Goal: Task Accomplishment & Management: Use online tool/utility

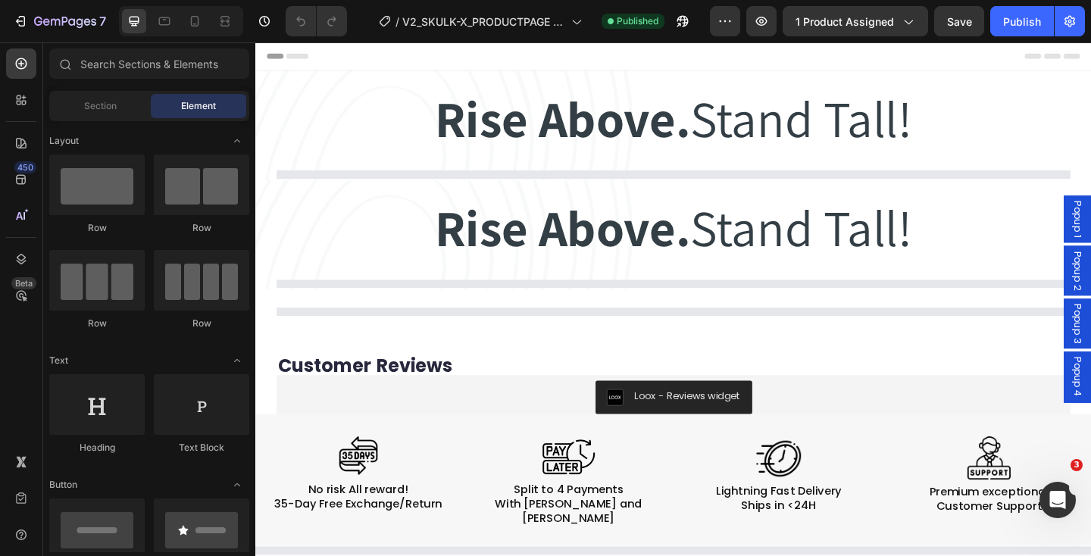
select select "EU 38-39 | US 5.5-6 | UK 5-5.5"
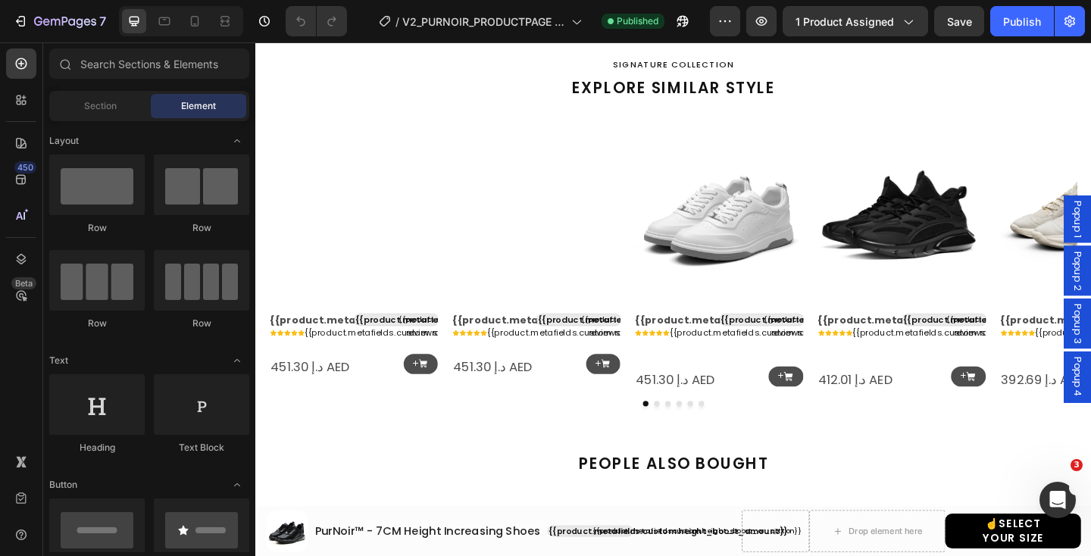
scroll to position [1405, 0]
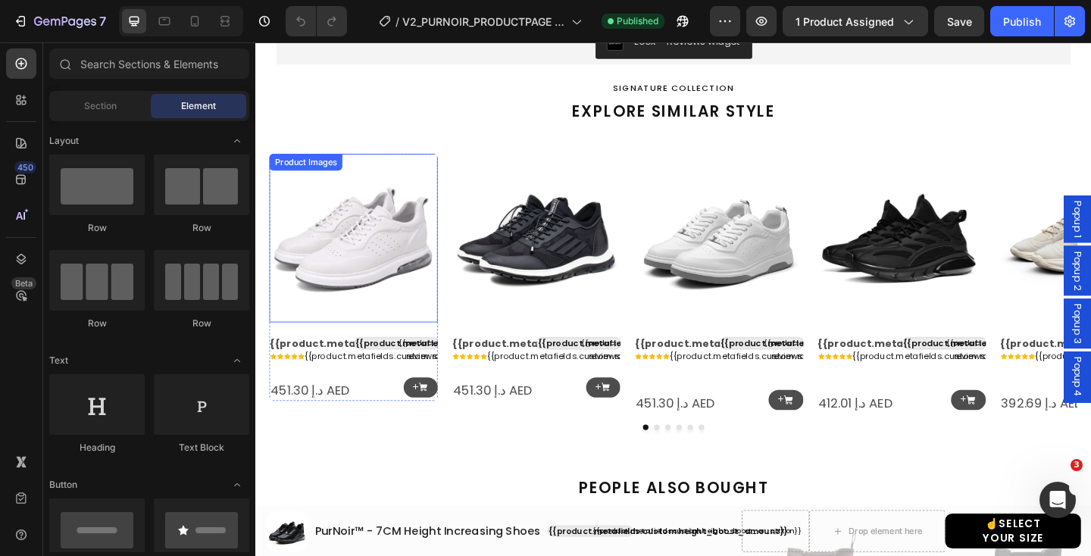
click at [382, 265] on img at bounding box center [361, 255] width 183 height 183
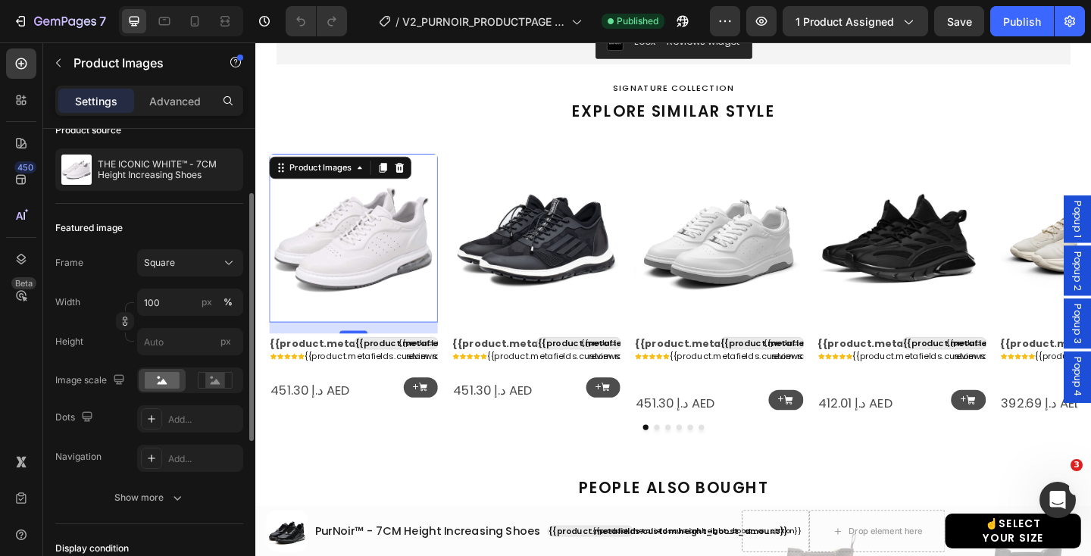
scroll to position [122, 0]
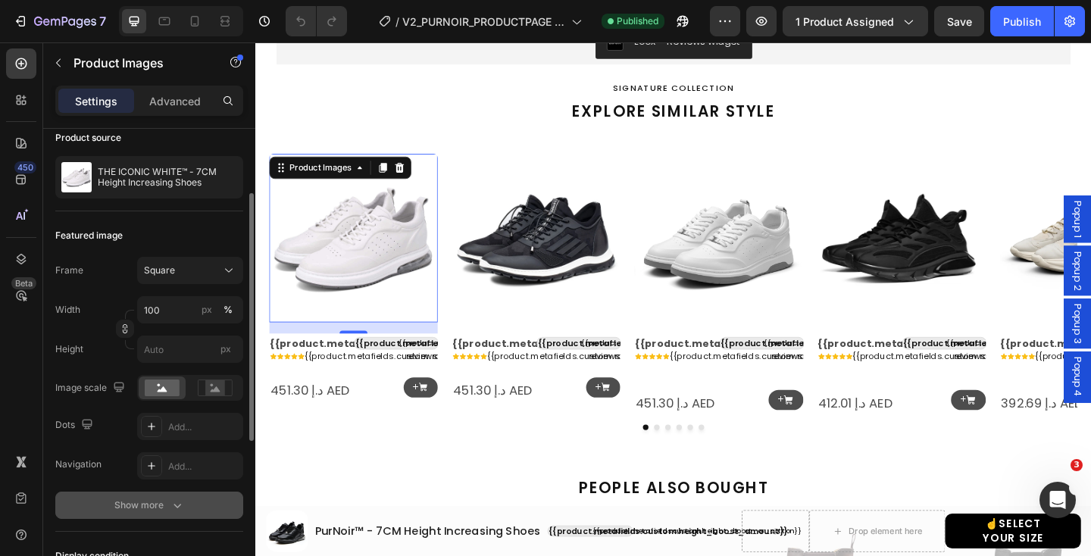
click at [177, 511] on icon "button" at bounding box center [177, 505] width 15 height 15
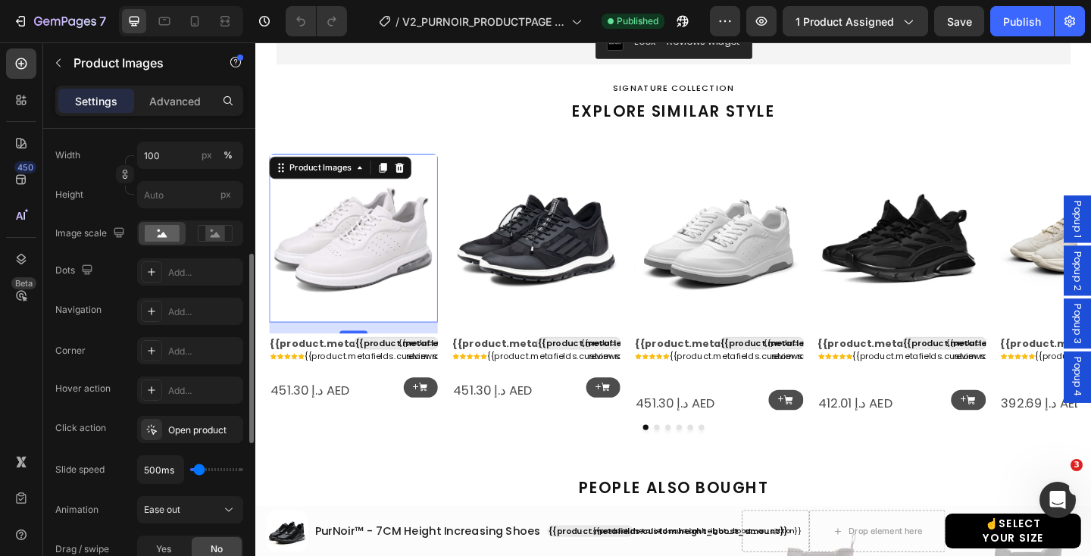
scroll to position [286, 0]
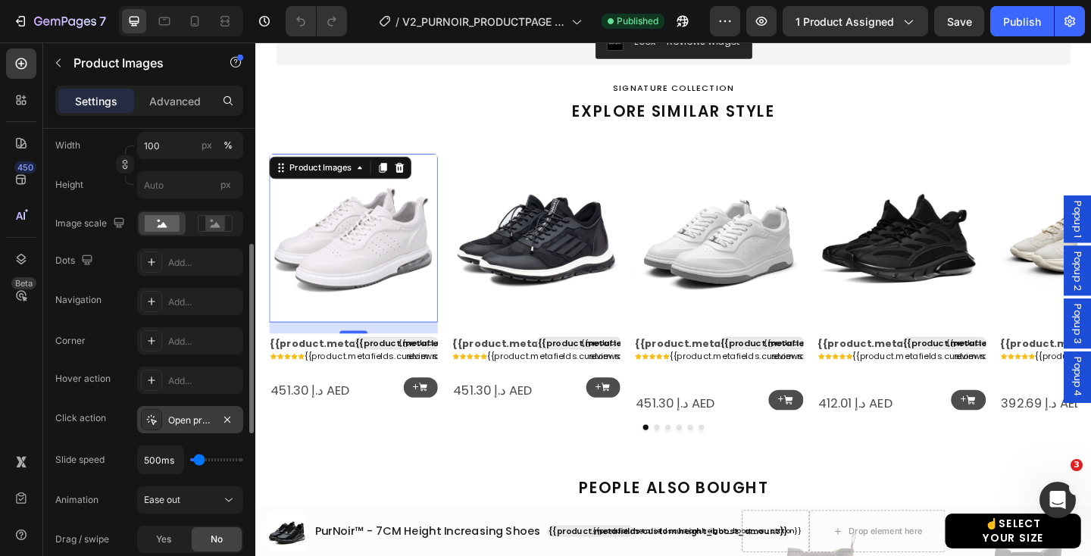
click at [180, 420] on div "Open product" at bounding box center [190, 421] width 44 height 14
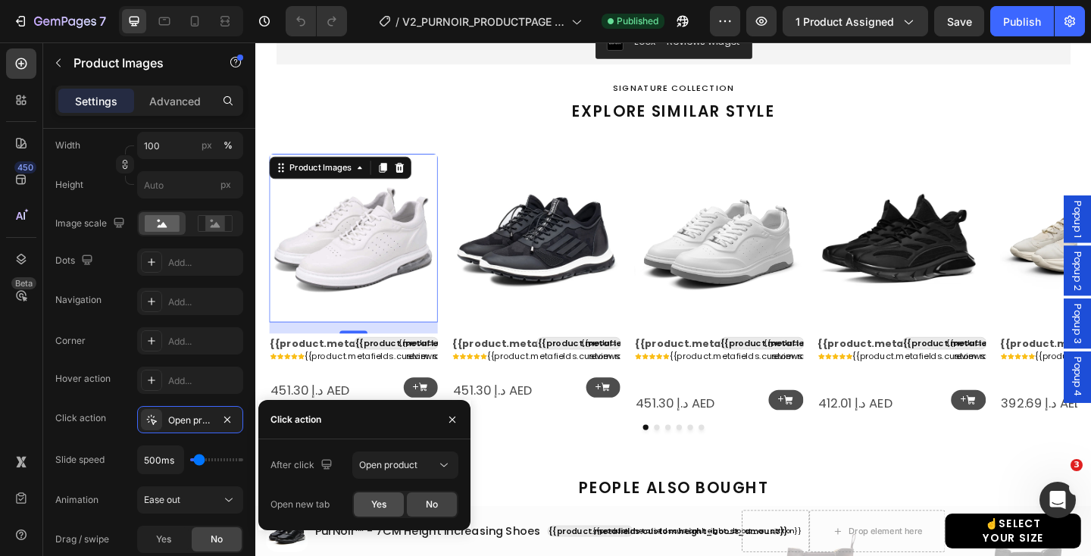
click at [369, 508] on div "Yes" at bounding box center [379, 504] width 50 height 24
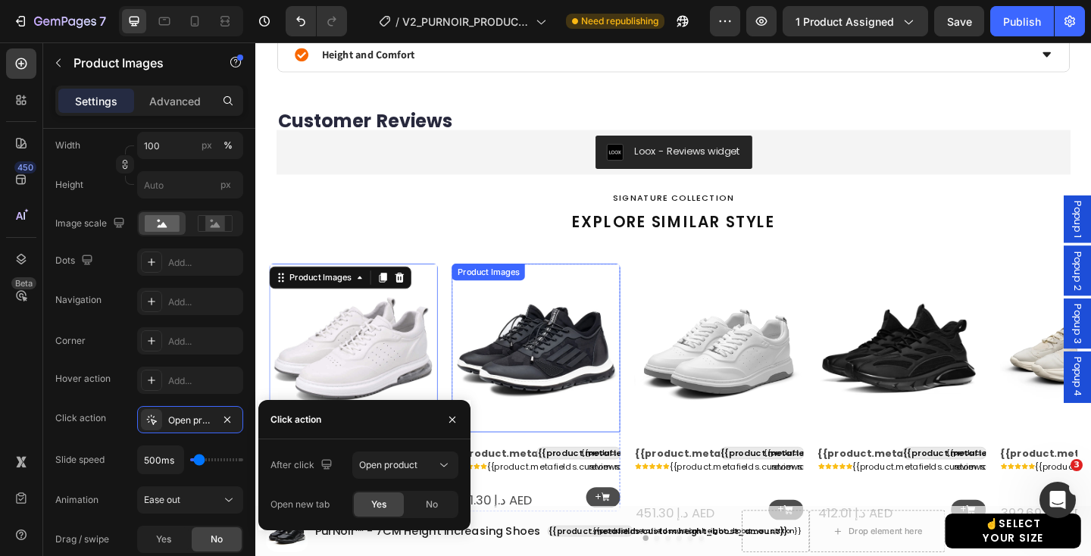
scroll to position [1287, 0]
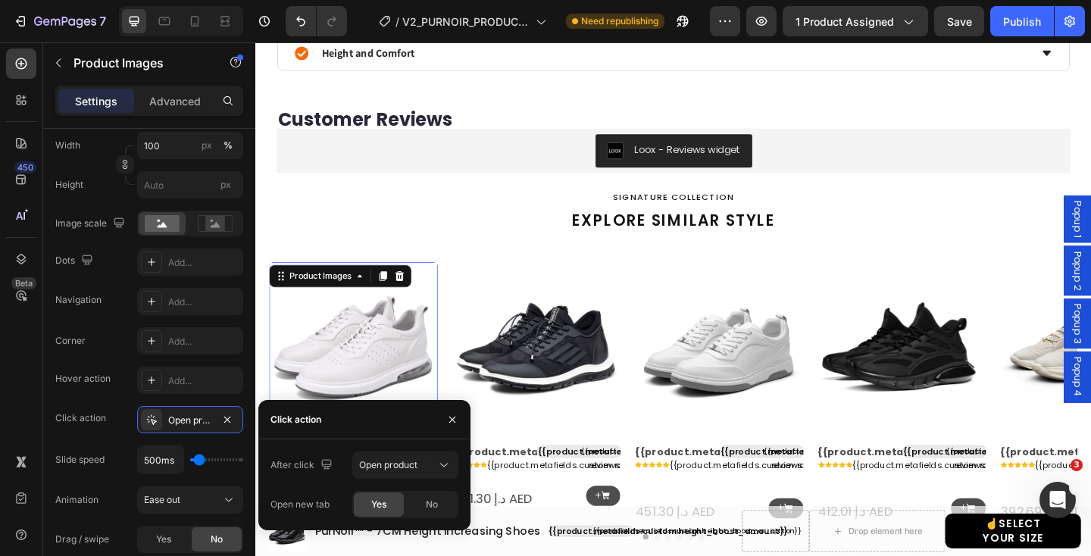
click at [373, 504] on span "Yes" at bounding box center [378, 505] width 15 height 14
click at [571, 351] on img at bounding box center [560, 373] width 183 height 183
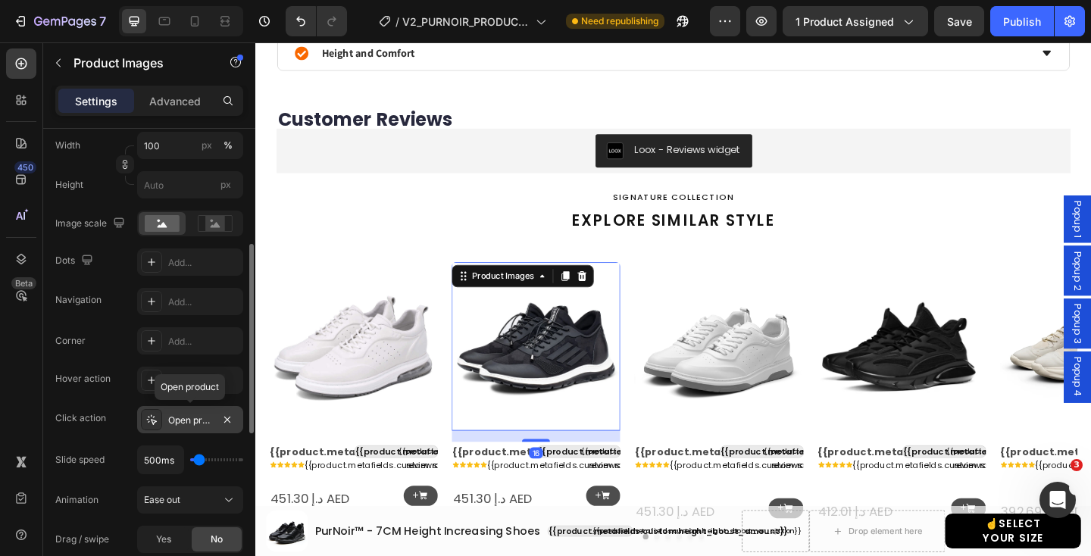
click at [201, 423] on div "Open product" at bounding box center [190, 421] width 44 height 14
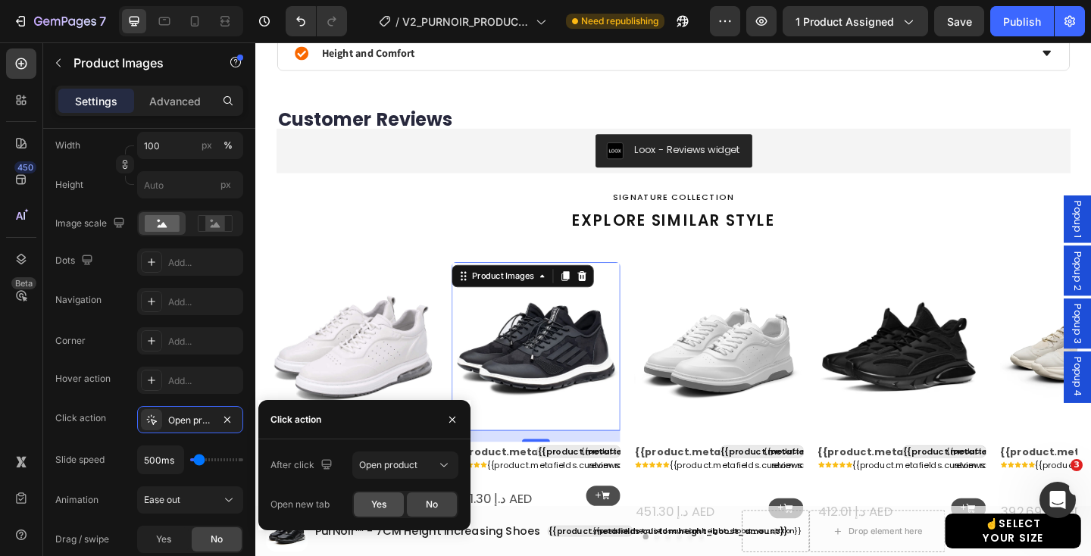
drag, startPoint x: 379, startPoint y: 506, endPoint x: 380, endPoint y: 399, distance: 106.8
click at [379, 506] on span "Yes" at bounding box center [378, 505] width 15 height 14
click at [791, 371] on img at bounding box center [758, 373] width 183 height 183
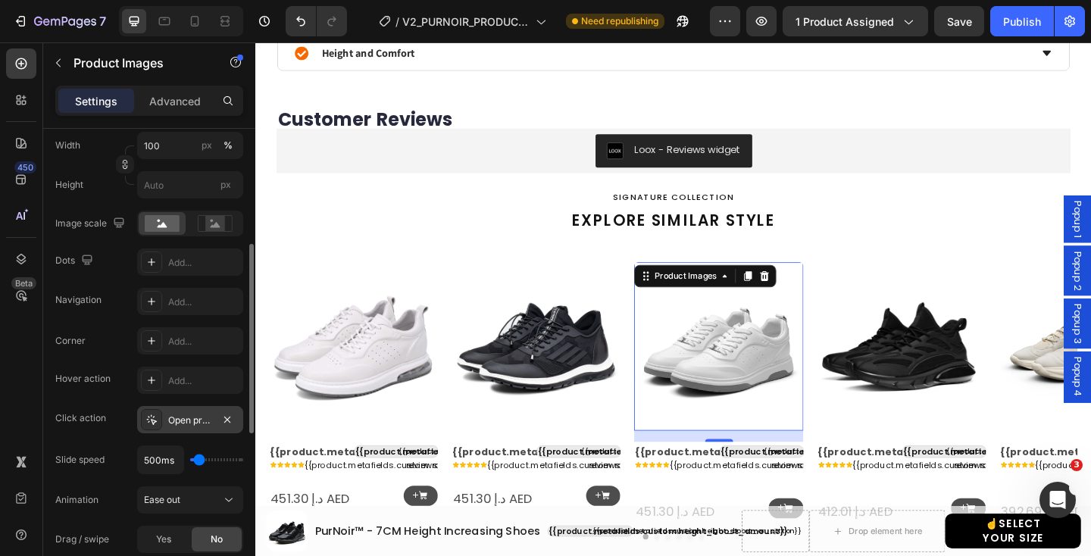
click at [176, 414] on div "Open product" at bounding box center [190, 421] width 44 height 14
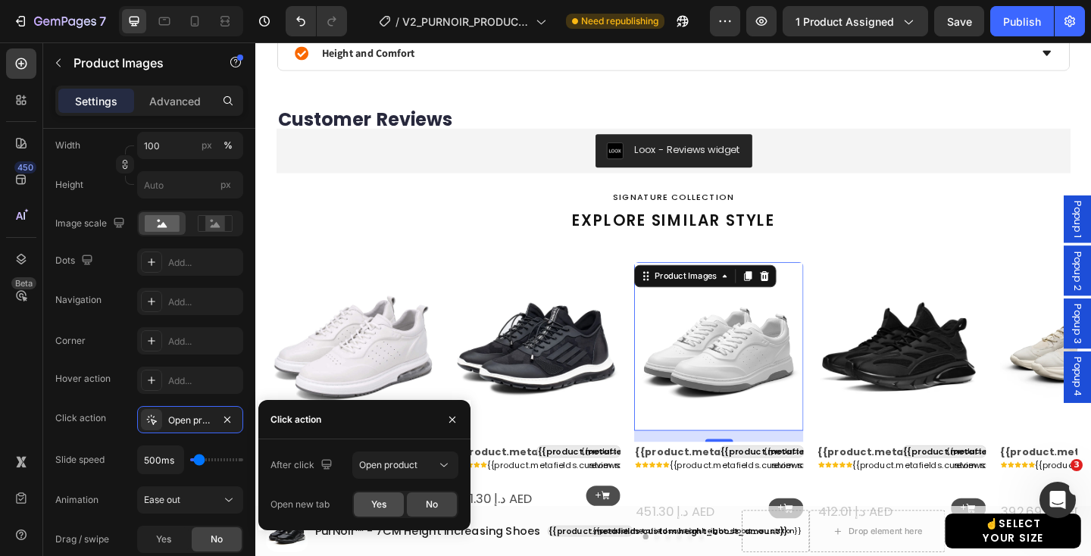
click at [371, 510] on span "Yes" at bounding box center [378, 505] width 15 height 14
click at [964, 398] on img at bounding box center [957, 373] width 183 height 183
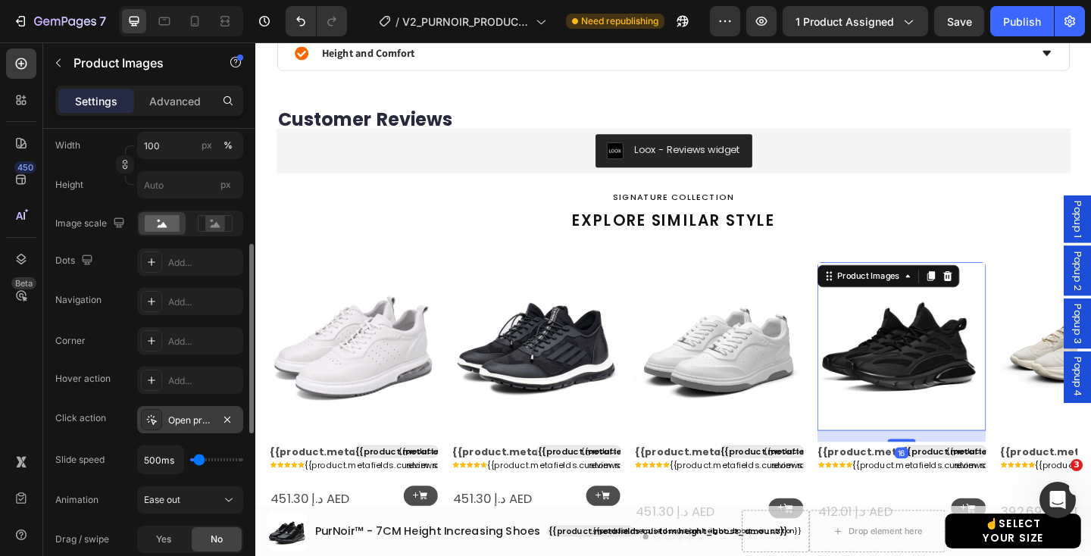
click at [208, 422] on div "Open product" at bounding box center [190, 421] width 44 height 14
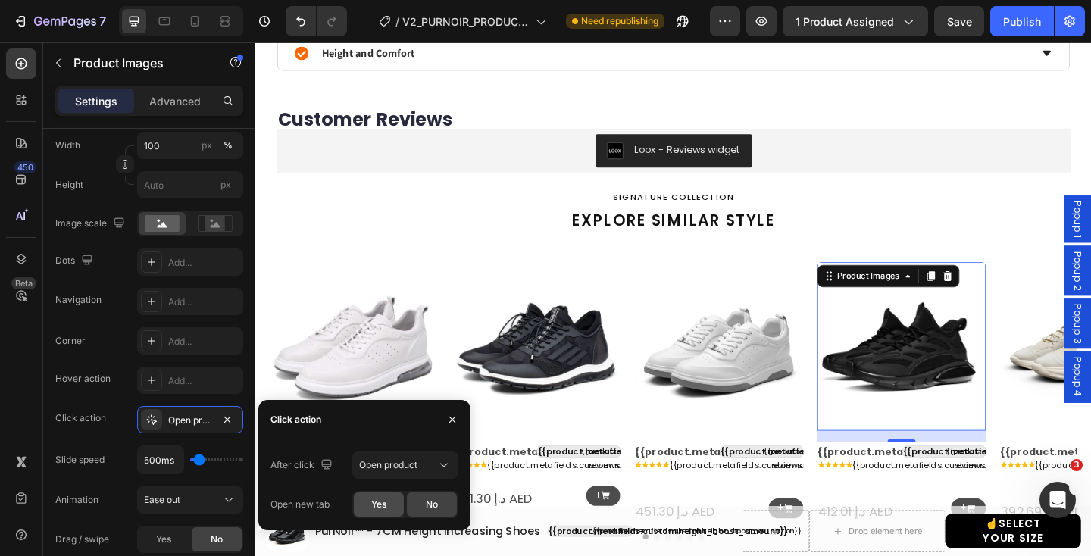
click at [382, 510] on span "Yes" at bounding box center [378, 505] width 15 height 14
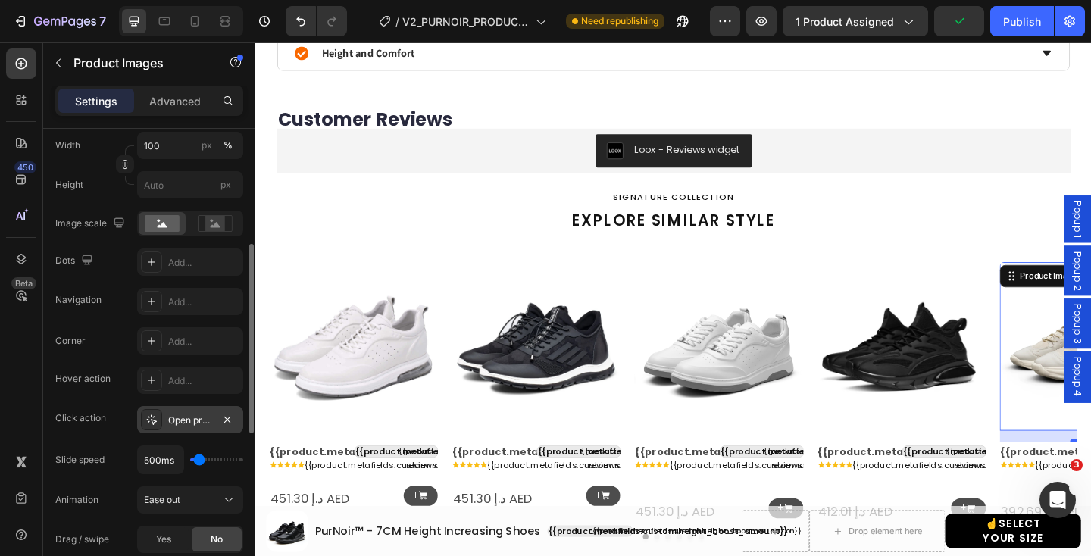
click at [204, 420] on div "Open product" at bounding box center [190, 421] width 44 height 14
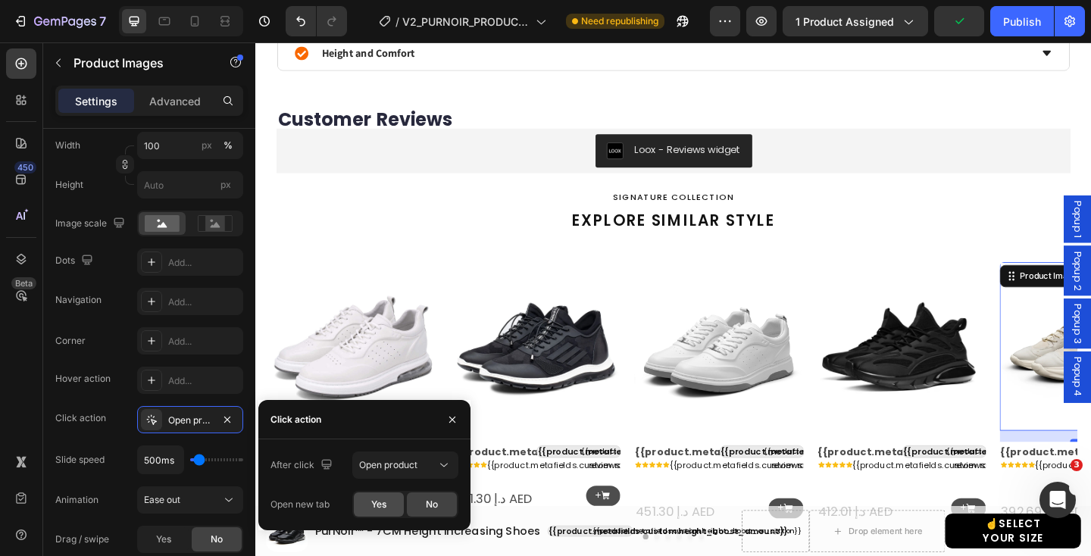
drag, startPoint x: 375, startPoint y: 511, endPoint x: 351, endPoint y: 418, distance: 96.3
click at [375, 511] on div "Yes" at bounding box center [379, 504] width 50 height 24
click at [910, 406] on img at bounding box center [957, 373] width 183 height 183
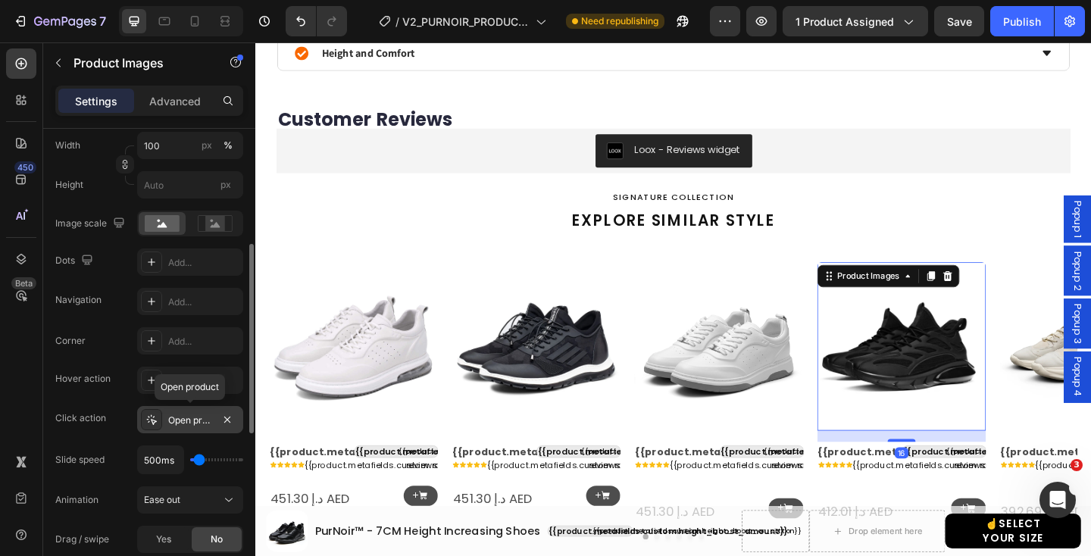
click at [156, 426] on div at bounding box center [151, 419] width 21 height 21
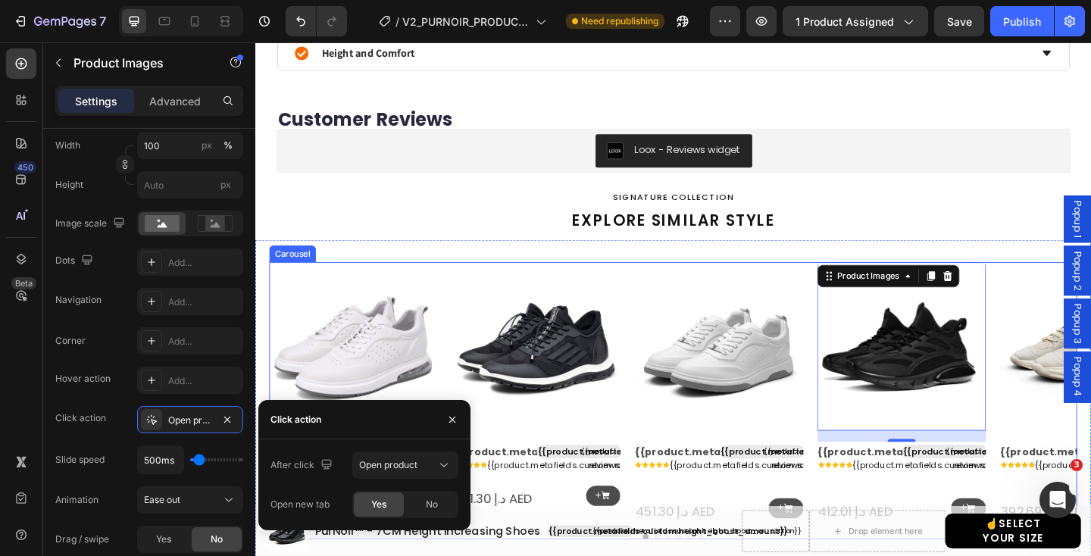
scroll to position [1406, 0]
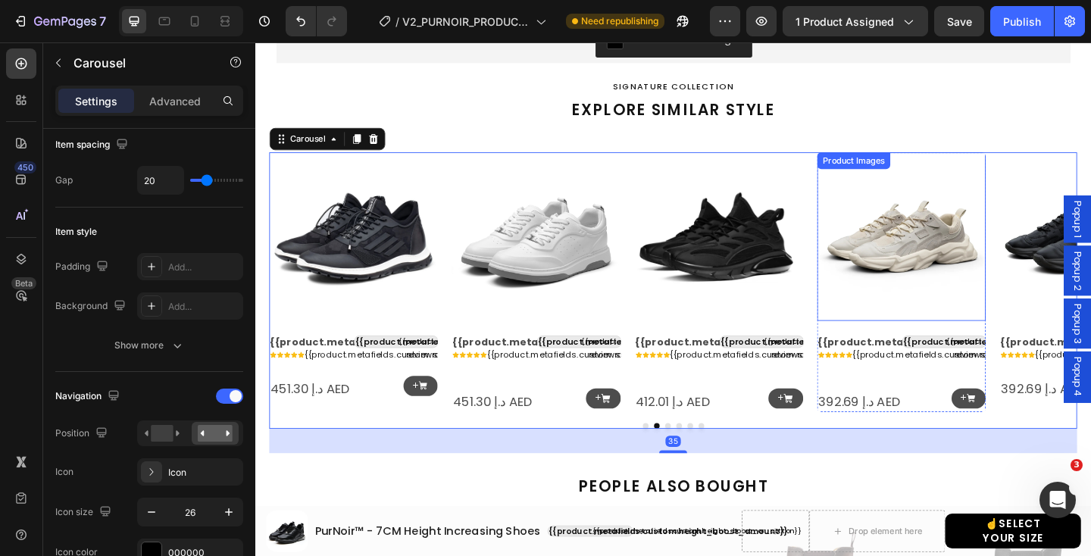
scroll to position [0, 0]
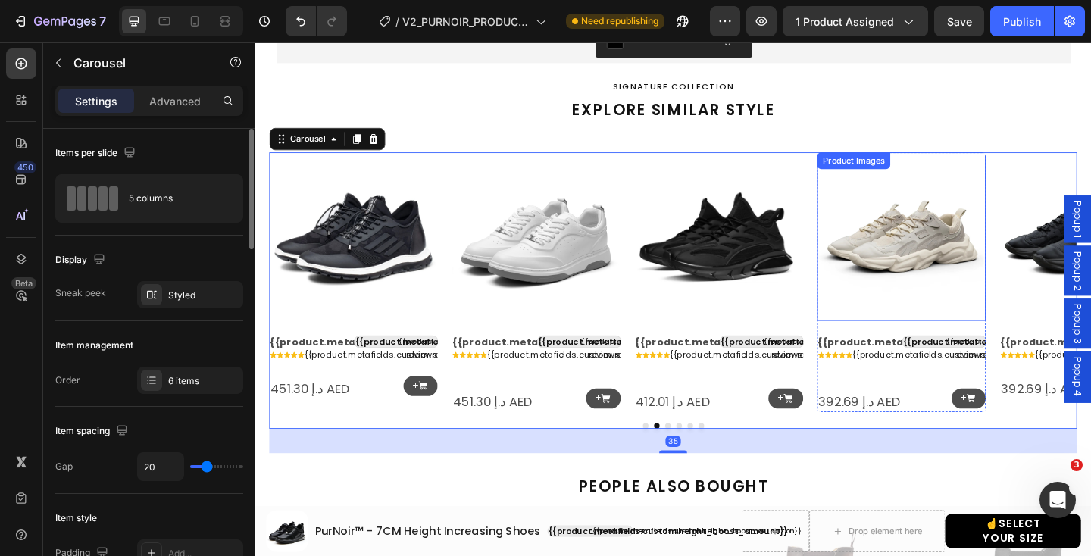
click at [937, 249] on img at bounding box center [957, 253] width 183 height 183
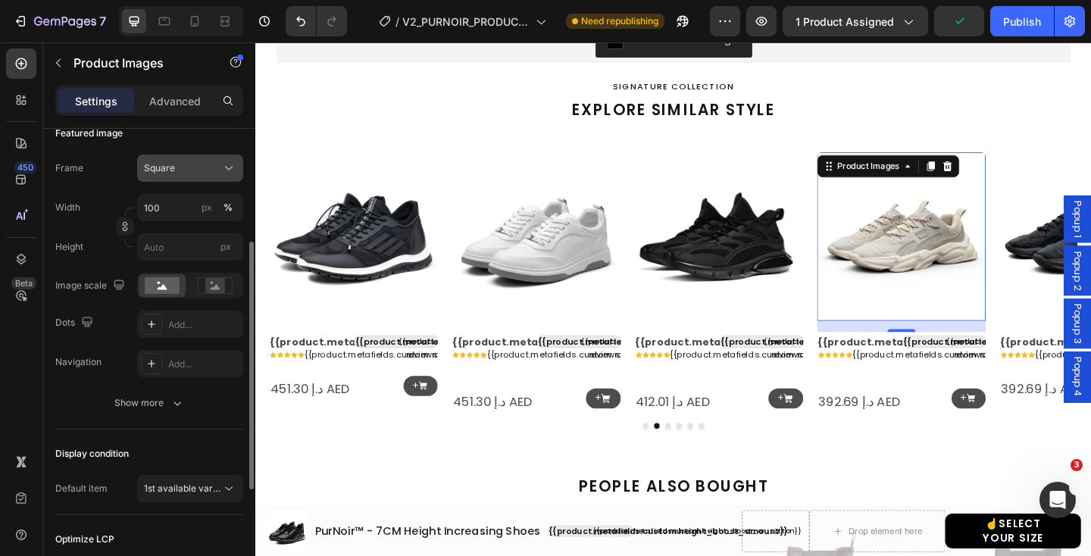
scroll to position [225, 0]
click at [167, 400] on div "Show more" at bounding box center [149, 402] width 70 height 15
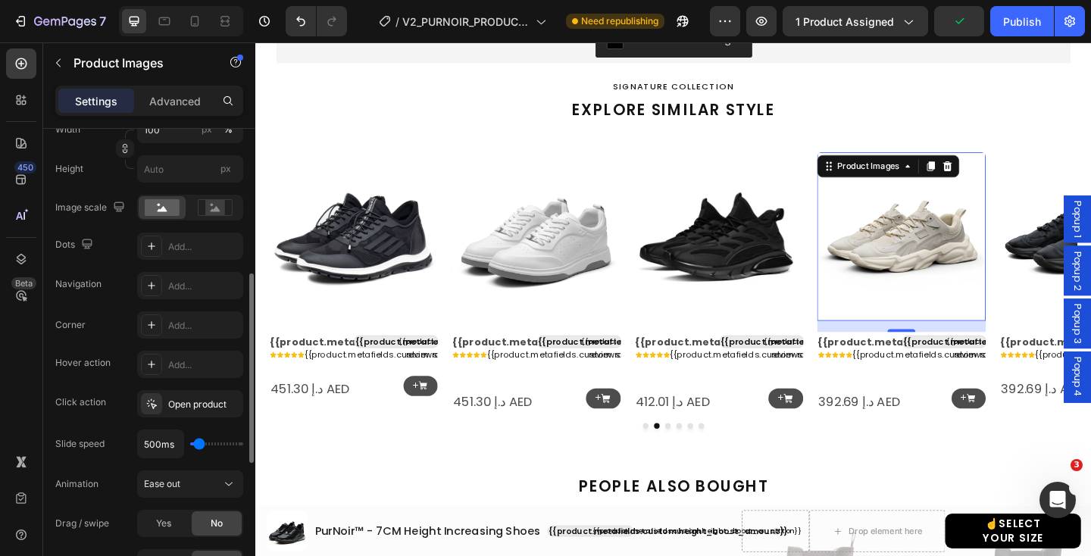
scroll to position [320, 0]
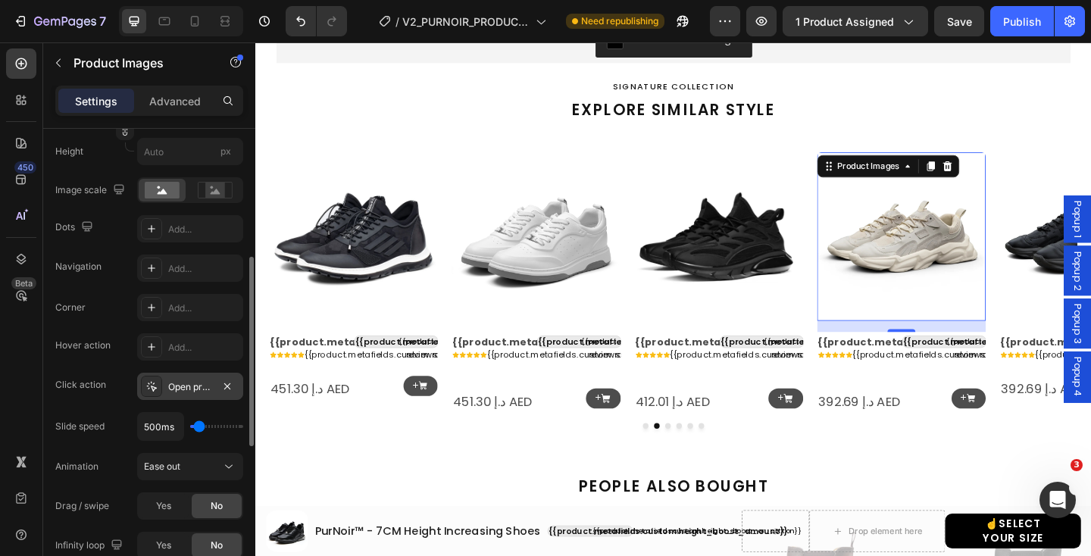
click at [201, 378] on div "Open product" at bounding box center [190, 386] width 106 height 27
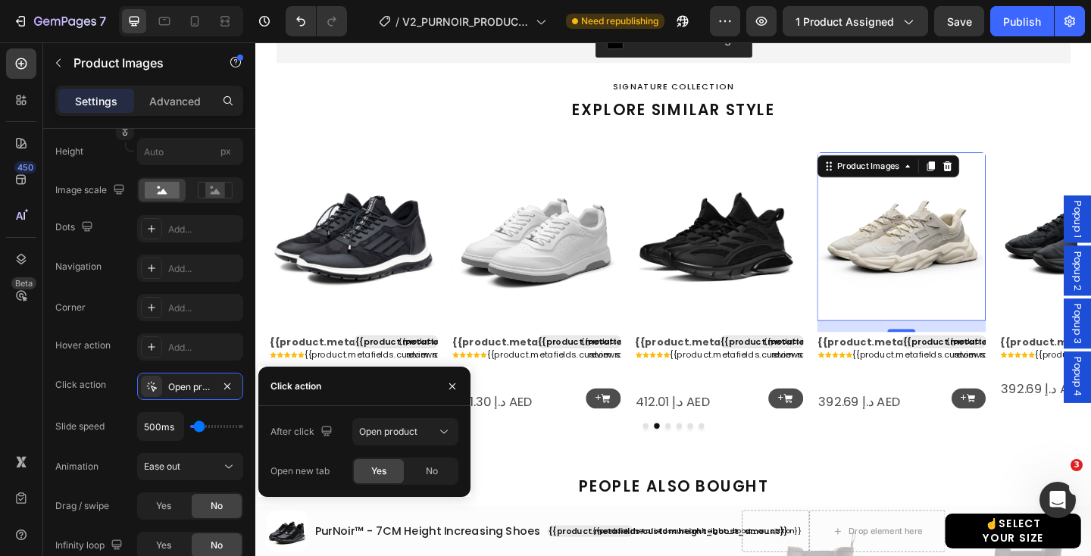
click at [381, 469] on span "Yes" at bounding box center [378, 471] width 15 height 14
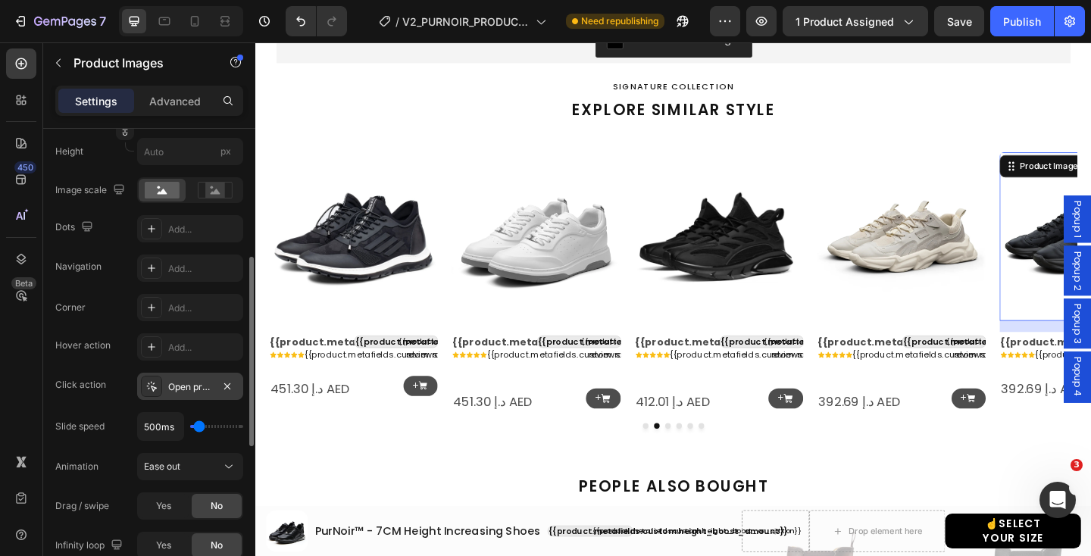
click at [204, 386] on div "Open product" at bounding box center [190, 387] width 44 height 14
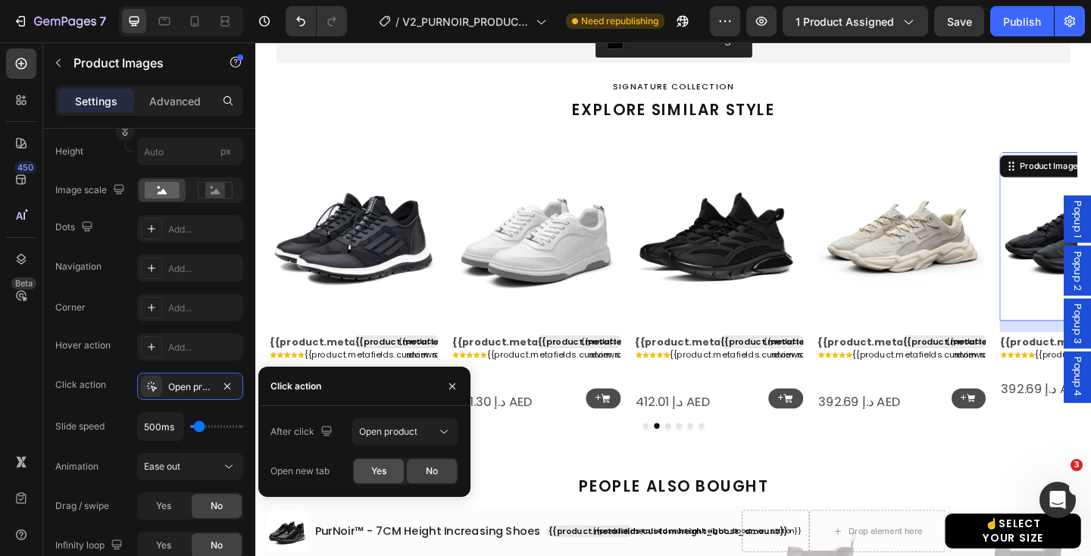
click at [387, 472] on div "Yes" at bounding box center [379, 471] width 50 height 24
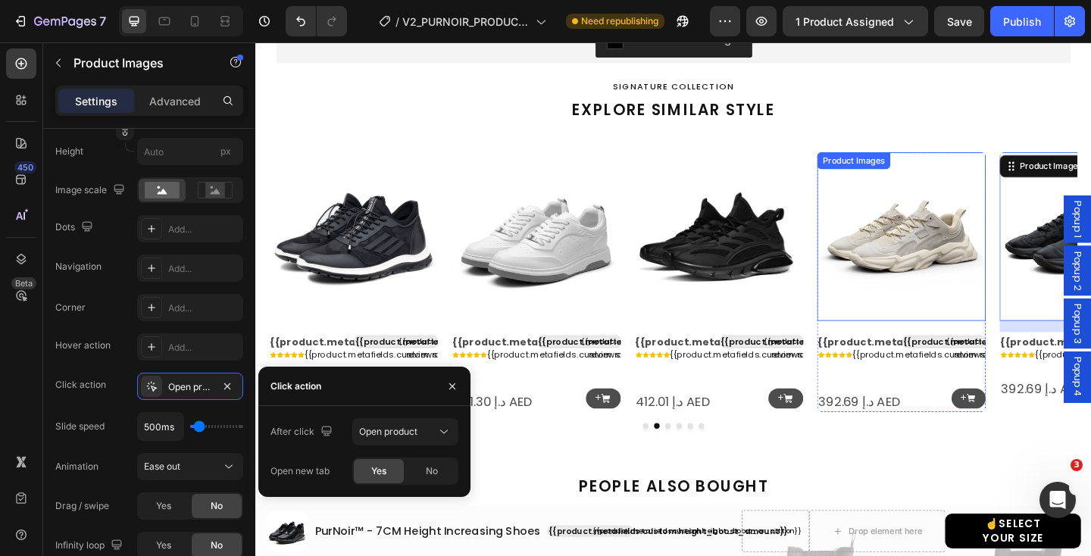
click at [950, 279] on img at bounding box center [957, 253] width 183 height 183
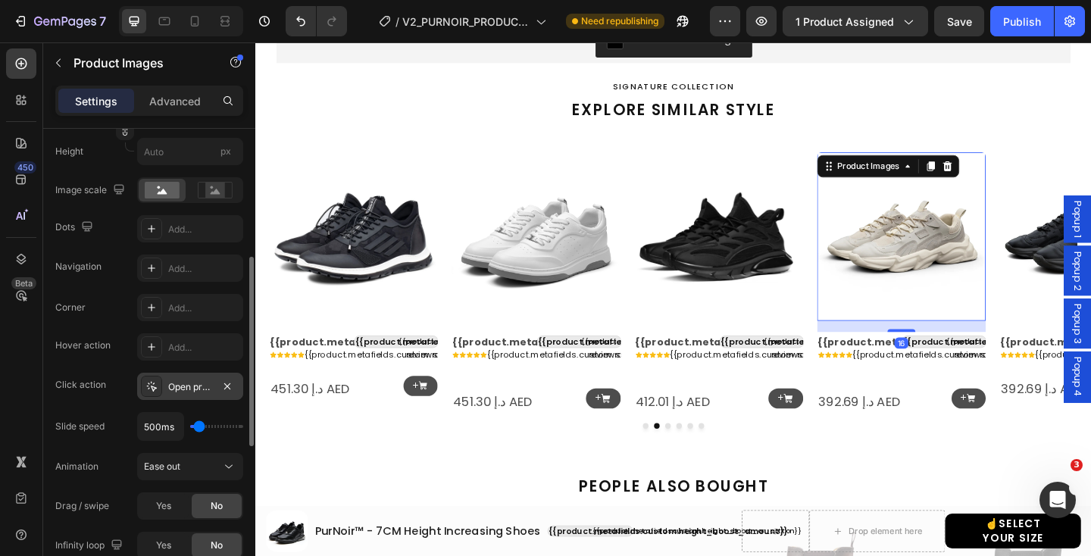
click at [197, 380] on div "Open product" at bounding box center [190, 387] width 44 height 14
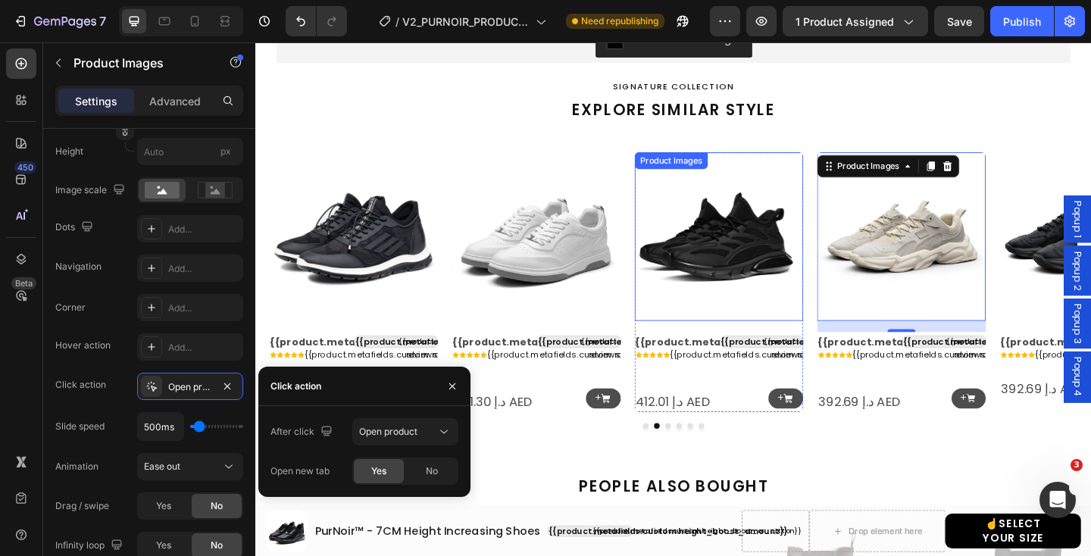
click at [769, 223] on img at bounding box center [758, 253] width 183 height 183
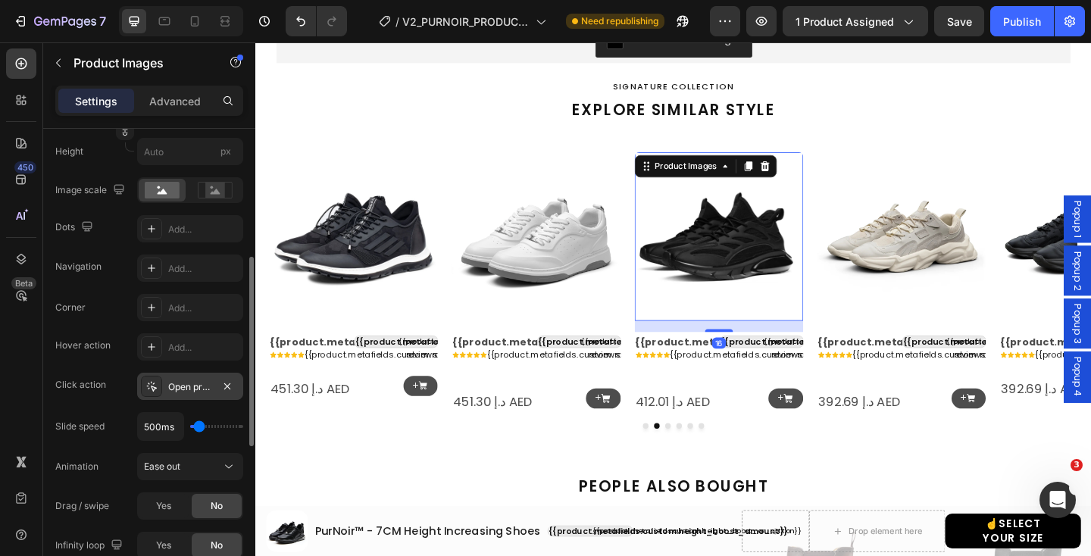
click at [185, 380] on div "Open product" at bounding box center [190, 387] width 44 height 14
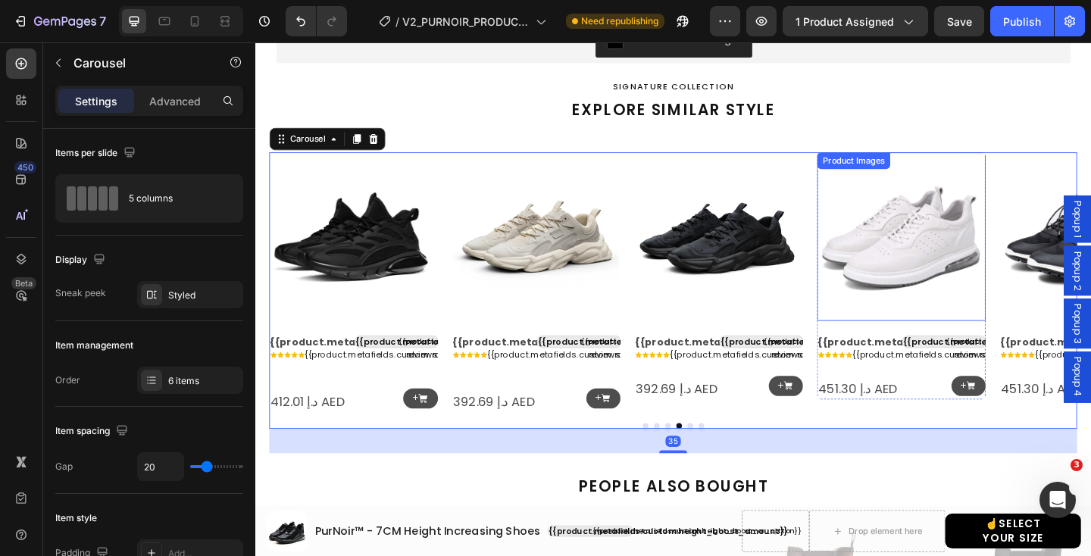
click at [951, 270] on img at bounding box center [957, 253] width 183 height 183
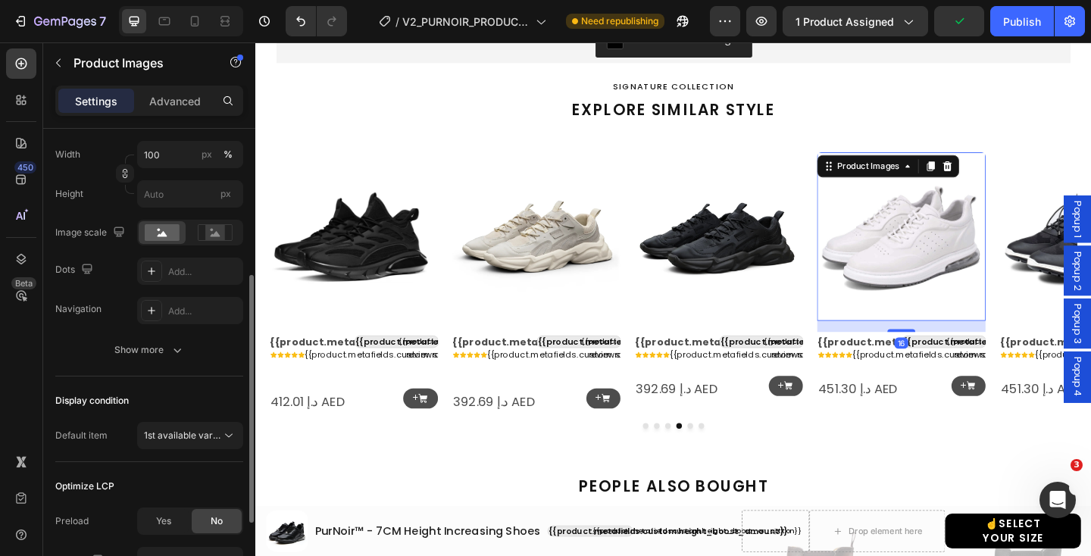
scroll to position [301, 0]
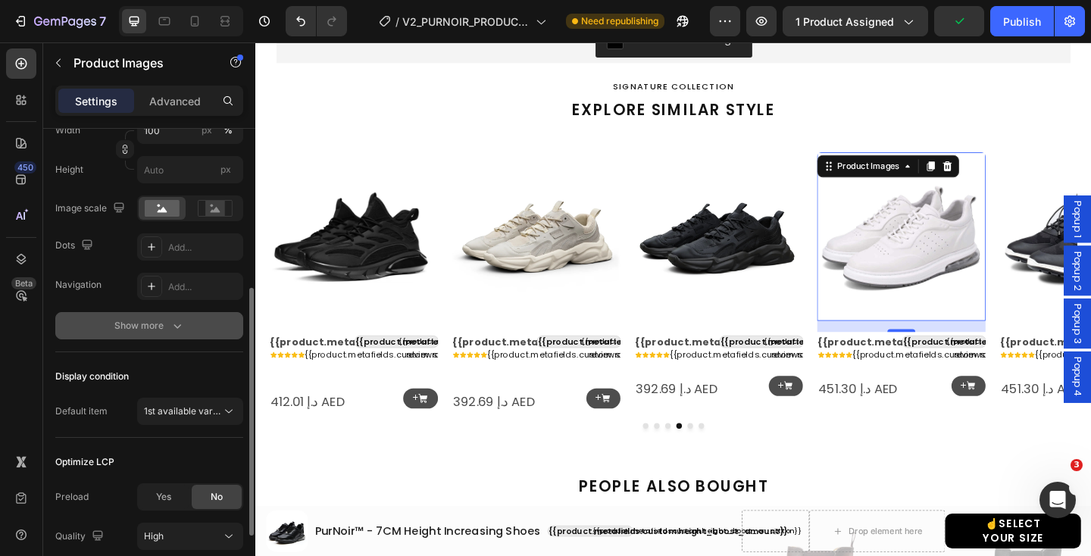
click at [178, 326] on icon "button" at bounding box center [177, 326] width 8 height 5
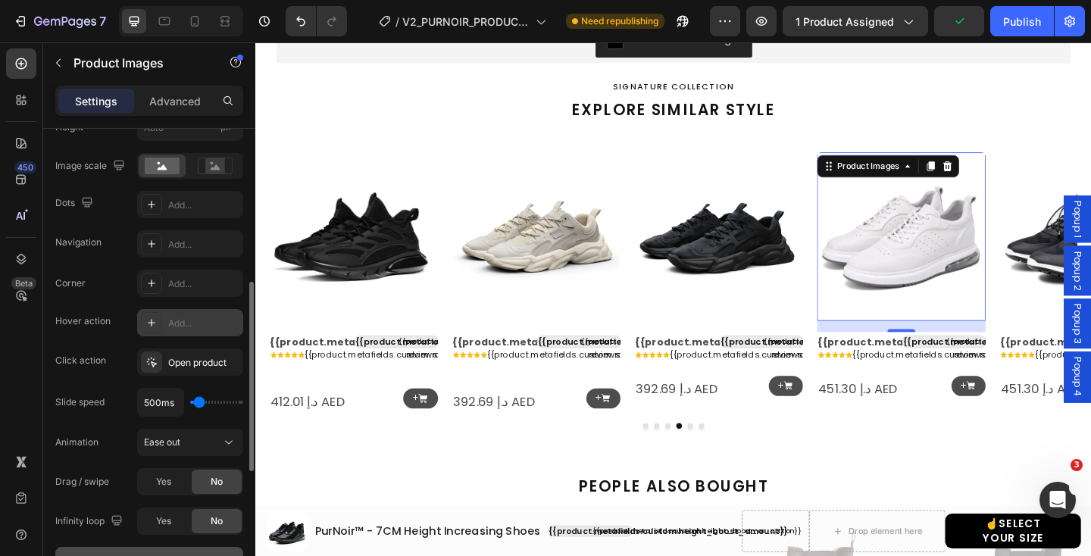
scroll to position [356, 0]
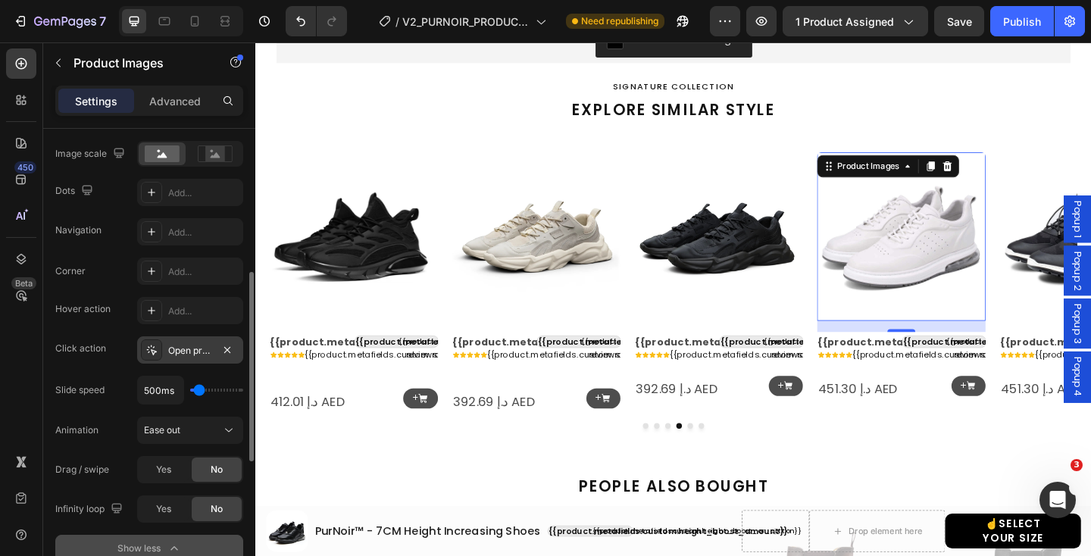
click at [198, 351] on div "Open product" at bounding box center [190, 351] width 44 height 14
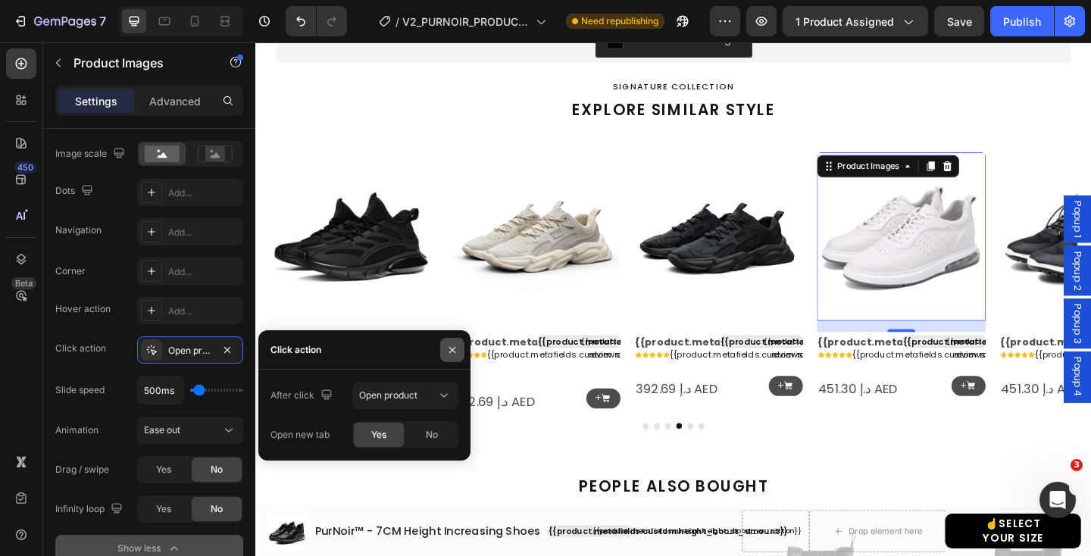
click at [454, 351] on icon "button" at bounding box center [452, 349] width 6 height 6
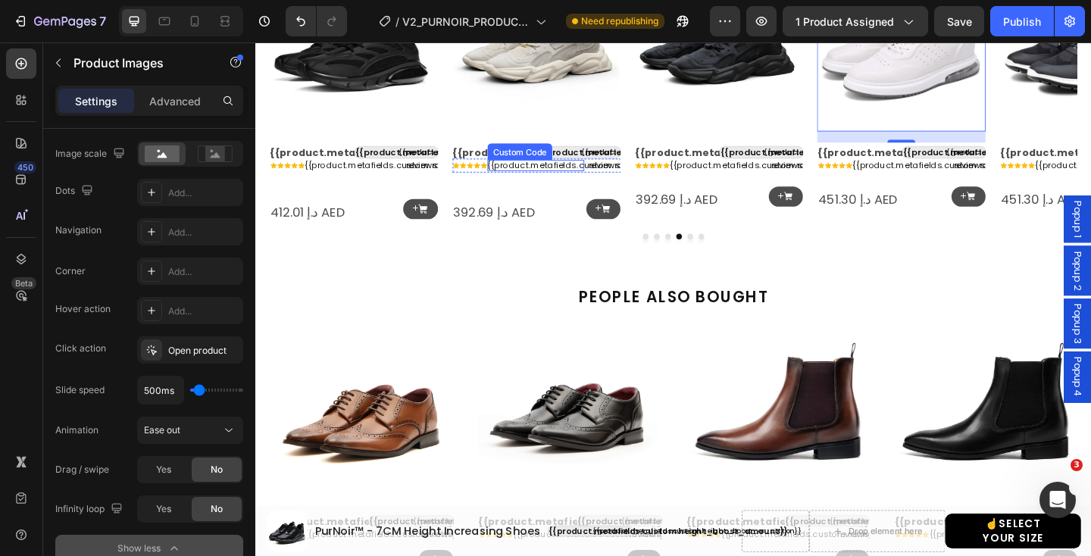
scroll to position [1712, 0]
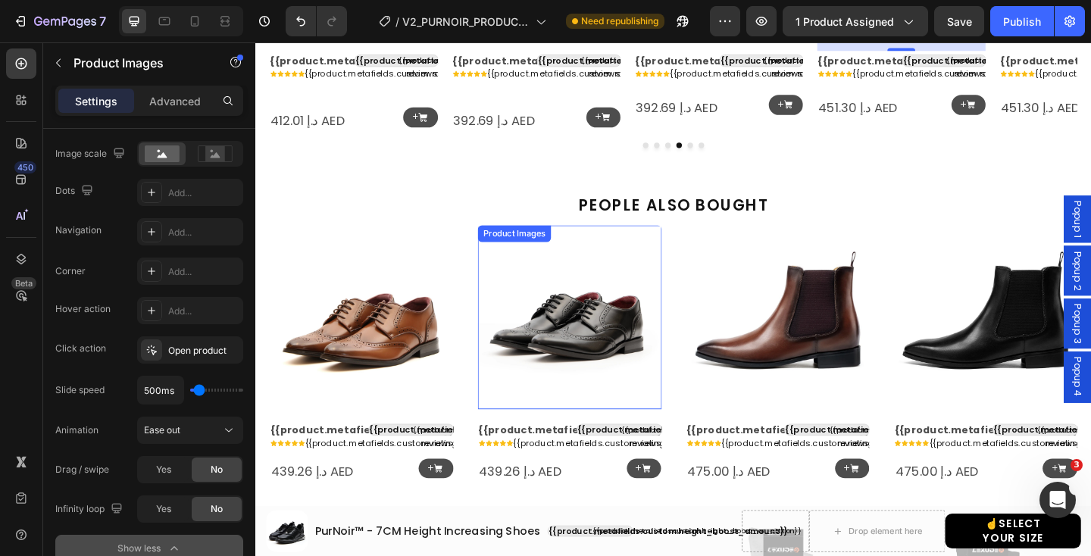
click at [372, 343] on img at bounding box center [370, 342] width 200 height 200
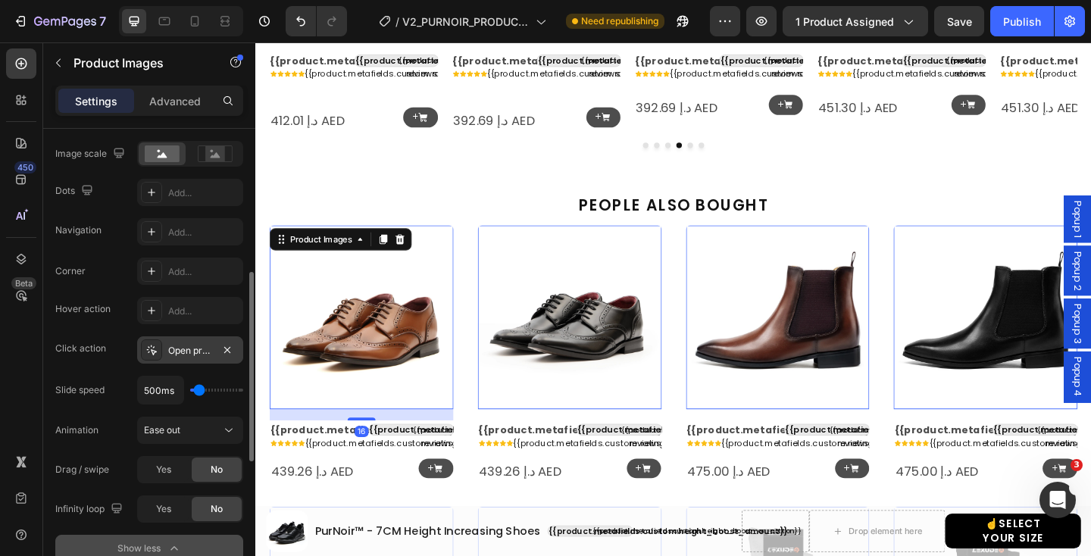
click at [198, 345] on div "Open product" at bounding box center [190, 351] width 44 height 14
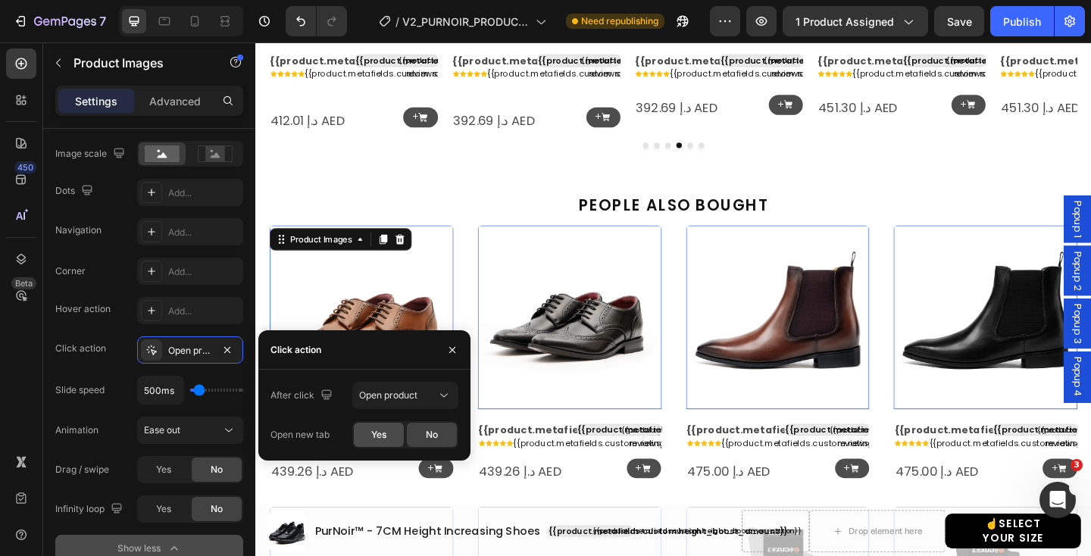
click at [374, 435] on span "Yes" at bounding box center [378, 435] width 15 height 14
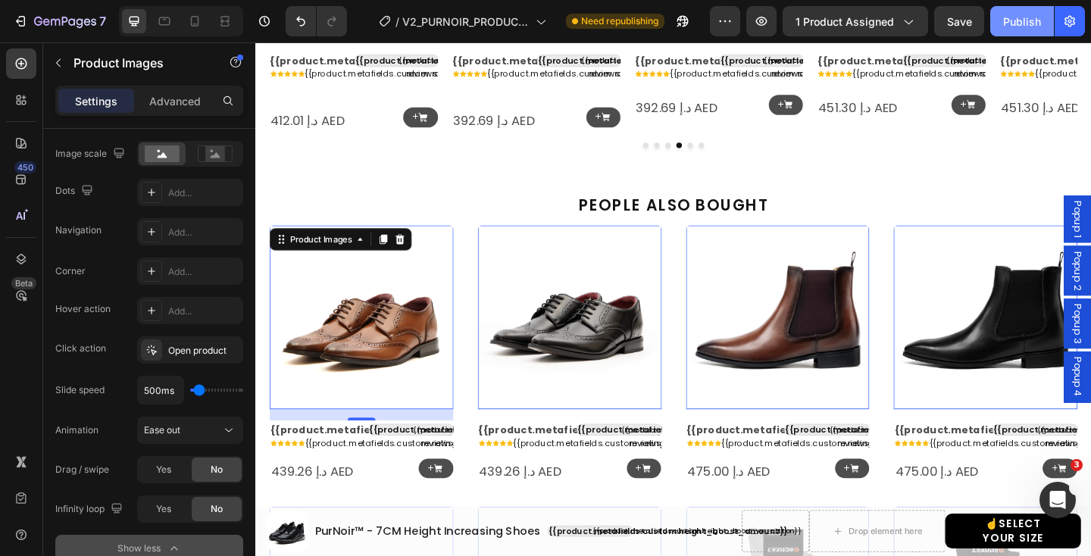
click at [1022, 25] on div "Publish" at bounding box center [1022, 22] width 38 height 16
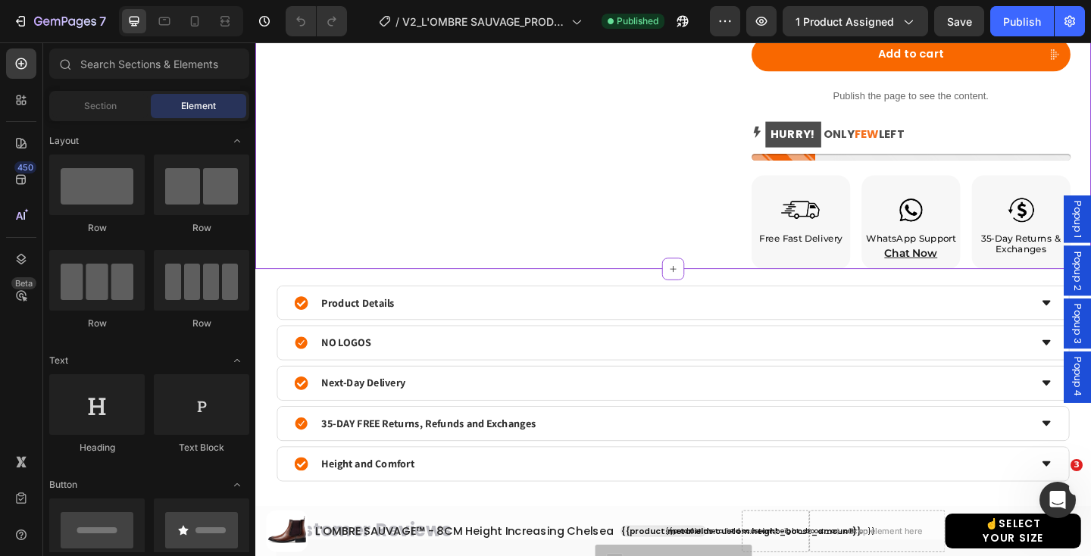
scroll to position [990, 0]
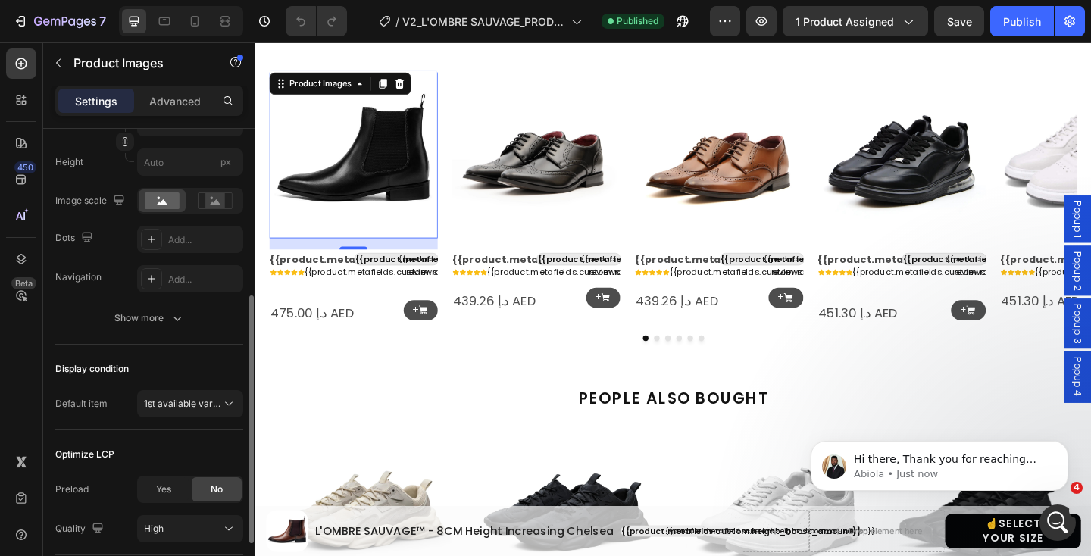
scroll to position [311, 0]
click at [164, 313] on div "Show more" at bounding box center [149, 315] width 70 height 15
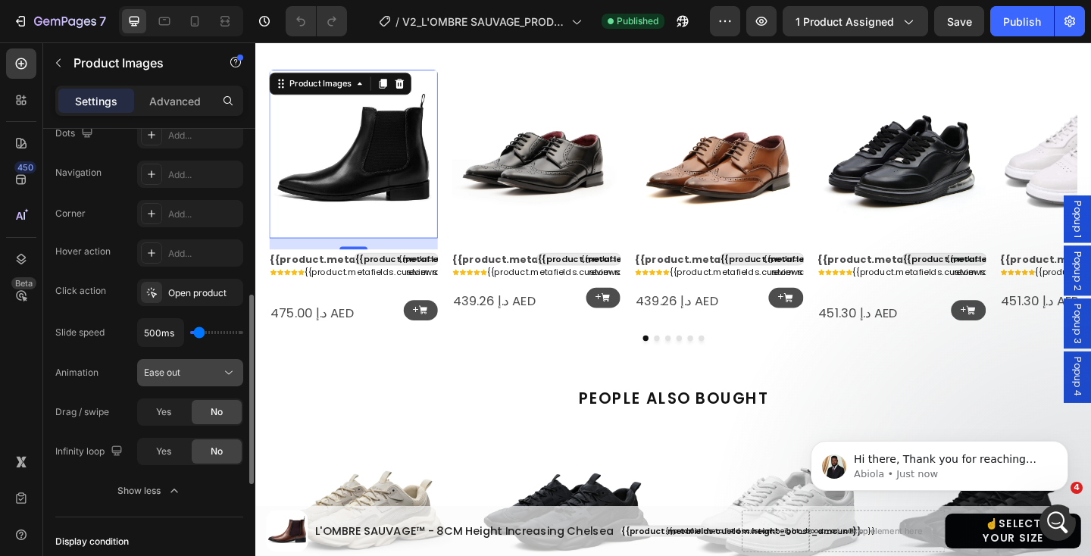
scroll to position [406, 0]
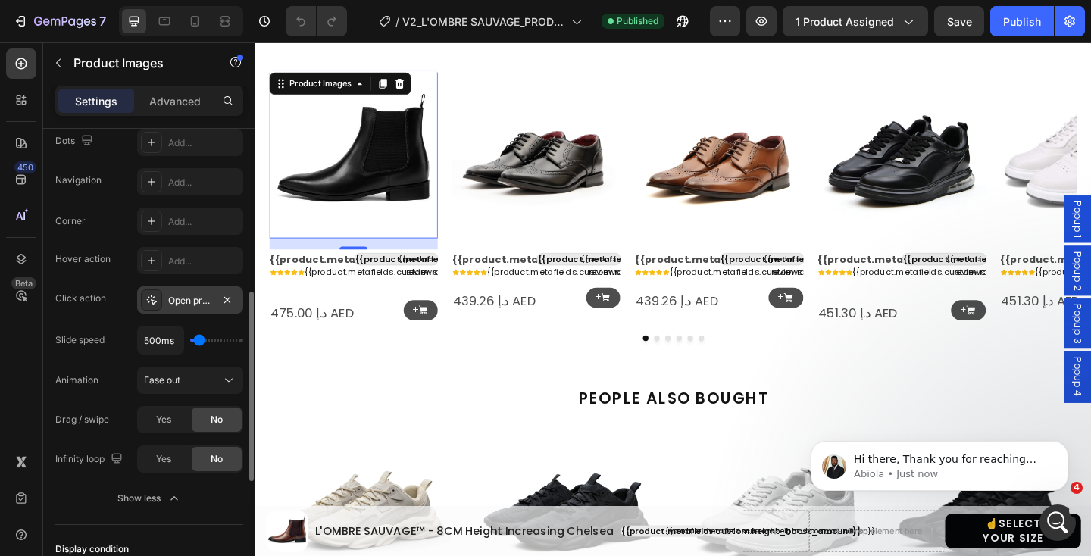
click at [184, 295] on div "Open product" at bounding box center [190, 301] width 44 height 14
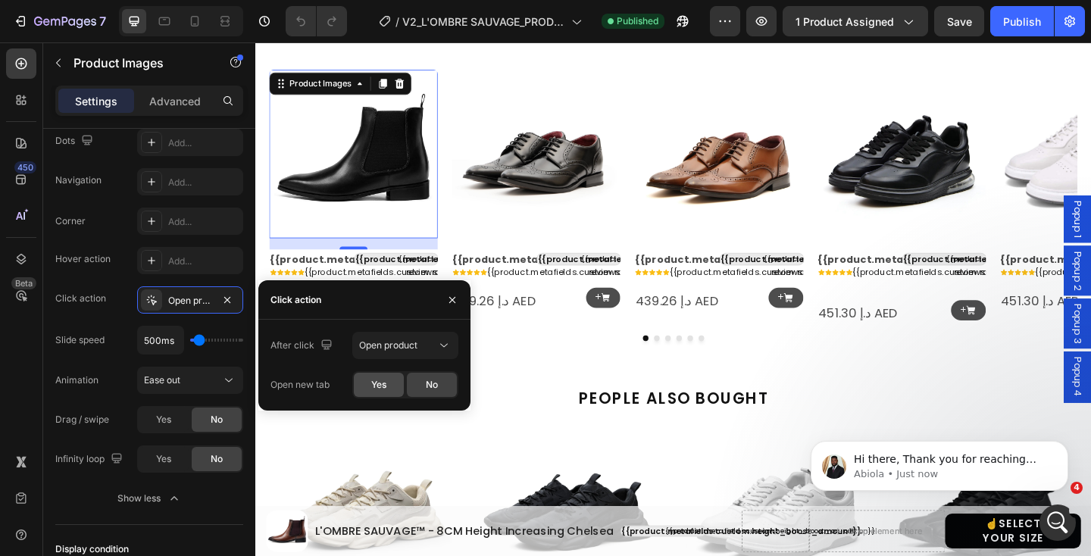
click at [389, 383] on div "Yes" at bounding box center [379, 385] width 50 height 24
click at [548, 198] on img at bounding box center [560, 164] width 183 height 183
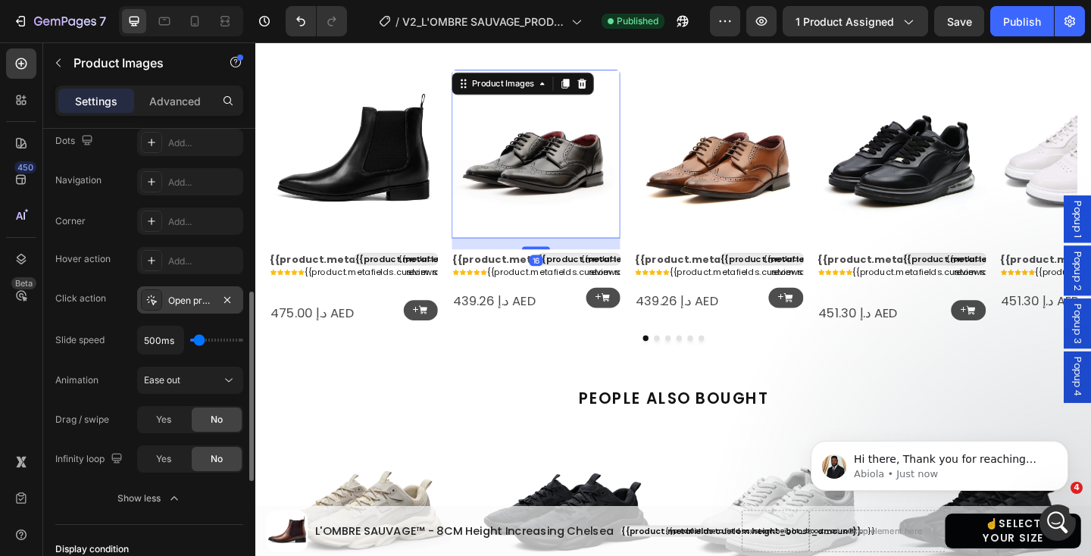
click at [155, 295] on icon at bounding box center [151, 300] width 12 height 12
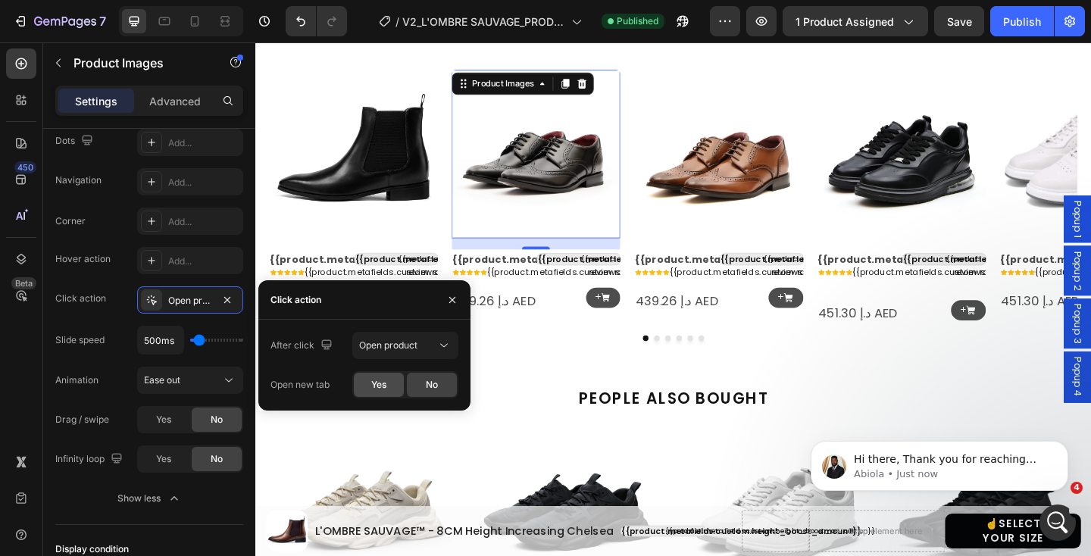
click at [373, 384] on span "Yes" at bounding box center [378, 385] width 15 height 14
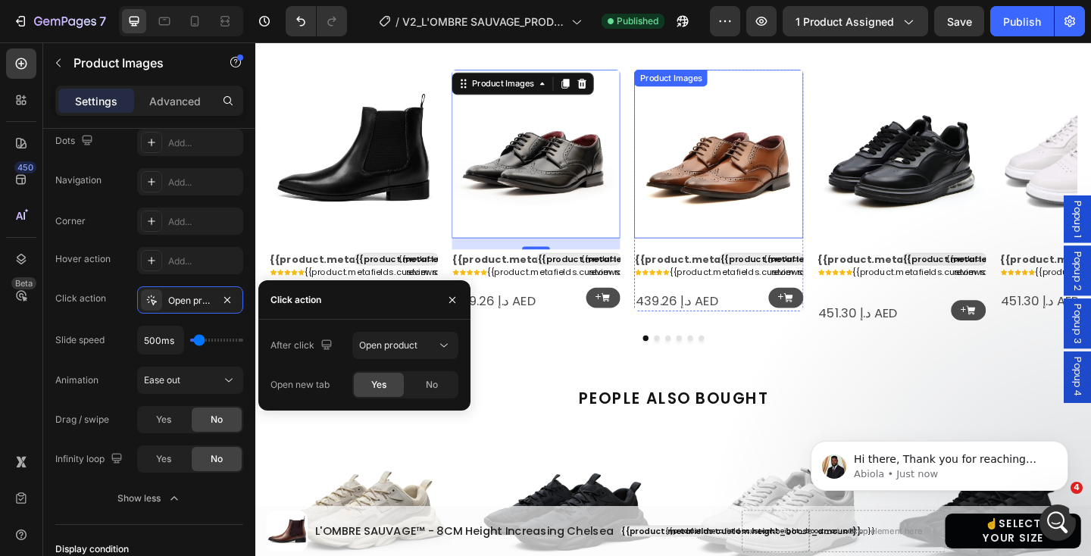
click at [760, 186] on img at bounding box center [758, 164] width 183 height 183
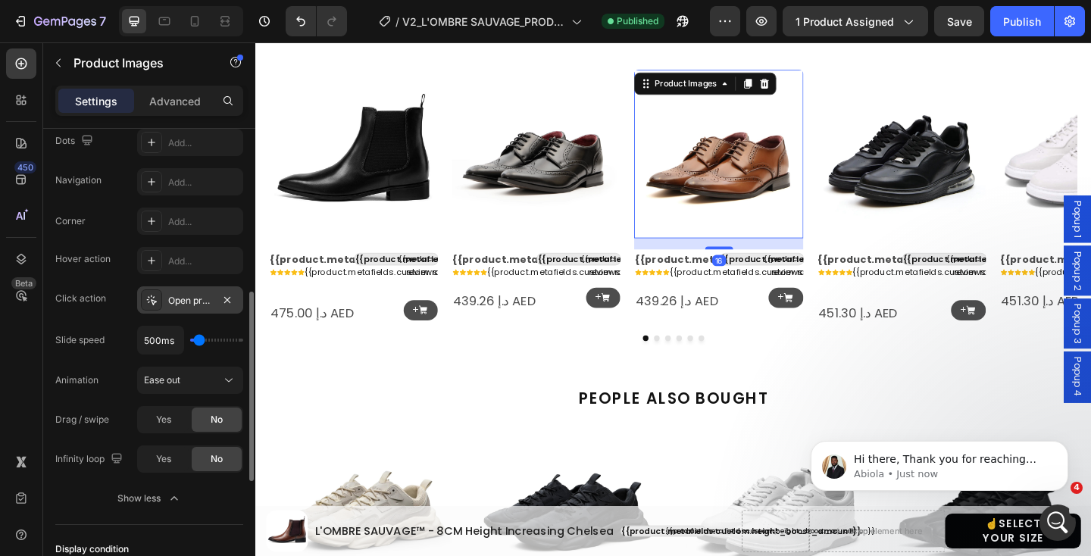
click at [147, 294] on icon at bounding box center [151, 300] width 12 height 12
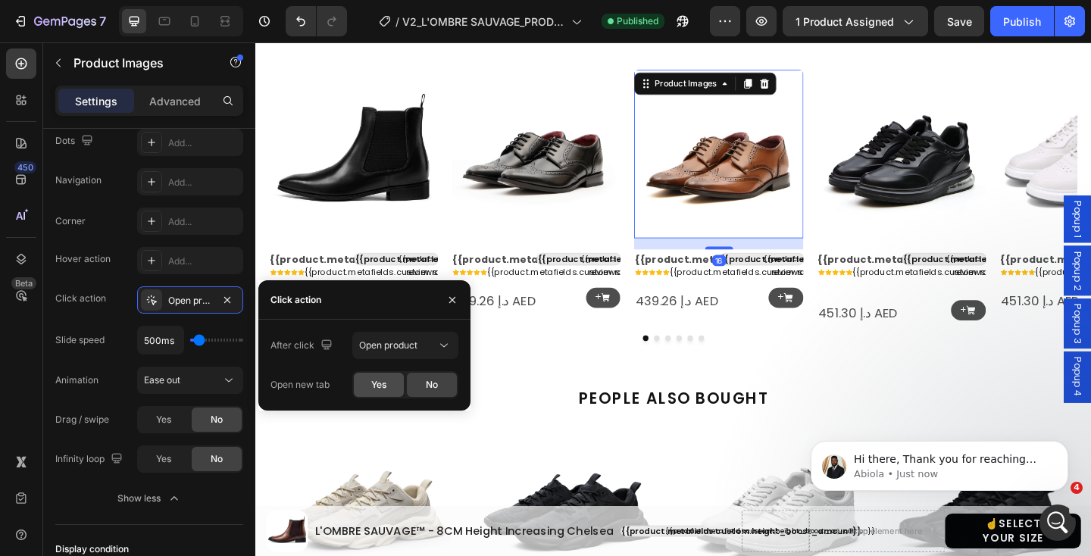
click at [373, 389] on span "Yes" at bounding box center [378, 385] width 15 height 14
click at [921, 184] on img at bounding box center [957, 164] width 183 height 183
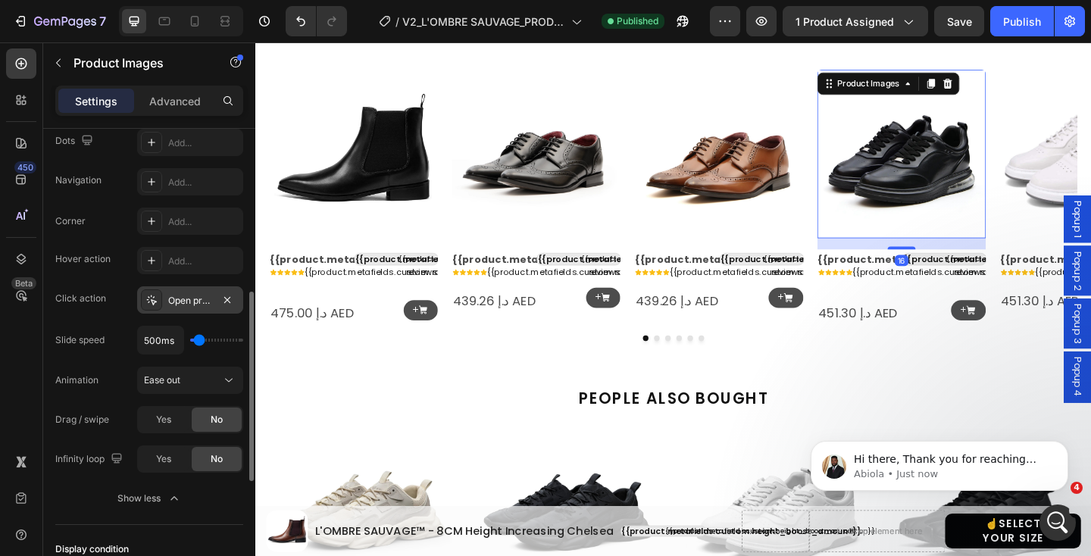
click at [162, 298] on div "Open product" at bounding box center [190, 299] width 106 height 27
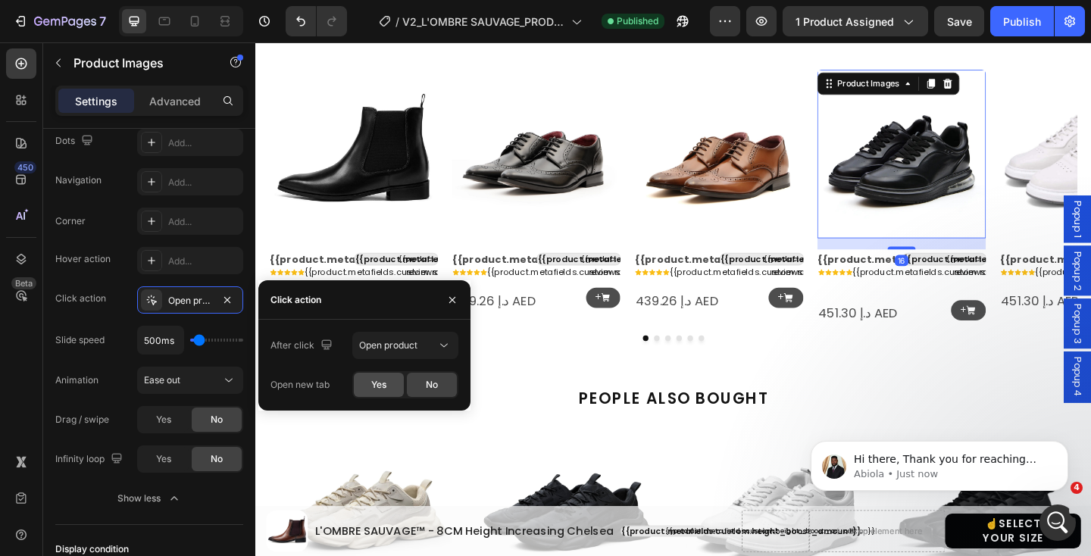
click at [386, 376] on div "Yes" at bounding box center [379, 385] width 50 height 24
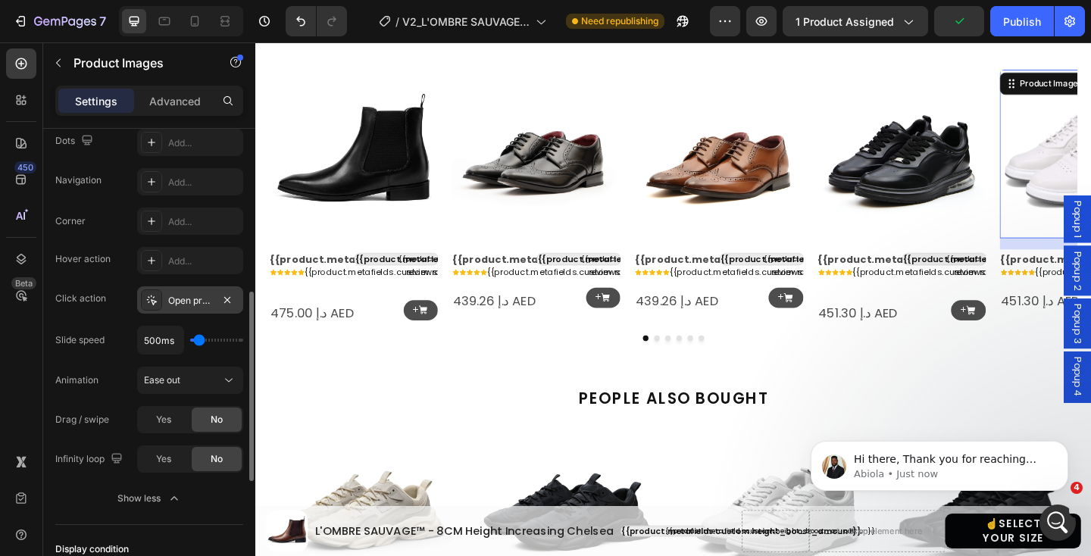
click at [155, 309] on div at bounding box center [151, 299] width 21 height 21
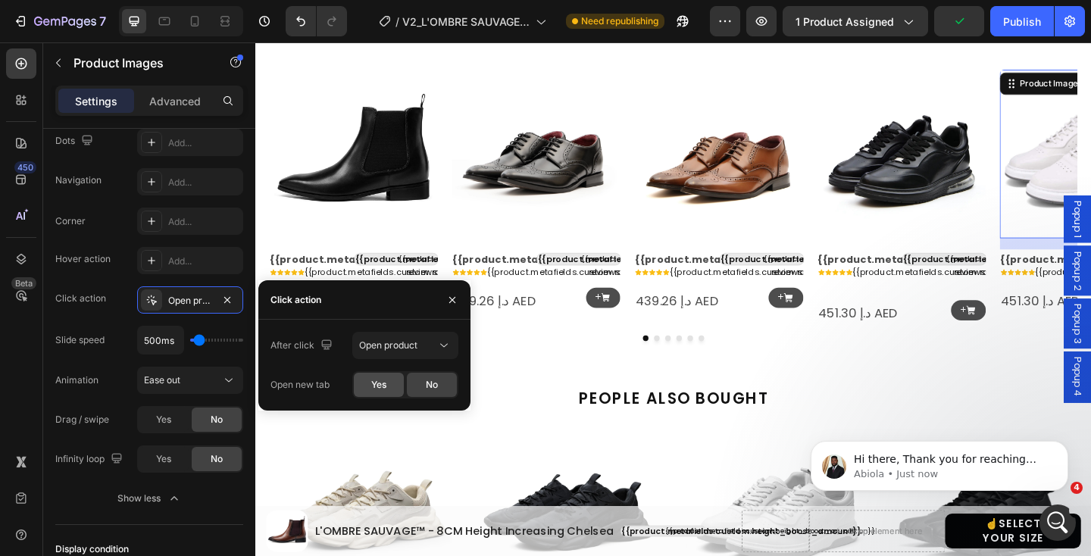
click at [379, 383] on span "Yes" at bounding box center [378, 385] width 15 height 14
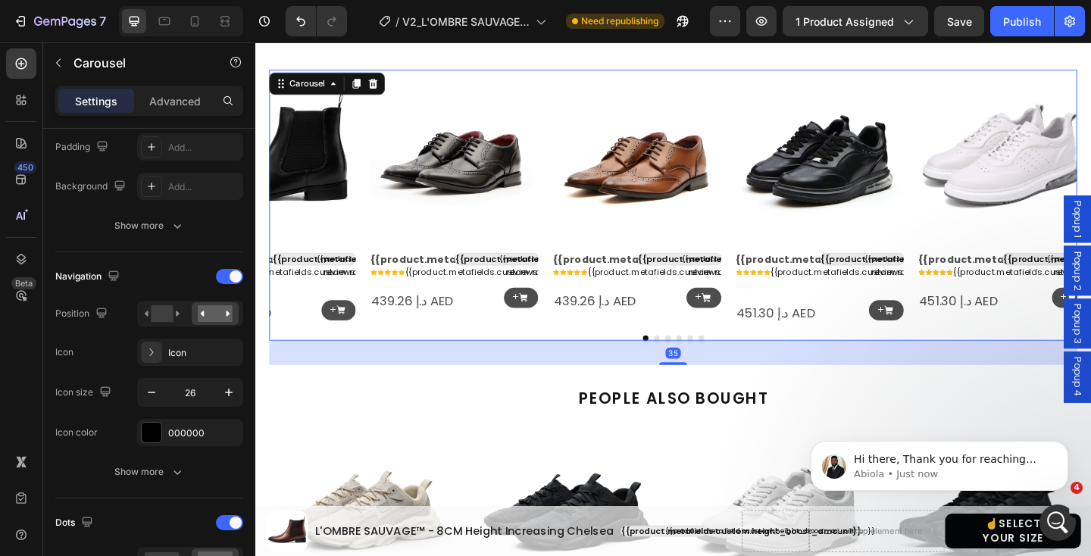
scroll to position [0, 0]
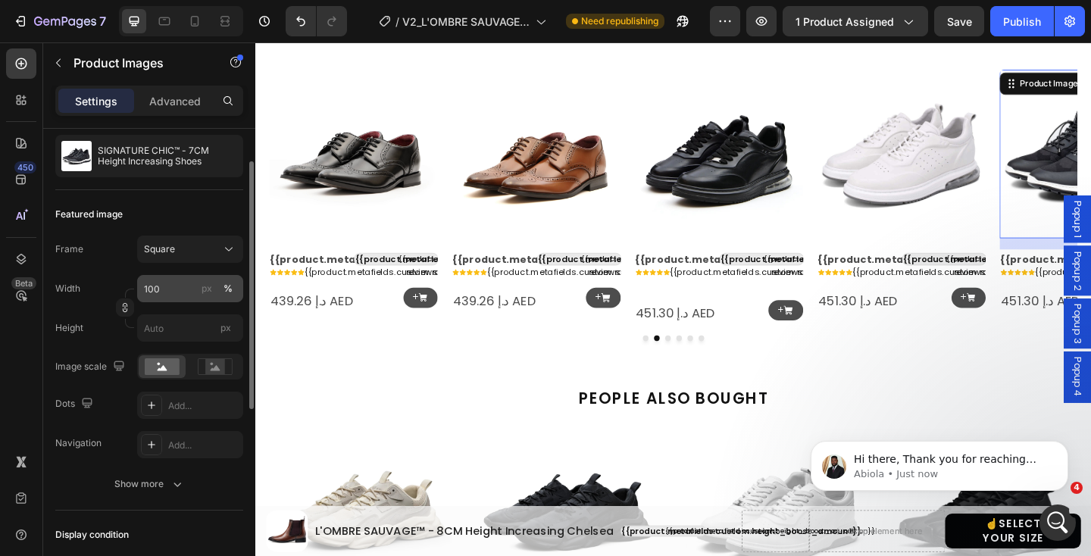
scroll to position [164, 0]
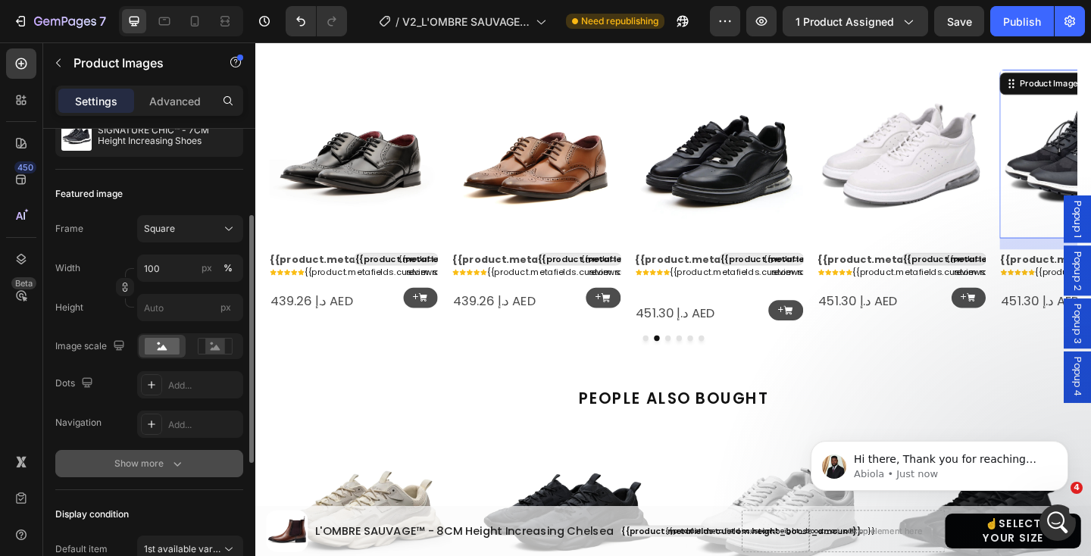
click at [158, 460] on div "Show more" at bounding box center [149, 463] width 70 height 15
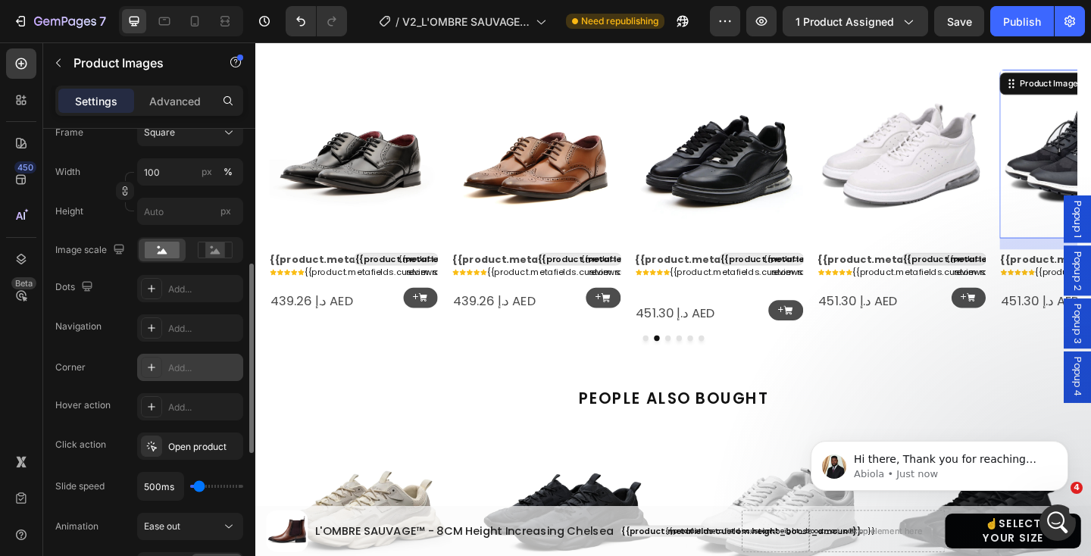
scroll to position [283, 0]
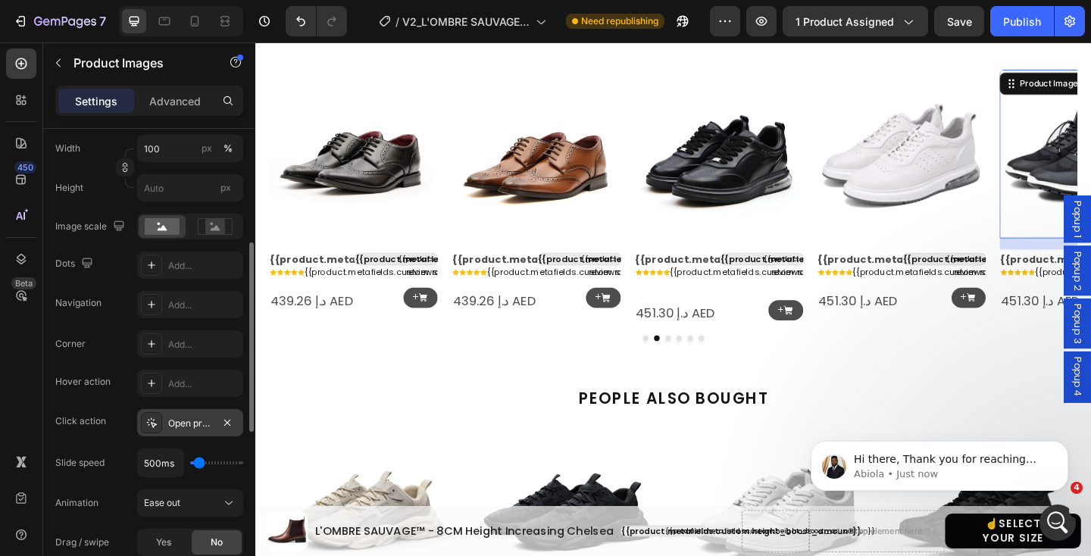
click at [168, 423] on div "Open product" at bounding box center [190, 424] width 44 height 14
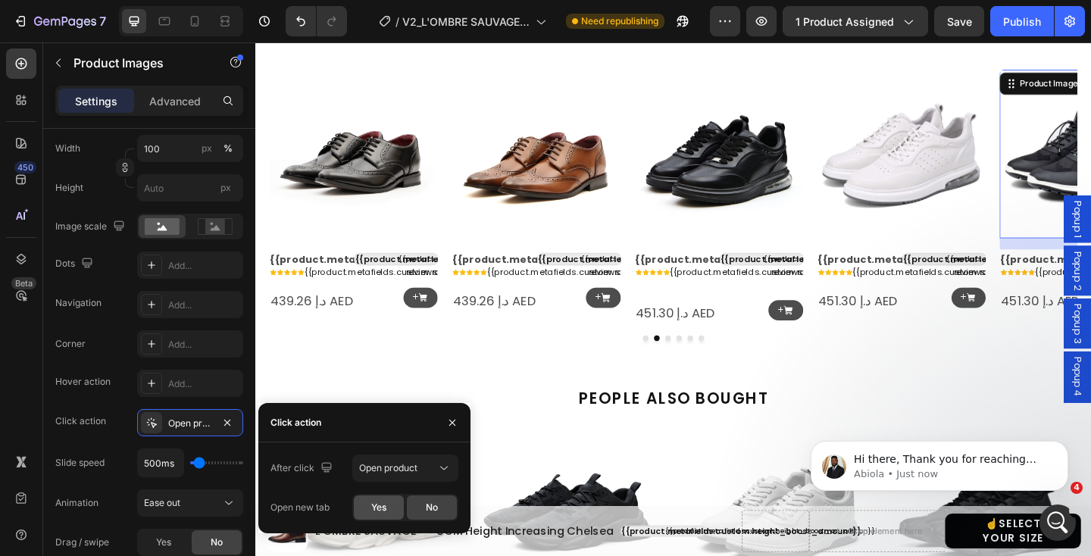
click at [375, 509] on span "Yes" at bounding box center [378, 508] width 15 height 14
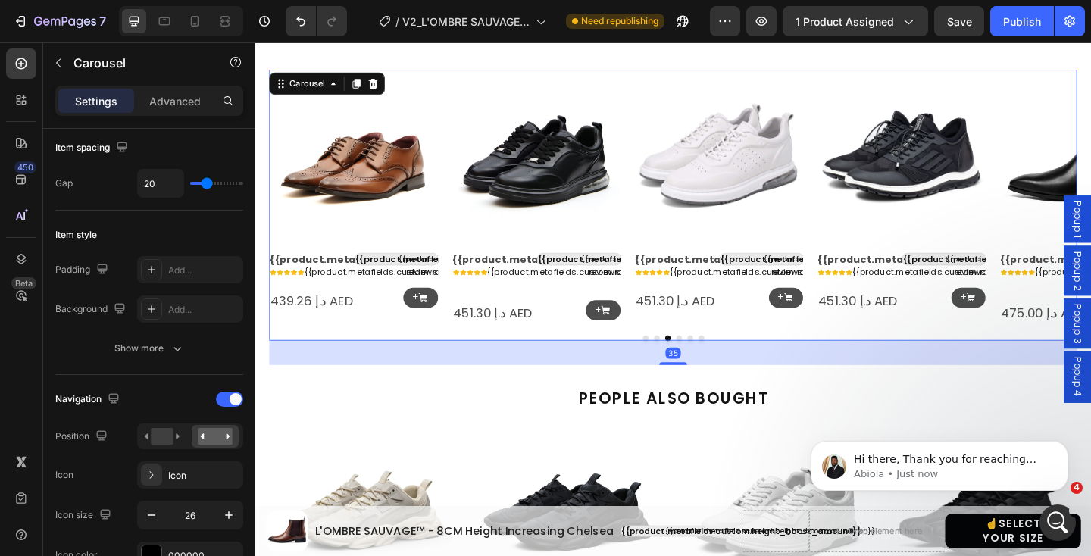
scroll to position [0, 0]
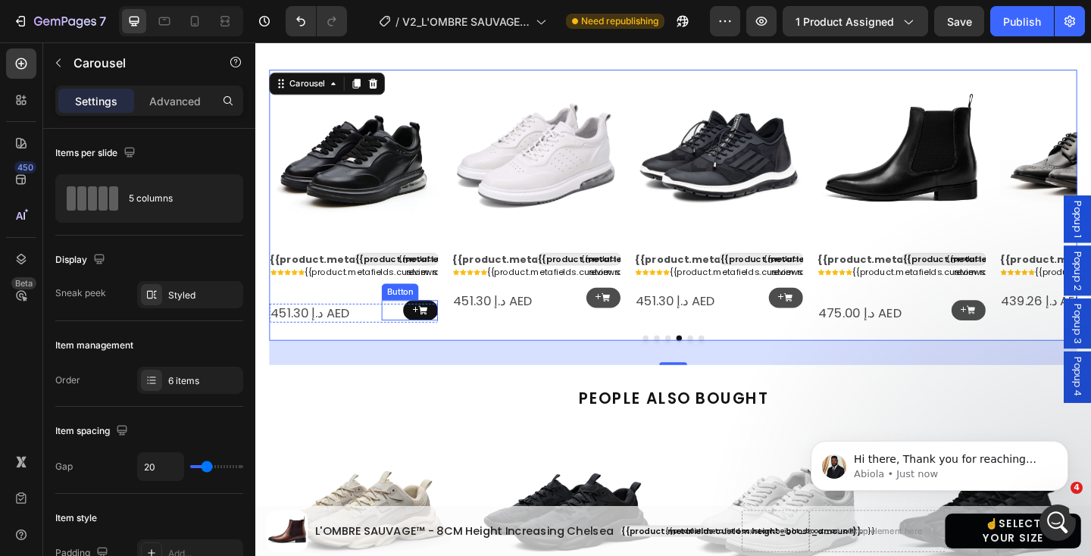
click at [433, 334] on icon at bounding box center [437, 334] width 11 height 11
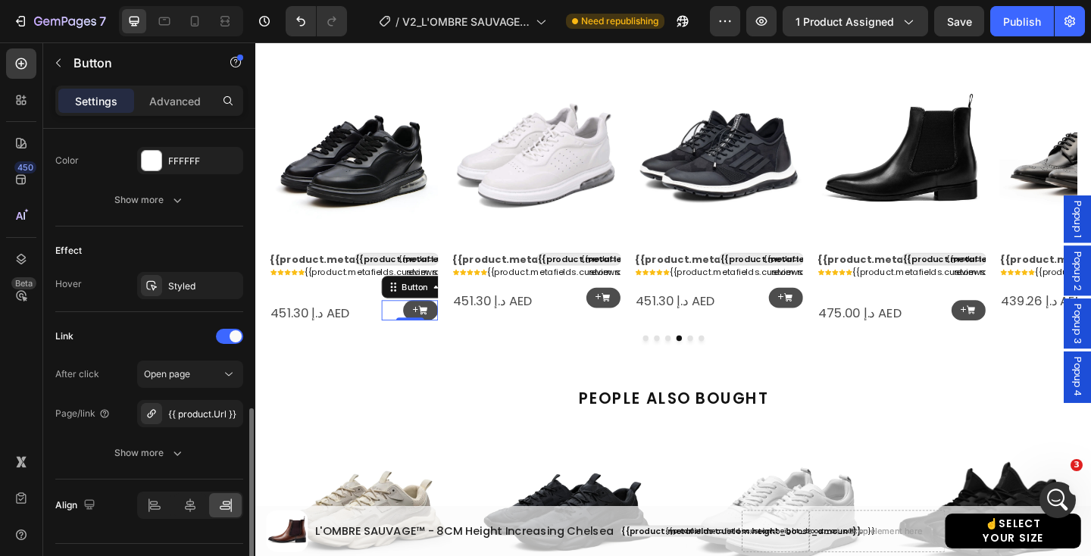
scroll to position [819, 0]
click at [168, 452] on div "Show more" at bounding box center [149, 451] width 70 height 15
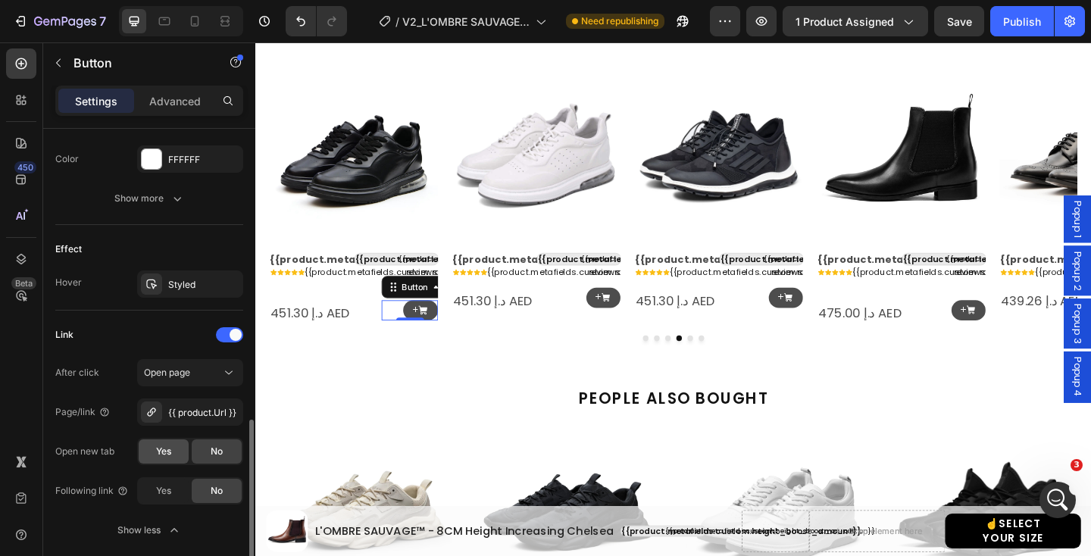
click at [178, 448] on div "Yes" at bounding box center [164, 451] width 50 height 24
click at [631, 320] on icon at bounding box center [636, 320] width 11 height 11
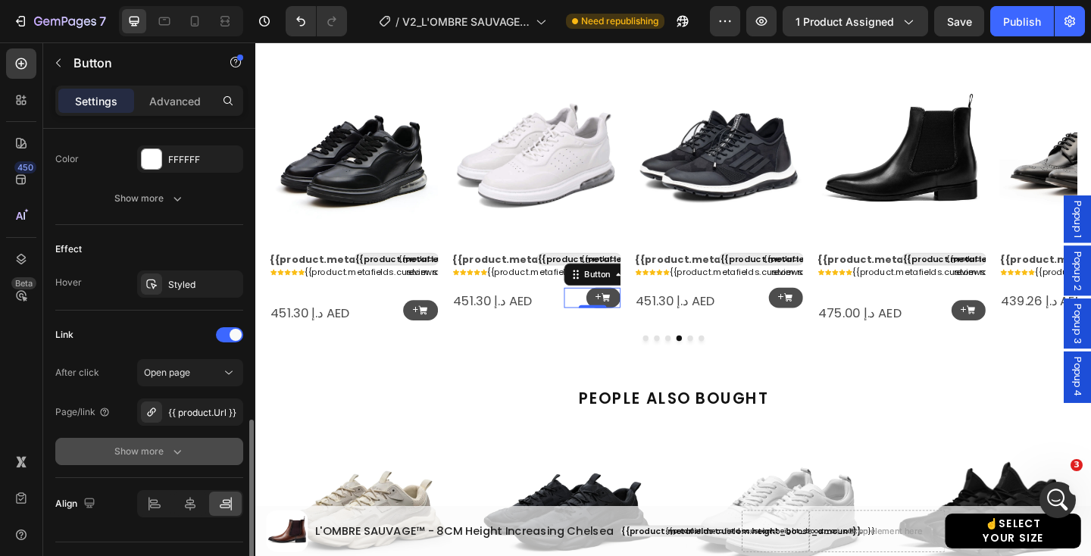
click at [170, 451] on icon "button" at bounding box center [177, 451] width 15 height 15
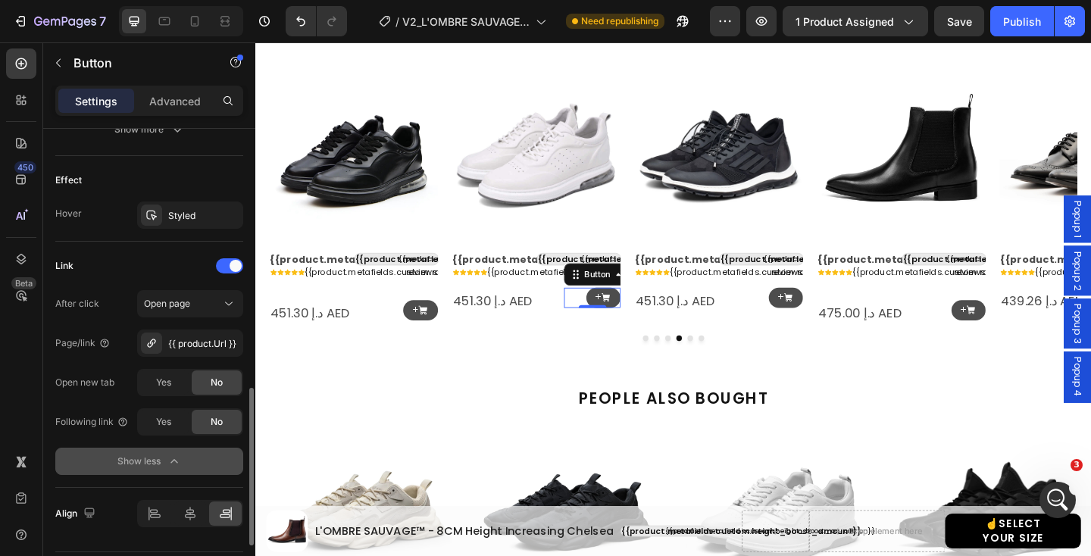
scroll to position [903, 0]
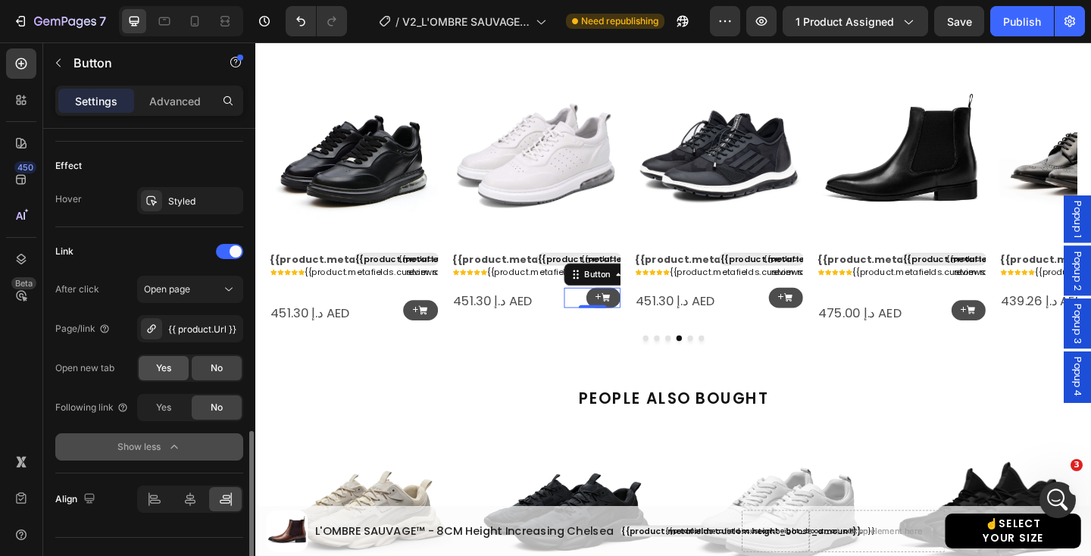
click at [167, 370] on span "Yes" at bounding box center [163, 368] width 15 height 14
click at [826, 321] on p "+" at bounding box center [825, 320] width 7 height 11
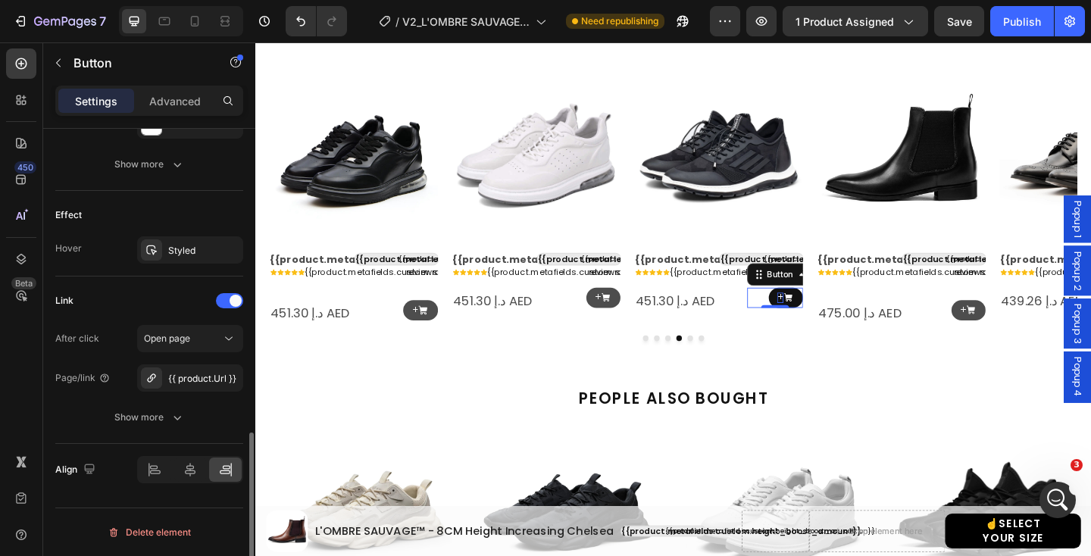
scroll to position [854, 0]
click at [149, 417] on div "Show more" at bounding box center [149, 417] width 70 height 15
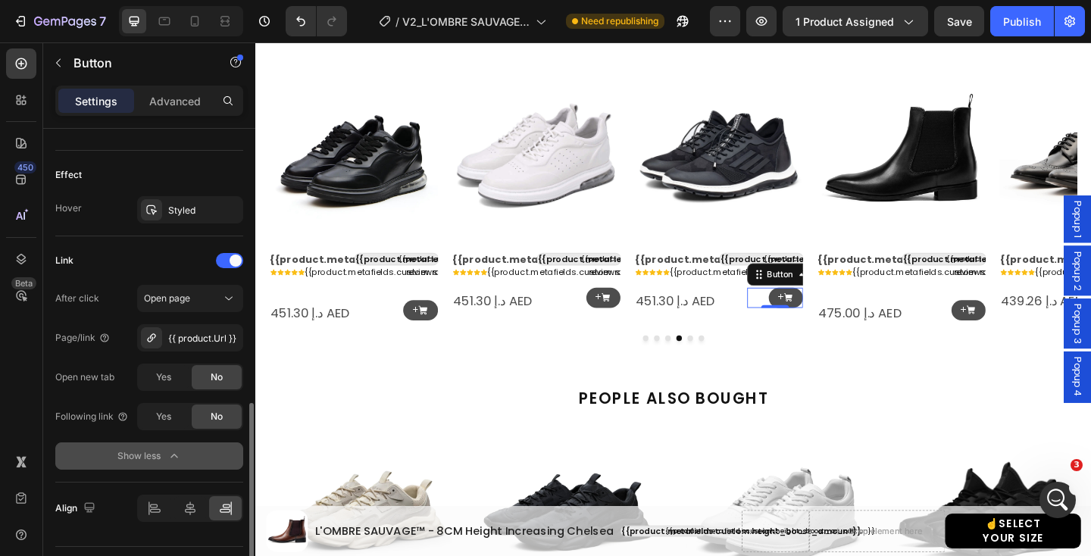
scroll to position [895, 0]
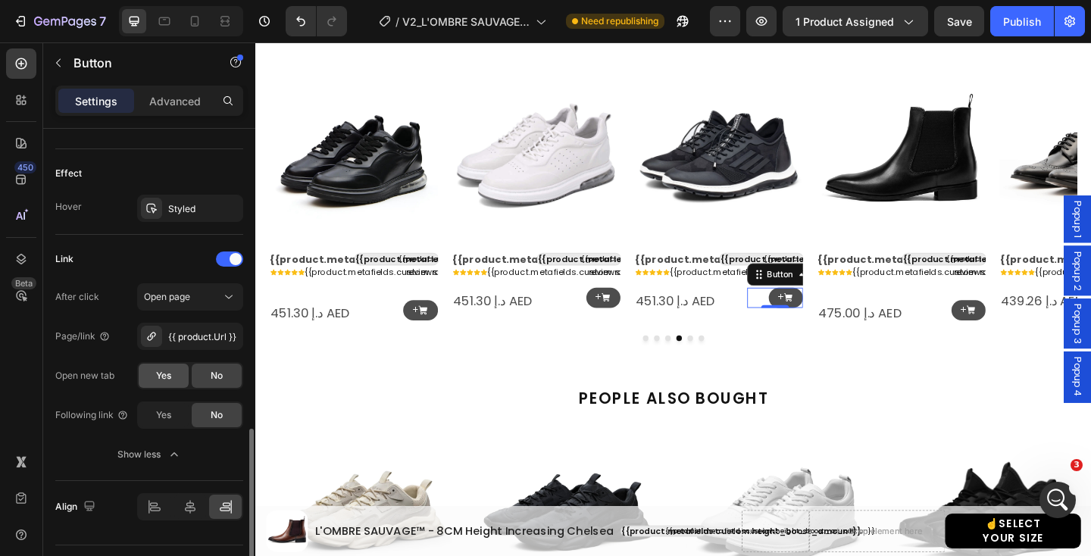
click at [161, 383] on div "Yes" at bounding box center [164, 376] width 50 height 24
click at [1035, 329] on icon at bounding box center [1033, 334] width 11 height 11
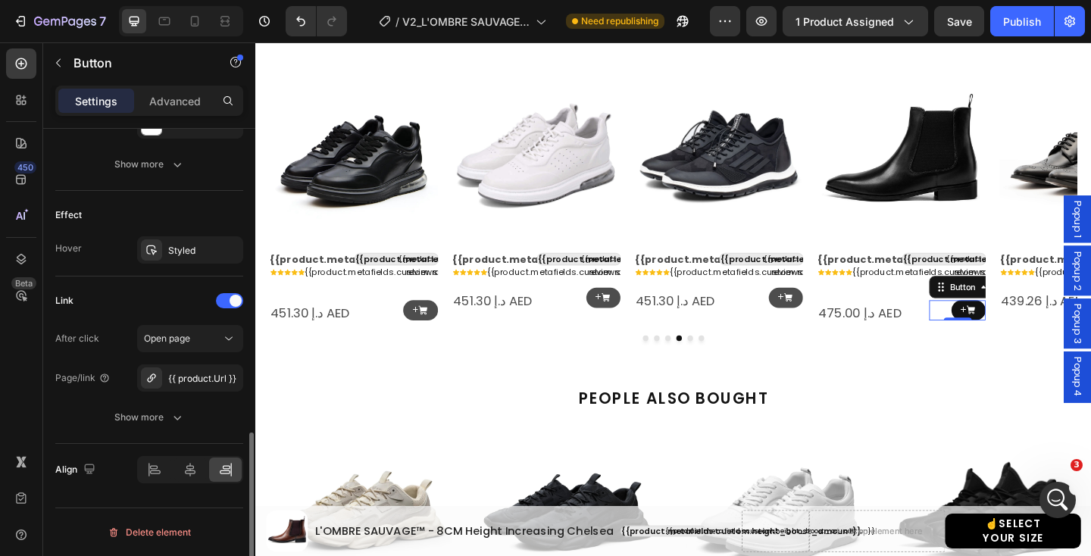
scroll to position [854, 0]
click at [204, 342] on div "Open page" at bounding box center [182, 339] width 77 height 14
click at [76, 426] on button "Show more" at bounding box center [149, 417] width 188 height 27
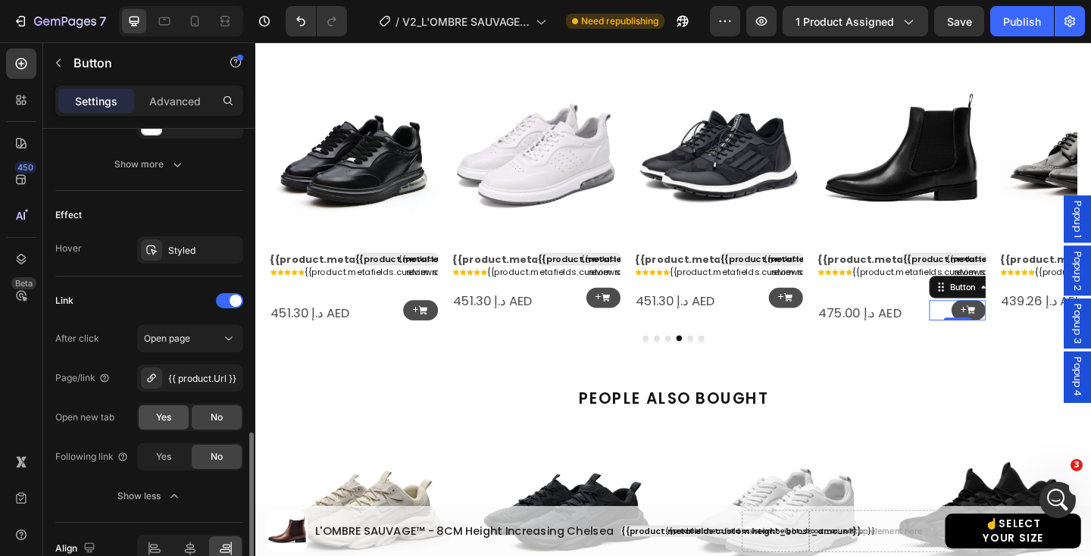
click at [151, 420] on div "Yes" at bounding box center [164, 417] width 50 height 24
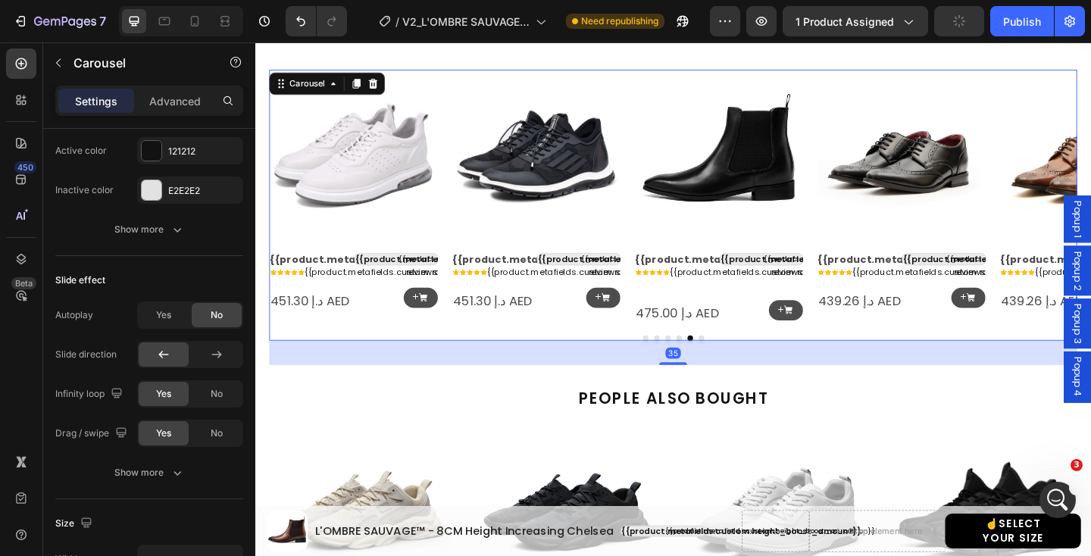
scroll to position [0, 0]
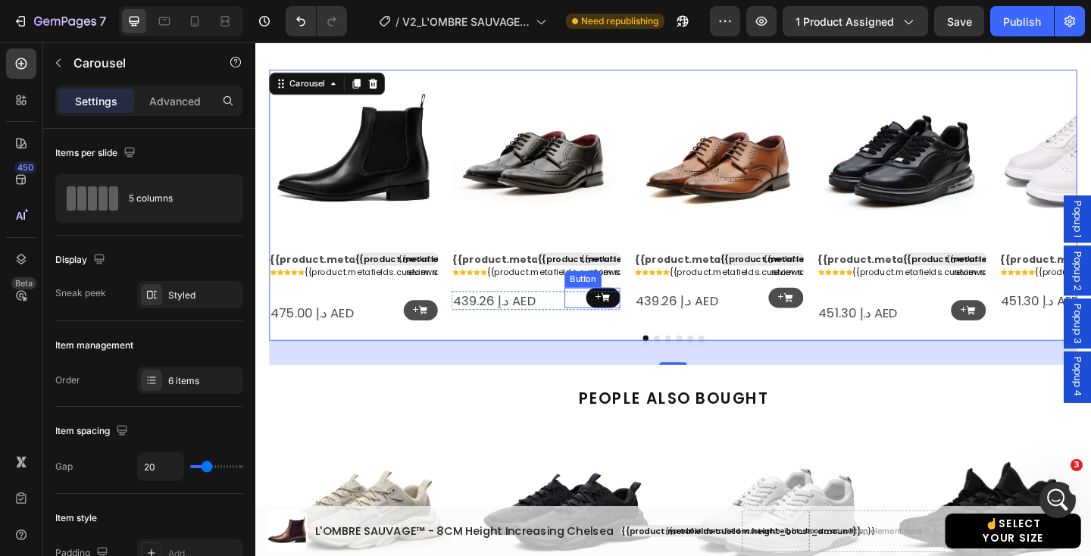
click at [644, 319] on link "+" at bounding box center [634, 321] width 38 height 22
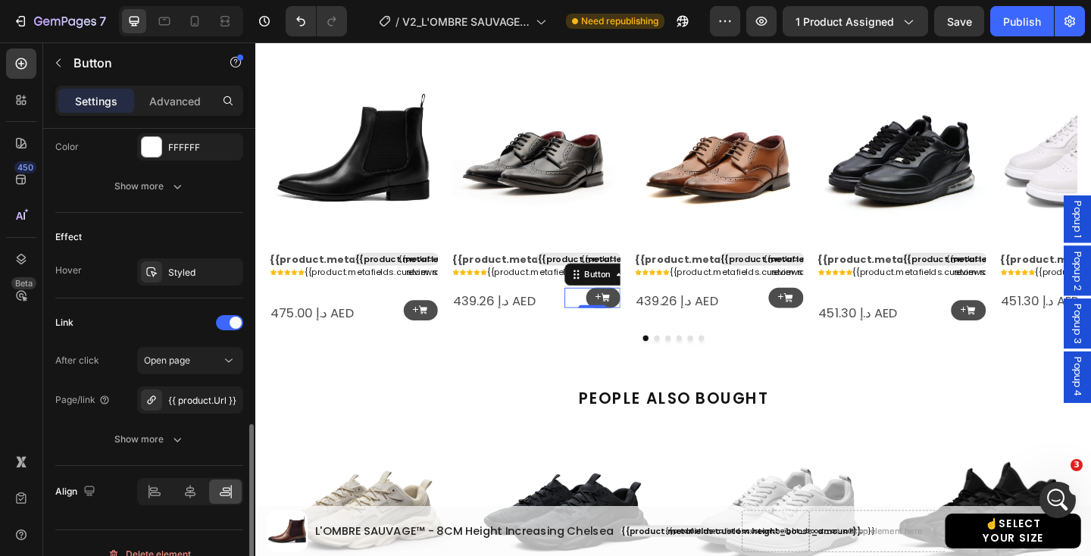
scroll to position [854, 0]
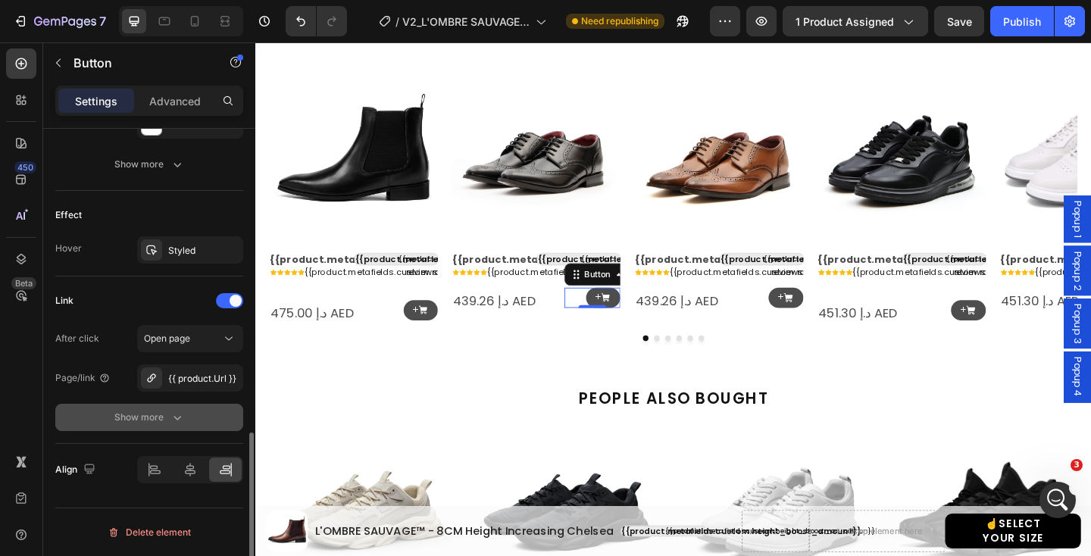
click at [170, 413] on icon "button" at bounding box center [177, 417] width 15 height 15
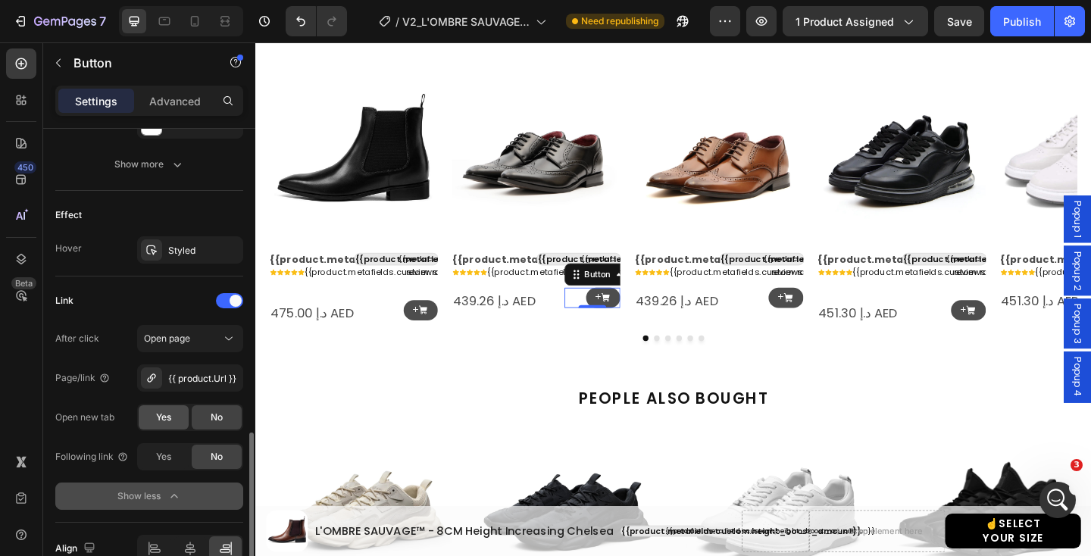
click at [165, 423] on span "Yes" at bounding box center [163, 417] width 15 height 14
click at [840, 319] on icon at bounding box center [834, 320] width 11 height 11
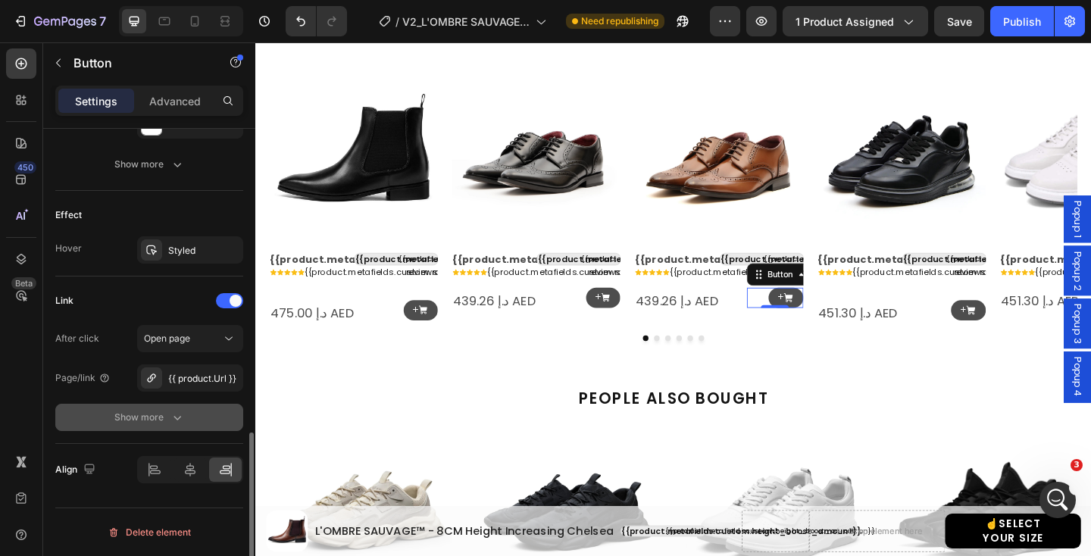
click at [184, 419] on icon "button" at bounding box center [177, 417] width 15 height 15
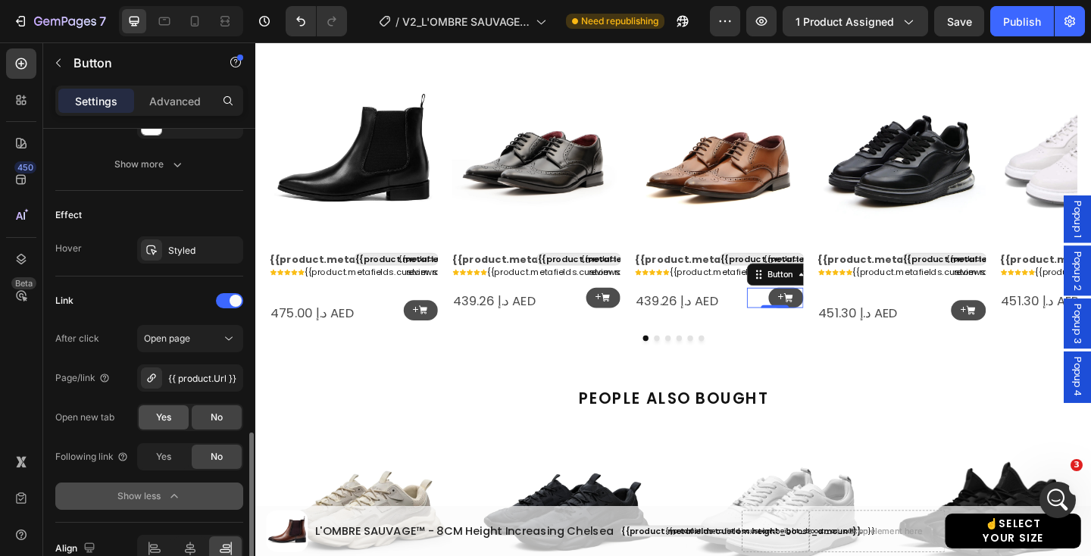
click at [161, 420] on span "Yes" at bounding box center [163, 417] width 15 height 14
click at [1037, 336] on icon at bounding box center [1033, 334] width 11 height 11
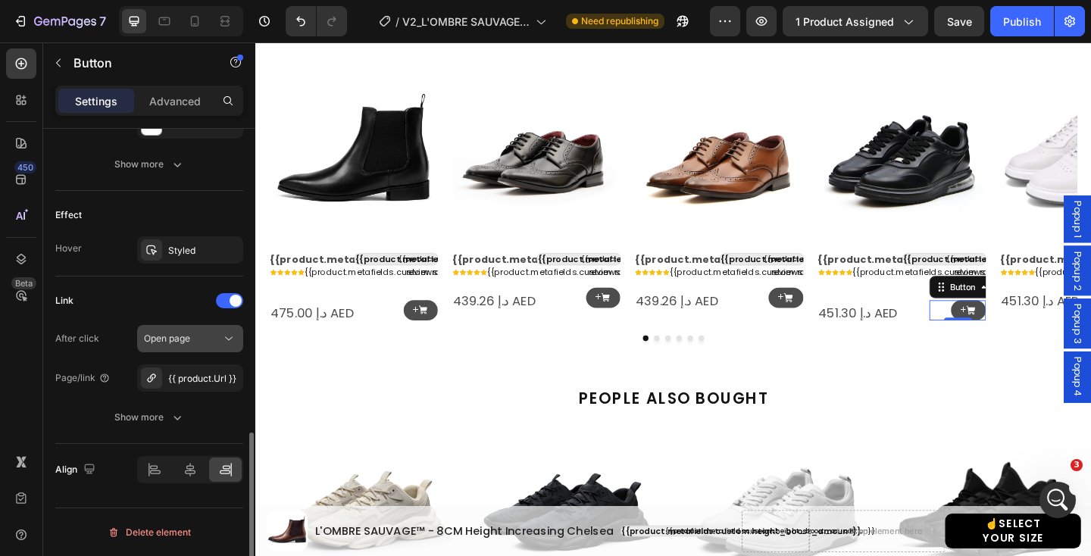
click at [213, 343] on div "Open page" at bounding box center [182, 339] width 77 height 14
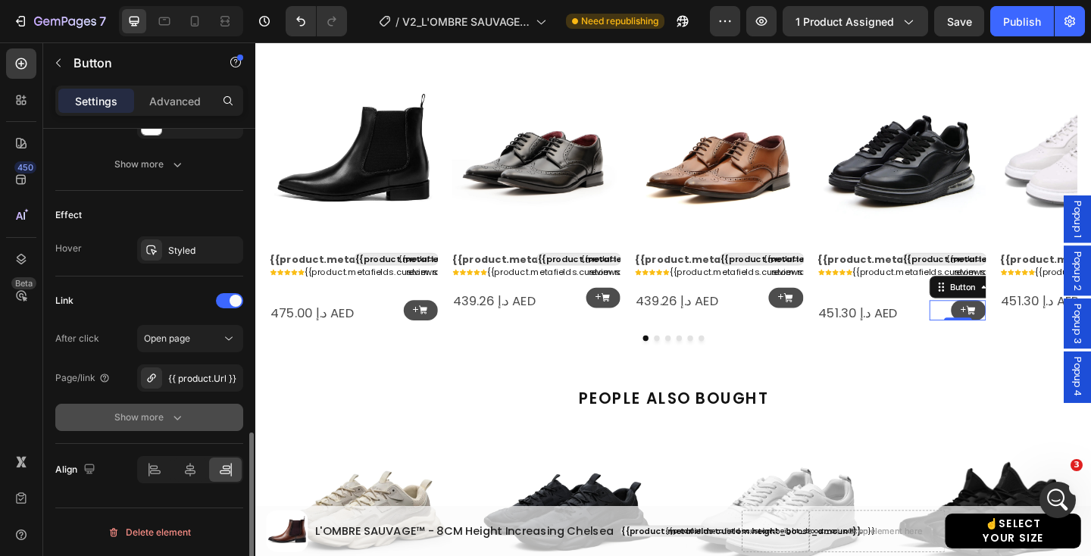
click at [88, 421] on button "Show more" at bounding box center [149, 417] width 188 height 27
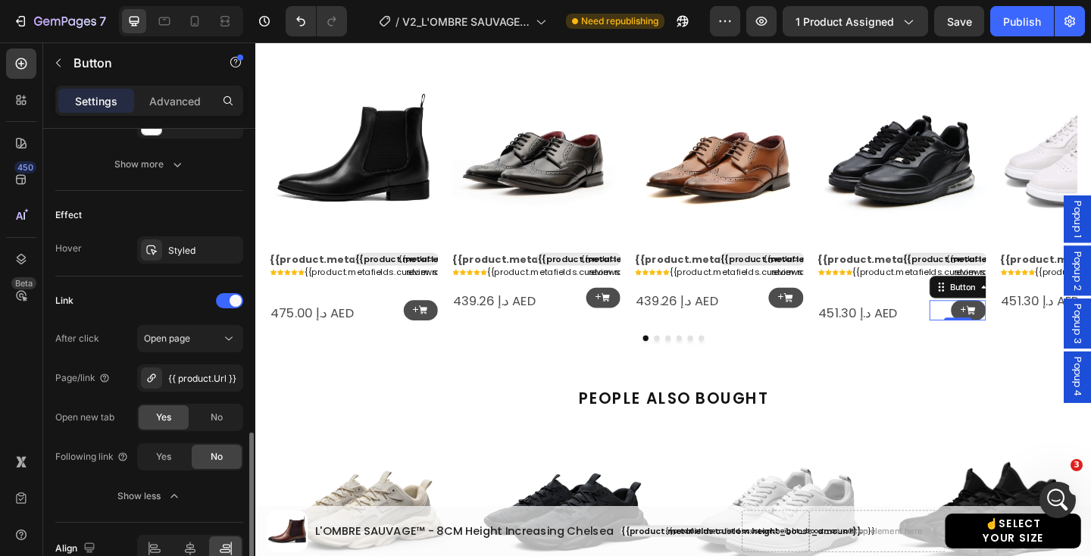
click at [167, 420] on span "Yes" at bounding box center [163, 417] width 15 height 14
click at [1029, 23] on div "Publish" at bounding box center [1022, 22] width 38 height 16
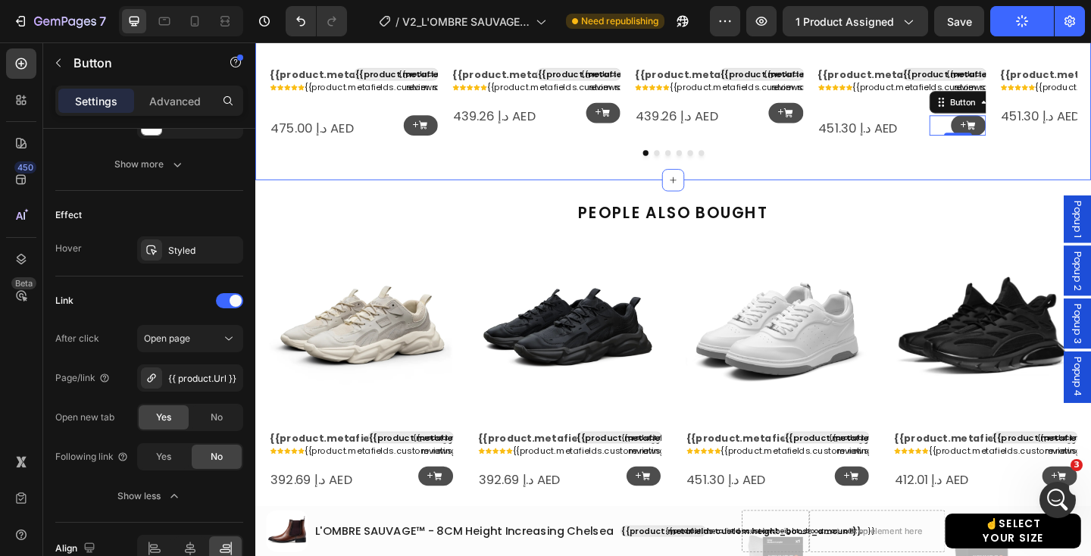
scroll to position [1730, 0]
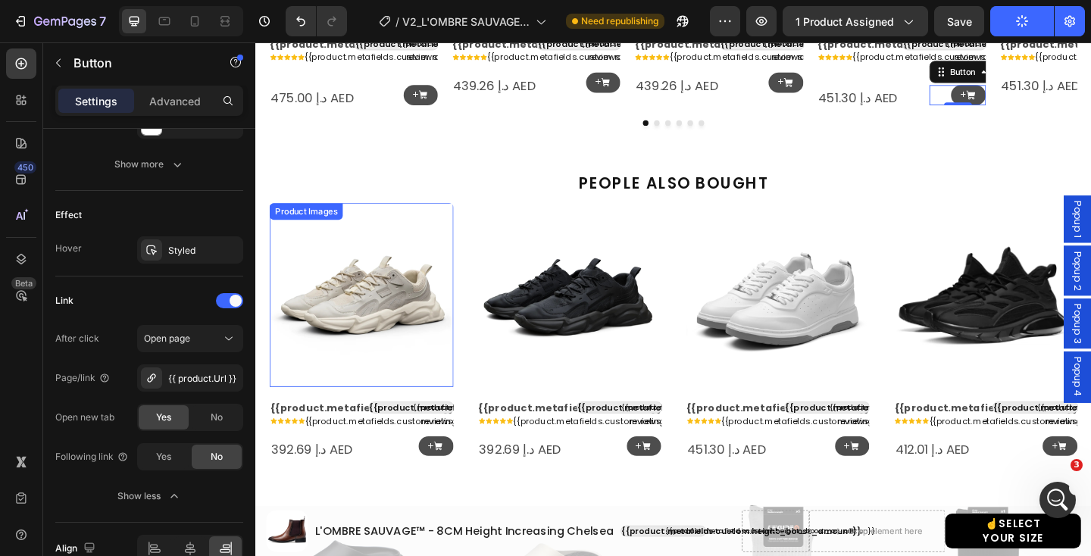
click at [396, 336] on img at bounding box center [370, 317] width 200 height 200
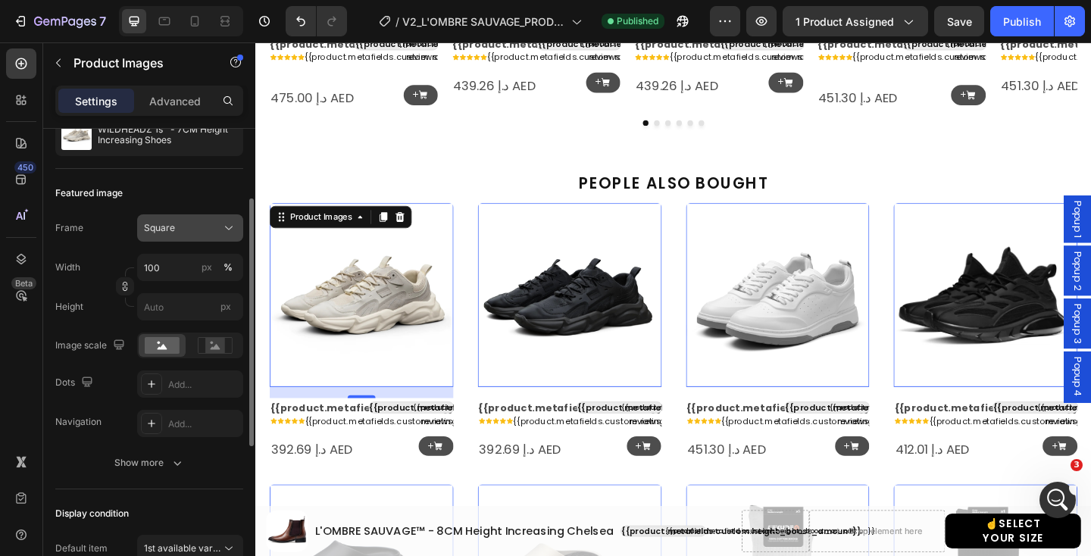
scroll to position [174, 0]
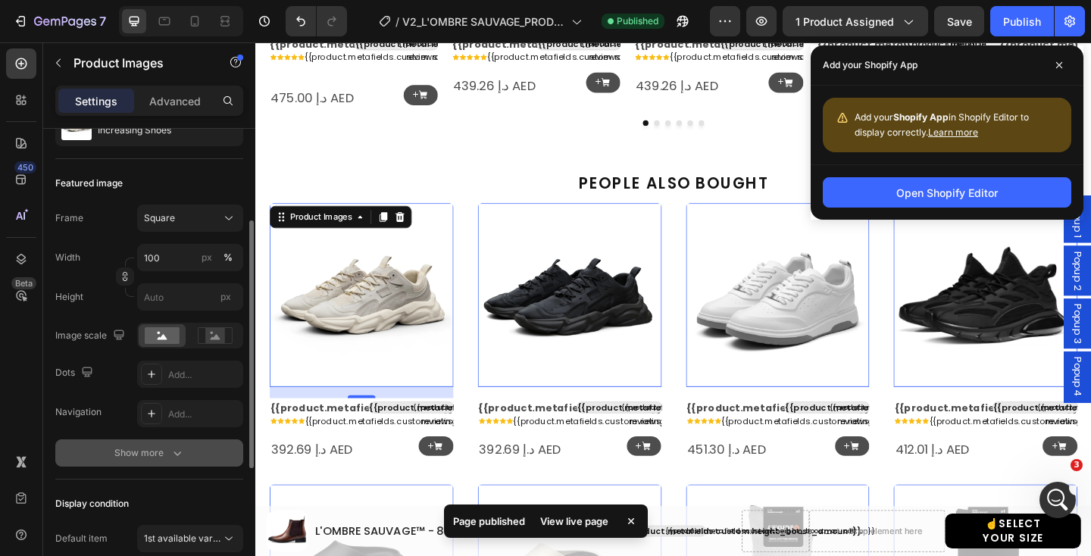
click at [161, 458] on div "Show more" at bounding box center [149, 452] width 70 height 15
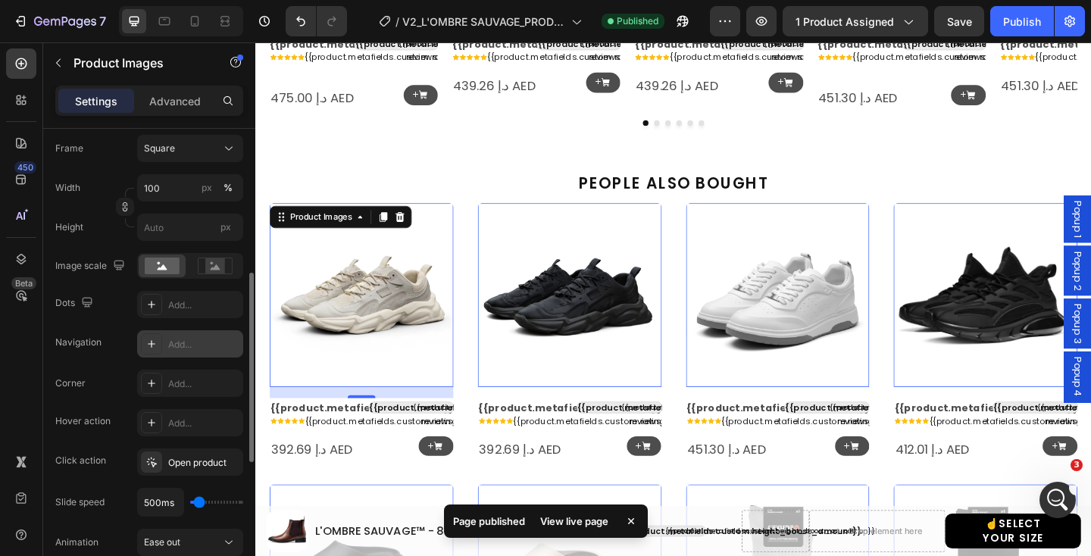
scroll to position [282, 0]
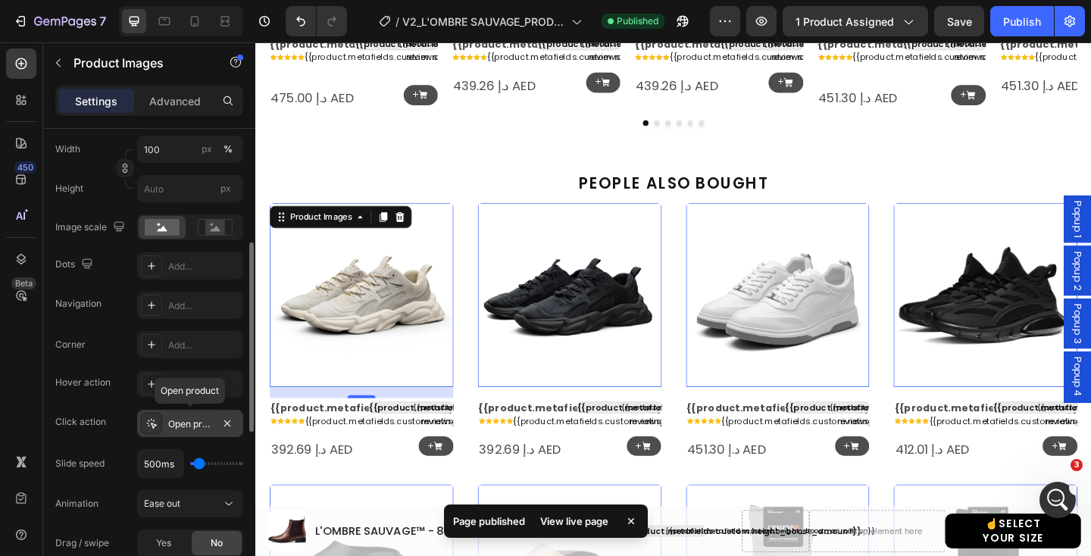
click at [186, 424] on div "Open product" at bounding box center [190, 424] width 44 height 14
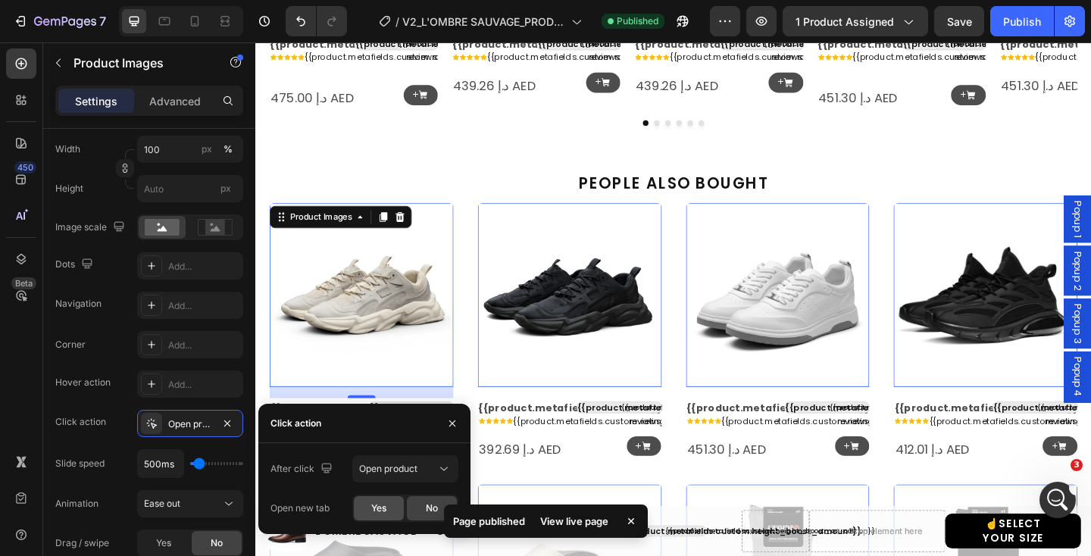
click at [384, 506] on span "Yes" at bounding box center [378, 508] width 15 height 14
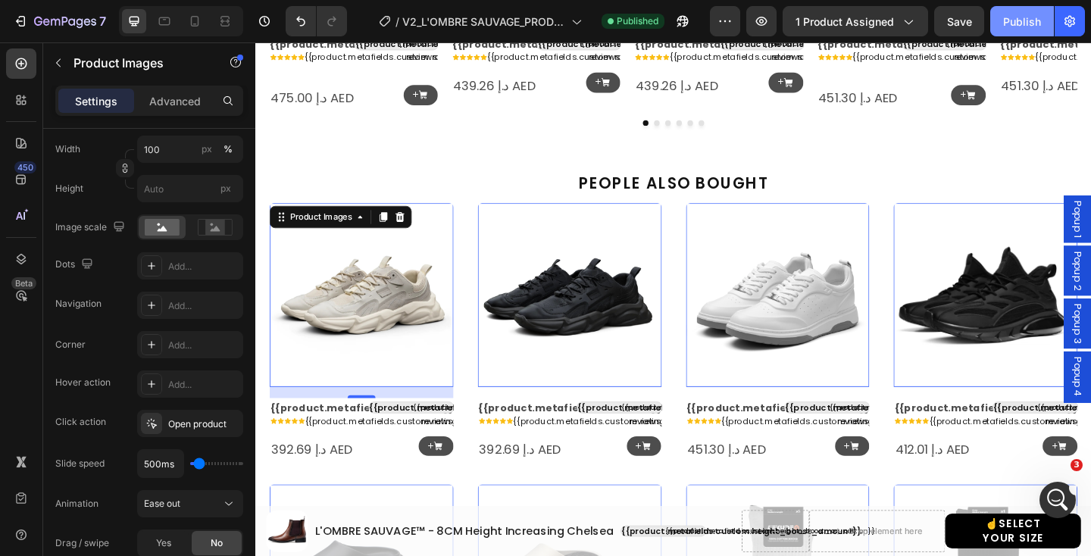
click at [1013, 17] on div "Publish" at bounding box center [1022, 22] width 38 height 16
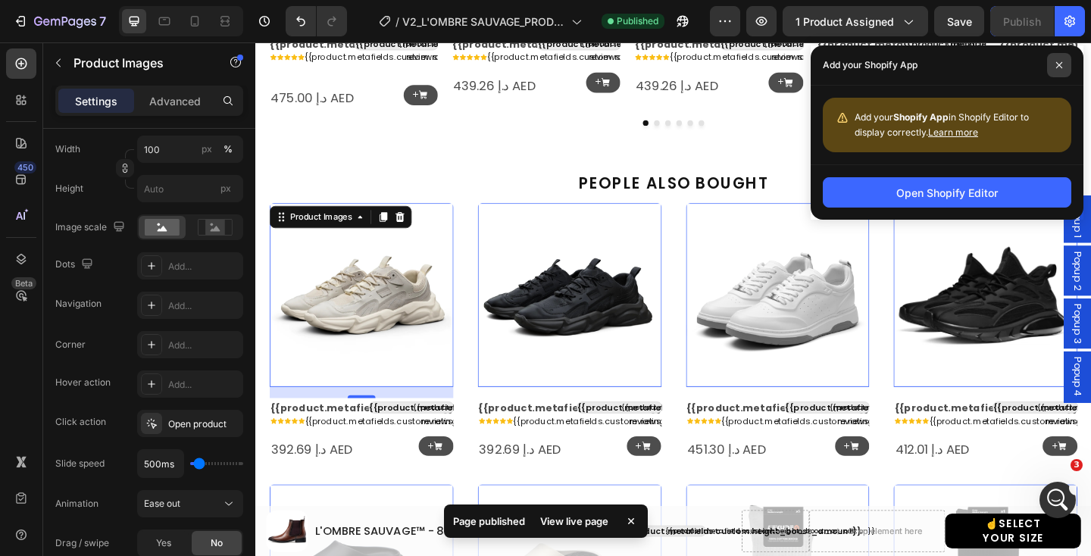
click at [1063, 64] on span at bounding box center [1059, 65] width 24 height 24
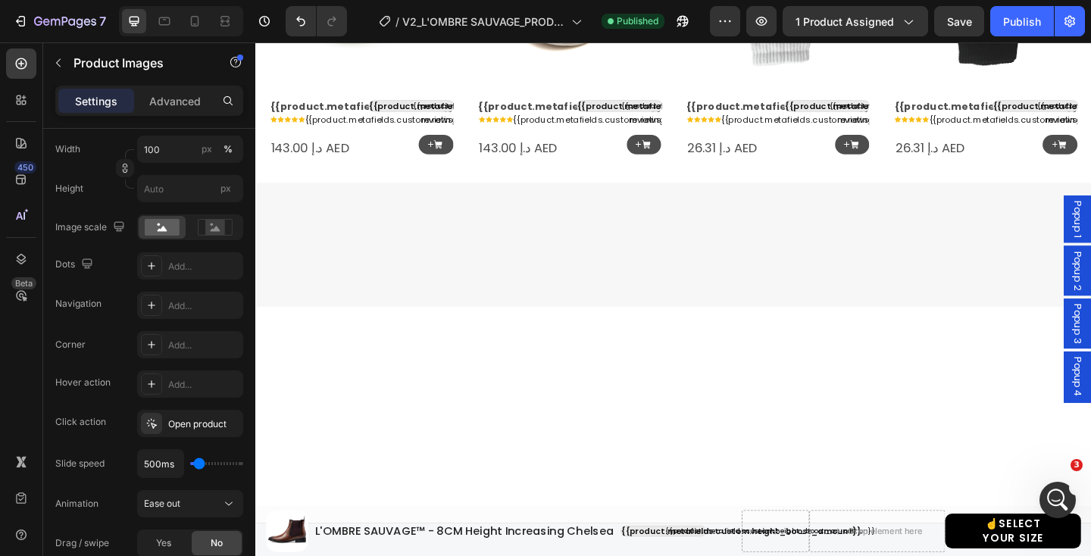
scroll to position [1927, 0]
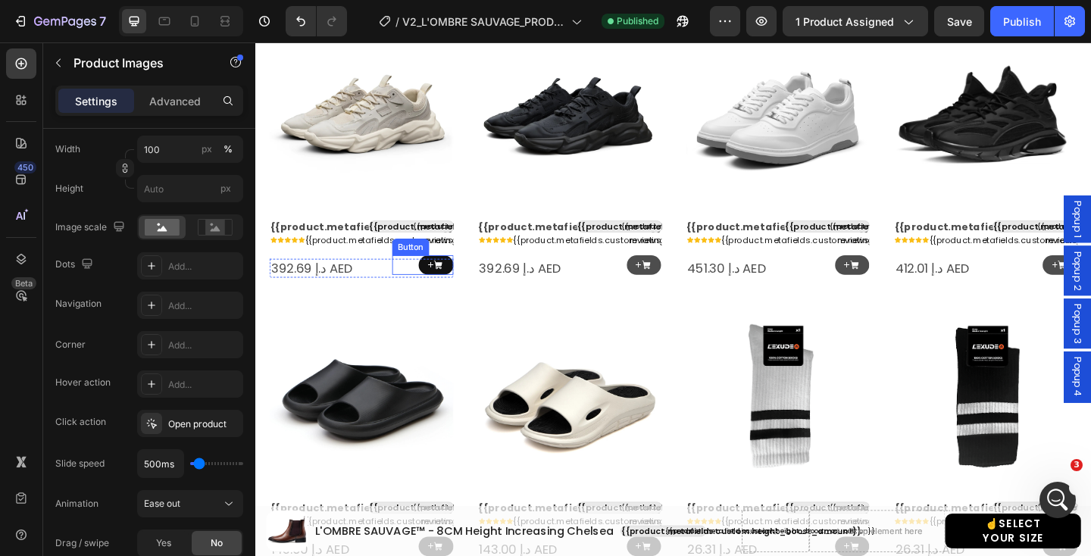
click at [457, 283] on icon at bounding box center [453, 284] width 9 height 9
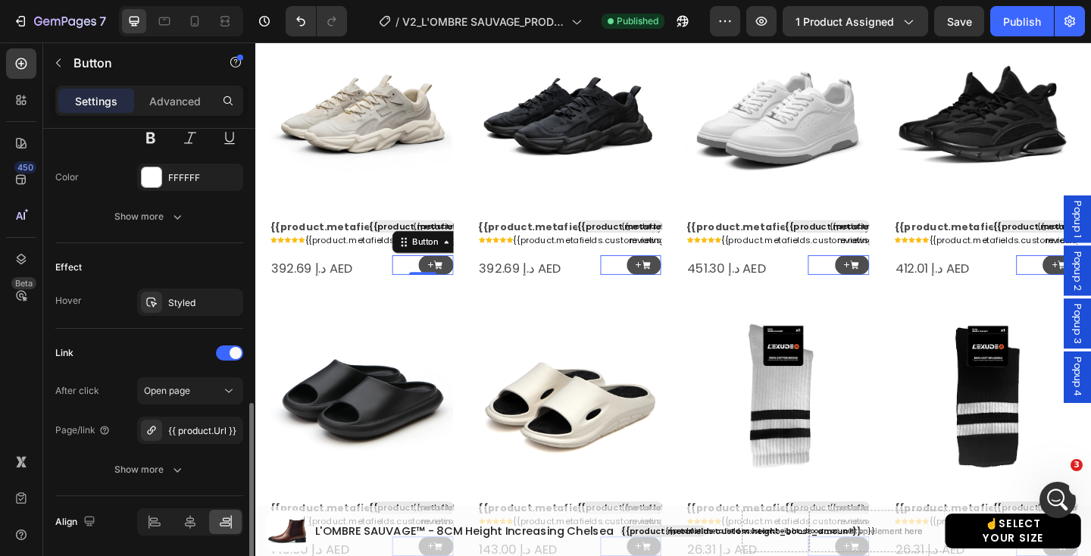
scroll to position [818, 0]
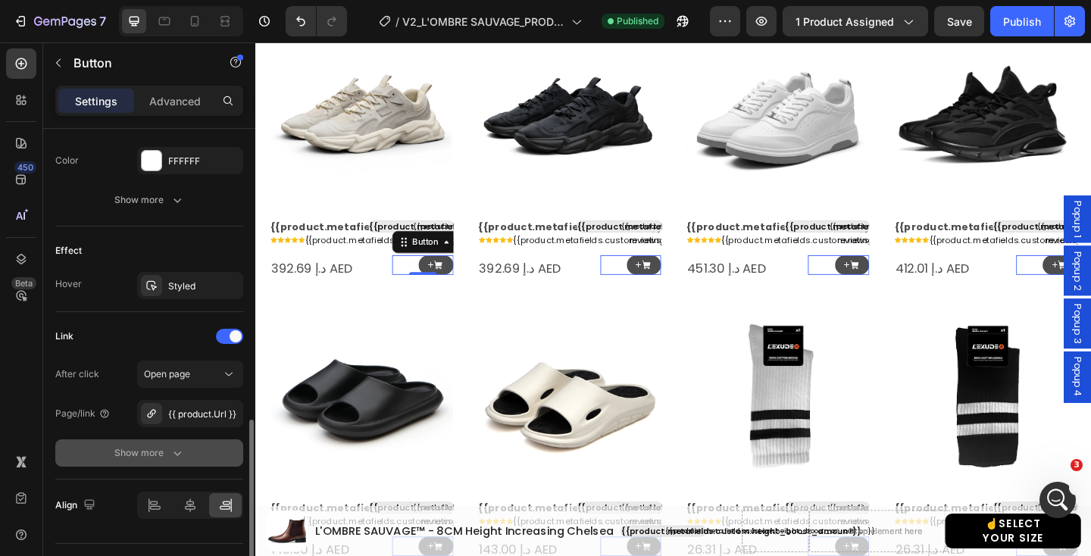
click at [163, 446] on div "Show more" at bounding box center [149, 452] width 70 height 15
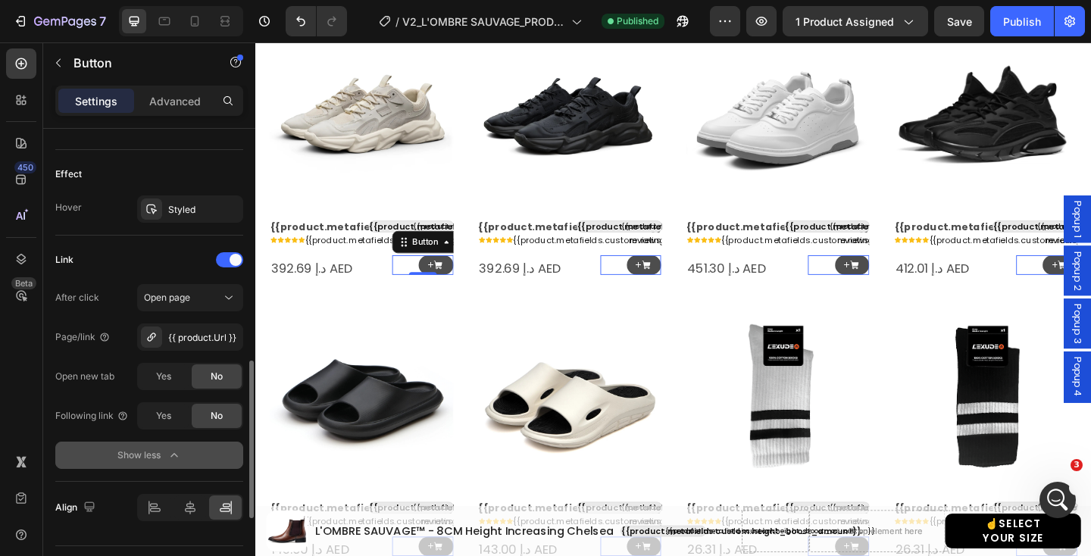
scroll to position [900, 0]
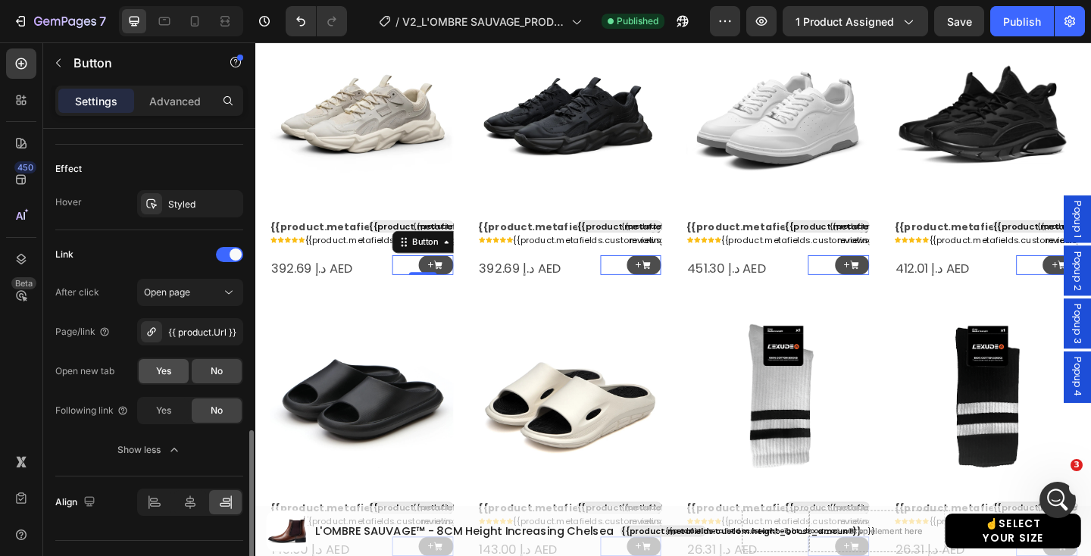
click at [171, 364] on div "Yes" at bounding box center [164, 371] width 50 height 24
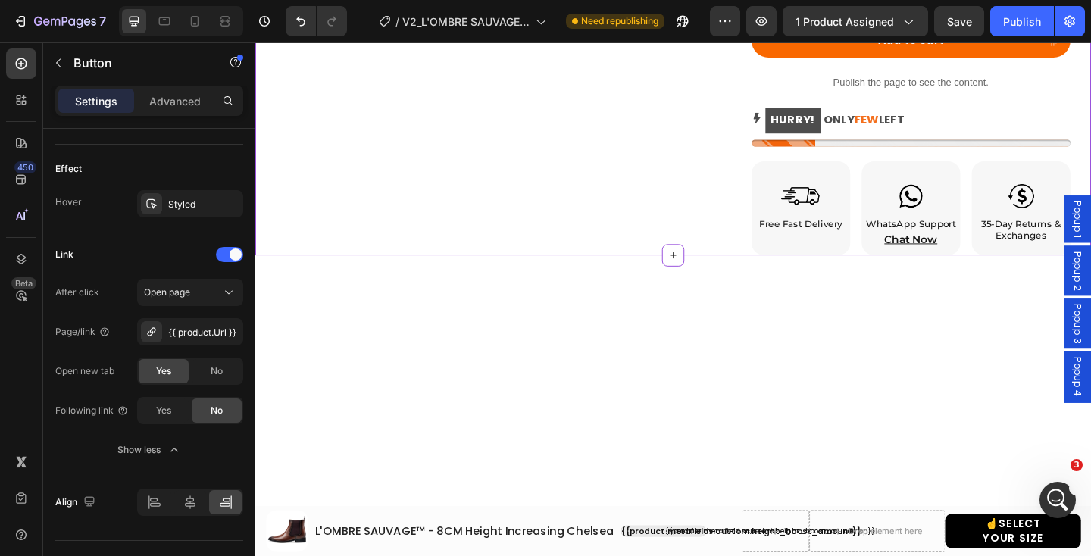
scroll to position [0, 0]
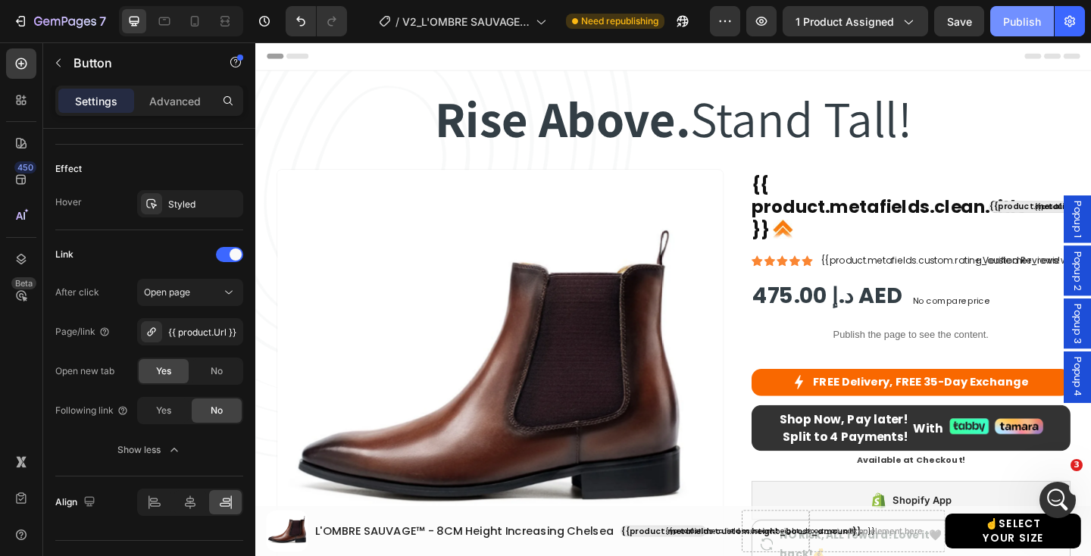
click at [1010, 27] on div "Publish" at bounding box center [1022, 22] width 38 height 16
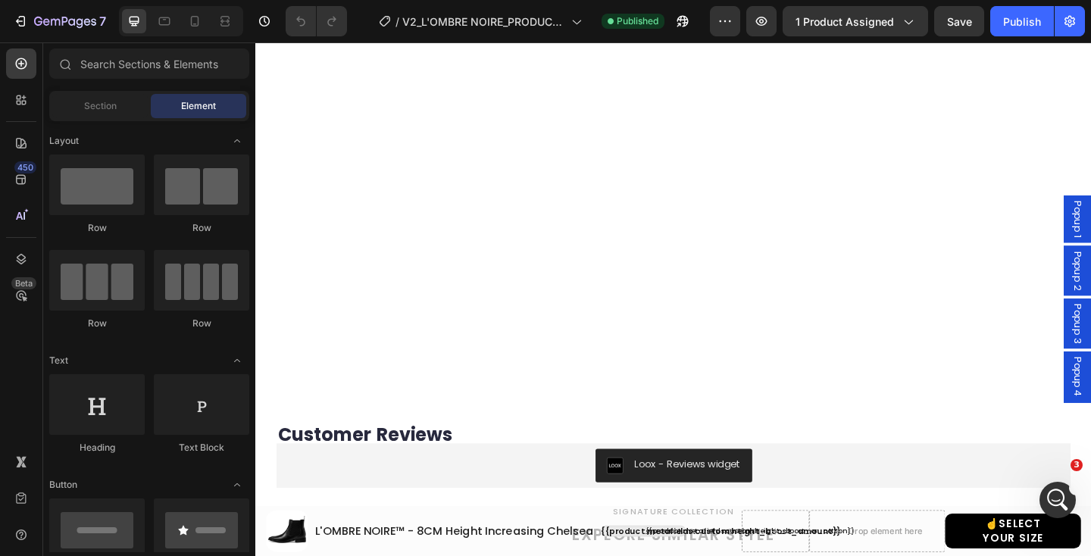
scroll to position [1387, 0]
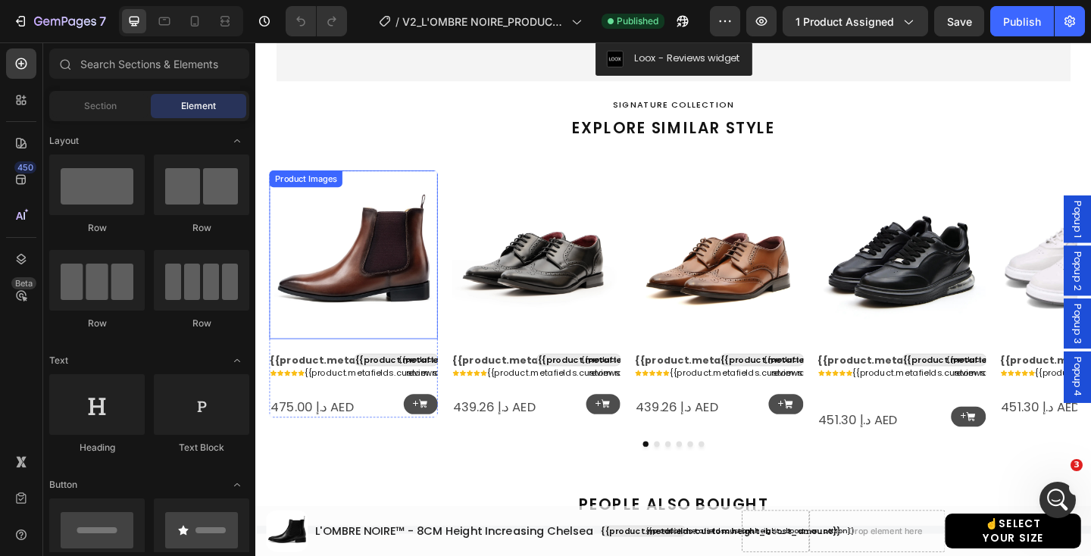
click at [407, 270] on img at bounding box center [361, 273] width 183 height 183
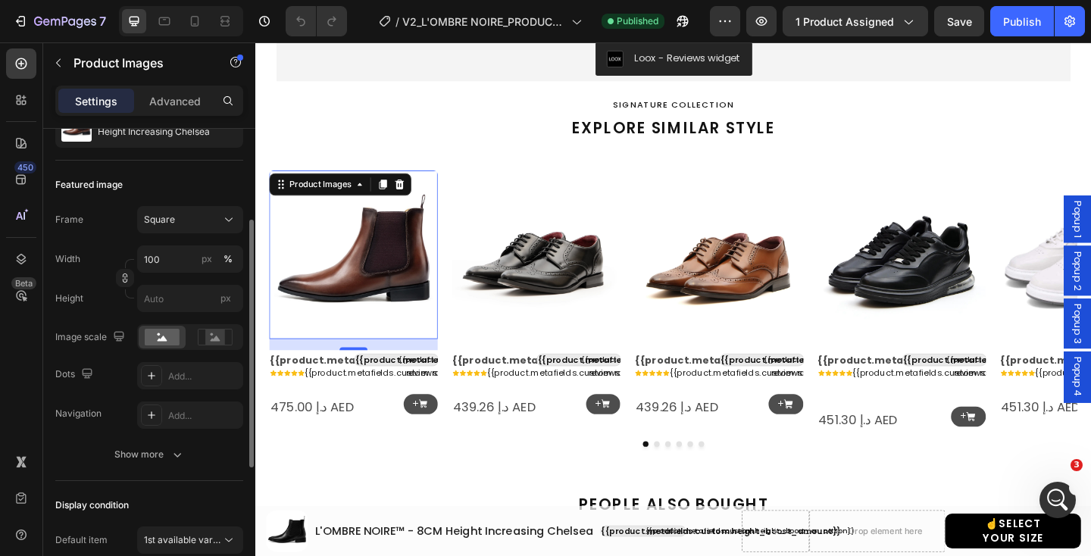
scroll to position [170, 0]
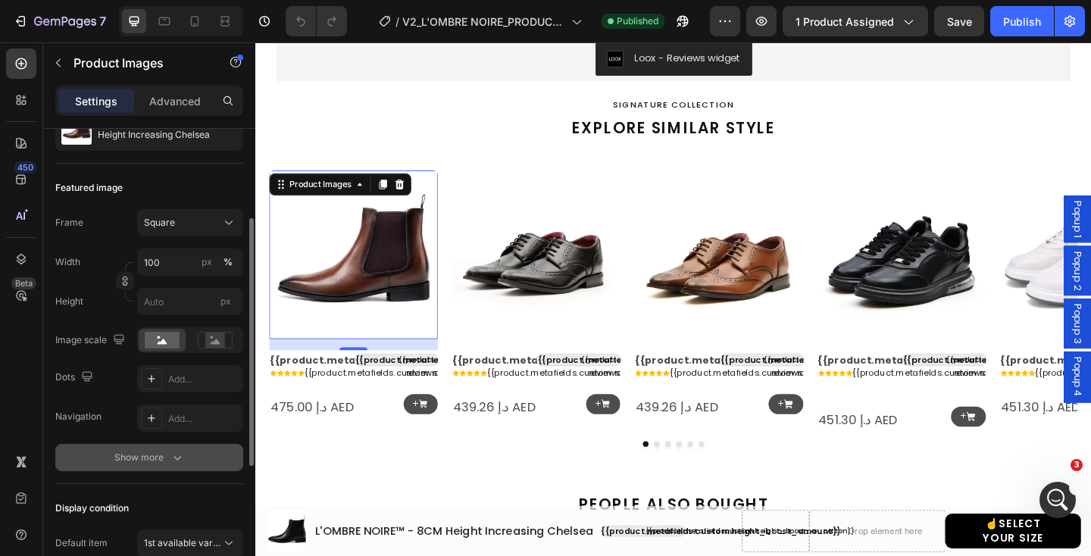
click at [165, 467] on button "Show more" at bounding box center [149, 457] width 188 height 27
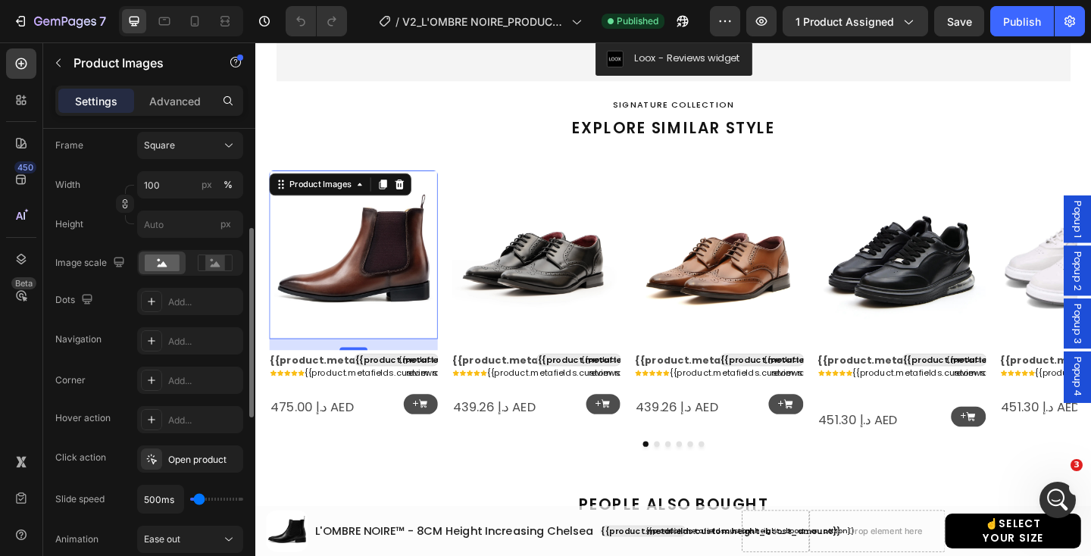
scroll to position [279, 0]
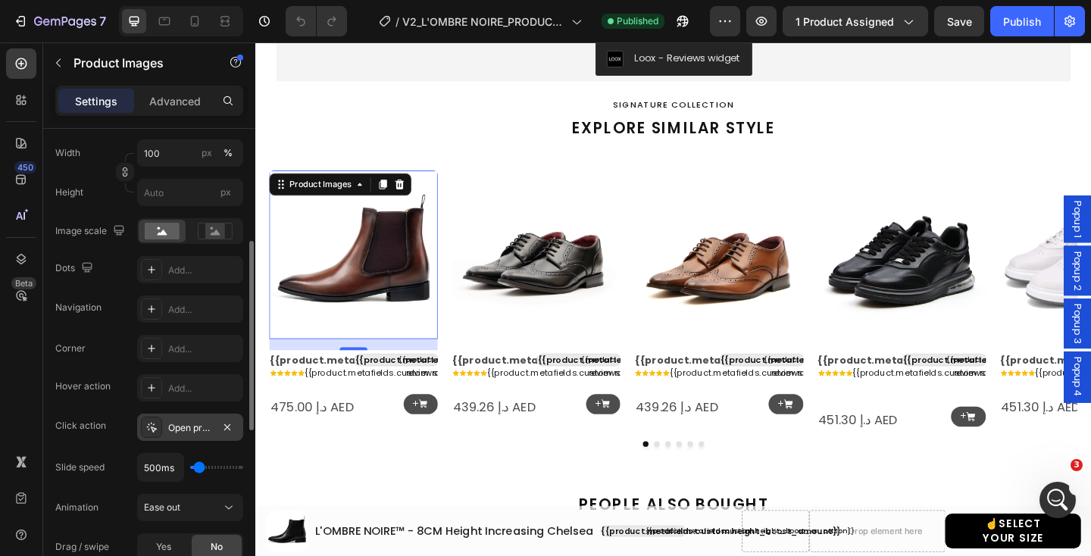
click at [176, 435] on div "Open product" at bounding box center [190, 427] width 106 height 27
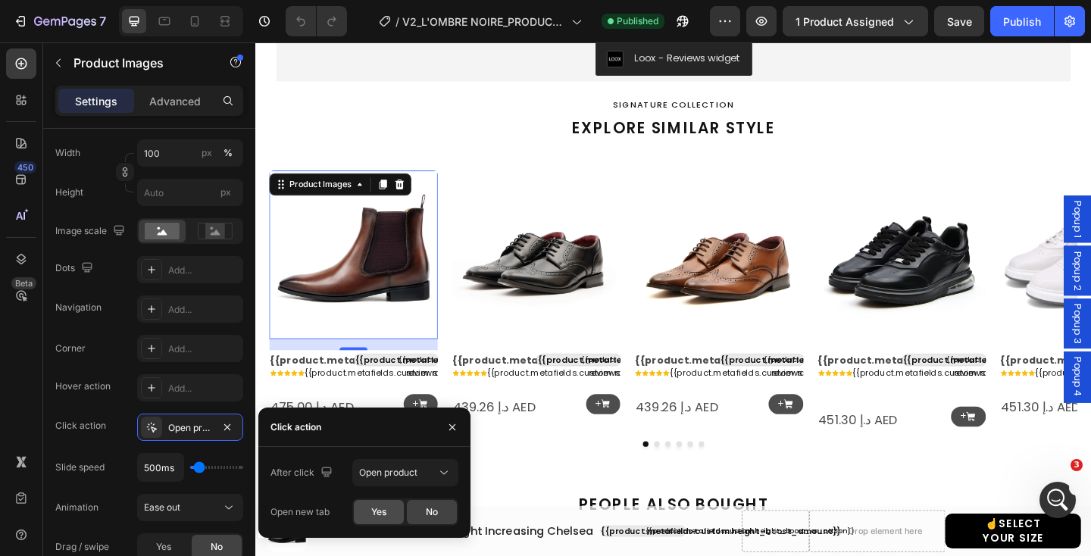
click at [373, 506] on span "Yes" at bounding box center [378, 512] width 15 height 14
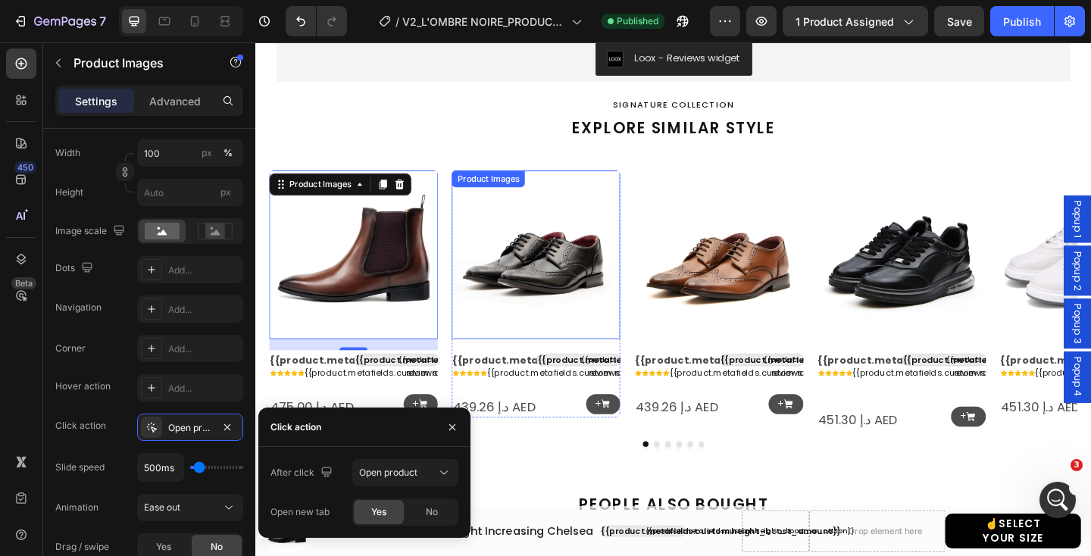
click at [535, 301] on img at bounding box center [560, 273] width 183 height 183
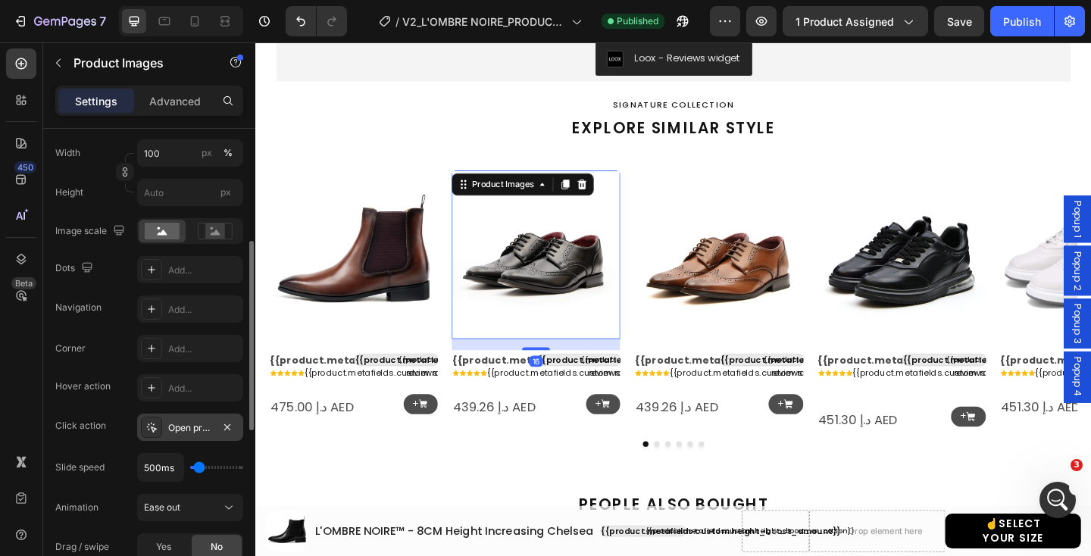
click at [172, 432] on div "Open product" at bounding box center [190, 428] width 44 height 14
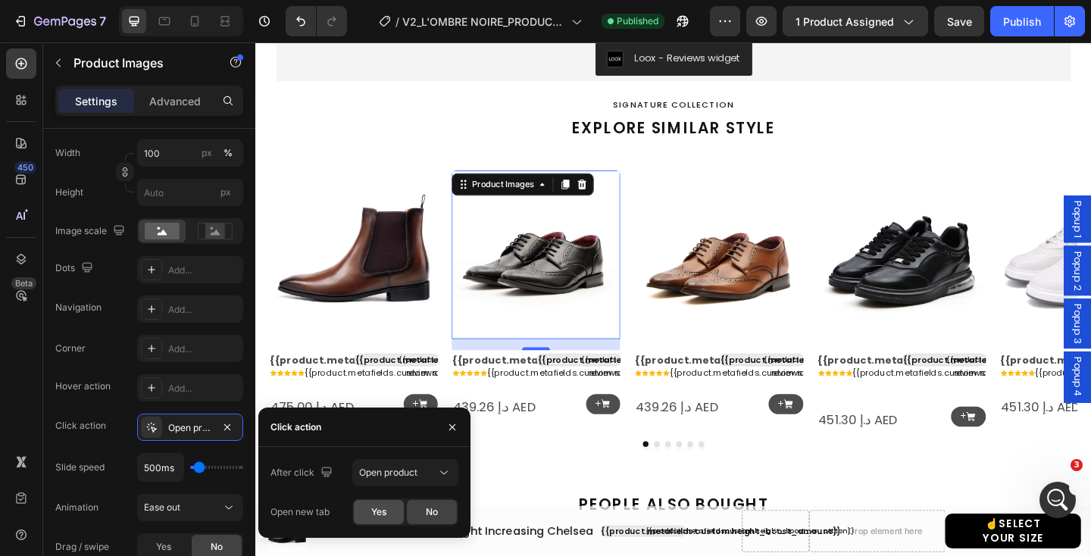
click at [376, 510] on span "Yes" at bounding box center [378, 512] width 15 height 14
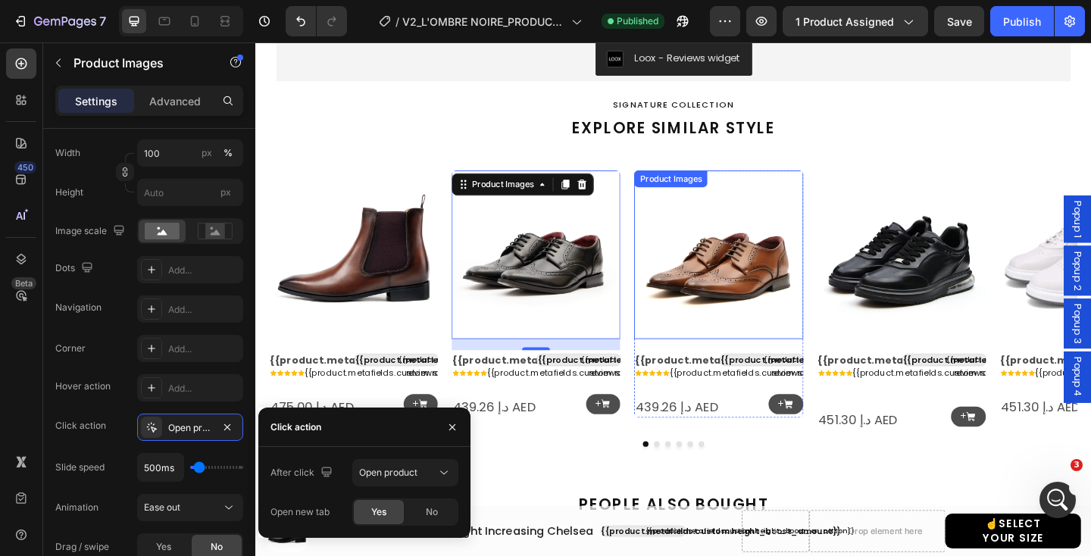
click at [751, 289] on img at bounding box center [758, 273] width 183 height 183
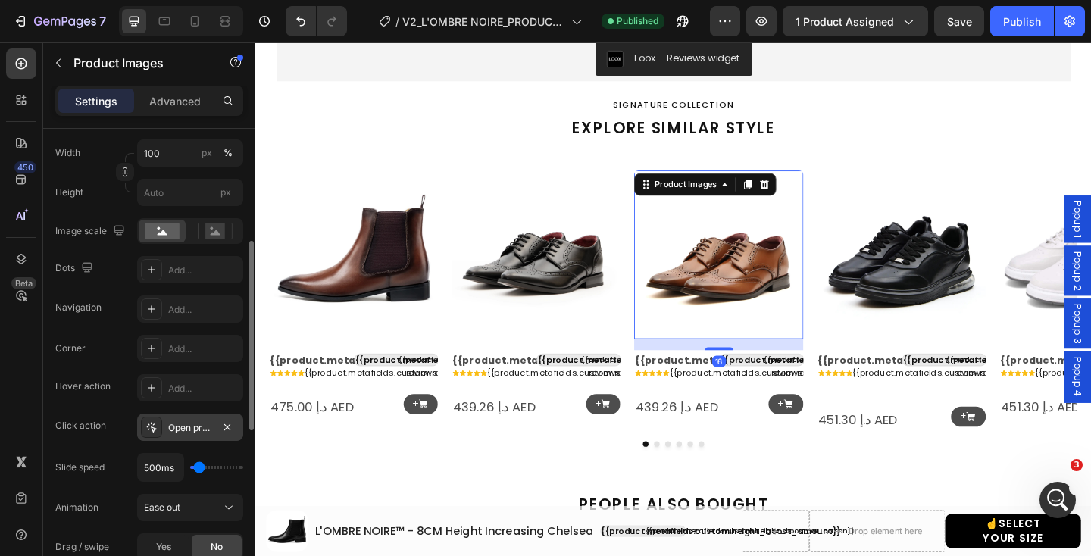
click at [148, 431] on icon at bounding box center [151, 427] width 12 height 12
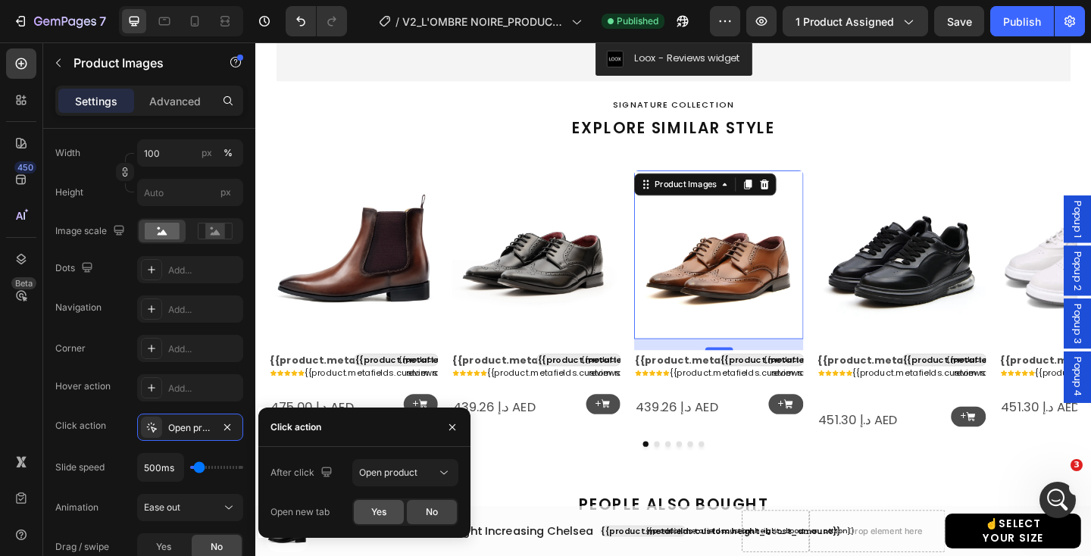
click at [381, 512] on span "Yes" at bounding box center [378, 512] width 15 height 14
click at [953, 293] on img at bounding box center [957, 273] width 183 height 183
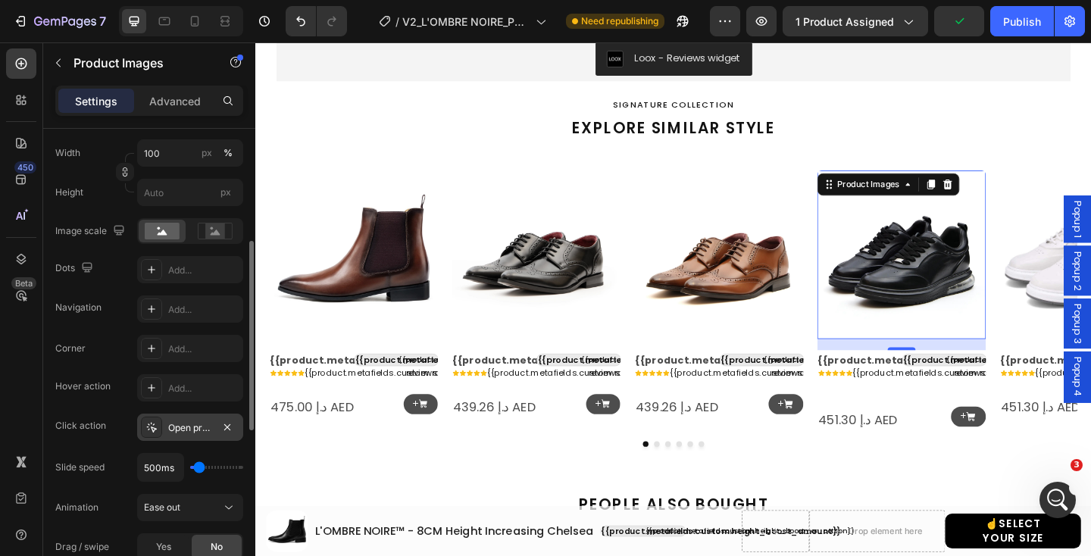
click at [155, 429] on icon at bounding box center [151, 427] width 12 height 12
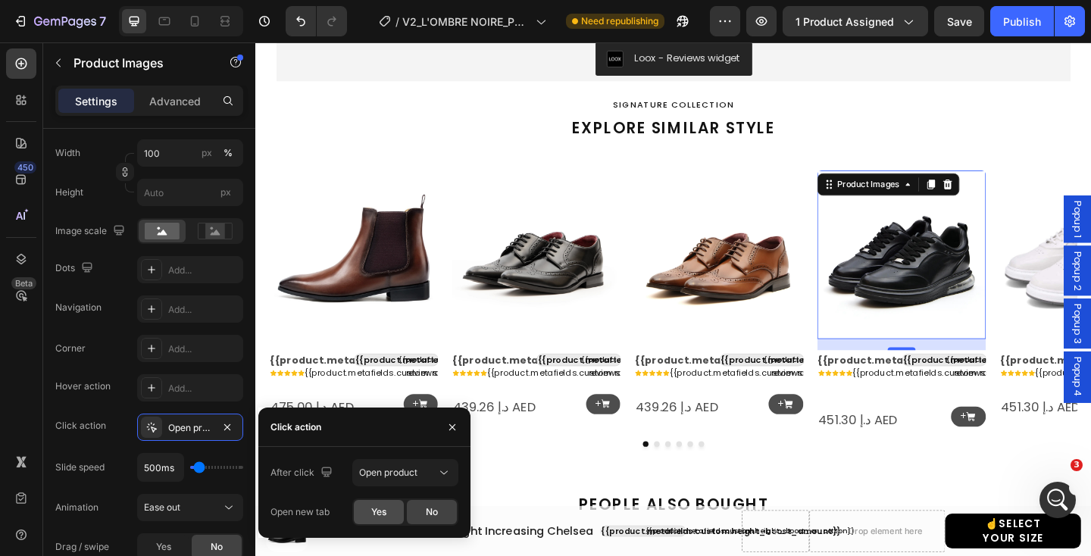
click at [377, 508] on span "Yes" at bounding box center [378, 512] width 15 height 14
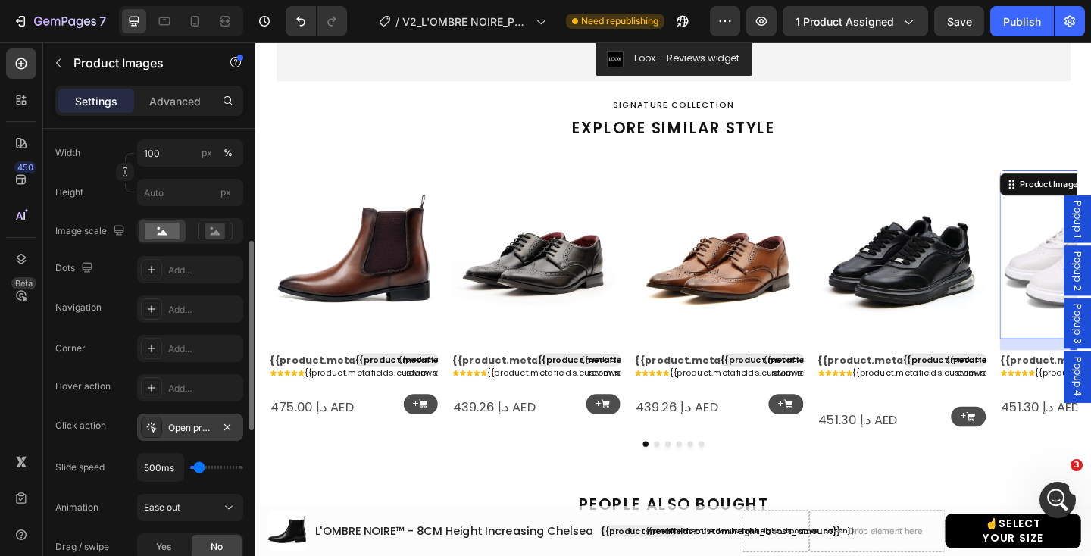
click at [174, 434] on div "Open product" at bounding box center [190, 428] width 44 height 14
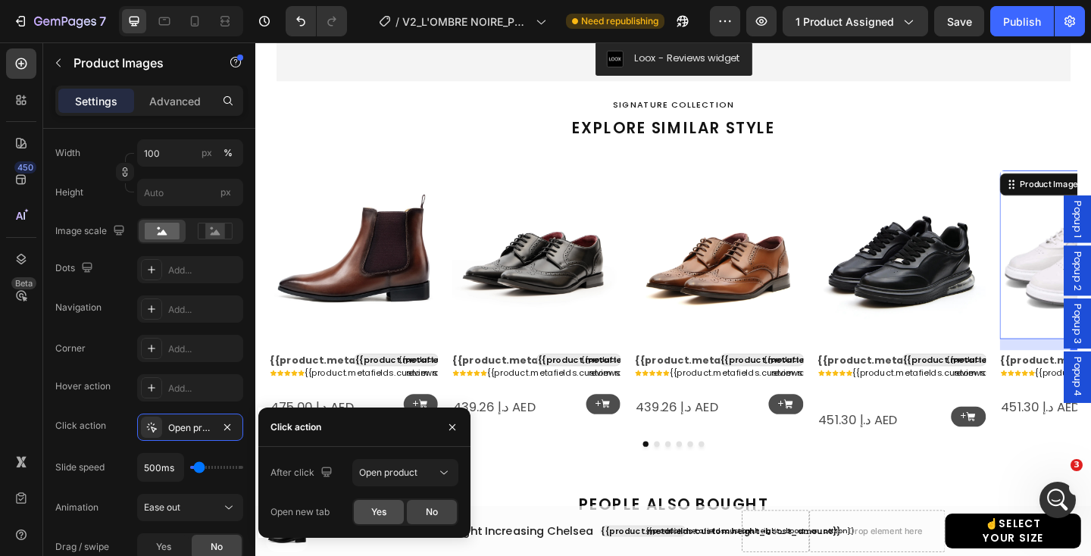
click at [376, 511] on span "Yes" at bounding box center [378, 512] width 15 height 14
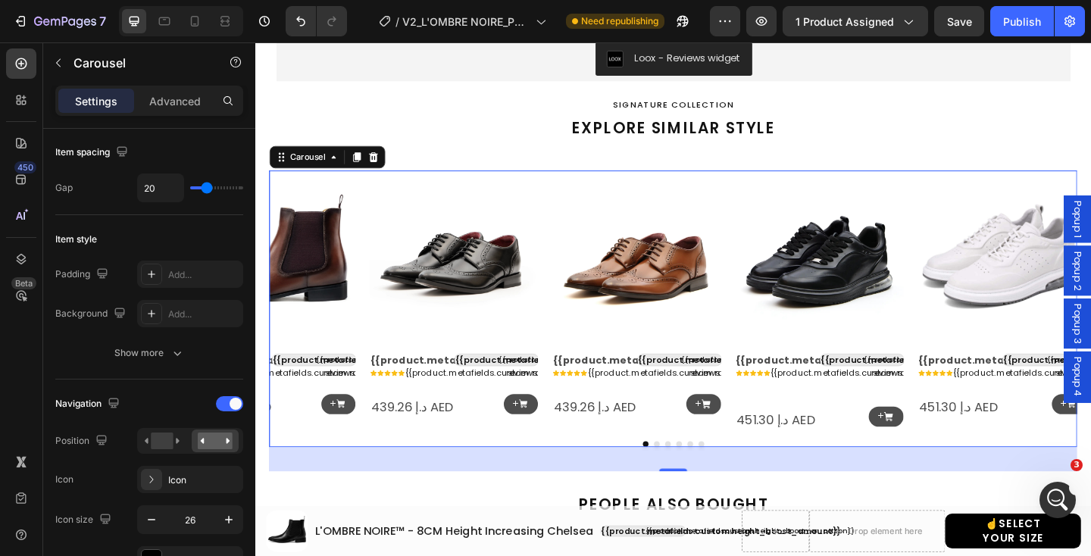
scroll to position [0, 0]
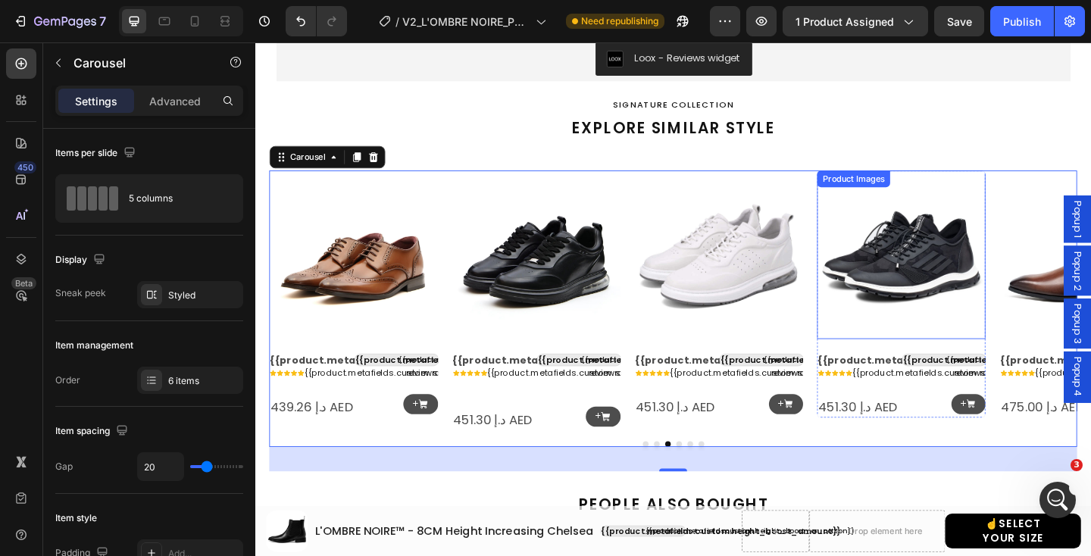
click at [985, 278] on img at bounding box center [957, 273] width 183 height 183
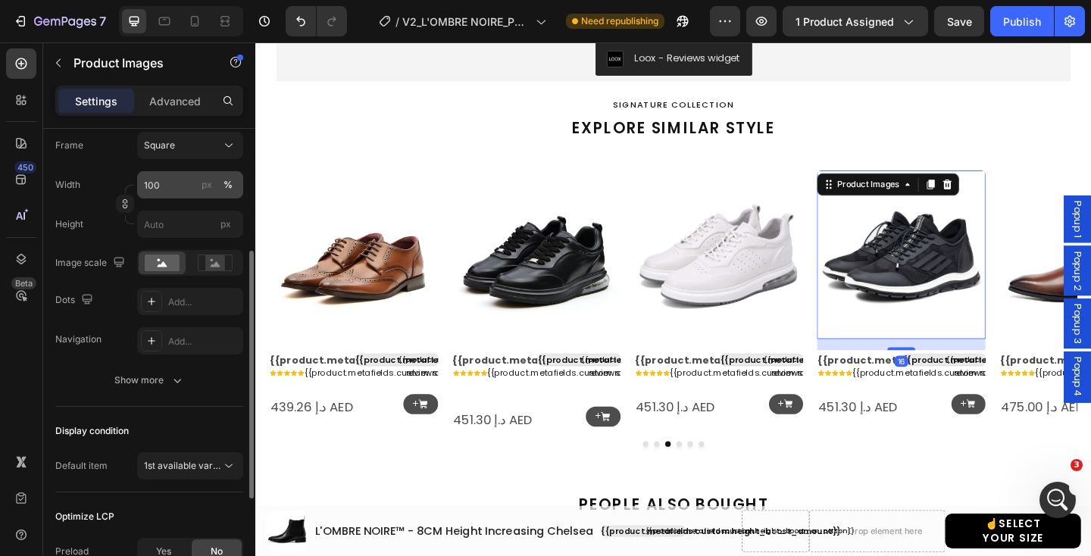
scroll to position [257, 0]
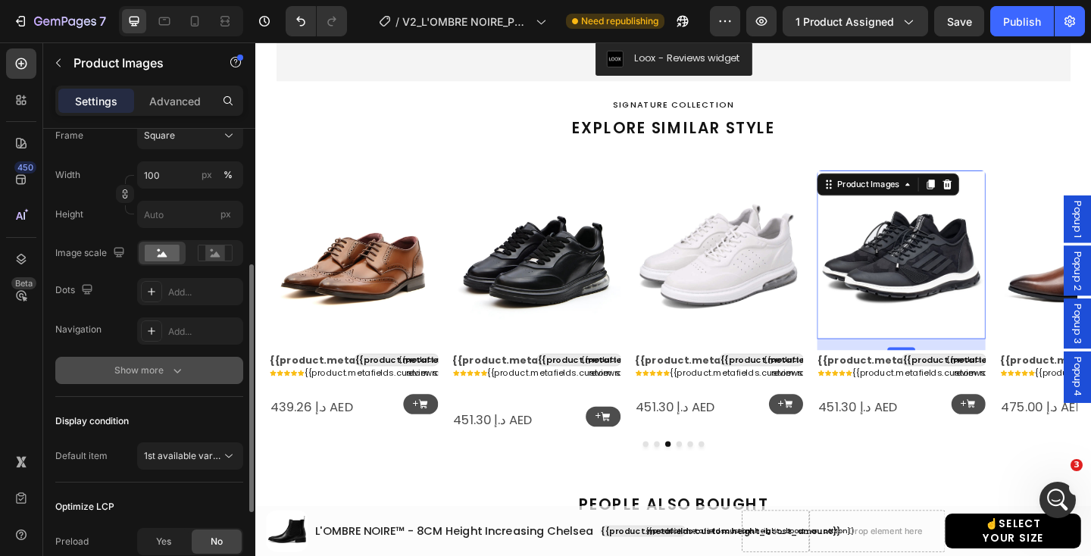
click at [173, 369] on icon "button" at bounding box center [177, 371] width 8 height 5
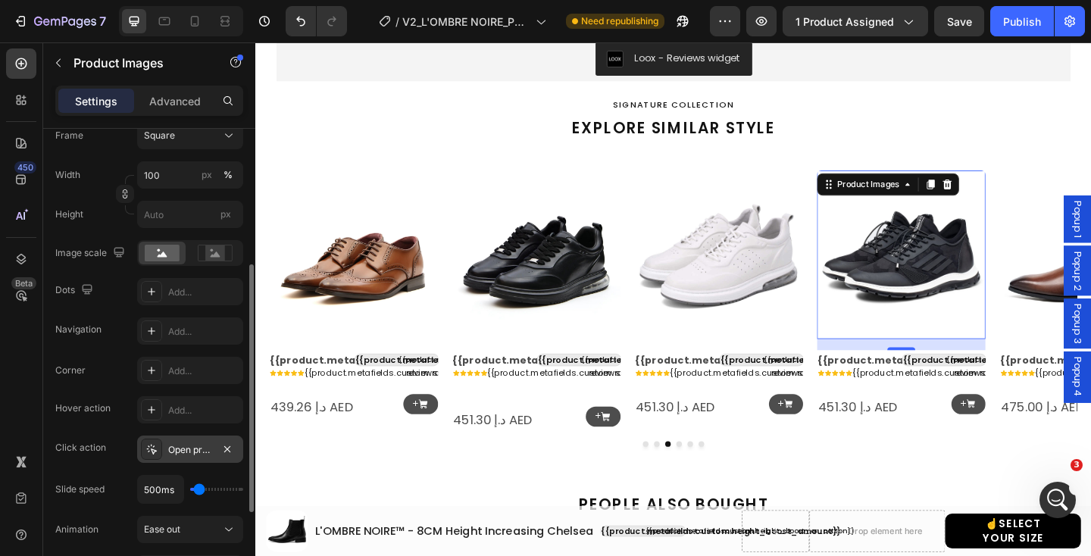
click at [192, 442] on div "Open product" at bounding box center [190, 448] width 106 height 27
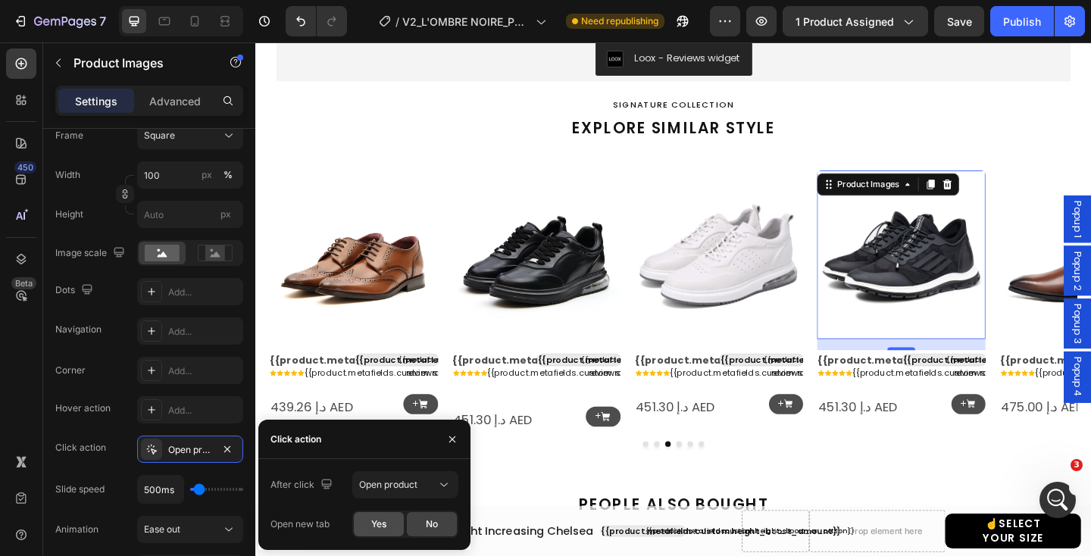
click at [376, 524] on span "Yes" at bounding box center [378, 524] width 15 height 14
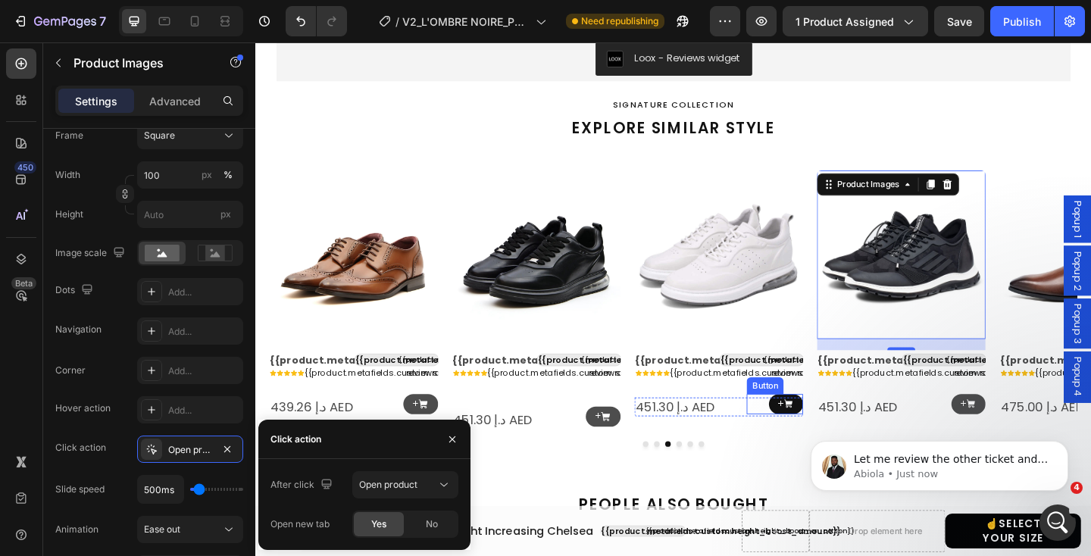
scroll to position [0, 0]
click at [834, 437] on icon at bounding box center [834, 435] width 11 height 11
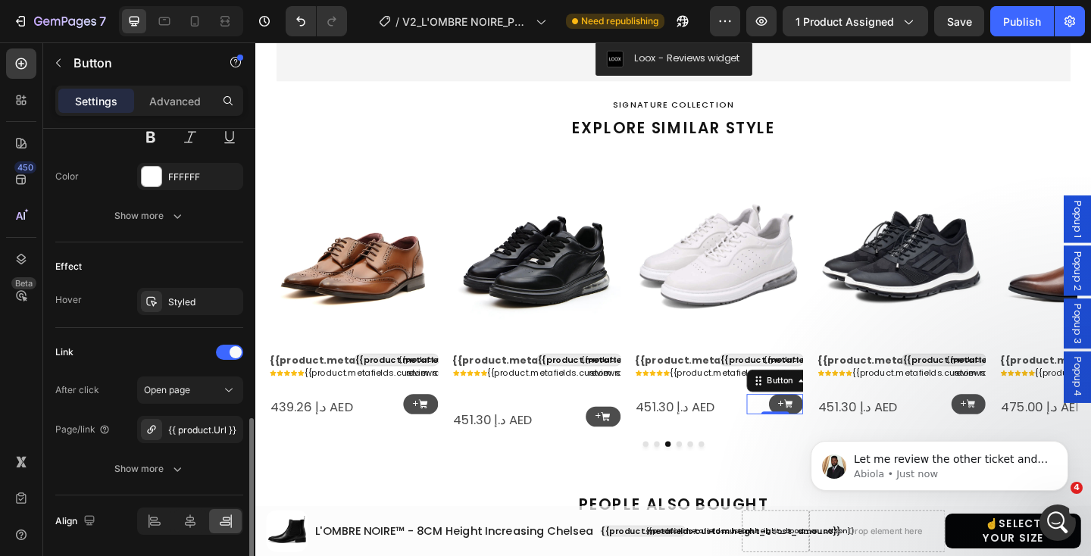
scroll to position [854, 0]
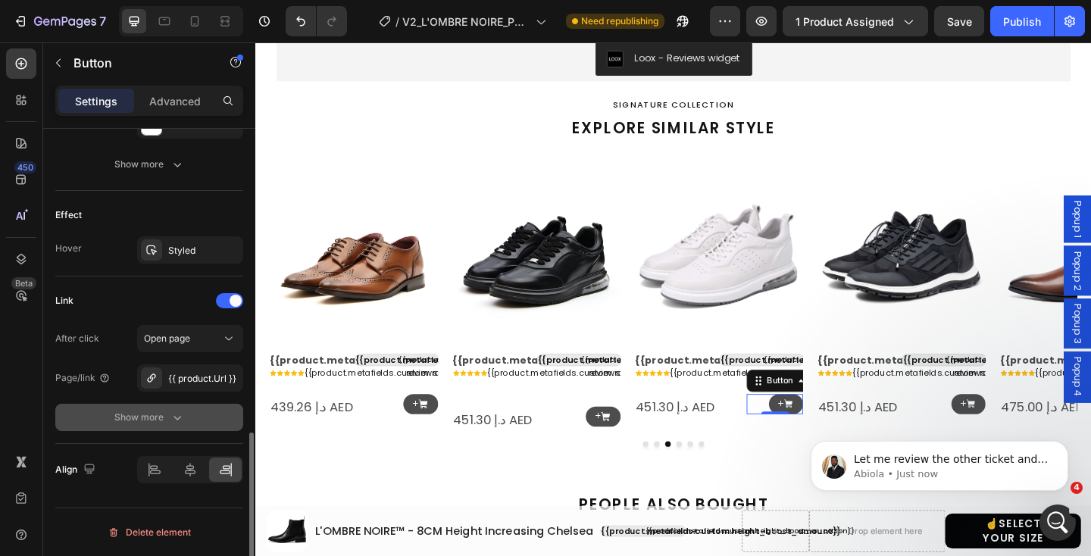
click at [161, 418] on div "Show more" at bounding box center [149, 417] width 70 height 15
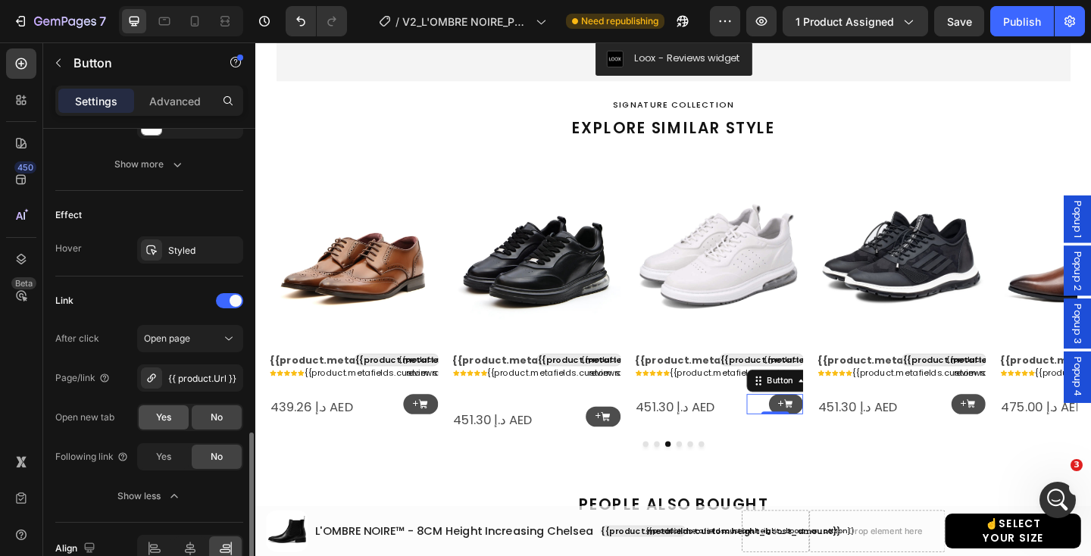
click at [162, 408] on div "Yes" at bounding box center [164, 417] width 50 height 24
click at [432, 431] on icon at bounding box center [437, 435] width 11 height 11
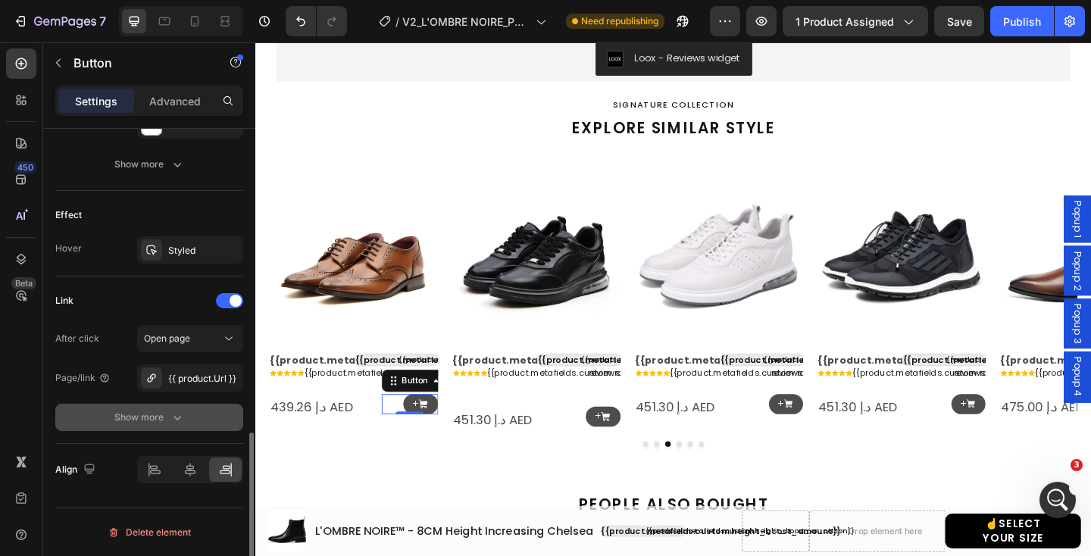
click at [176, 421] on icon "button" at bounding box center [177, 417] width 15 height 15
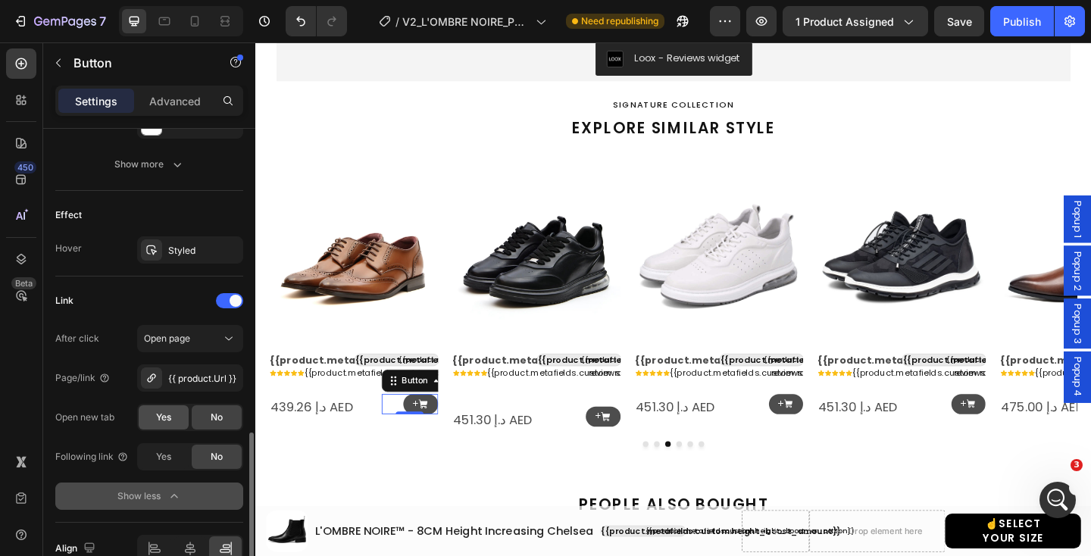
click at [165, 407] on div "Yes" at bounding box center [164, 417] width 50 height 24
click at [638, 446] on icon at bounding box center [636, 449] width 9 height 9
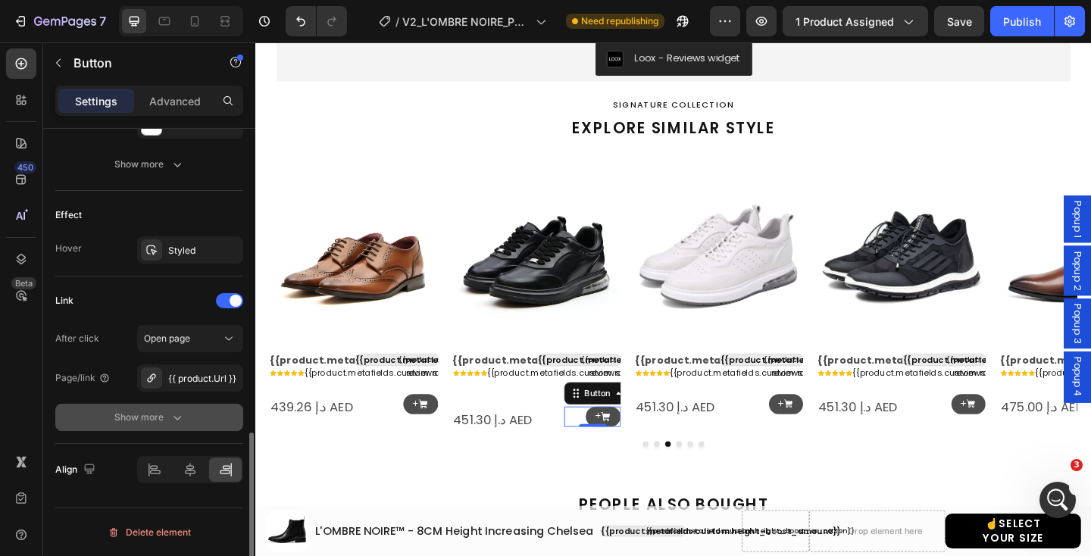
click at [172, 410] on icon "button" at bounding box center [177, 417] width 15 height 15
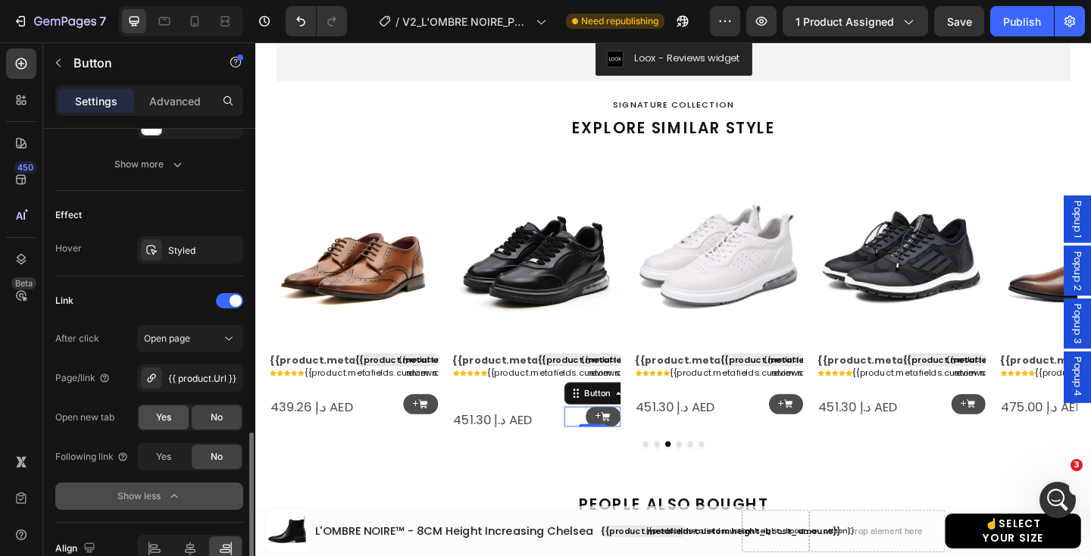
click at [172, 410] on div "Yes" at bounding box center [164, 417] width 50 height 24
click at [1033, 432] on icon at bounding box center [1033, 435] width 11 height 11
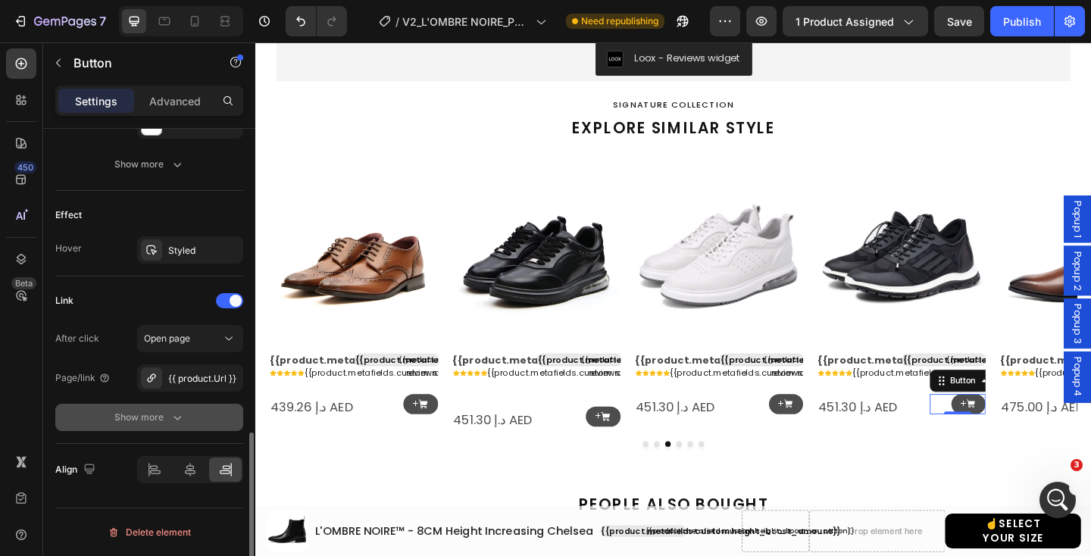
click at [173, 405] on button "Show more" at bounding box center [149, 417] width 188 height 27
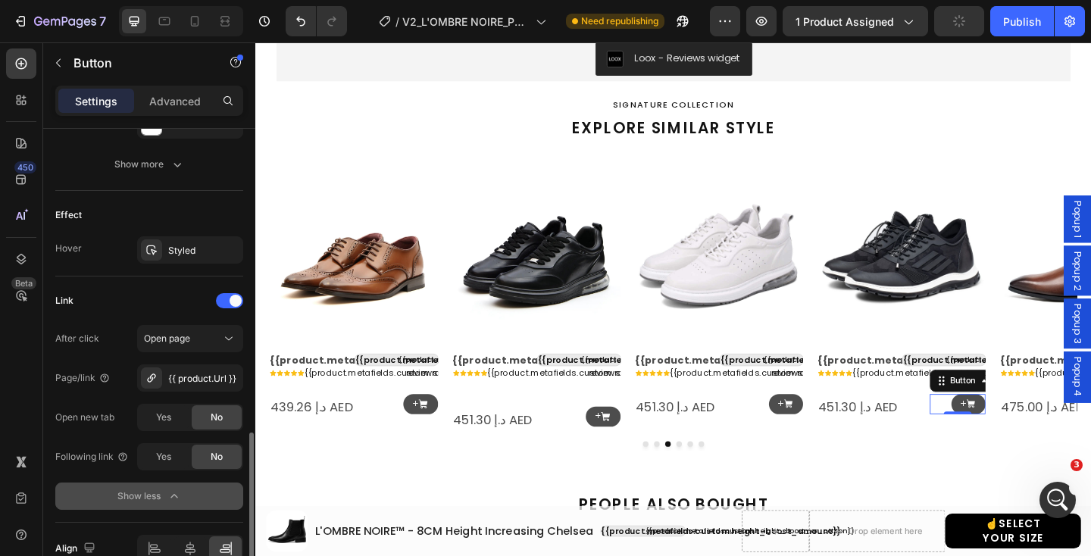
click at [173, 405] on div "Yes" at bounding box center [164, 417] width 50 height 24
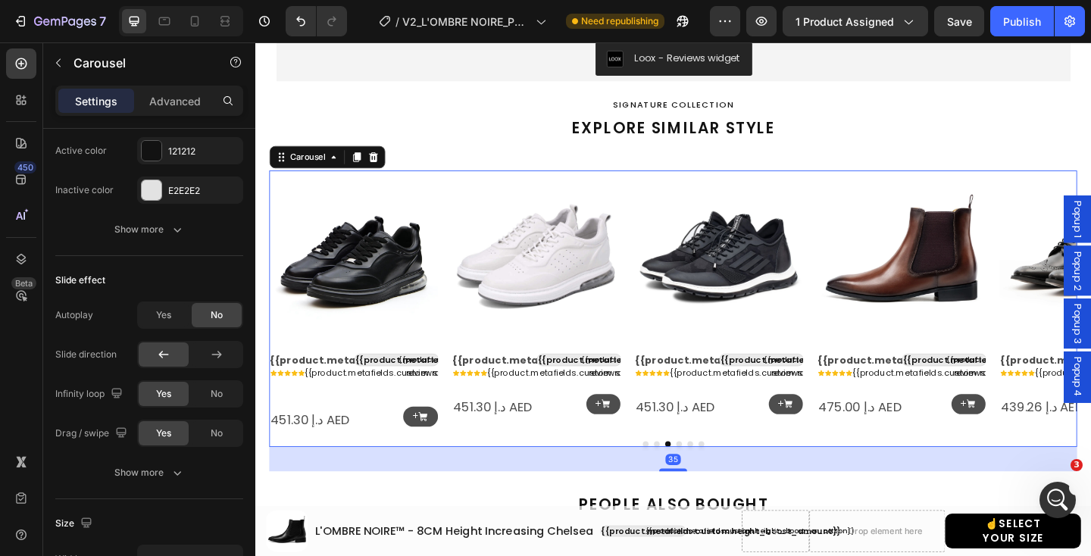
scroll to position [0, 0]
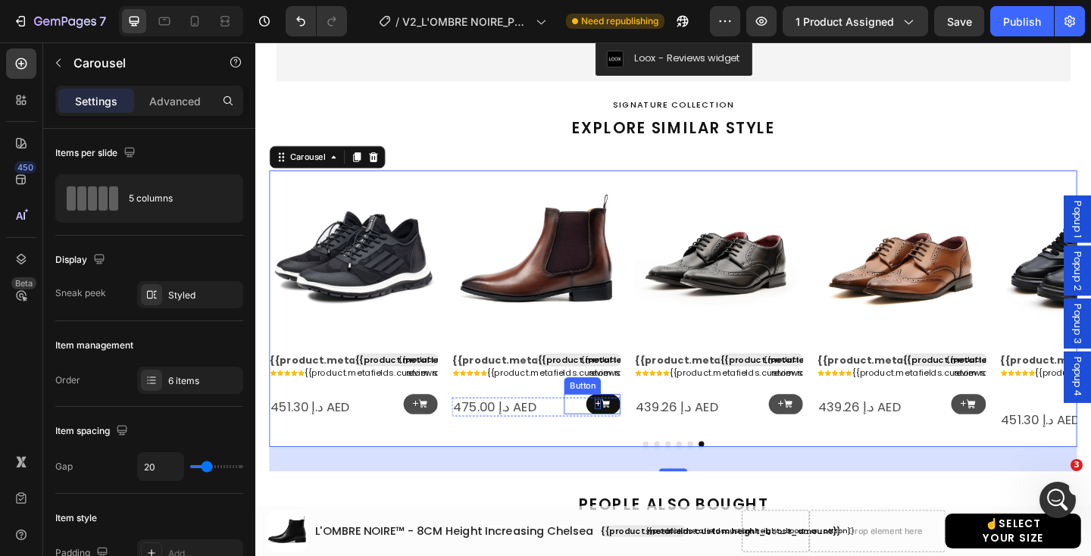
click at [624, 435] on p "+" at bounding box center [627, 435] width 7 height 11
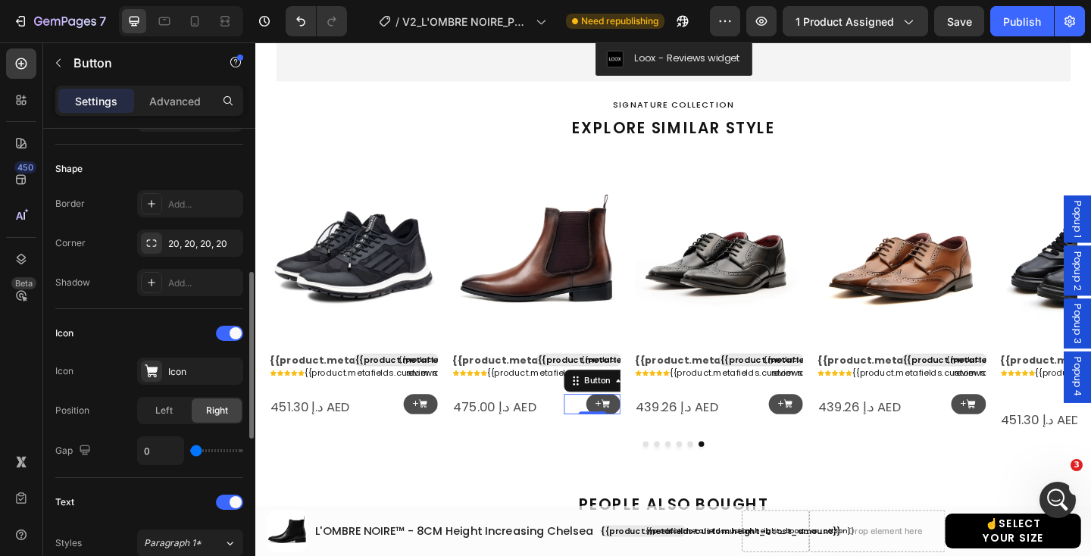
scroll to position [854, 0]
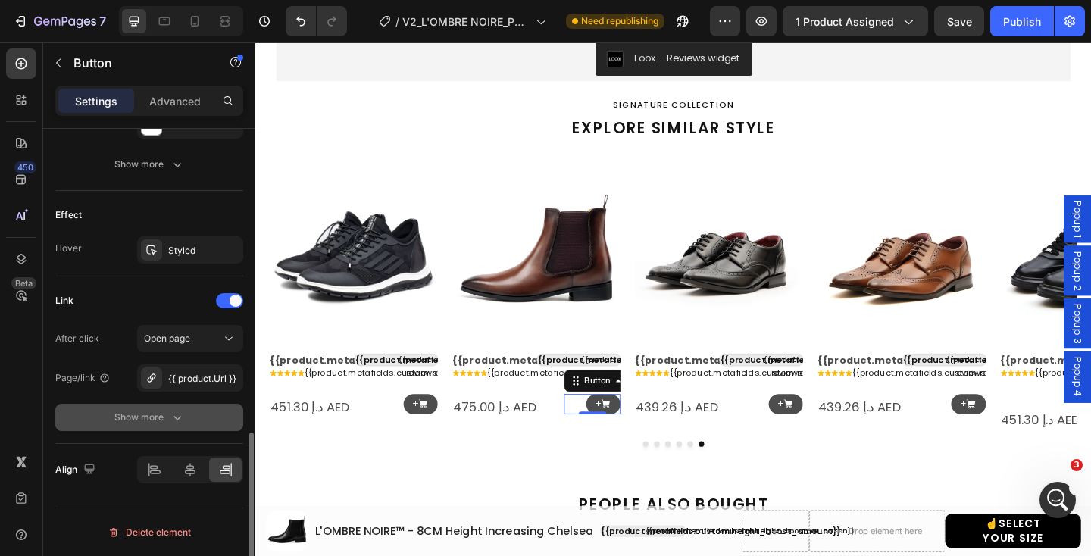
click at [158, 410] on div "Show more" at bounding box center [149, 417] width 70 height 15
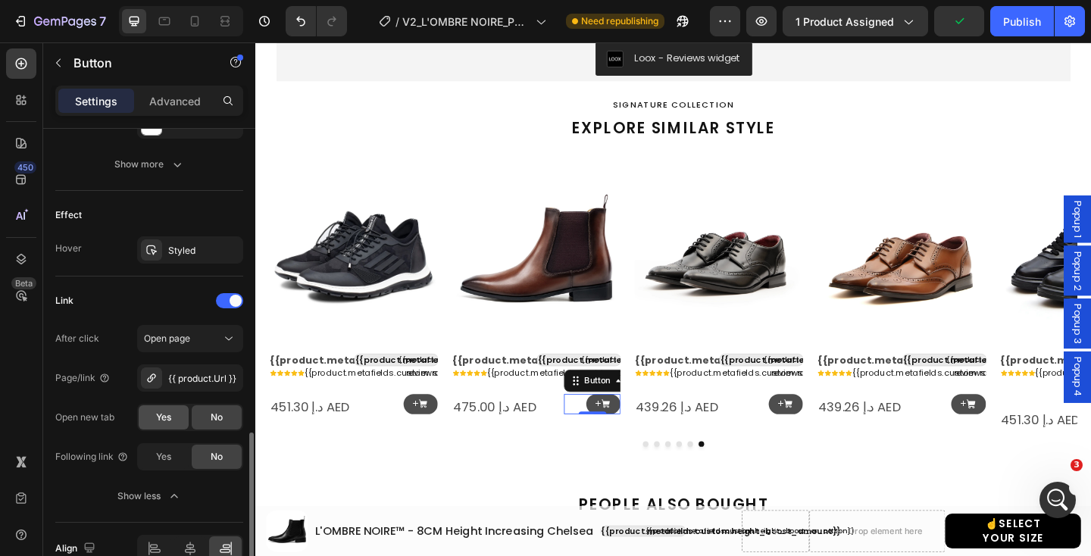
click at [158, 414] on span "Yes" at bounding box center [163, 417] width 15 height 14
click at [827, 437] on p "+" at bounding box center [825, 435] width 7 height 11
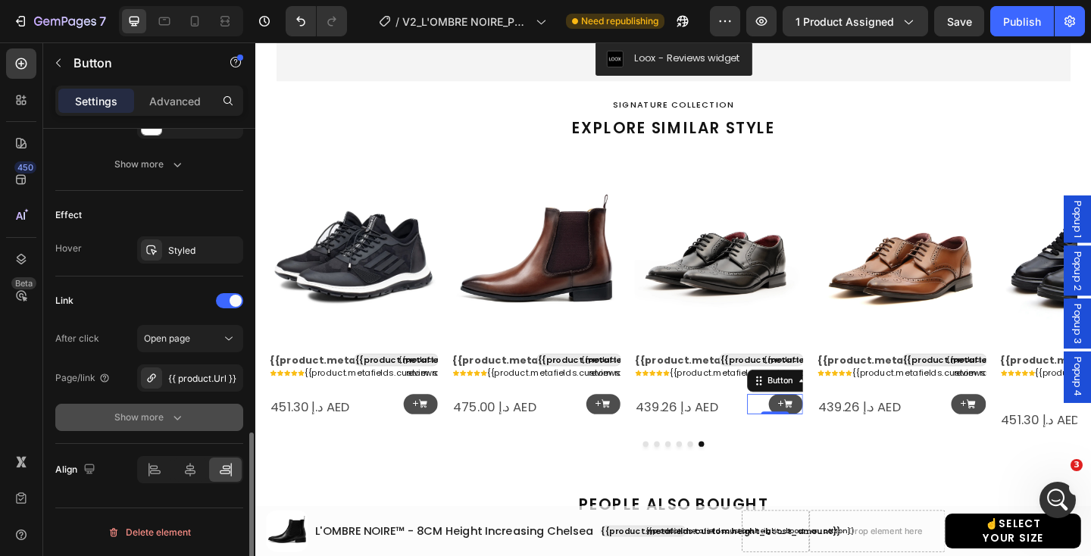
click at [155, 424] on div "Show more" at bounding box center [149, 417] width 70 height 15
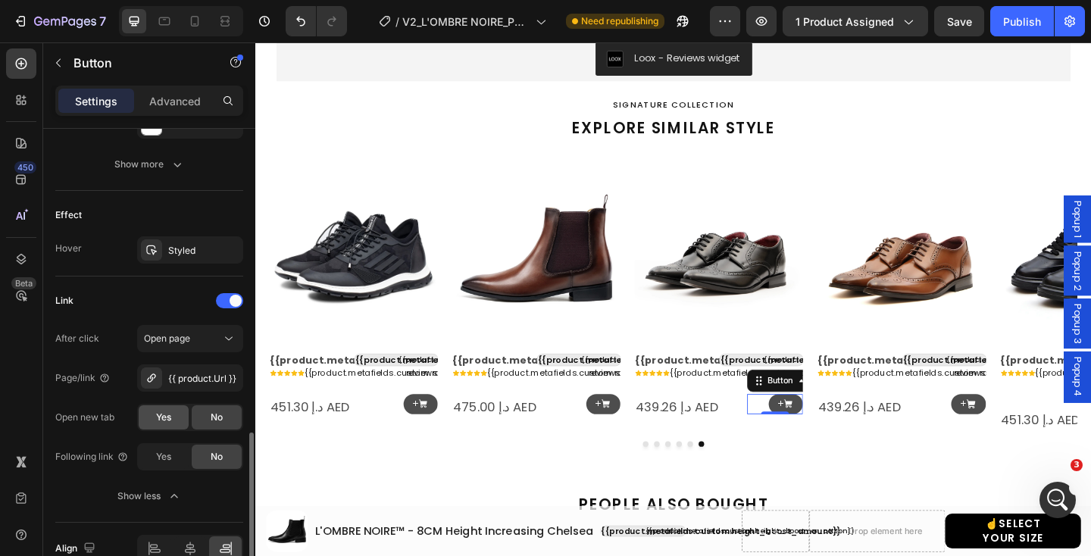
click at [162, 414] on span "Yes" at bounding box center [163, 417] width 15 height 14
click at [832, 435] on icon at bounding box center [834, 435] width 9 height 9
click at [1032, 440] on icon at bounding box center [1033, 435] width 11 height 11
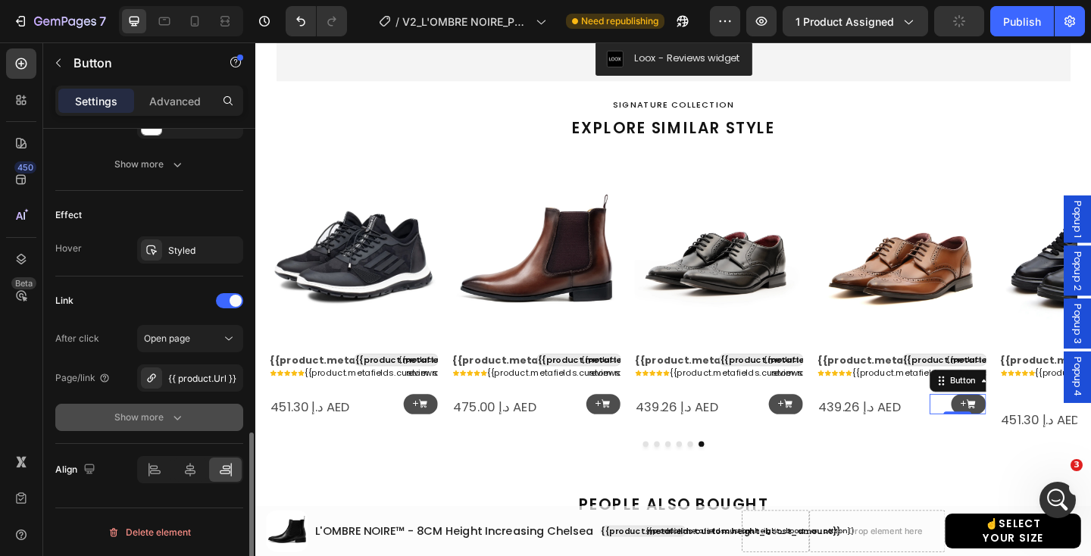
click at [176, 419] on icon "button" at bounding box center [177, 418] width 8 height 5
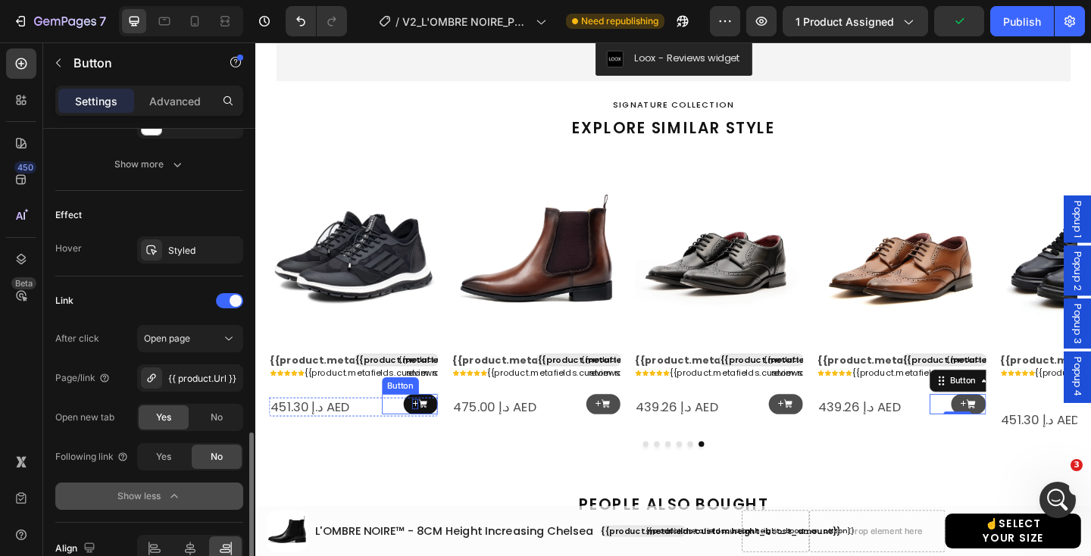
click at [431, 432] on p "+" at bounding box center [429, 435] width 7 height 11
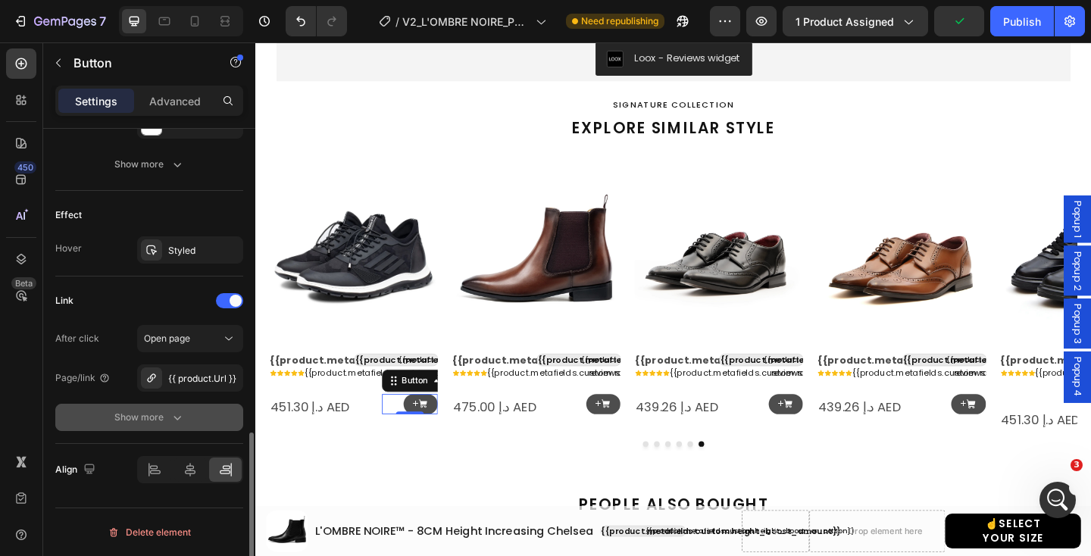
click at [149, 426] on button "Show more" at bounding box center [149, 417] width 188 height 27
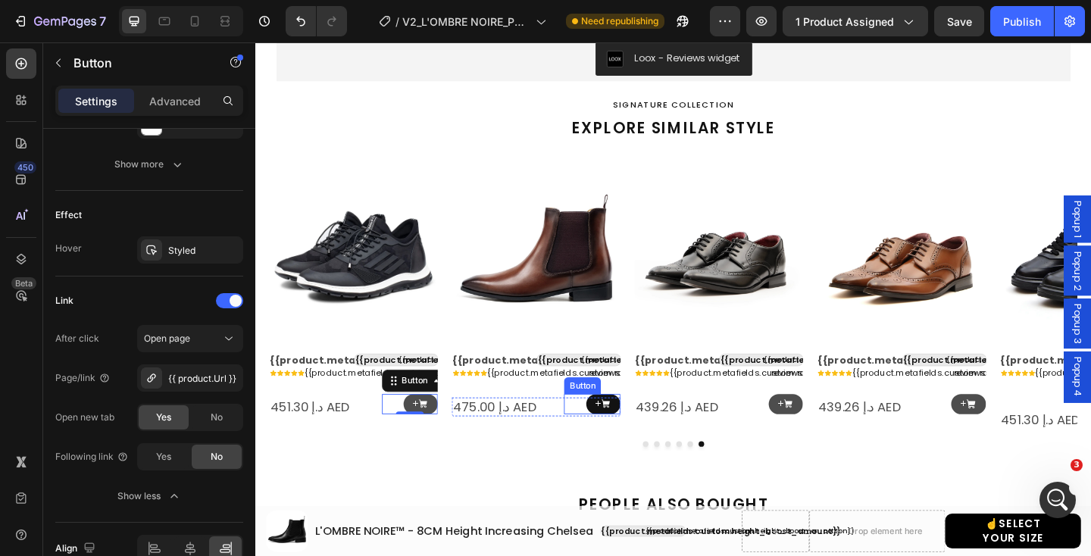
click at [631, 430] on icon at bounding box center [636, 435] width 11 height 11
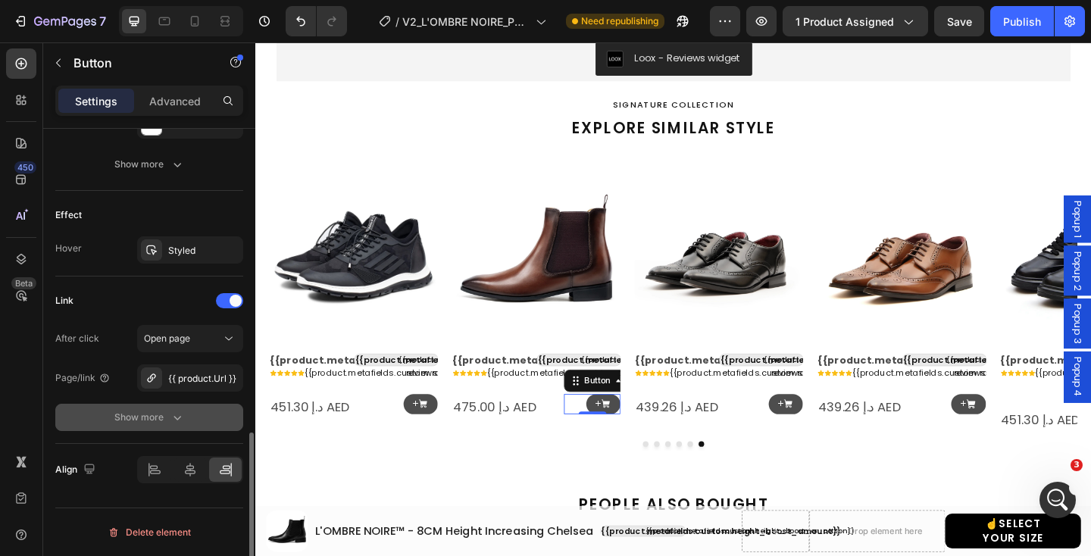
click at [183, 424] on icon "button" at bounding box center [177, 417] width 15 height 15
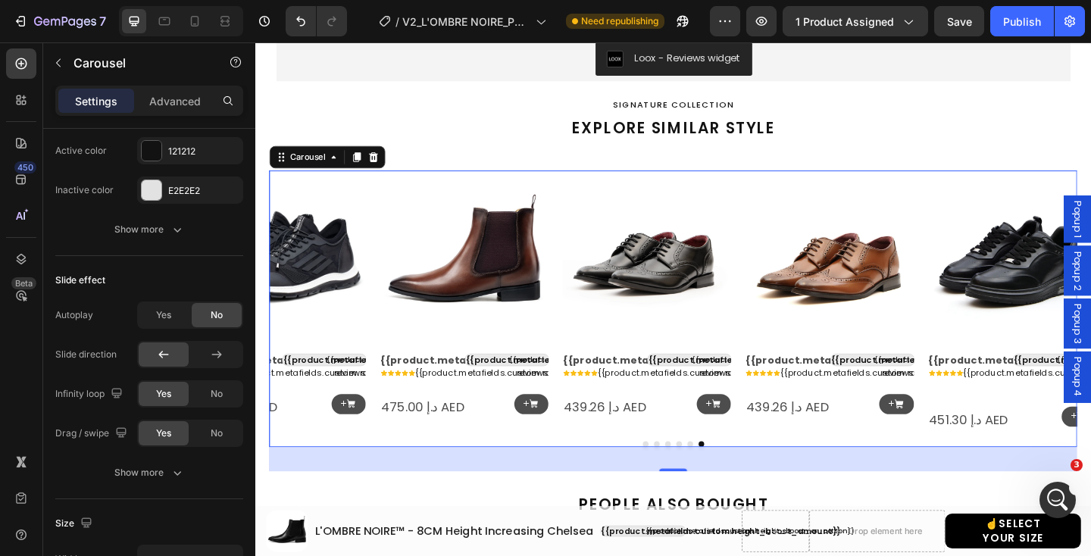
scroll to position [0, 0]
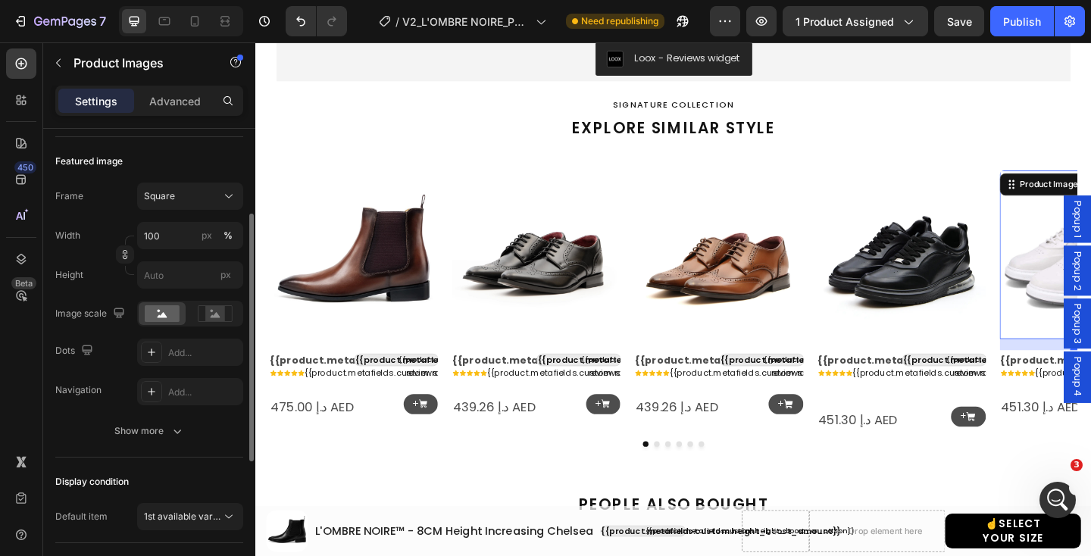
scroll to position [204, 0]
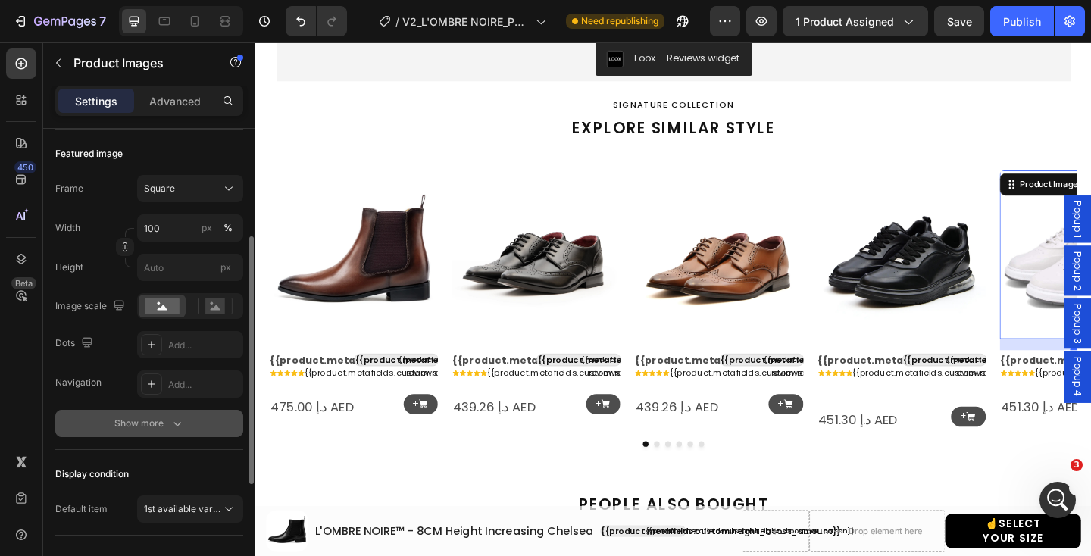
click at [177, 423] on icon "button" at bounding box center [177, 423] width 15 height 15
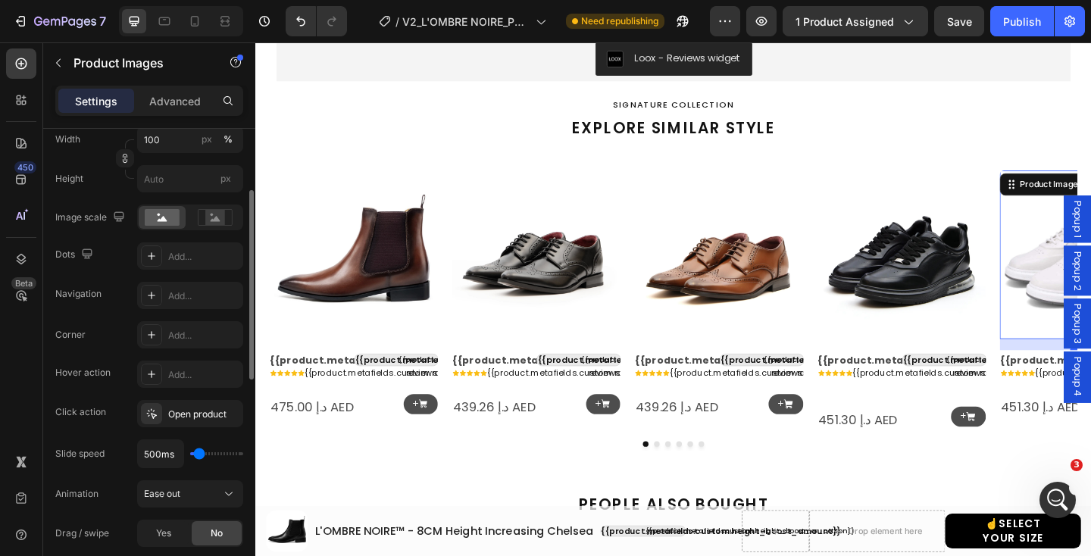
scroll to position [295, 0]
click at [183, 417] on div "Open product" at bounding box center [190, 412] width 44 height 14
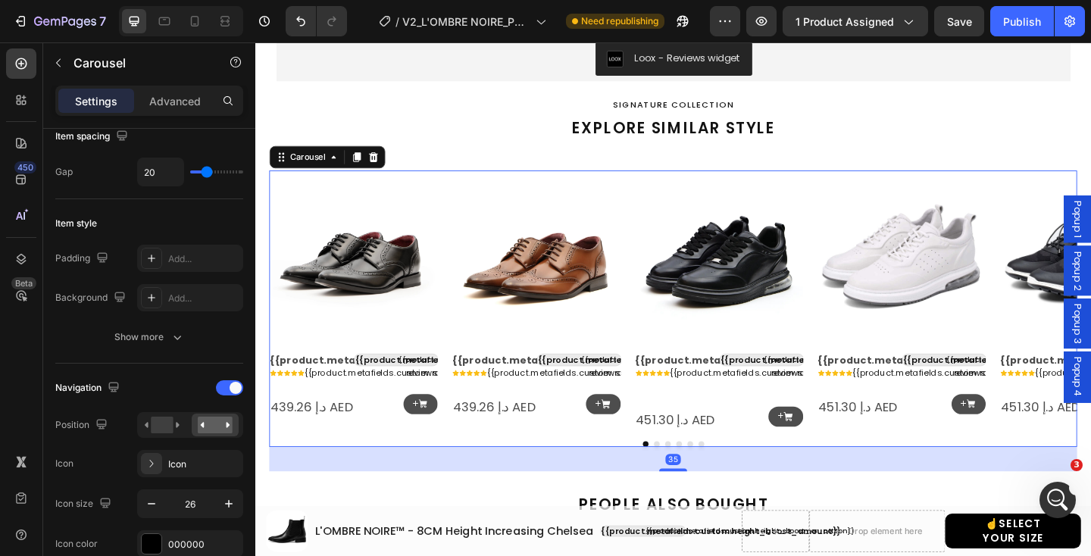
scroll to position [0, 0]
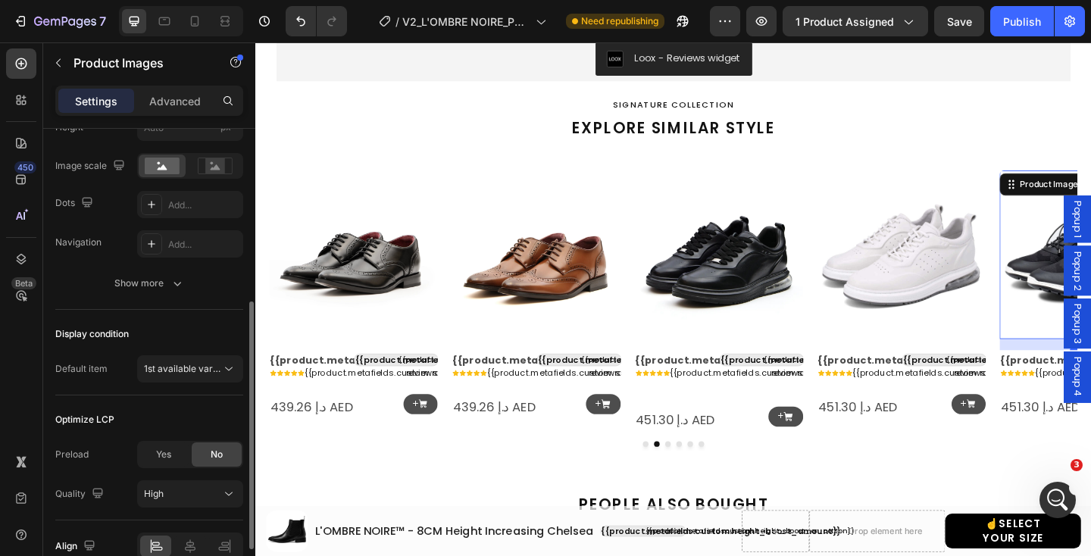
scroll to position [317, 0]
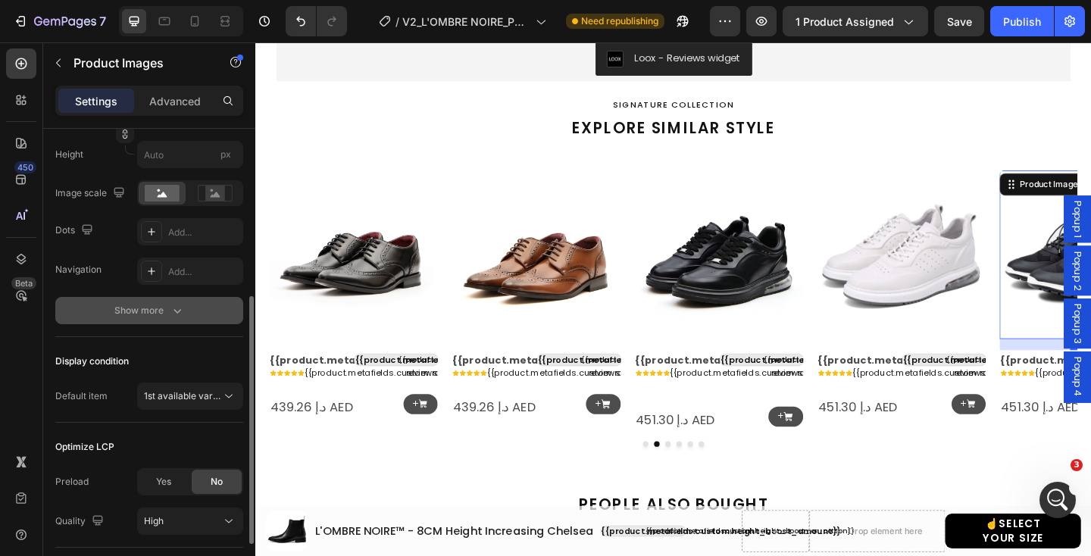
click at [170, 307] on icon "button" at bounding box center [177, 310] width 15 height 15
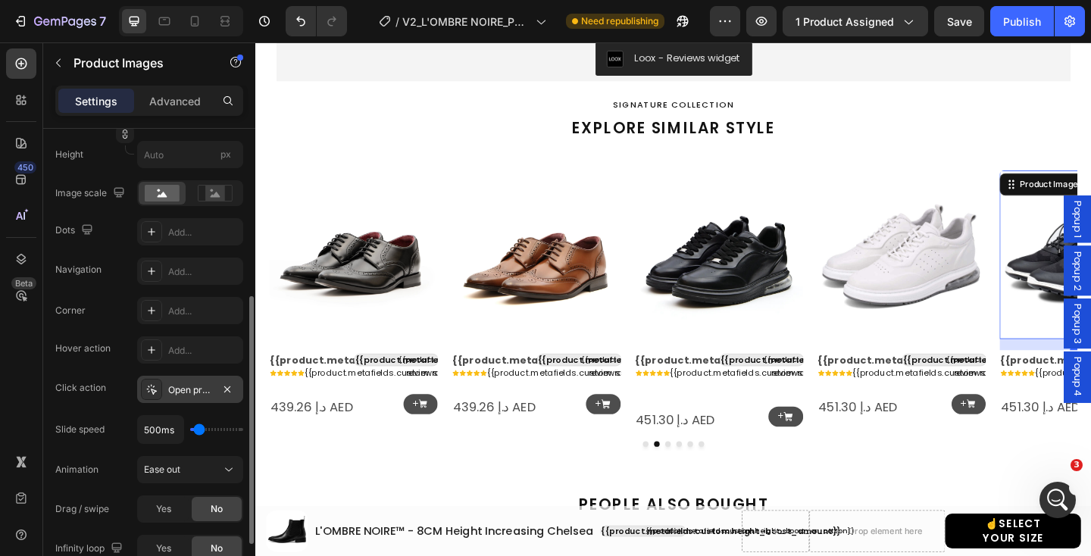
click at [183, 385] on div "Open product" at bounding box center [190, 390] width 44 height 14
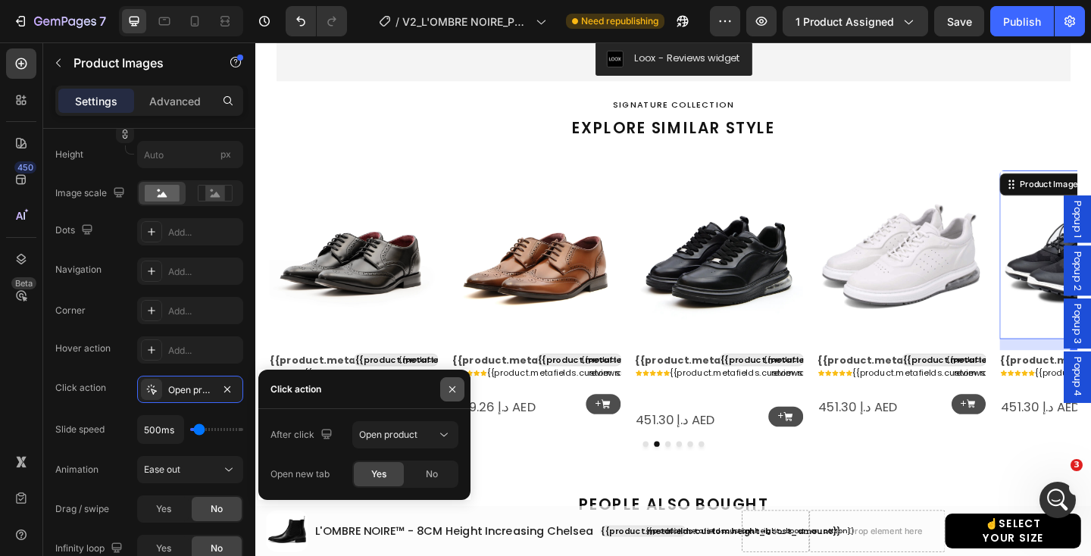
click at [448, 392] on icon "button" at bounding box center [452, 389] width 12 height 12
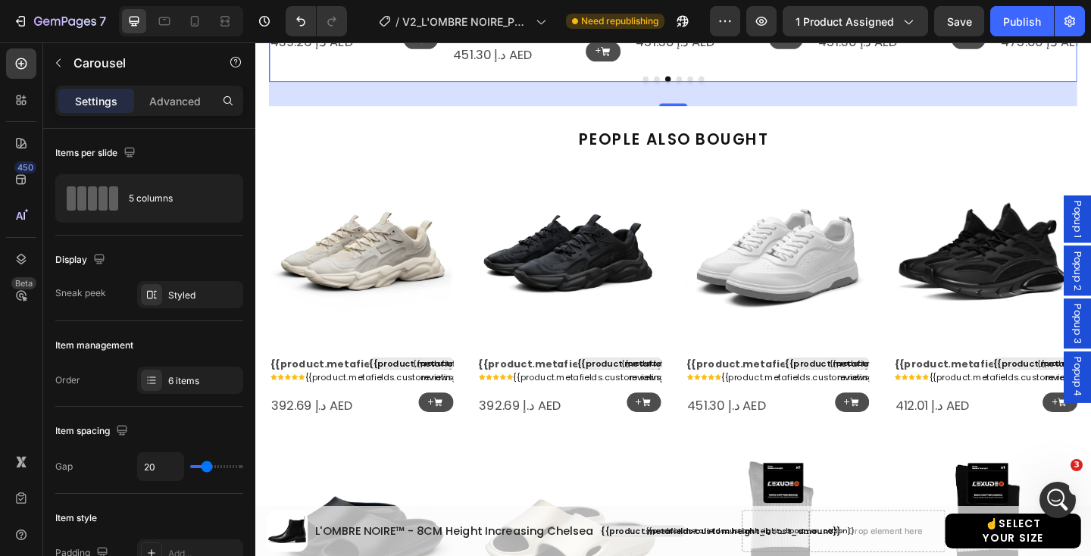
scroll to position [1801, 0]
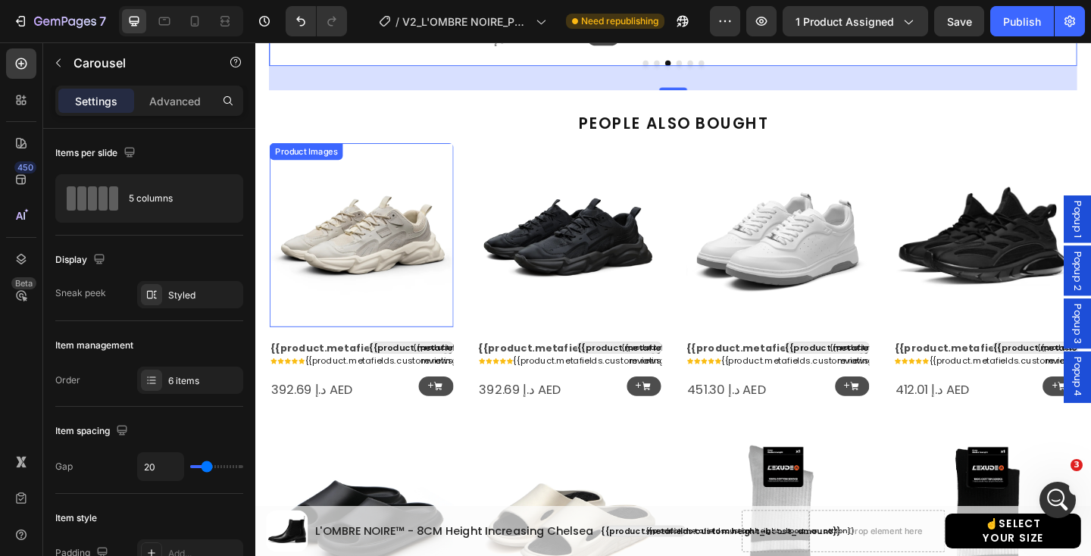
click at [366, 261] on img at bounding box center [370, 252] width 200 height 200
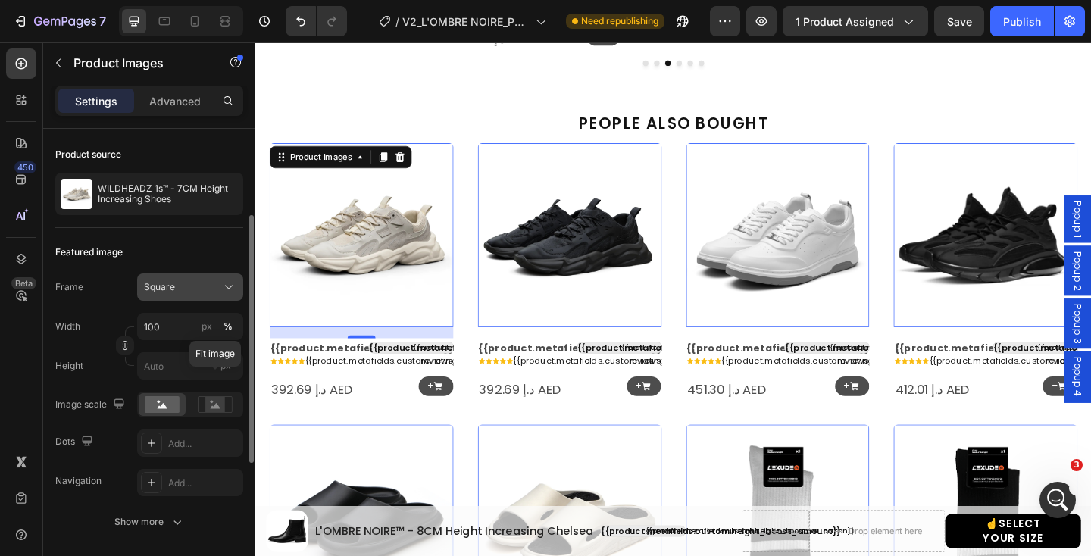
scroll to position [133, 0]
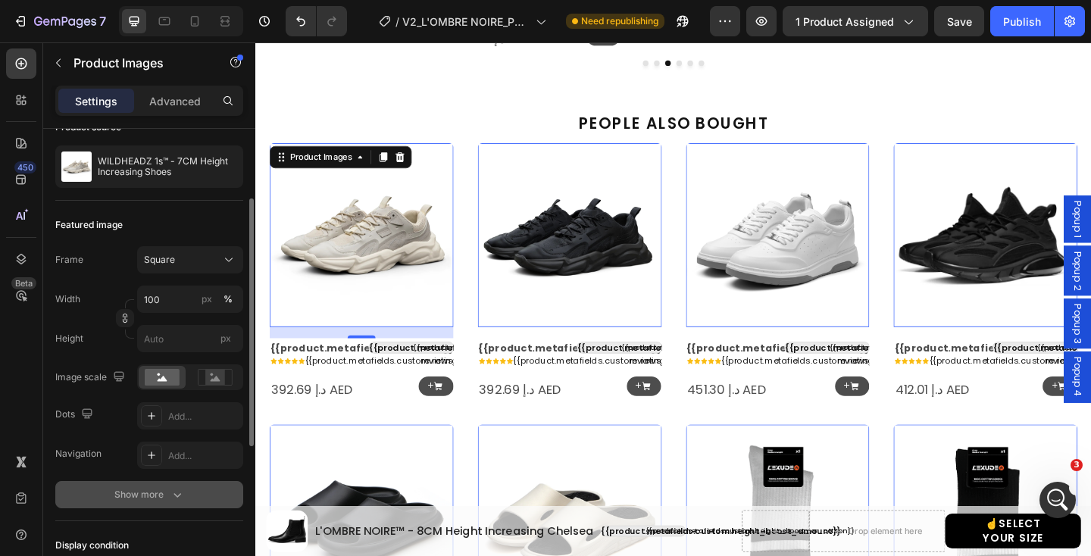
click at [165, 502] on button "Show more" at bounding box center [149, 494] width 188 height 27
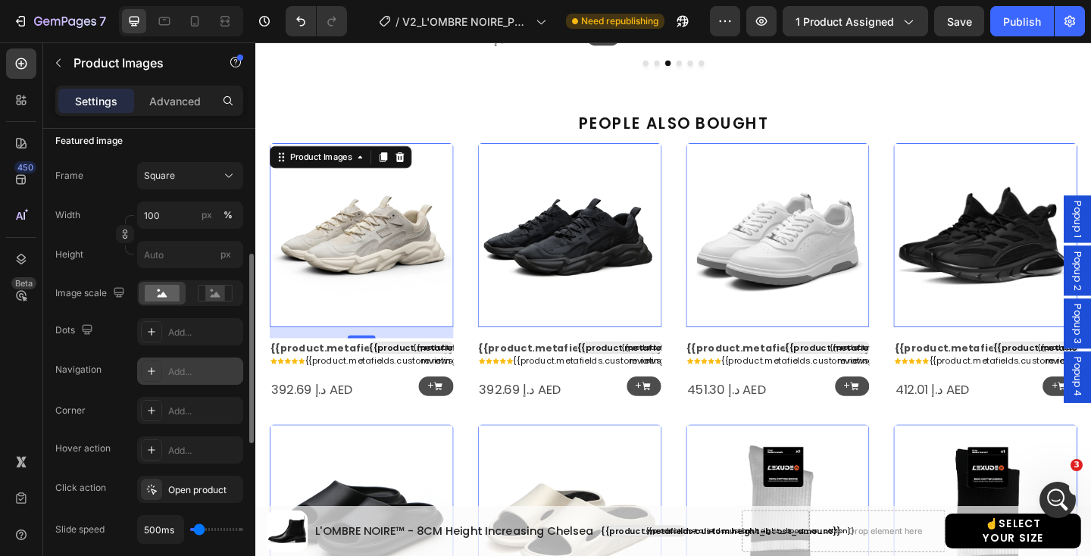
scroll to position [253, 0]
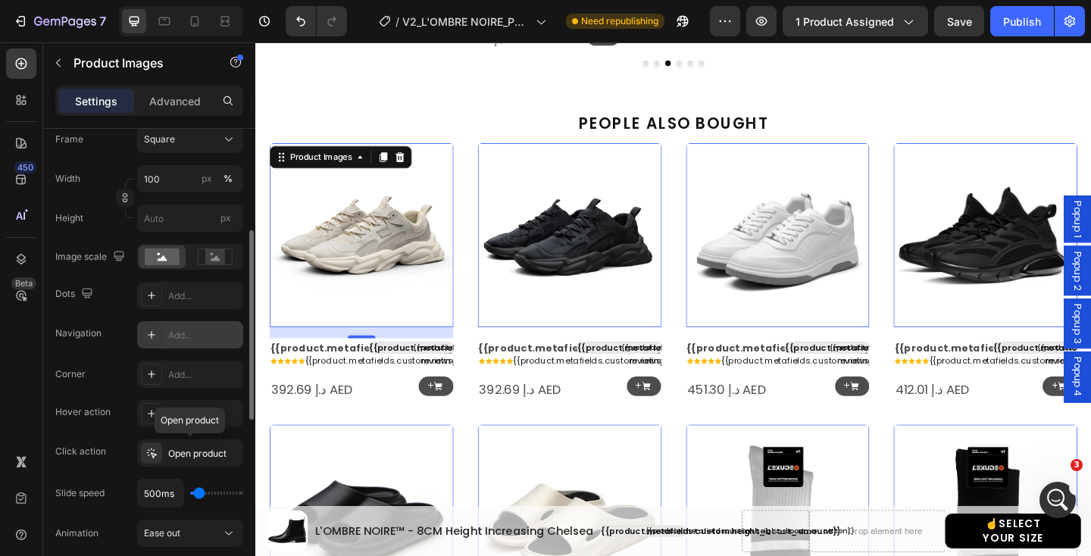
click at [170, 459] on div "Open product" at bounding box center [203, 454] width 71 height 14
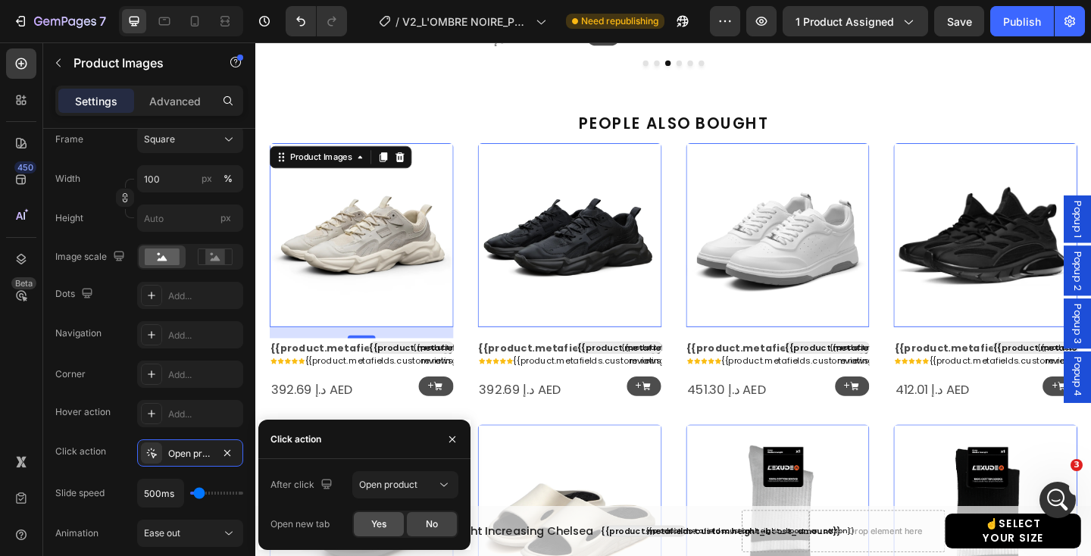
click at [377, 518] on span "Yes" at bounding box center [378, 524] width 15 height 14
click at [451, 411] on icon at bounding box center [453, 416] width 11 height 11
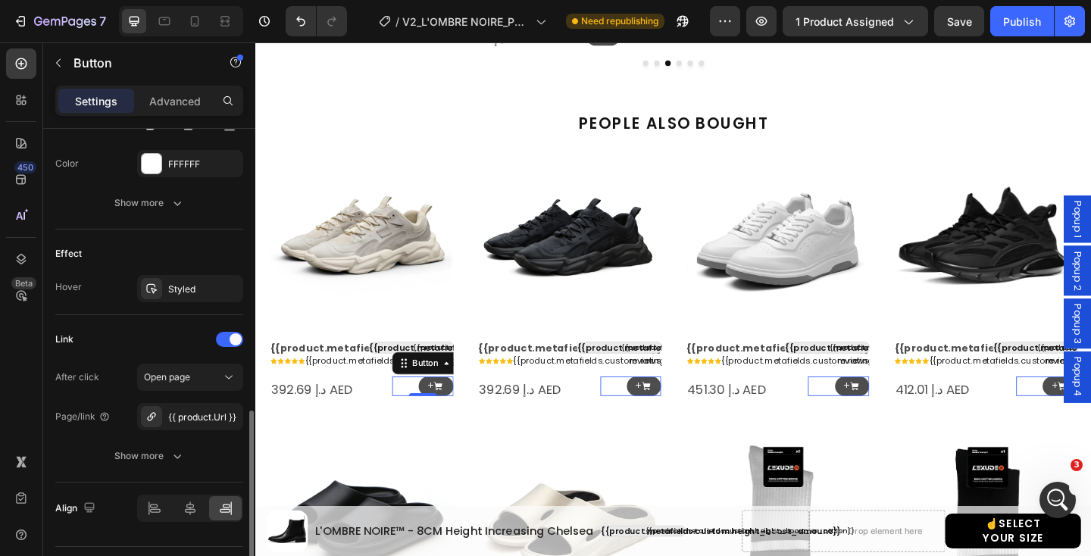
scroll to position [854, 0]
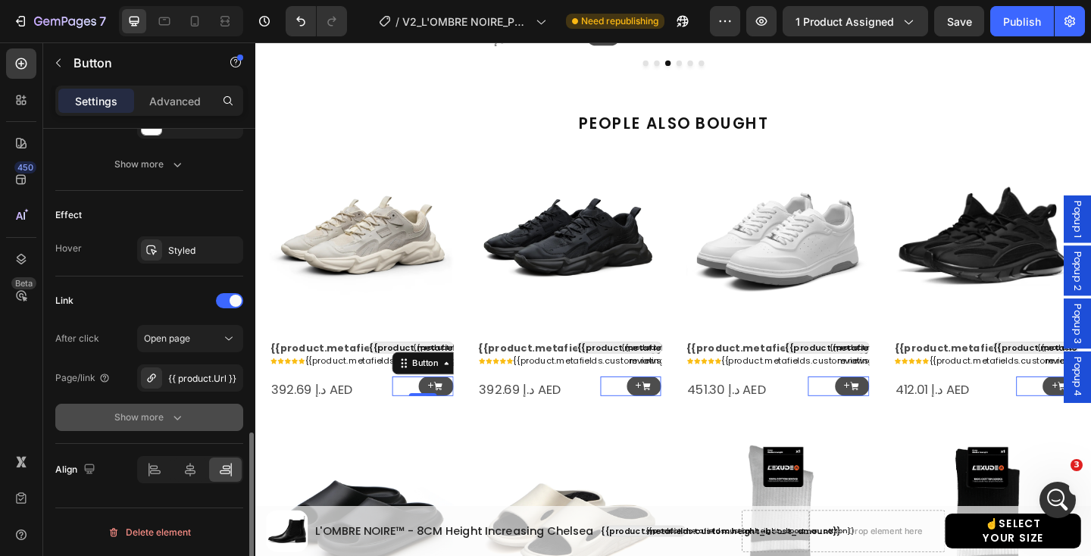
click at [175, 424] on icon "button" at bounding box center [177, 417] width 15 height 15
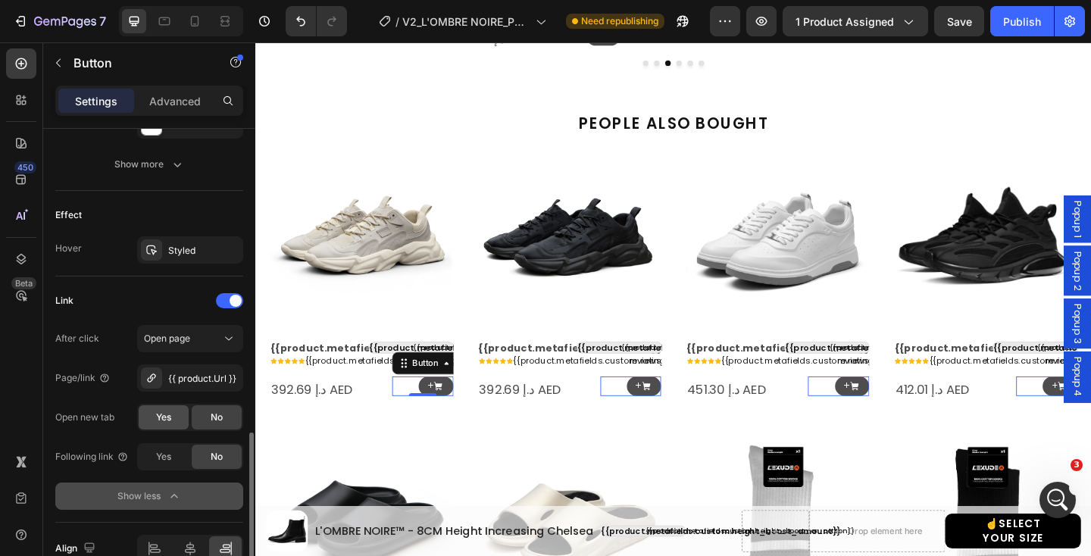
click at [173, 422] on div "Yes" at bounding box center [164, 417] width 50 height 24
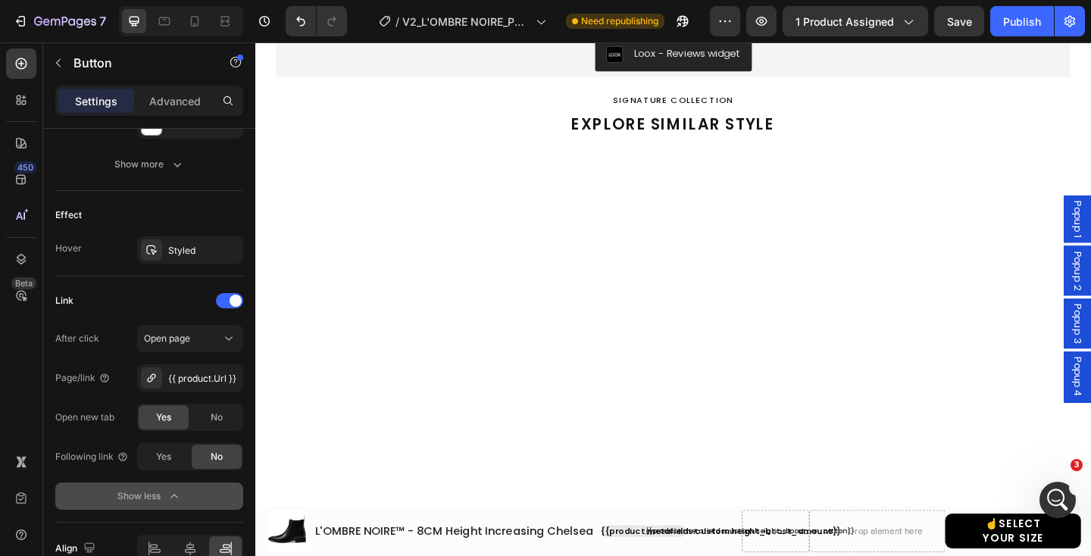
scroll to position [0, 0]
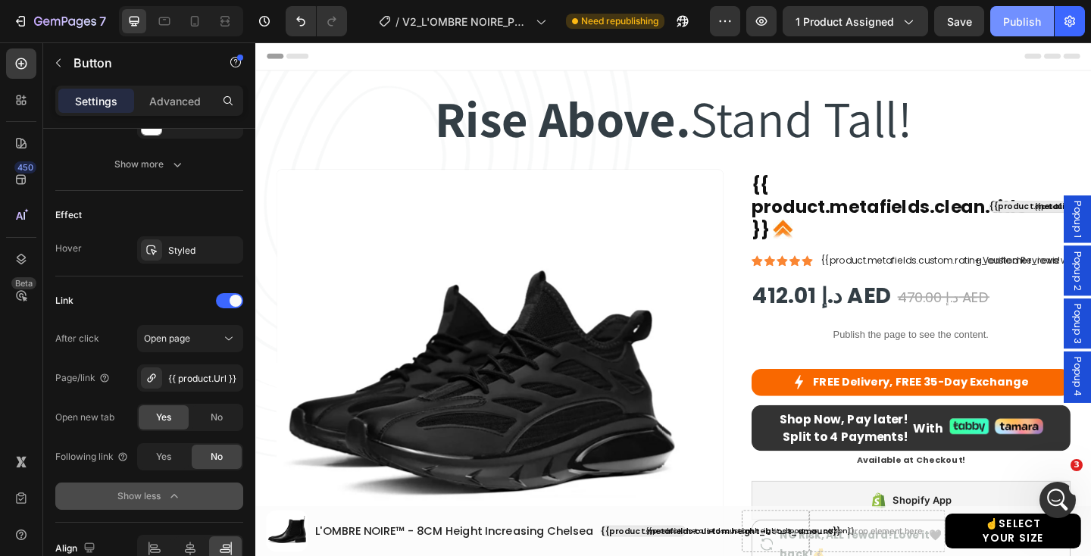
click at [1025, 21] on div "Publish" at bounding box center [1022, 22] width 38 height 16
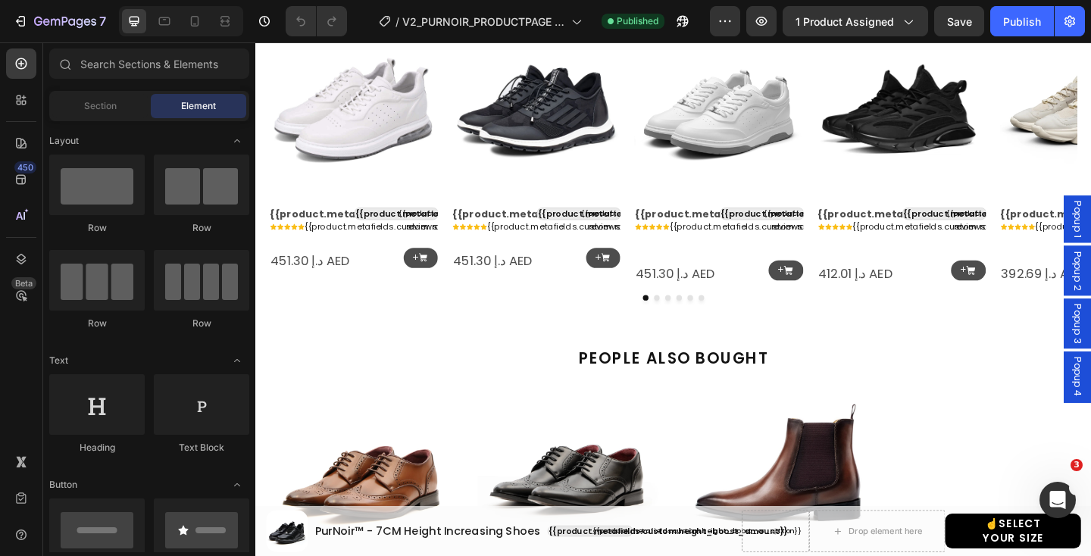
scroll to position [1479, 0]
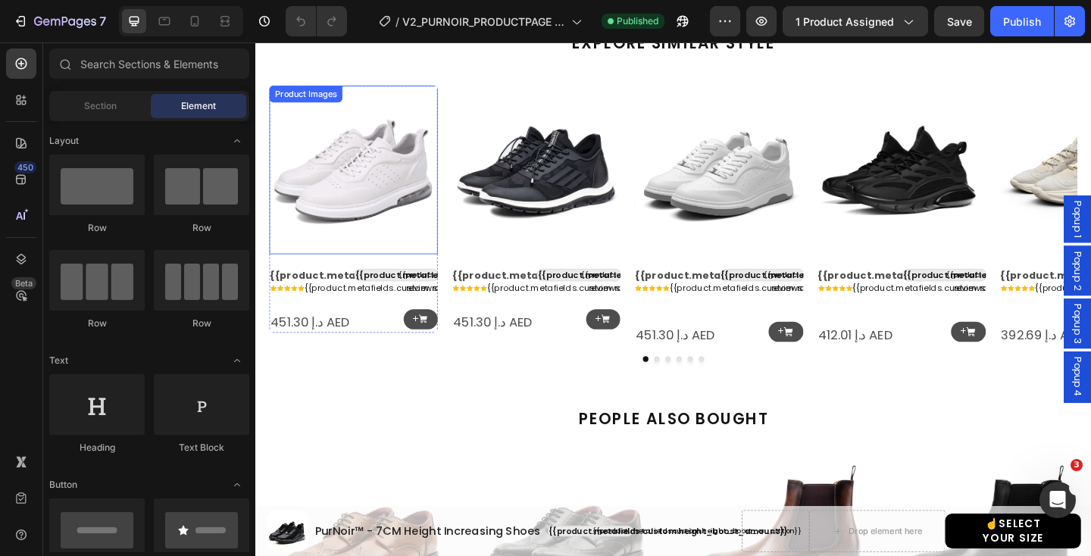
click at [382, 195] on img at bounding box center [361, 180] width 183 height 183
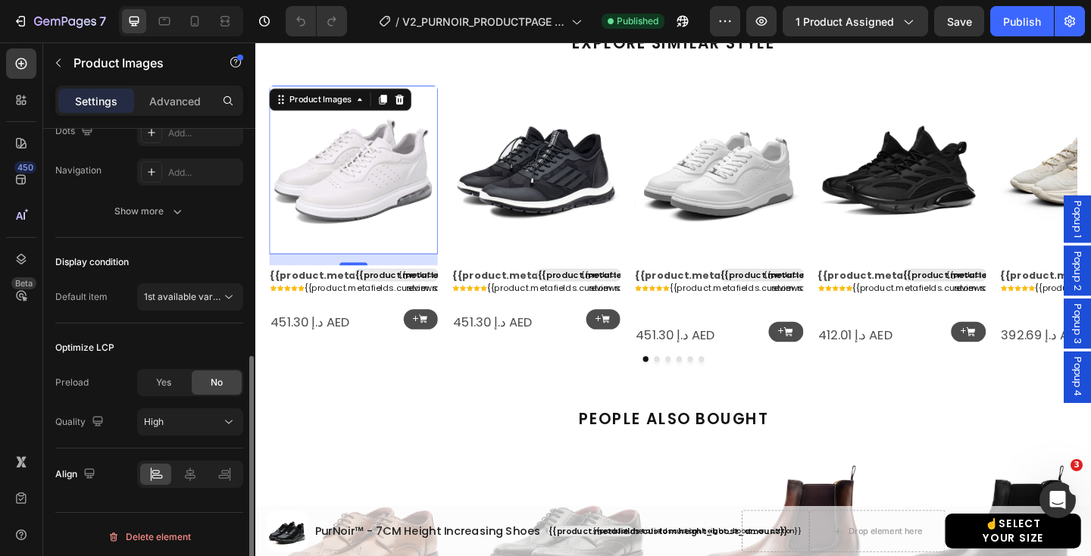
scroll to position [420, 0]
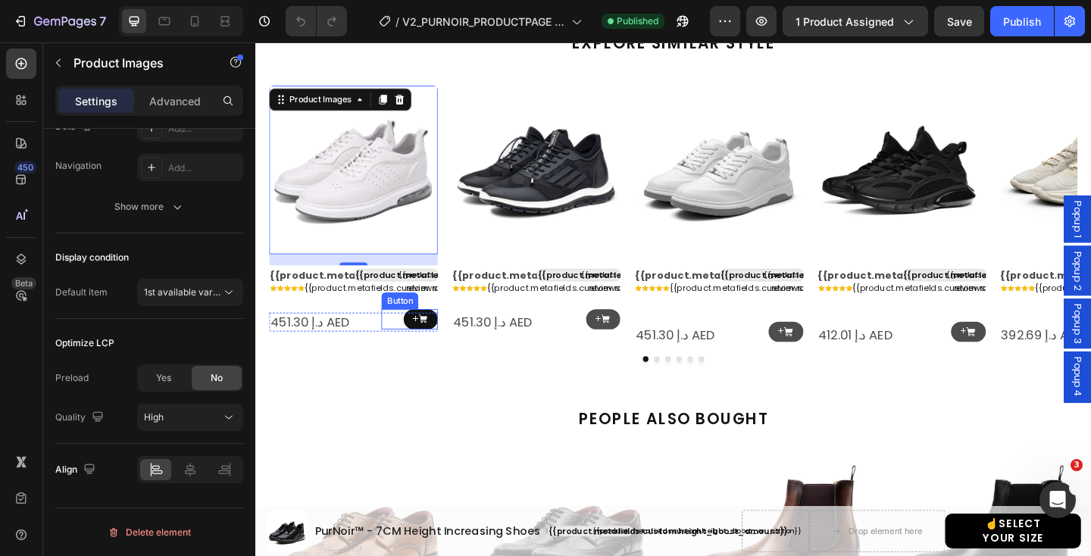
click at [435, 339] on icon at bounding box center [437, 343] width 11 height 11
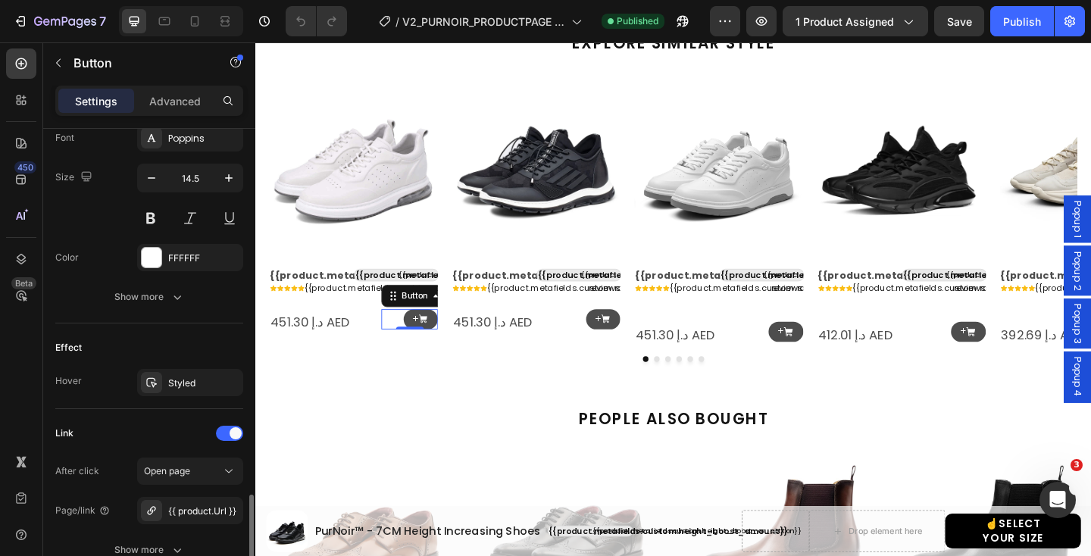
scroll to position [854, 0]
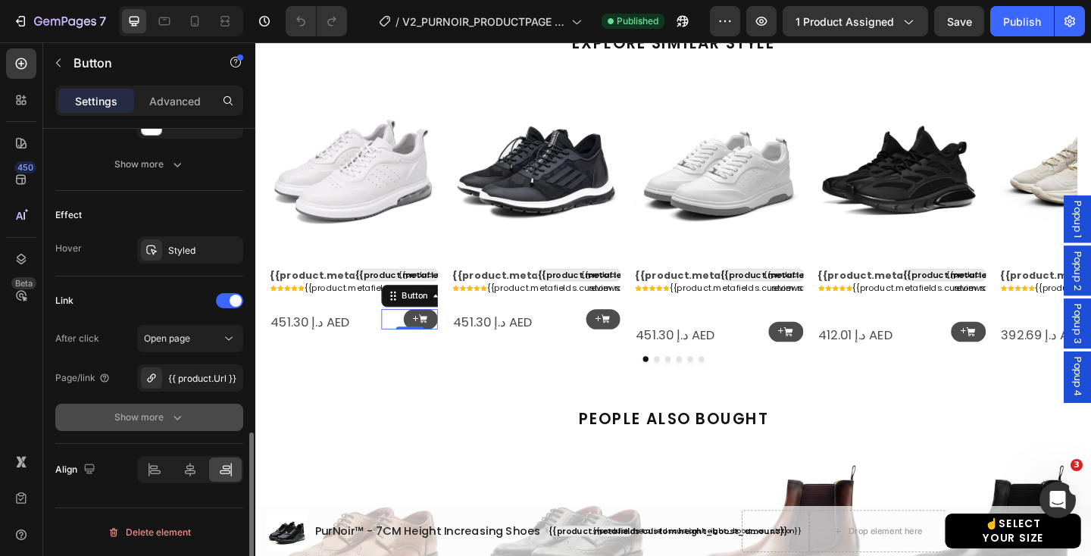
click at [159, 421] on div "Show more" at bounding box center [149, 417] width 70 height 15
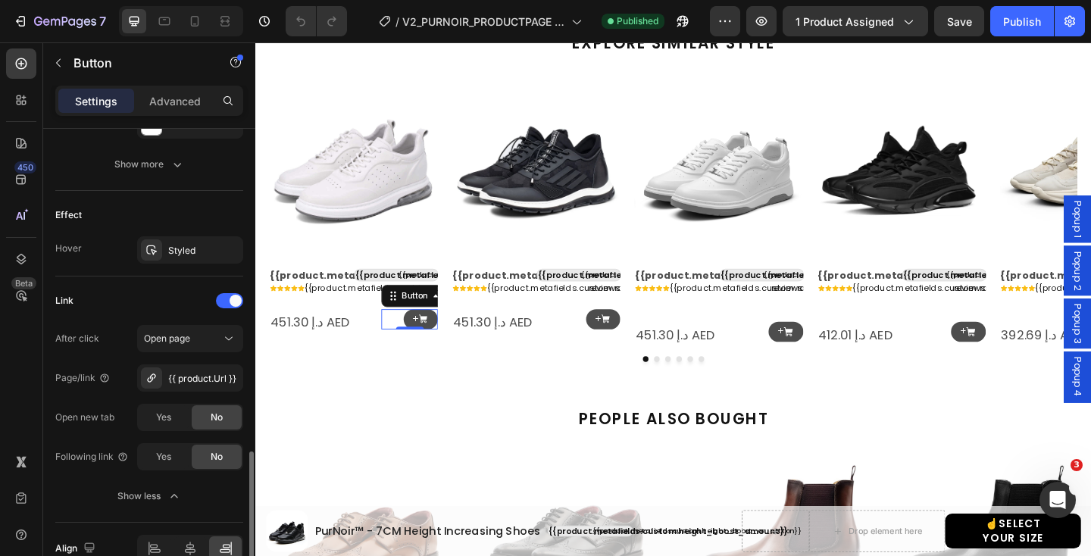
scroll to position [918, 0]
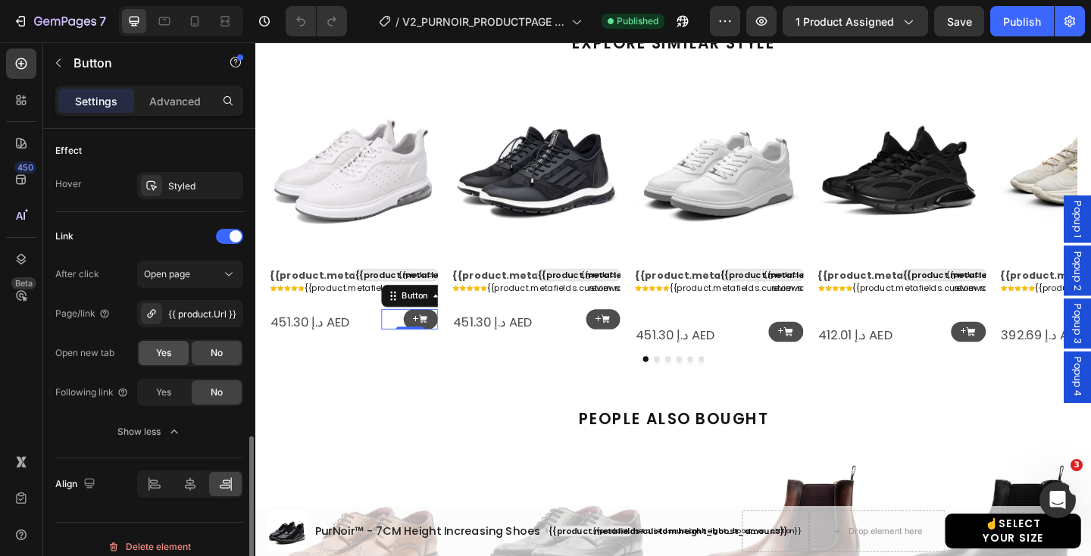
click at [166, 352] on span "Yes" at bounding box center [163, 353] width 15 height 14
click at [630, 340] on p "+" at bounding box center [627, 343] width 7 height 11
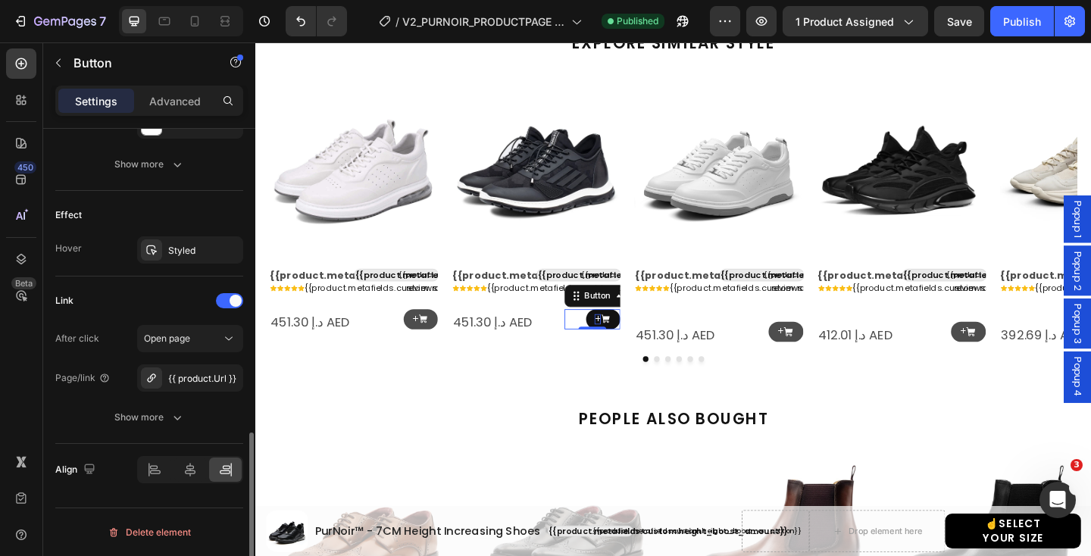
scroll to position [854, 0]
click at [170, 418] on icon "button" at bounding box center [177, 417] width 15 height 15
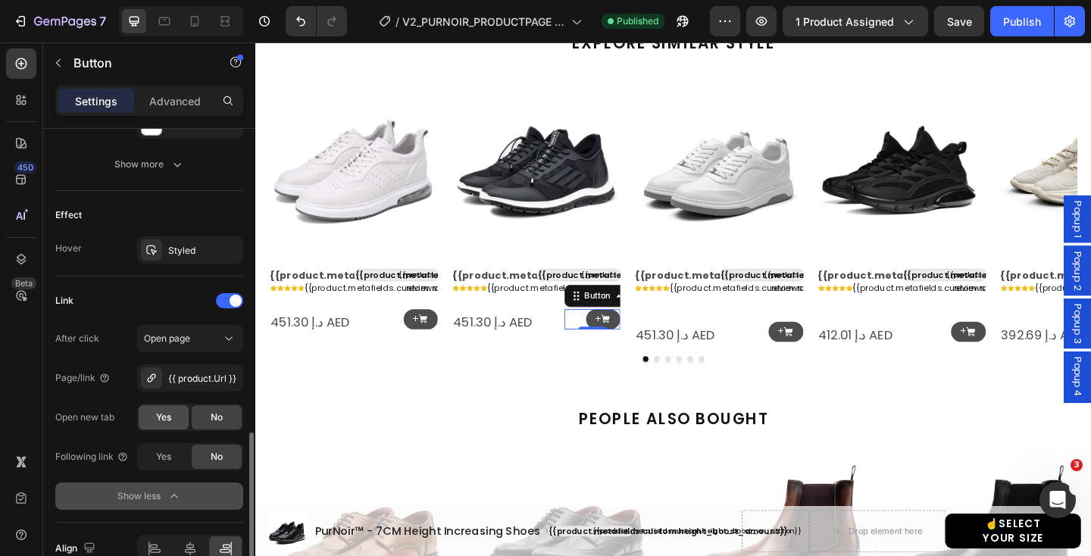
click at [163, 419] on span "Yes" at bounding box center [163, 417] width 15 height 14
click at [828, 358] on p "+" at bounding box center [825, 356] width 7 height 11
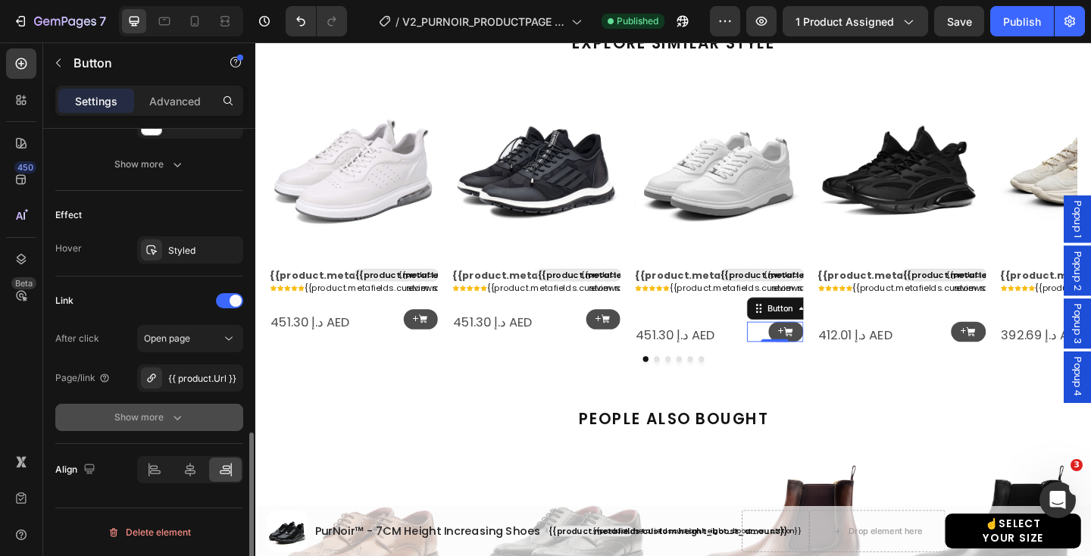
click at [158, 427] on button "Show more" at bounding box center [149, 417] width 188 height 27
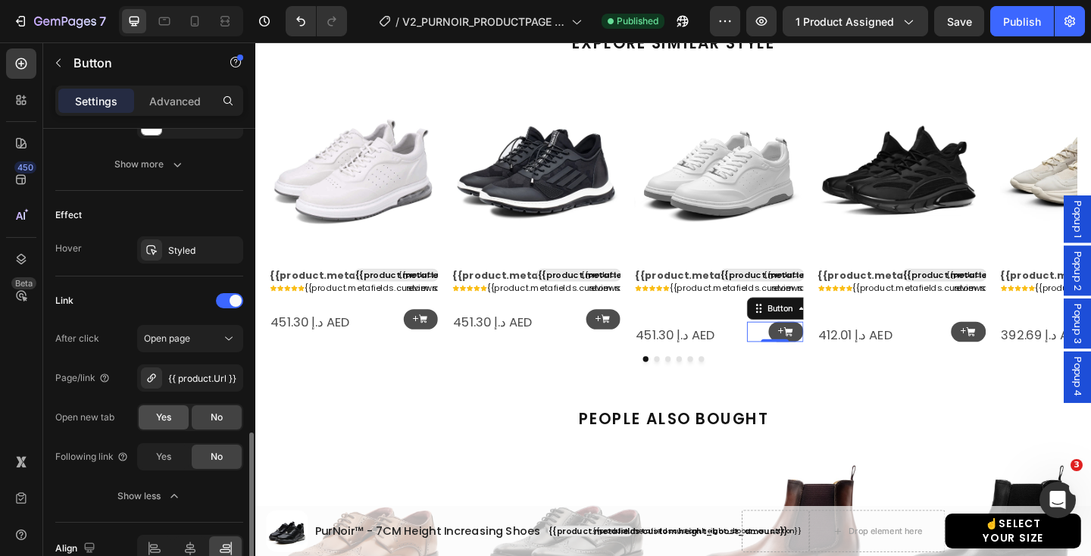
click at [163, 428] on div "Yes" at bounding box center [164, 417] width 50 height 24
click at [1038, 352] on icon at bounding box center [1033, 356] width 11 height 11
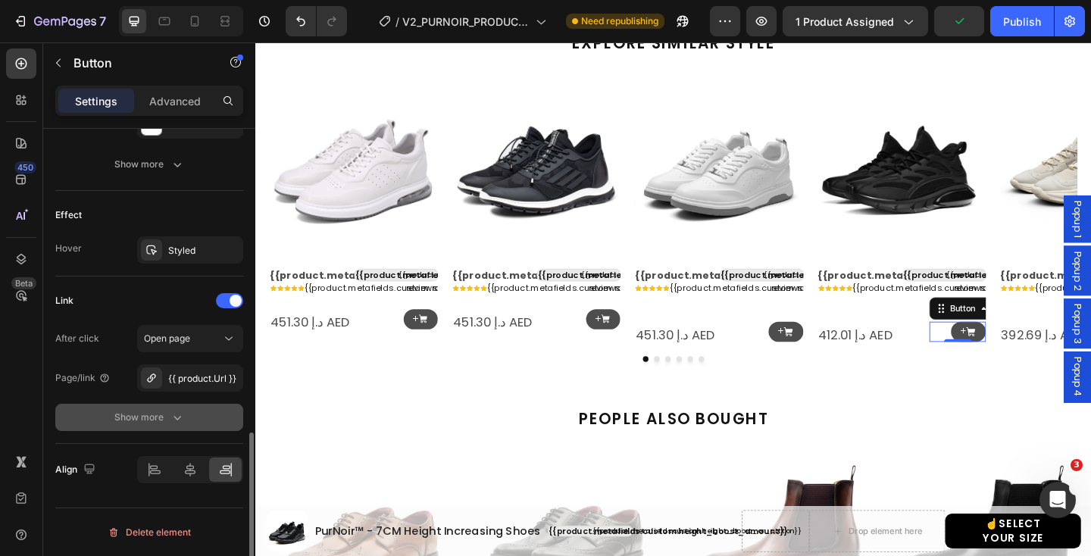
click at [179, 428] on button "Show more" at bounding box center [149, 417] width 188 height 27
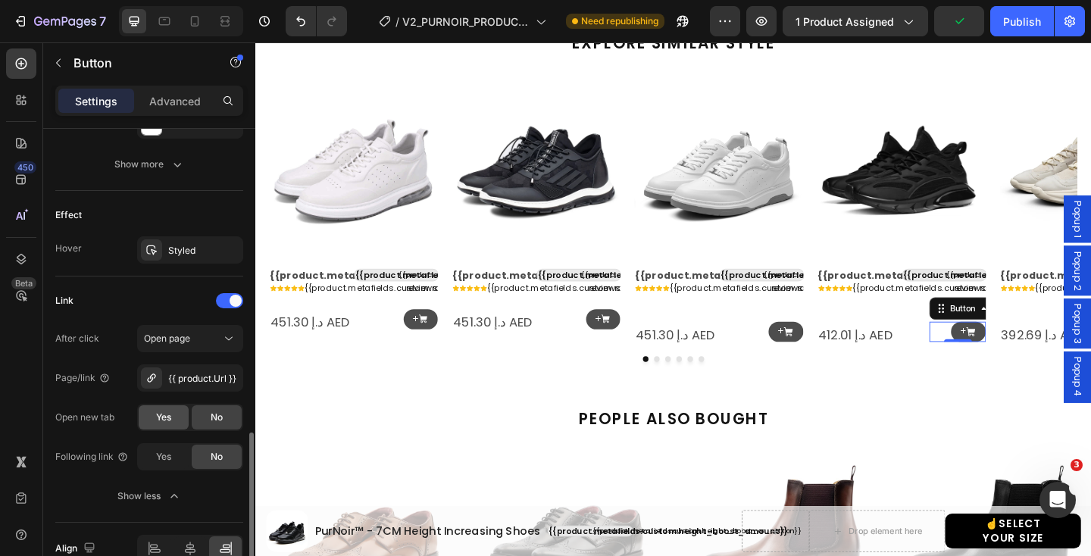
click at [162, 417] on span "Yes" at bounding box center [163, 417] width 15 height 14
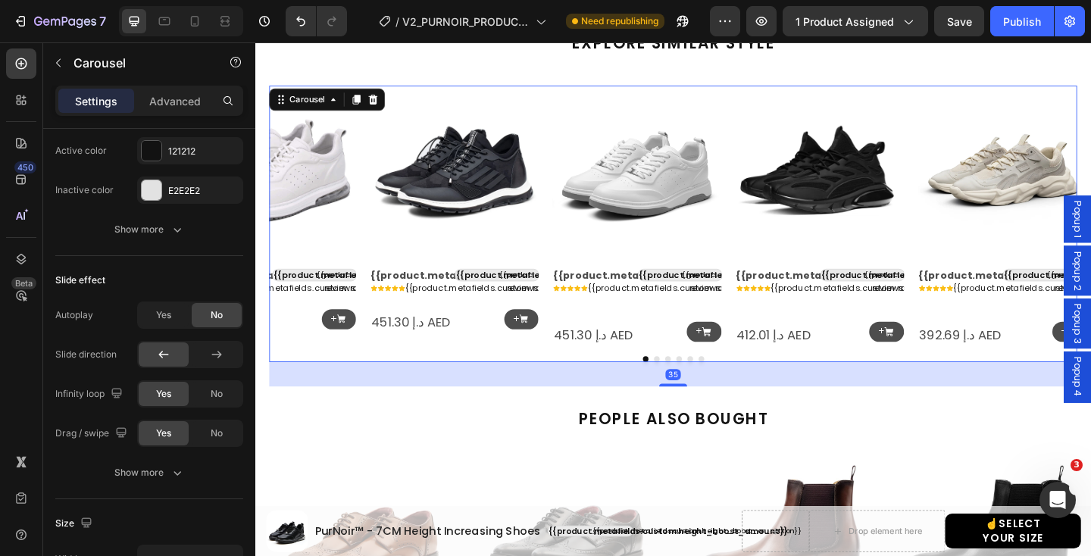
scroll to position [0, 0]
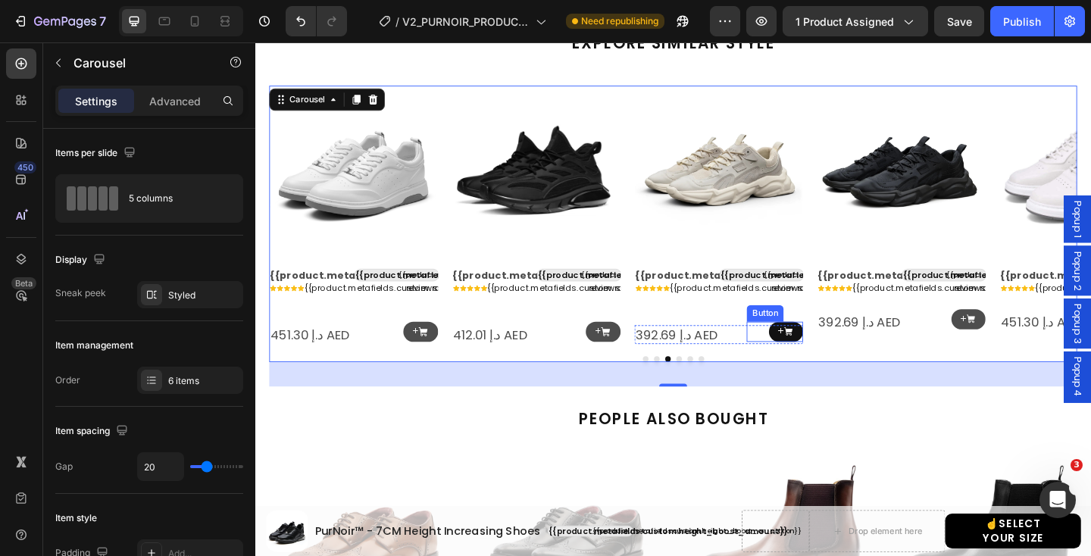
click at [838, 364] on link "+" at bounding box center [832, 357] width 38 height 22
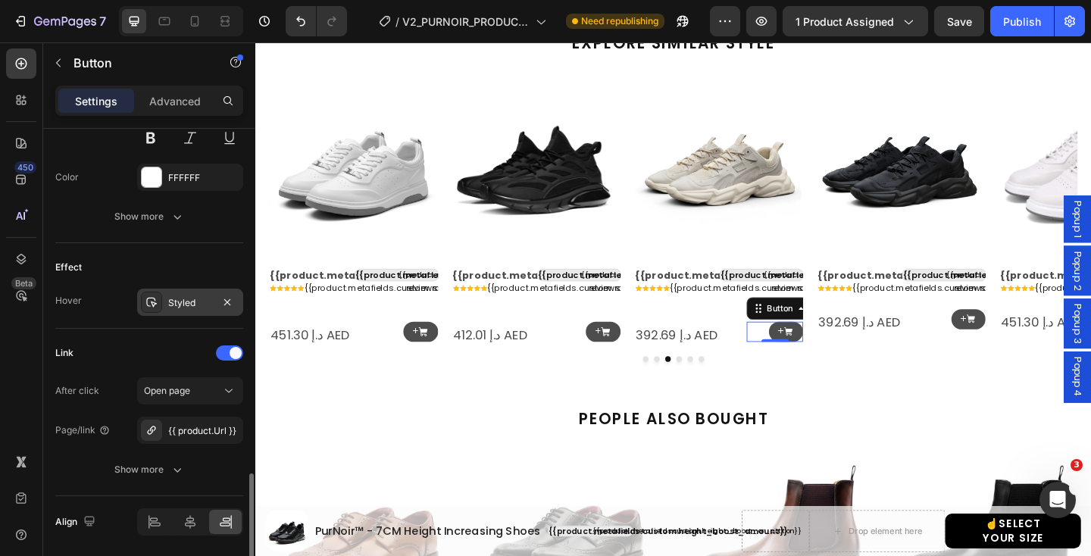
scroll to position [854, 0]
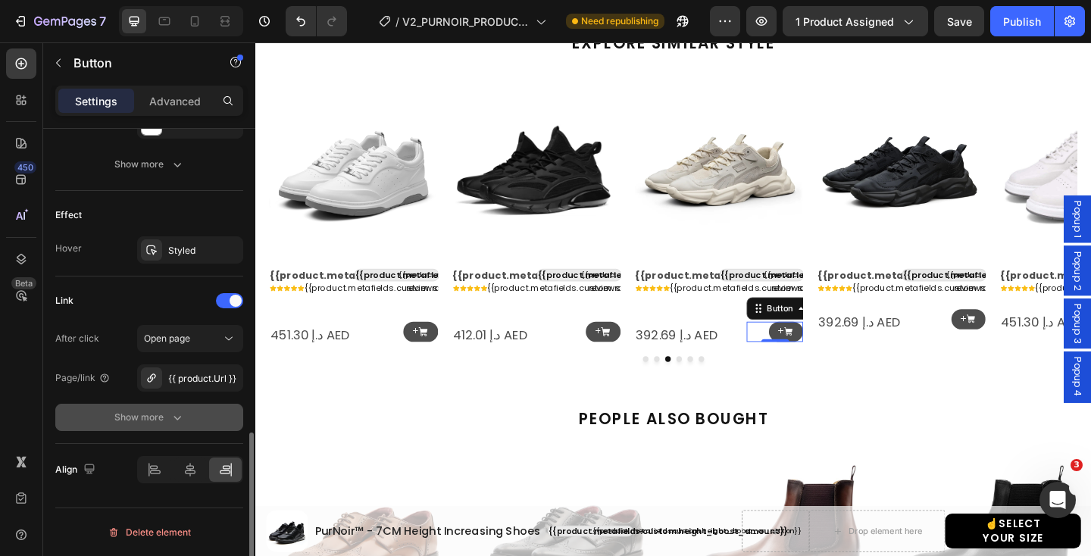
click at [159, 416] on div "Show more" at bounding box center [149, 417] width 70 height 15
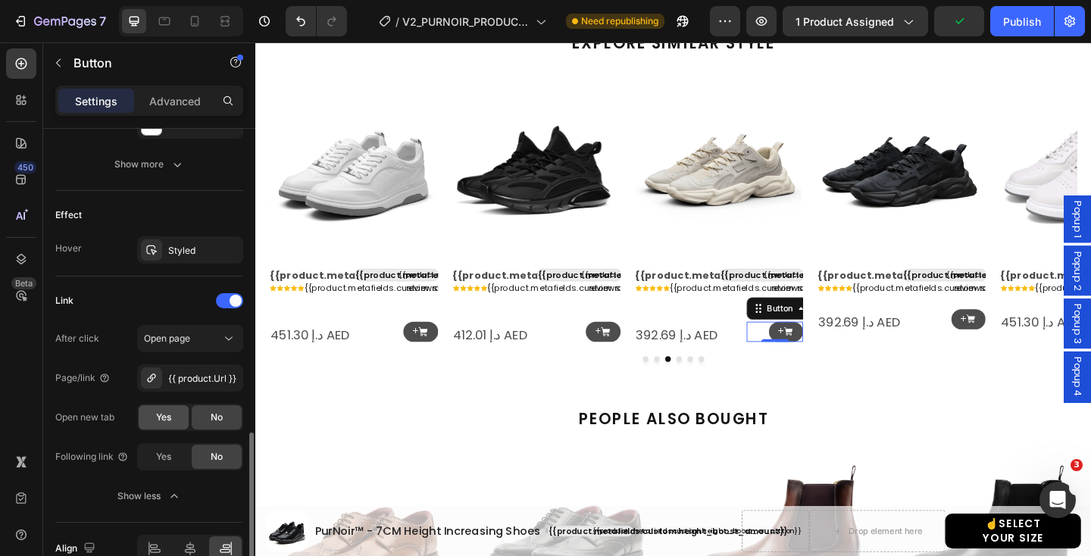
click at [161, 418] on span "Yes" at bounding box center [163, 417] width 15 height 14
click at [1031, 343] on icon at bounding box center [1032, 343] width 9 height 9
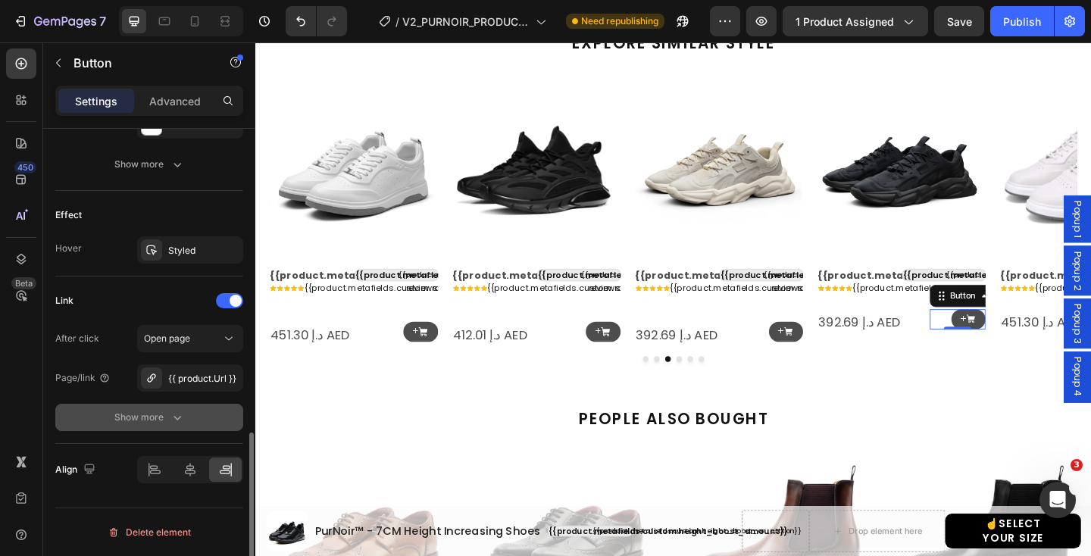
click at [176, 420] on icon "button" at bounding box center [177, 417] width 15 height 15
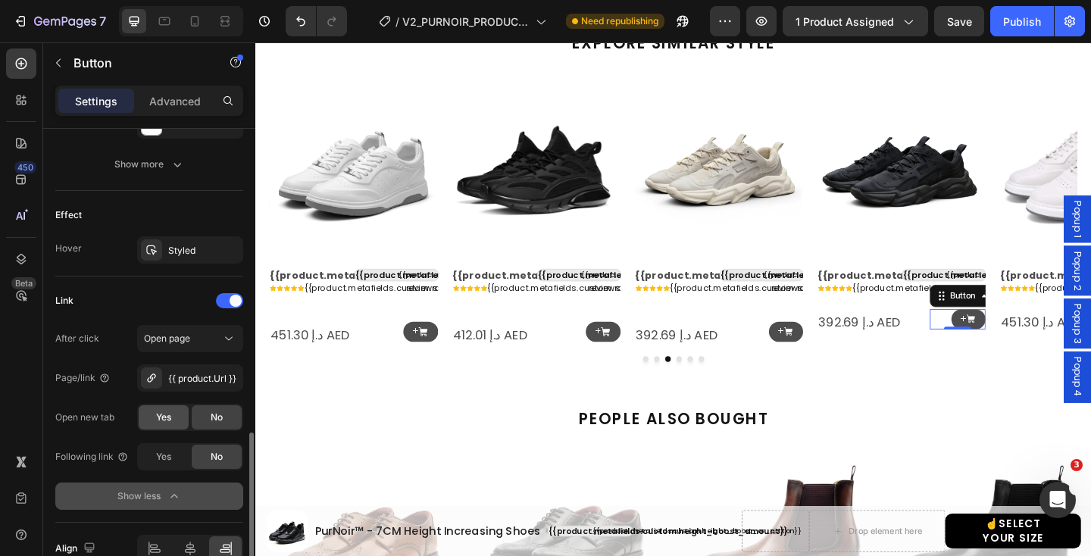
click at [169, 423] on span "Yes" at bounding box center [163, 417] width 15 height 14
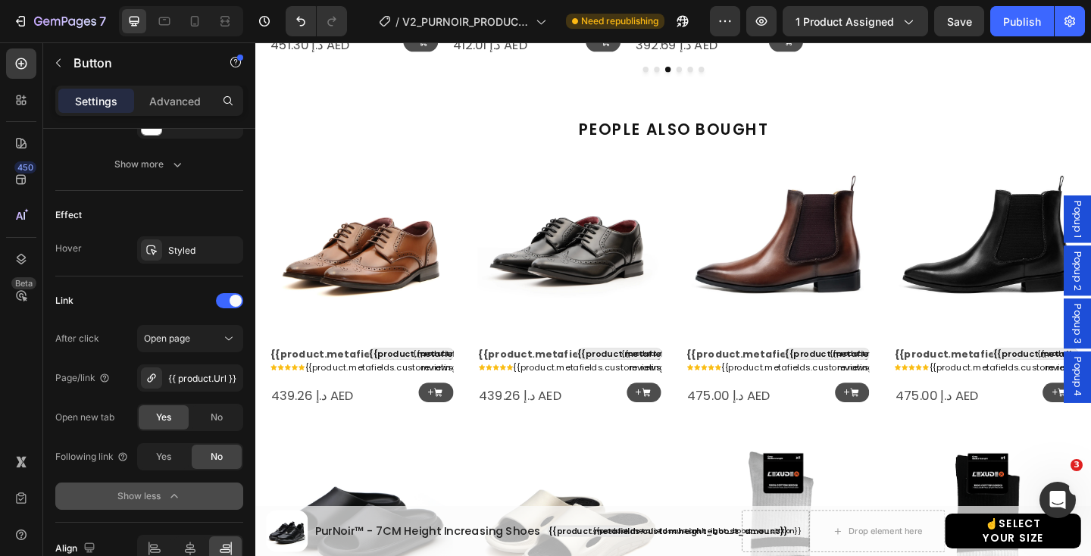
scroll to position [1816, 0]
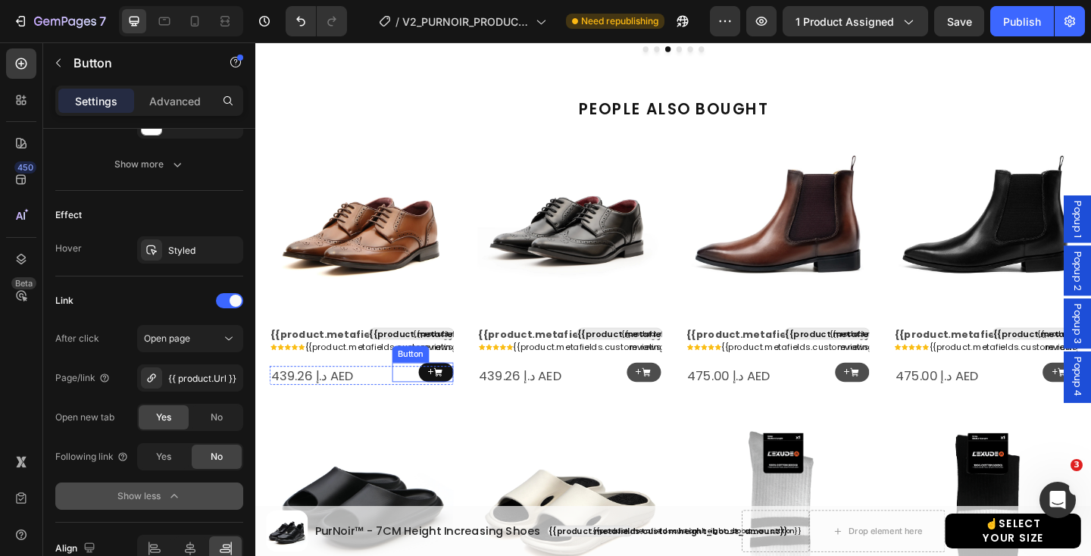
click at [456, 401] on icon at bounding box center [453, 401] width 9 height 9
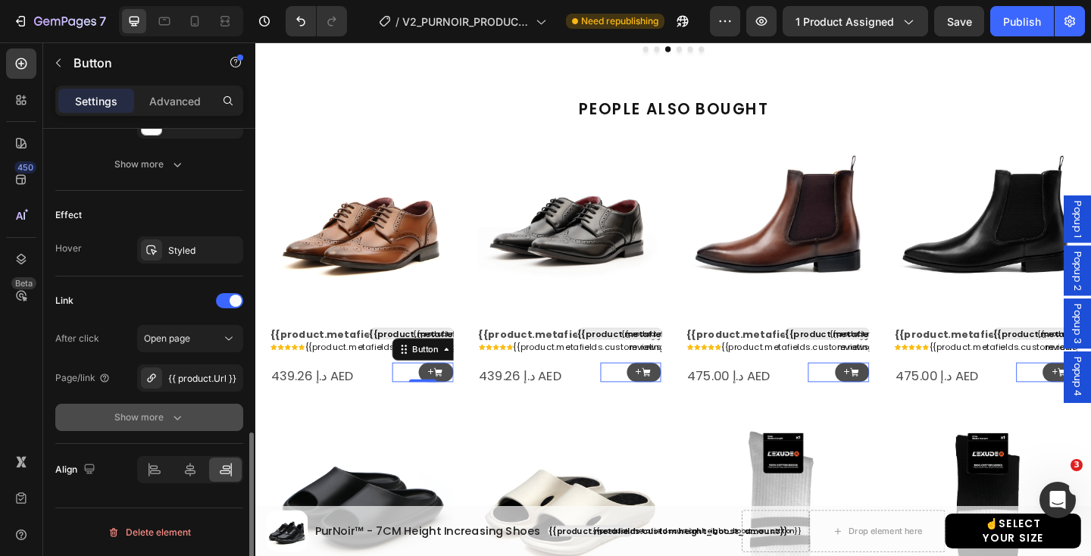
click at [176, 411] on icon "button" at bounding box center [177, 417] width 15 height 15
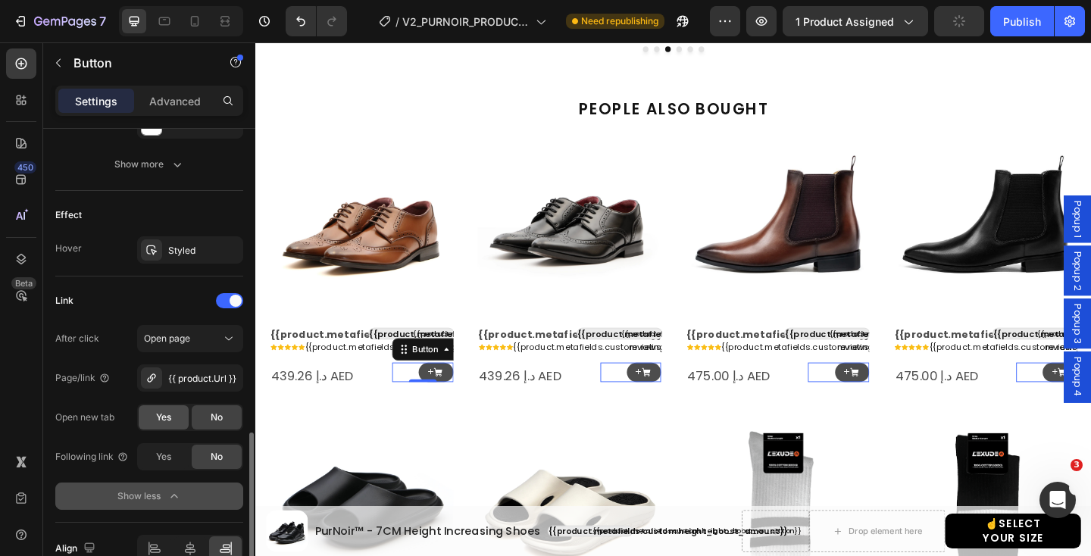
click at [161, 421] on span "Yes" at bounding box center [163, 417] width 15 height 14
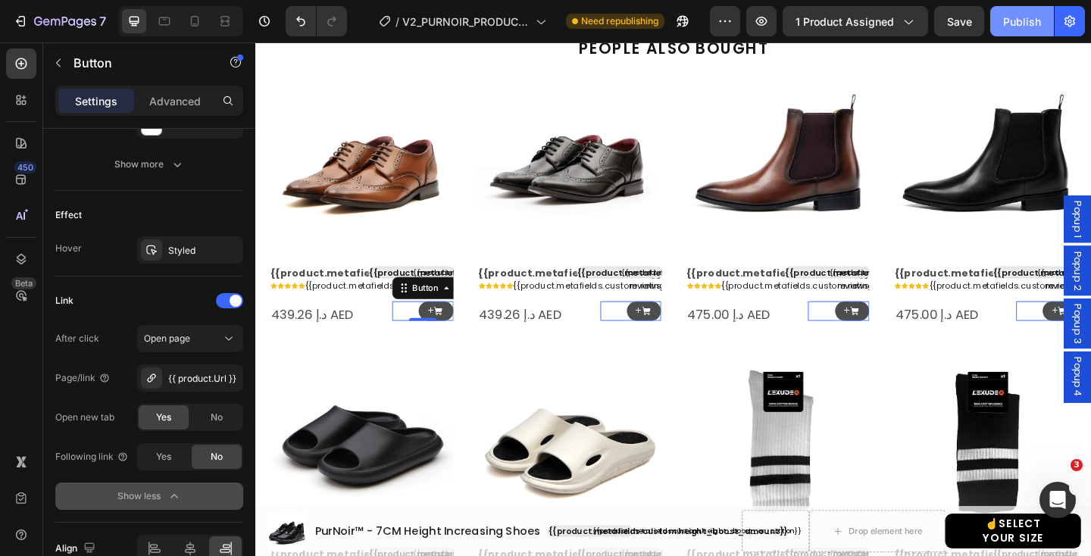
scroll to position [1581, 0]
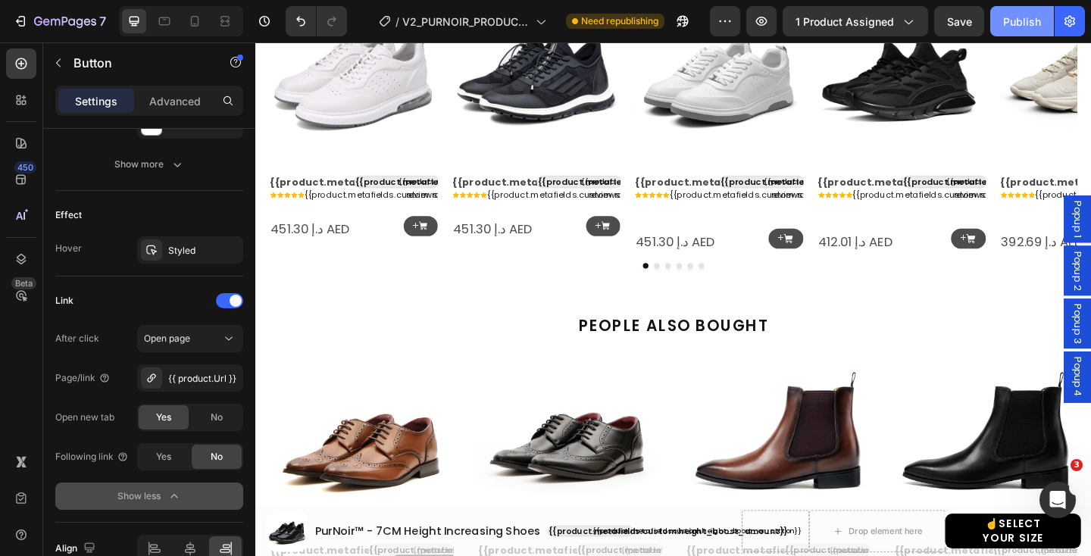
click at [1024, 17] on div "Publish" at bounding box center [1022, 22] width 38 height 16
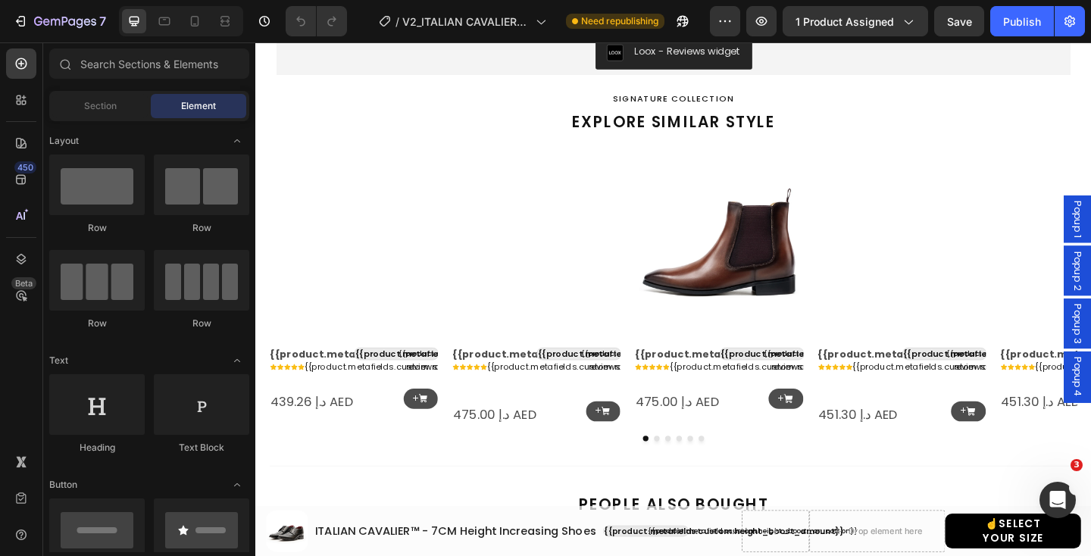
scroll to position [1388, 0]
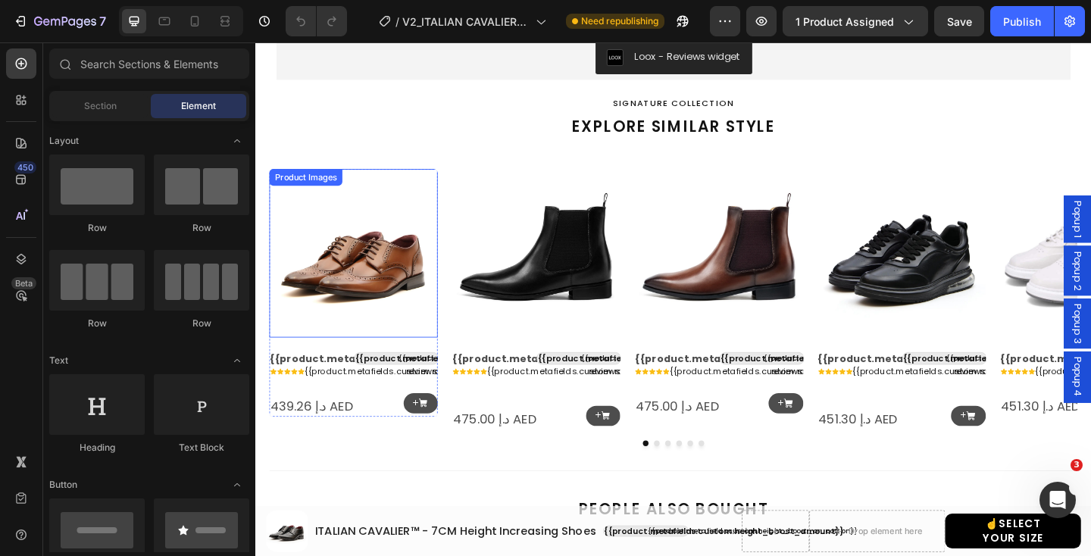
click at [356, 304] on img at bounding box center [361, 271] width 183 height 183
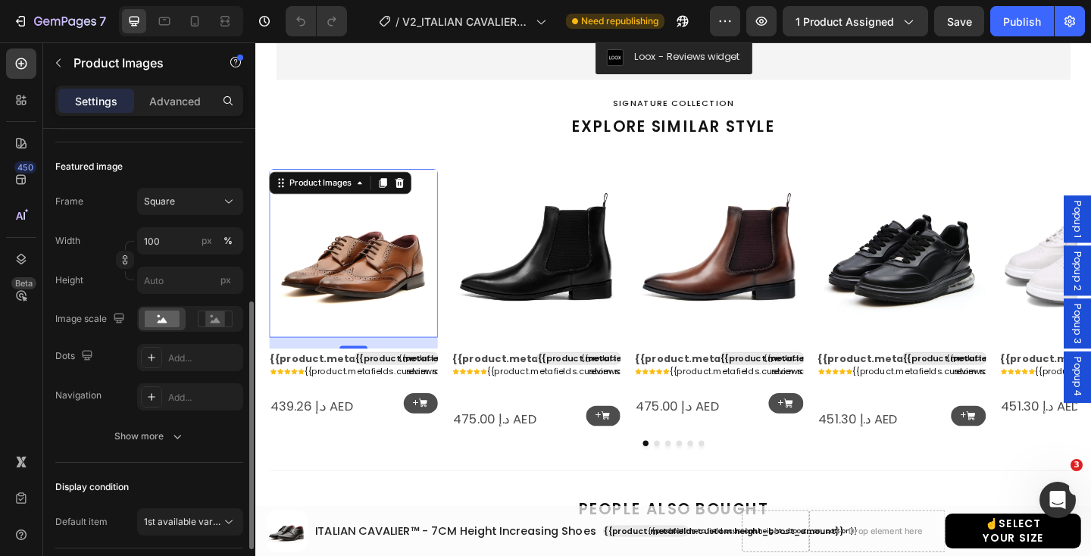
scroll to position [238, 0]
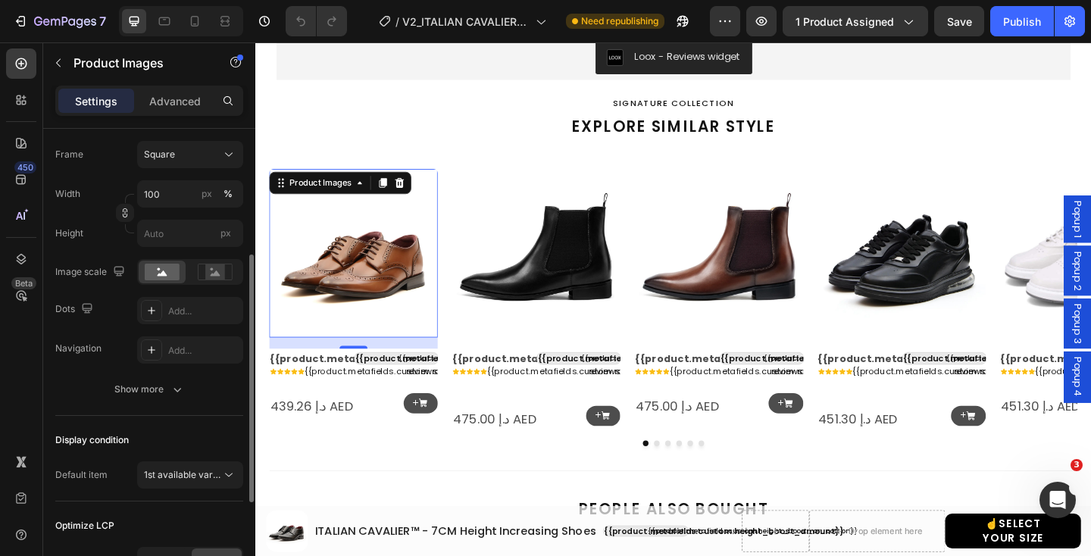
click at [161, 404] on div "Featured image Frame Square Width 100 px % Height px Image scale Dots Add... Na…" at bounding box center [149, 255] width 188 height 320
click at [170, 391] on icon "button" at bounding box center [177, 389] width 15 height 15
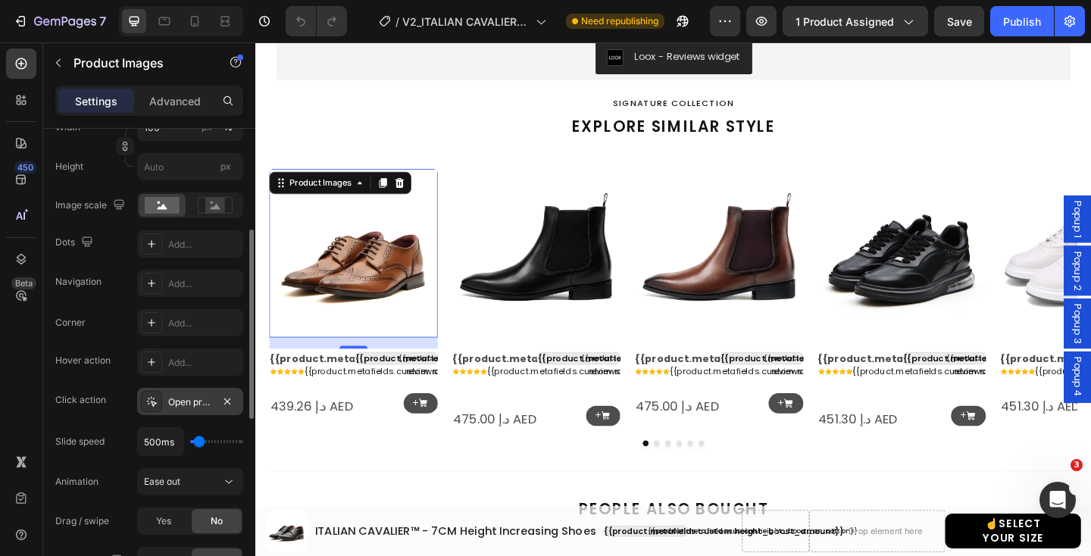
scroll to position [311, 0]
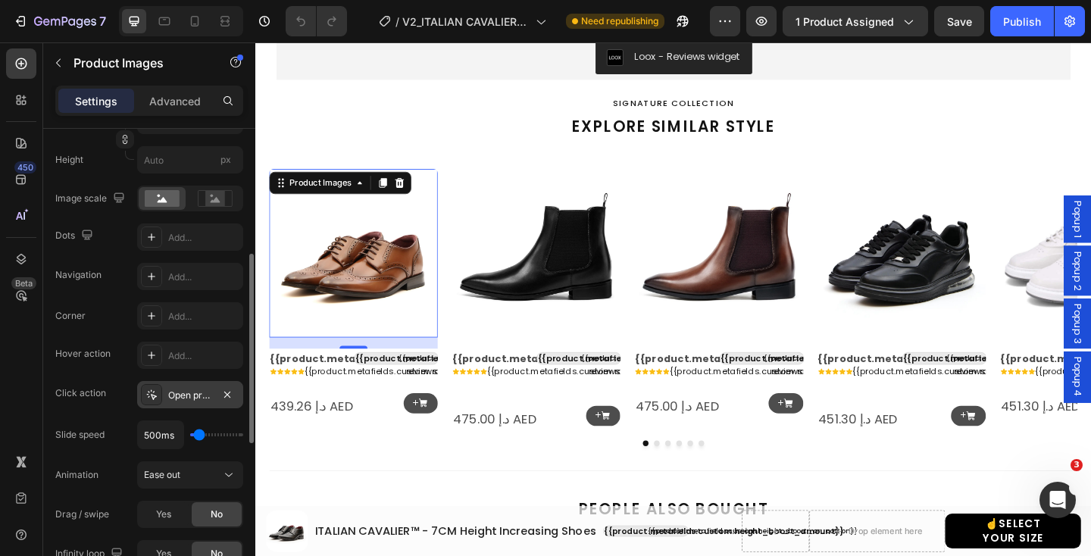
click at [168, 399] on div "Open product" at bounding box center [190, 396] width 44 height 14
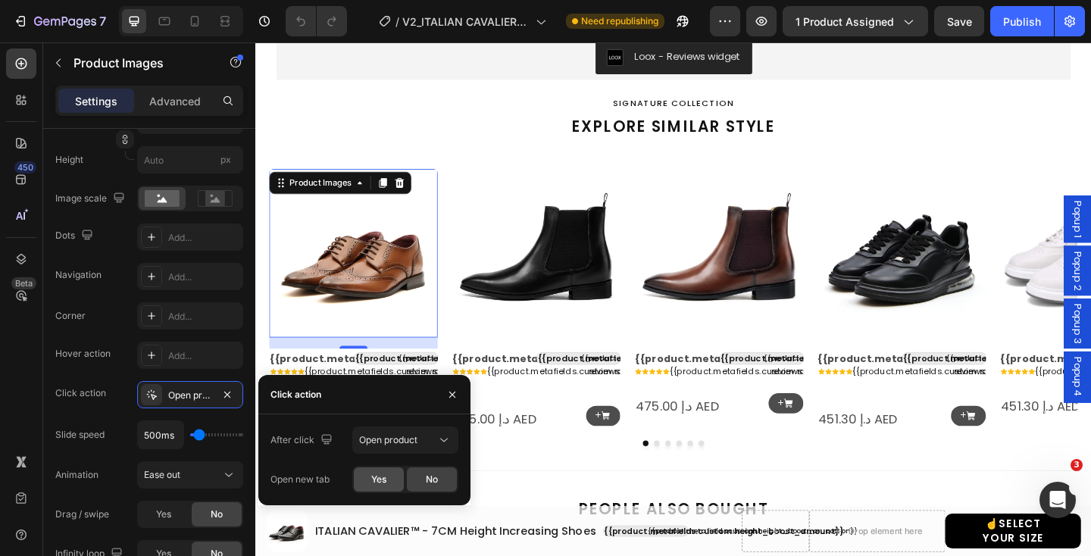
drag, startPoint x: 369, startPoint y: 477, endPoint x: 307, endPoint y: 298, distance: 189.0
click at [369, 477] on div "Yes" at bounding box center [379, 479] width 50 height 24
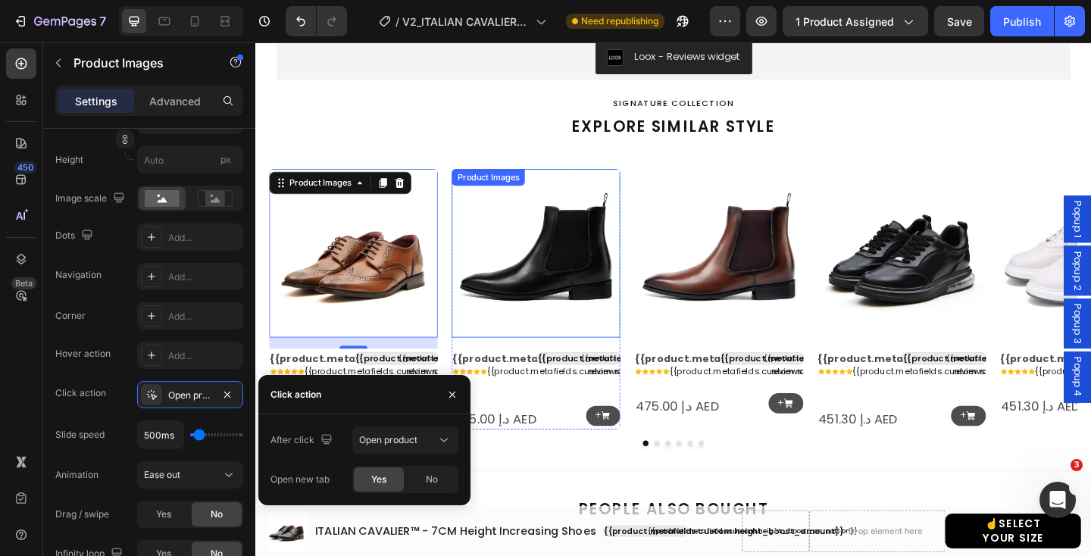
click at [600, 292] on img at bounding box center [560, 271] width 183 height 183
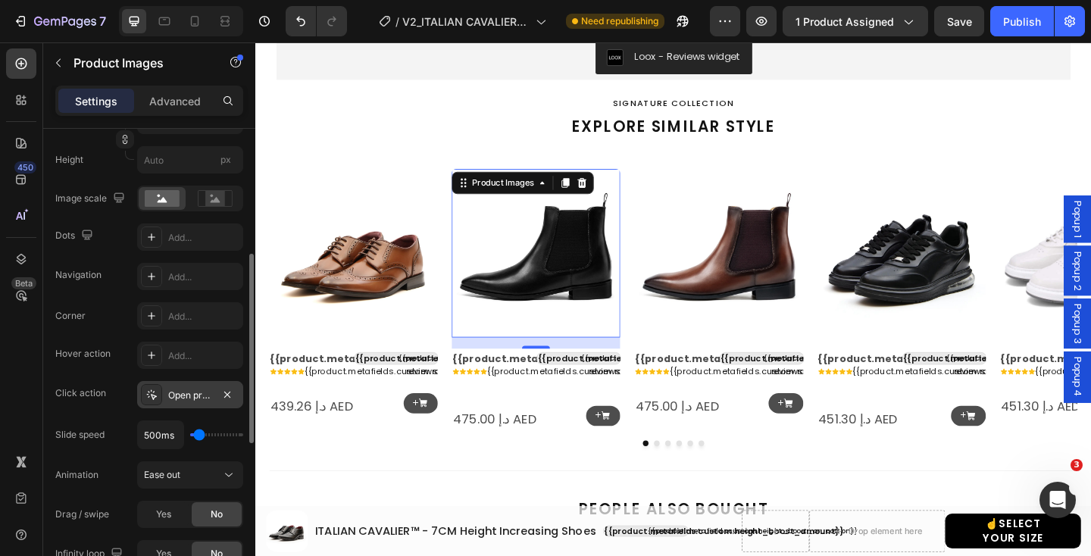
click at [161, 392] on div at bounding box center [151, 394] width 21 height 21
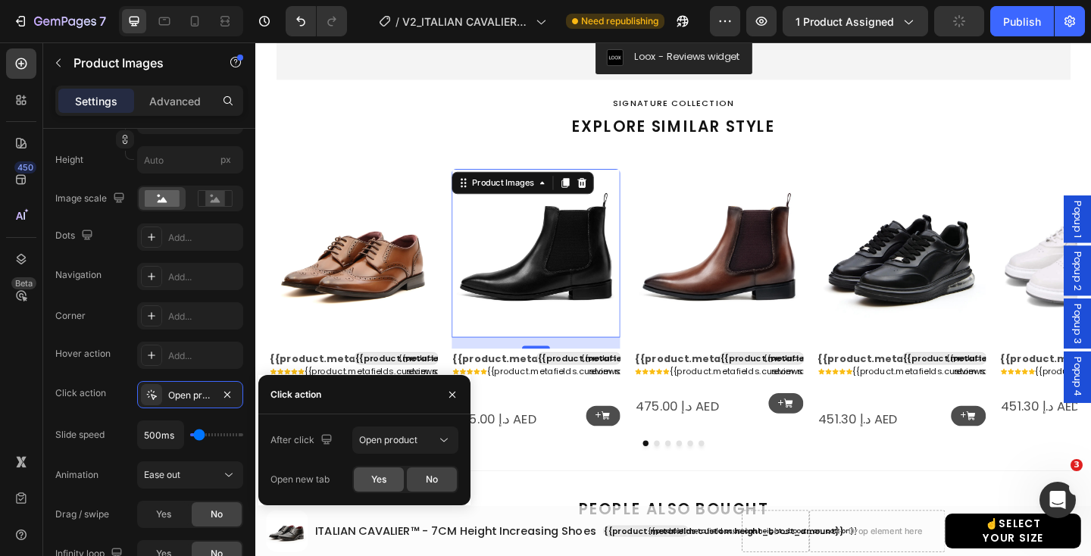
click at [378, 477] on span "Yes" at bounding box center [378, 480] width 15 height 14
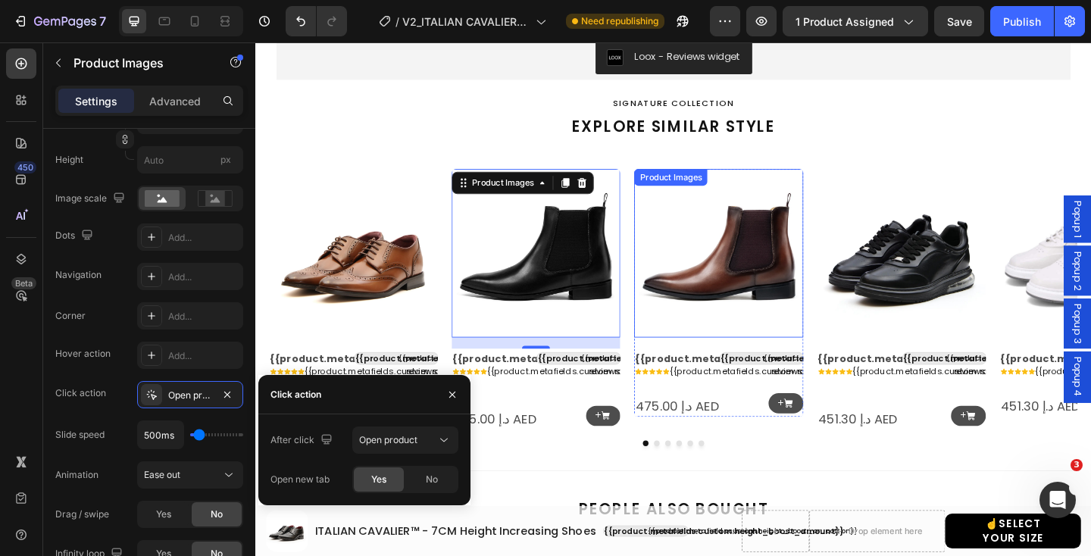
click at [745, 292] on img at bounding box center [758, 271] width 183 height 183
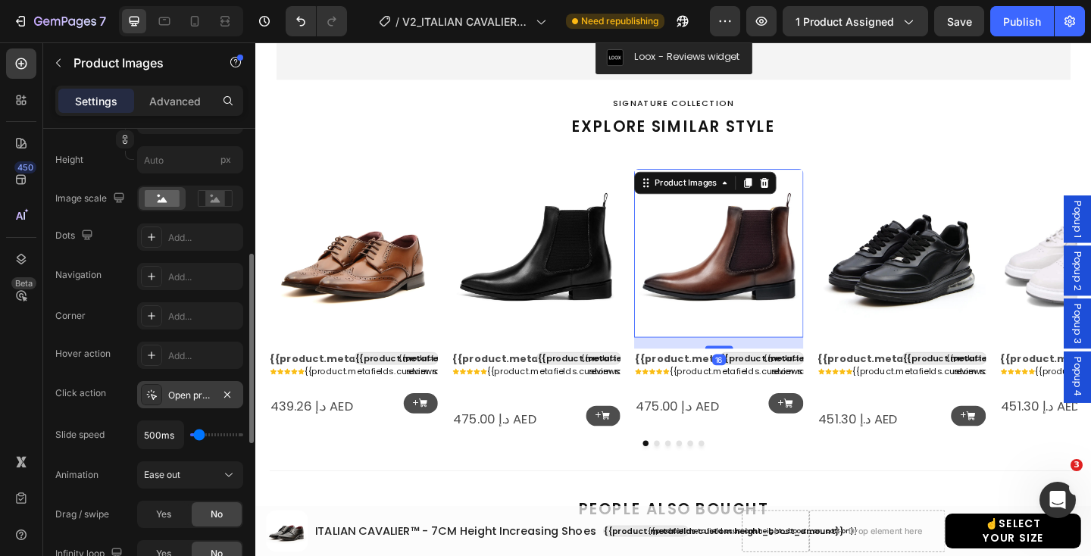
click at [166, 399] on div "Open product" at bounding box center [190, 394] width 106 height 27
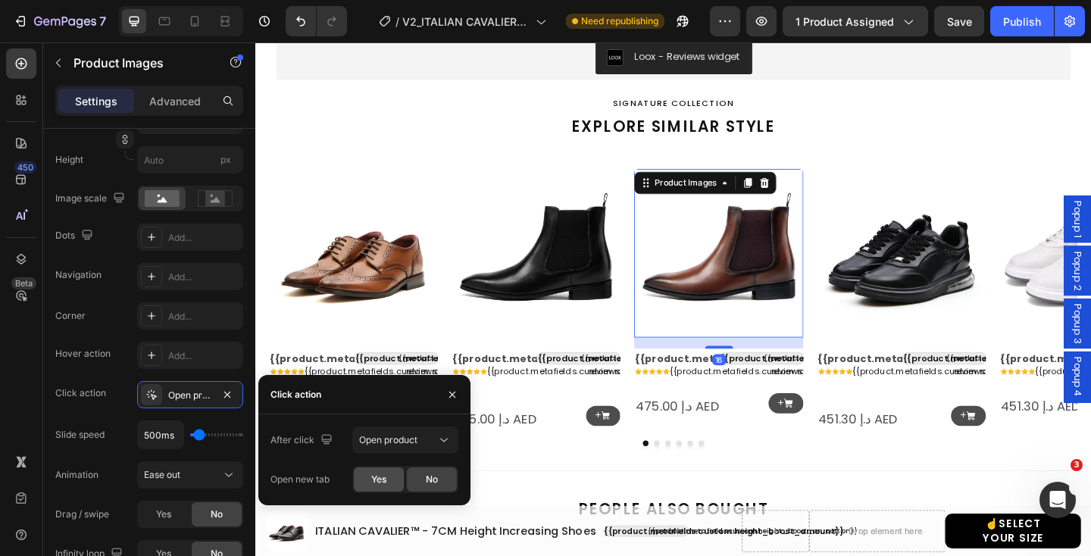
click at [376, 472] on div "Yes" at bounding box center [379, 479] width 50 height 24
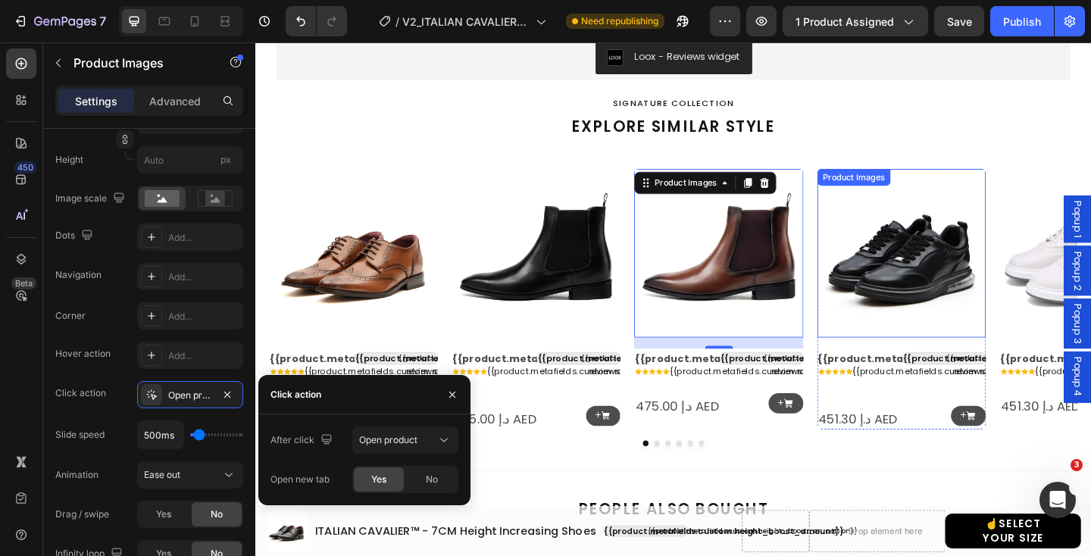
click at [951, 275] on img at bounding box center [957, 271] width 183 height 183
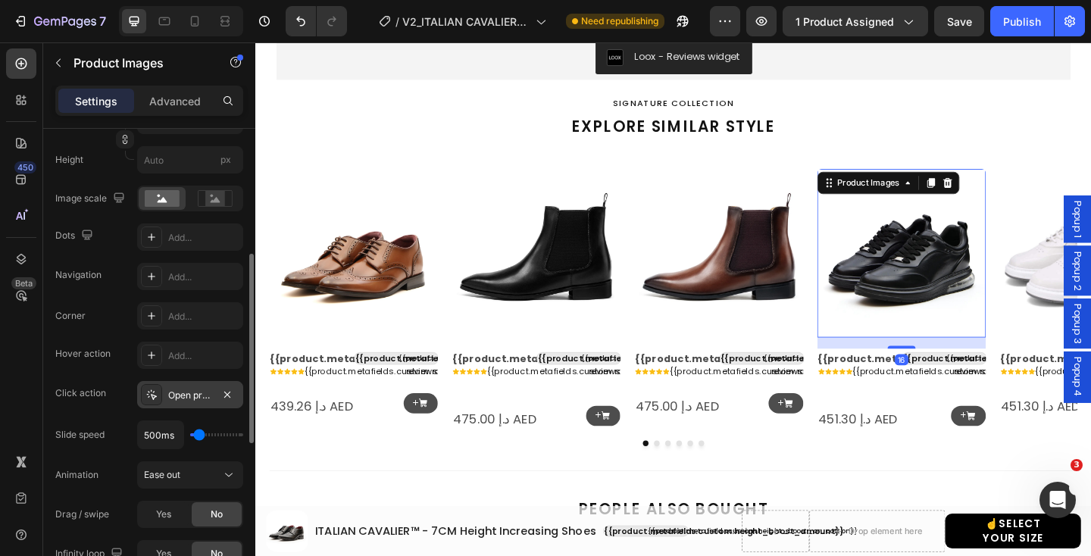
click at [153, 396] on icon at bounding box center [151, 395] width 12 height 12
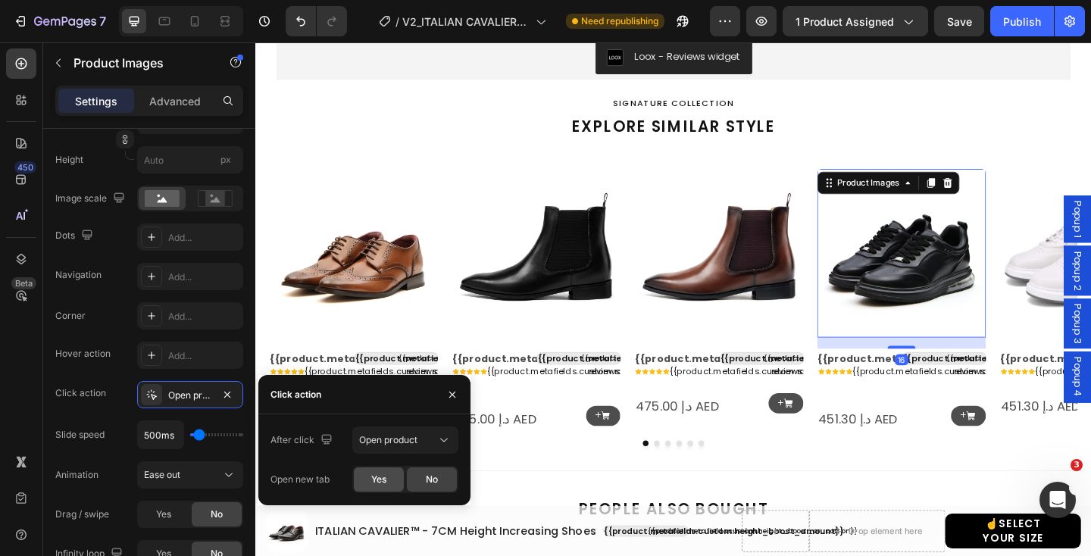
click at [381, 473] on span "Yes" at bounding box center [378, 480] width 15 height 14
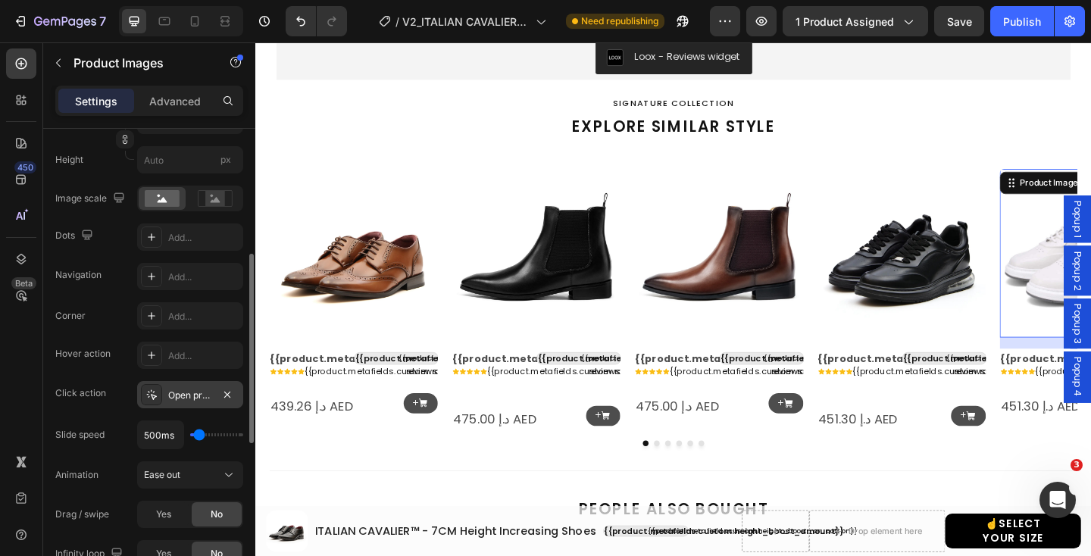
click at [161, 396] on div at bounding box center [151, 394] width 21 height 21
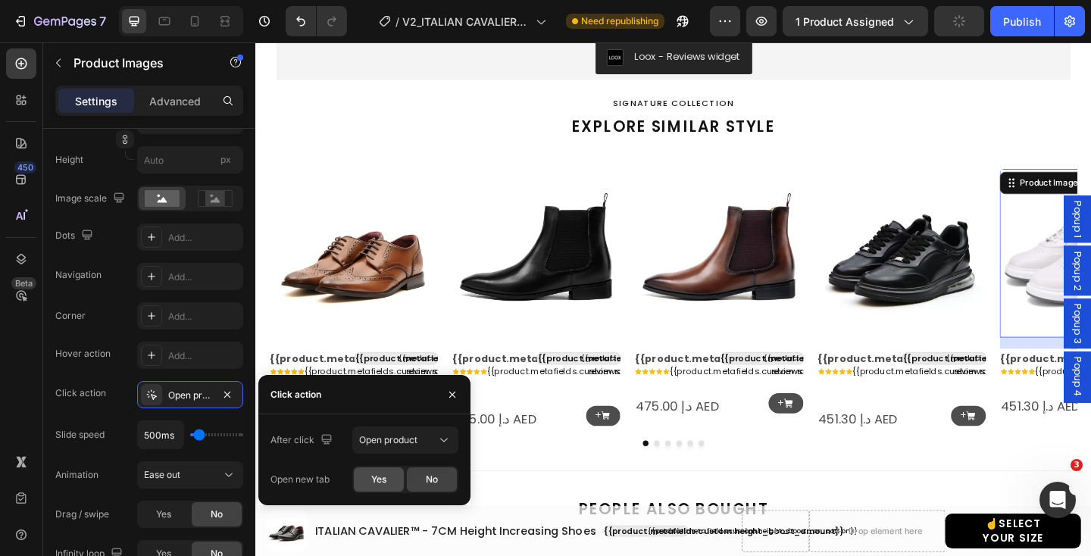
click at [373, 473] on span "Yes" at bounding box center [378, 480] width 15 height 14
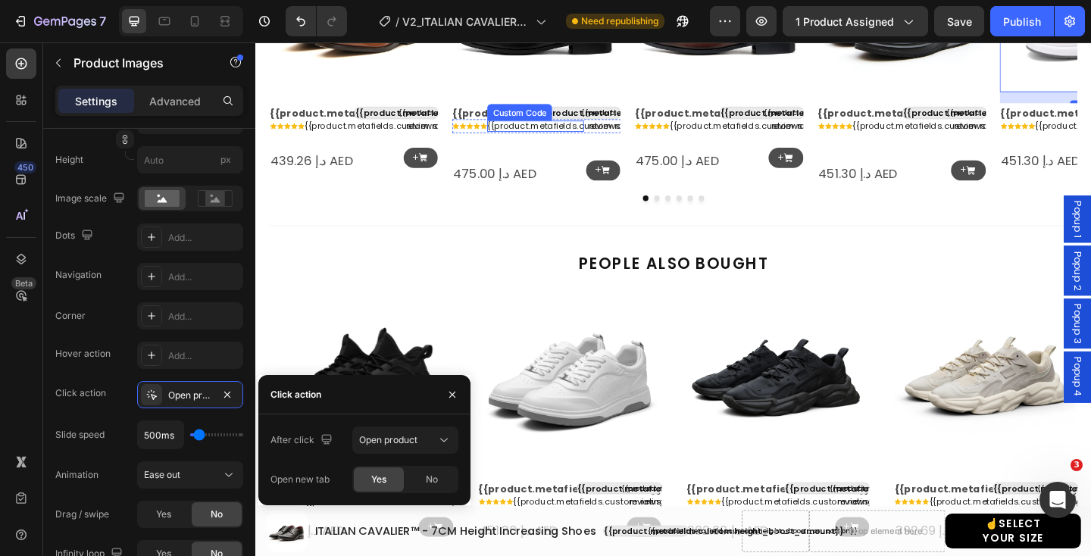
scroll to position [1696, 0]
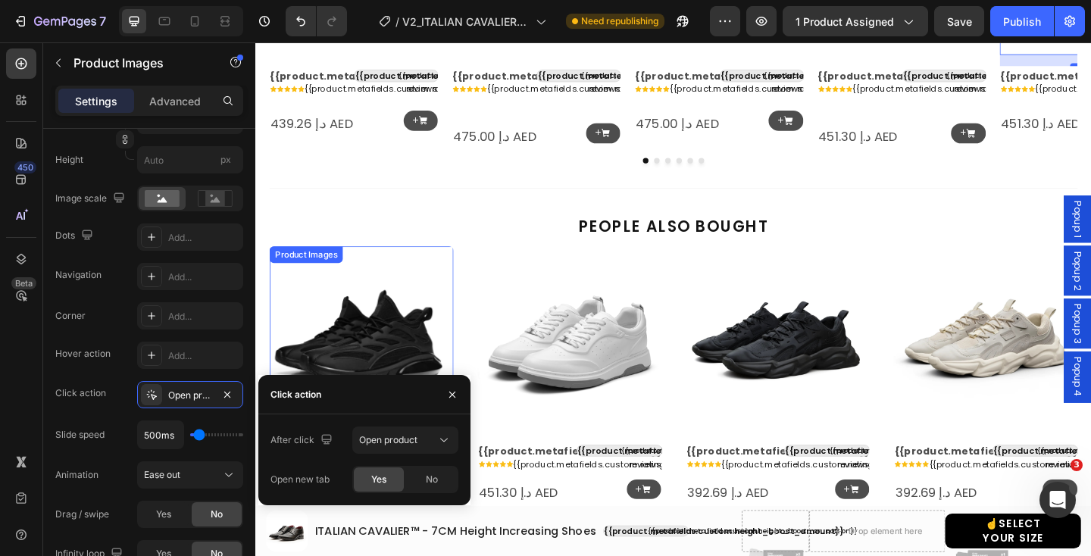
click at [407, 364] on img at bounding box center [370, 364] width 200 height 200
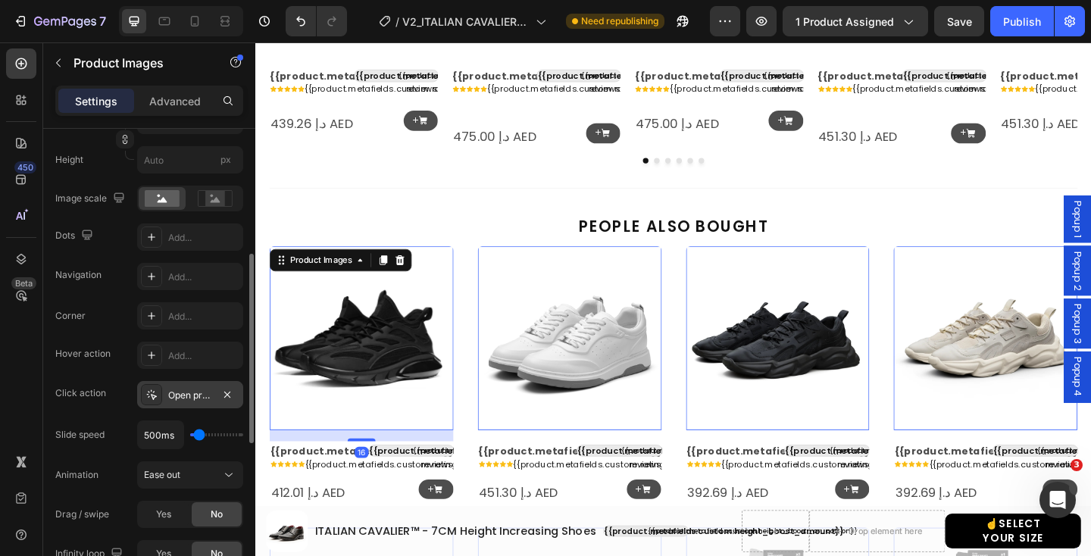
click at [170, 404] on div "Open product" at bounding box center [190, 394] width 106 height 27
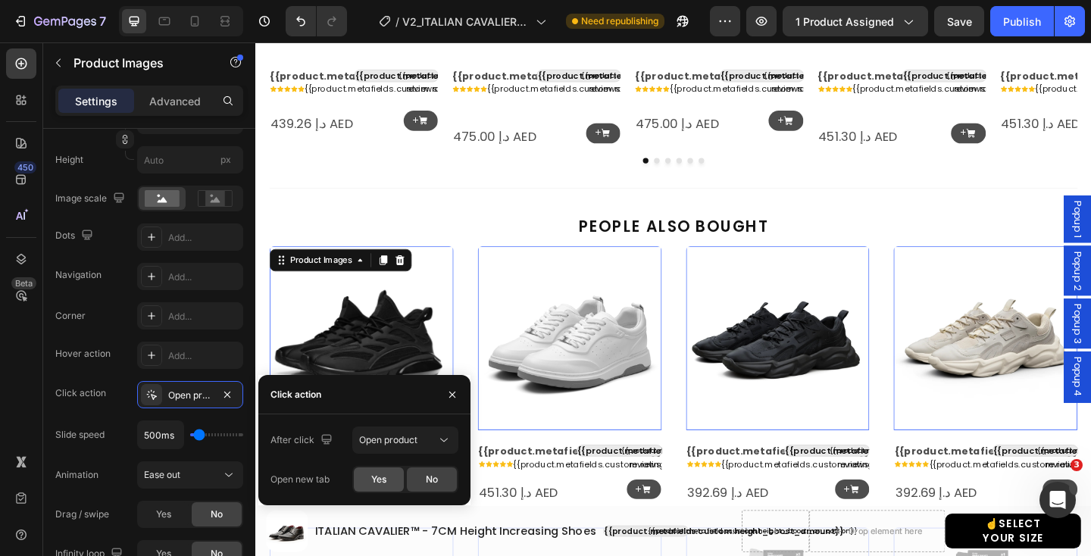
click at [382, 483] on span "Yes" at bounding box center [378, 480] width 15 height 14
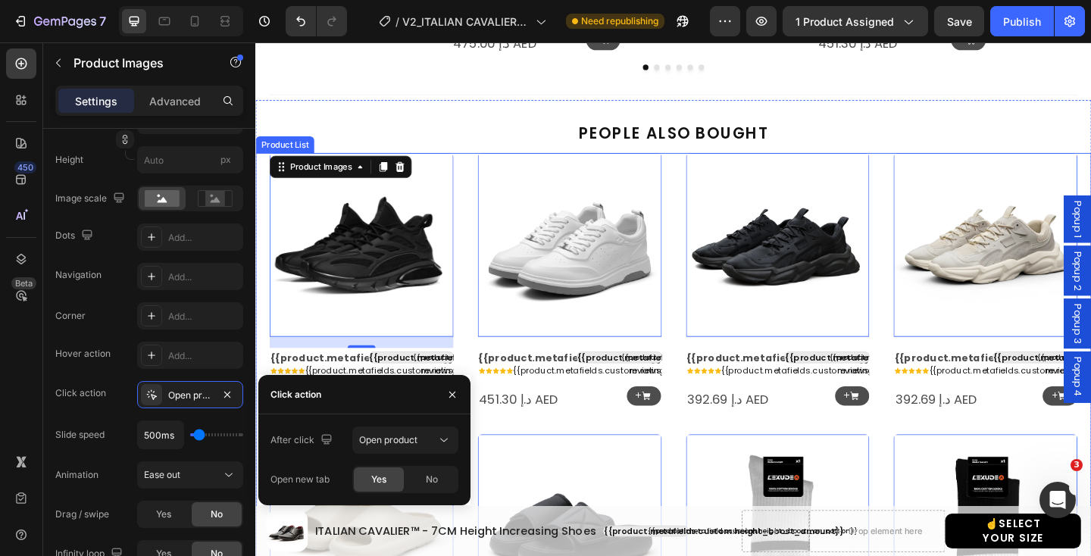
scroll to position [1845, 0]
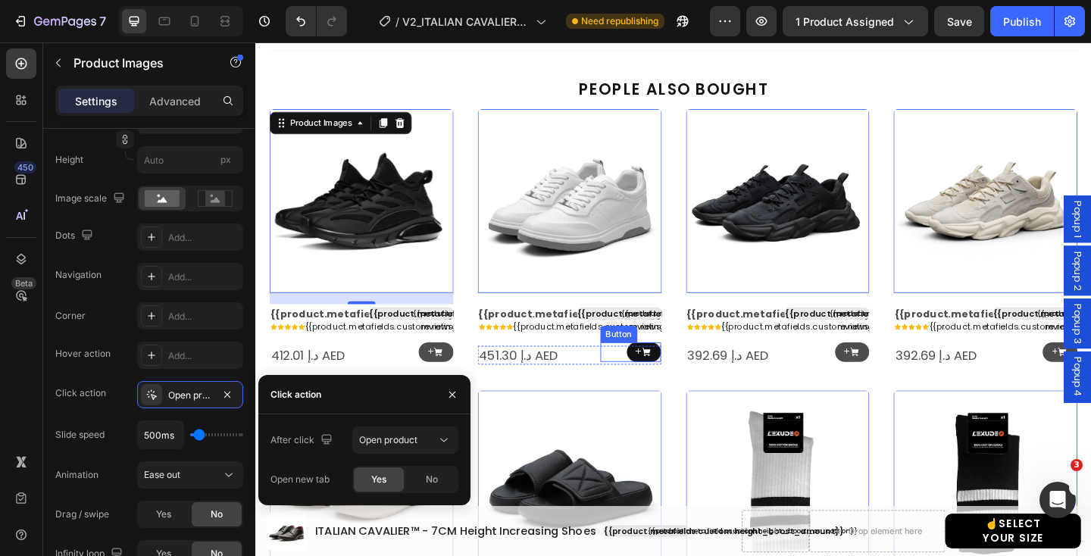
click at [458, 381] on icon at bounding box center [453, 379] width 9 height 9
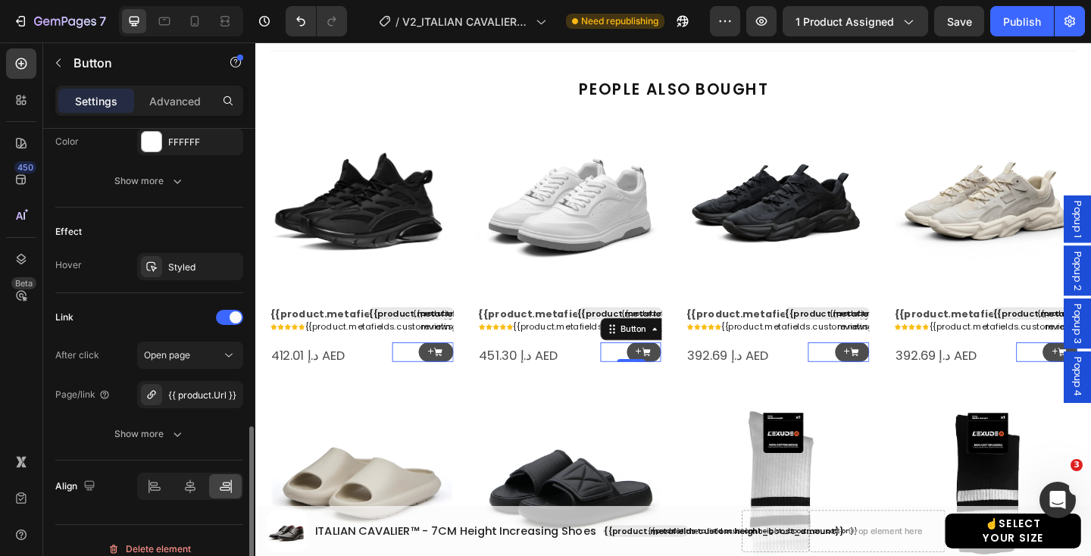
scroll to position [854, 0]
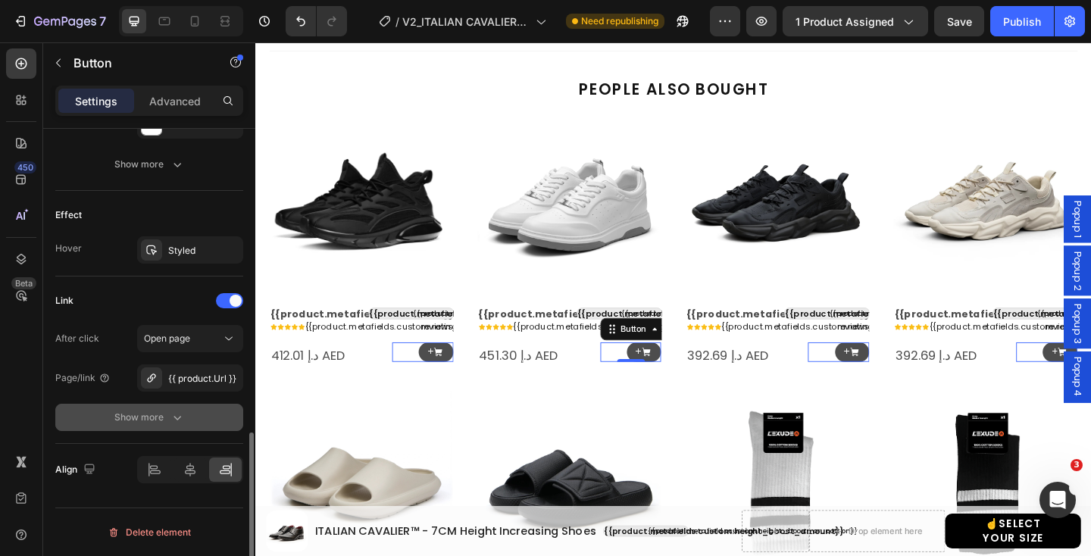
click at [176, 419] on icon "button" at bounding box center [177, 418] width 8 height 5
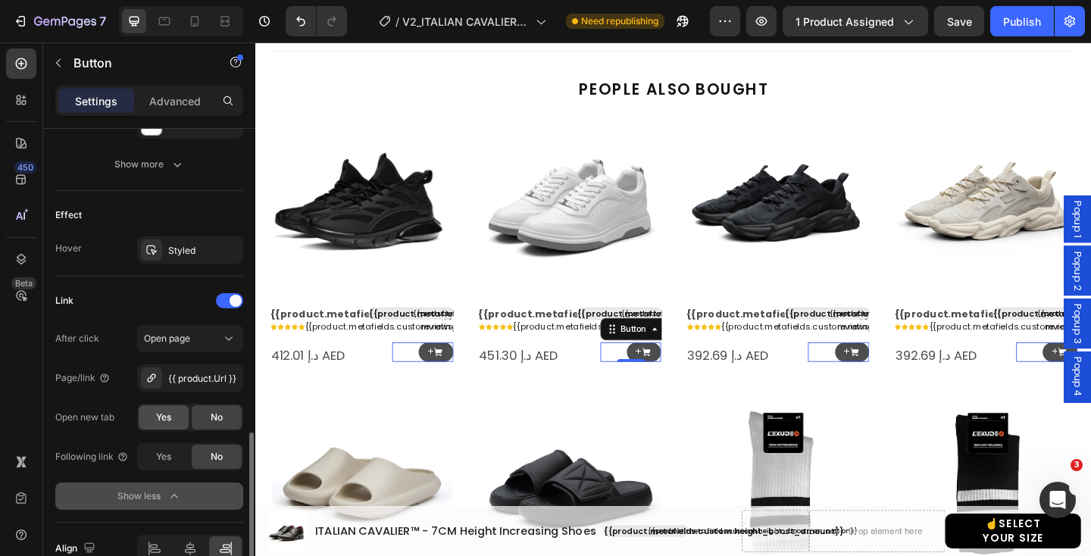
click at [165, 419] on span "Yes" at bounding box center [163, 417] width 15 height 14
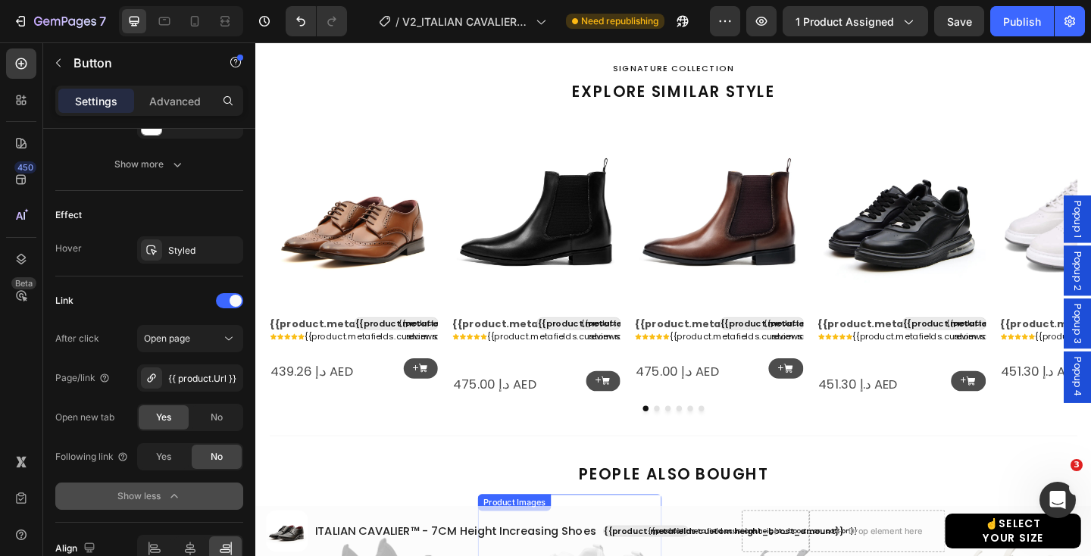
scroll to position [1430, 0]
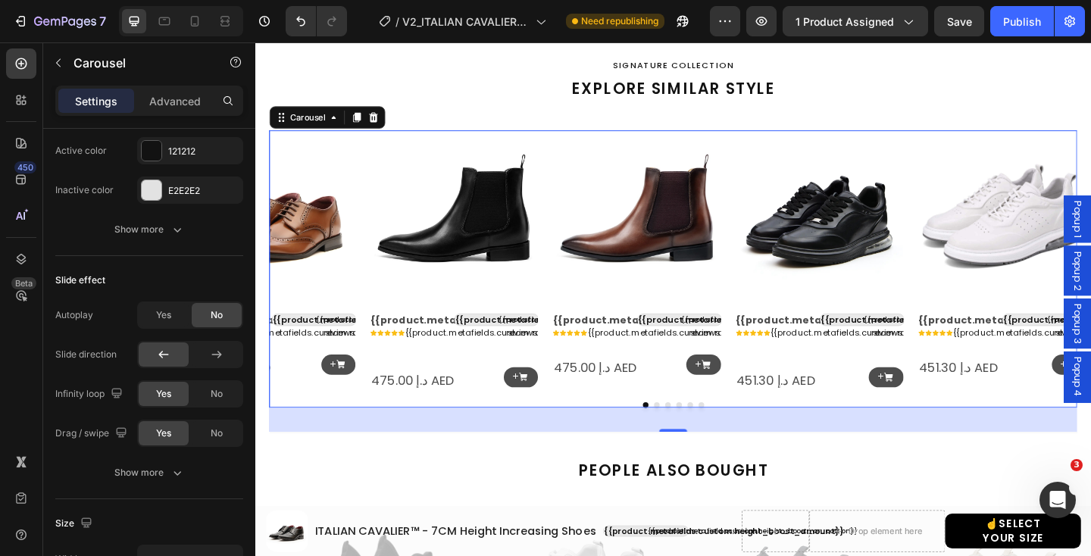
scroll to position [0, 0]
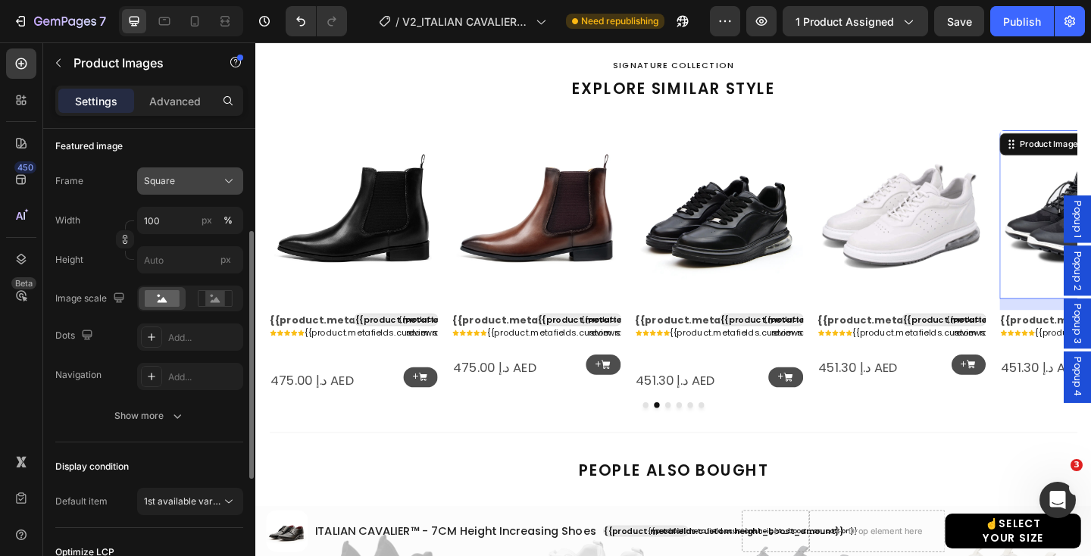
scroll to position [217, 0]
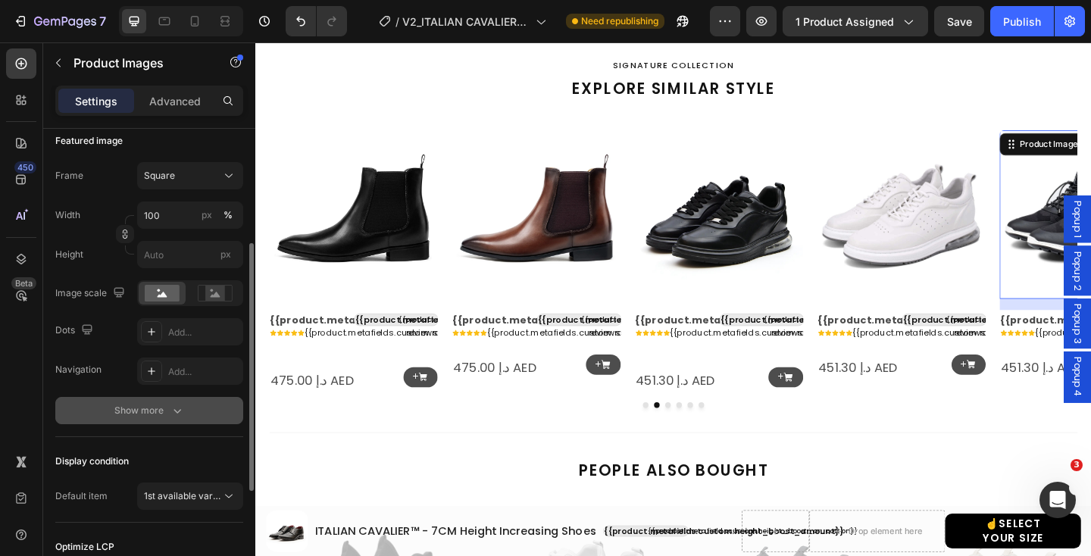
click at [162, 414] on div "Show more" at bounding box center [149, 410] width 70 height 15
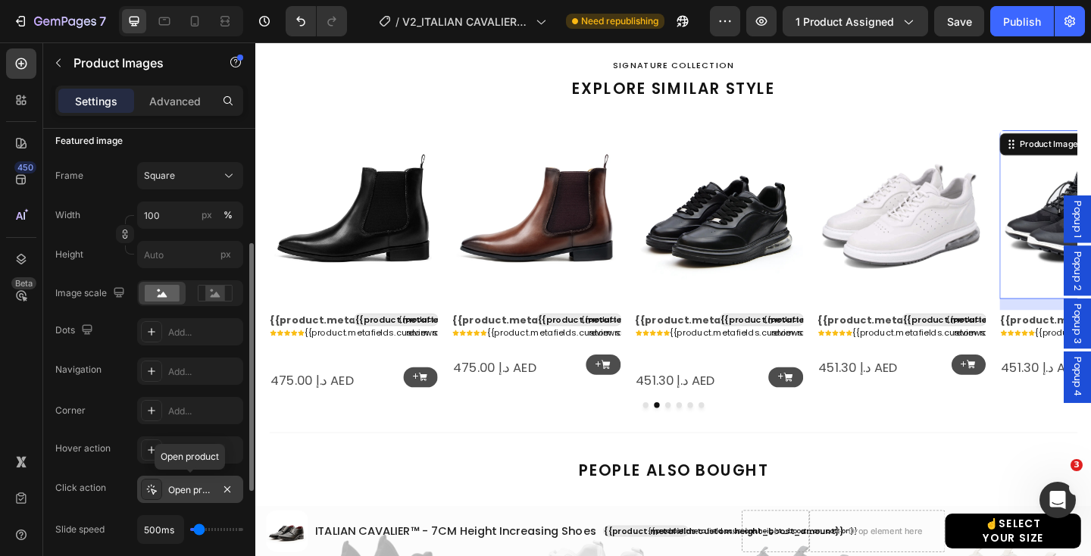
click at [161, 486] on div at bounding box center [151, 489] width 21 height 21
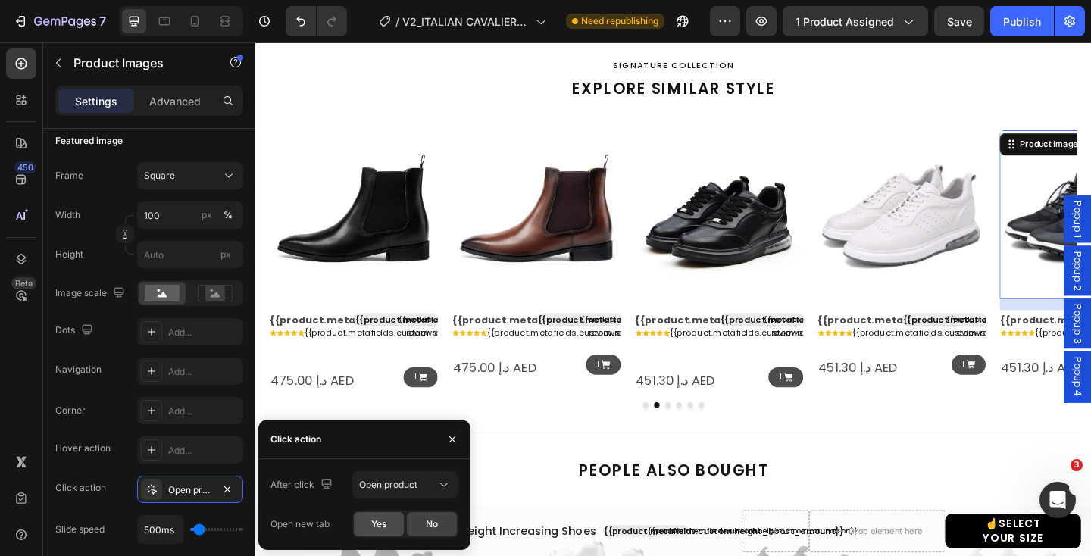
click at [385, 520] on span "Yes" at bounding box center [378, 524] width 15 height 14
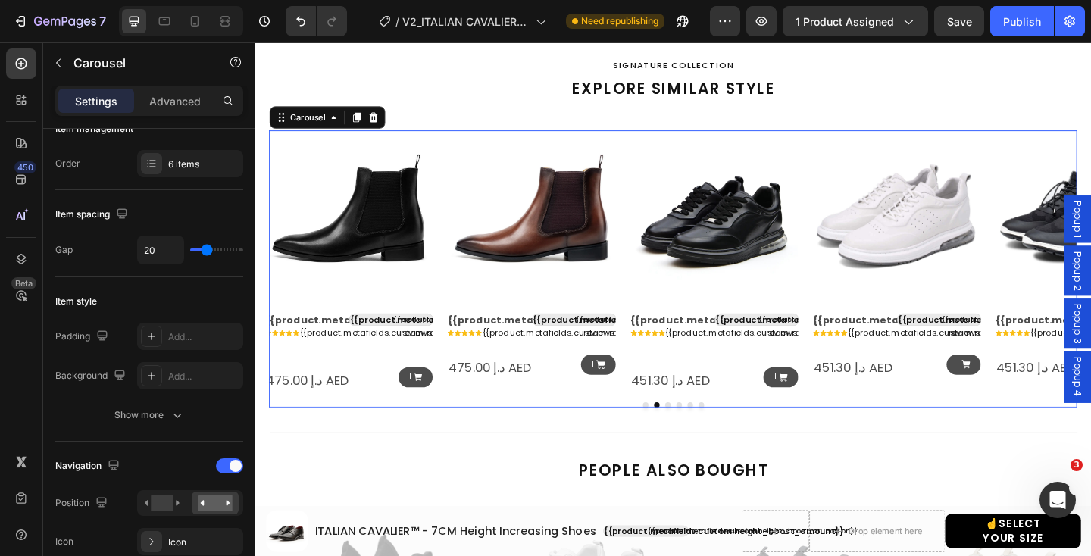
scroll to position [0, 0]
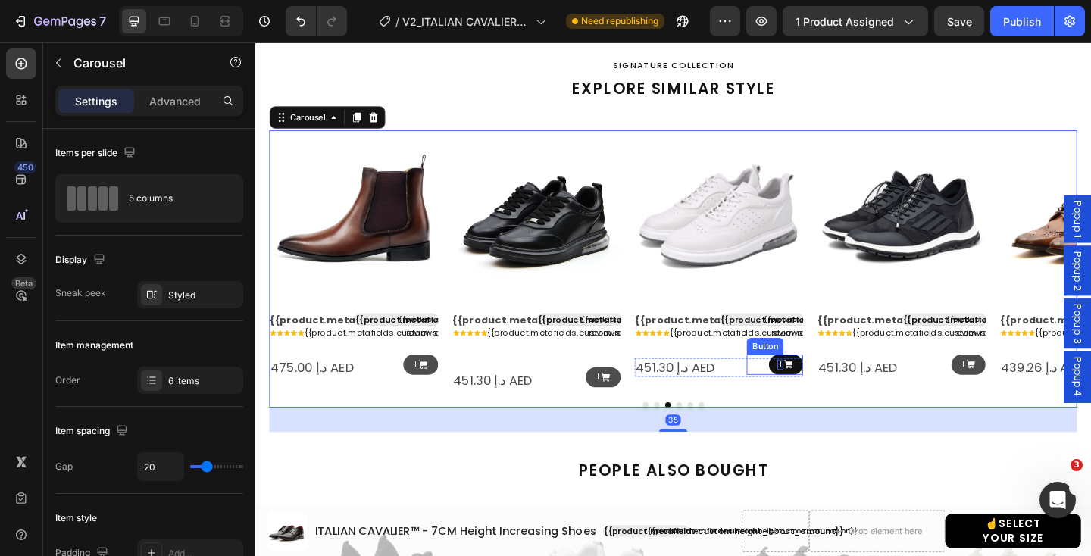
click at [825, 392] on p "+" at bounding box center [825, 393] width 7 height 11
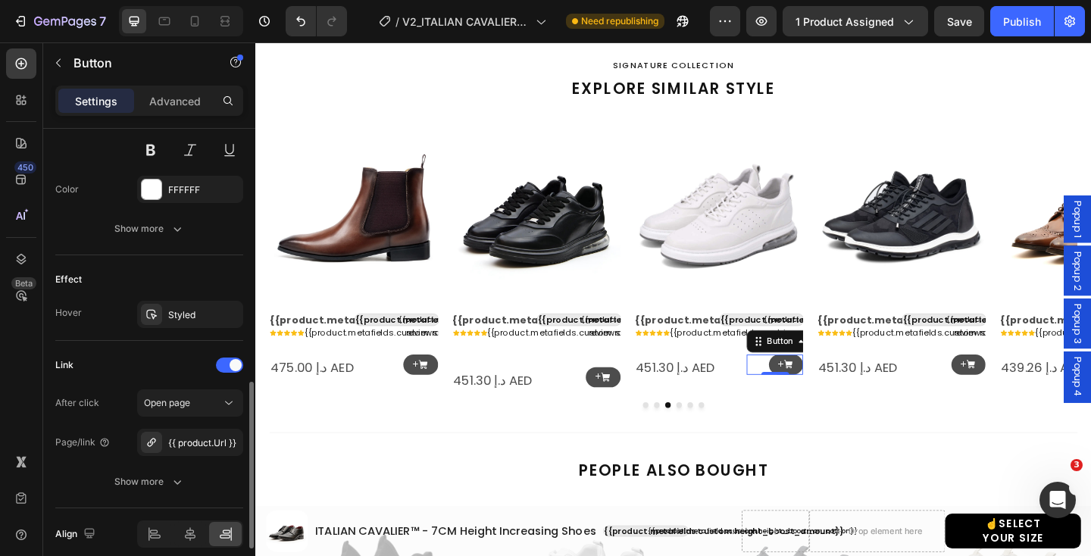
scroll to position [854, 0]
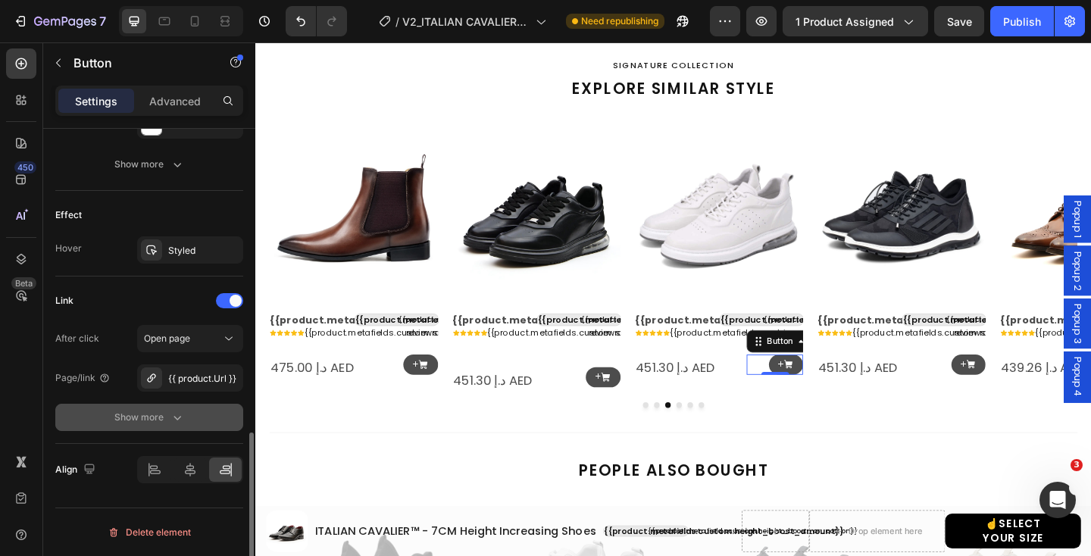
click at [154, 418] on div "Show more" at bounding box center [149, 417] width 70 height 15
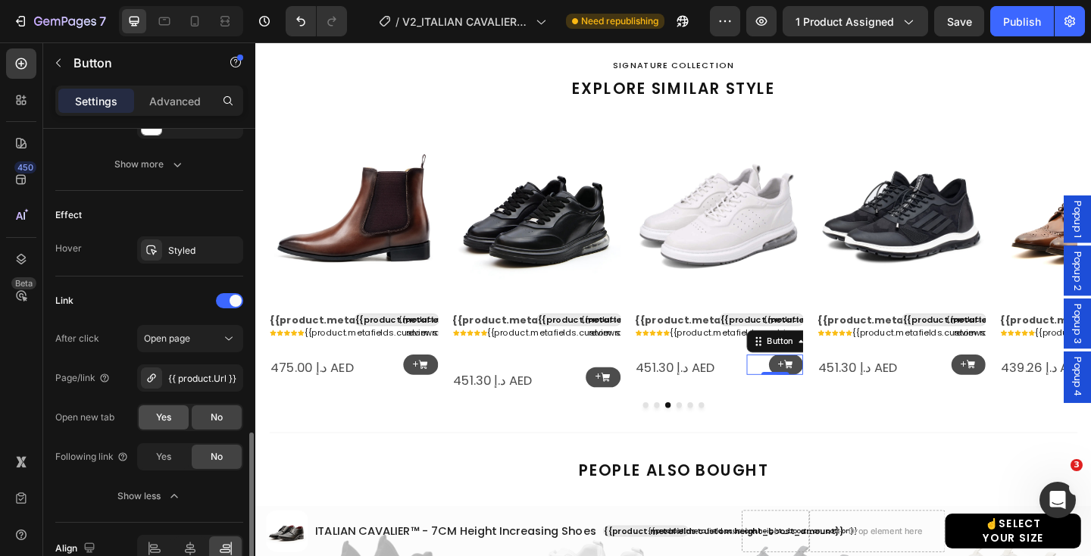
click at [164, 416] on span "Yes" at bounding box center [163, 417] width 15 height 14
click at [1027, 389] on p "+" at bounding box center [1024, 393] width 7 height 11
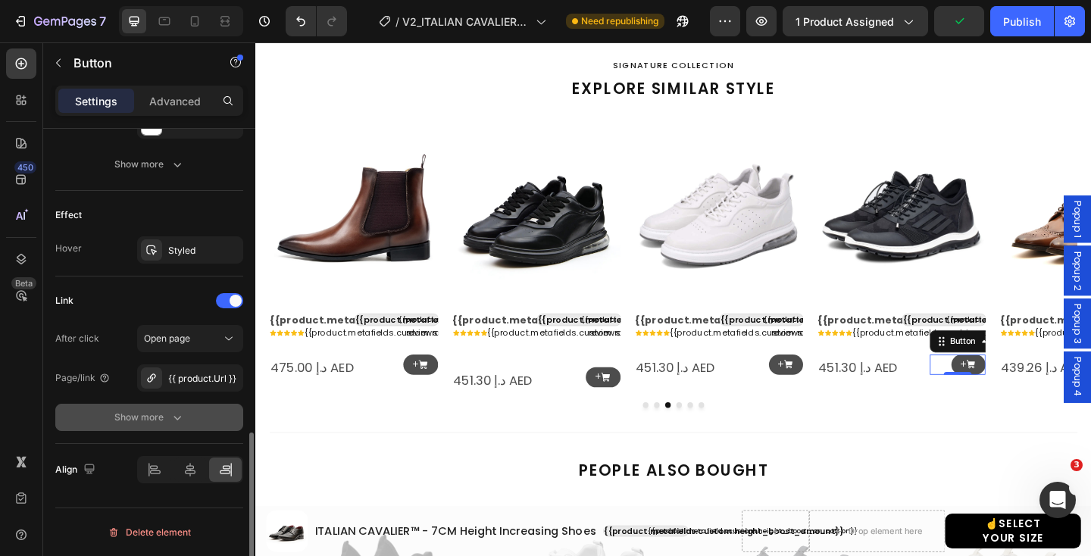
click at [177, 414] on icon "button" at bounding box center [177, 417] width 15 height 15
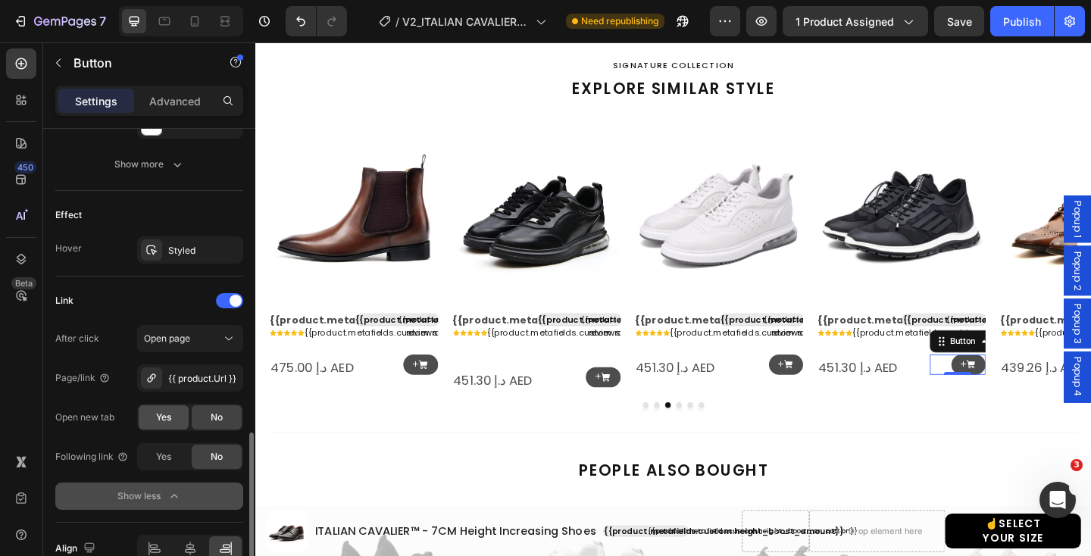
click at [164, 416] on span "Yes" at bounding box center [163, 417] width 15 height 14
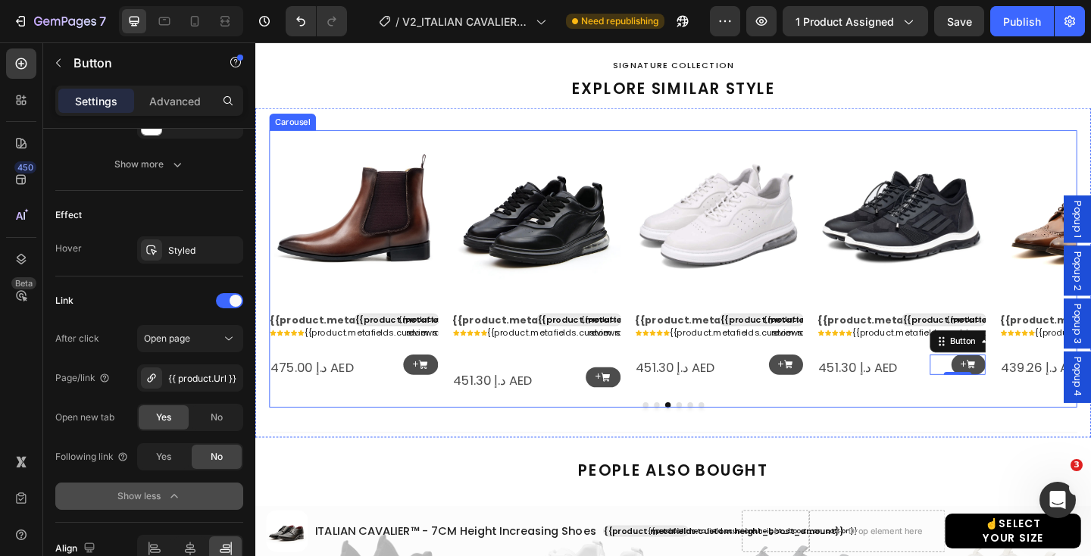
click at [301, 276] on icon "Carousel Back Arrow" at bounding box center [295, 280] width 20 height 20
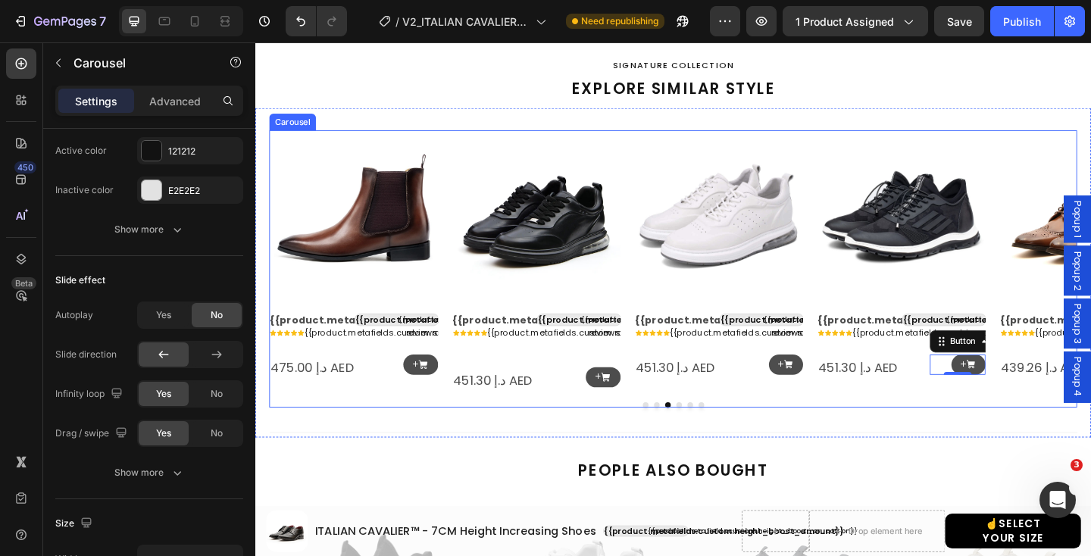
click at [301, 276] on icon "Carousel Back Arrow" at bounding box center [295, 280] width 20 height 20
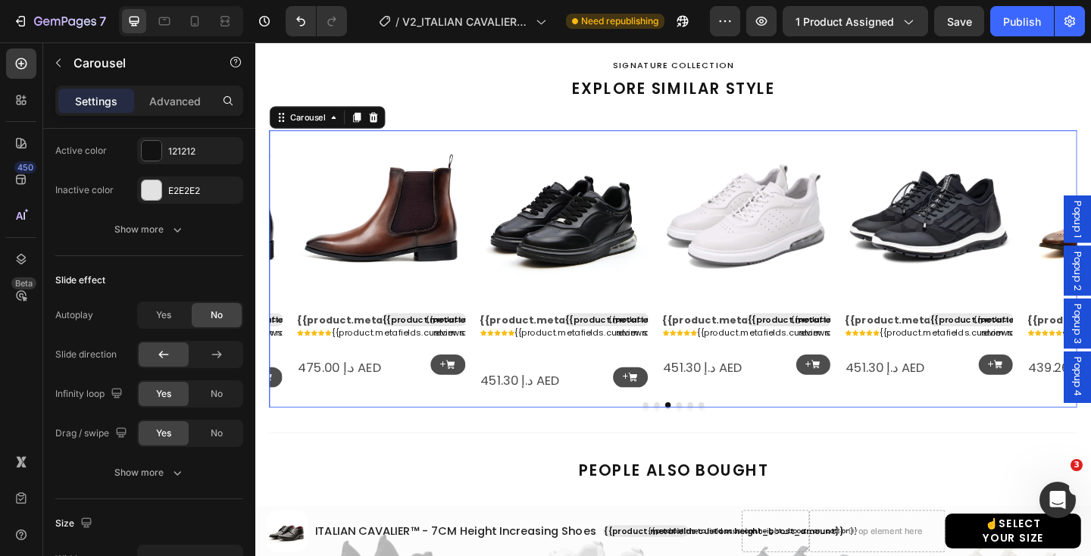
scroll to position [0, 0]
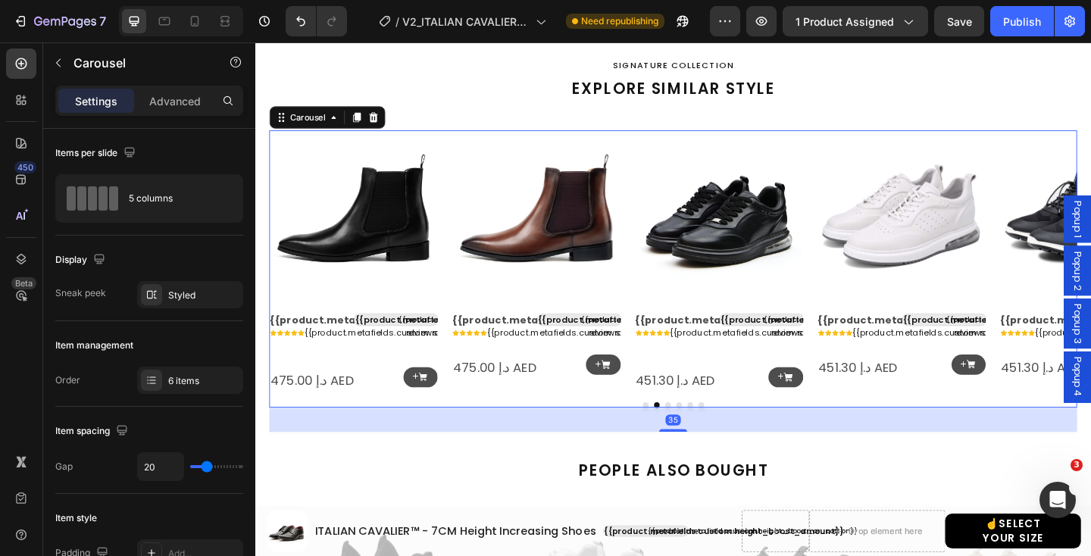
click at [294, 276] on icon "Carousel Back Arrow" at bounding box center [295, 280] width 20 height 20
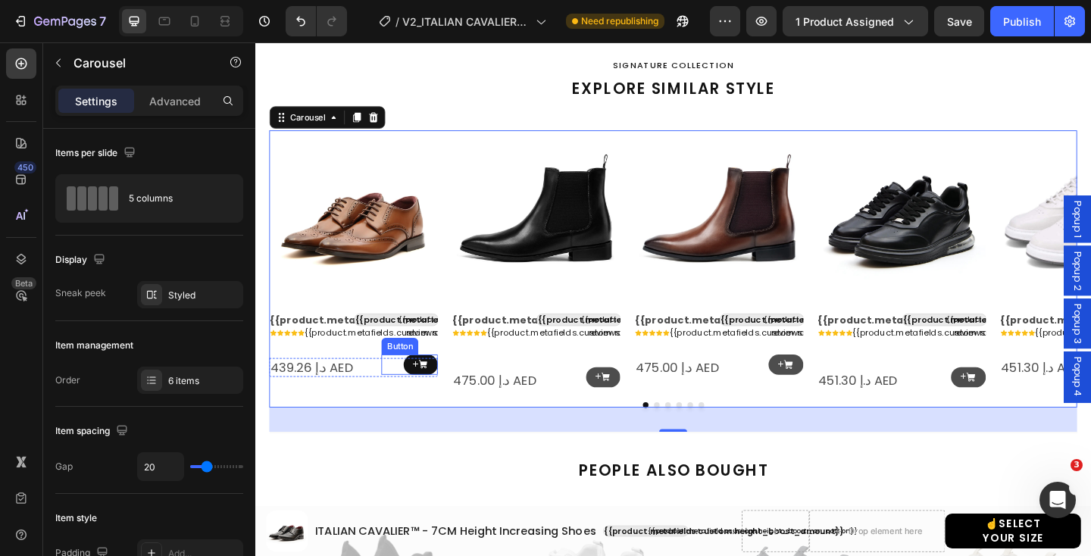
click at [445, 392] on link "+" at bounding box center [436, 393] width 38 height 22
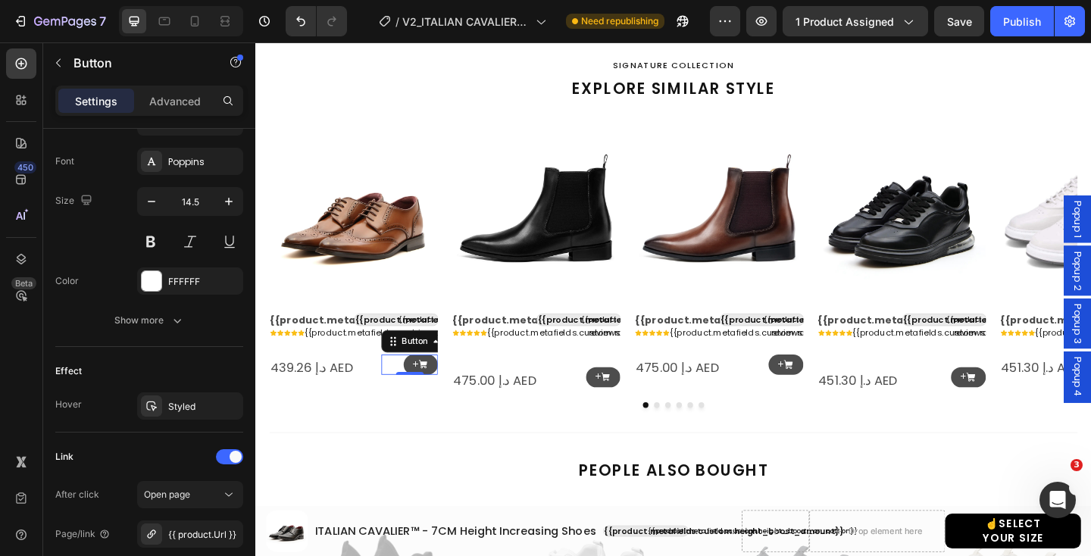
scroll to position [854, 0]
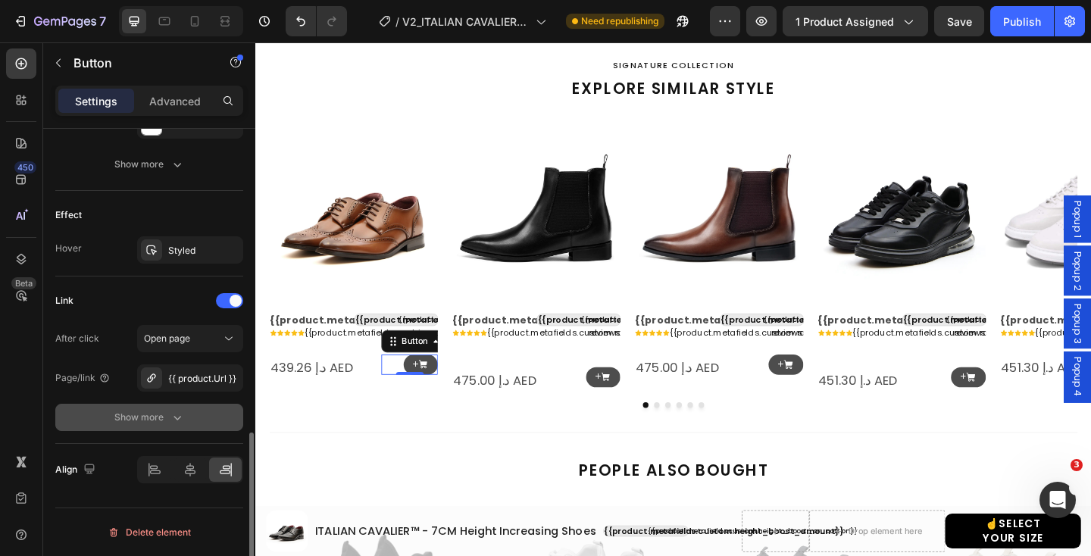
click at [164, 424] on div "Show more" at bounding box center [149, 417] width 70 height 15
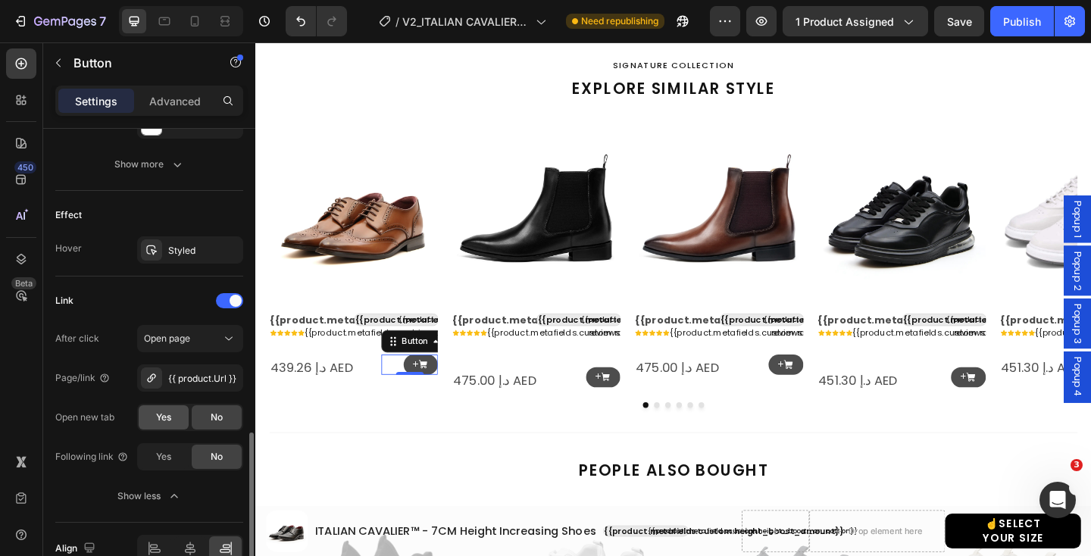
click at [165, 417] on span "Yes" at bounding box center [163, 417] width 15 height 14
click at [637, 410] on icon at bounding box center [636, 406] width 11 height 11
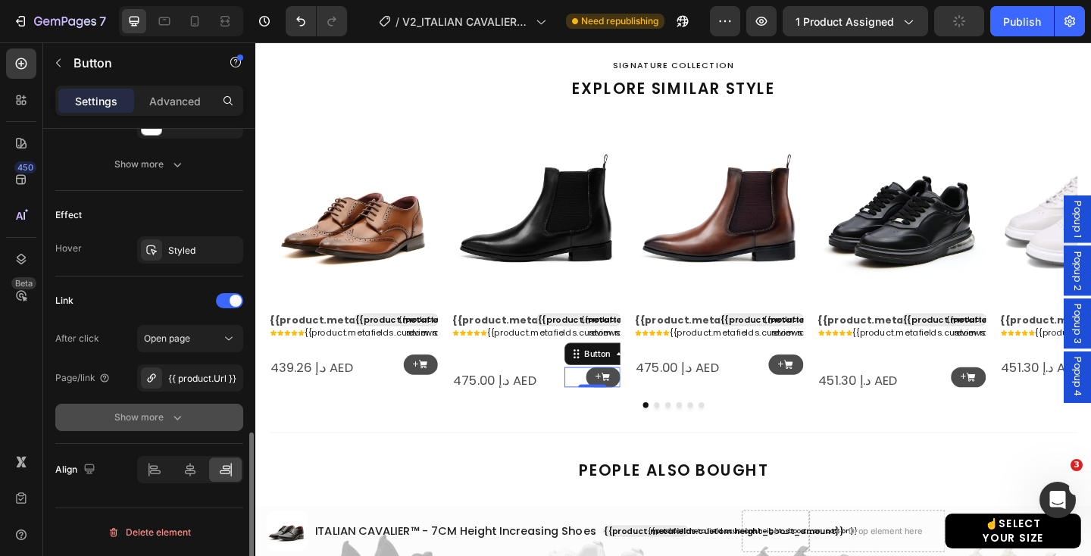
click at [188, 410] on button "Show more" at bounding box center [149, 417] width 188 height 27
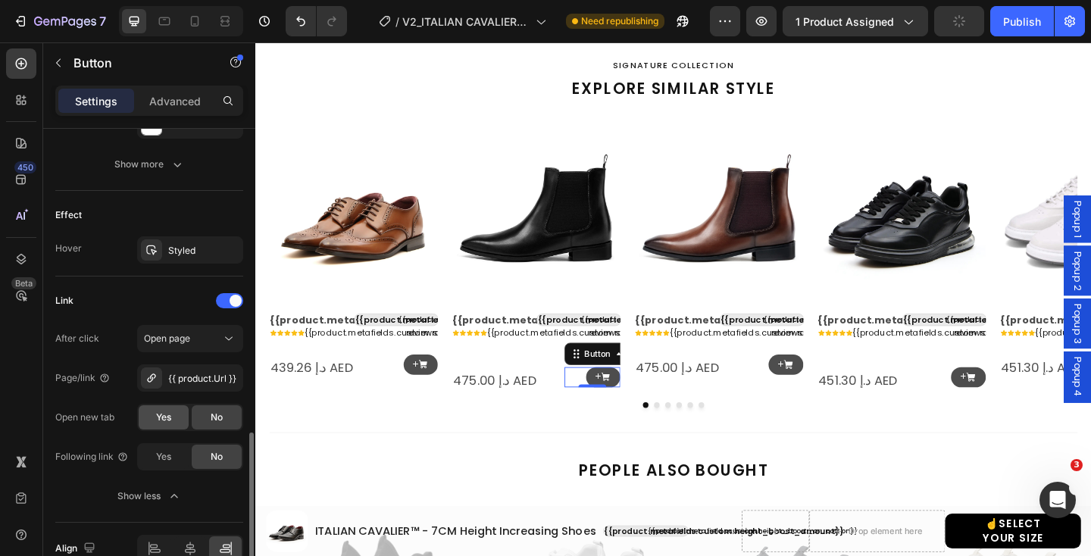
click at [166, 418] on span "Yes" at bounding box center [163, 417] width 15 height 14
click at [831, 396] on icon at bounding box center [834, 393] width 11 height 11
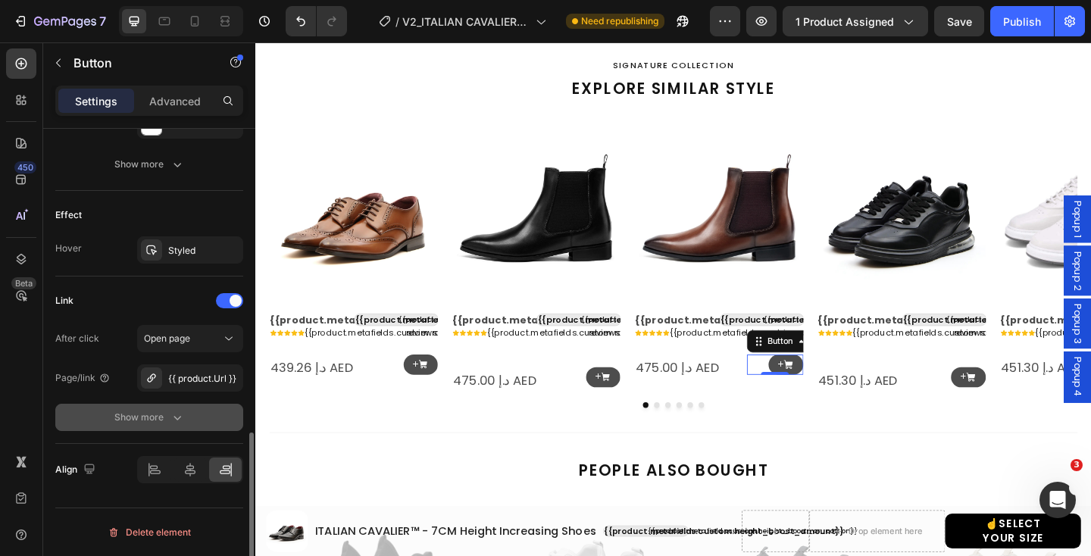
click at [175, 420] on icon "button" at bounding box center [177, 417] width 15 height 15
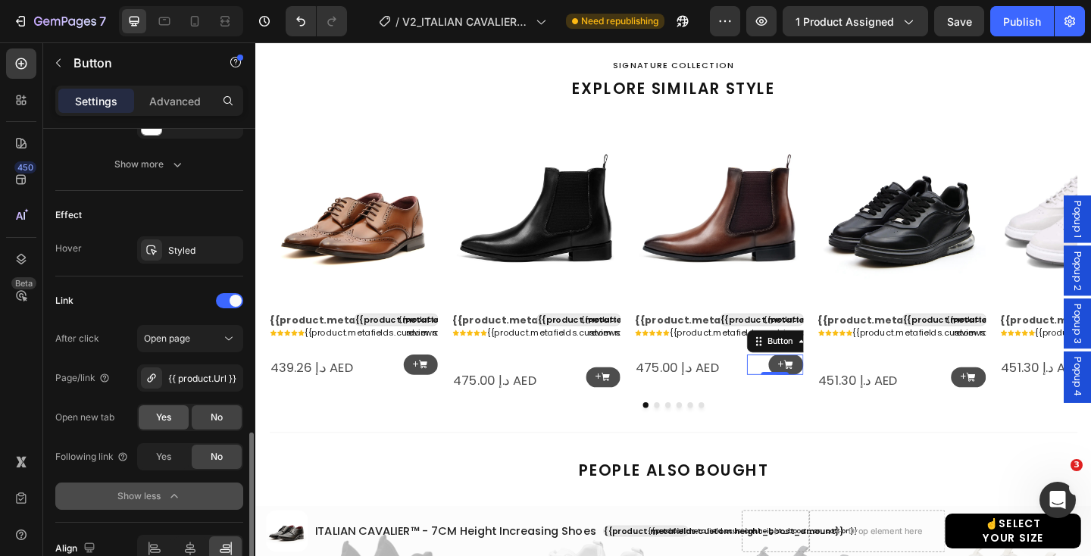
click at [167, 418] on span "Yes" at bounding box center [163, 417] width 15 height 14
click at [1041, 405] on link "+" at bounding box center [1031, 407] width 38 height 22
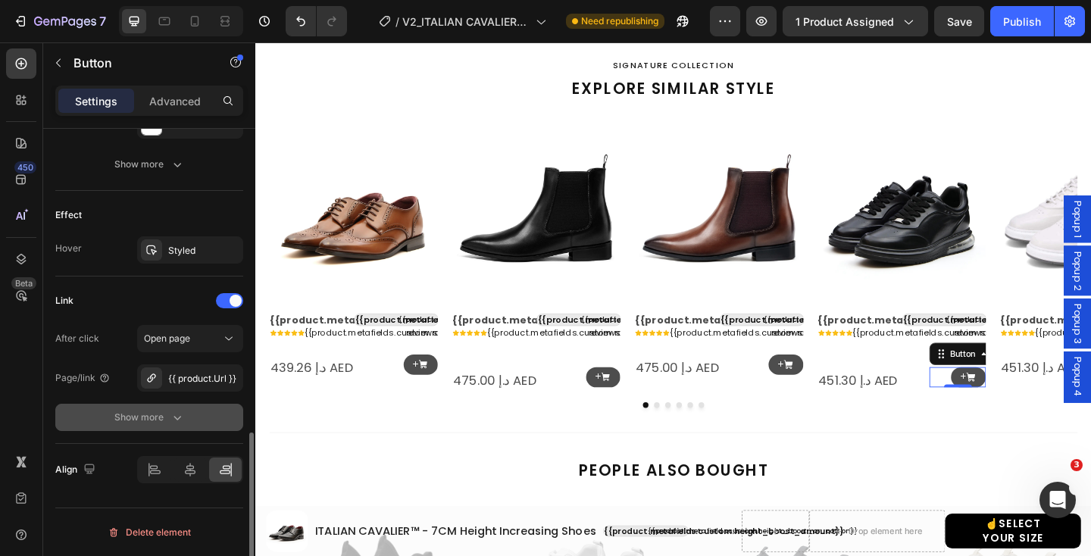
click at [170, 416] on icon "button" at bounding box center [177, 417] width 15 height 15
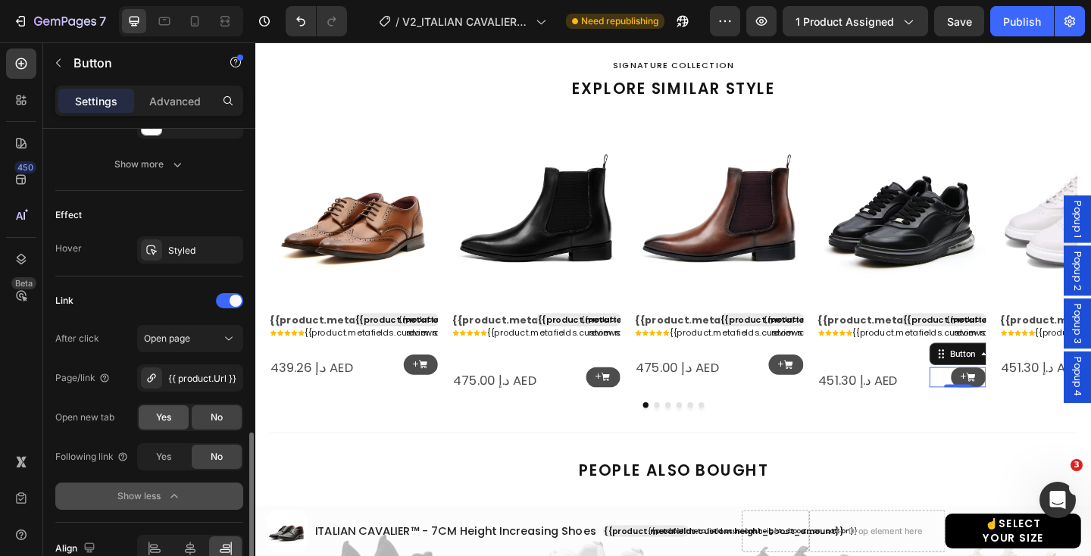
click at [167, 416] on span "Yes" at bounding box center [163, 417] width 15 height 14
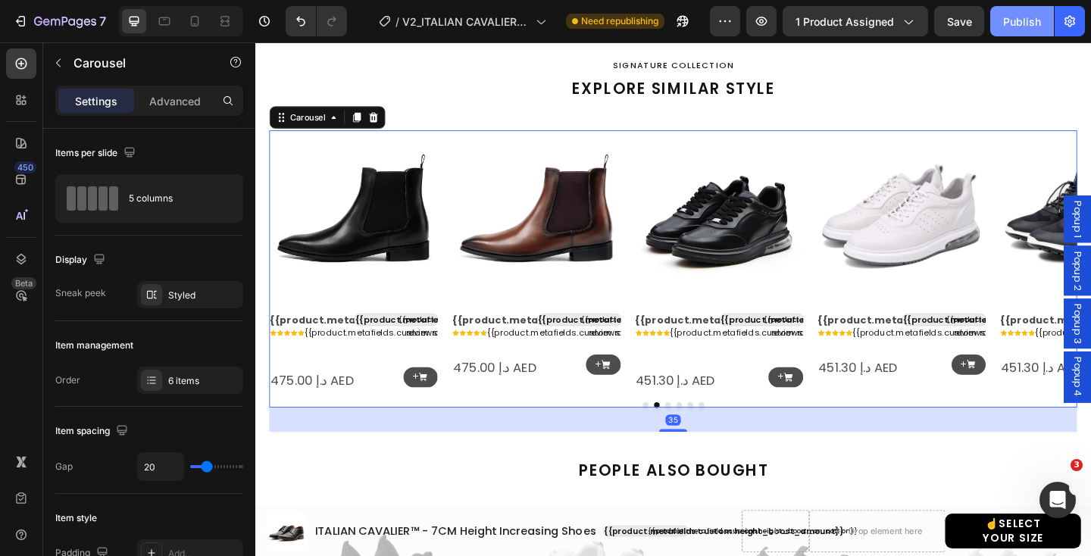
click at [1031, 23] on div "Publish" at bounding box center [1022, 22] width 38 height 16
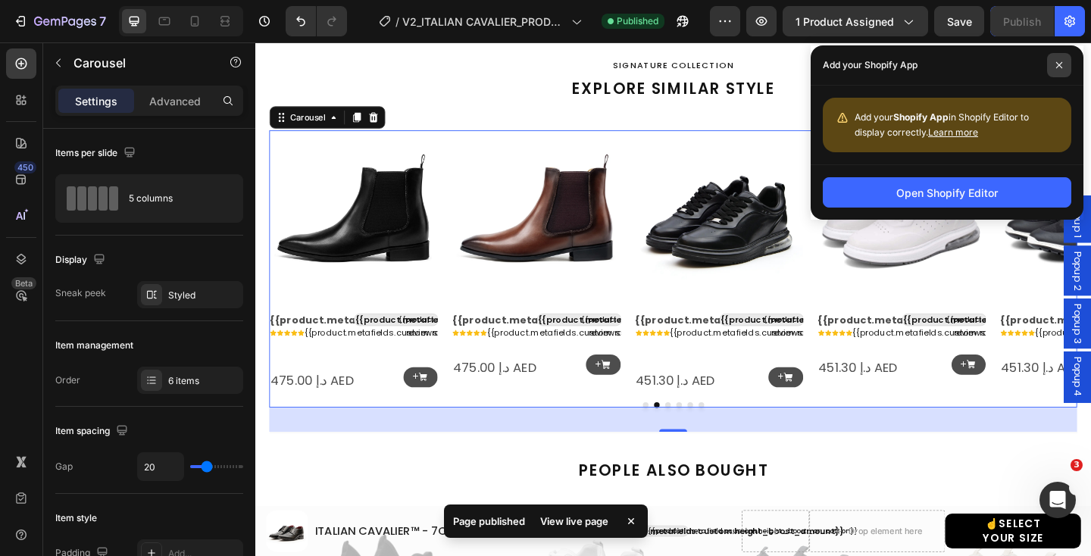
click at [1065, 67] on span at bounding box center [1059, 65] width 24 height 24
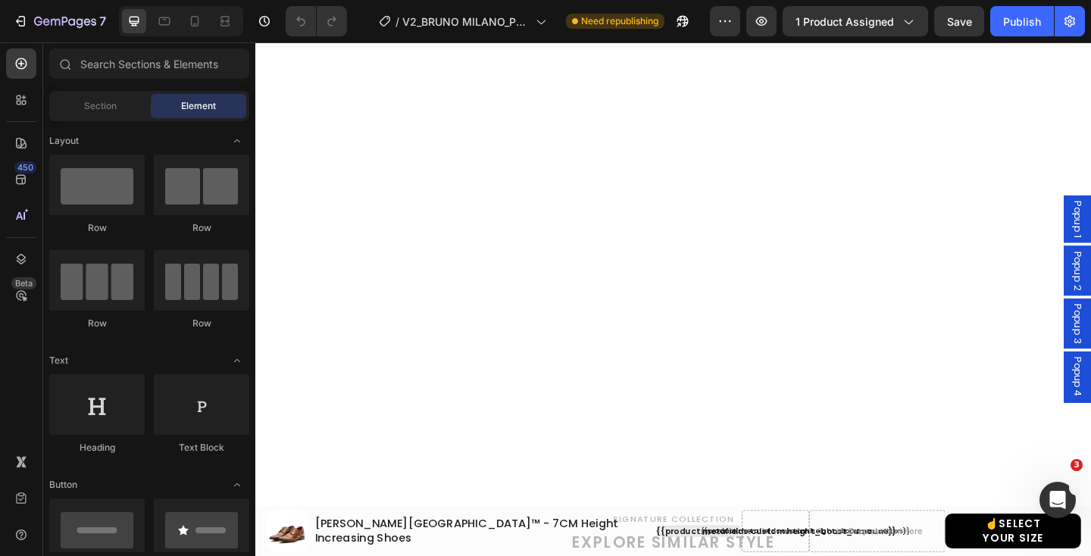
scroll to position [1475, 0]
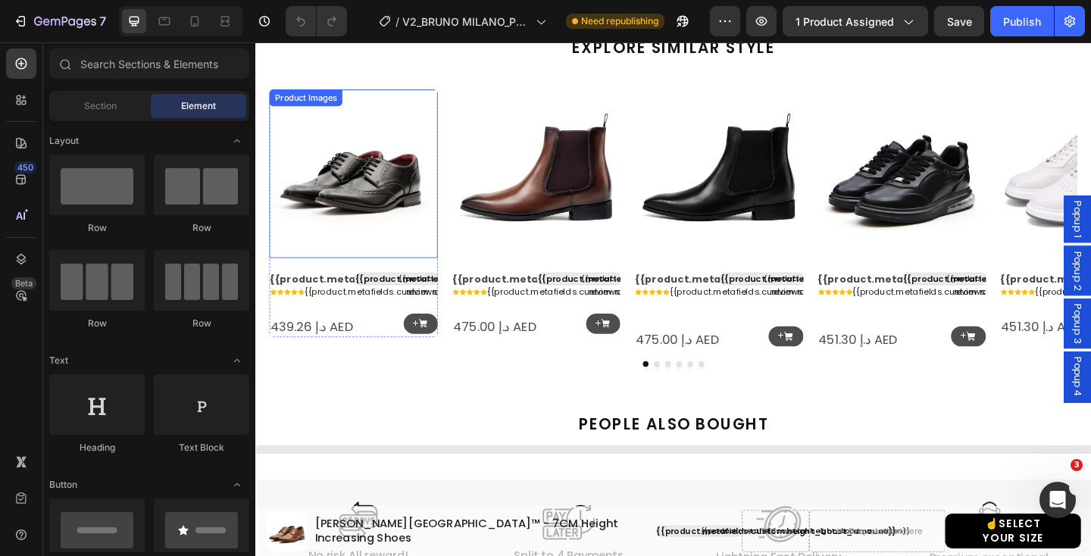
click at [389, 195] on img at bounding box center [361, 185] width 183 height 183
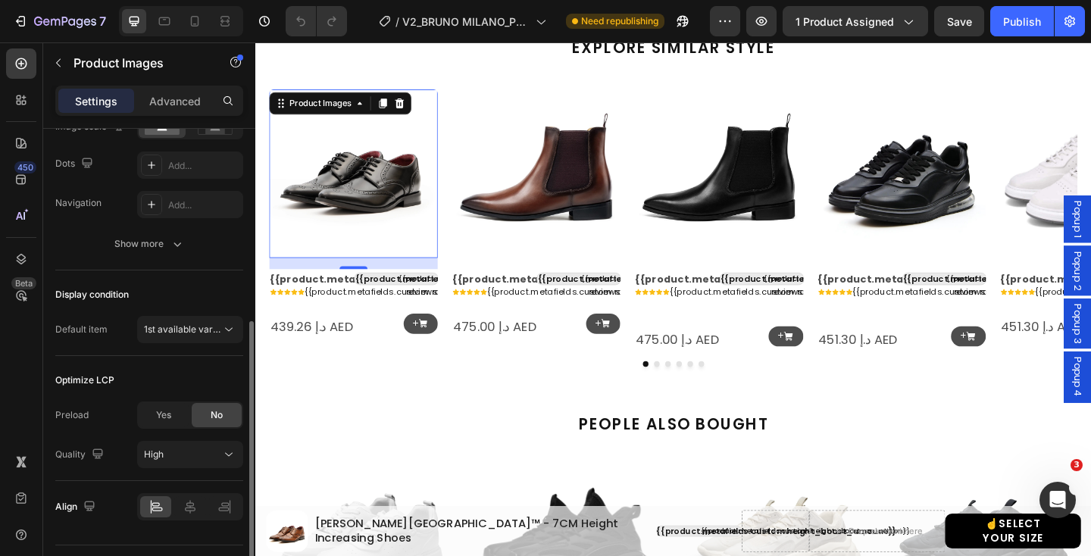
scroll to position [386, 0]
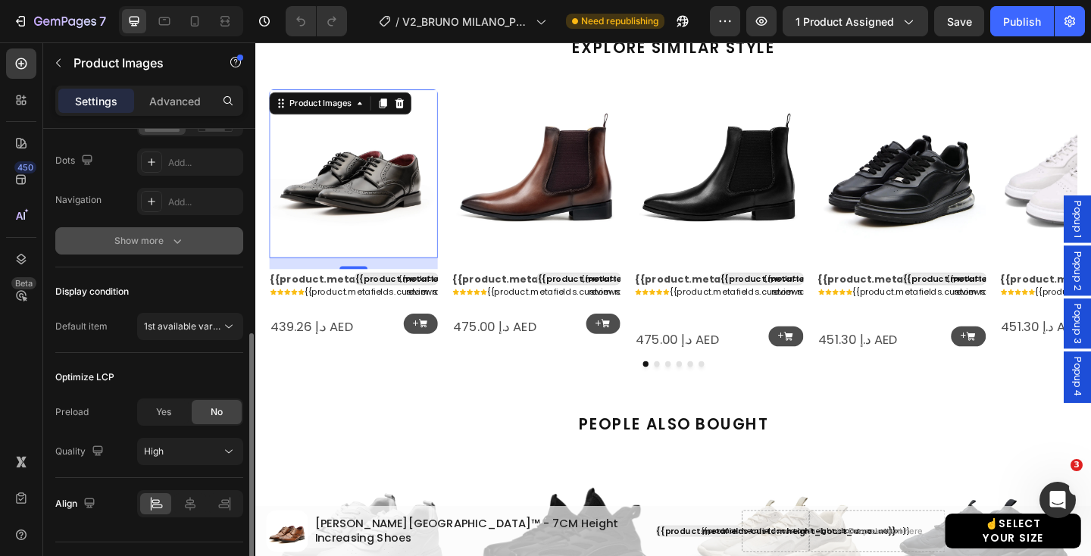
click at [173, 242] on icon "button" at bounding box center [177, 240] width 15 height 15
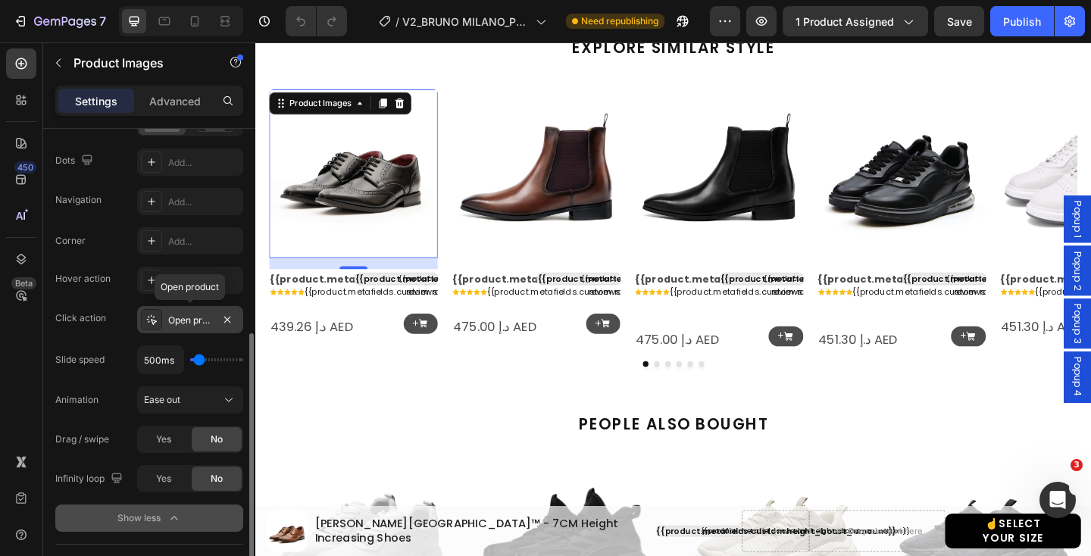
click at [181, 318] on div "Open product" at bounding box center [190, 321] width 44 height 14
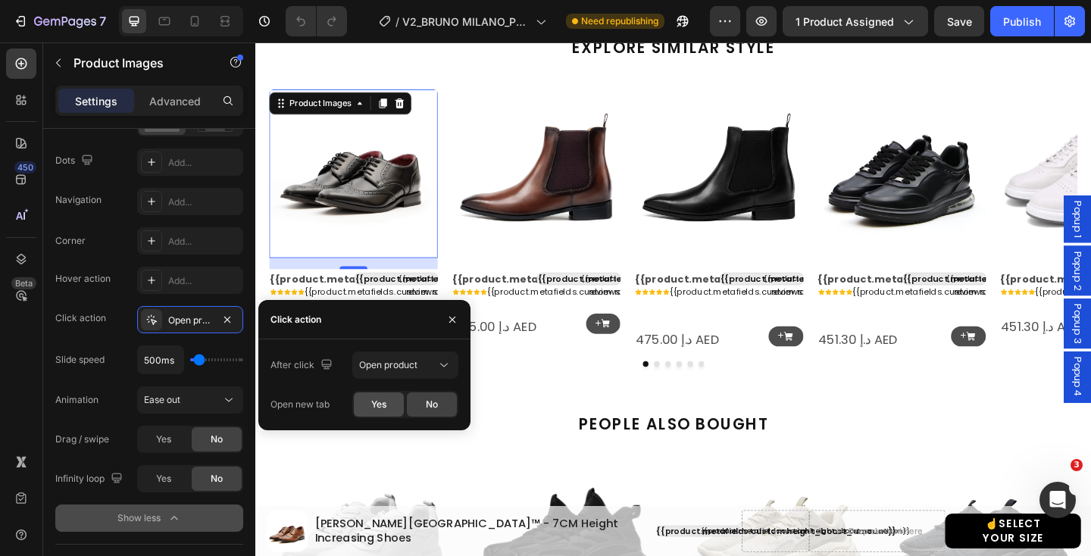
click at [381, 396] on div "Yes" at bounding box center [379, 404] width 50 height 24
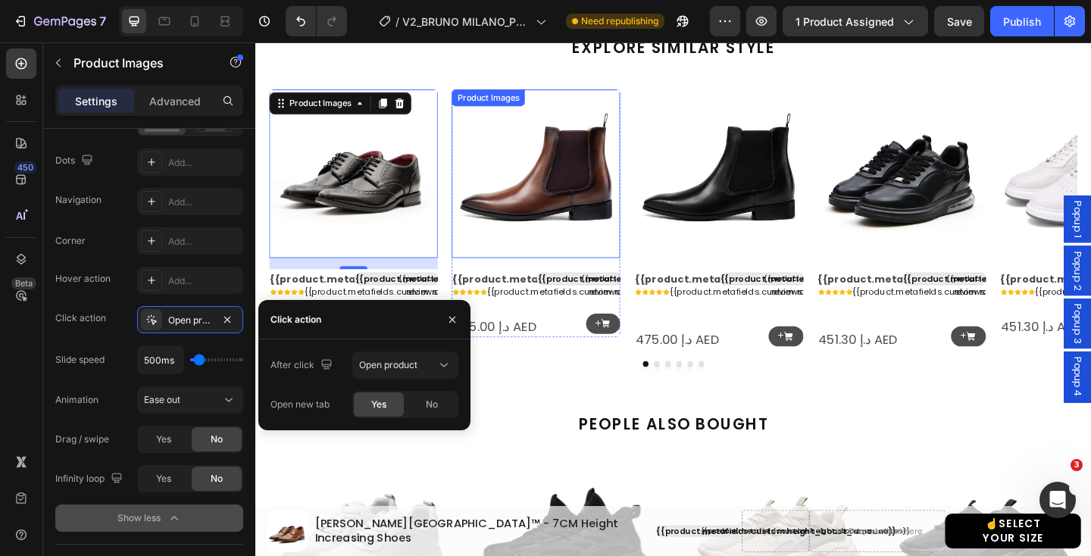
click at [567, 220] on img at bounding box center [560, 185] width 183 height 183
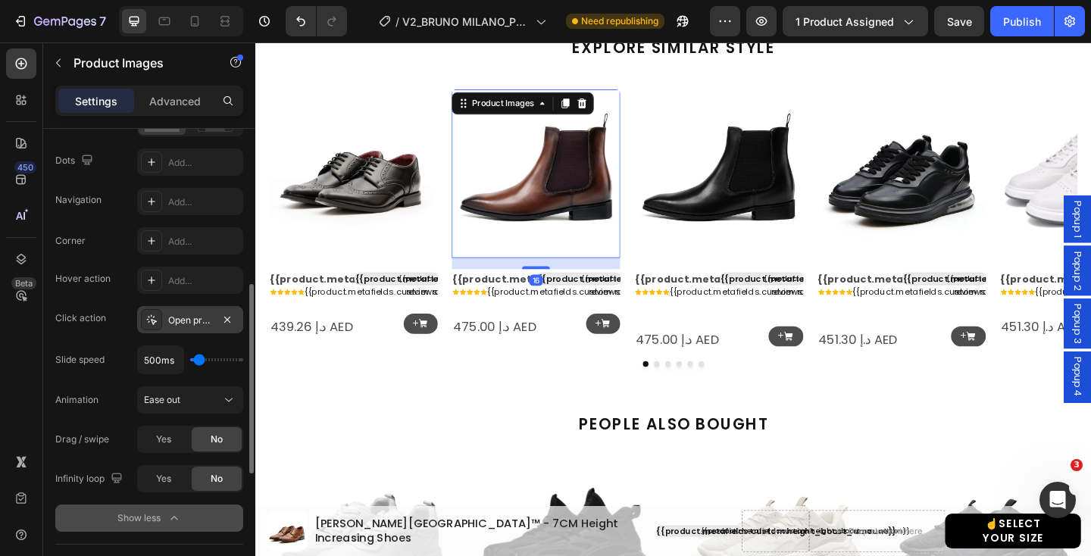
click at [165, 319] on div "Open product" at bounding box center [190, 319] width 106 height 27
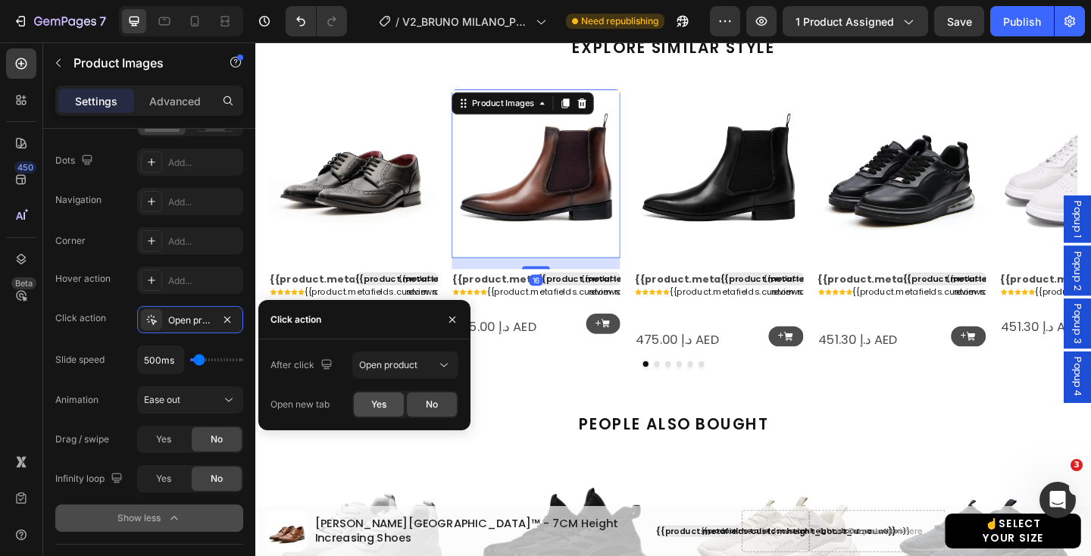
click at [367, 397] on div "Yes" at bounding box center [379, 404] width 50 height 24
click at [374, 408] on span "Yes" at bounding box center [378, 405] width 15 height 14
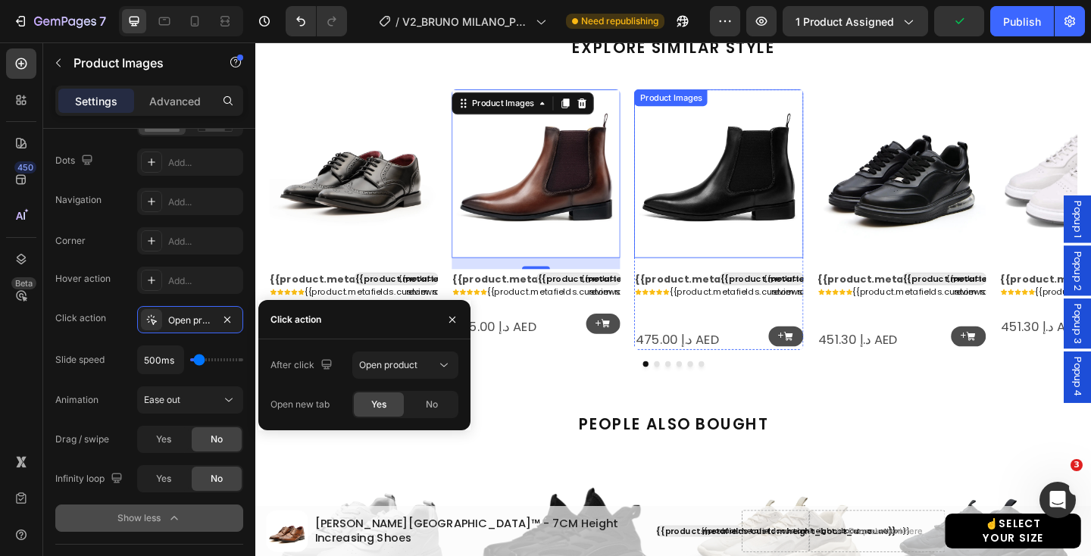
click at [783, 190] on img at bounding box center [758, 185] width 183 height 183
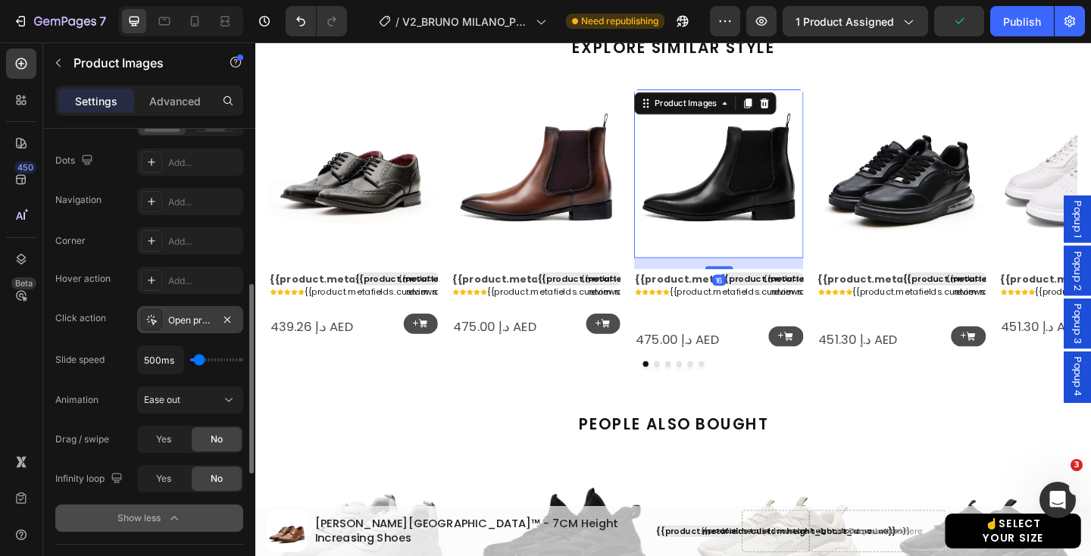
click at [156, 323] on icon at bounding box center [151, 320] width 12 height 12
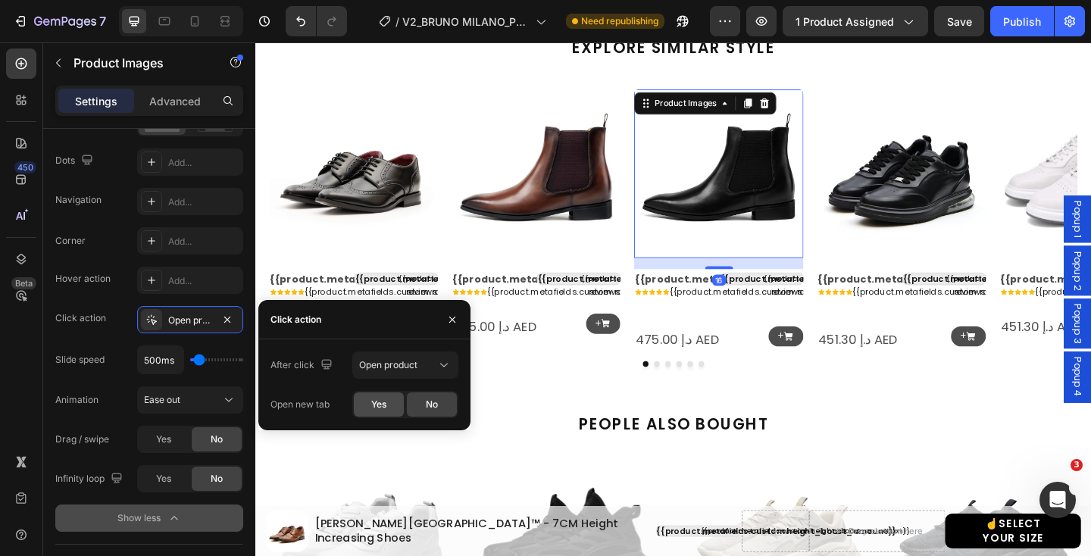
click at [389, 405] on div "Yes" at bounding box center [379, 404] width 50 height 24
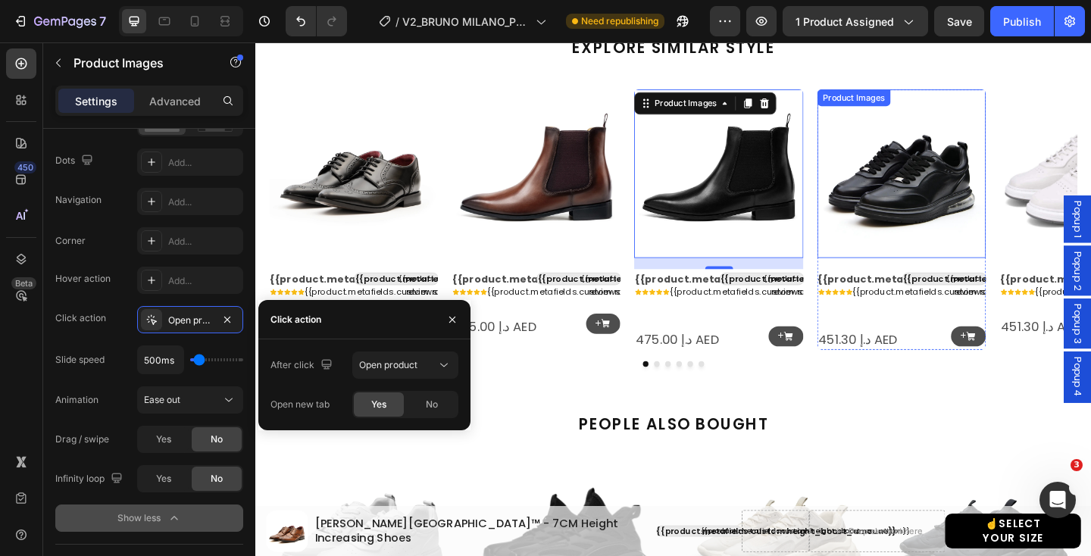
click at [892, 223] on img at bounding box center [957, 185] width 183 height 183
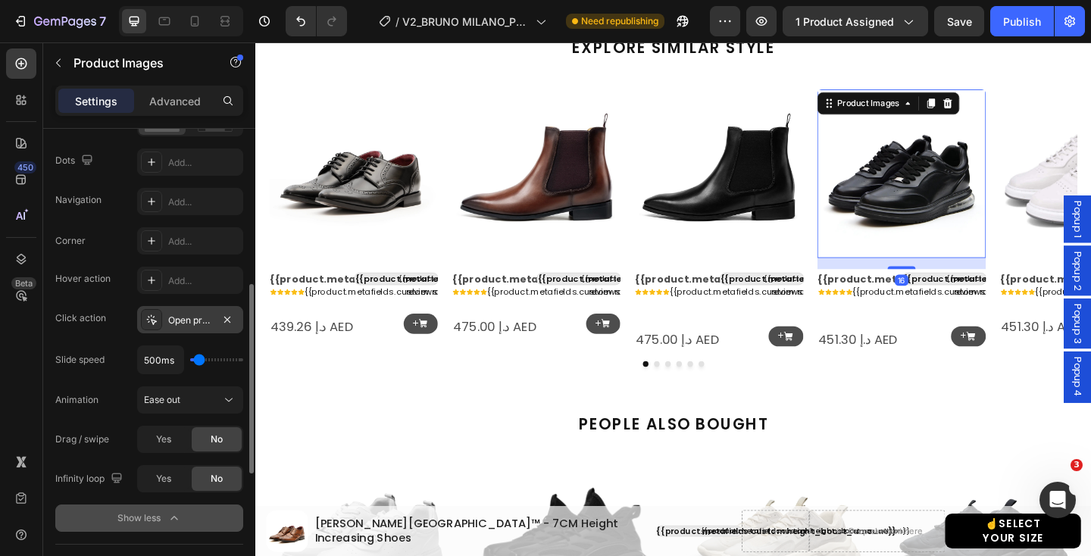
click at [187, 320] on div "Open product" at bounding box center [190, 321] width 44 height 14
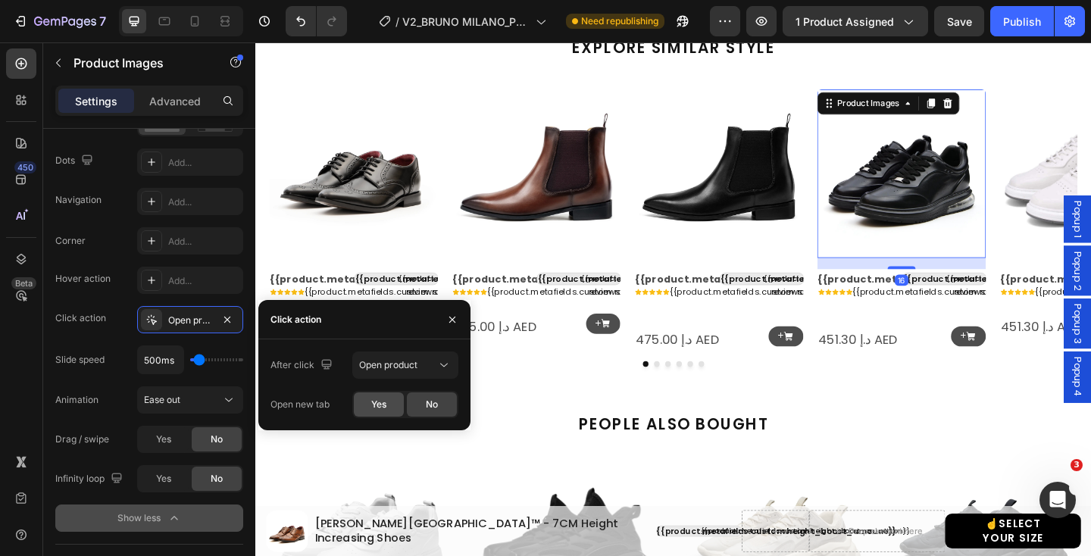
click at [380, 405] on span "Yes" at bounding box center [378, 405] width 15 height 14
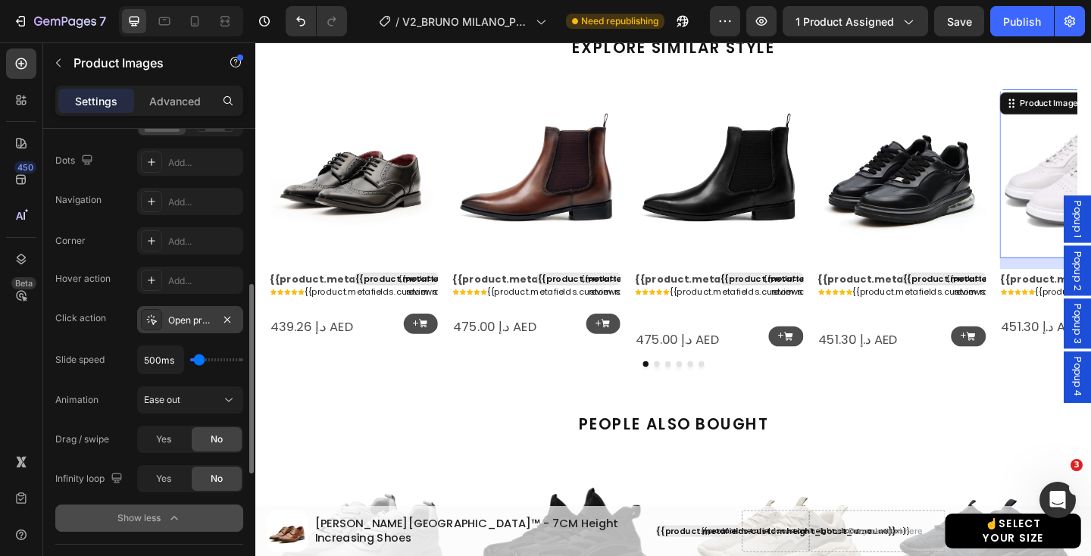
click at [200, 321] on div "Open product" at bounding box center [190, 321] width 44 height 14
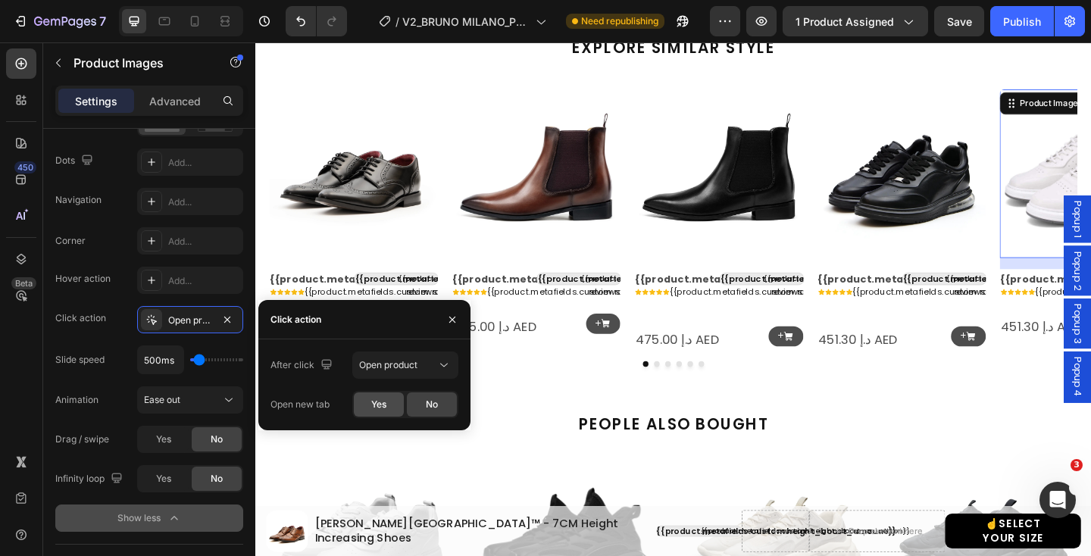
click at [375, 405] on span "Yes" at bounding box center [378, 405] width 15 height 14
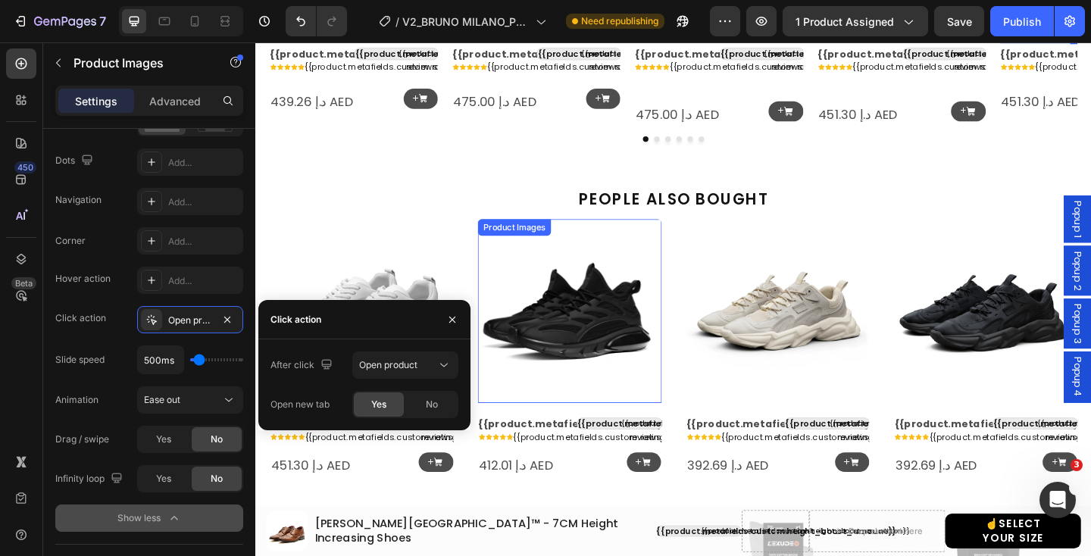
scroll to position [1731, 0]
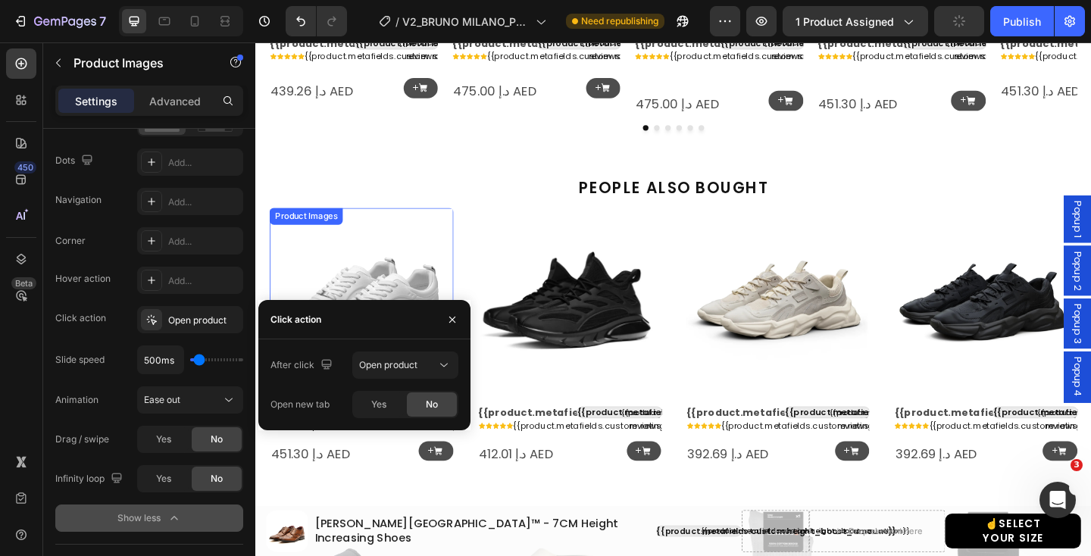
click at [424, 296] on img at bounding box center [370, 323] width 200 height 200
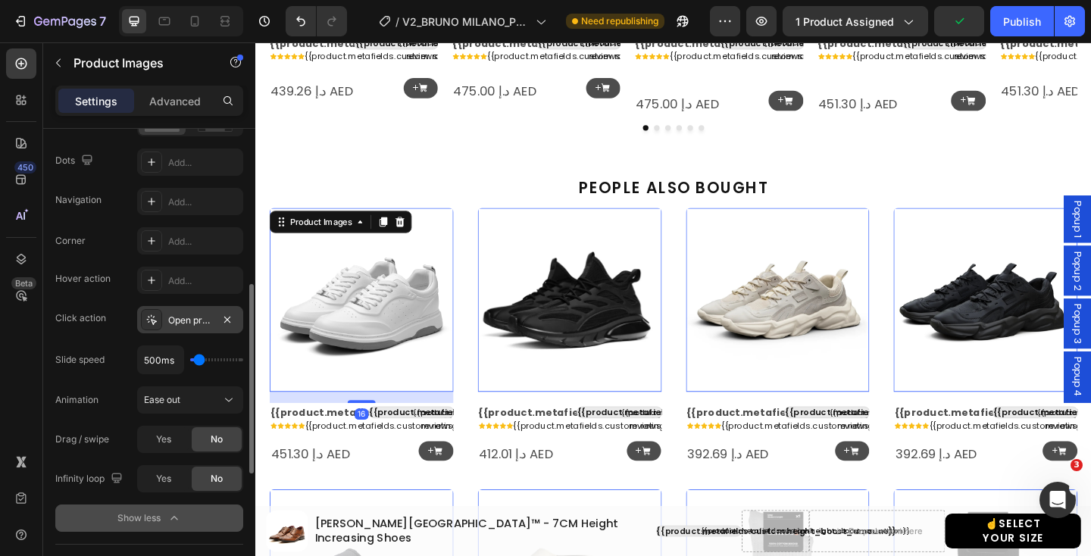
click at [185, 324] on div "Open product" at bounding box center [190, 321] width 44 height 14
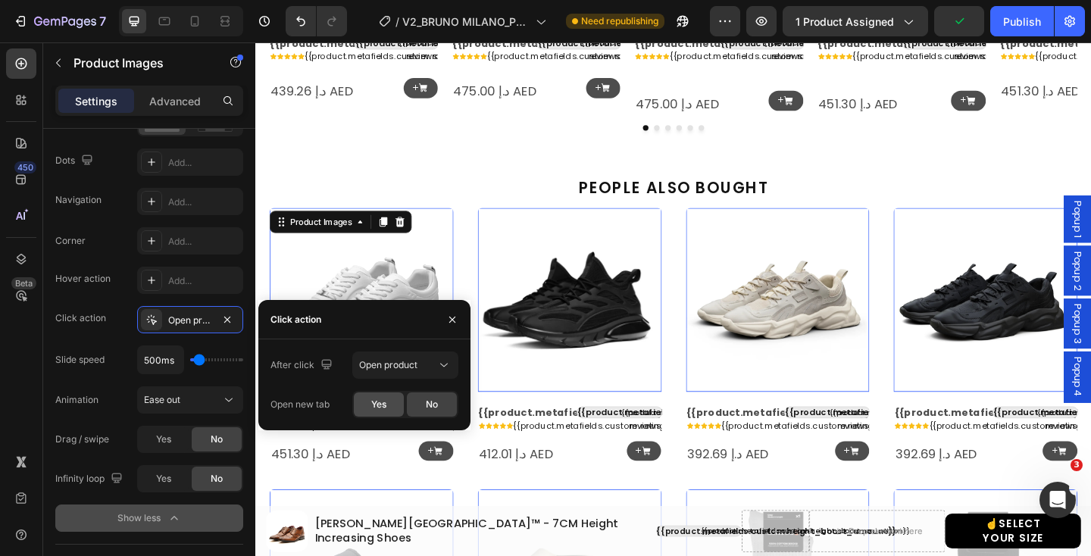
click at [379, 402] on span "Yes" at bounding box center [378, 405] width 15 height 14
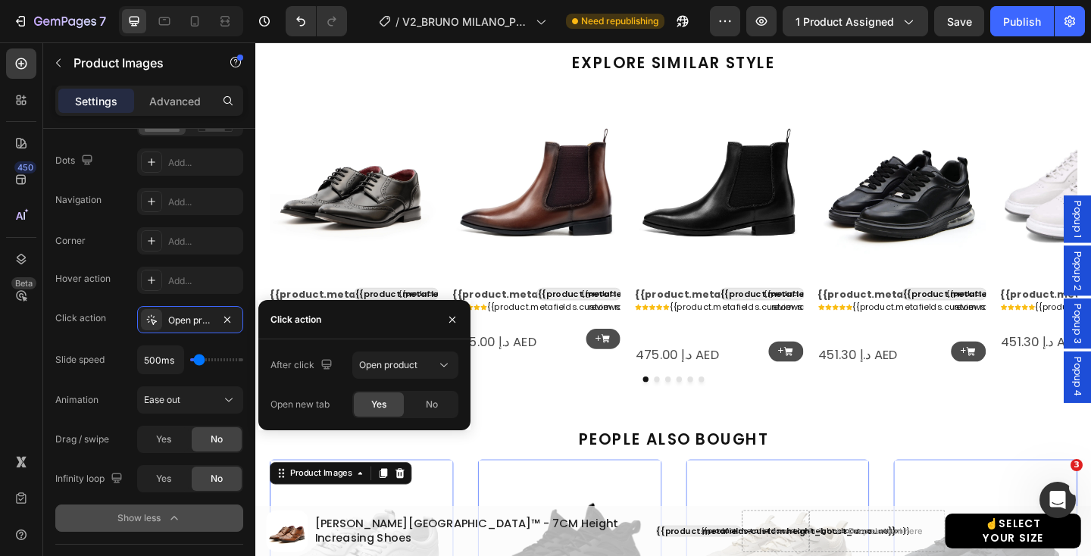
scroll to position [1453, 0]
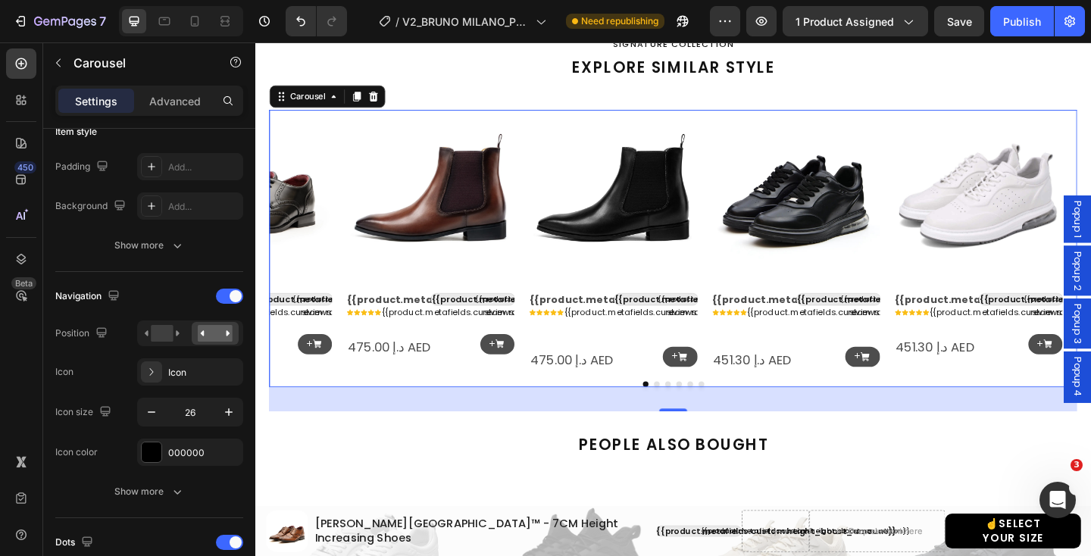
scroll to position [0, 0]
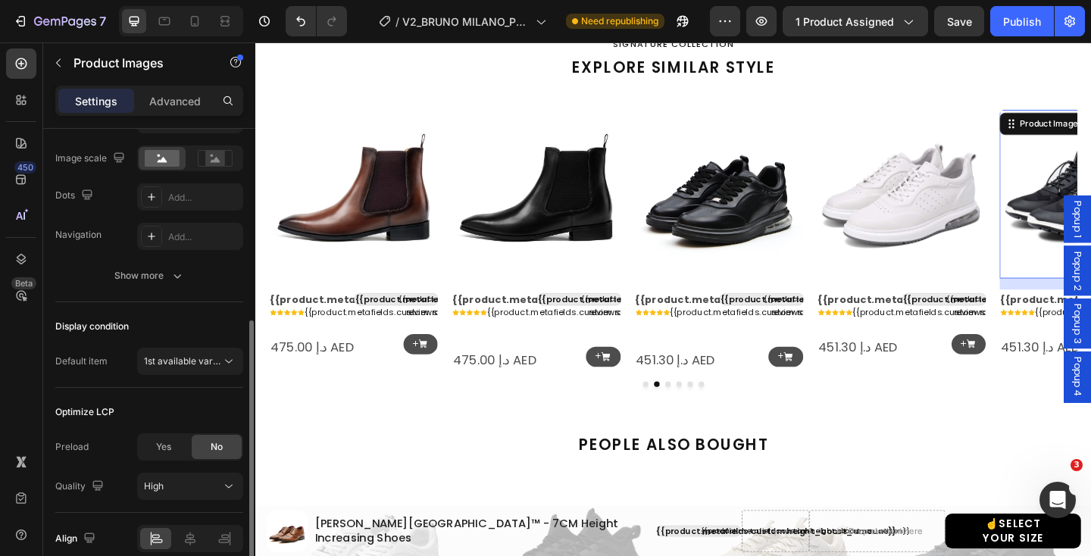
scroll to position [357, 0]
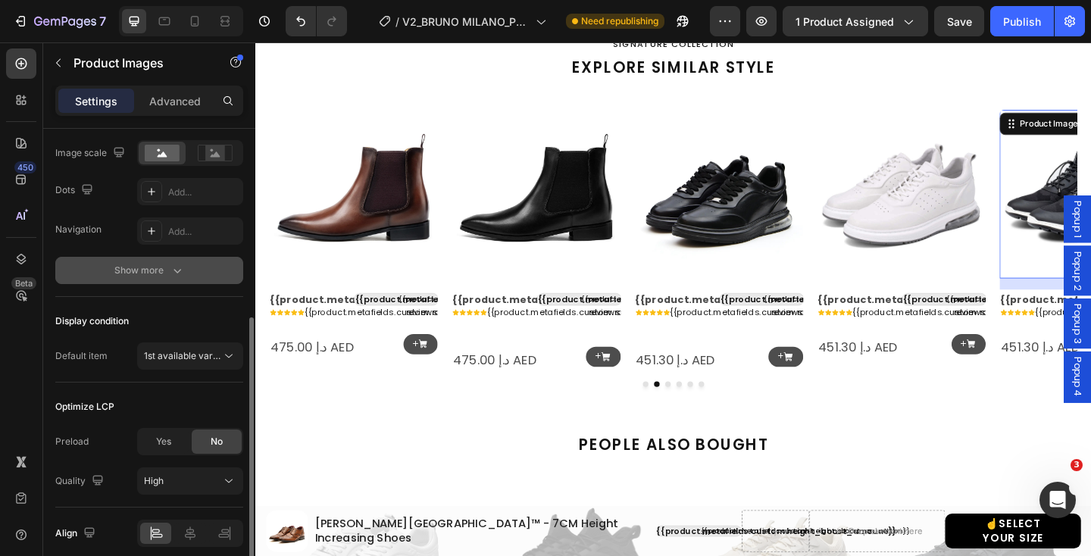
click at [151, 270] on div "Show more" at bounding box center [149, 270] width 70 height 15
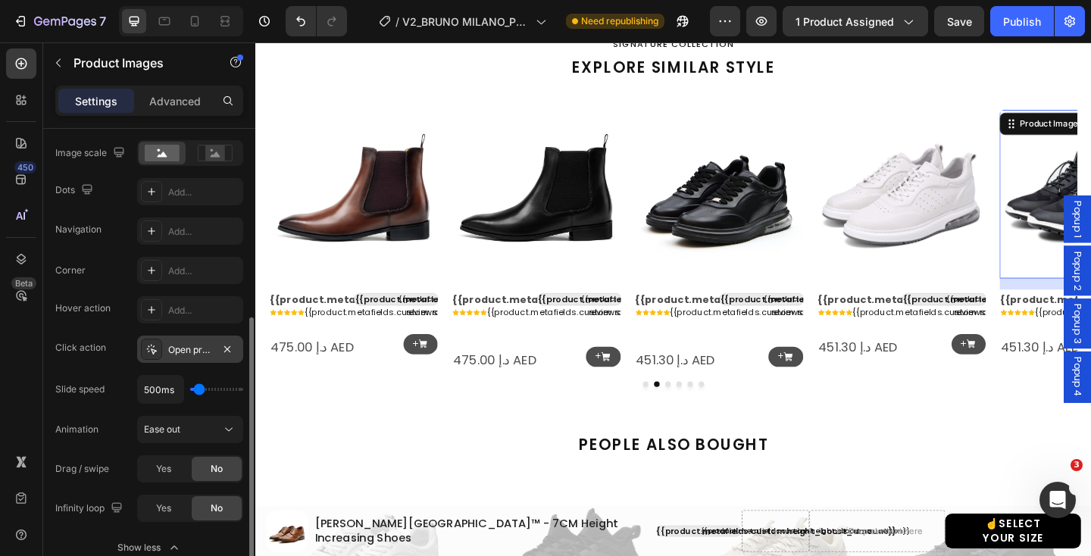
click at [162, 340] on div "Open product" at bounding box center [190, 349] width 106 height 27
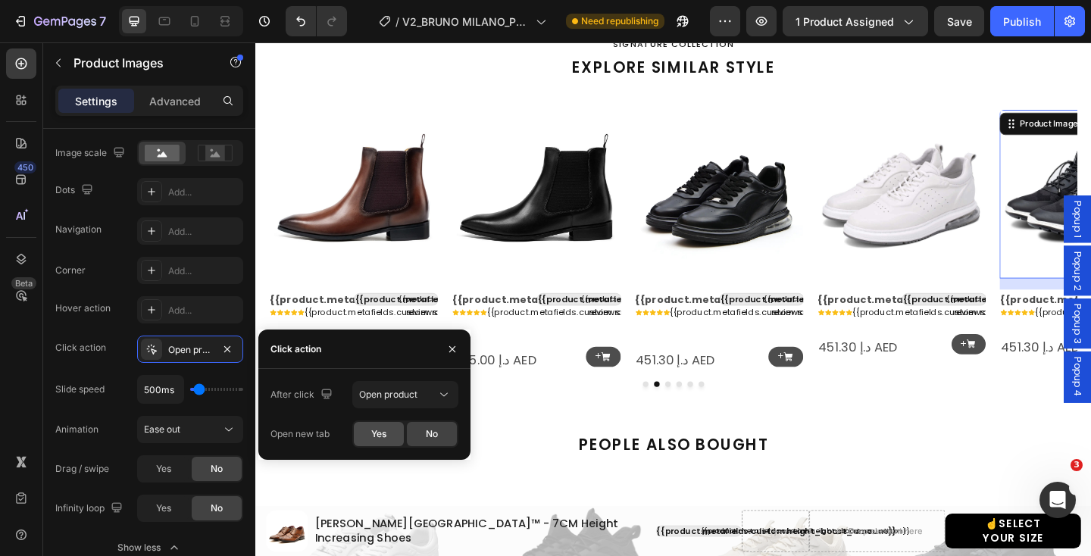
click at [371, 436] on span "Yes" at bounding box center [378, 434] width 15 height 14
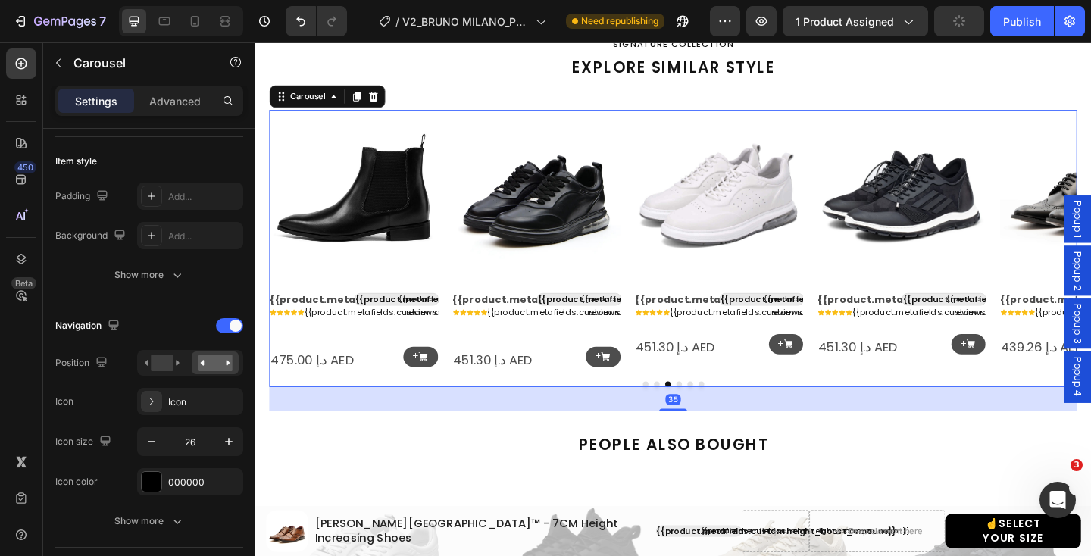
scroll to position [0, 0]
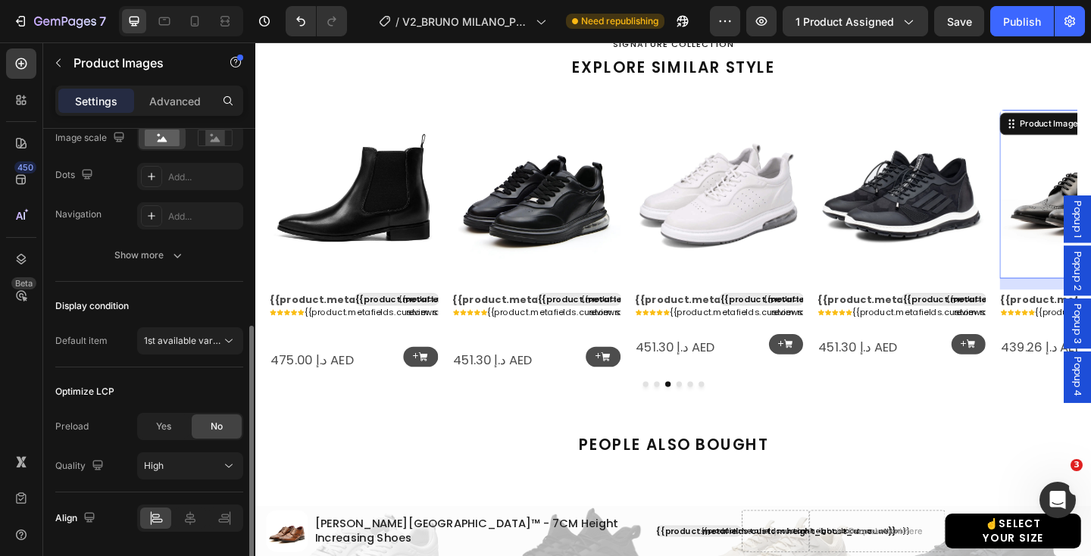
scroll to position [420, 0]
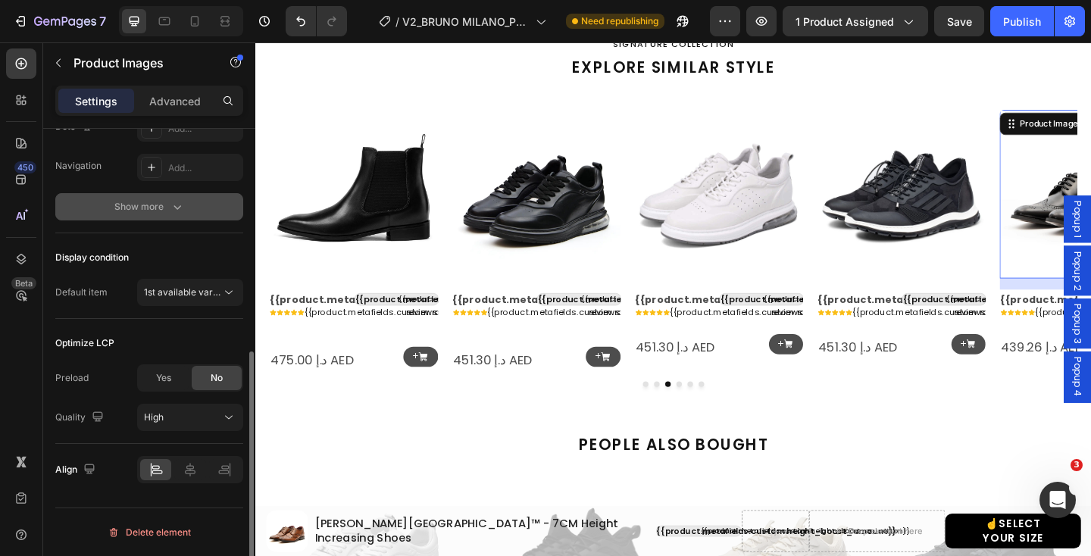
click at [173, 209] on icon "button" at bounding box center [177, 206] width 15 height 15
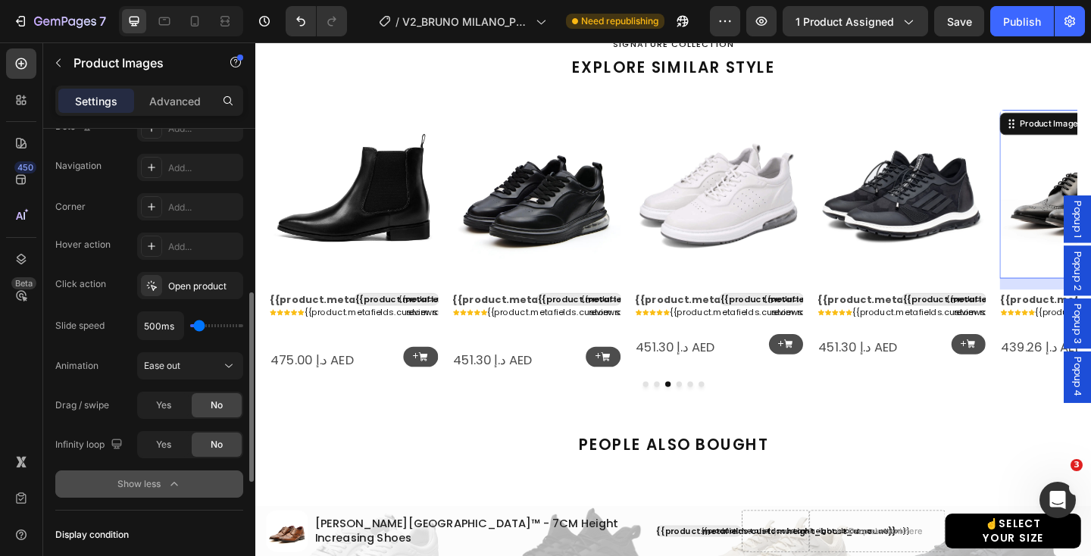
scroll to position [394, 0]
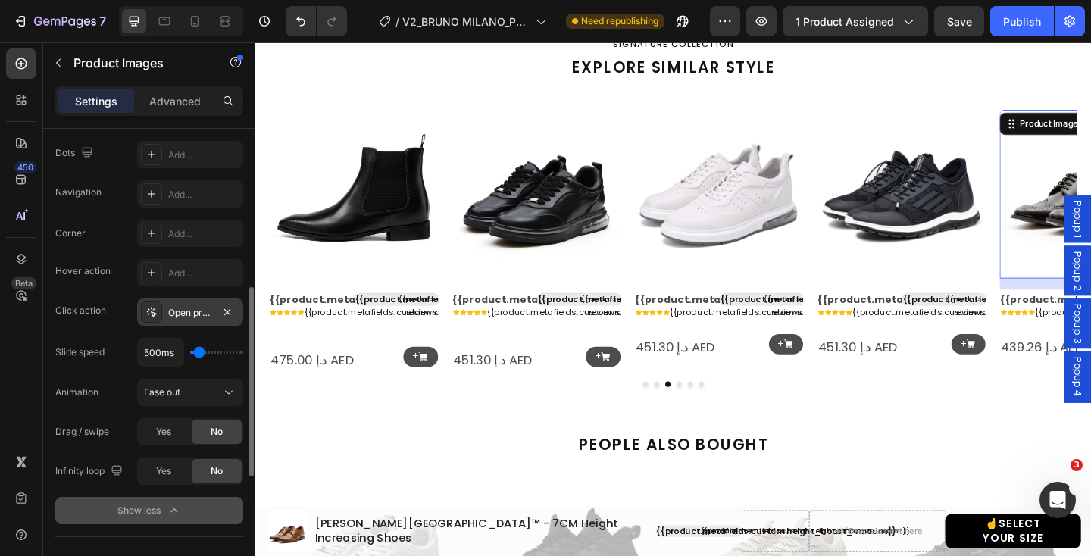
click at [160, 310] on div at bounding box center [151, 311] width 21 height 21
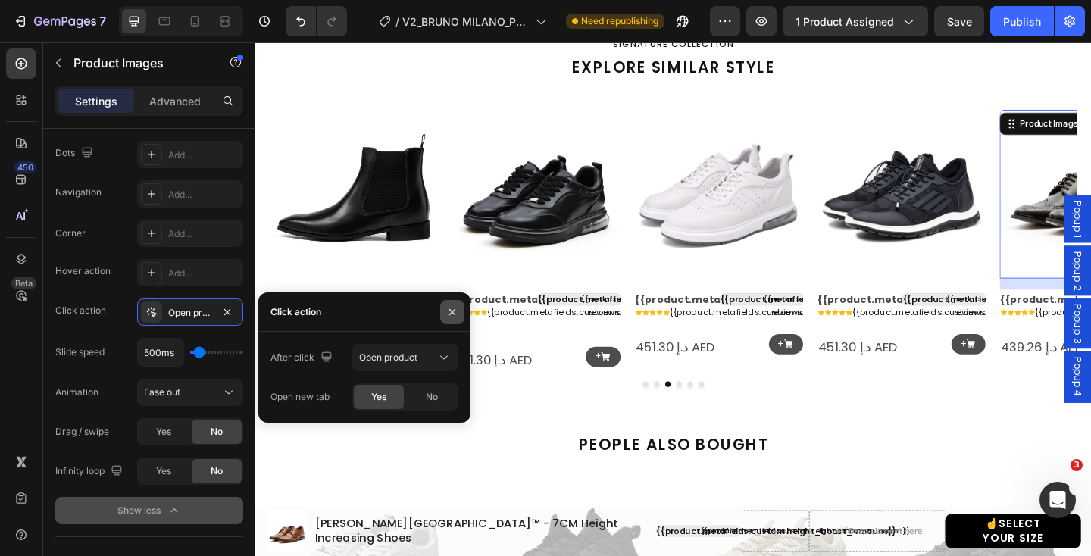
click at [451, 317] on icon "button" at bounding box center [452, 312] width 12 height 12
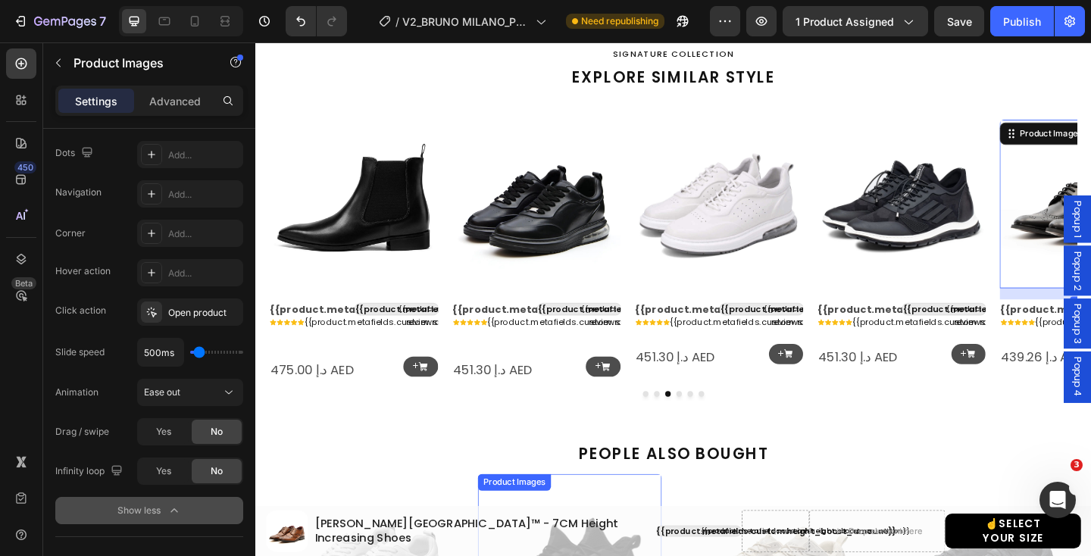
scroll to position [1399, 0]
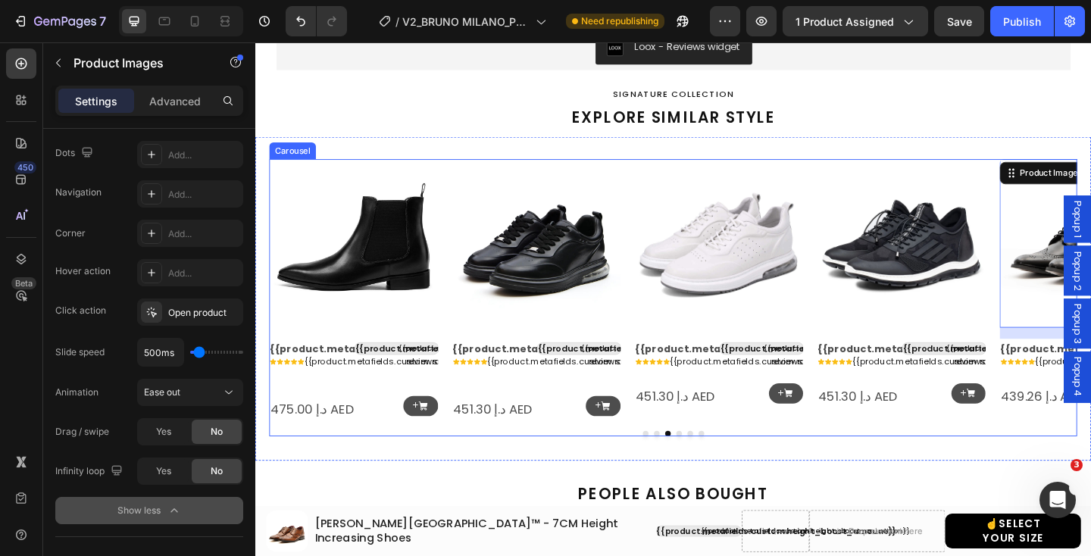
click at [293, 308] on icon "Carousel Back Arrow" at bounding box center [295, 311] width 20 height 20
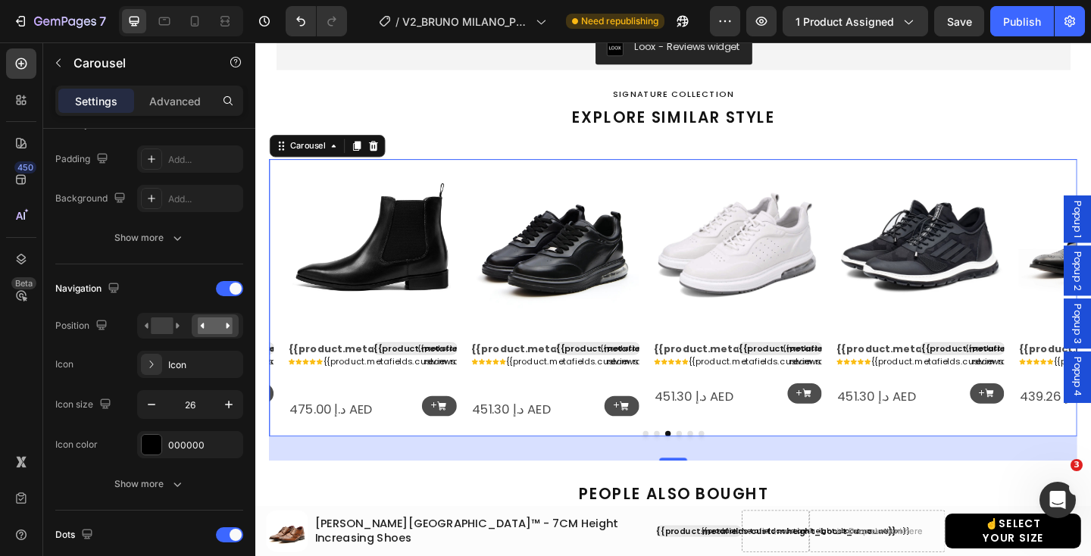
scroll to position [0, 0]
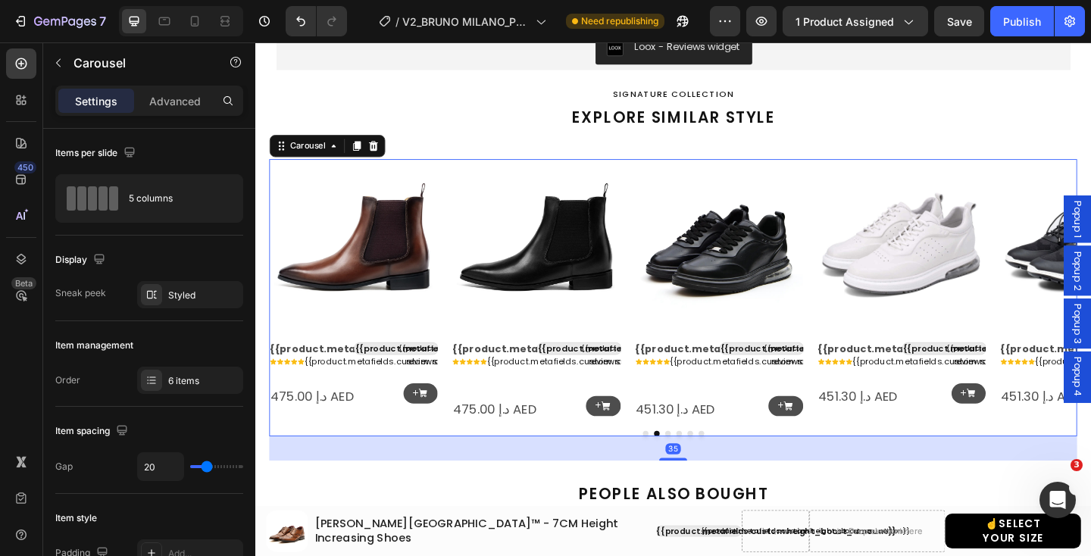
click at [293, 308] on icon "Carousel Back Arrow" at bounding box center [295, 311] width 20 height 20
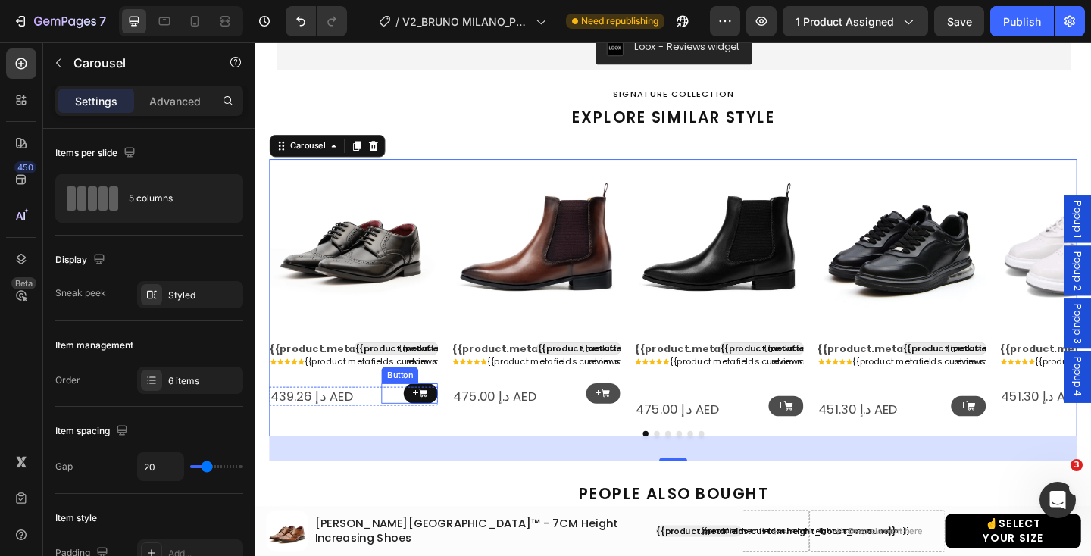
click at [434, 420] on icon at bounding box center [437, 424] width 9 height 9
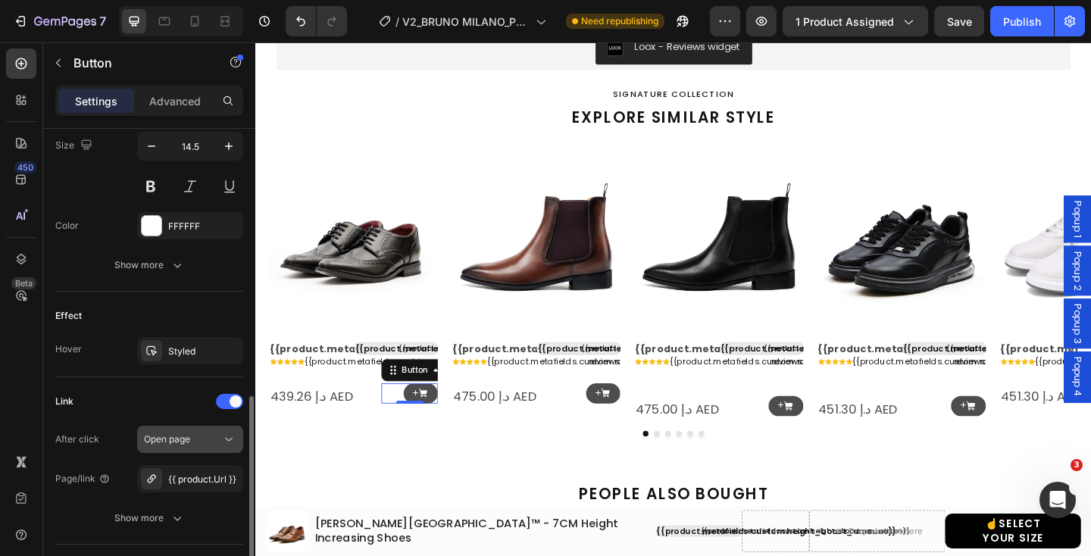
scroll to position [854, 0]
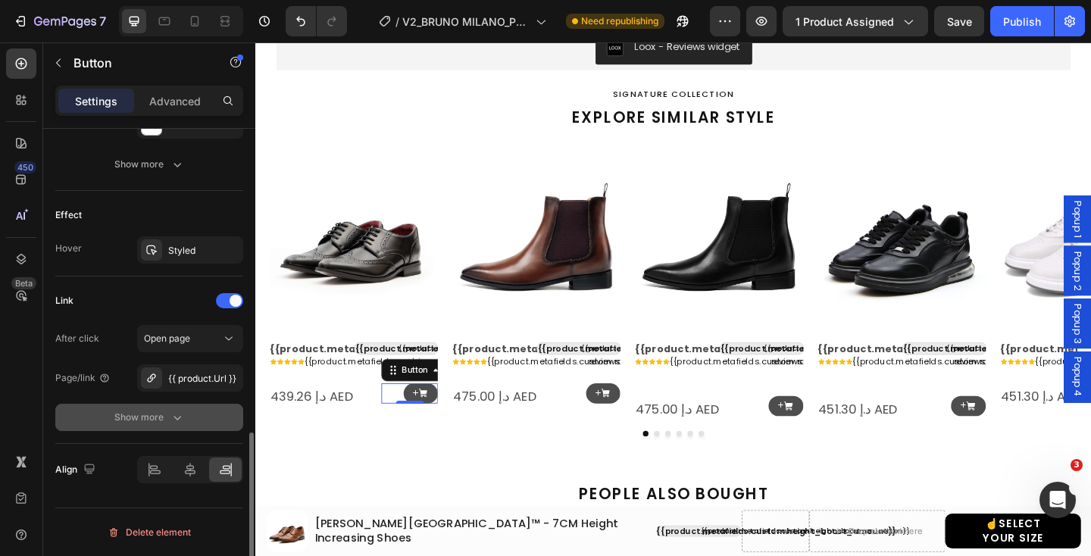
click at [172, 420] on icon "button" at bounding box center [177, 417] width 15 height 15
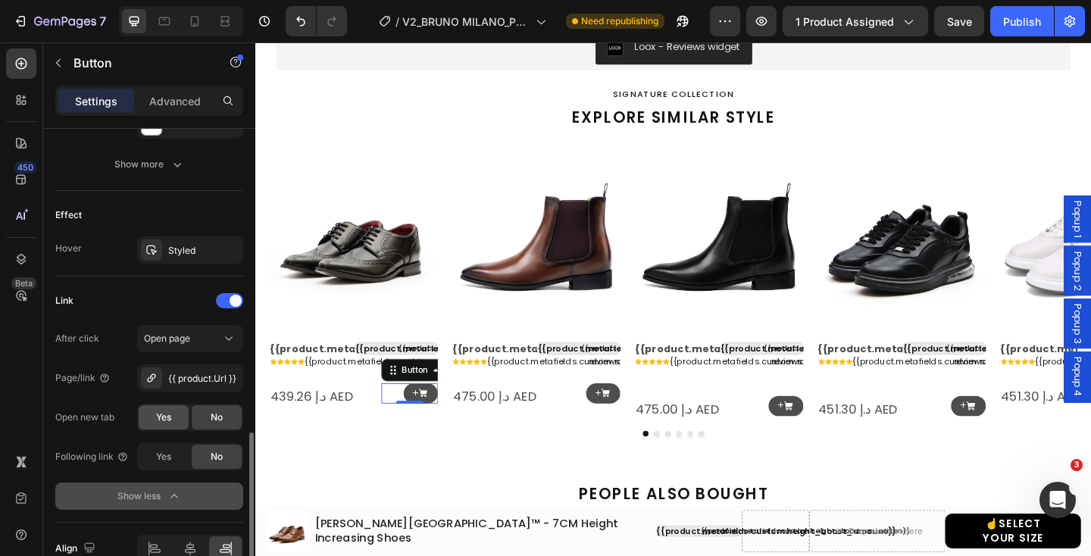
click at [172, 420] on div "Yes" at bounding box center [164, 417] width 50 height 24
click at [635, 417] on link "+" at bounding box center [634, 425] width 38 height 22
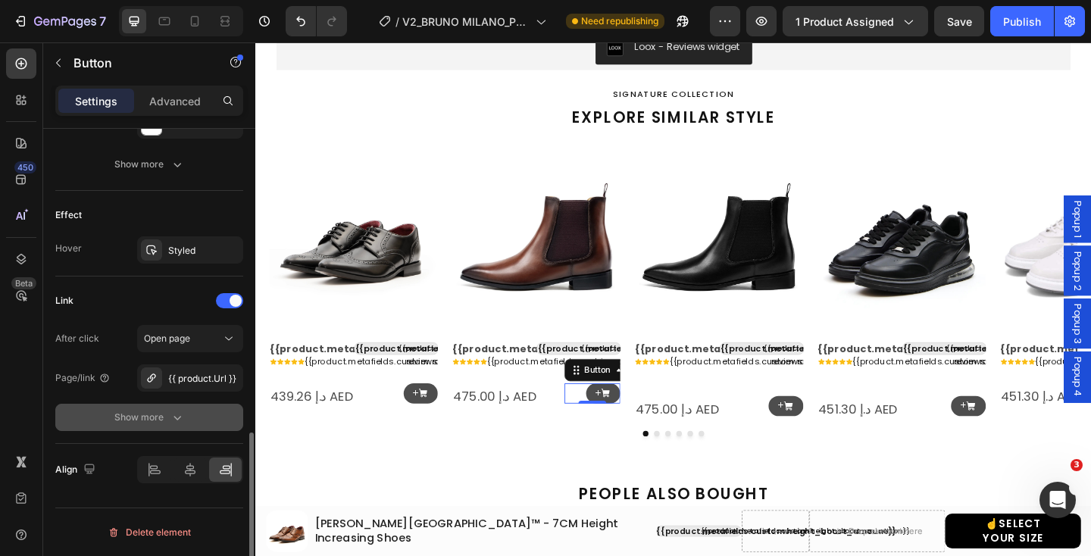
click at [185, 415] on button "Show more" at bounding box center [149, 417] width 188 height 27
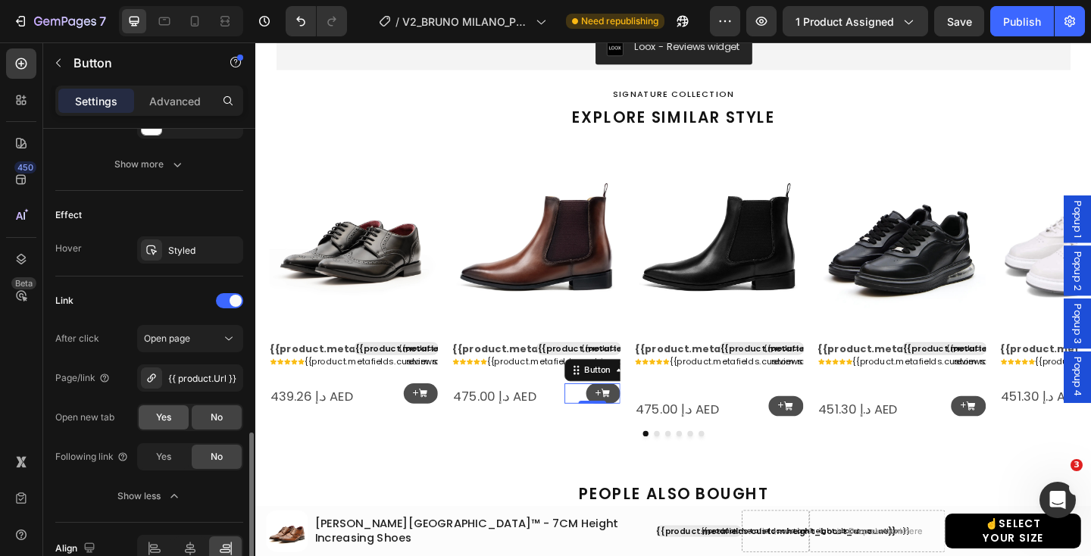
click at [168, 417] on span "Yes" at bounding box center [163, 417] width 15 height 14
click at [839, 432] on icon at bounding box center [834, 437] width 11 height 11
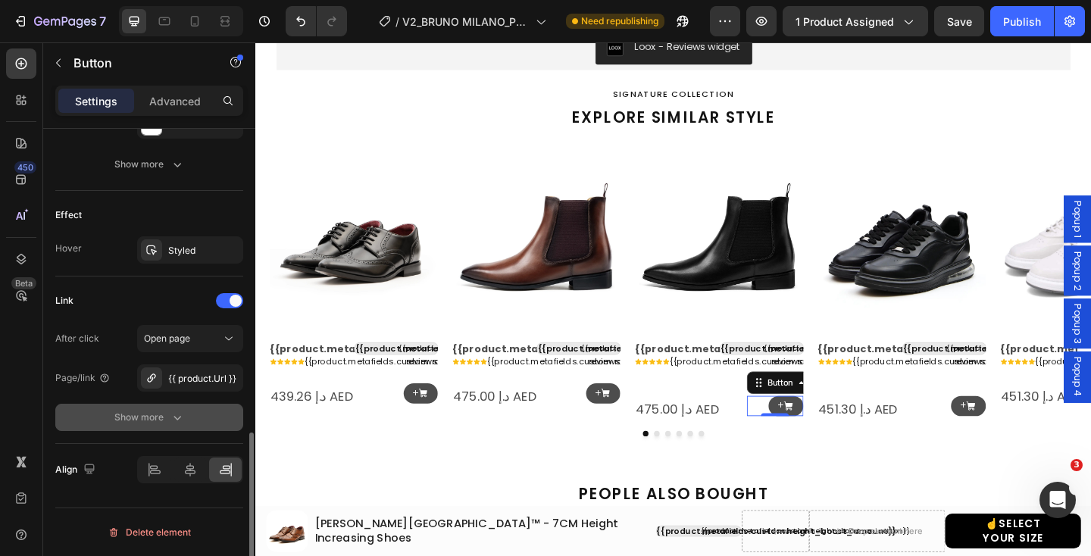
click at [141, 416] on div "Show more" at bounding box center [149, 417] width 70 height 15
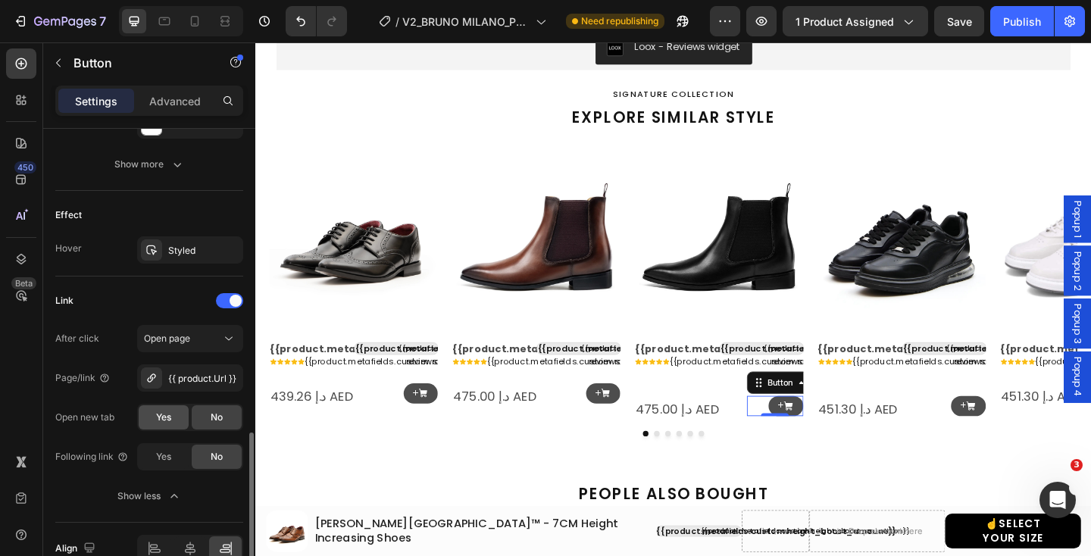
click at [164, 421] on span "Yes" at bounding box center [163, 417] width 15 height 14
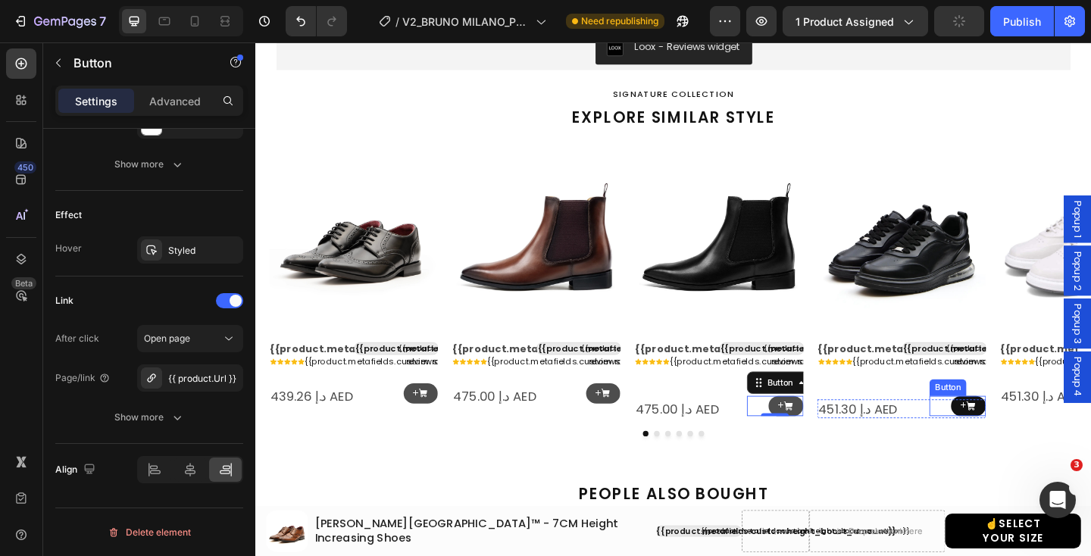
click at [1037, 441] on icon at bounding box center [1032, 437] width 9 height 9
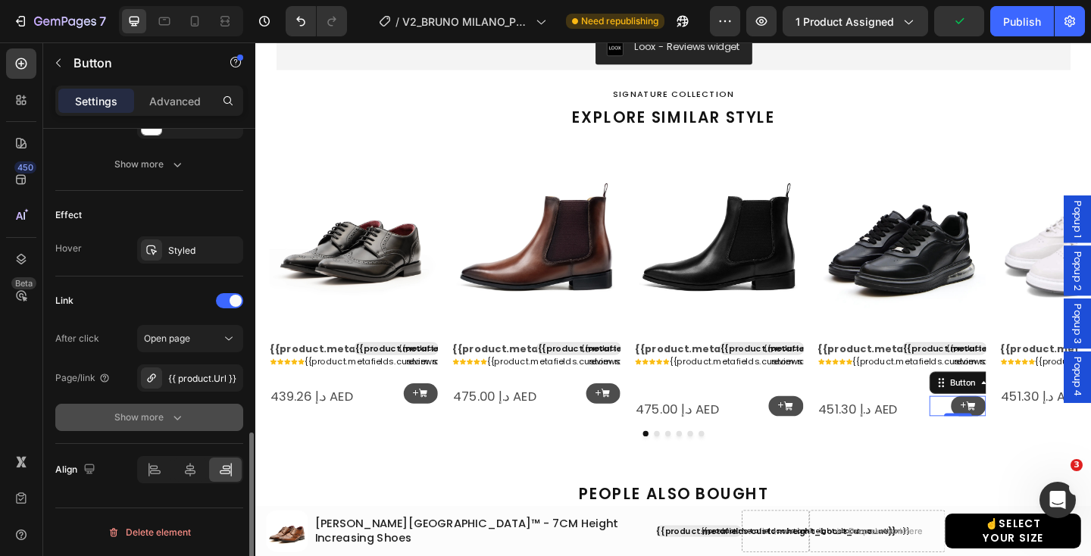
click at [175, 417] on icon "button" at bounding box center [177, 418] width 8 height 5
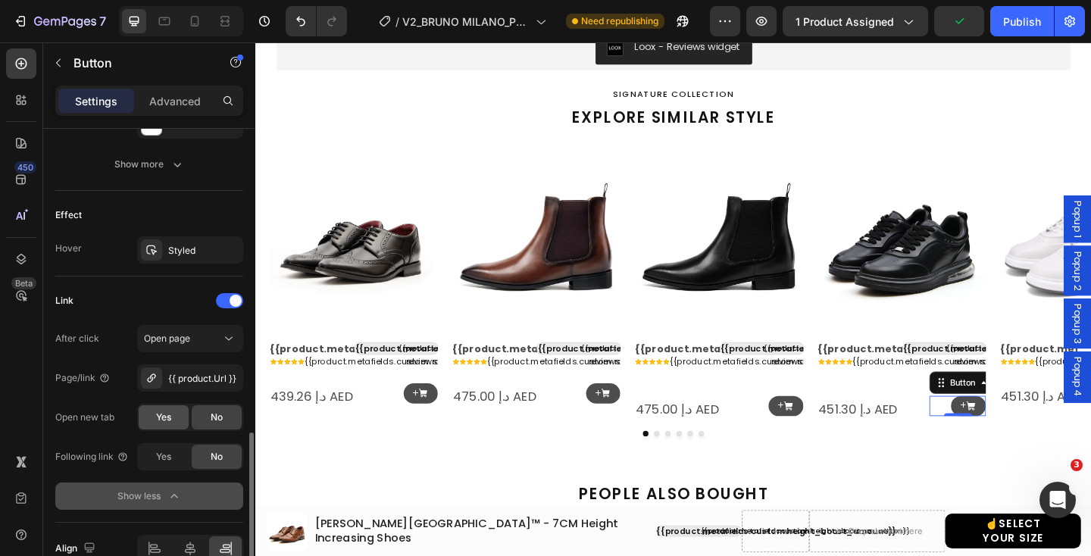
click at [167, 415] on span "Yes" at bounding box center [163, 417] width 15 height 14
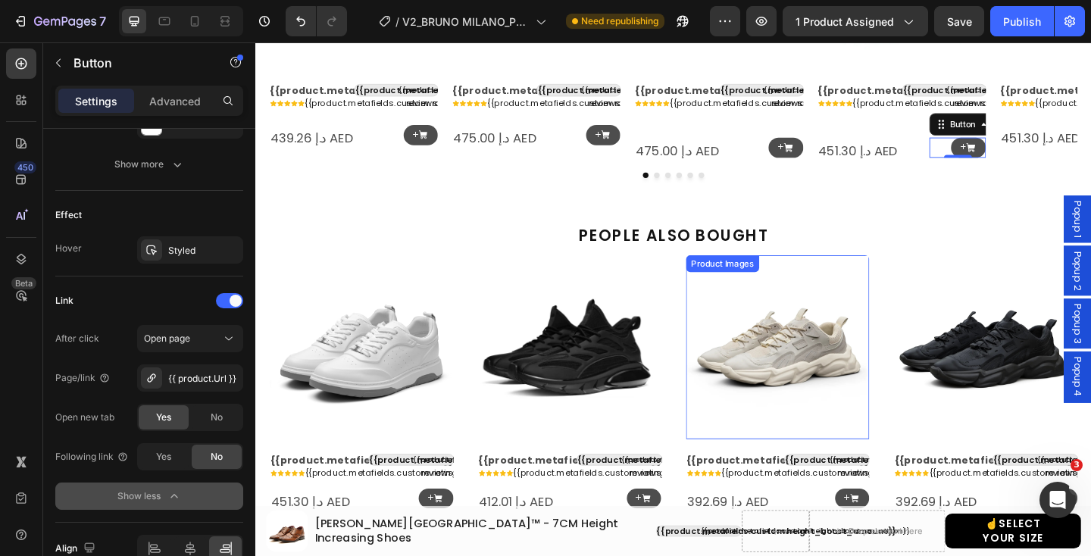
scroll to position [1688, 0]
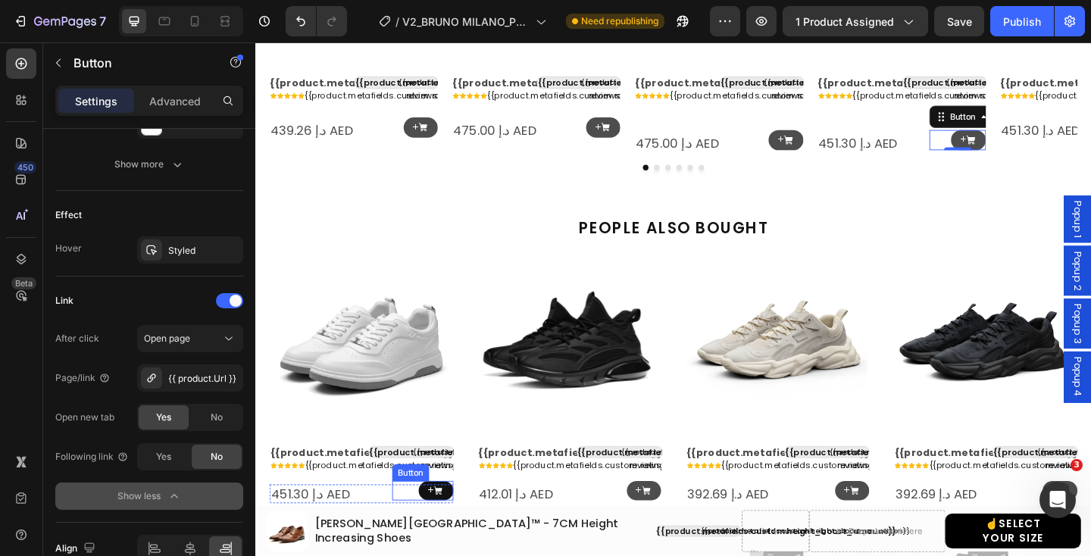
click at [456, 527] on icon at bounding box center [453, 530] width 9 height 9
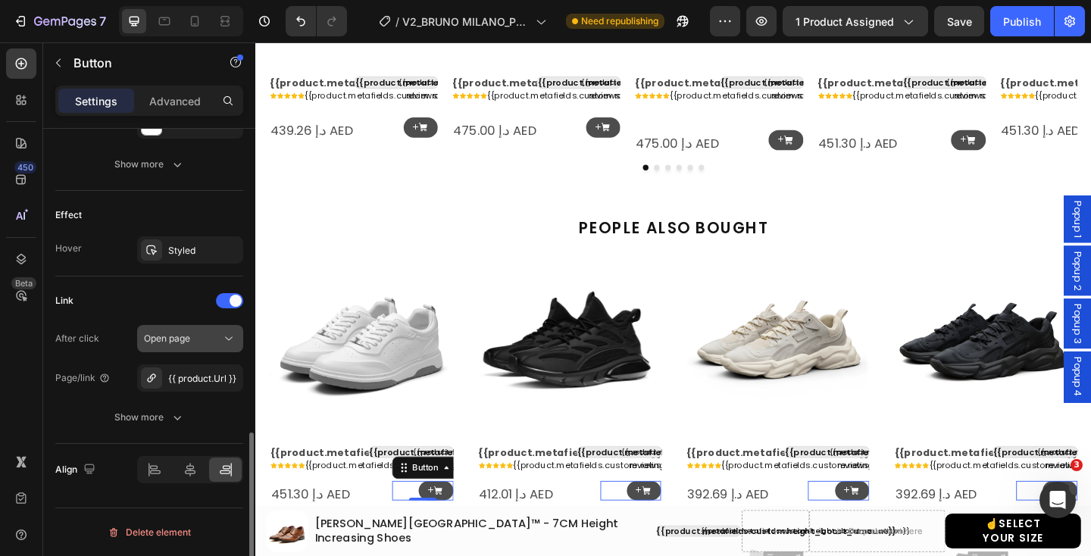
click at [201, 336] on div "Open page" at bounding box center [182, 339] width 77 height 14
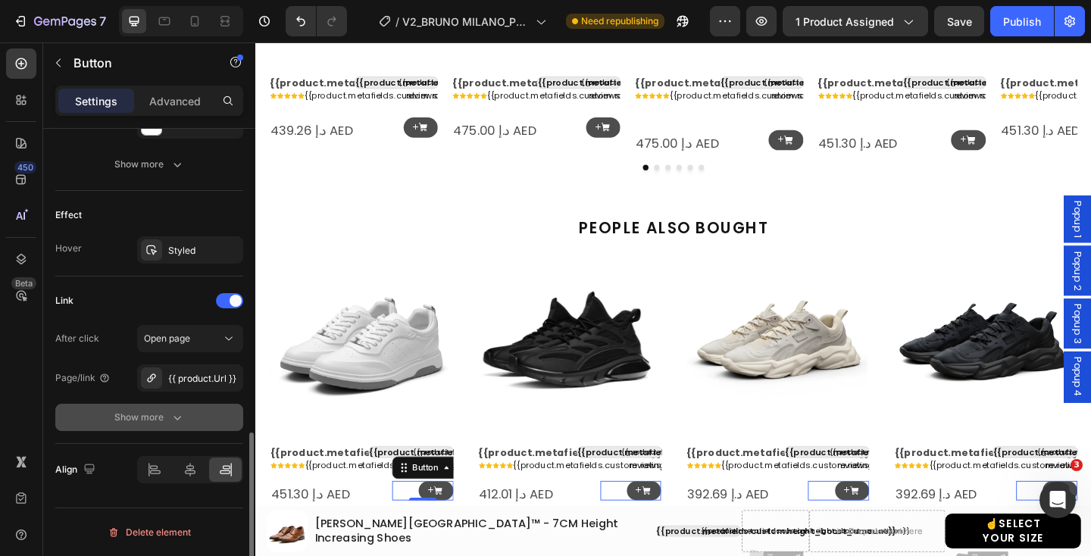
click at [93, 408] on button "Show more" at bounding box center [149, 417] width 188 height 27
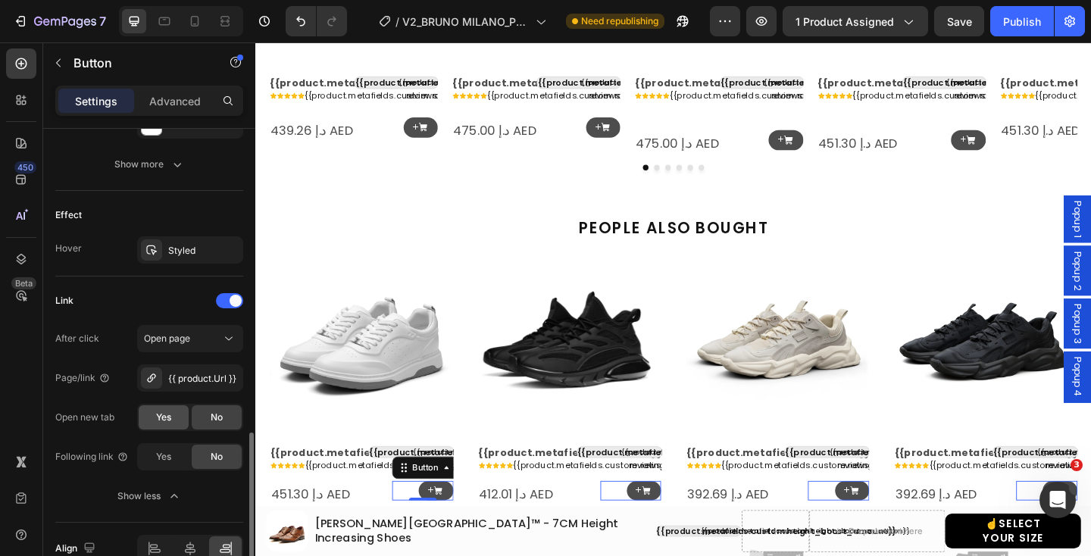
click at [172, 417] on div "Yes" at bounding box center [164, 417] width 50 height 24
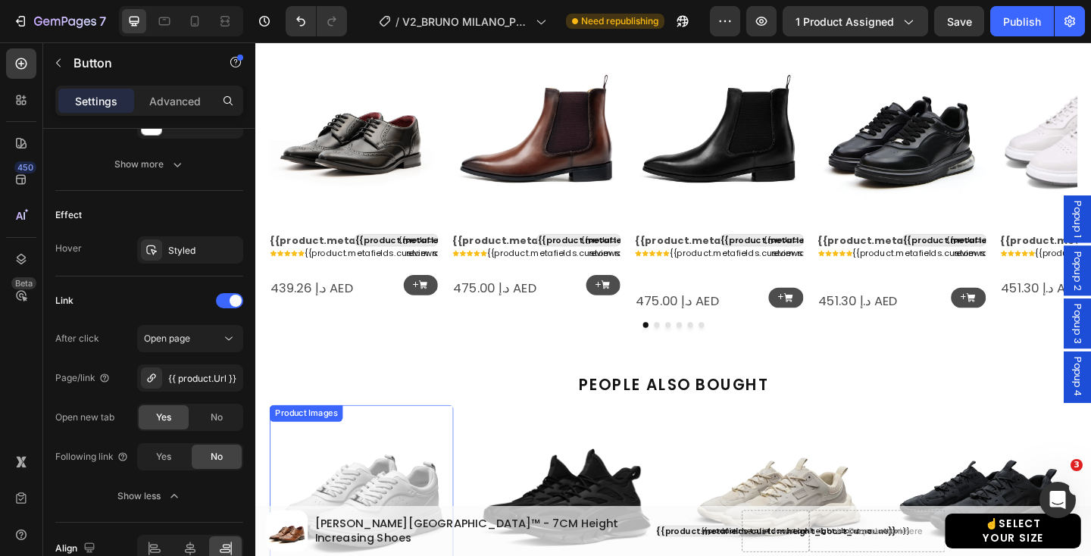
scroll to position [1454, 0]
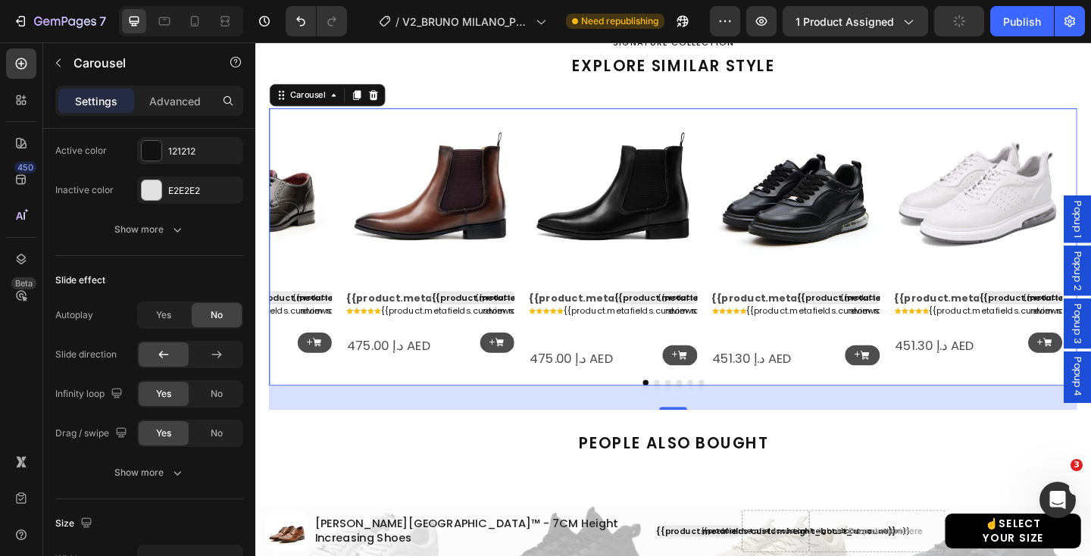
scroll to position [0, 0]
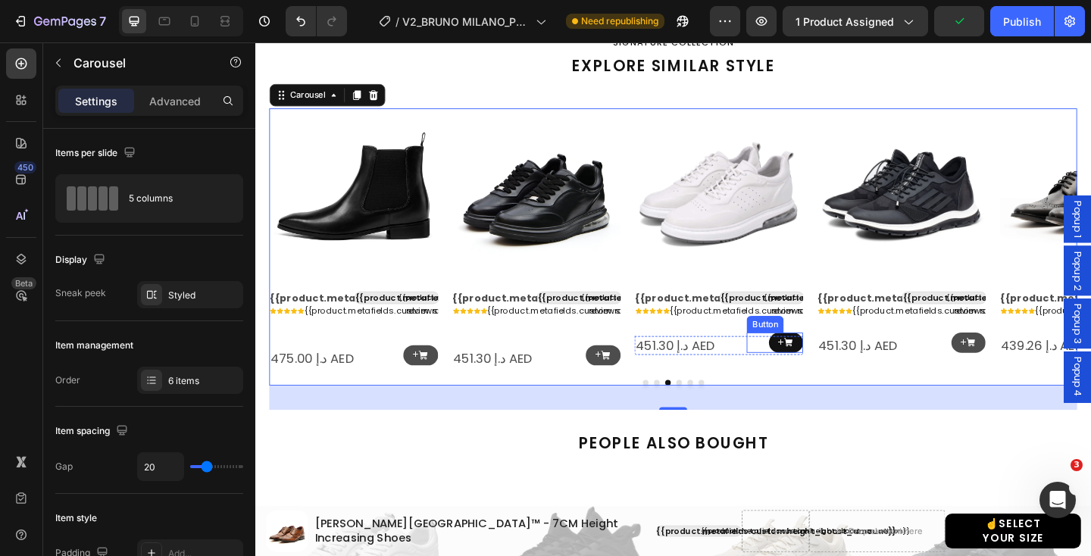
click at [833, 367] on icon at bounding box center [834, 368] width 9 height 9
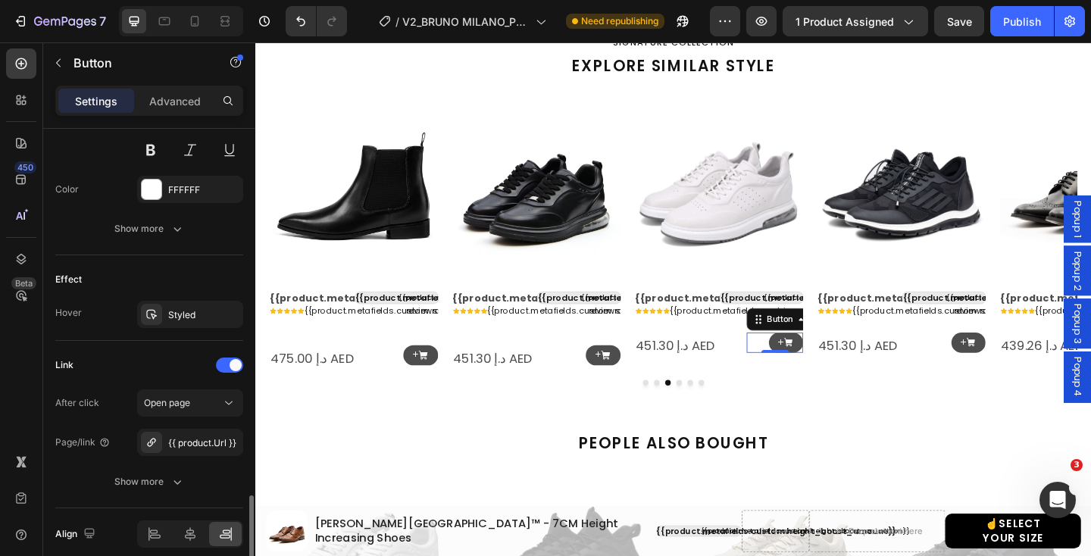
scroll to position [854, 0]
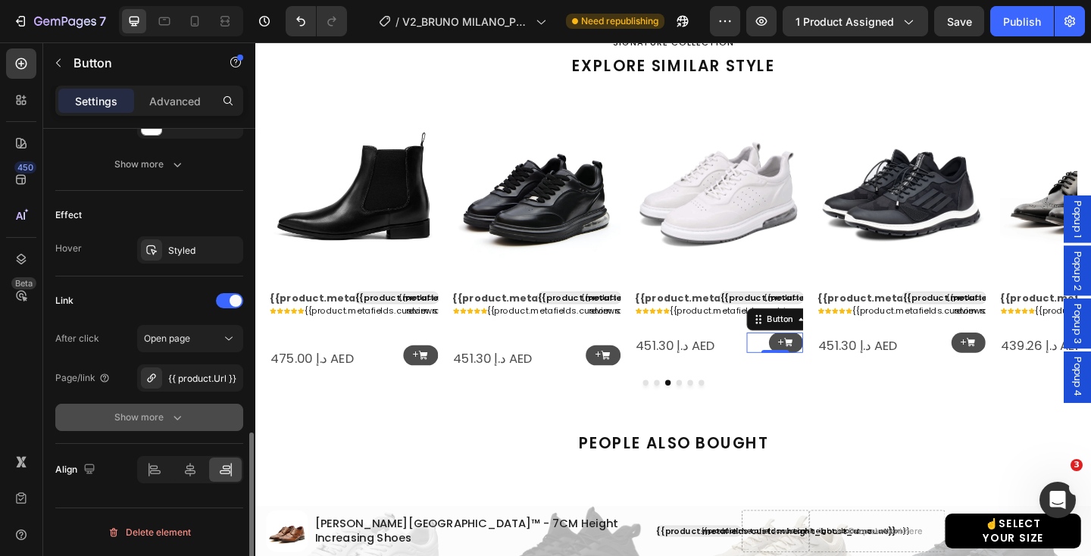
click at [167, 408] on button "Show more" at bounding box center [149, 417] width 188 height 27
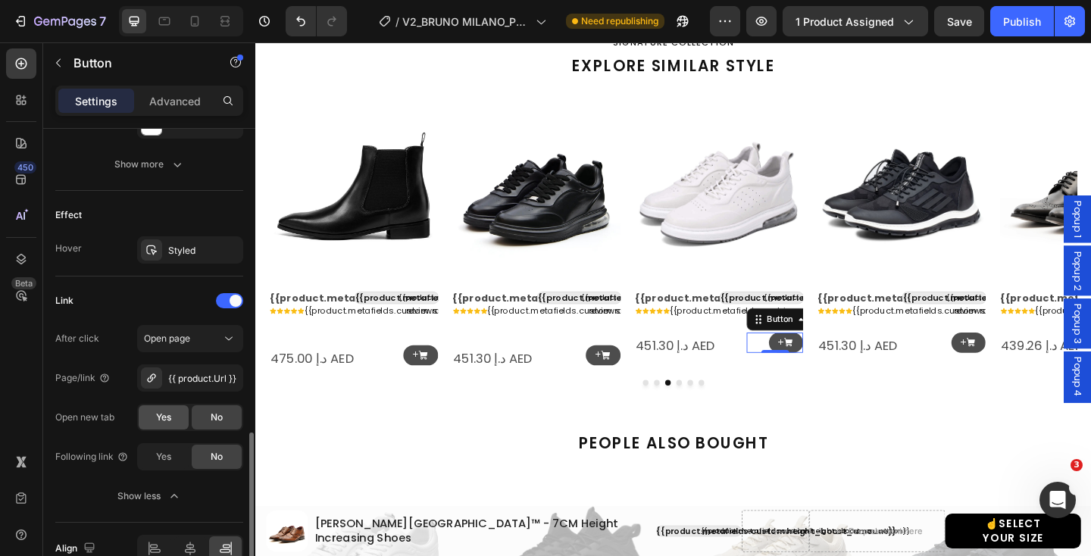
click at [164, 419] on span "Yes" at bounding box center [163, 417] width 15 height 14
click at [1034, 372] on icon at bounding box center [1033, 369] width 11 height 11
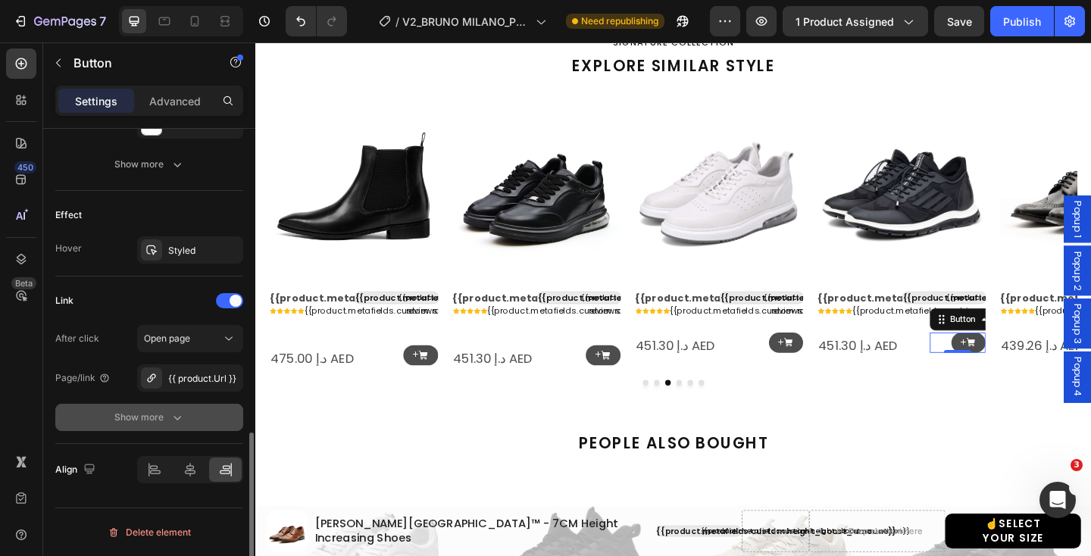
click at [171, 418] on icon "button" at bounding box center [177, 417] width 15 height 15
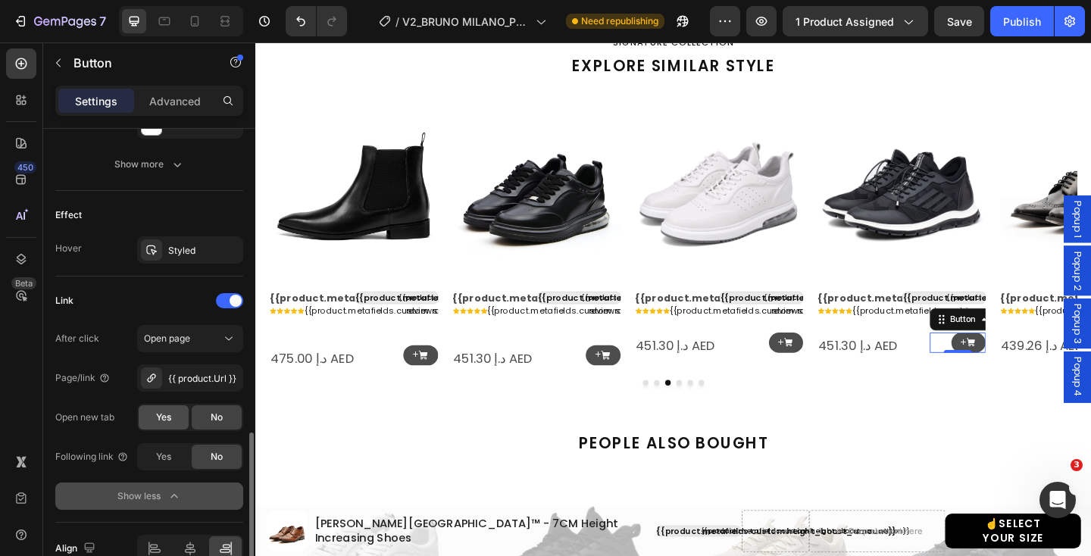
click at [165, 417] on span "Yes" at bounding box center [163, 417] width 15 height 14
click at [1017, 25] on div "Publish" at bounding box center [1022, 22] width 38 height 16
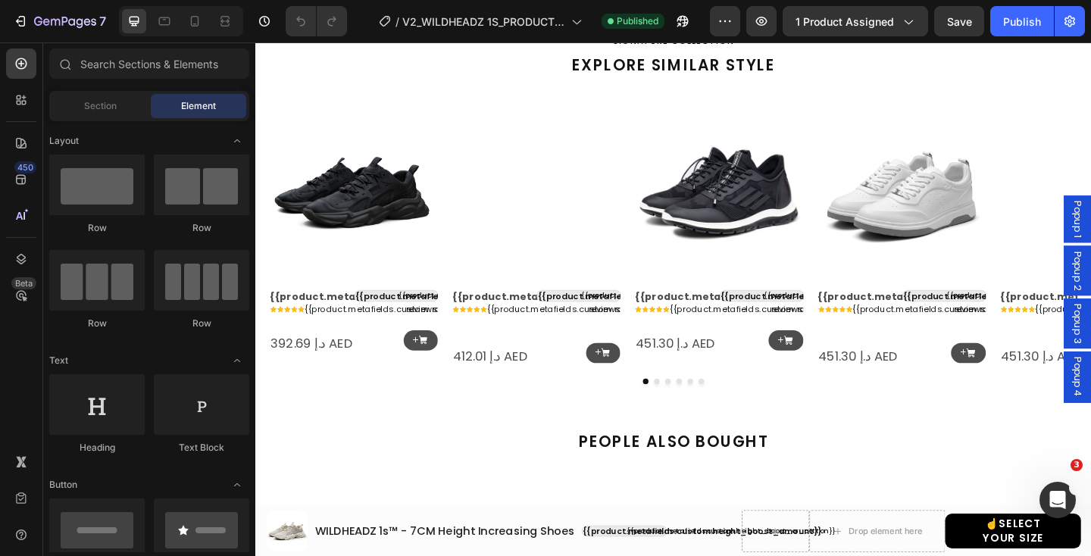
scroll to position [514, 0]
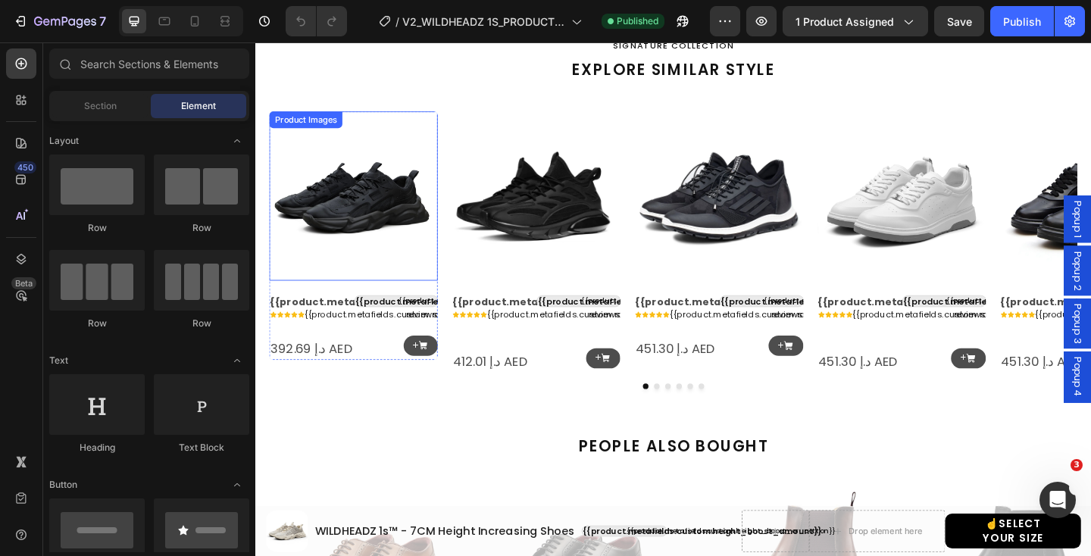
click at [382, 229] on img at bounding box center [361, 208] width 183 height 183
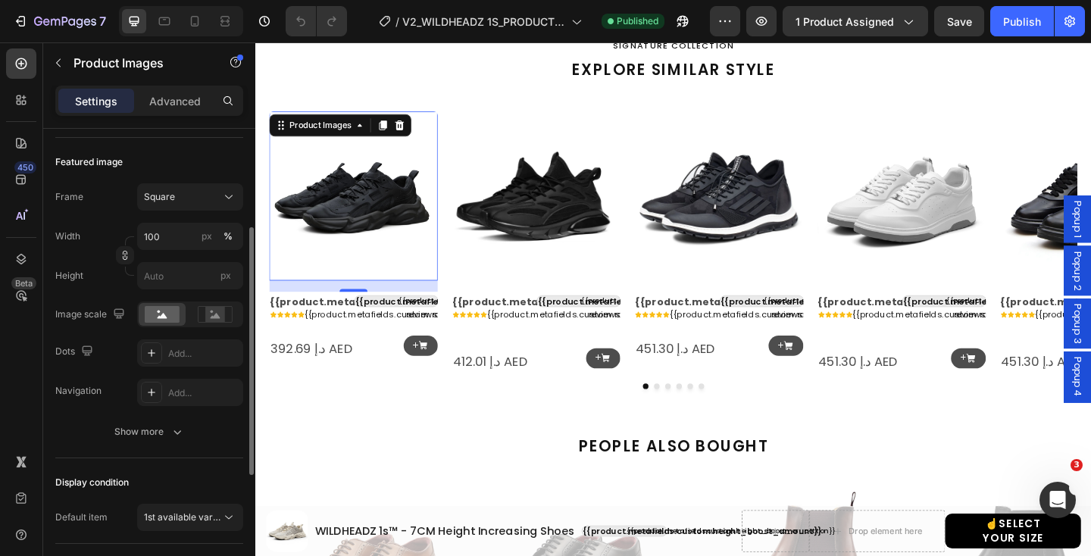
scroll to position [186, 0]
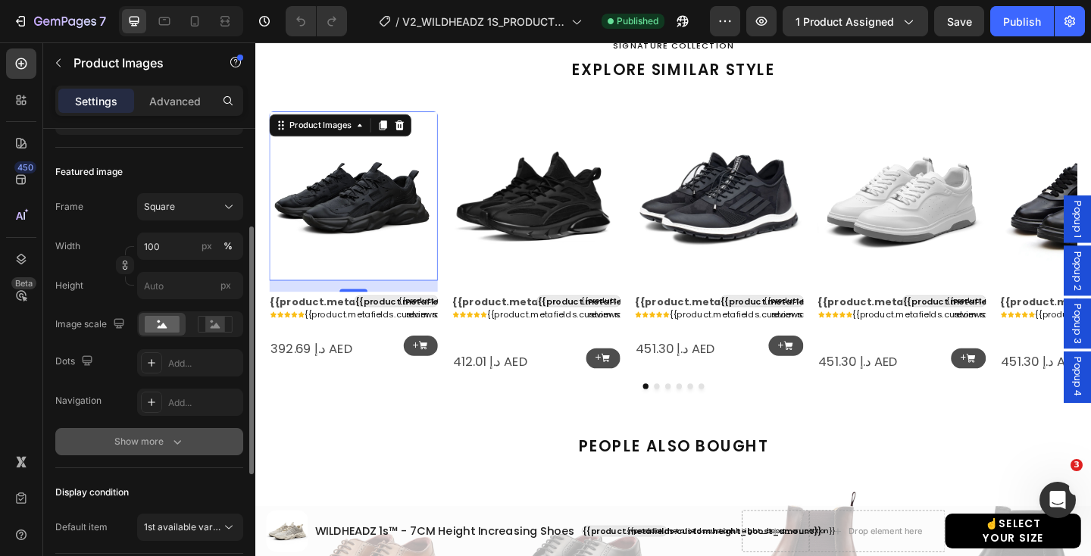
click at [165, 453] on button "Show more" at bounding box center [149, 441] width 188 height 27
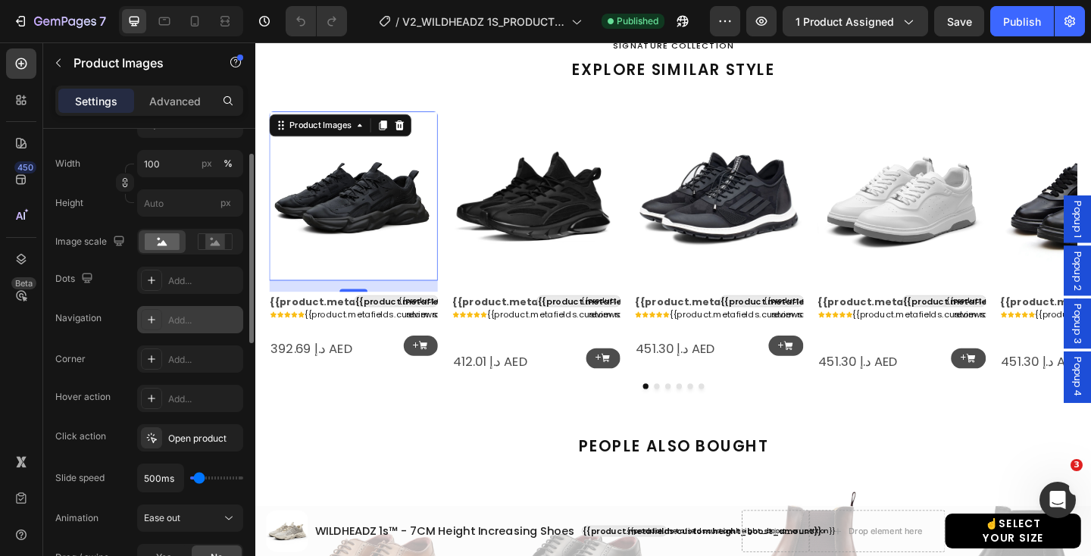
scroll to position [273, 0]
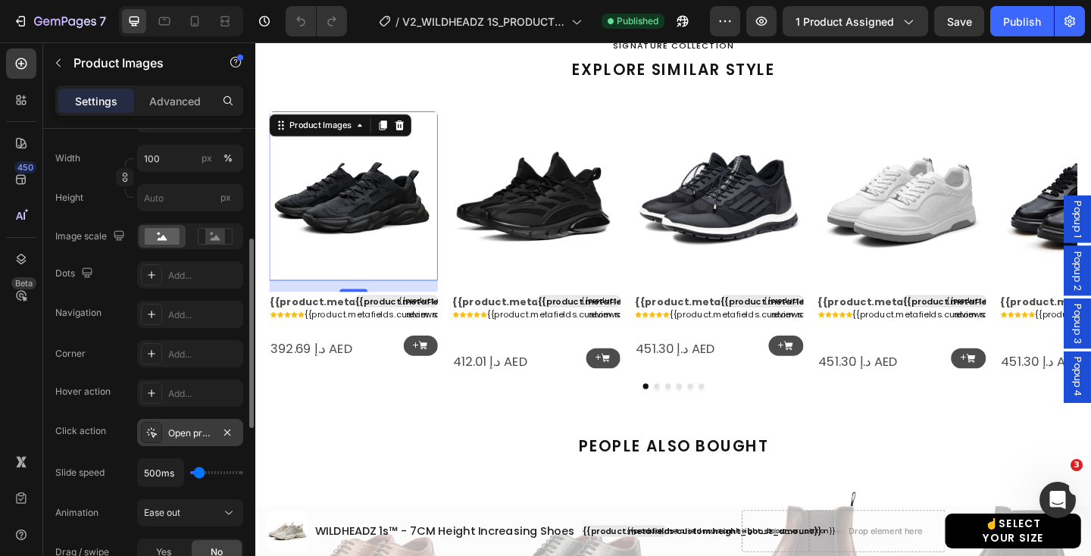
click at [158, 435] on div at bounding box center [151, 432] width 21 height 21
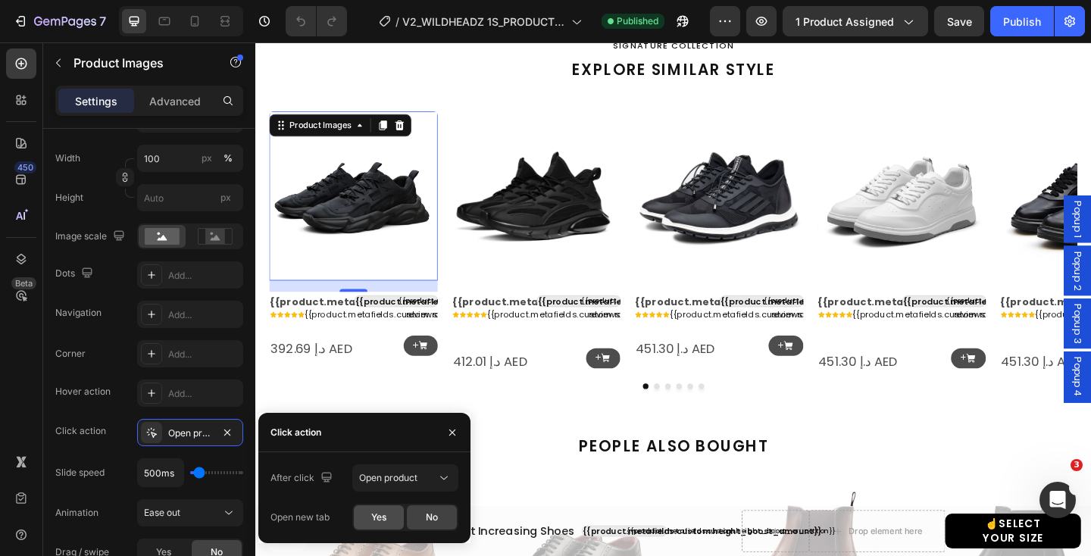
drag, startPoint x: 373, startPoint y: 510, endPoint x: 270, endPoint y: 291, distance: 241.9
click at [373, 510] on span "Yes" at bounding box center [378, 517] width 15 height 14
click at [582, 226] on img at bounding box center [560, 208] width 183 height 183
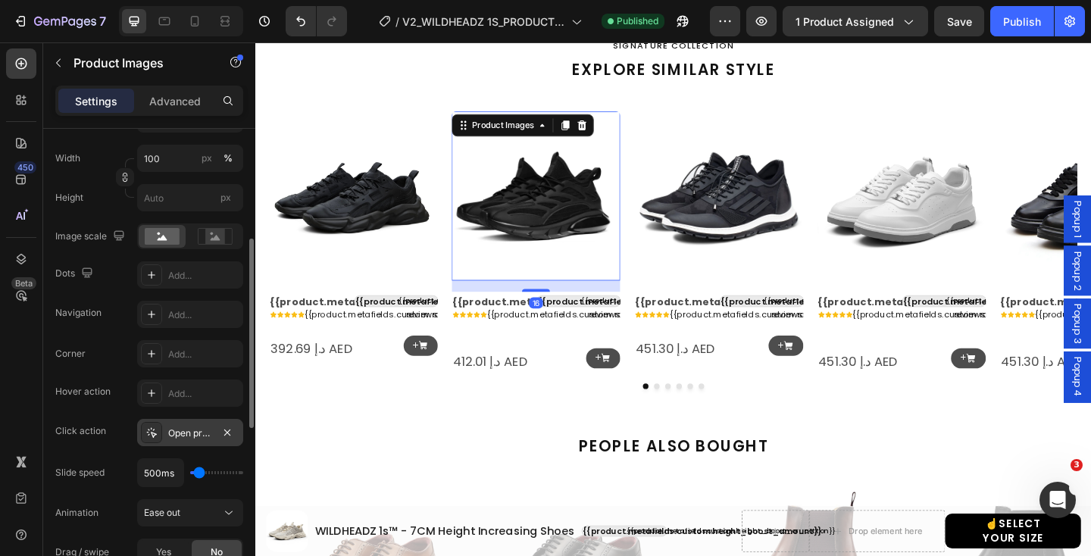
click at [169, 429] on div "Open product" at bounding box center [190, 433] width 44 height 14
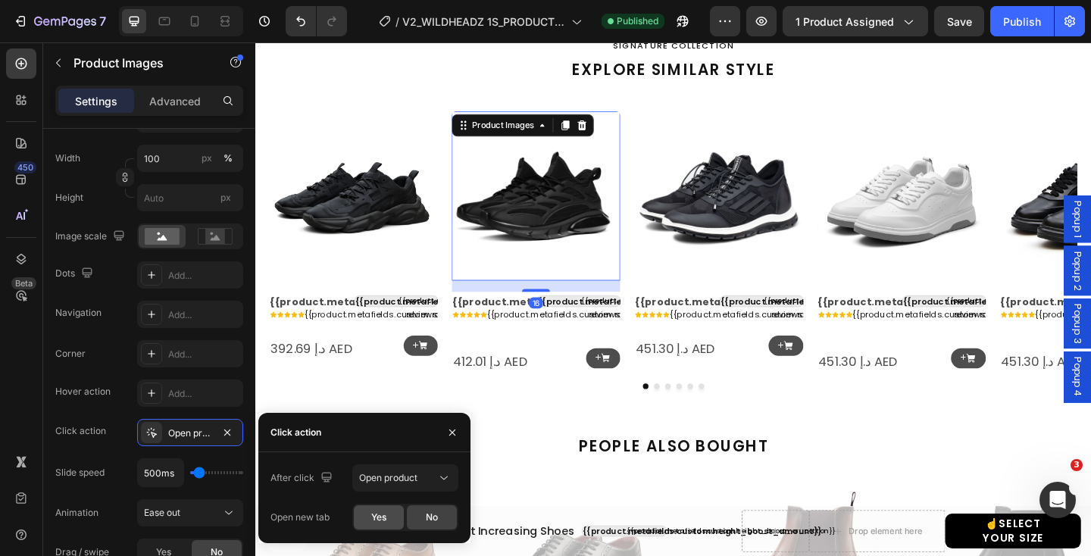
click at [369, 523] on div "Yes" at bounding box center [379, 517] width 50 height 24
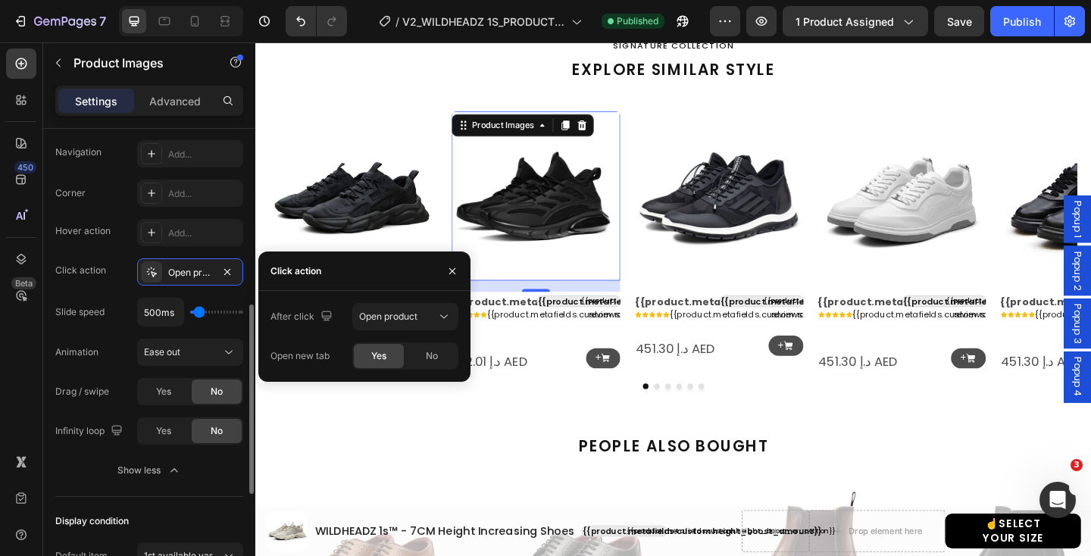
scroll to position [435, 0]
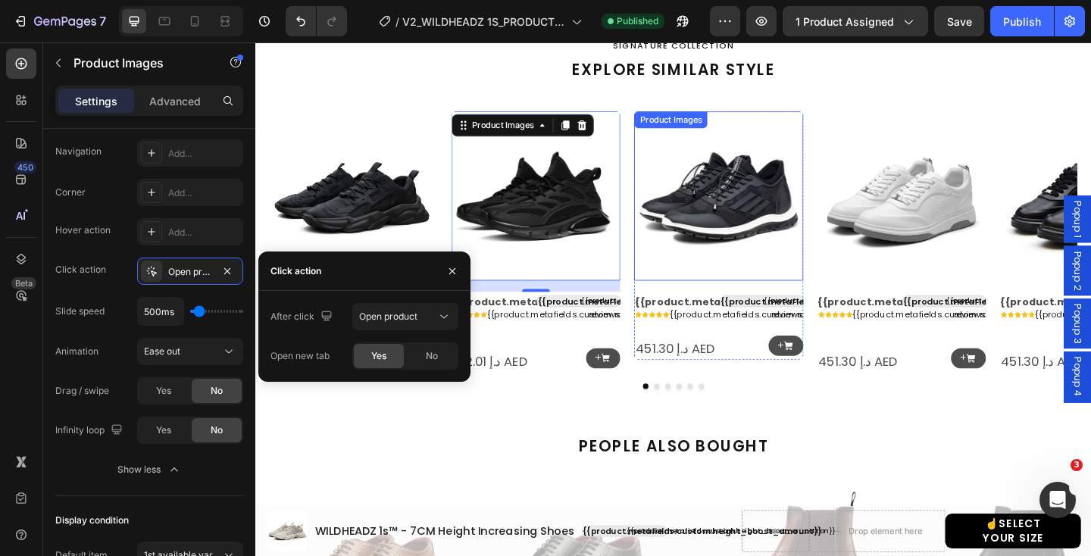
click at [754, 216] on img at bounding box center [758, 208] width 183 height 183
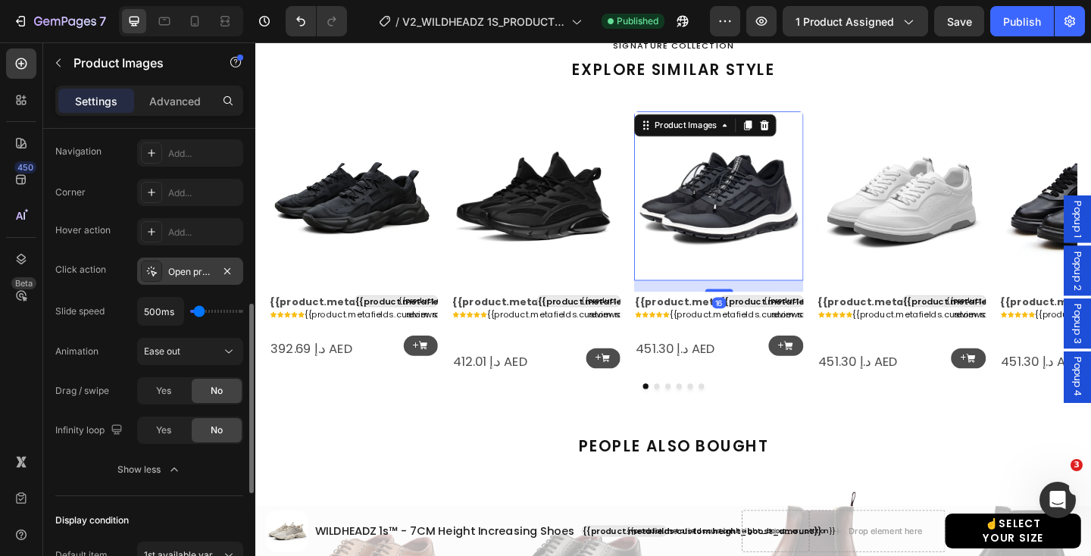
click at [179, 272] on div "Open product" at bounding box center [190, 272] width 44 height 14
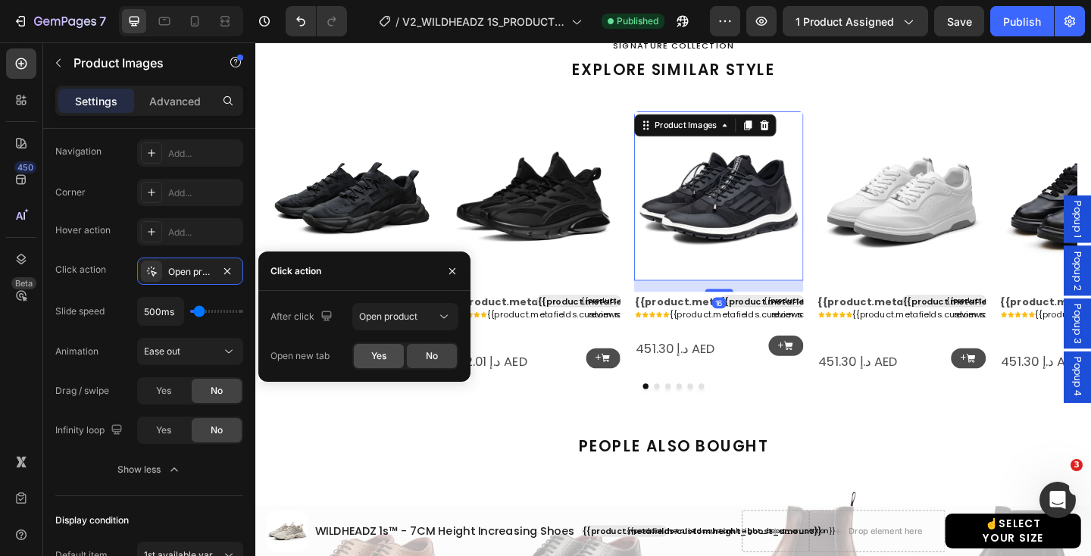
click at [376, 363] on div "Yes" at bounding box center [379, 356] width 50 height 24
click at [944, 245] on img at bounding box center [957, 208] width 183 height 183
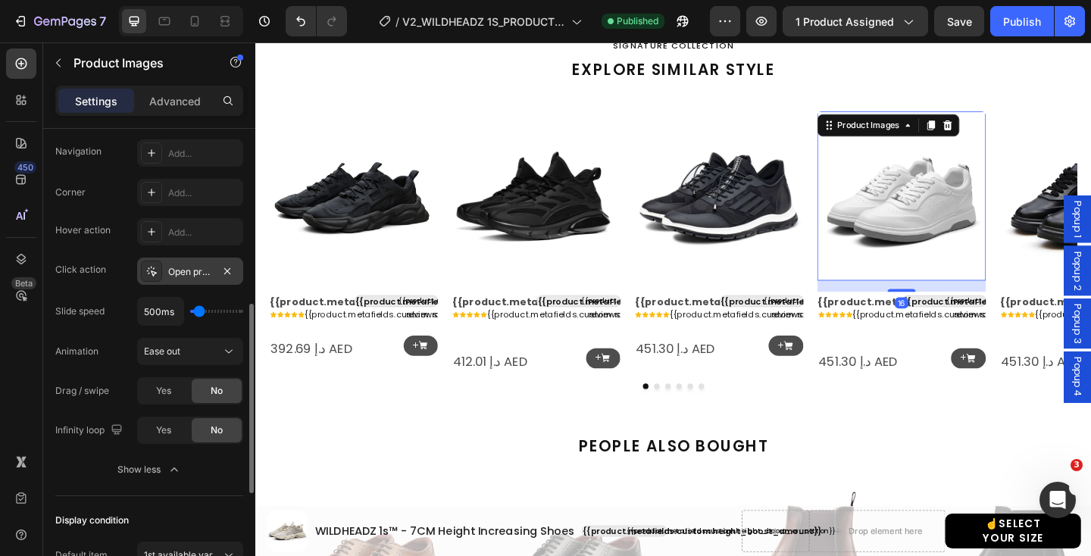
click at [207, 267] on div "Open product" at bounding box center [190, 272] width 44 height 14
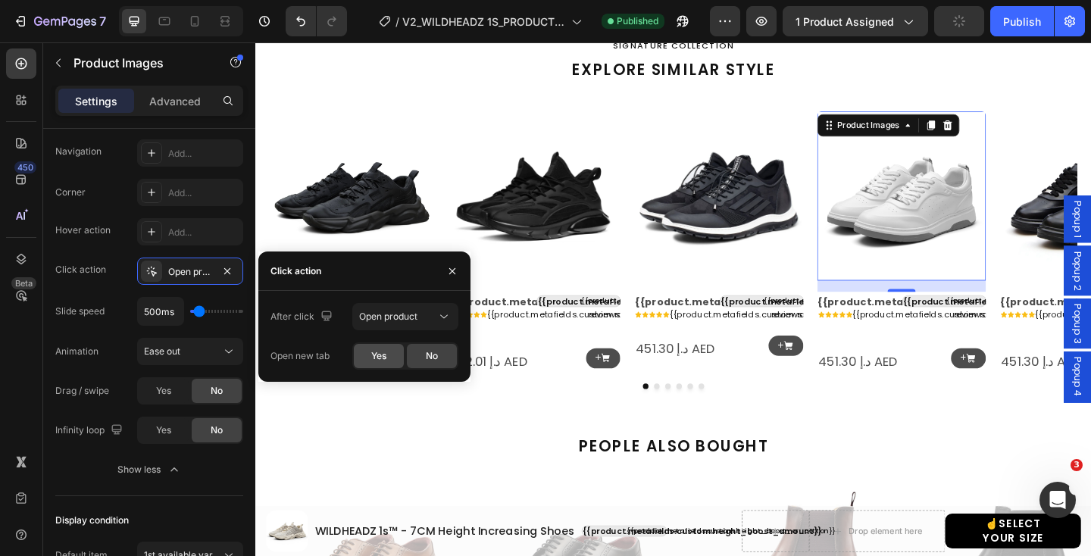
click at [385, 352] on span "Yes" at bounding box center [378, 356] width 15 height 14
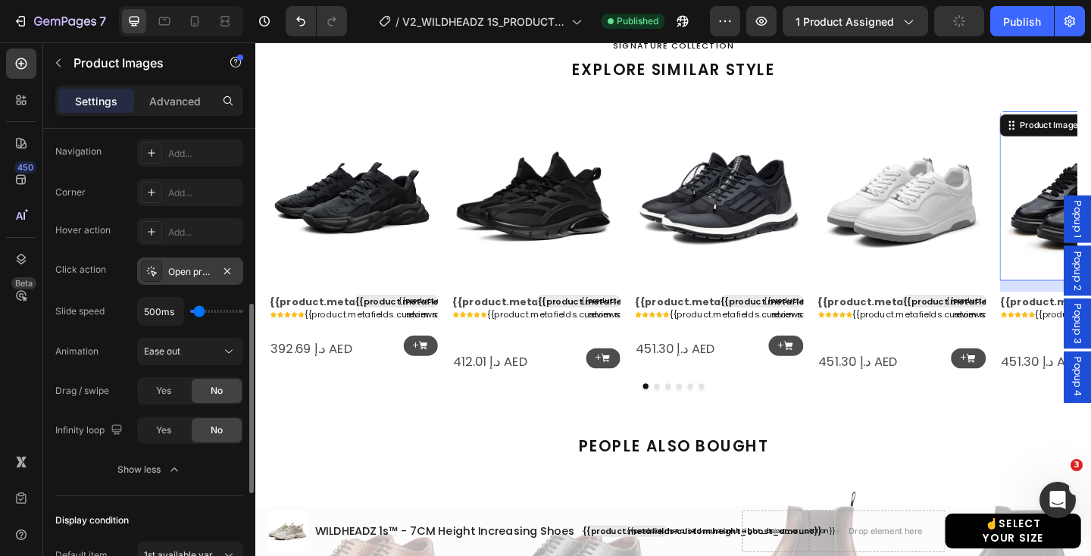
click at [209, 265] on div "Open product" at bounding box center [190, 272] width 44 height 14
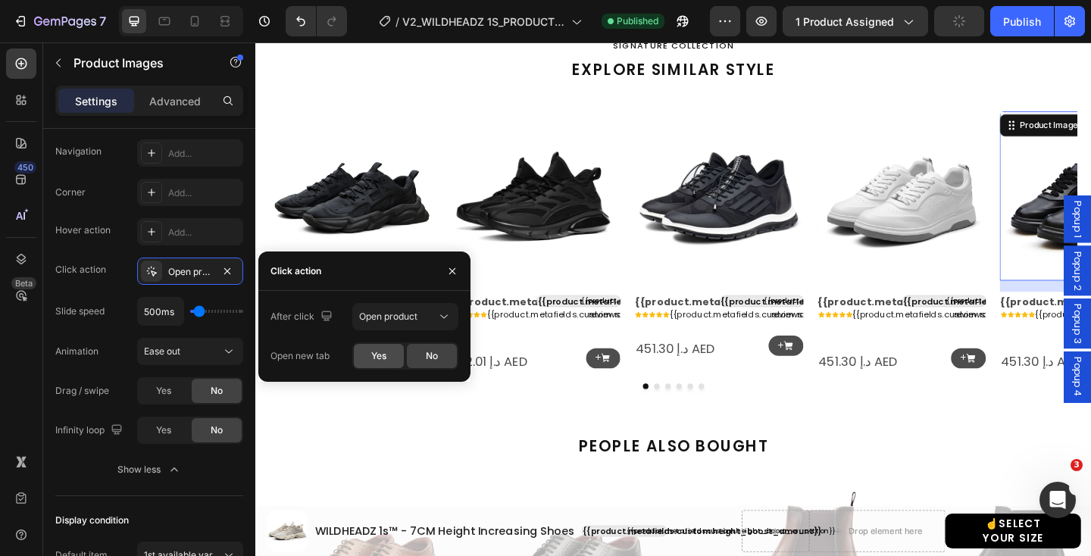
click at [376, 350] on span "Yes" at bounding box center [378, 356] width 15 height 14
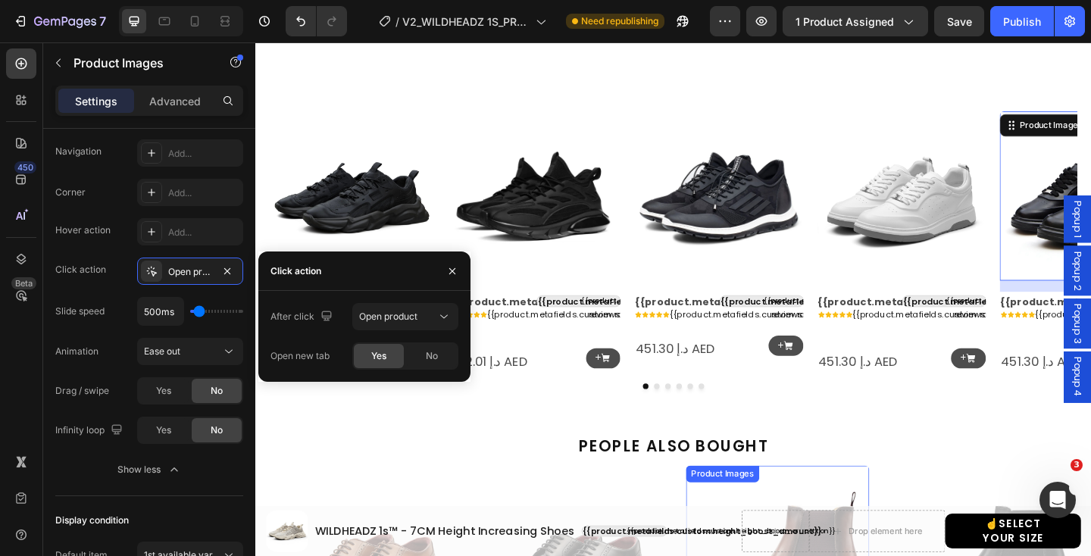
scroll to position [684, 0]
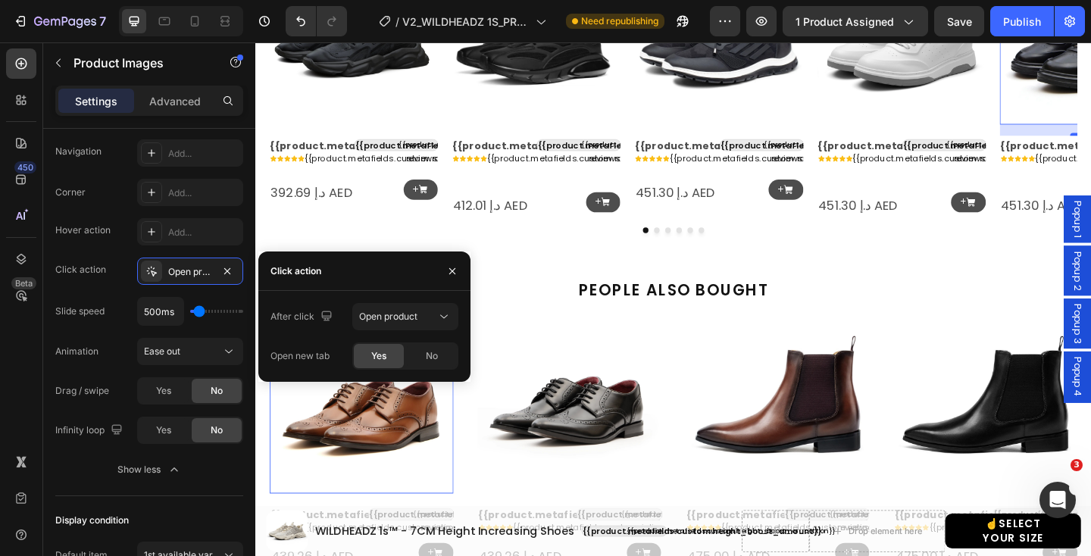
click at [362, 442] on img at bounding box center [370, 433] width 200 height 200
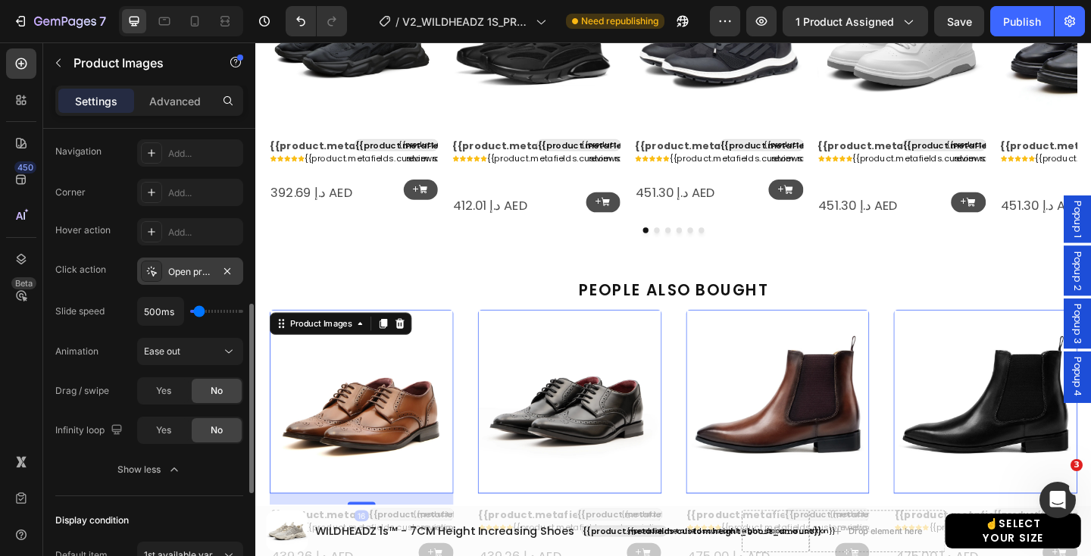
click at [214, 273] on div "Open product" at bounding box center [190, 270] width 106 height 27
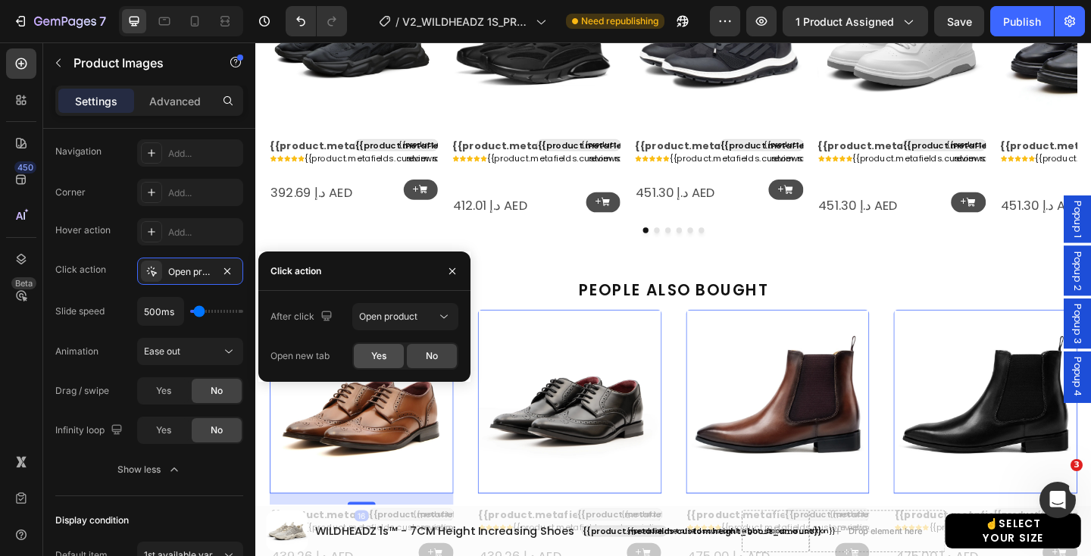
click at [365, 360] on div "Yes" at bounding box center [379, 356] width 50 height 24
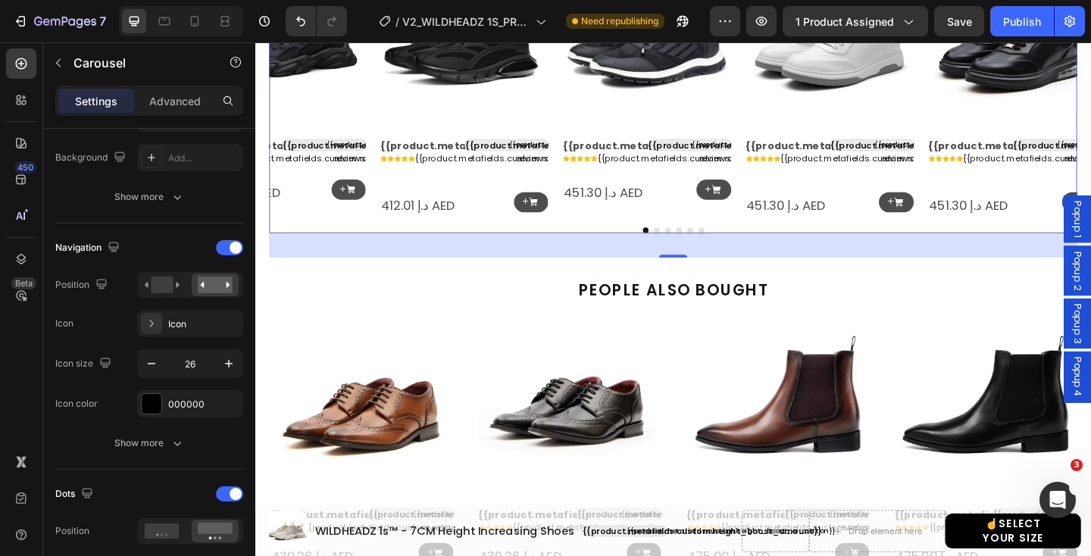
scroll to position [0, 0]
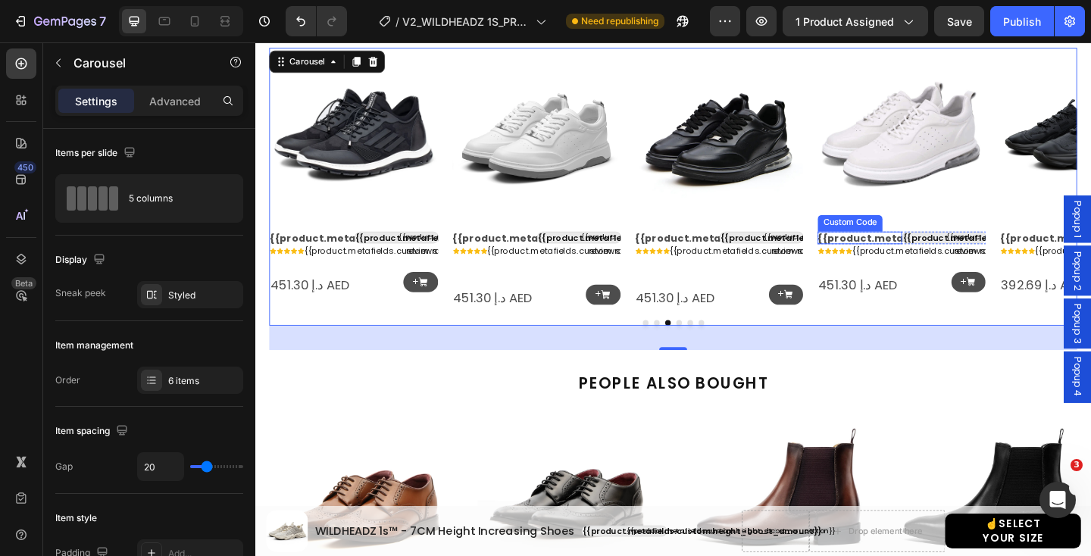
scroll to position [565, 0]
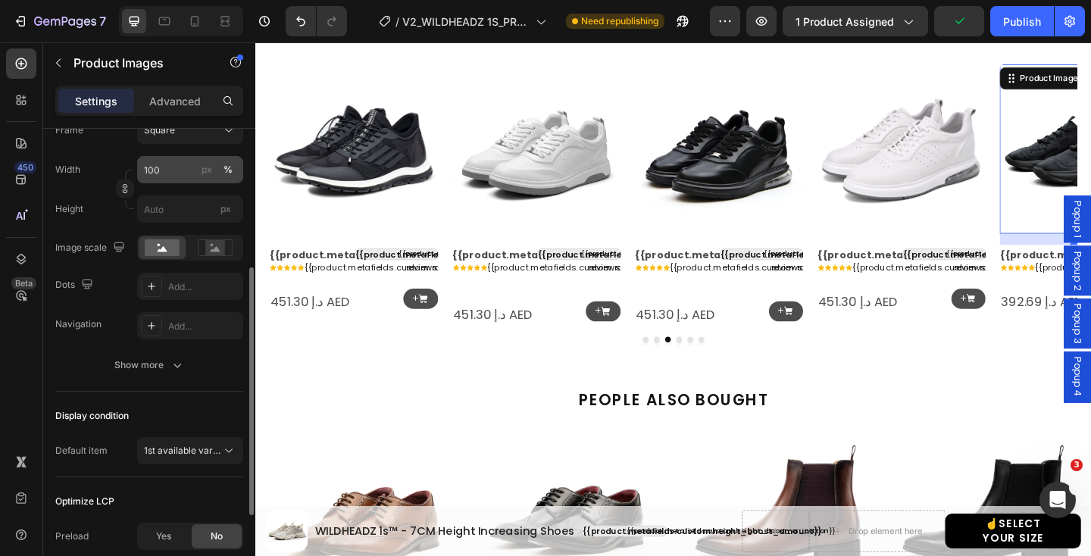
scroll to position [270, 0]
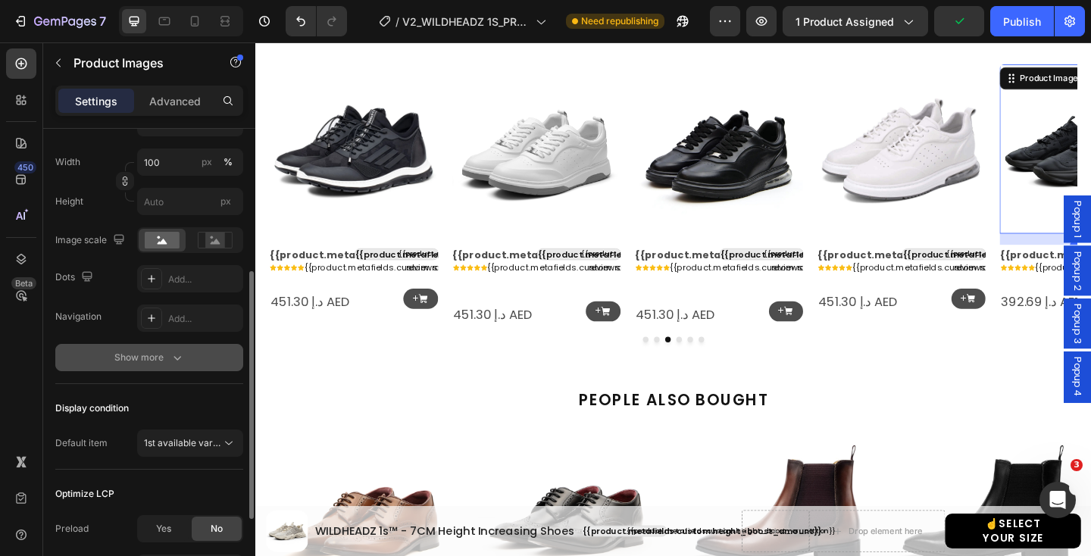
click at [174, 351] on icon "button" at bounding box center [177, 357] width 15 height 15
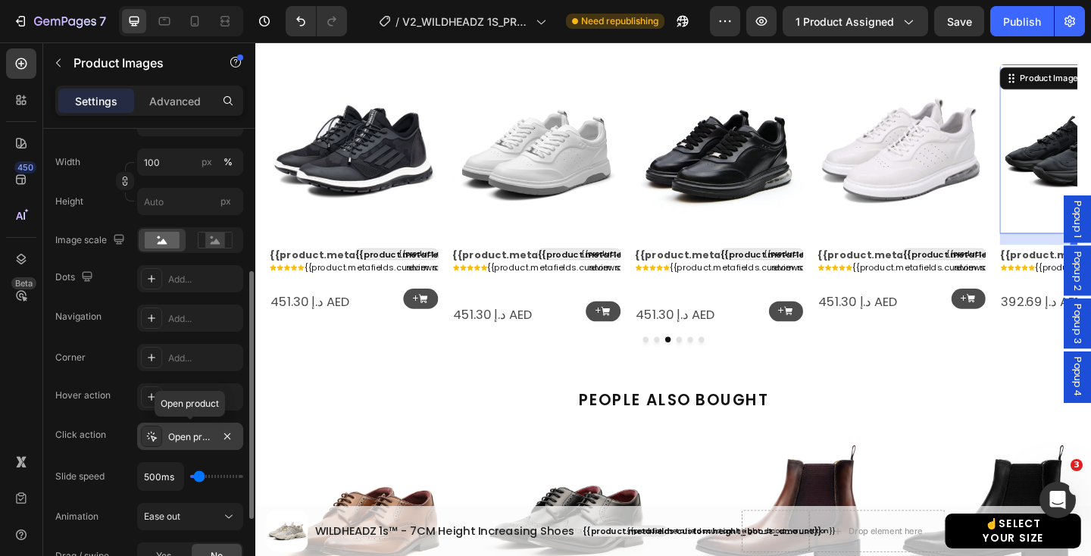
click at [177, 432] on div "Open product" at bounding box center [190, 437] width 44 height 14
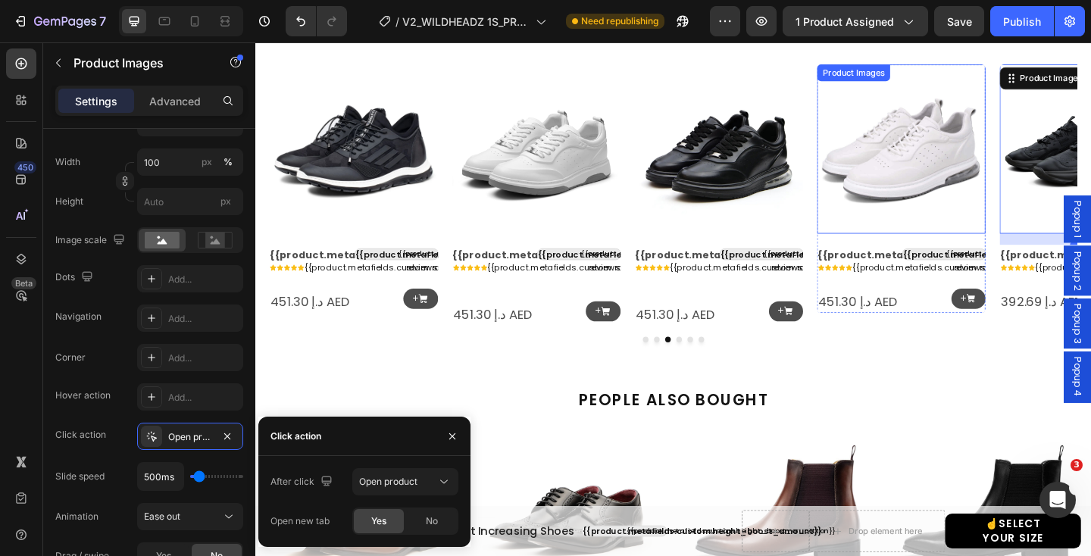
click at [917, 145] on img at bounding box center [957, 158] width 183 height 183
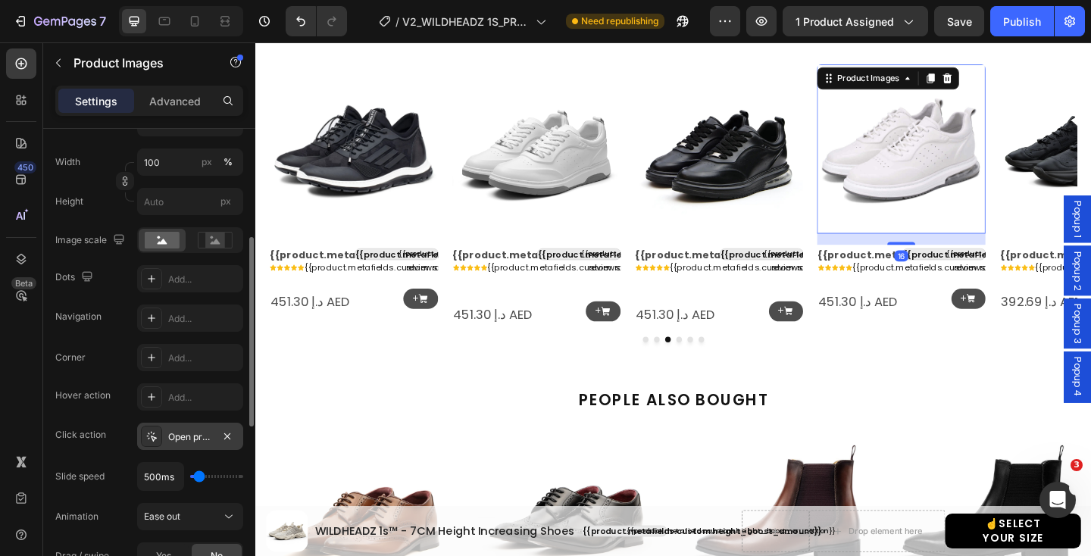
click at [151, 439] on icon at bounding box center [151, 436] width 12 height 12
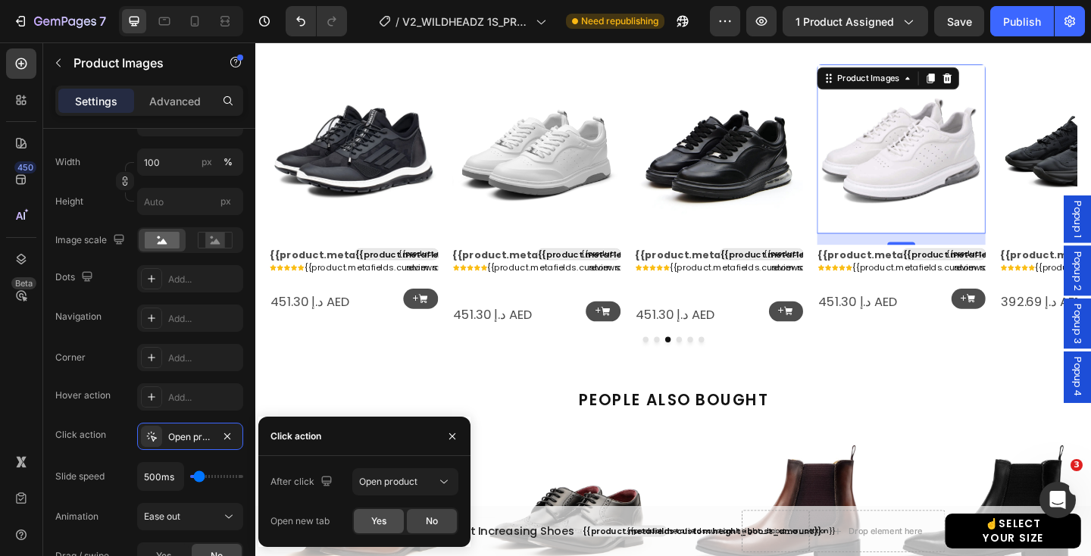
drag, startPoint x: 376, startPoint y: 520, endPoint x: 416, endPoint y: 193, distance: 328.8
click at [376, 520] on span "Yes" at bounding box center [378, 521] width 15 height 14
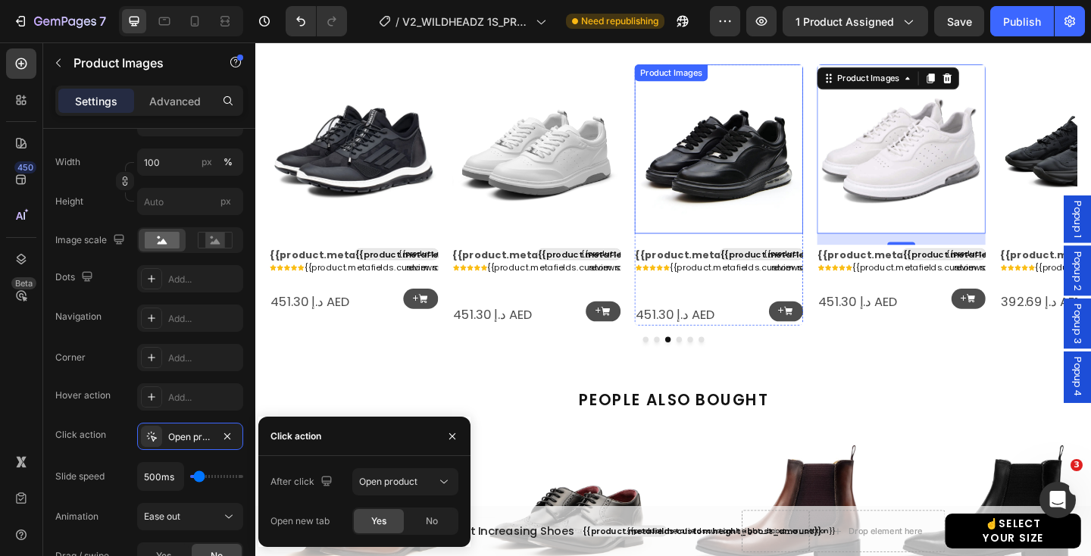
click at [744, 165] on img at bounding box center [758, 158] width 183 height 183
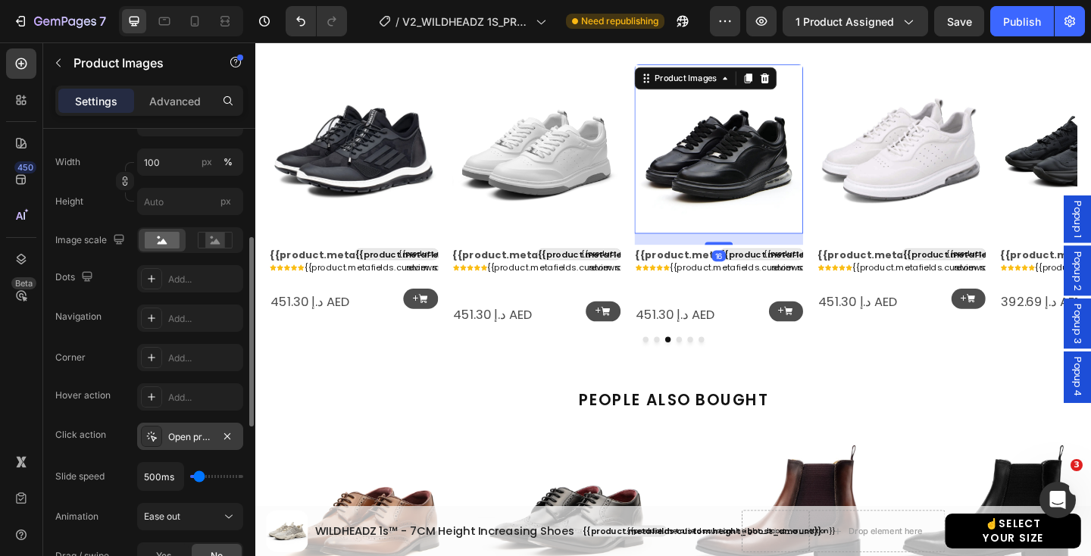
click at [151, 436] on icon at bounding box center [152, 437] width 10 height 10
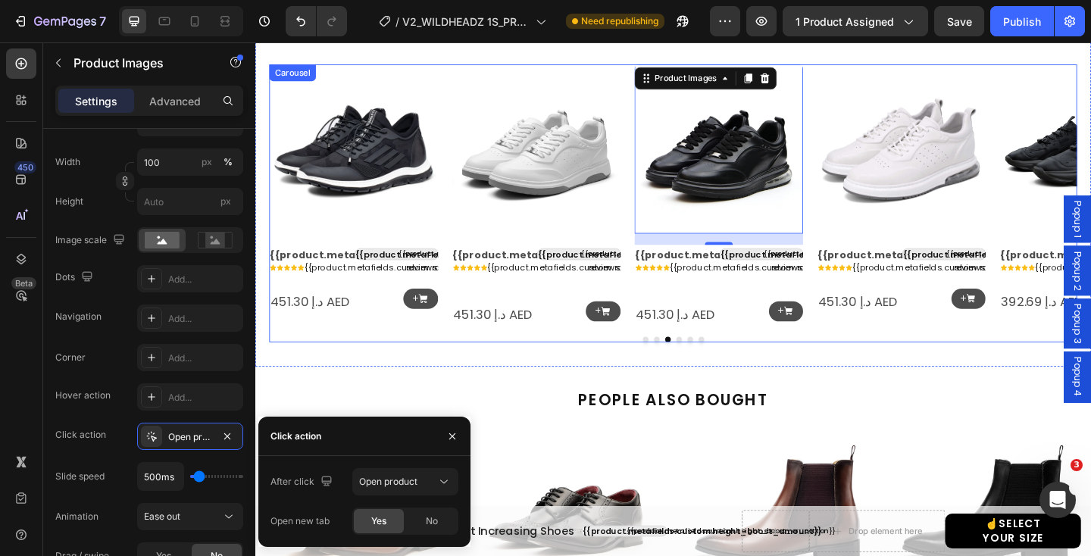
click at [294, 205] on icon "Carousel Back Arrow" at bounding box center [295, 209] width 20 height 20
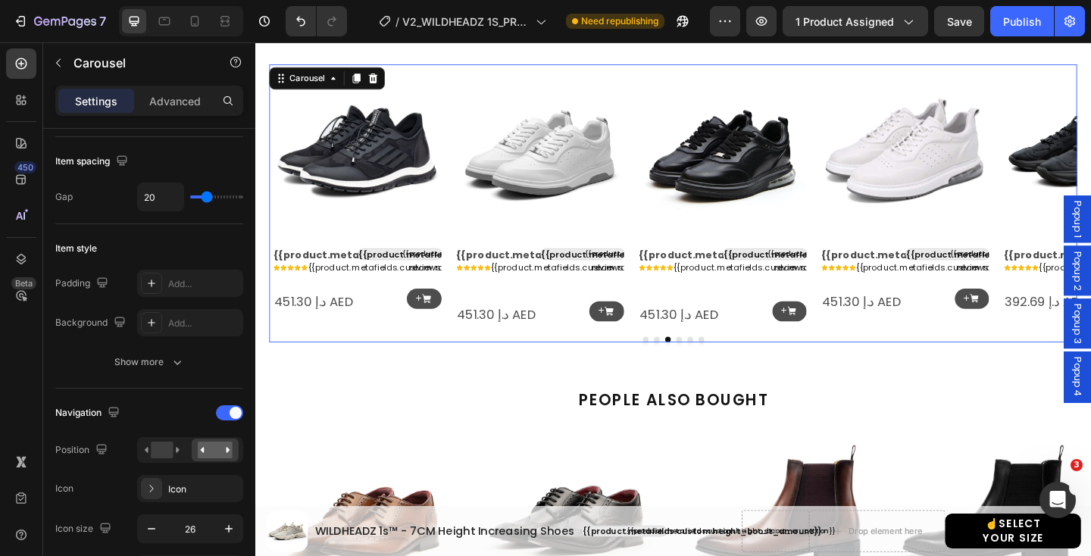
click at [294, 205] on icon "Carousel Back Arrow" at bounding box center [295, 209] width 20 height 20
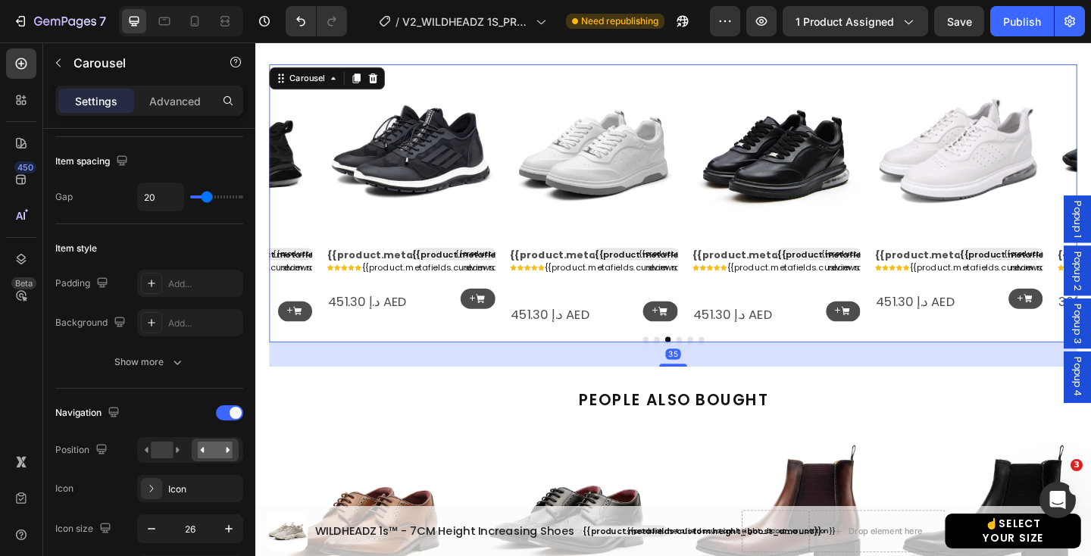
scroll to position [0, 0]
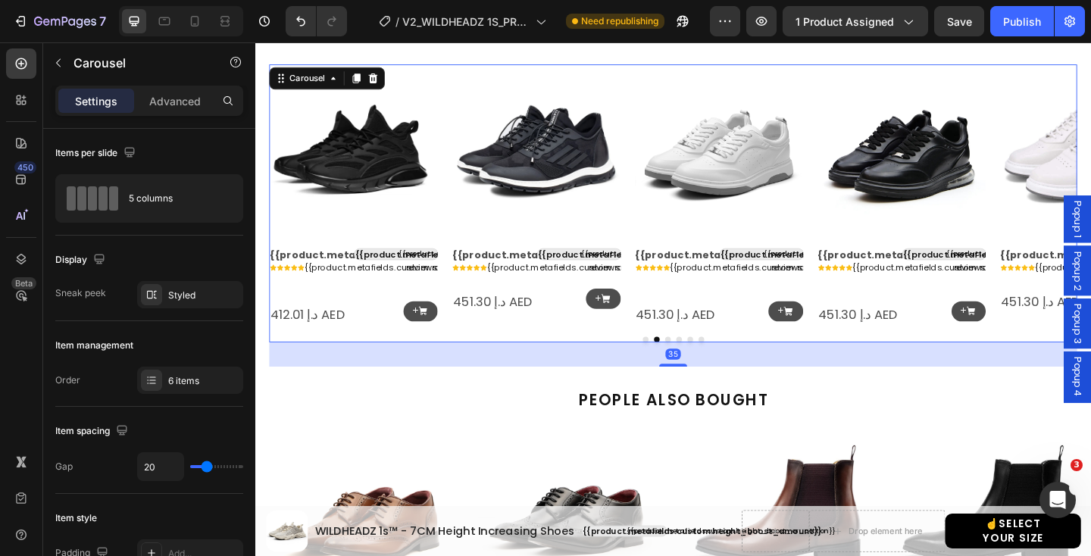
click at [295, 204] on icon "Carousel Back Arrow" at bounding box center [295, 209] width 20 height 20
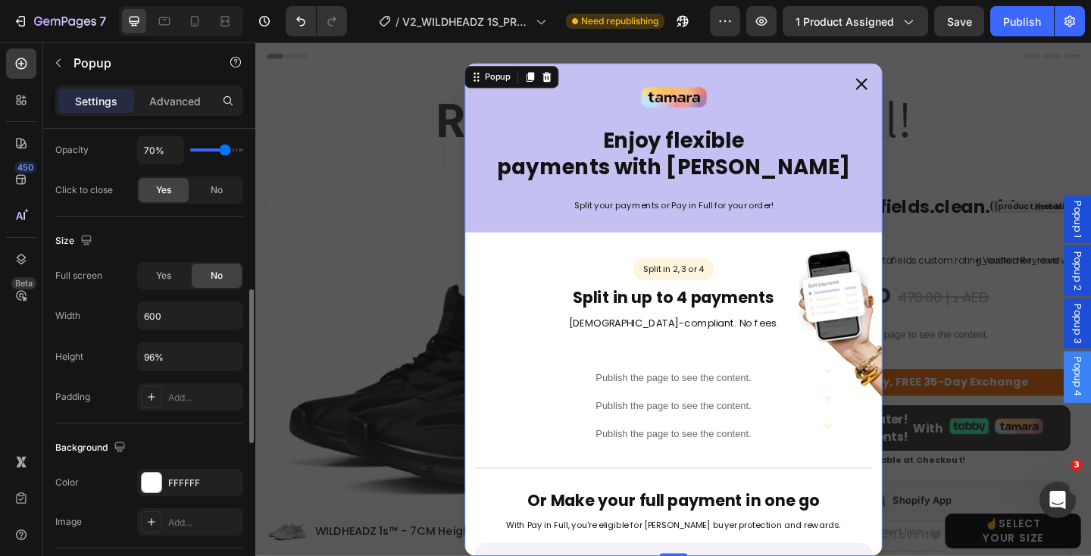
scroll to position [491, 0]
click at [171, 355] on input "96%" at bounding box center [190, 355] width 105 height 27
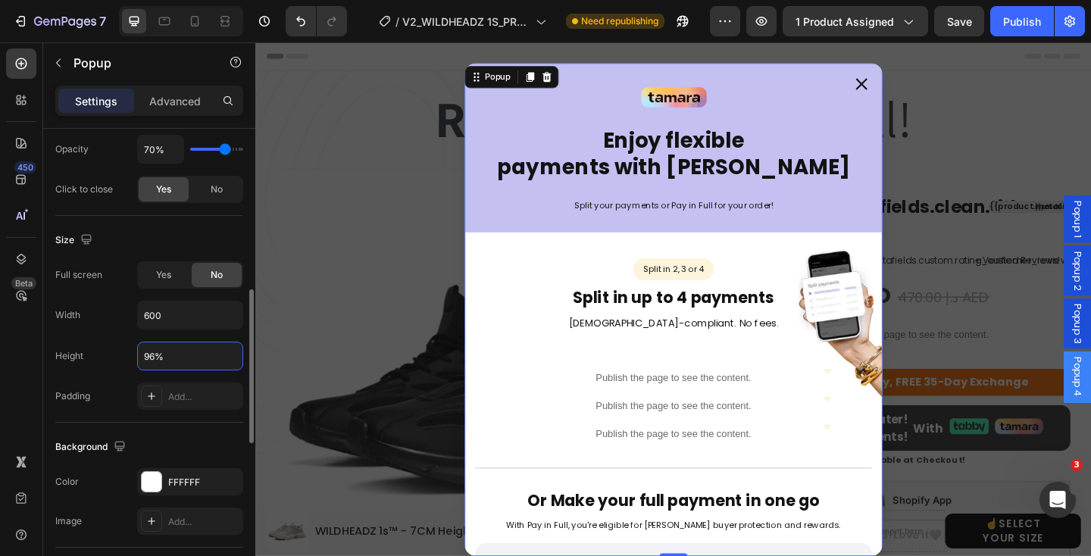
click at [171, 355] on input "96%" at bounding box center [190, 355] width 105 height 27
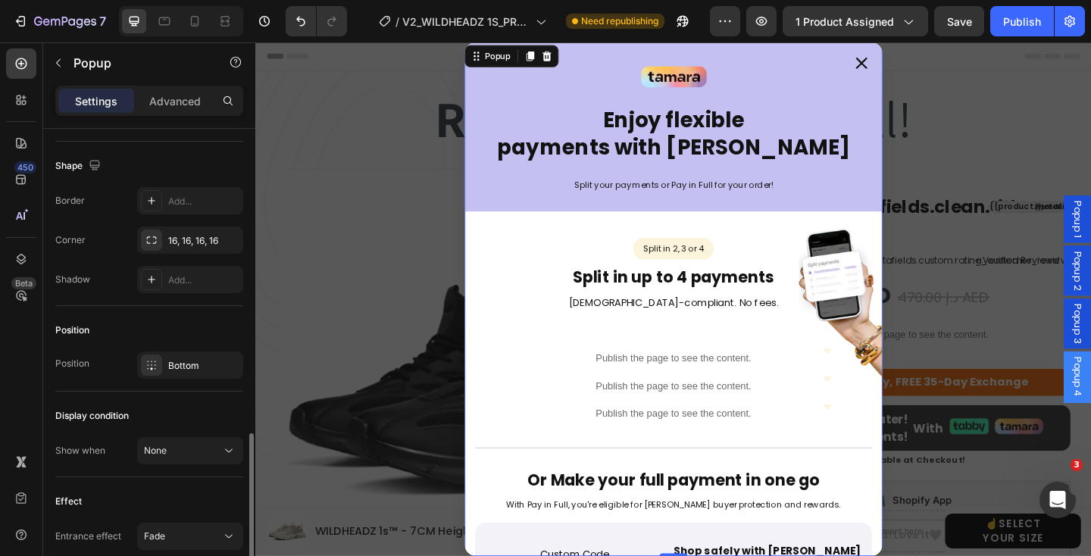
scroll to position [913, 0]
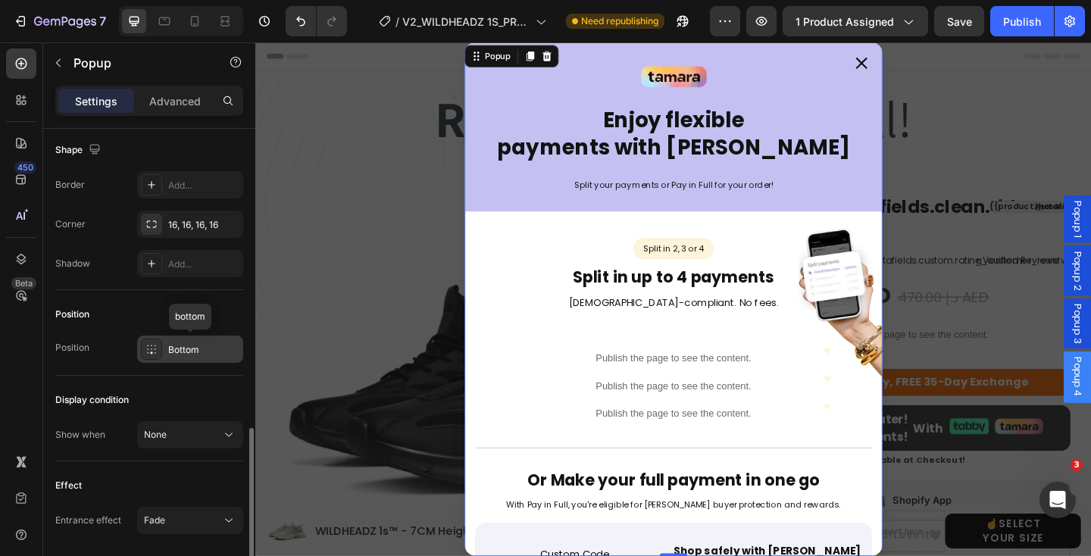
click at [152, 351] on icon at bounding box center [151, 349] width 12 height 12
type input "Auto"
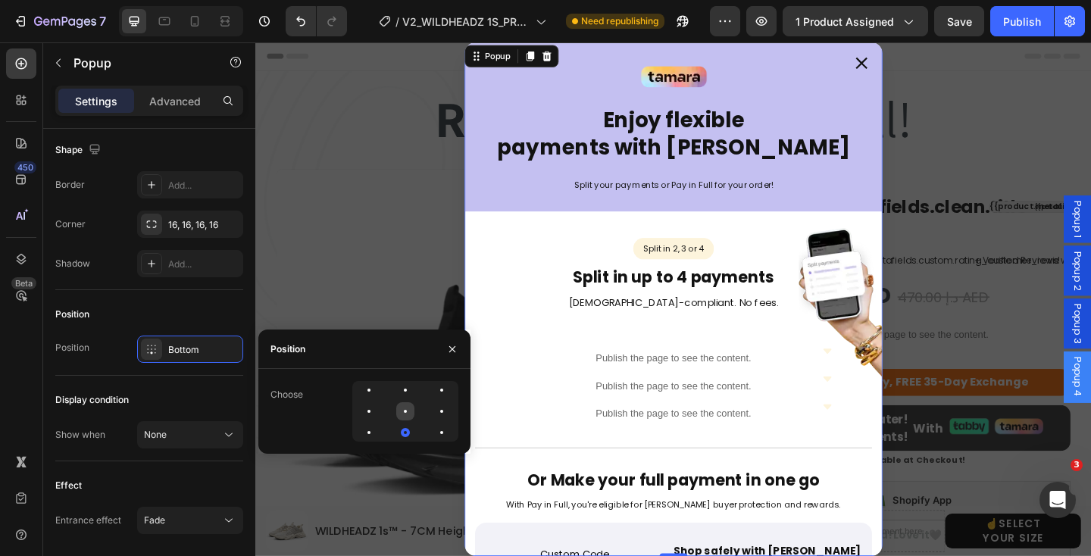
click at [432, 412] on div at bounding box center [441, 411] width 18 height 18
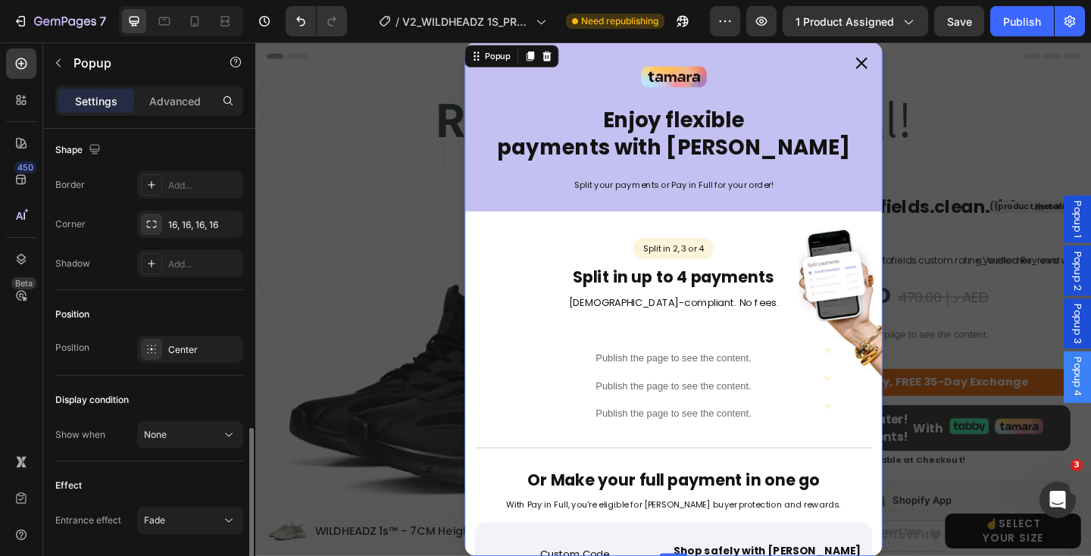
click at [170, 311] on div "Position" at bounding box center [149, 314] width 188 height 24
click at [919, 65] on icon "Dialog content" at bounding box center [914, 65] width 14 height 14
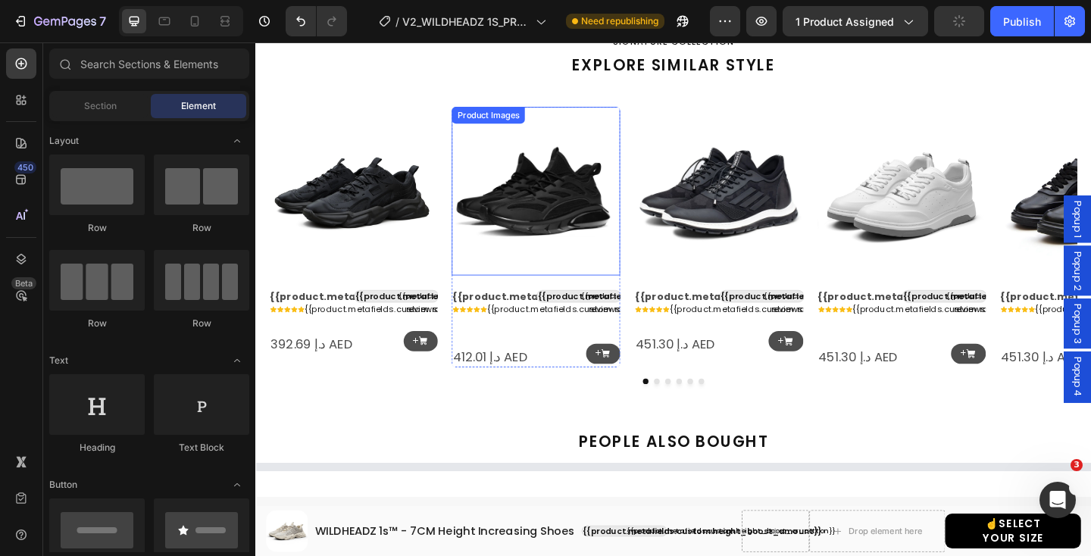
scroll to position [1355, 0]
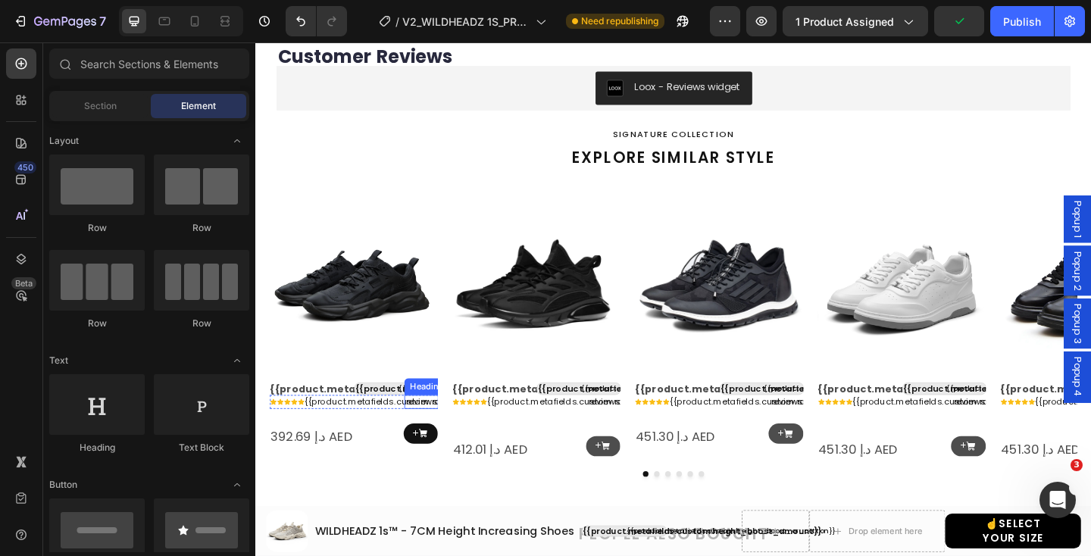
click at [432, 470] on icon at bounding box center [437, 468] width 11 height 11
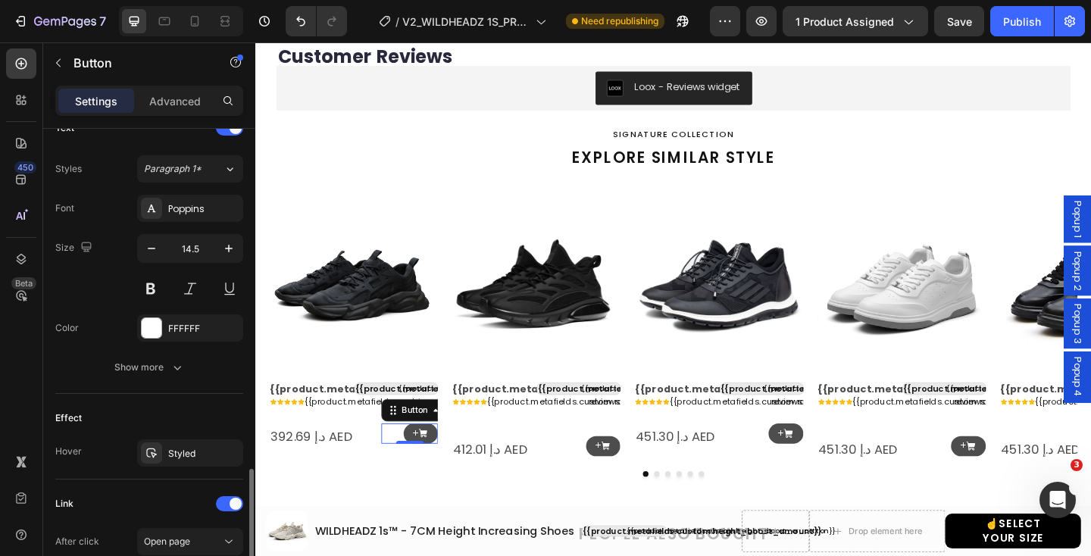
scroll to position [854, 0]
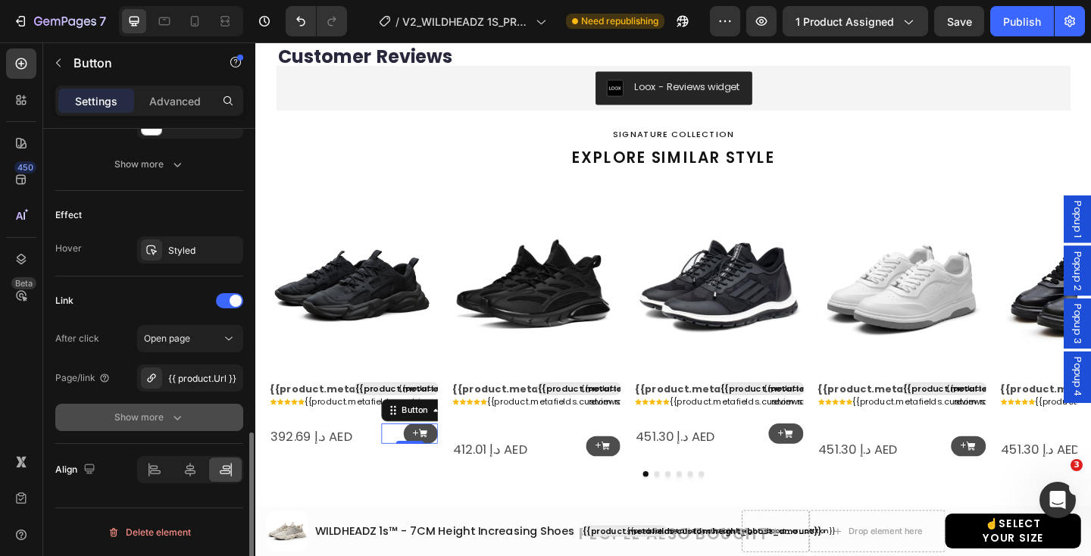
click at [164, 414] on div "Show more" at bounding box center [149, 417] width 70 height 15
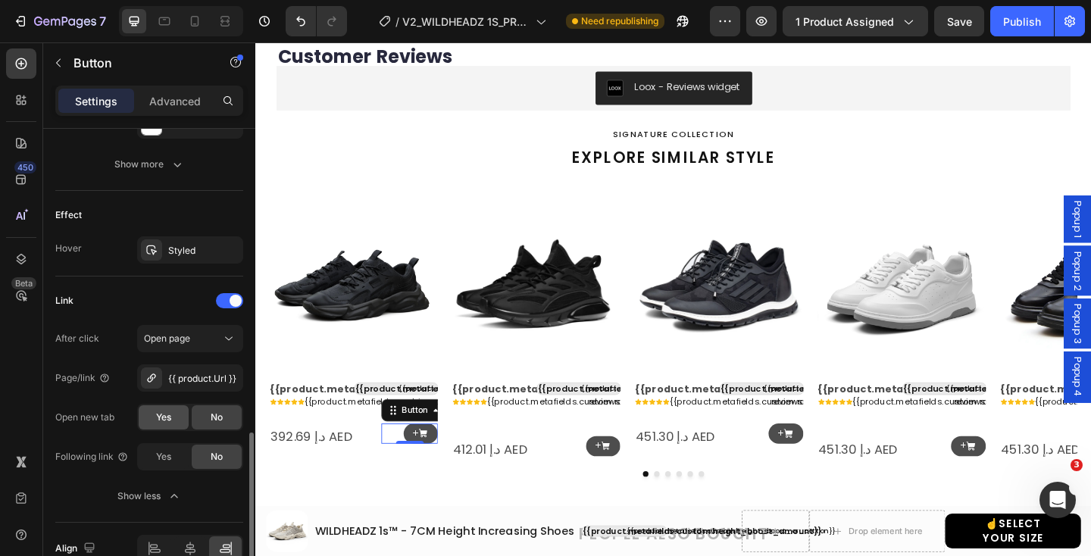
click at [166, 413] on span "Yes" at bounding box center [163, 417] width 15 height 14
click at [632, 477] on icon at bounding box center [636, 481] width 9 height 9
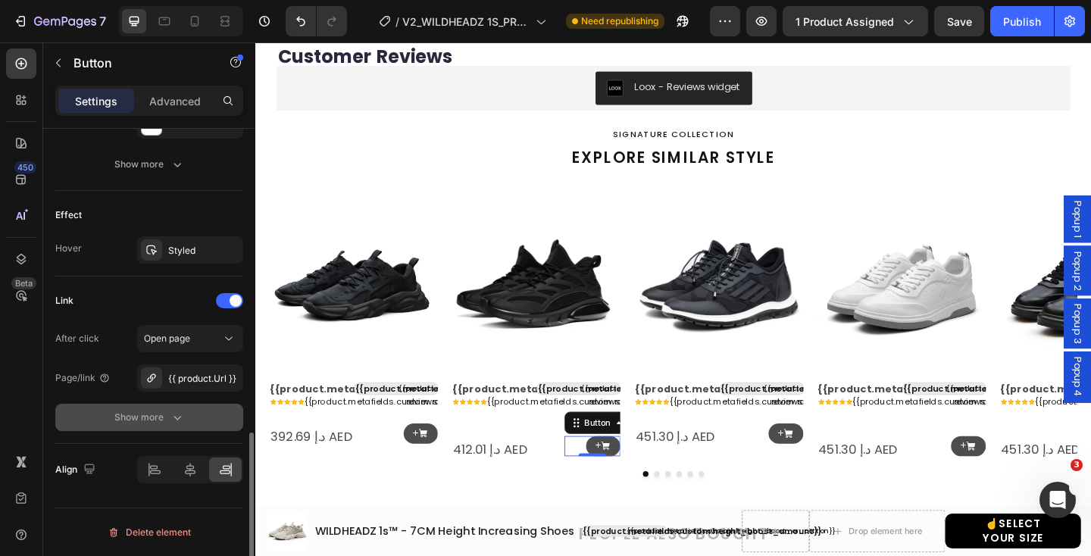
click at [161, 413] on div "Show more" at bounding box center [149, 417] width 70 height 15
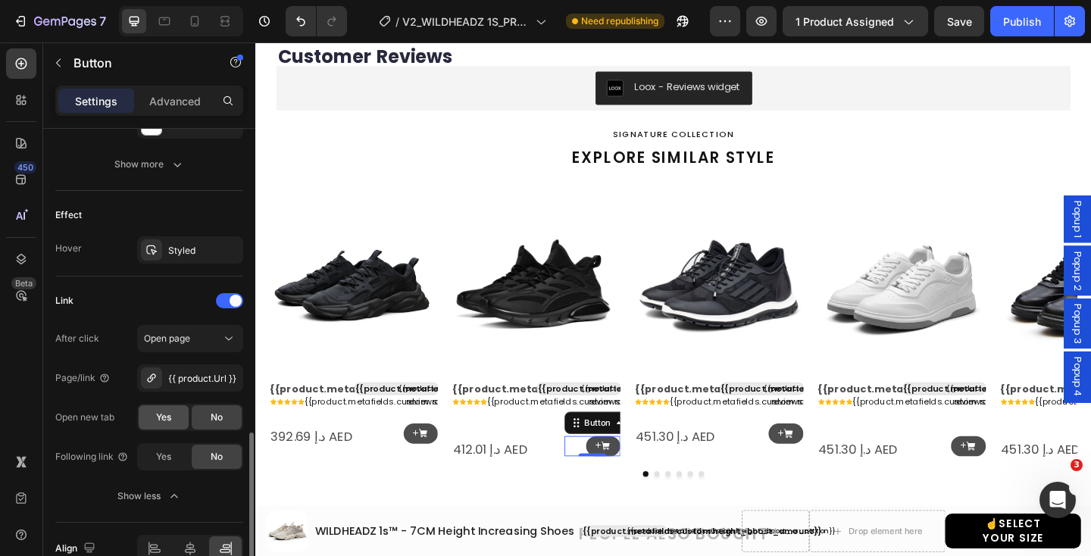
click at [161, 415] on span "Yes" at bounding box center [163, 417] width 15 height 14
click at [830, 462] on link "+" at bounding box center [832, 468] width 38 height 22
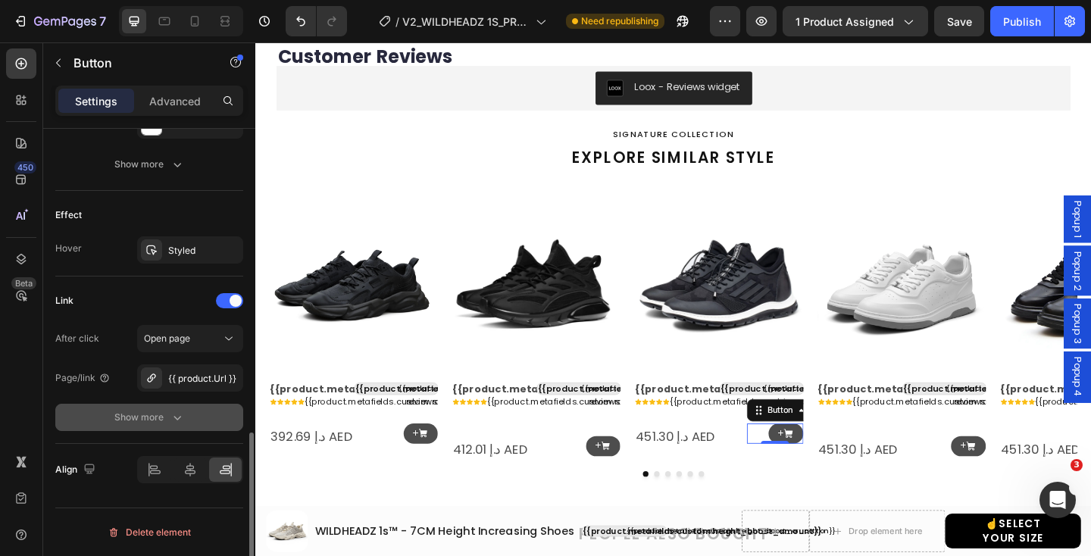
click at [167, 418] on div "Show more" at bounding box center [149, 417] width 70 height 15
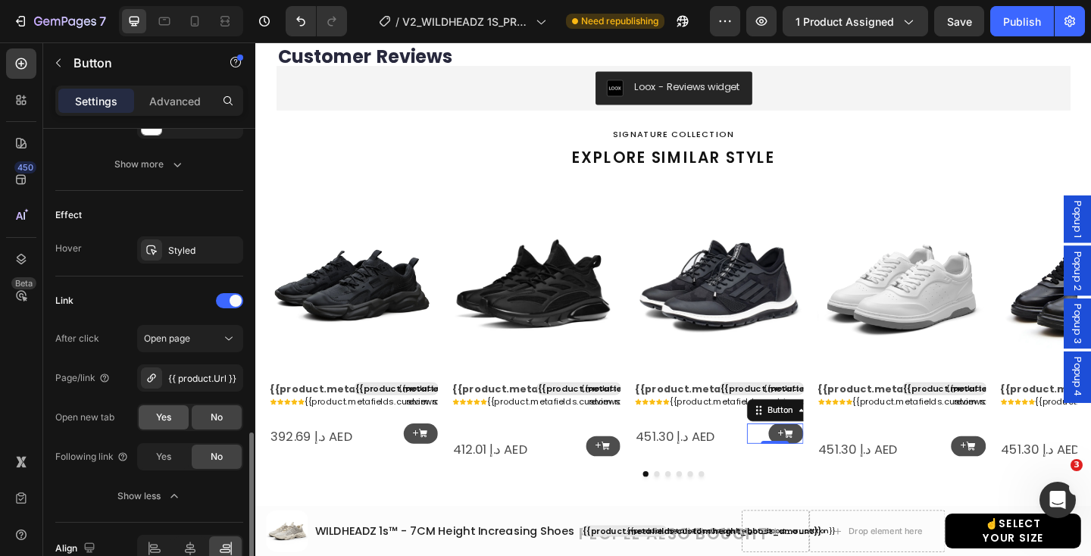
click at [162, 412] on span "Yes" at bounding box center [163, 417] width 15 height 14
click at [1039, 476] on link "+" at bounding box center [1031, 482] width 38 height 22
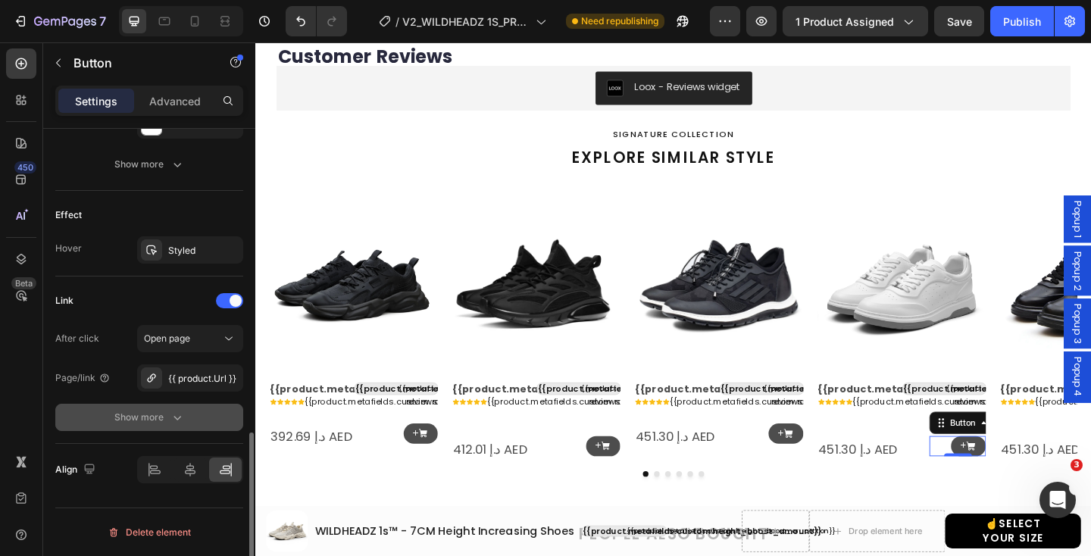
click at [151, 423] on div "Show more" at bounding box center [149, 417] width 70 height 15
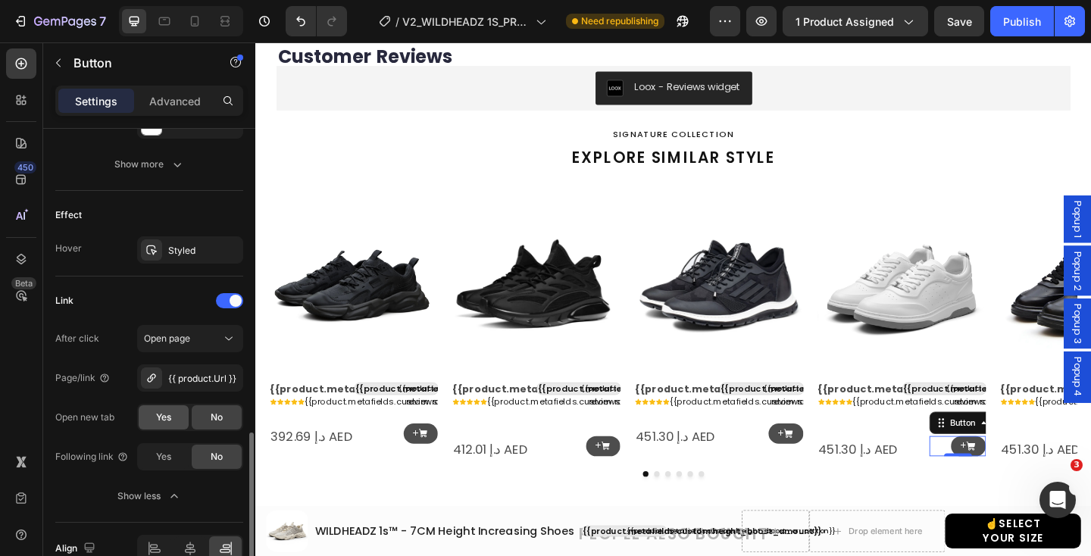
drag, startPoint x: 168, startPoint y: 418, endPoint x: 434, endPoint y: 409, distance: 266.0
click at [168, 418] on span "Yes" at bounding box center [163, 417] width 15 height 14
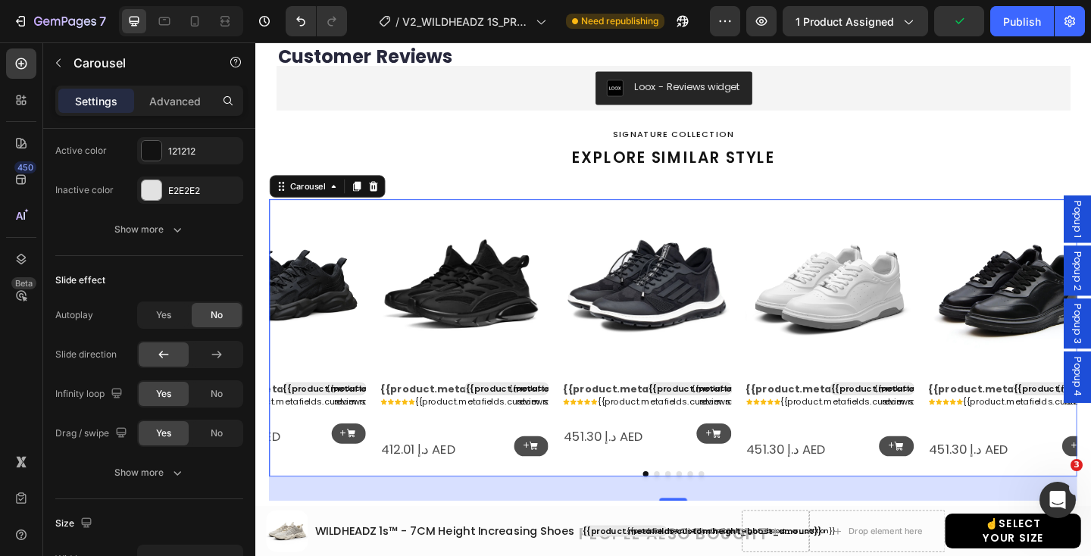
scroll to position [0, 0]
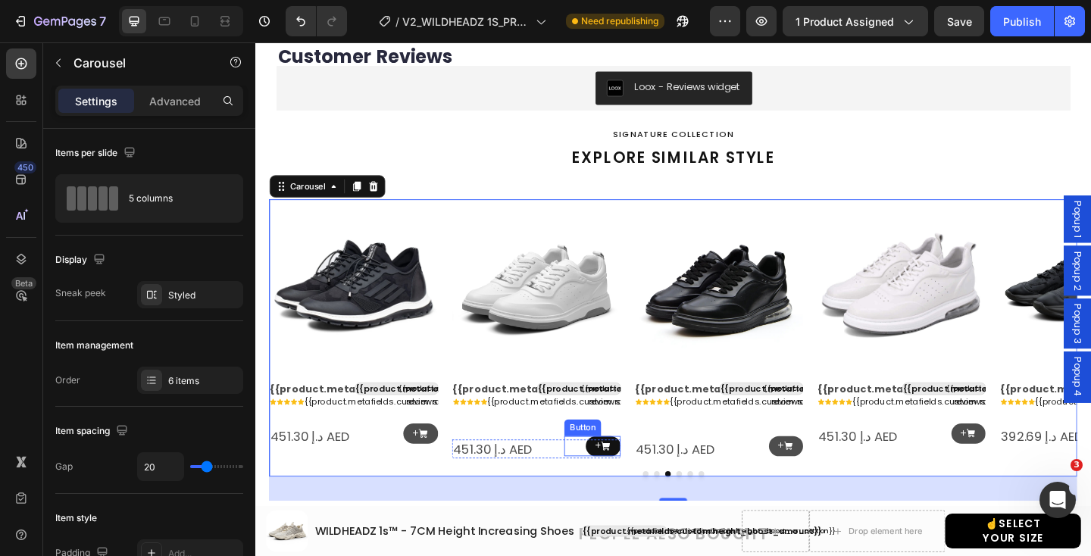
click at [623, 474] on link "+" at bounding box center [634, 482] width 38 height 22
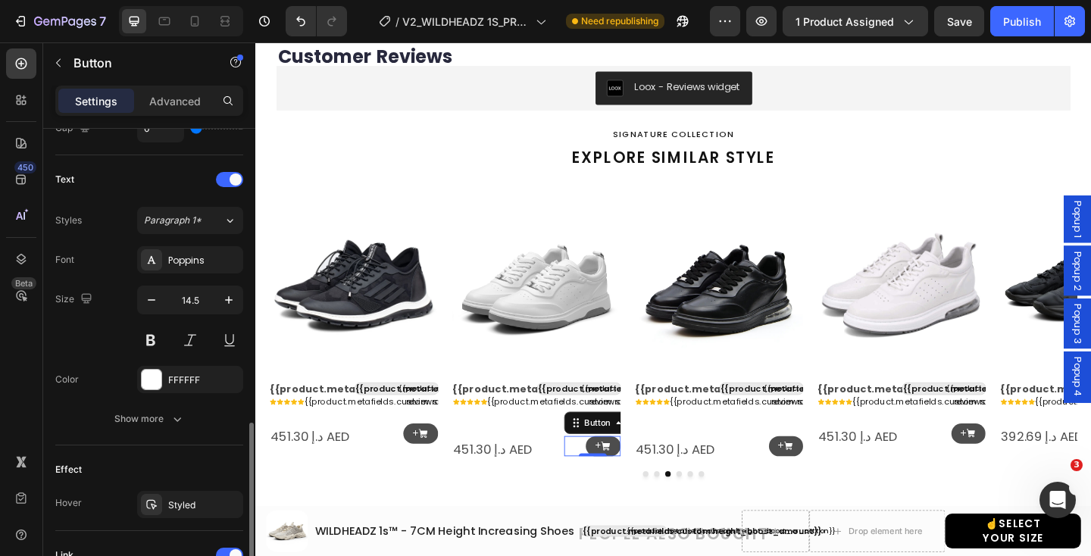
scroll to position [854, 0]
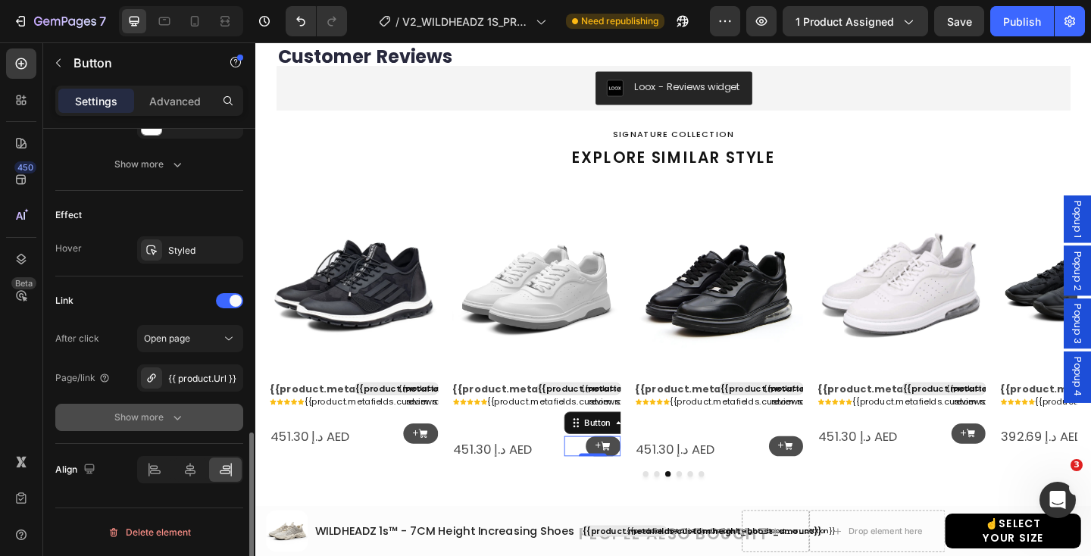
click at [155, 420] on div "Show more" at bounding box center [149, 417] width 70 height 15
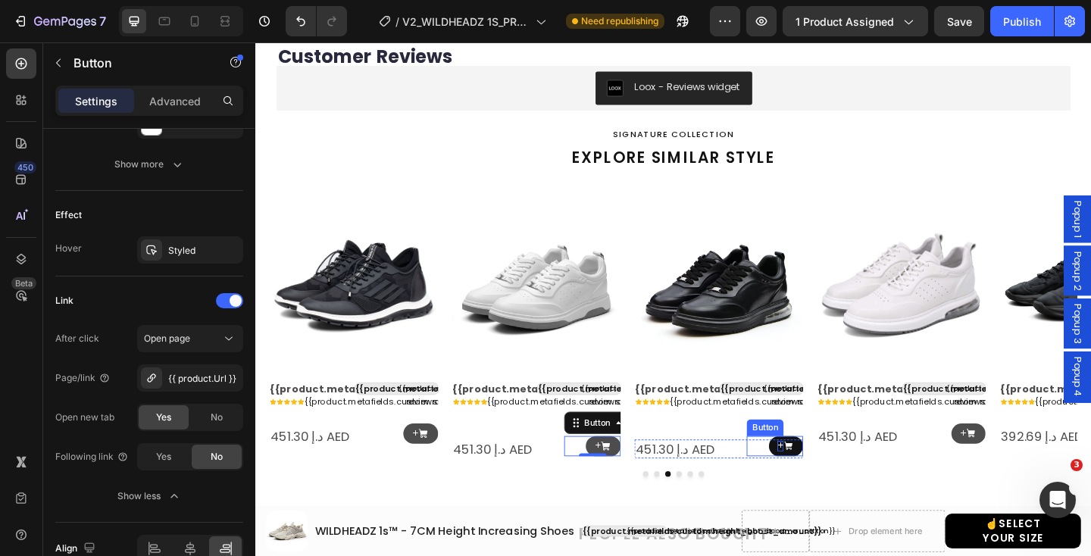
click at [825, 479] on p "+" at bounding box center [825, 481] width 7 height 11
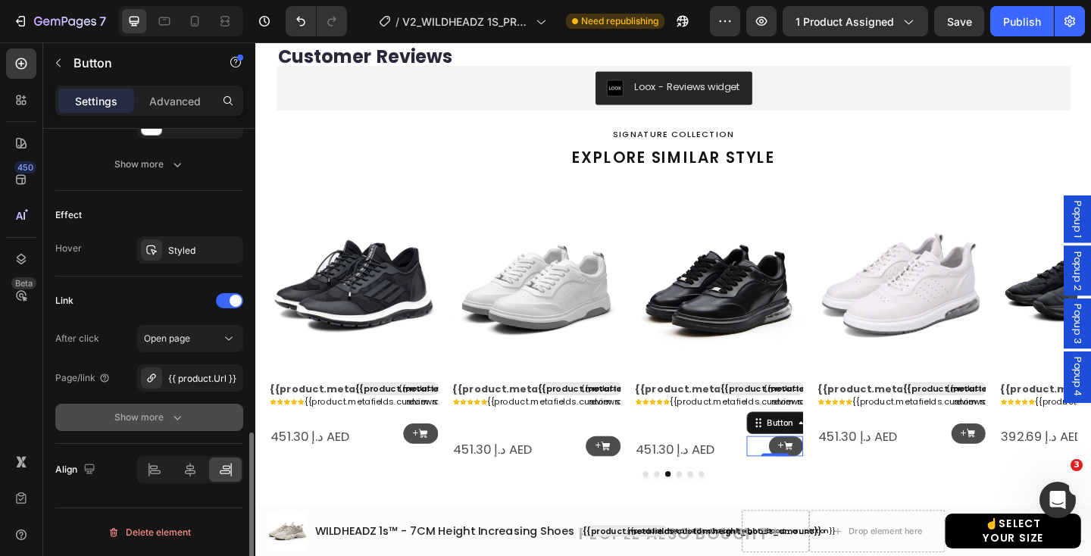
click at [173, 410] on icon "button" at bounding box center [177, 417] width 15 height 15
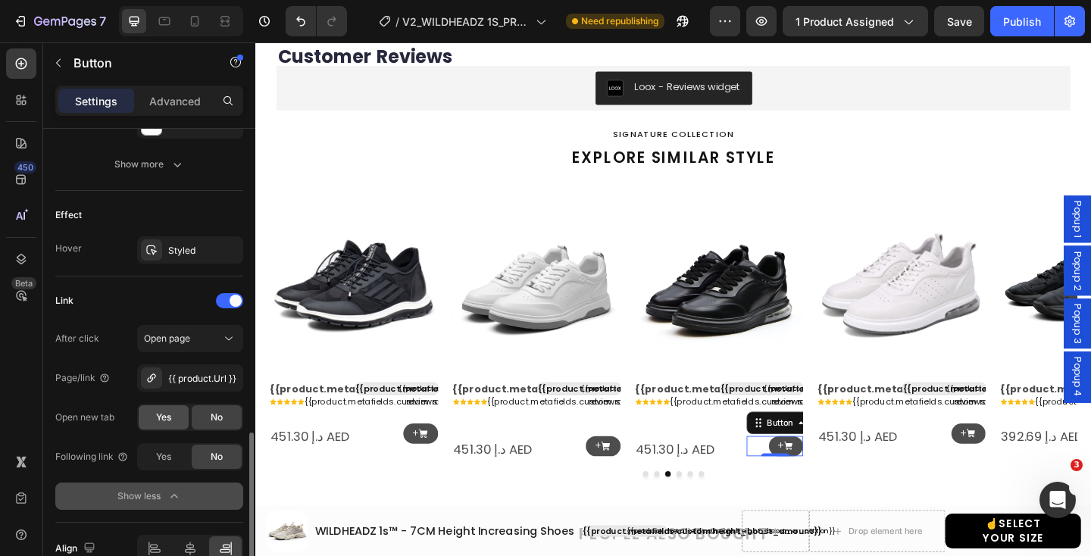
click at [170, 417] on span "Yes" at bounding box center [163, 417] width 15 height 14
click at [1035, 467] on icon at bounding box center [1032, 467] width 9 height 9
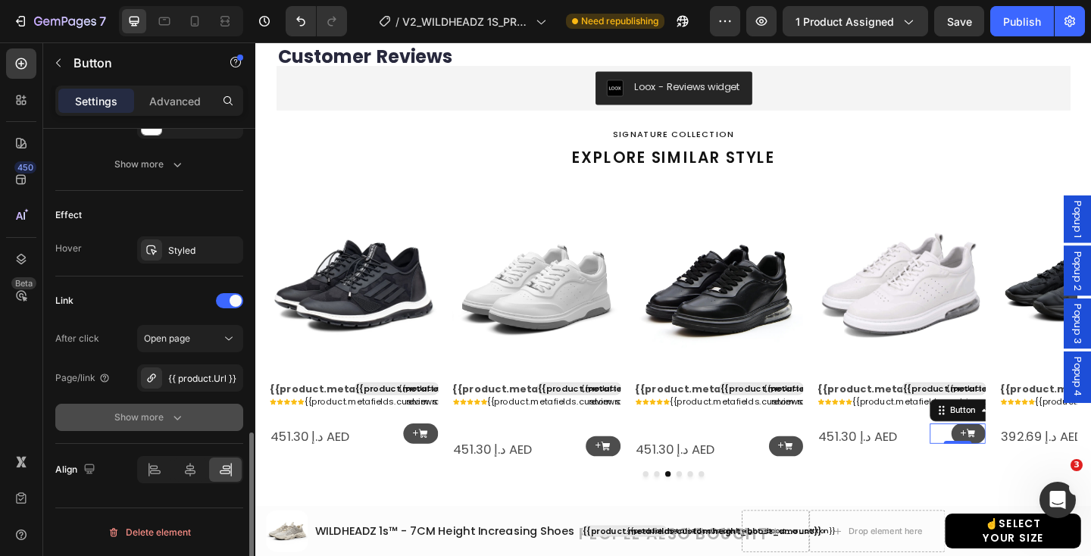
click at [166, 420] on div "Show more" at bounding box center [149, 417] width 70 height 15
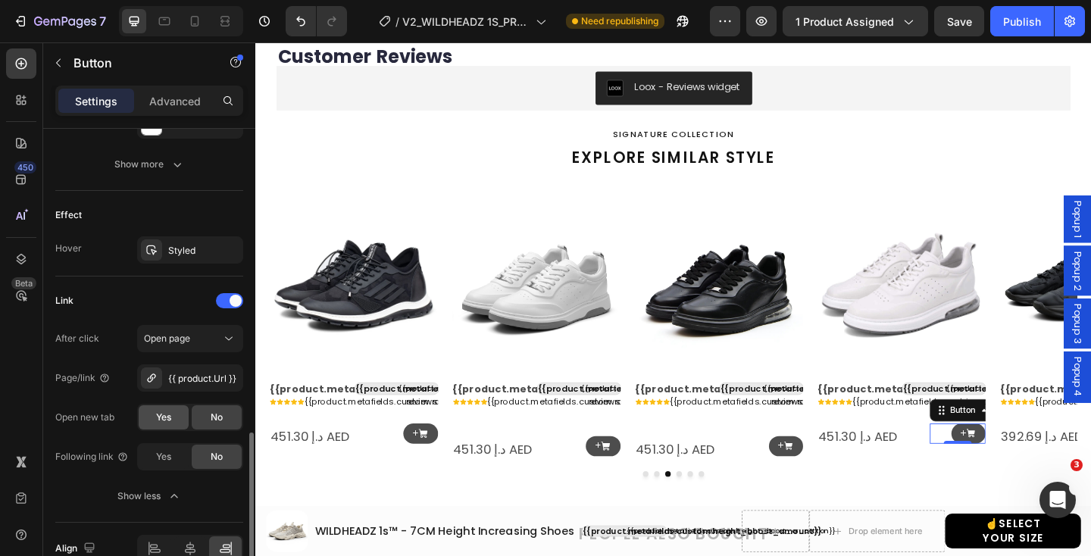
click at [168, 419] on span "Yes" at bounding box center [163, 417] width 15 height 14
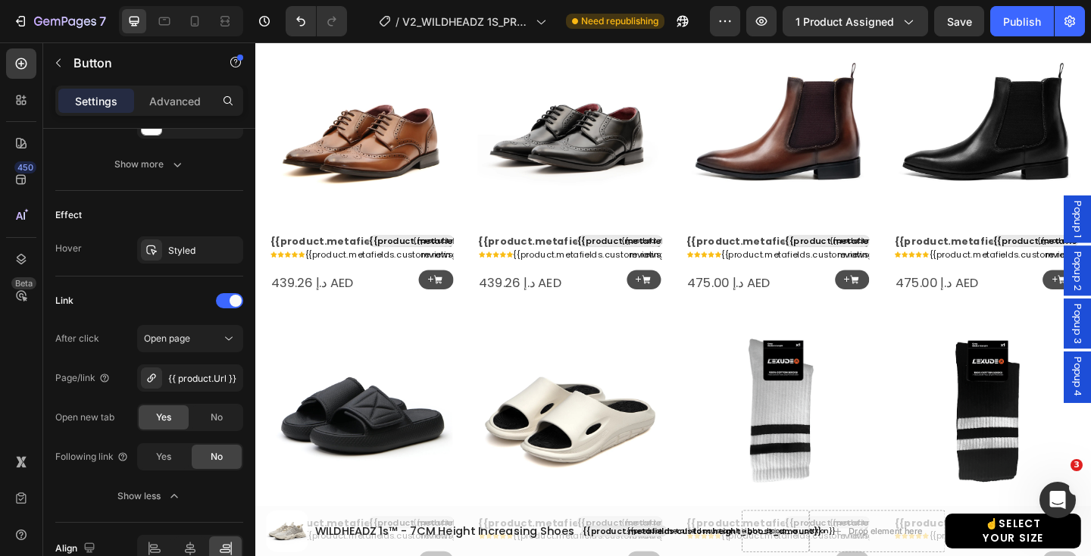
scroll to position [1868, 0]
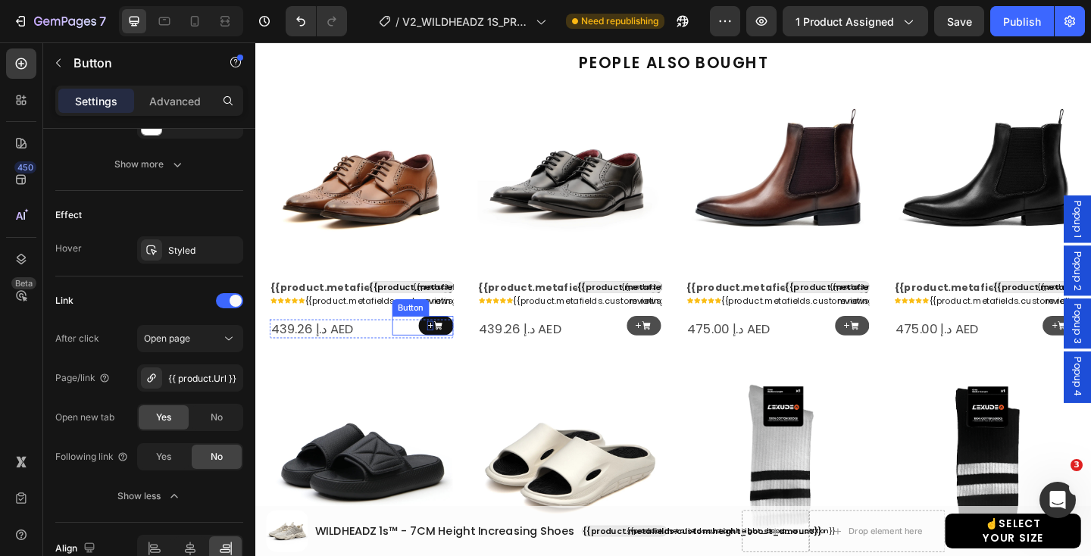
click at [448, 347] on p "+" at bounding box center [445, 350] width 7 height 11
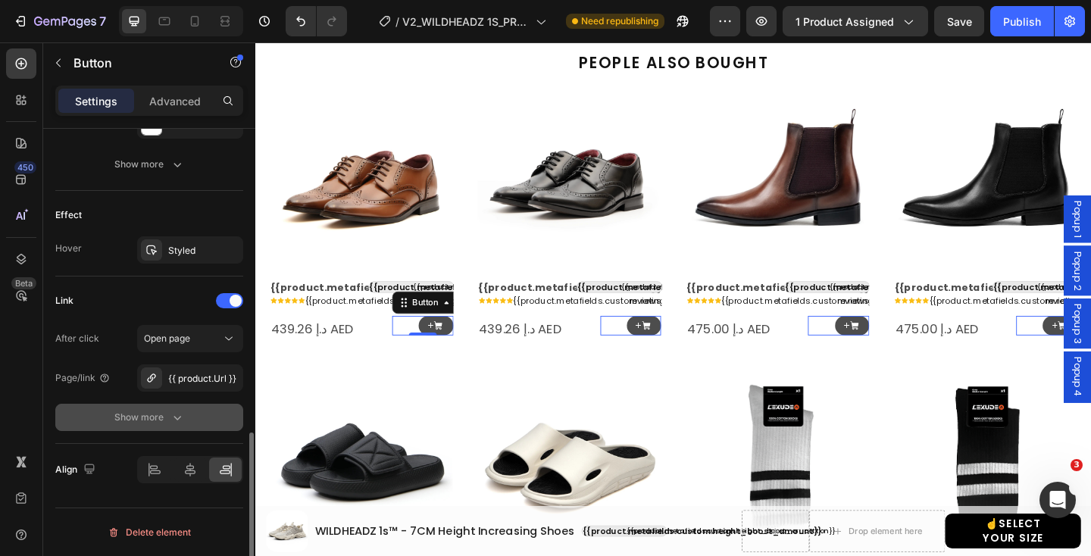
click at [183, 417] on icon "button" at bounding box center [177, 417] width 15 height 15
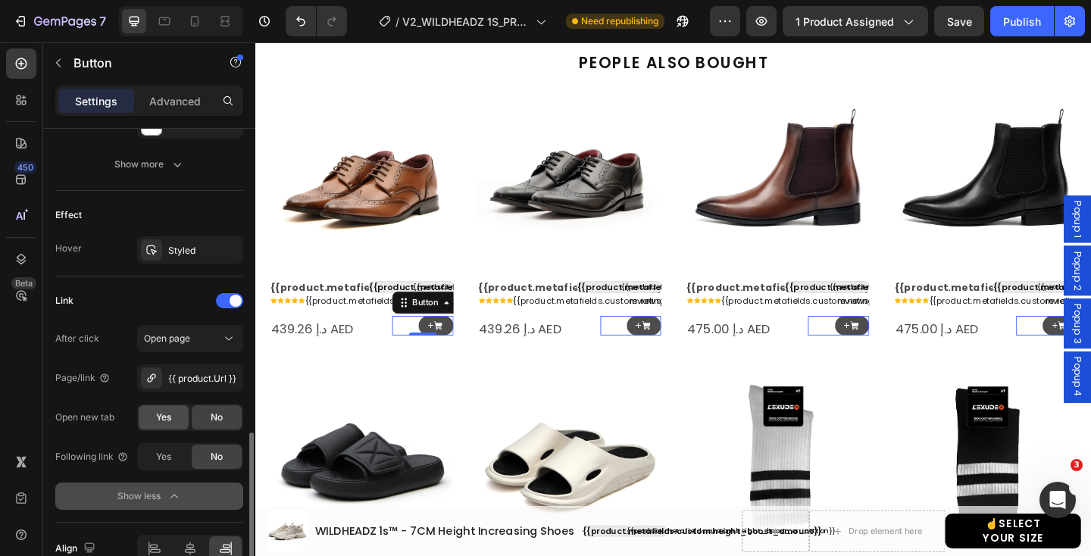
click at [172, 420] on div "Yes" at bounding box center [164, 417] width 50 height 24
click at [1028, 15] on div "Publish" at bounding box center [1022, 22] width 38 height 16
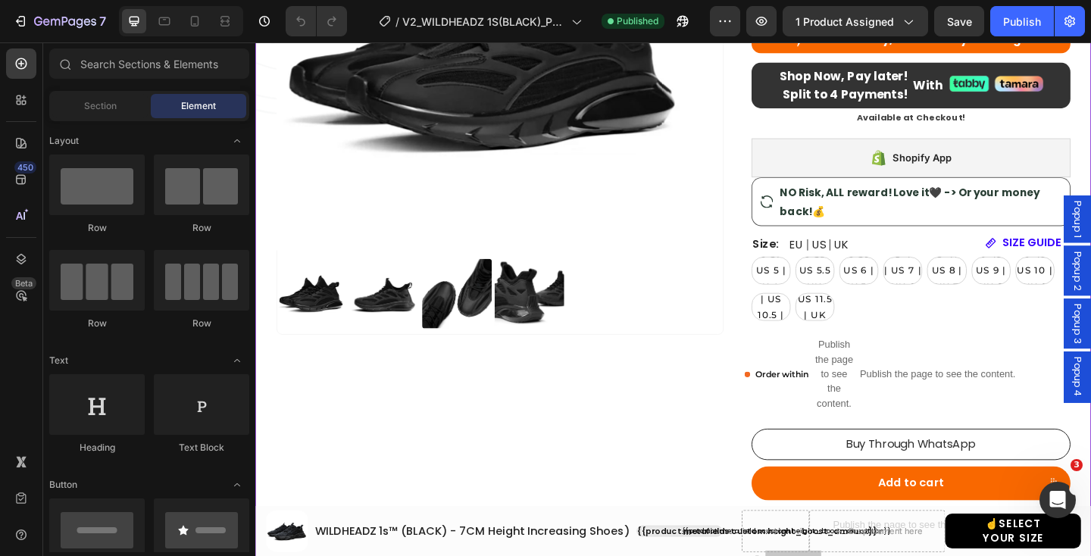
scroll to position [370, 0]
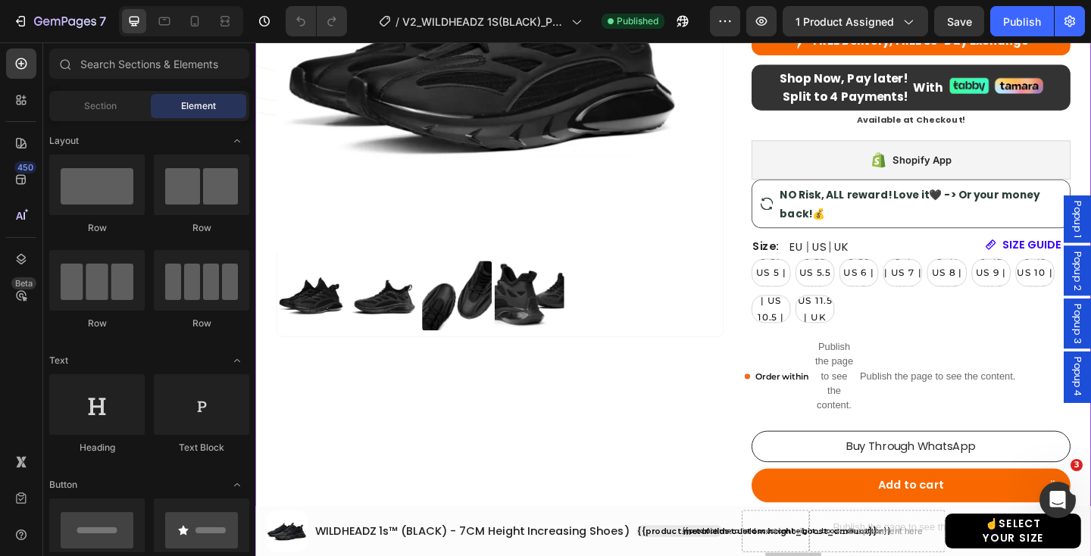
click at [1089, 91] on img at bounding box center [1085, 89] width 53 height 17
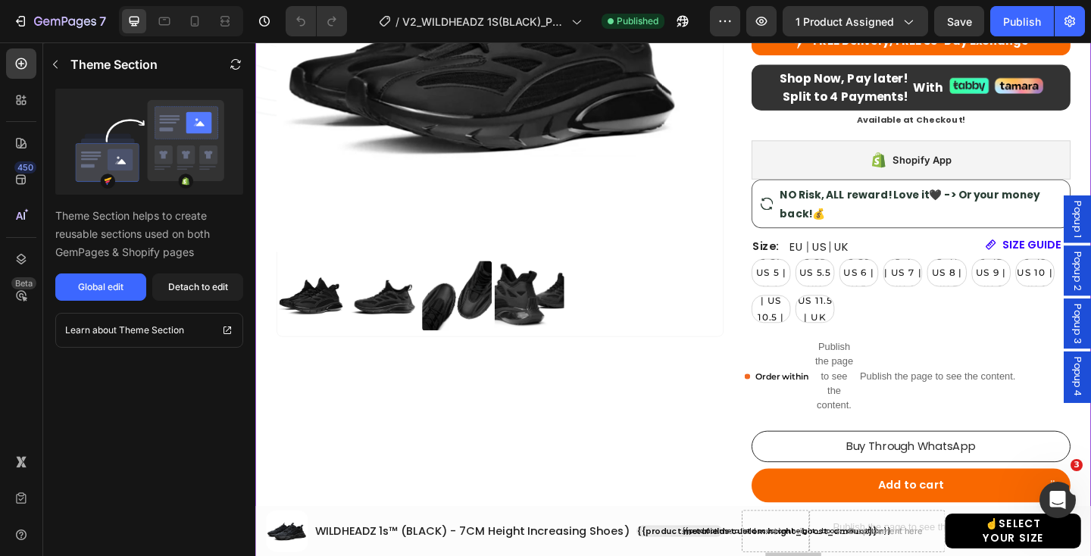
click at [1081, 89] on img at bounding box center [1085, 89] width 53 height 17
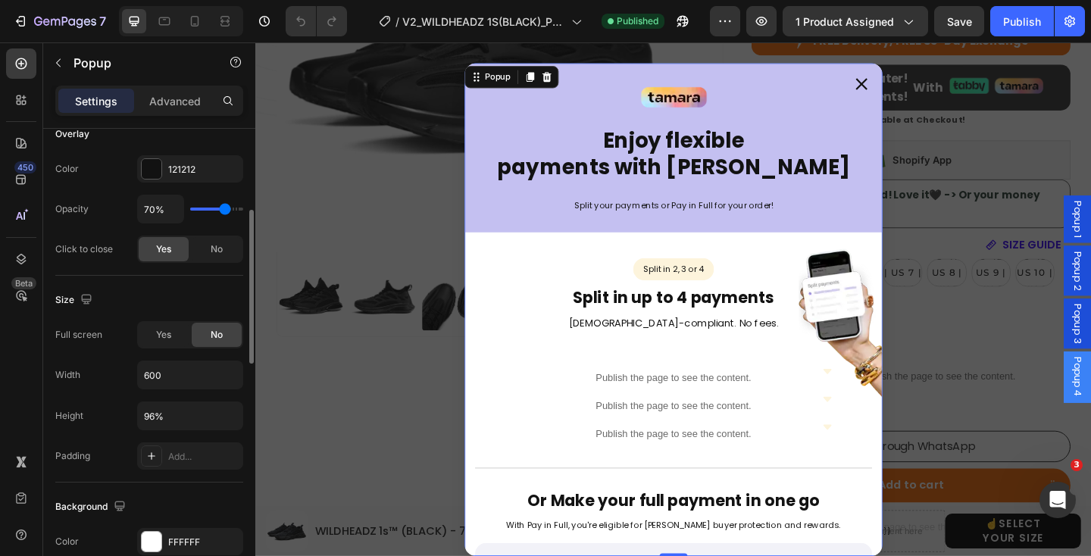
scroll to position [449, 0]
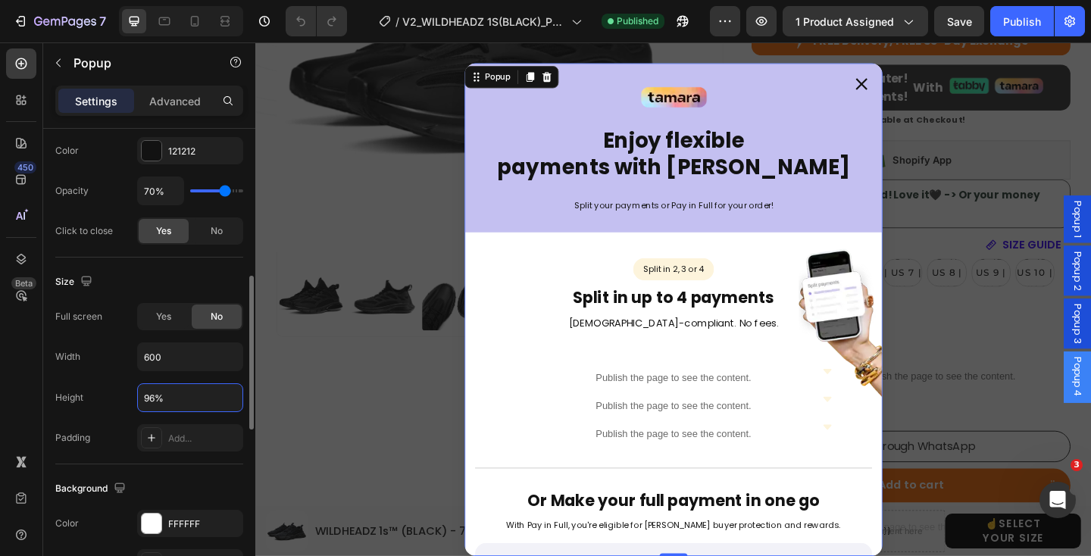
drag, startPoint x: 165, startPoint y: 399, endPoint x: 145, endPoint y: 396, distance: 19.9
click at [145, 396] on input "96%" at bounding box center [190, 397] width 105 height 27
drag, startPoint x: 168, startPoint y: 397, endPoint x: 139, endPoint y: 397, distance: 28.8
click at [139, 397] on input "96%" at bounding box center [190, 397] width 105 height 27
type input "auto"
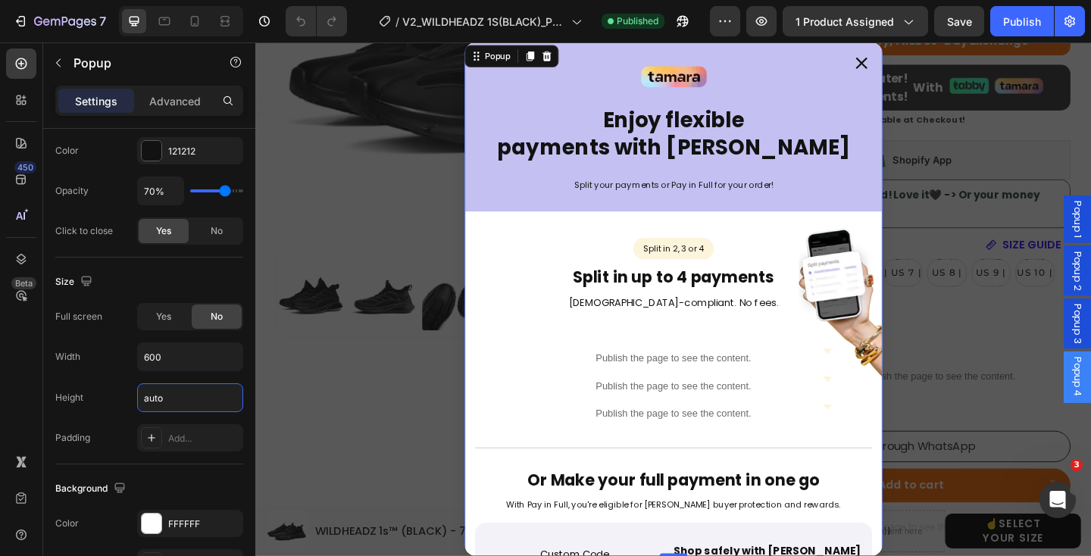
click at [338, 472] on div "Backdrop" at bounding box center [709, 321] width 909 height 559
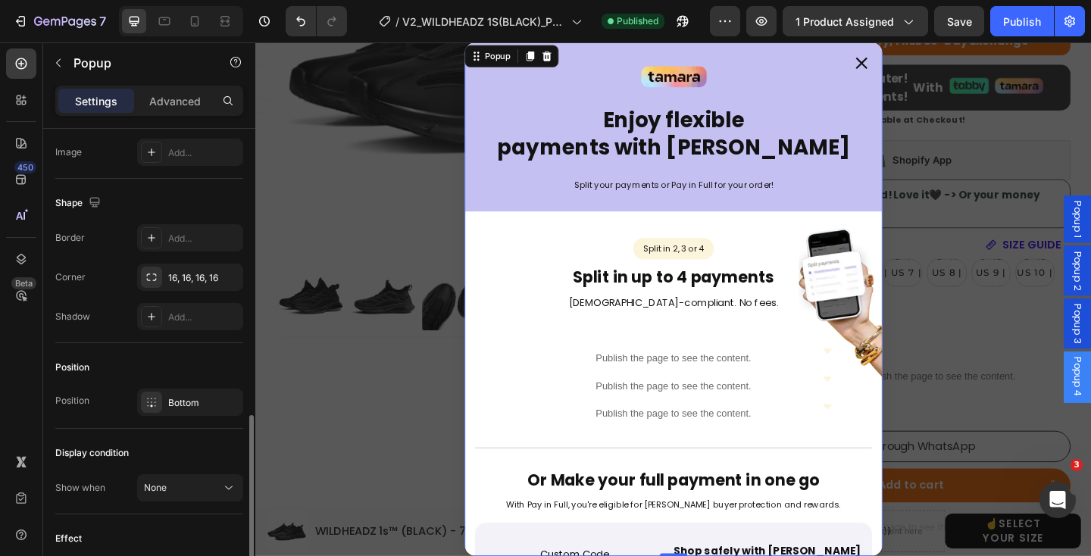
scroll to position [863, 0]
click at [163, 407] on div "Bottom" at bounding box center [190, 398] width 106 height 27
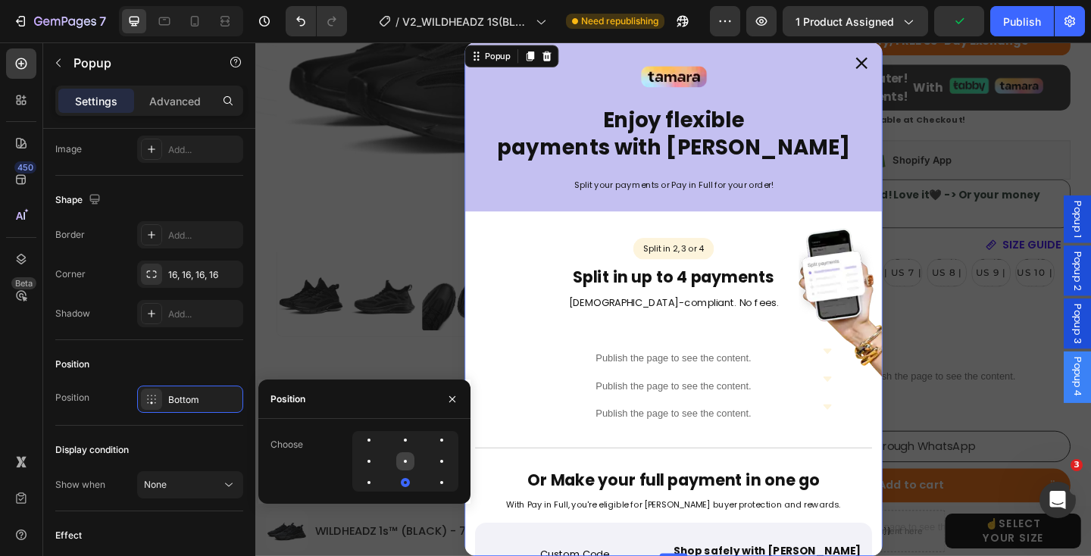
click at [432, 463] on div at bounding box center [441, 461] width 18 height 18
click at [454, 401] on icon "button" at bounding box center [452, 398] width 6 height 6
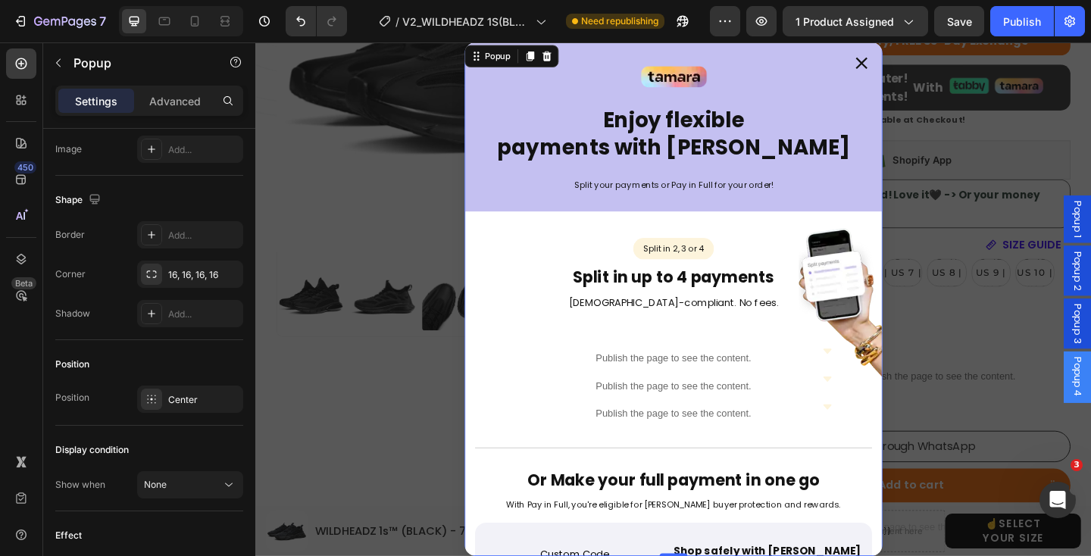
click at [919, 63] on icon "Dialog content" at bounding box center [914, 65] width 14 height 14
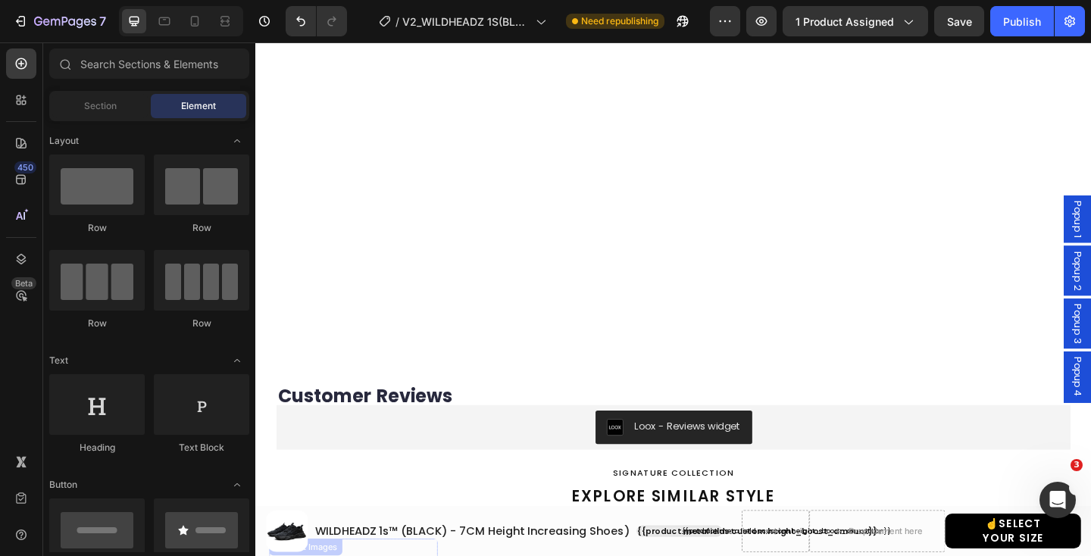
scroll to position [1373, 0]
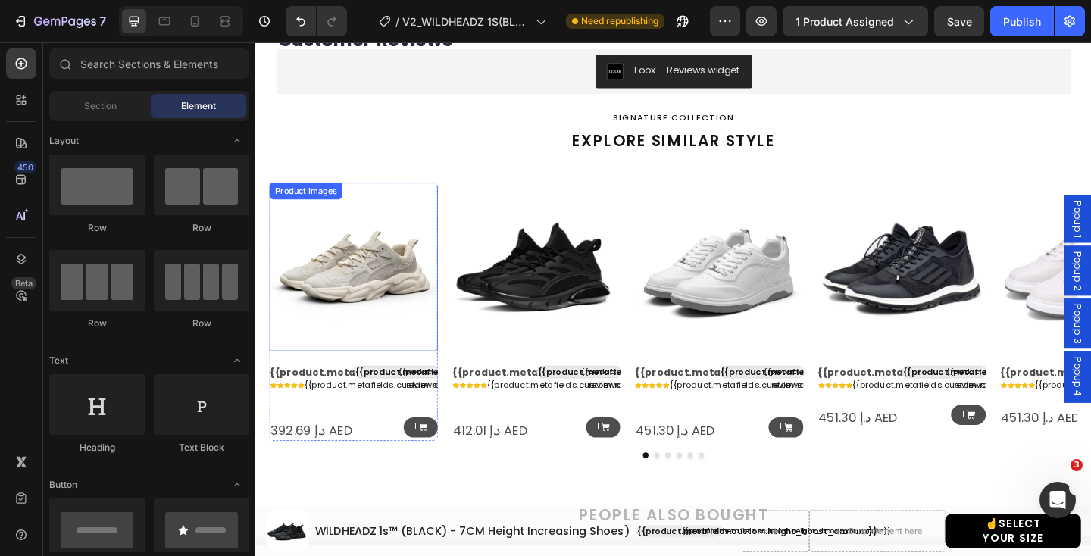
click at [396, 276] on img at bounding box center [361, 286] width 183 height 183
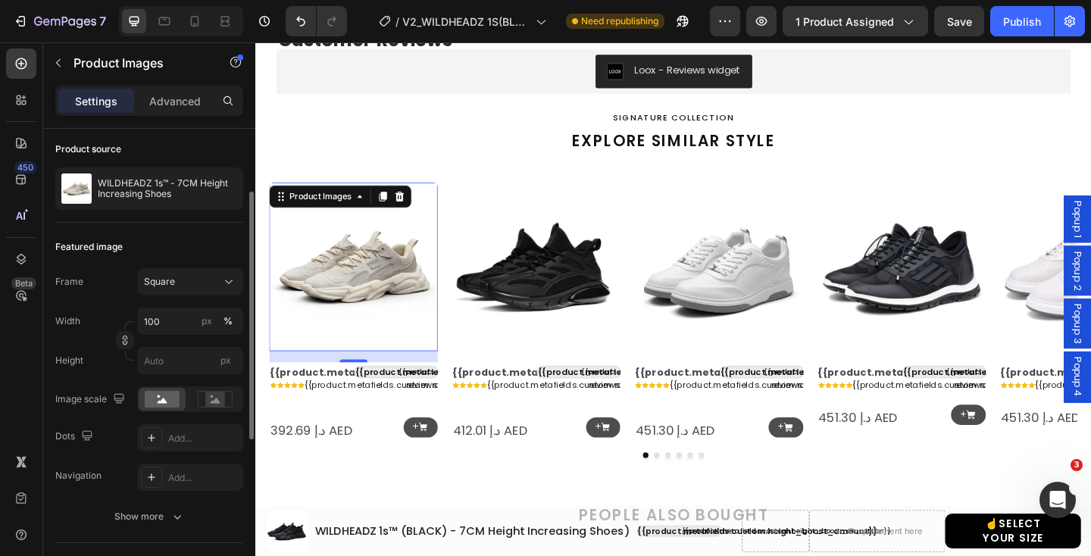
scroll to position [130, 0]
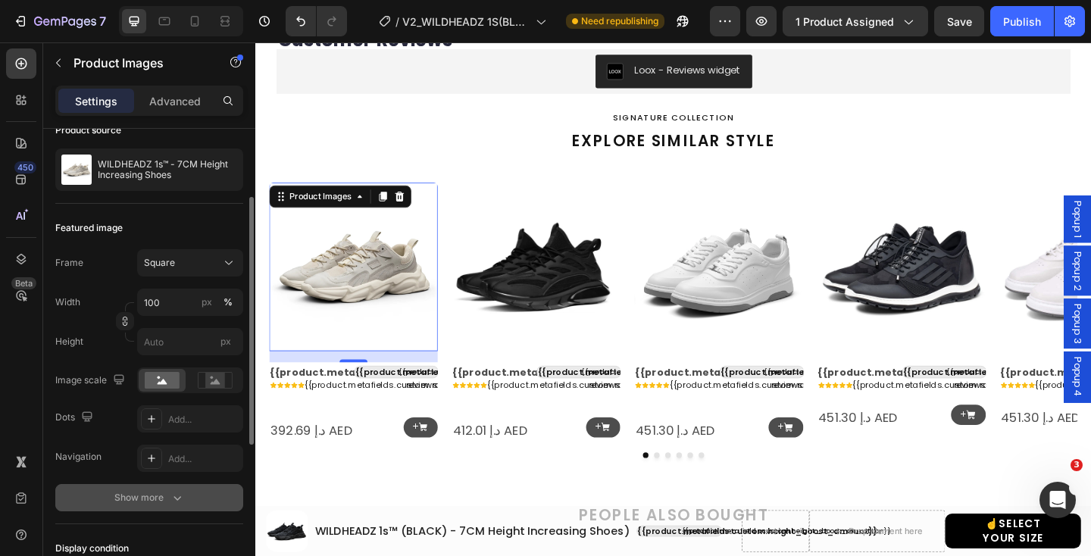
click at [158, 491] on div "Show more" at bounding box center [149, 497] width 70 height 15
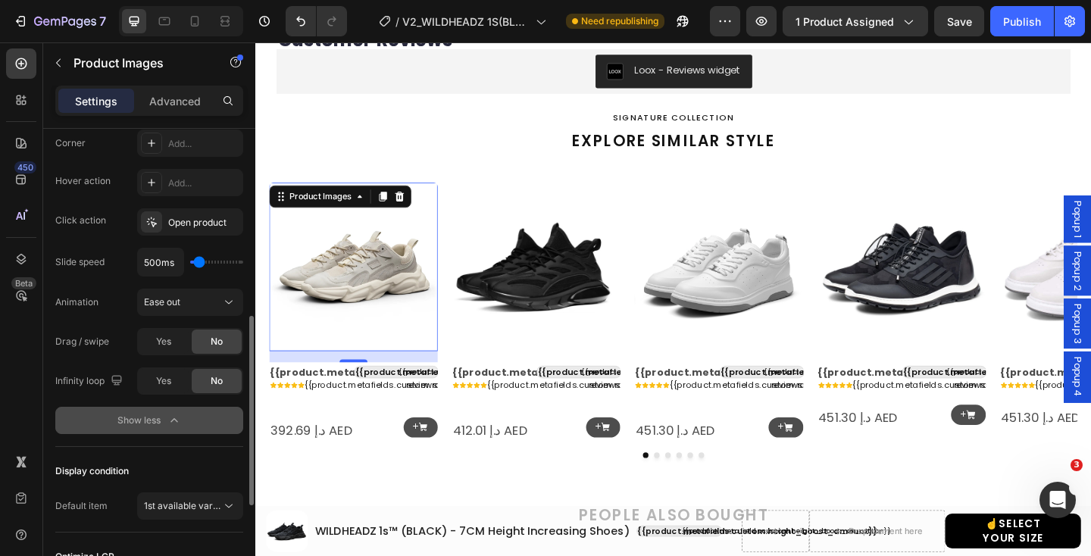
scroll to position [485, 0]
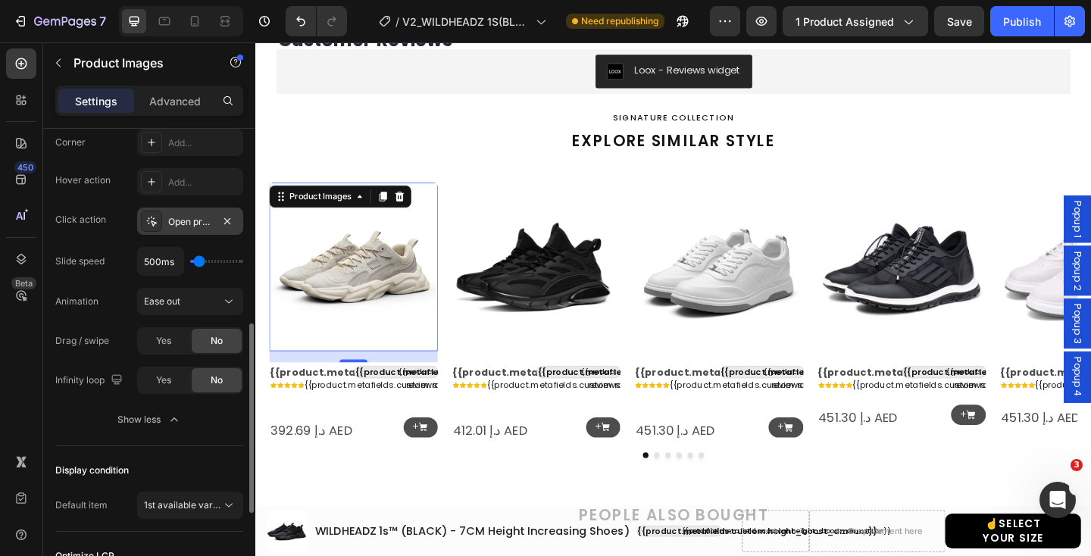
click at [159, 225] on div at bounding box center [151, 221] width 21 height 21
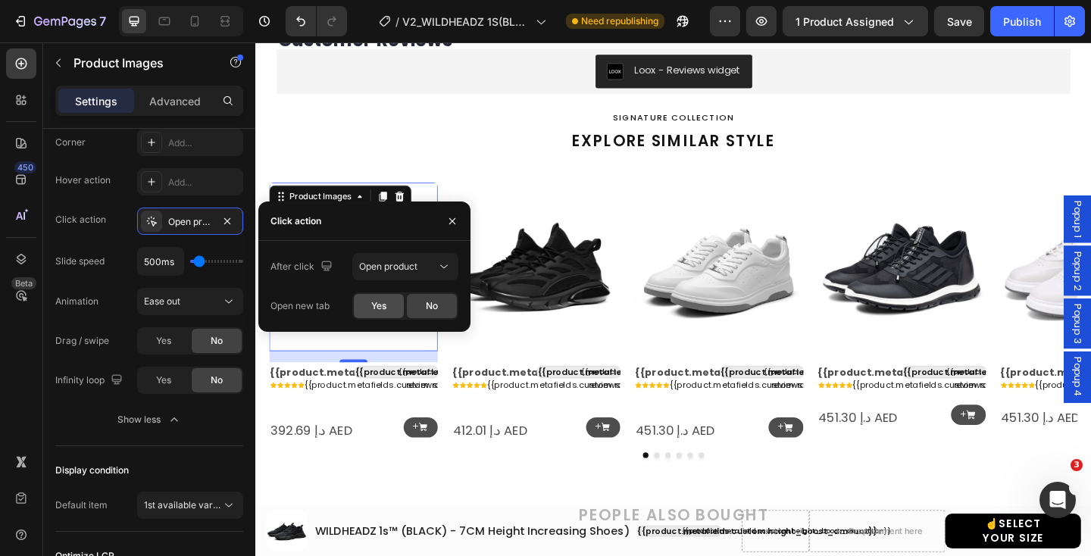
drag, startPoint x: 383, startPoint y: 307, endPoint x: 307, endPoint y: 287, distance: 78.4
click at [383, 307] on span "Yes" at bounding box center [378, 306] width 15 height 14
click at [583, 321] on img at bounding box center [560, 286] width 183 height 183
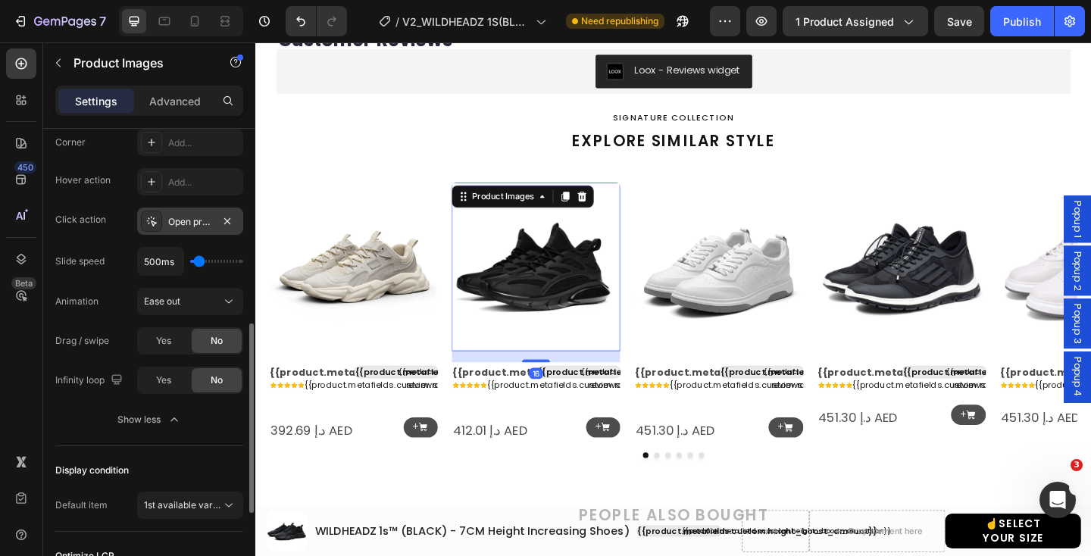
click at [156, 221] on icon at bounding box center [151, 221] width 12 height 12
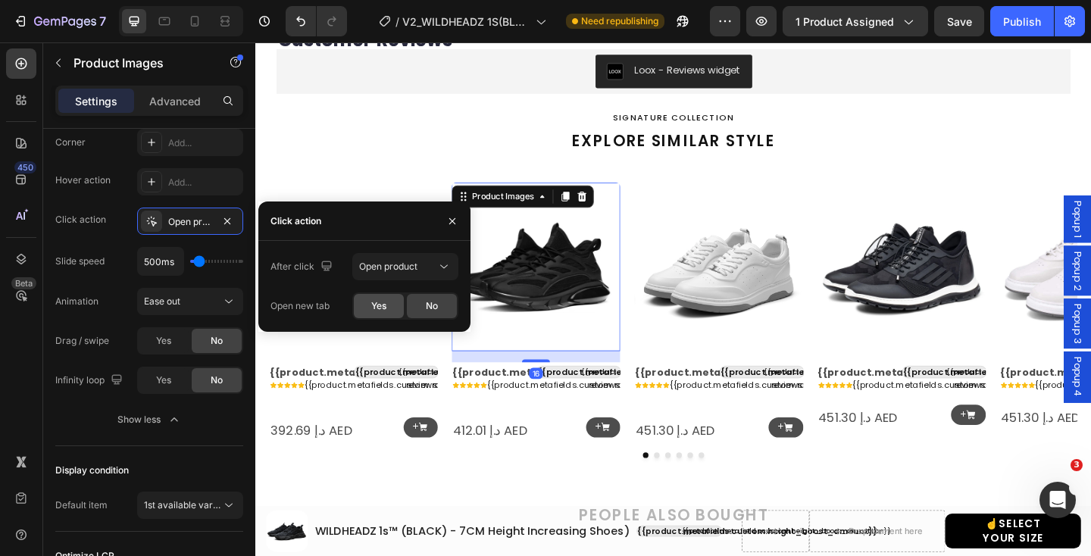
click at [375, 307] on span "Yes" at bounding box center [378, 306] width 15 height 14
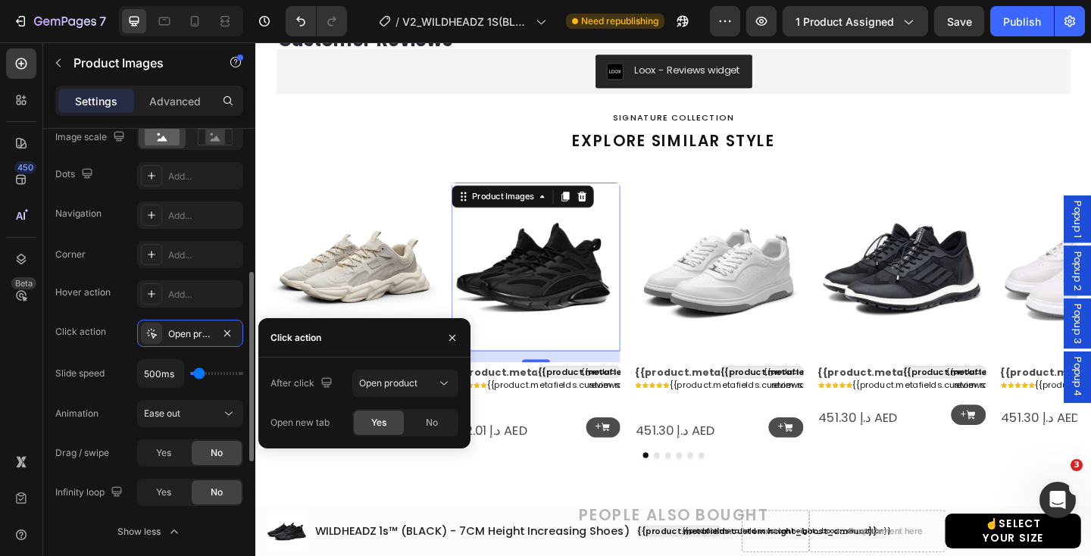
scroll to position [368, 0]
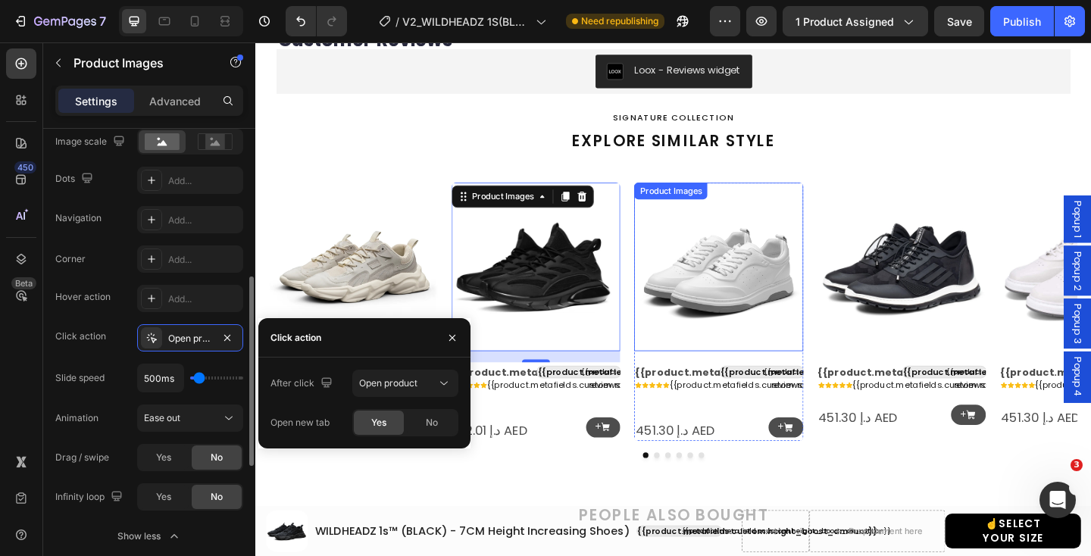
click at [781, 304] on img at bounding box center [758, 286] width 183 height 183
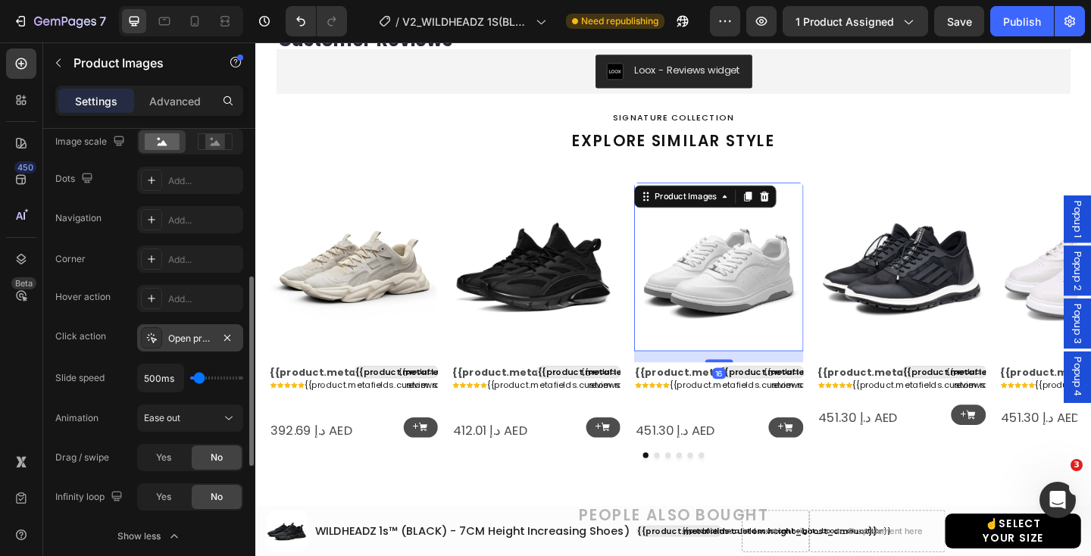
click at [207, 333] on div "Open product" at bounding box center [190, 339] width 44 height 14
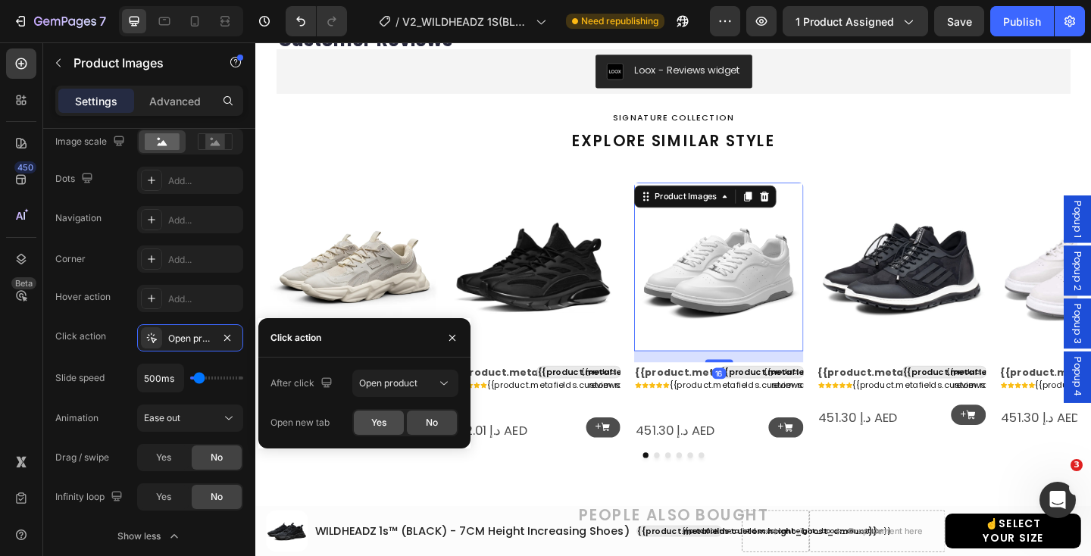
click at [385, 421] on span "Yes" at bounding box center [378, 423] width 15 height 14
click at [960, 310] on img at bounding box center [957, 286] width 183 height 183
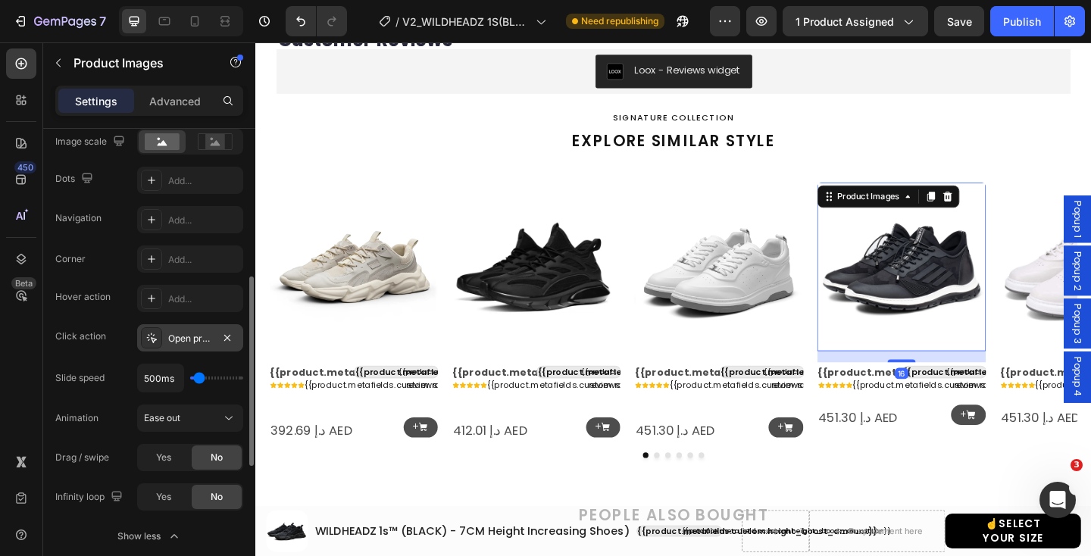
click at [193, 335] on div "Open product" at bounding box center [190, 339] width 44 height 14
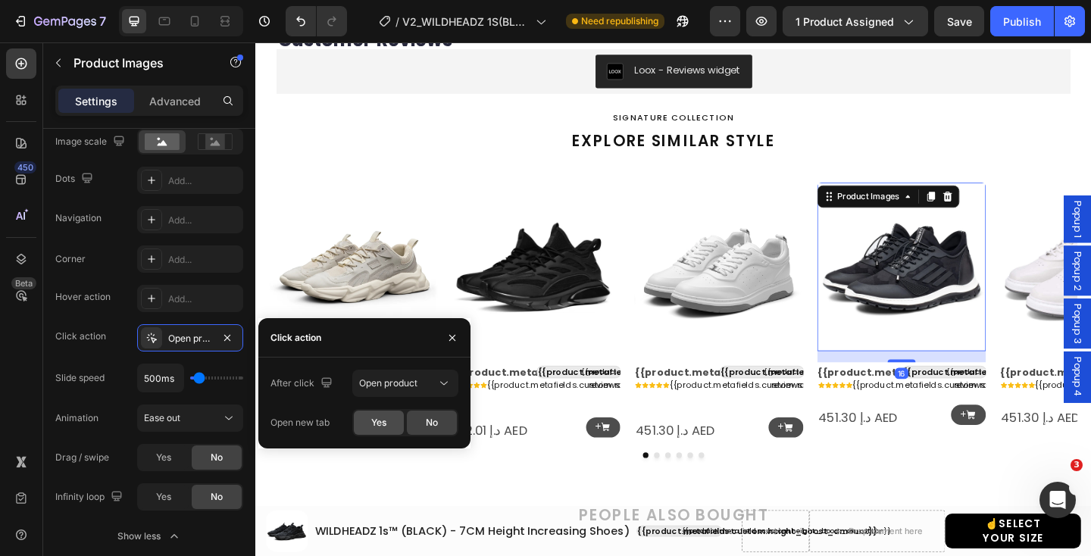
click at [386, 432] on div "Yes" at bounding box center [379, 422] width 50 height 24
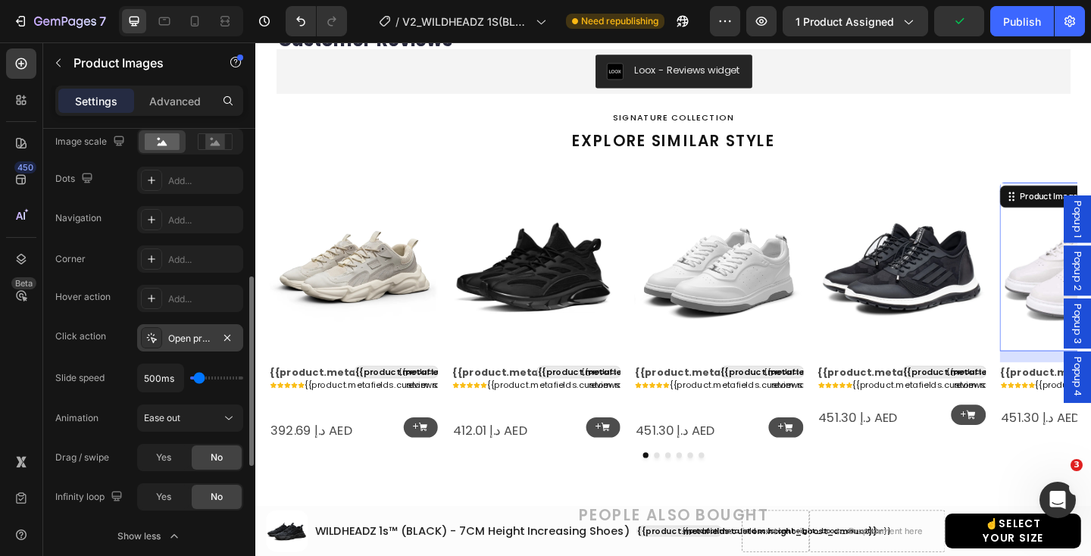
click at [193, 329] on div "Open product" at bounding box center [190, 337] width 106 height 27
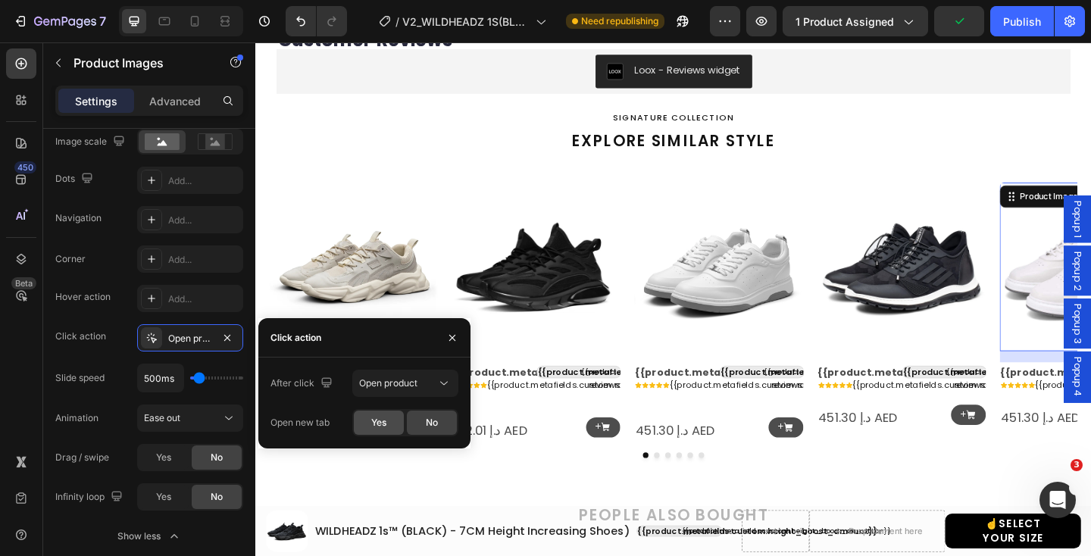
click at [374, 429] on span "Yes" at bounding box center [378, 423] width 15 height 14
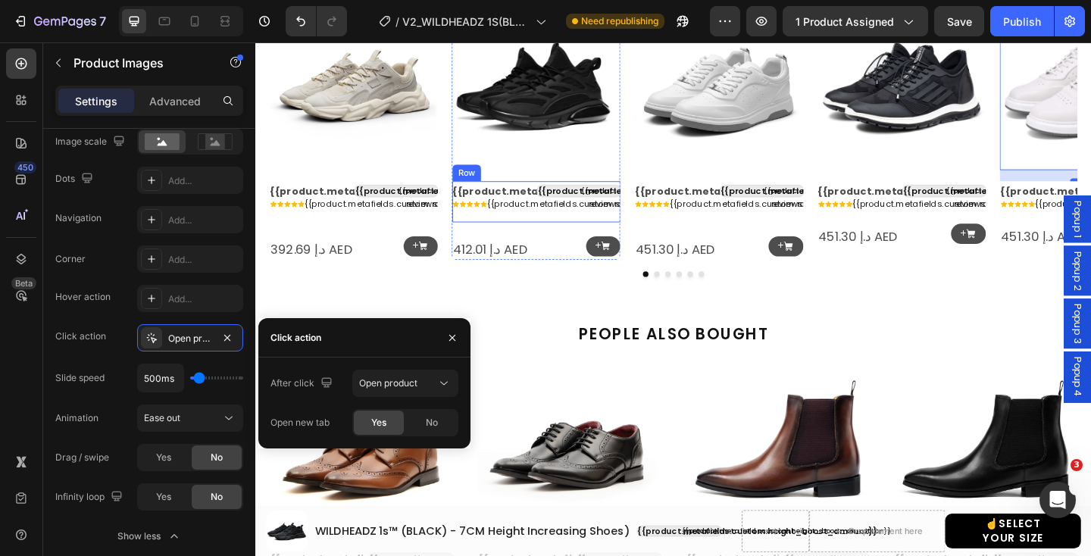
scroll to position [1617, 0]
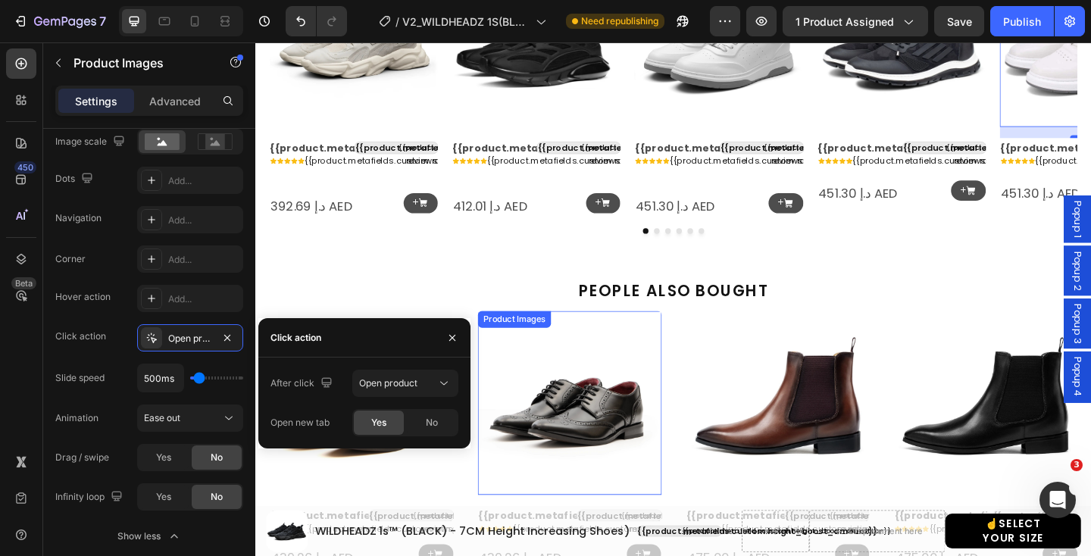
click at [584, 438] on img at bounding box center [597, 435] width 200 height 200
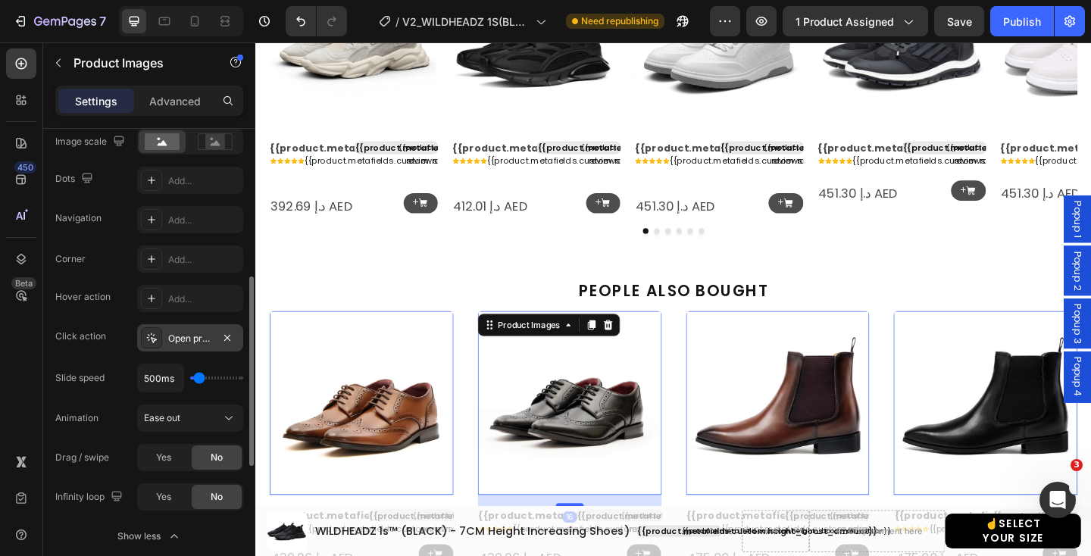
click at [158, 332] on div at bounding box center [151, 337] width 21 height 21
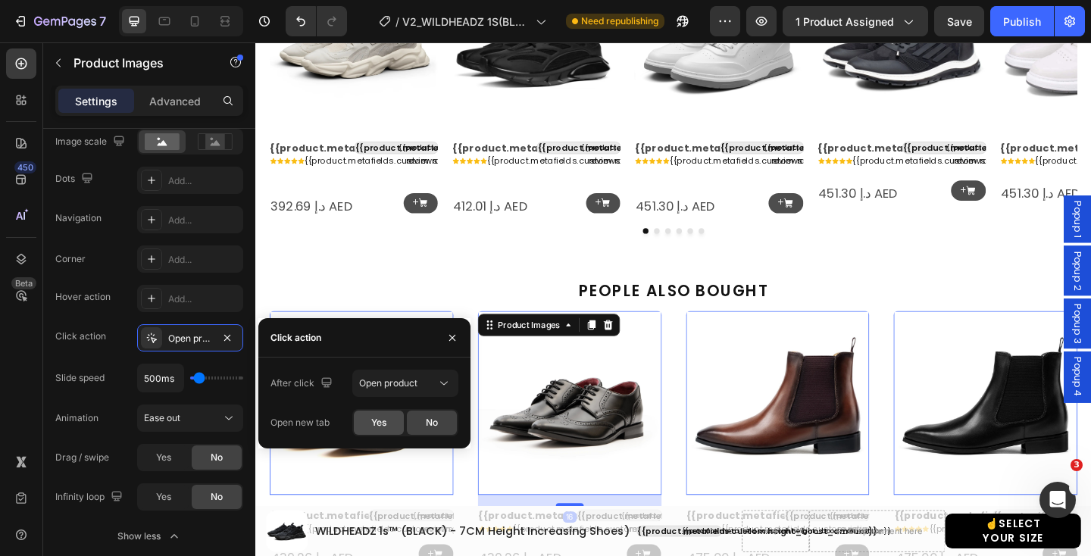
click at [374, 431] on div "Yes" at bounding box center [379, 422] width 50 height 24
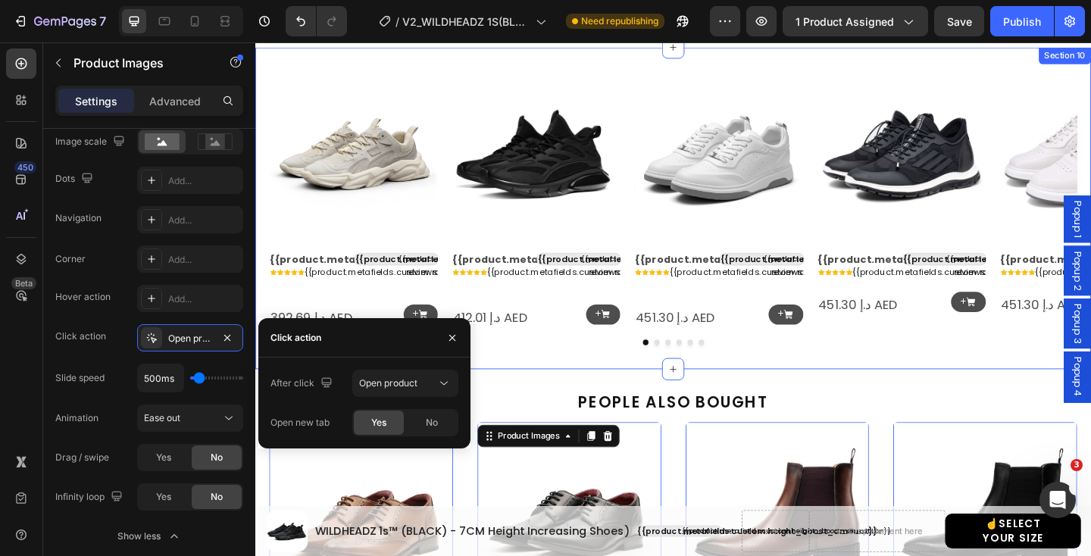
scroll to position [1485, 0]
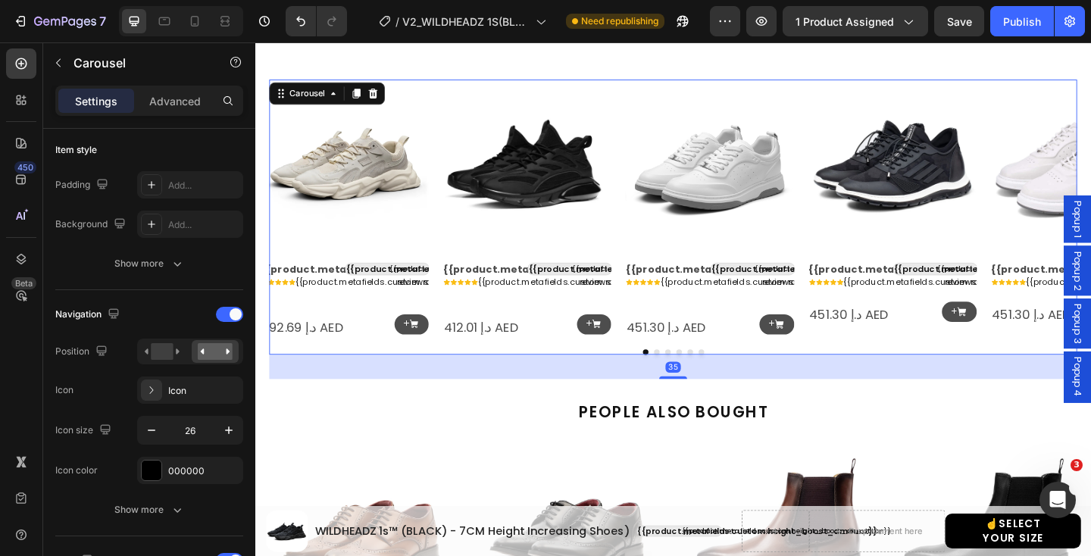
scroll to position [0, 0]
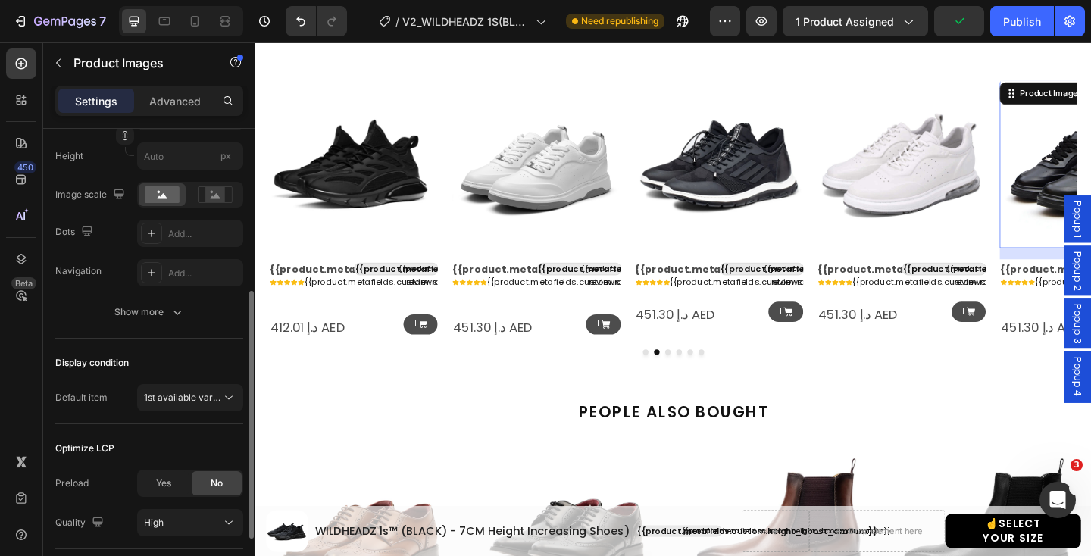
scroll to position [312, 0]
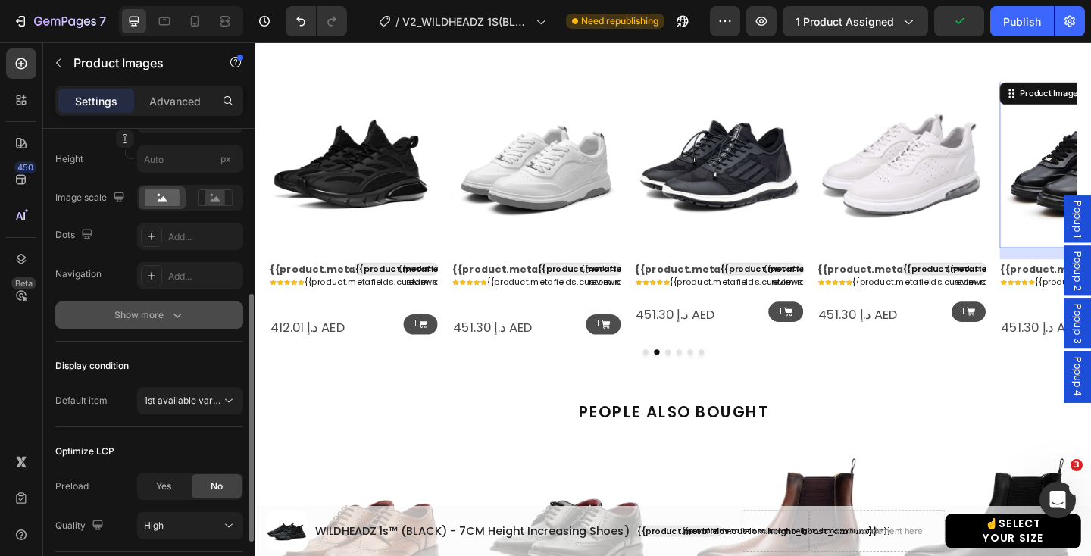
click at [168, 325] on button "Show more" at bounding box center [149, 314] width 188 height 27
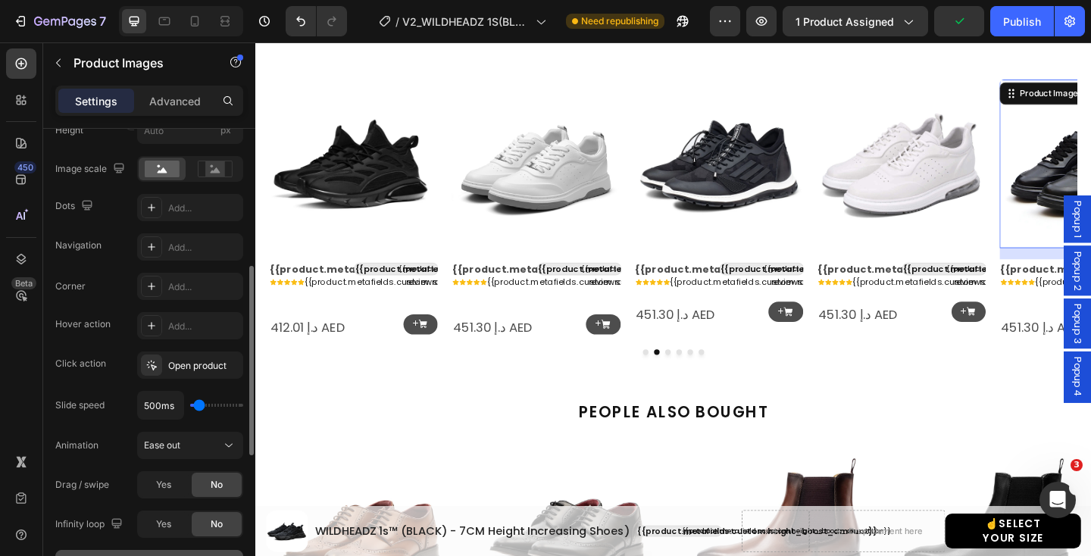
scroll to position [356, 0]
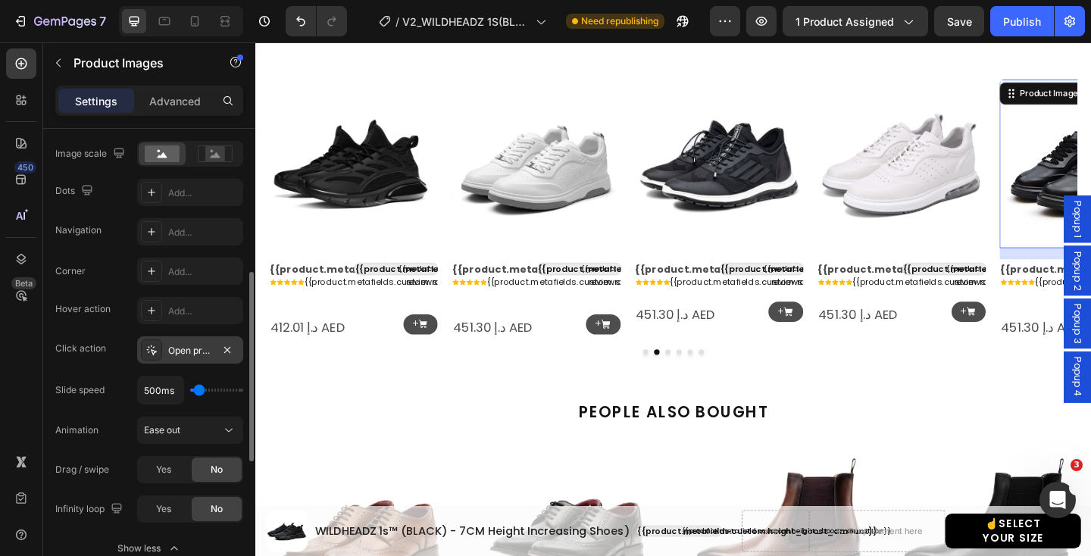
click at [164, 346] on div "Open product" at bounding box center [190, 349] width 106 height 27
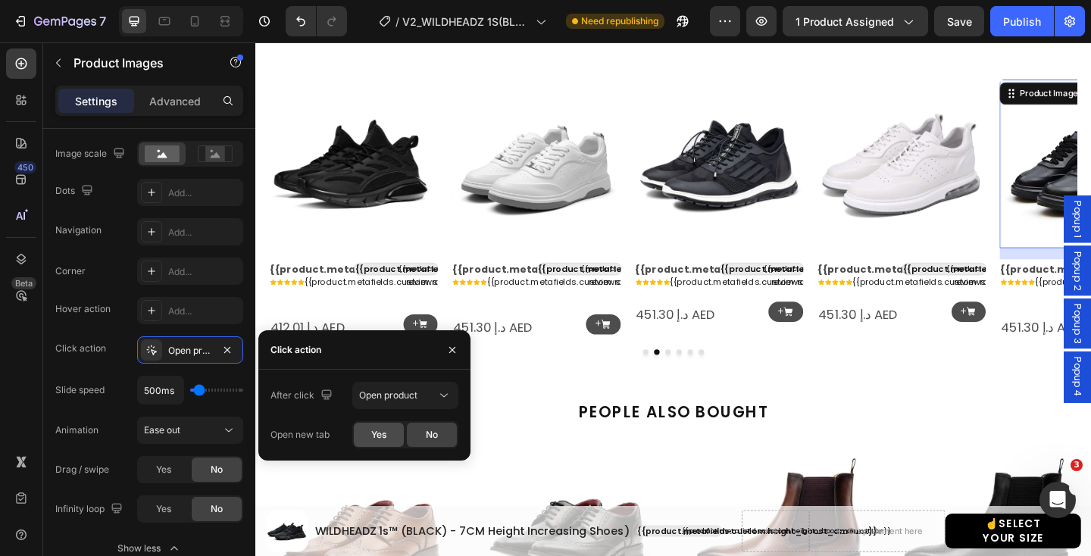
click at [382, 427] on div "Yes" at bounding box center [379, 435] width 50 height 24
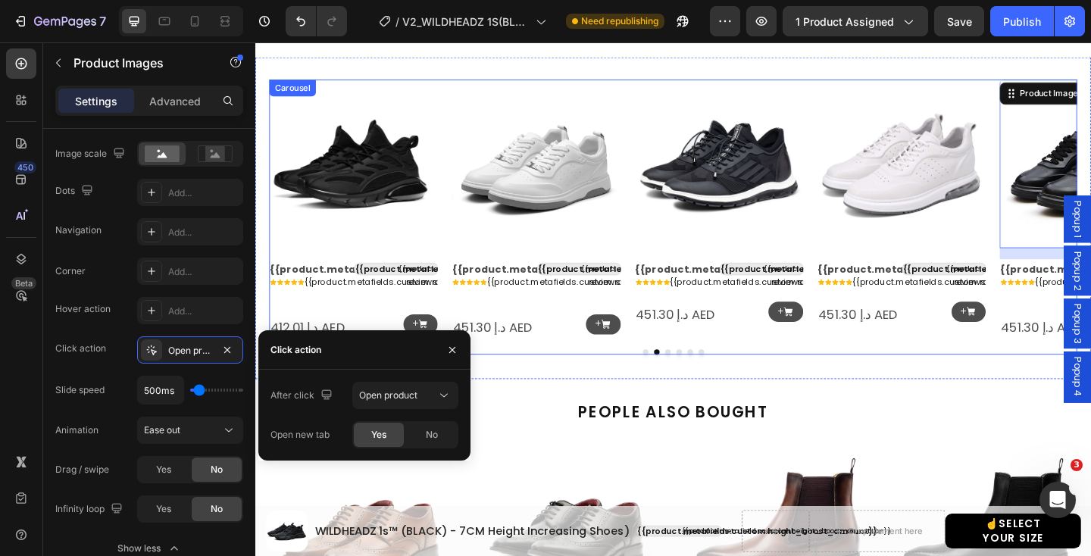
click at [298, 224] on icon "Carousel Back Arrow" at bounding box center [295, 224] width 20 height 20
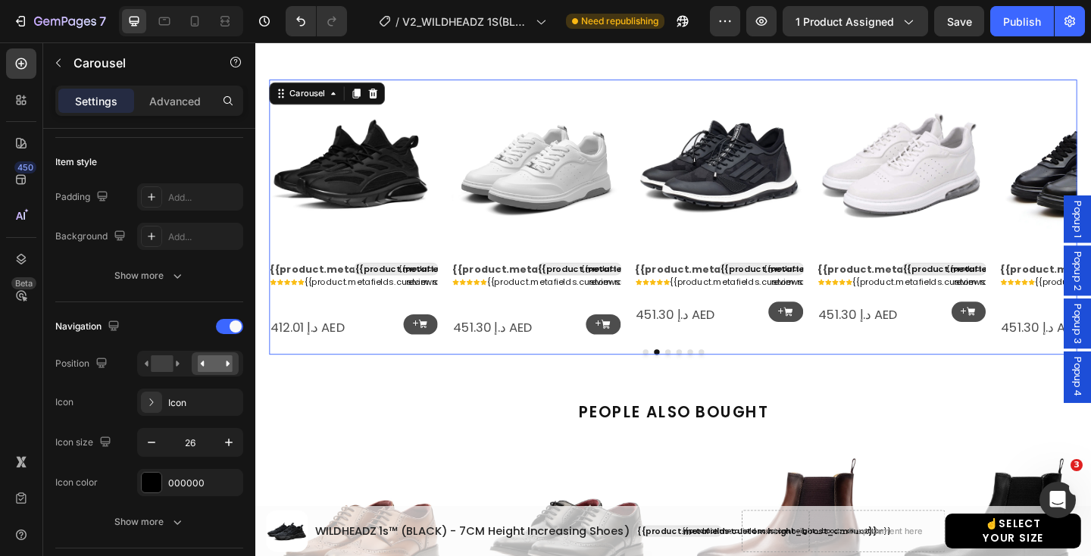
click at [298, 224] on icon "Carousel Back Arrow" at bounding box center [295, 224] width 20 height 20
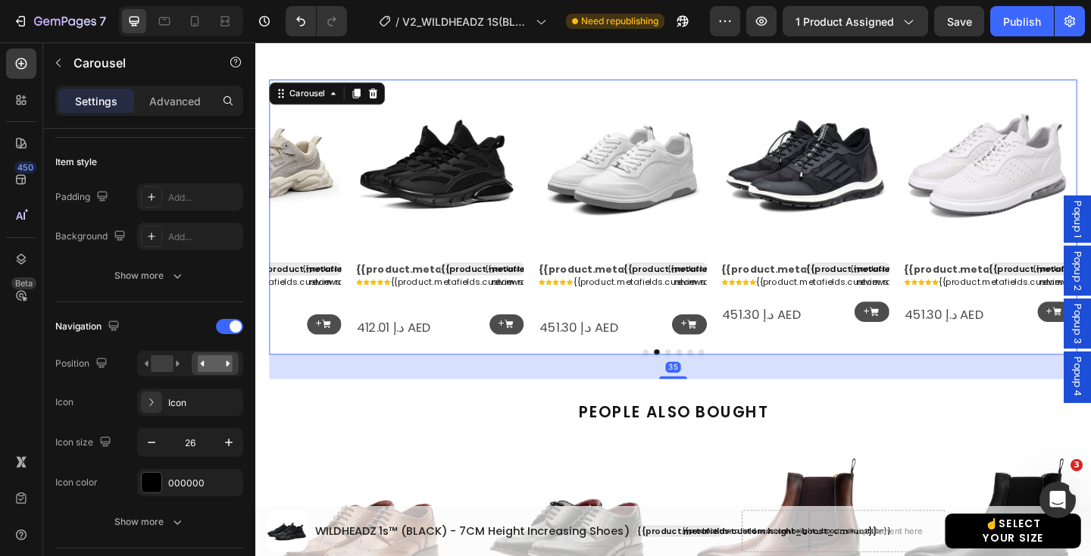
scroll to position [0, 0]
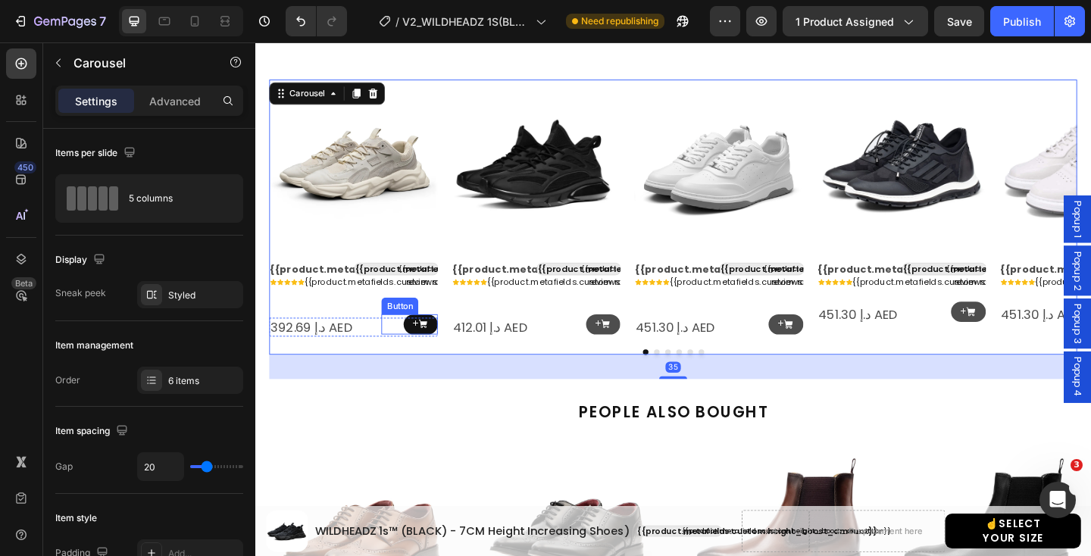
click at [439, 348] on icon at bounding box center [437, 349] width 9 height 9
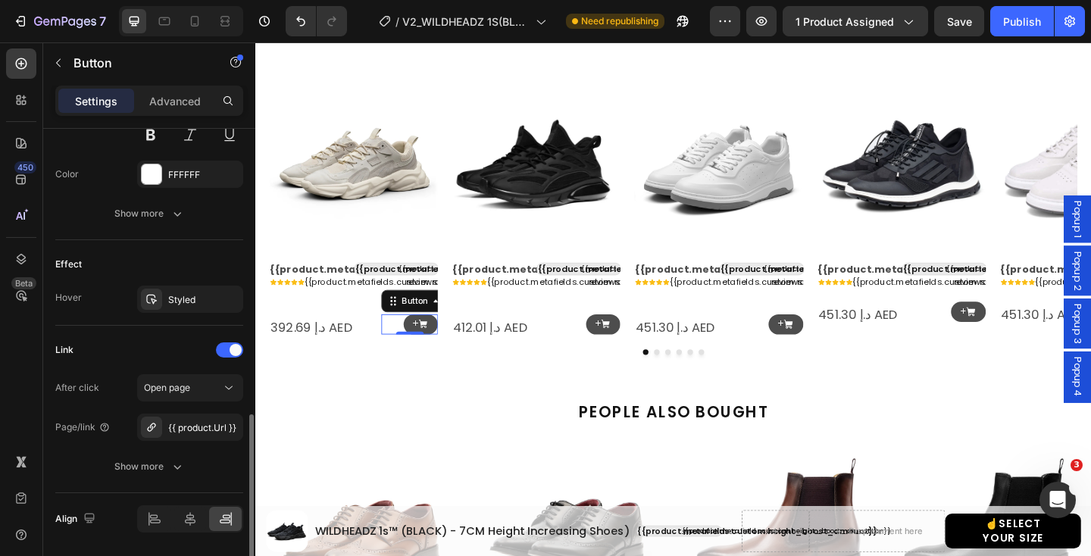
scroll to position [846, 0]
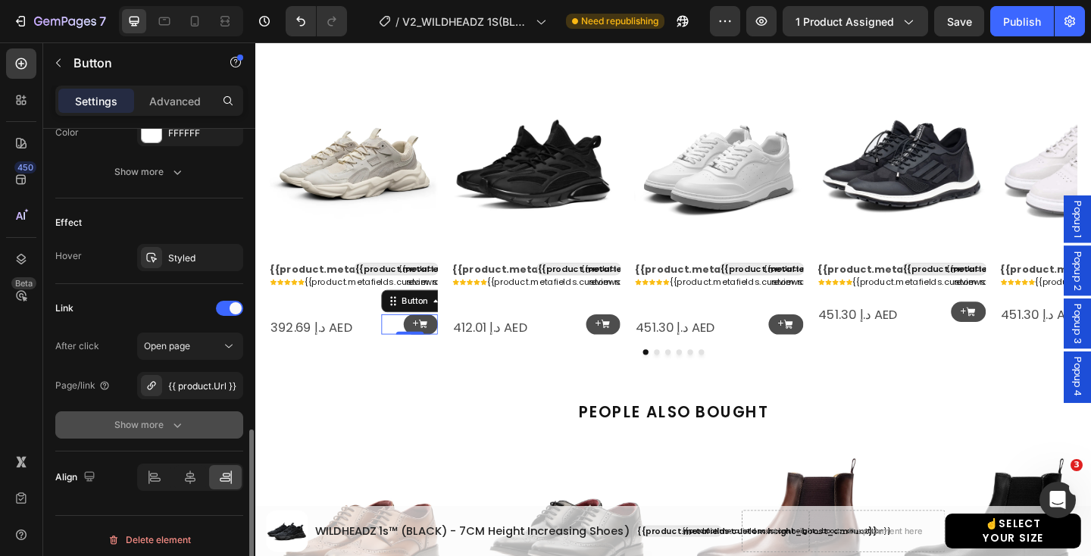
click at [164, 422] on div "Show more" at bounding box center [149, 424] width 70 height 15
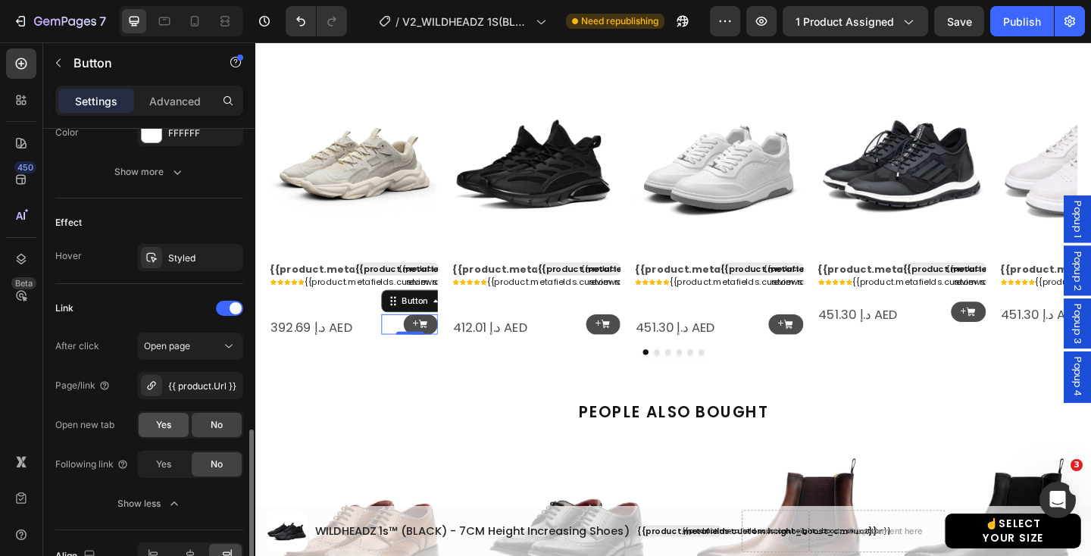
click at [170, 420] on span "Yes" at bounding box center [163, 425] width 15 height 14
click at [634, 354] on icon at bounding box center [636, 349] width 11 height 11
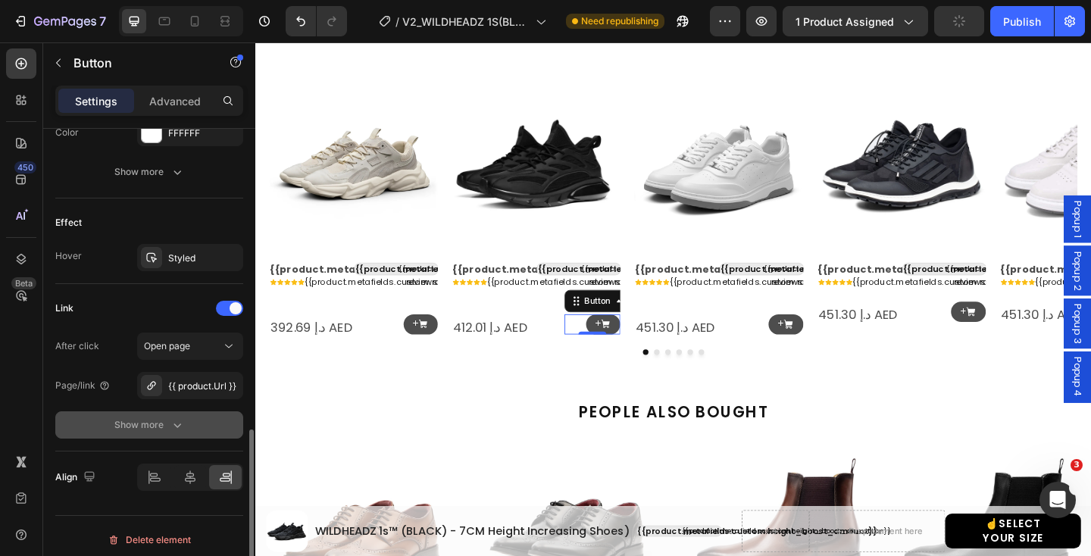
click at [178, 420] on icon "button" at bounding box center [177, 424] width 15 height 15
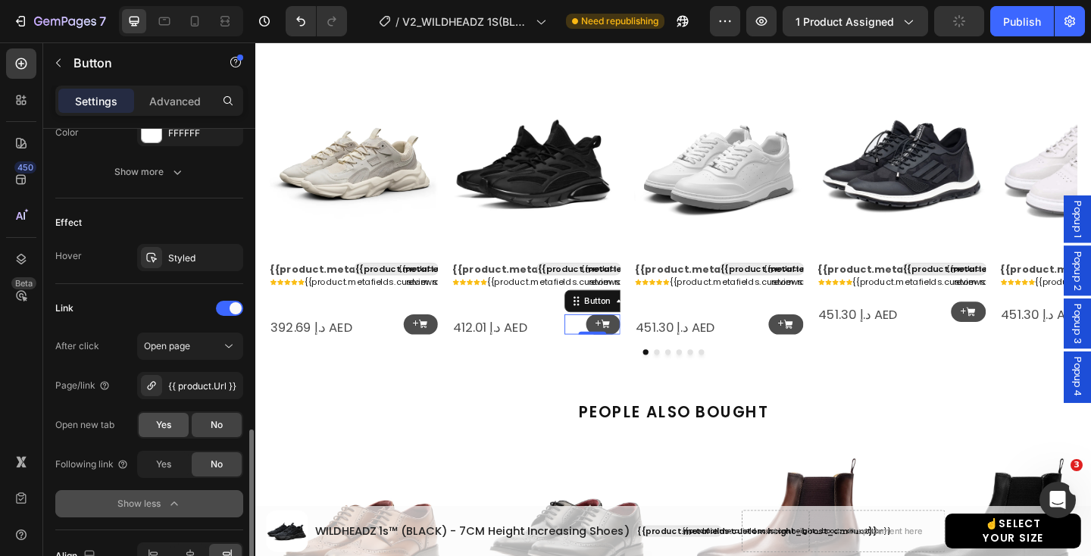
click at [166, 420] on span "Yes" at bounding box center [163, 425] width 15 height 14
click at [825, 351] on p "+" at bounding box center [825, 349] width 7 height 11
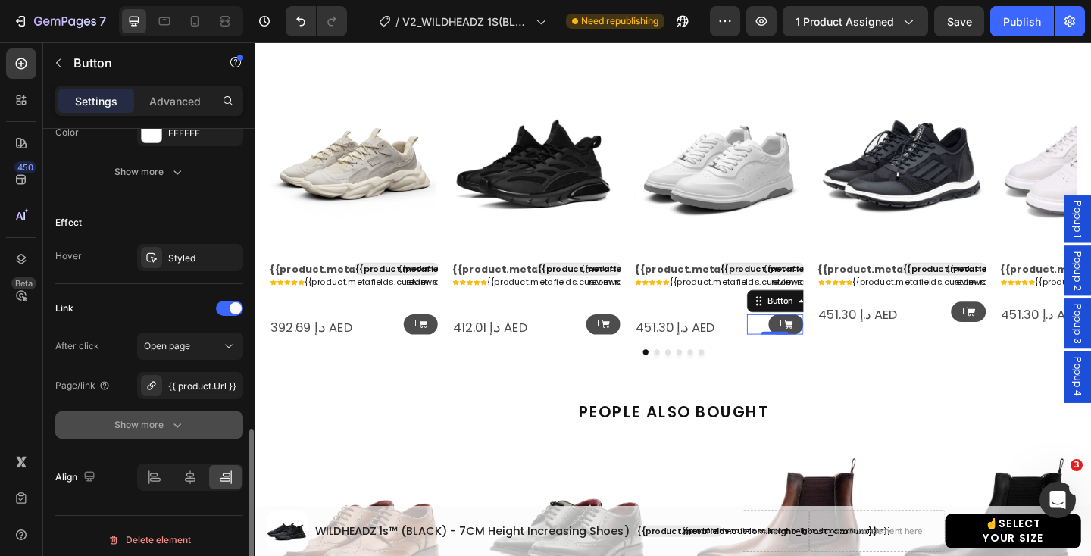
click at [193, 421] on button "Show more" at bounding box center [149, 424] width 188 height 27
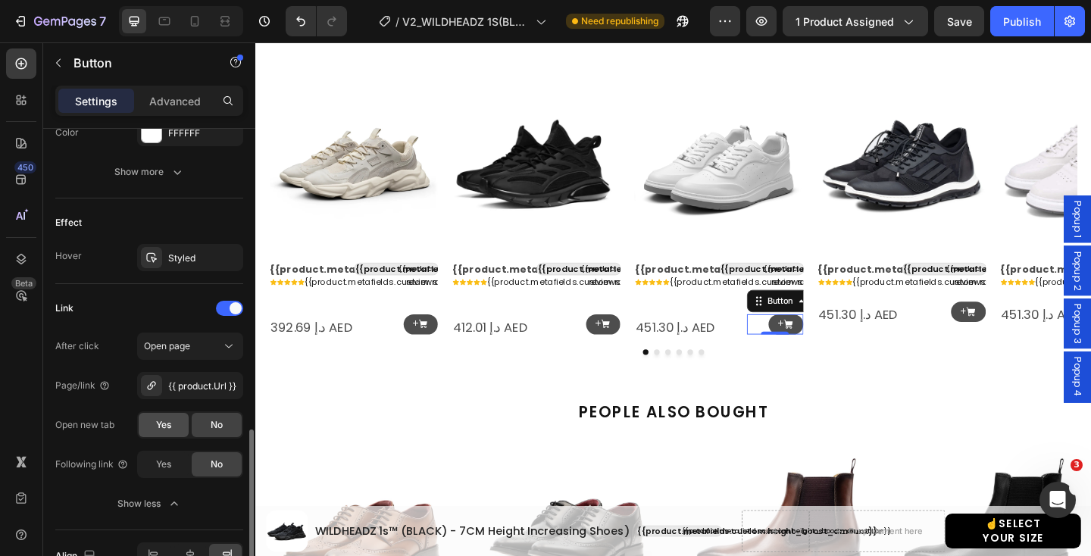
click at [167, 429] on span "Yes" at bounding box center [163, 425] width 15 height 14
click at [1019, 334] on link "+" at bounding box center [1031, 336] width 38 height 22
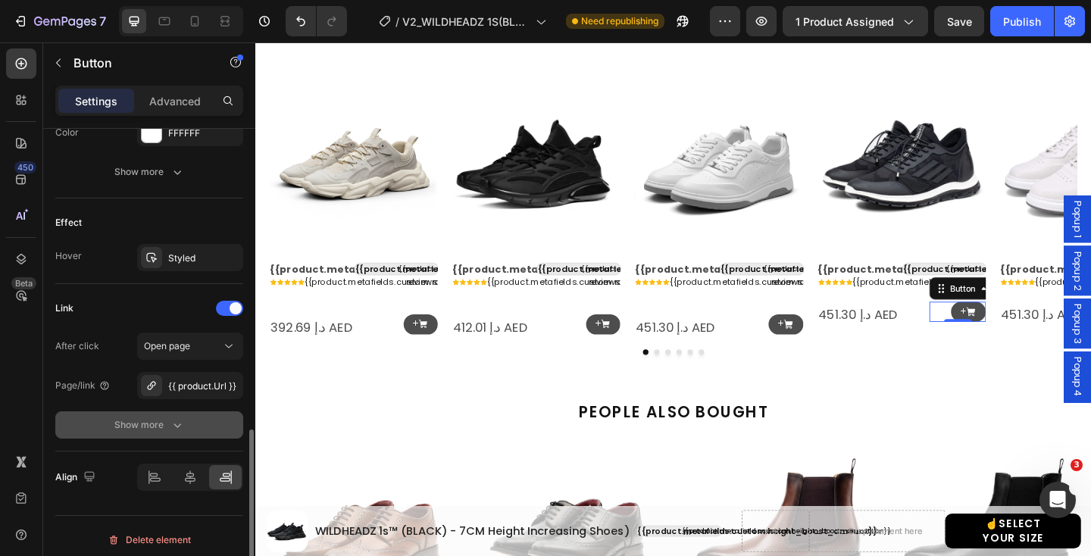
click at [176, 419] on icon "button" at bounding box center [177, 424] width 15 height 15
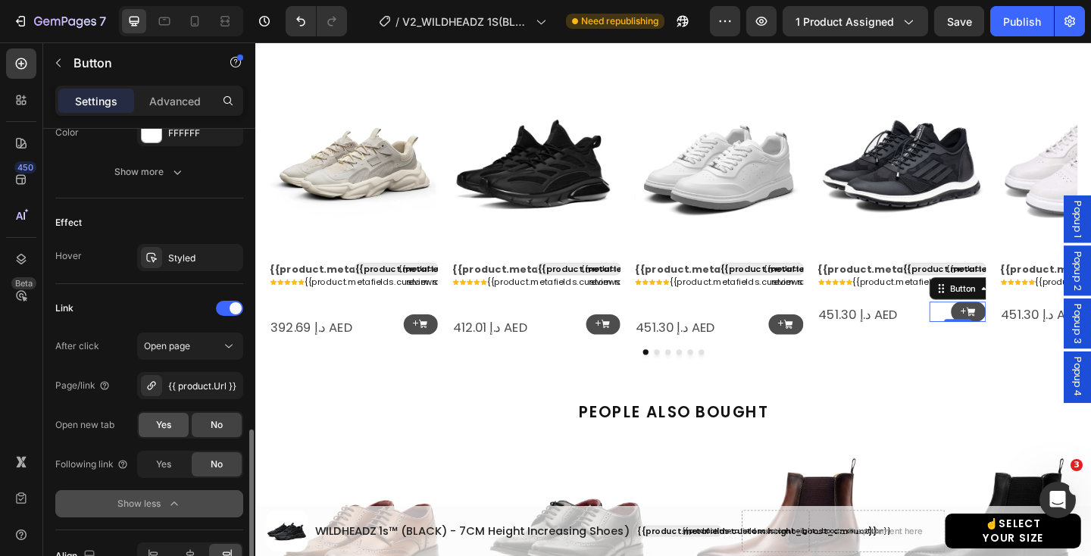
click at [174, 425] on div "Yes" at bounding box center [164, 425] width 50 height 24
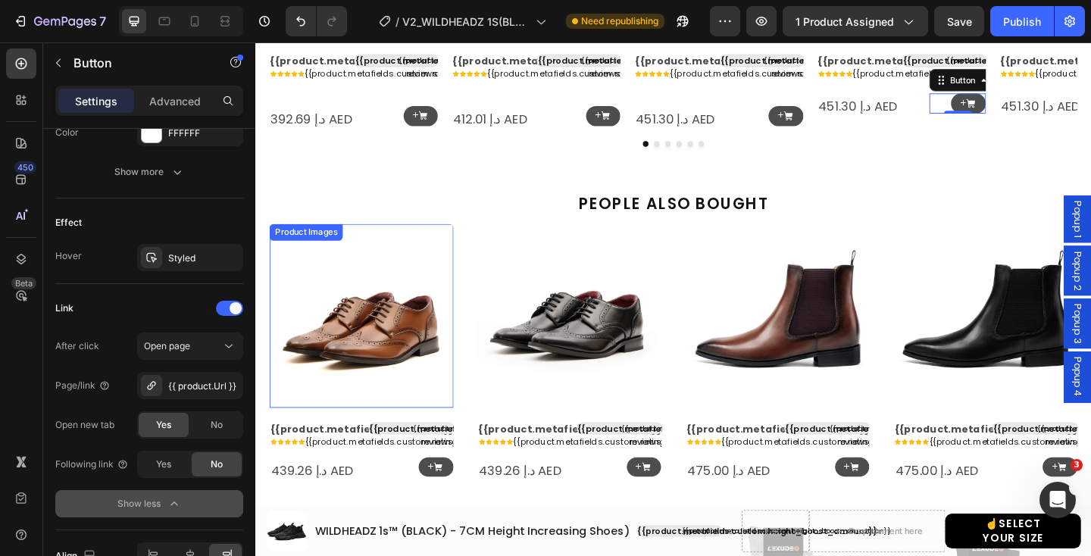
scroll to position [1721, 0]
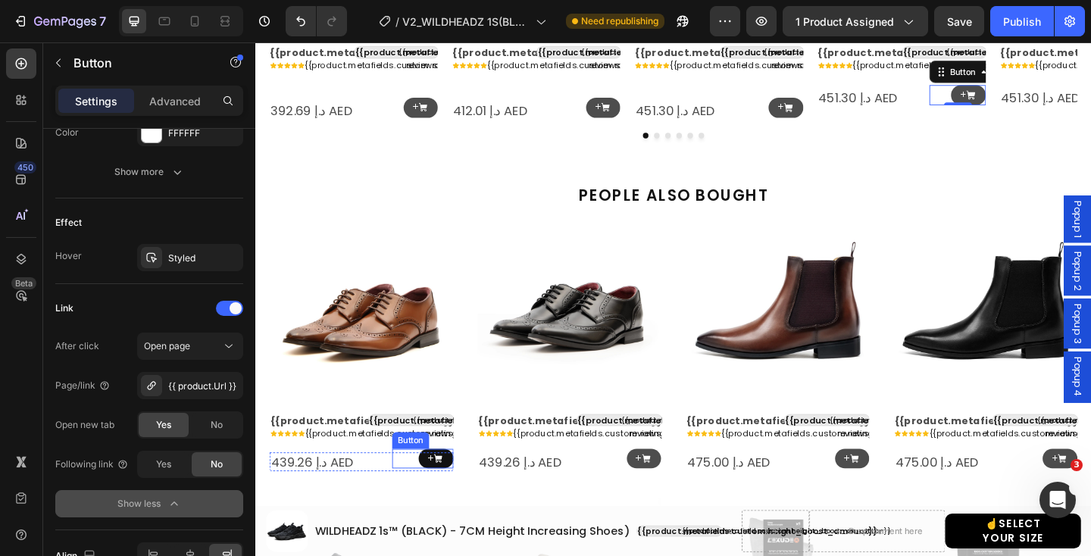
click at [451, 498] on icon at bounding box center [453, 495] width 11 height 11
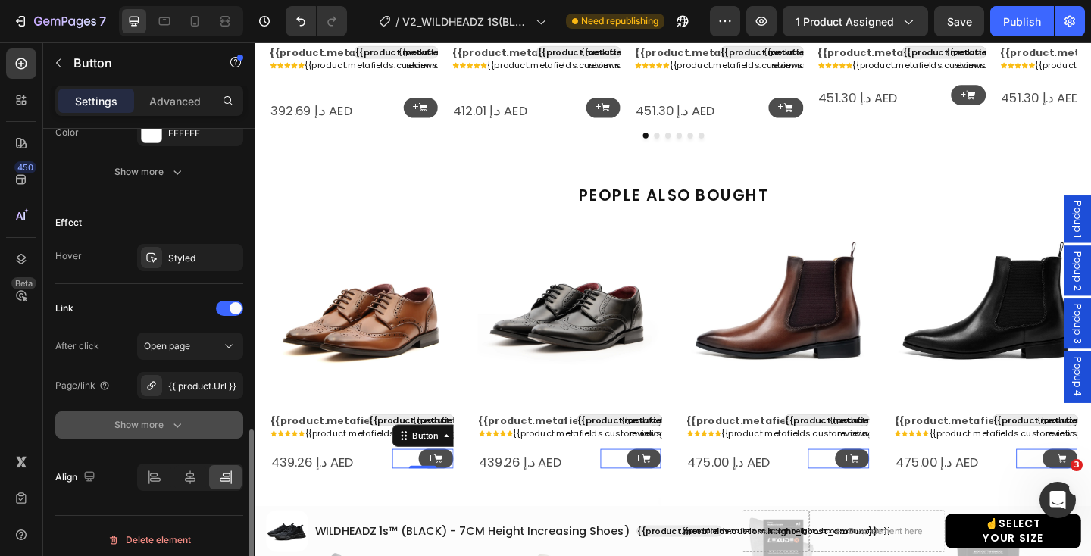
click at [163, 420] on div "Show more" at bounding box center [149, 424] width 70 height 15
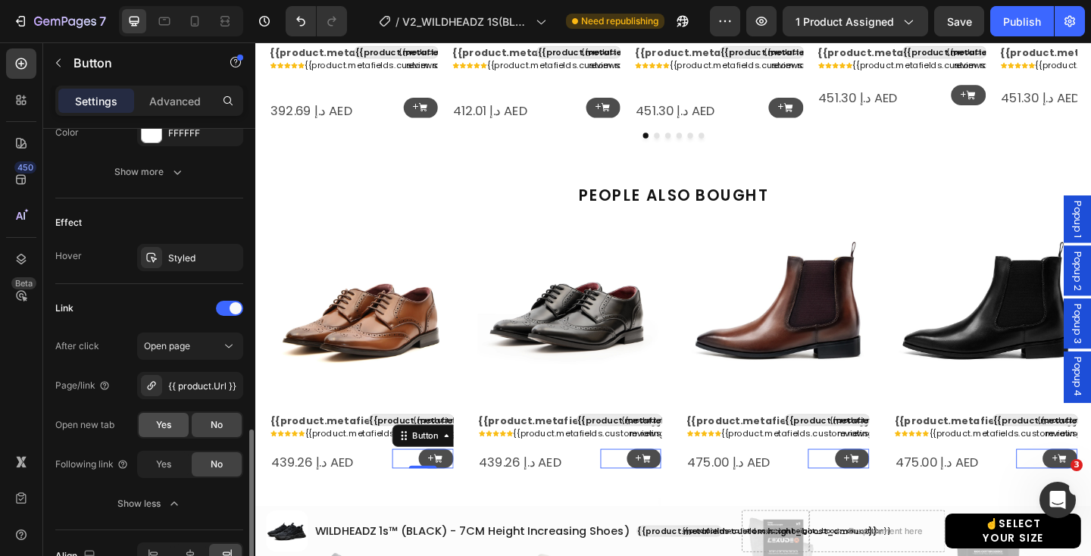
click at [158, 424] on span "Yes" at bounding box center [163, 425] width 15 height 14
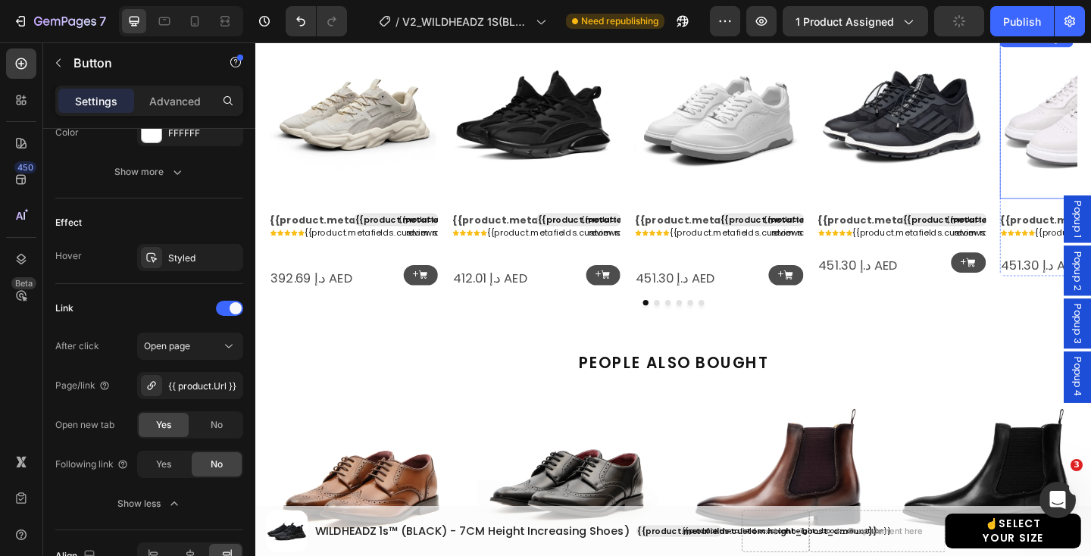
scroll to position [1534, 0]
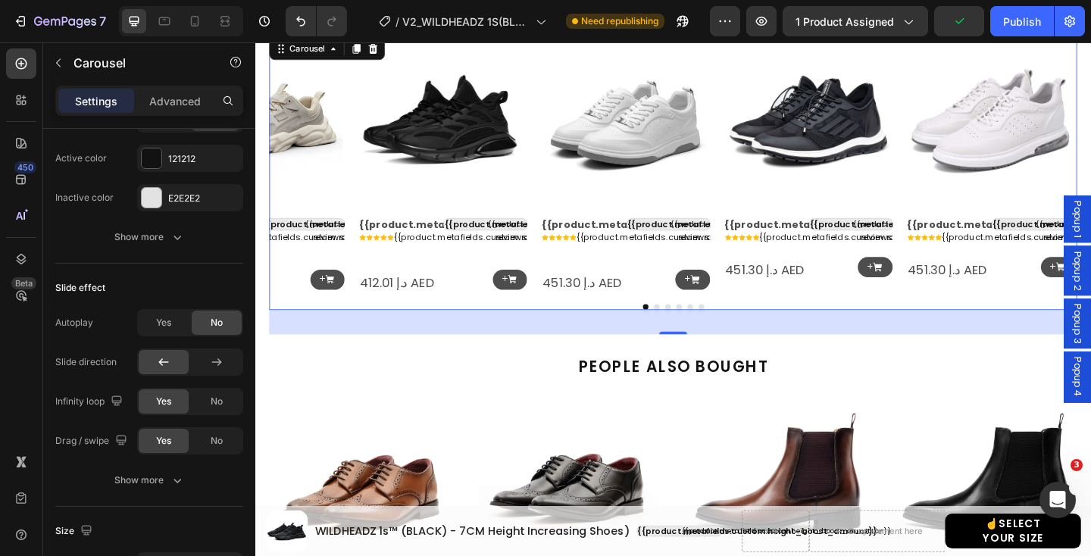
scroll to position [0, 0]
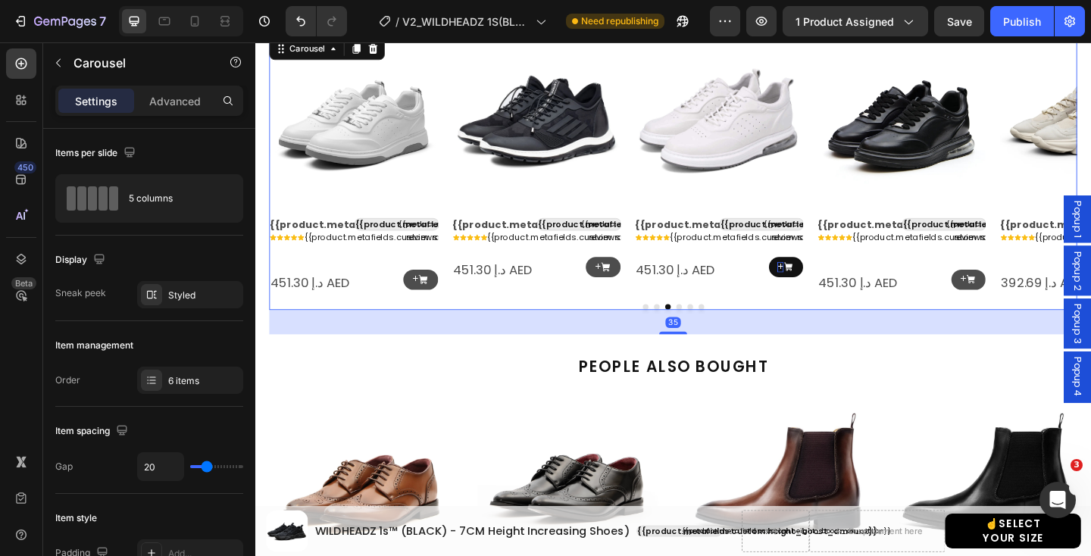
click at [825, 288] on p "+" at bounding box center [825, 286] width 7 height 11
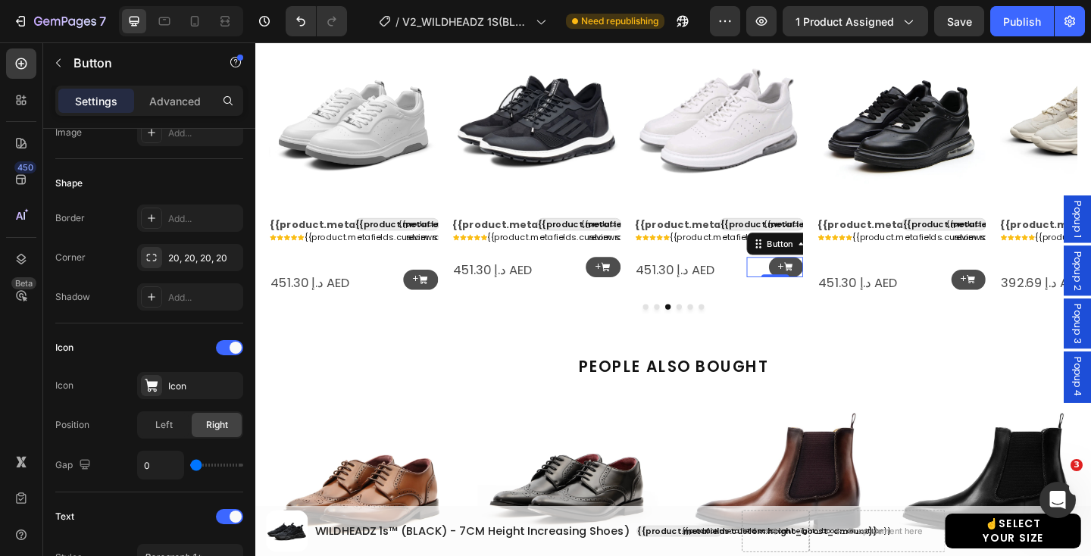
scroll to position [854, 0]
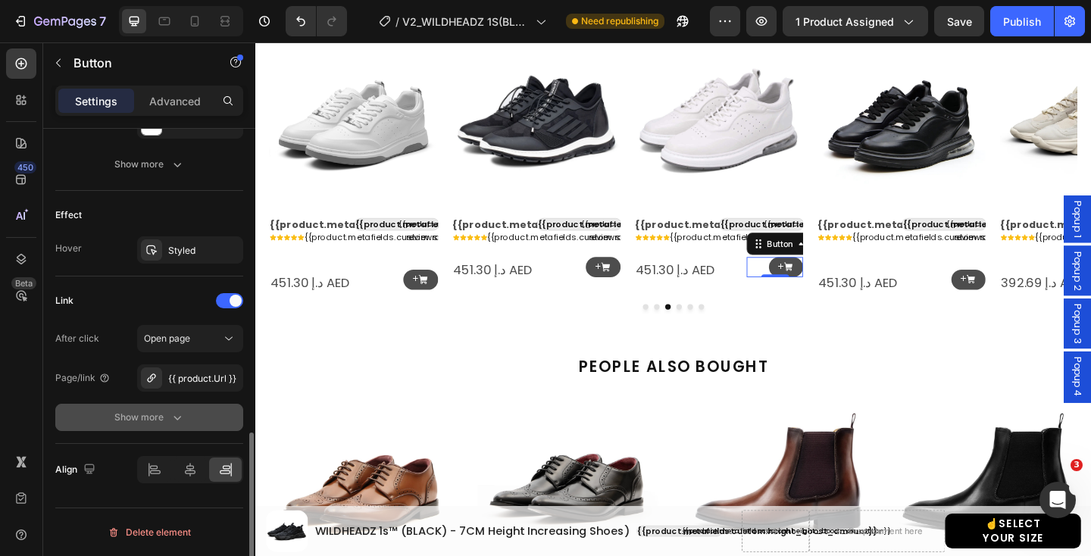
click at [174, 426] on button "Show more" at bounding box center [149, 417] width 188 height 27
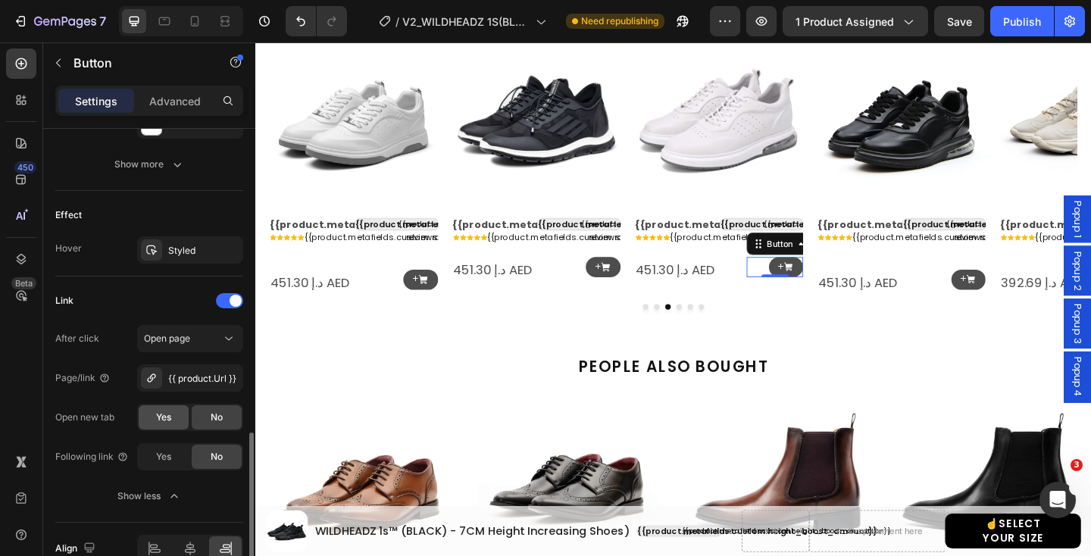
click at [173, 417] on div "Yes" at bounding box center [164, 417] width 50 height 24
click at [1024, 299] on p "+" at bounding box center [1024, 300] width 7 height 11
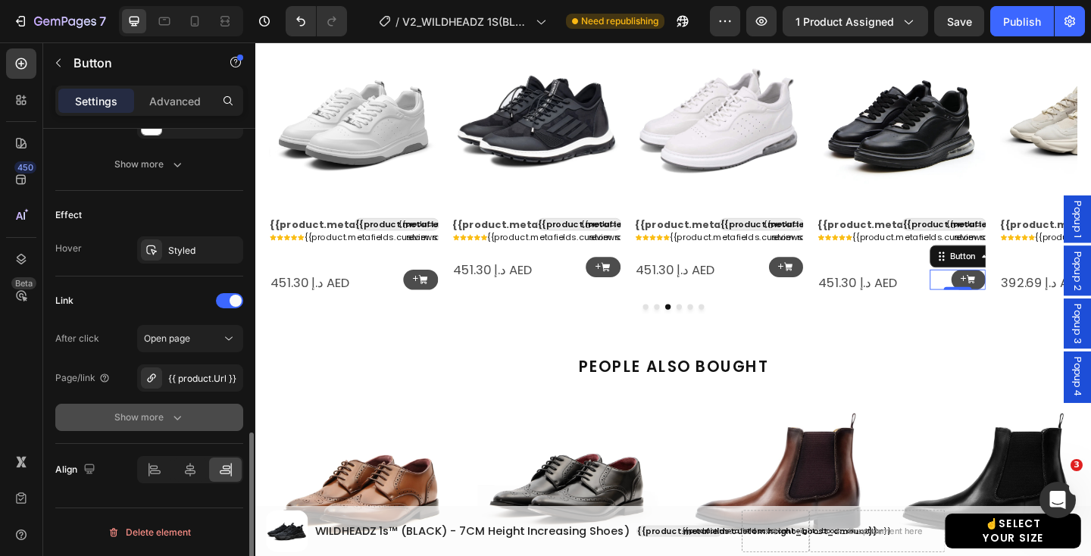
click at [170, 421] on icon "button" at bounding box center [177, 417] width 15 height 15
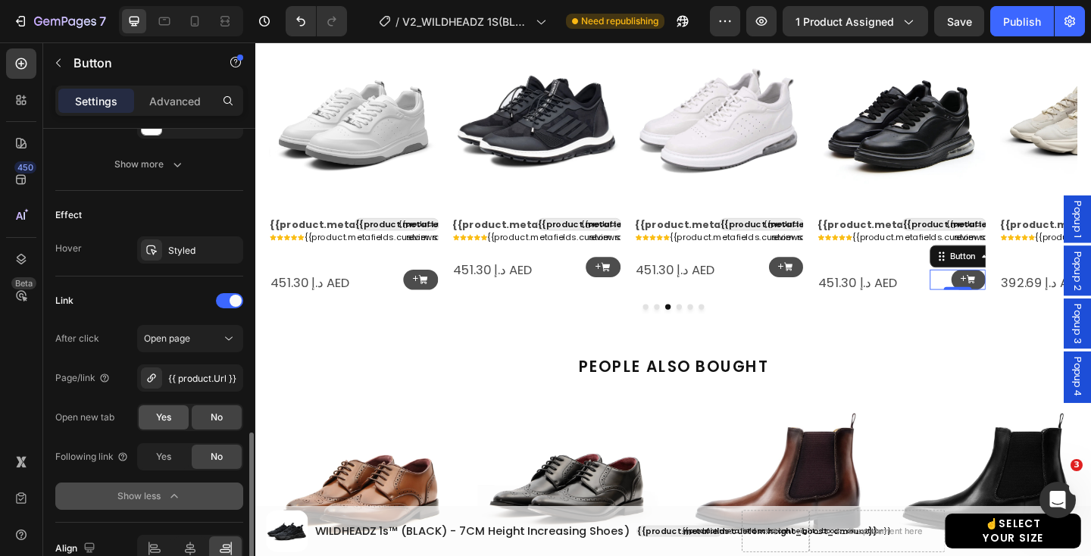
click at [169, 420] on span "Yes" at bounding box center [163, 417] width 15 height 14
click at [1018, 36] on div "7 Version history / V2_WILDHEADZ 1S(BLACK)_PRODUCTPAGE ([DATE]) Need republishi…" at bounding box center [545, 21] width 1091 height 43
click at [1025, 18] on div "Publish" at bounding box center [1022, 22] width 38 height 16
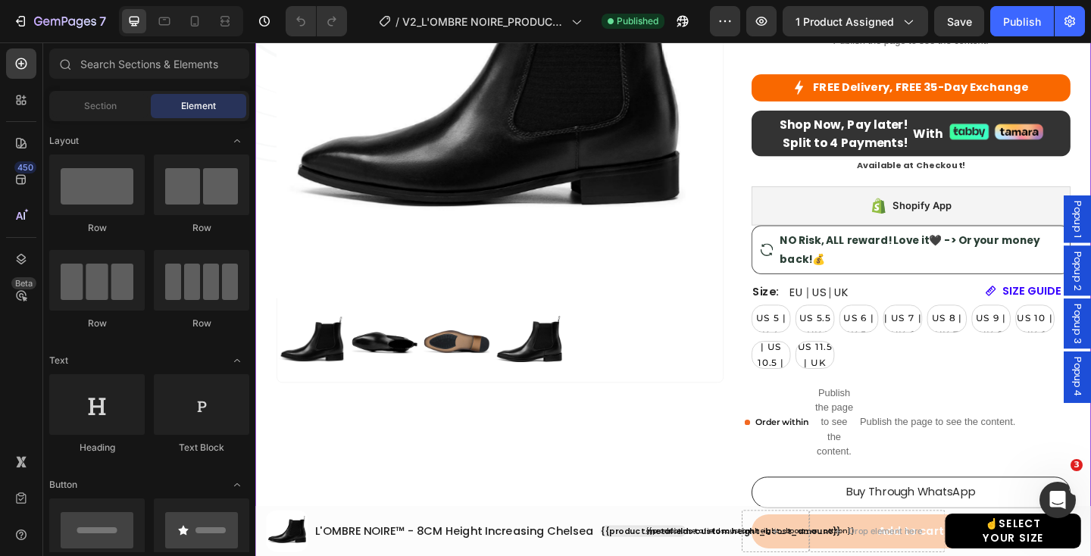
scroll to position [326, 0]
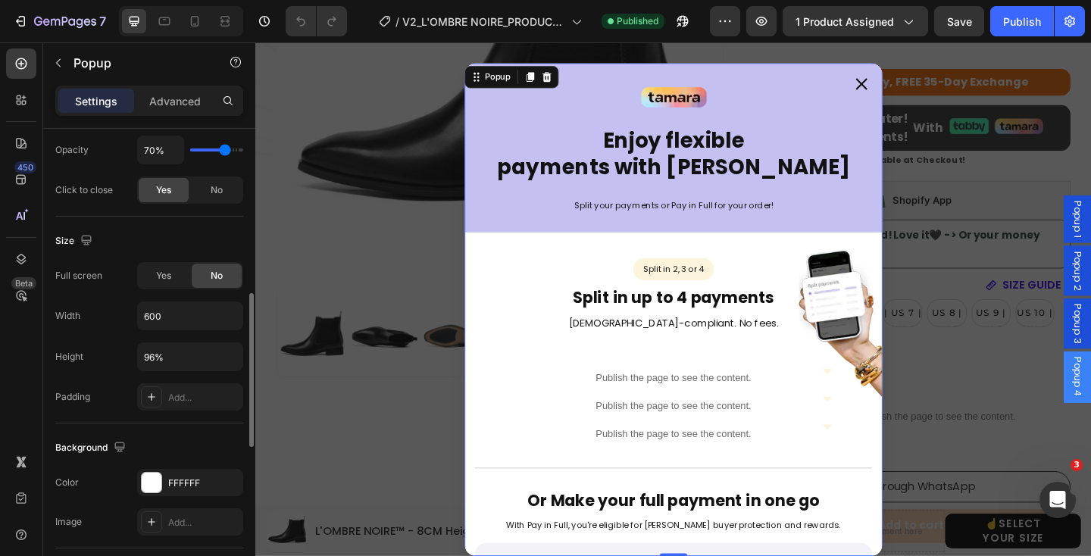
scroll to position [495, 0]
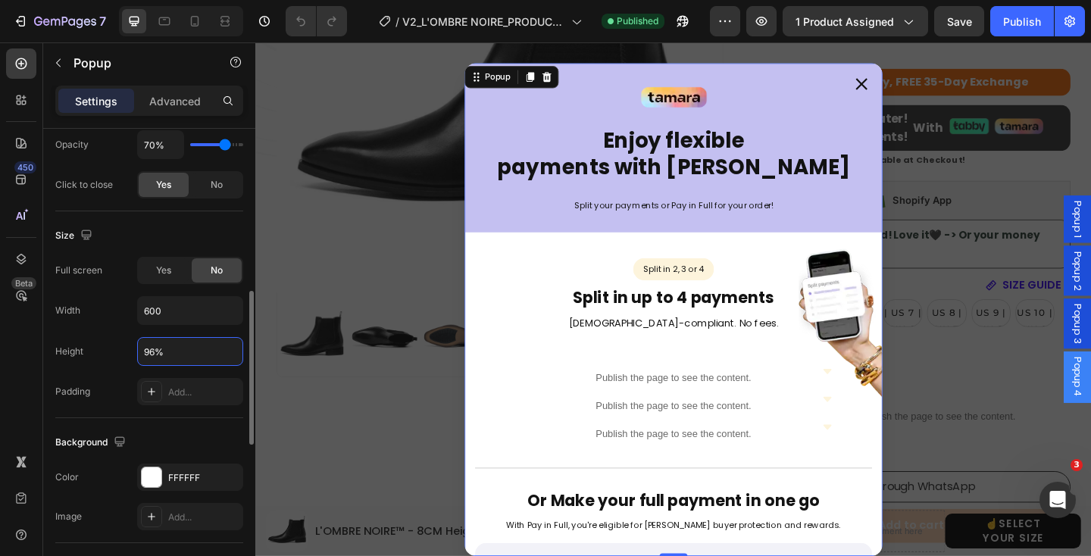
click at [167, 348] on input "96%" at bounding box center [190, 351] width 105 height 27
drag, startPoint x: 167, startPoint y: 348, endPoint x: 133, endPoint y: 348, distance: 33.3
click at [133, 348] on div "Height 96%" at bounding box center [149, 351] width 188 height 29
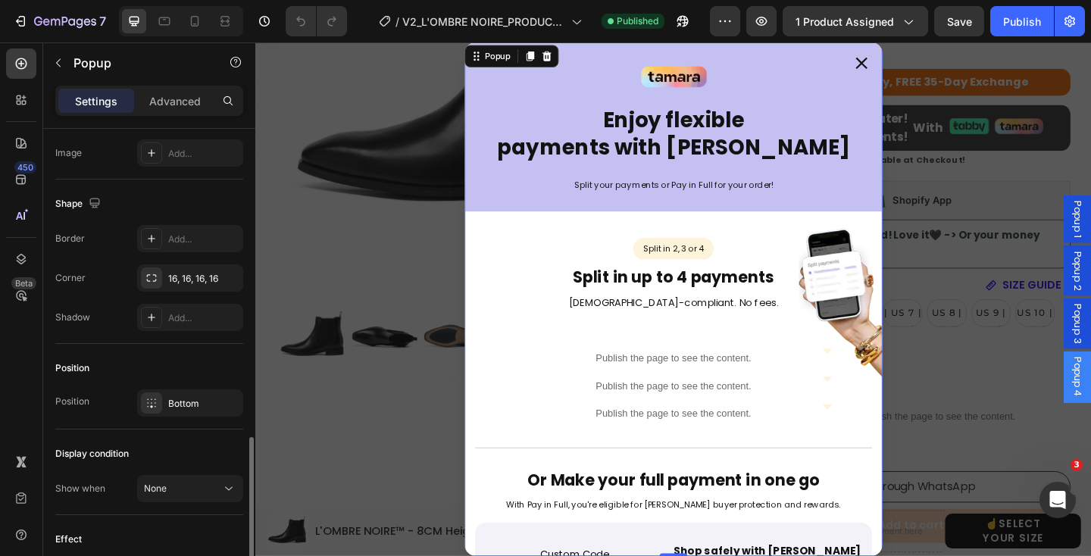
scroll to position [879, 0]
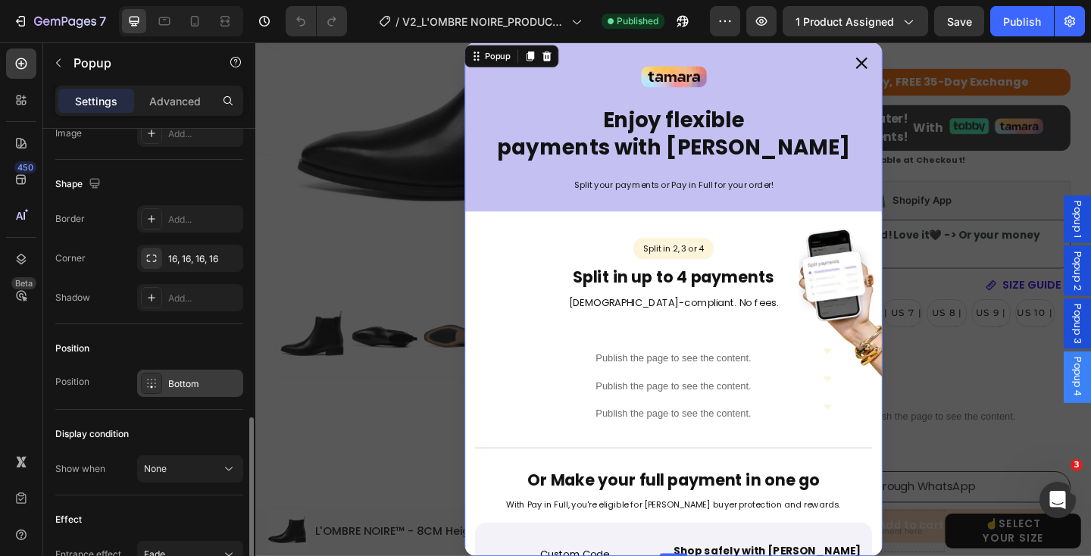
click at [152, 385] on icon at bounding box center [151, 383] width 12 height 12
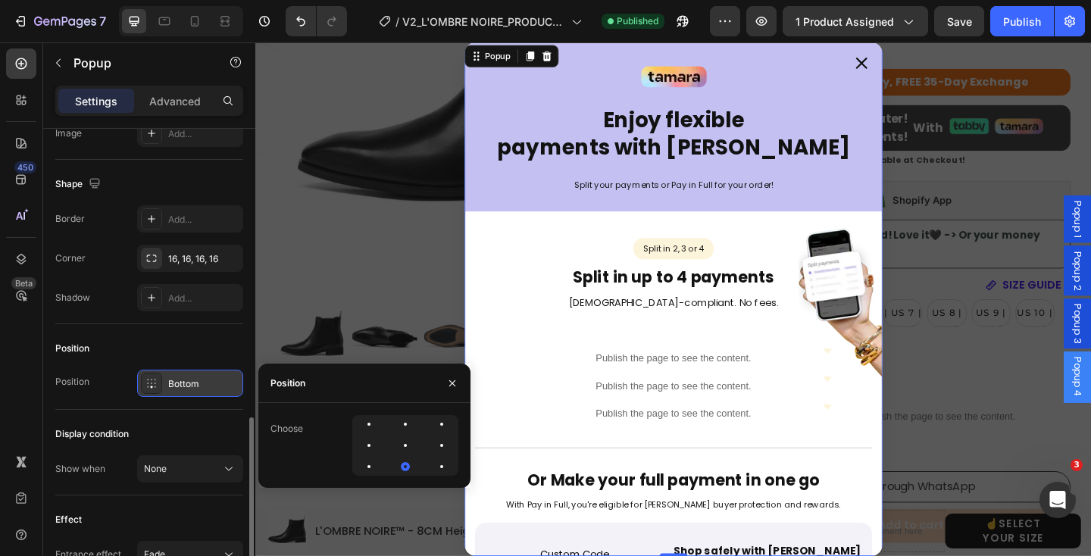
type input "Auto"
click at [432, 445] on div at bounding box center [441, 445] width 18 height 18
click at [916, 62] on icon "Dialog content" at bounding box center [914, 65] width 13 height 13
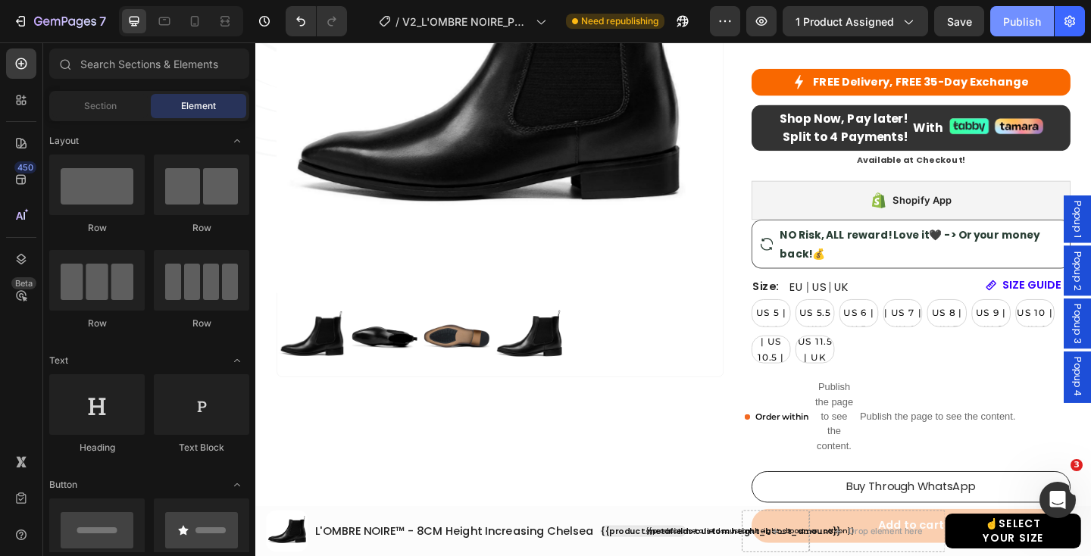
click at [1015, 20] on div "Publish" at bounding box center [1022, 22] width 38 height 16
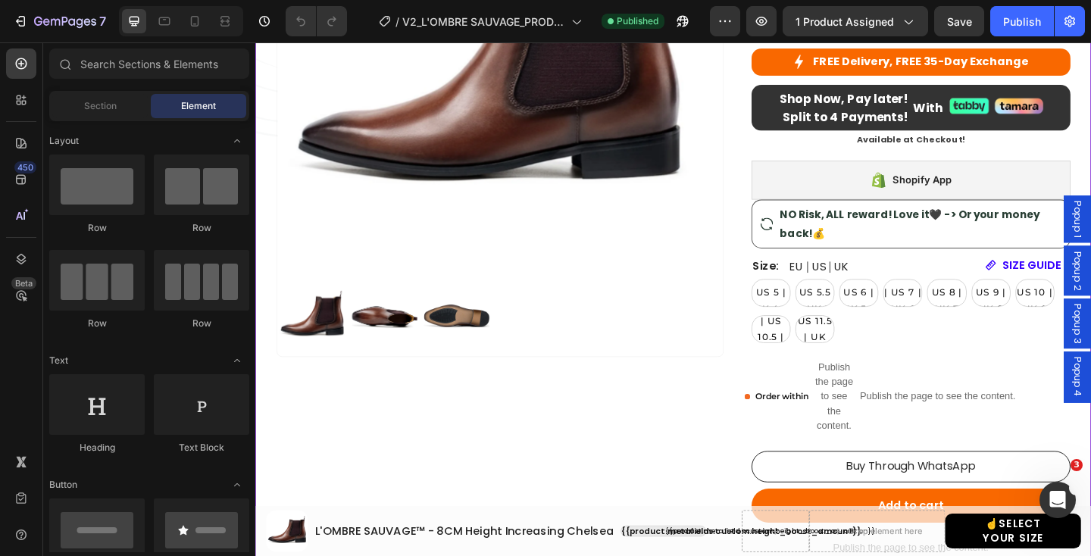
scroll to position [347, 0]
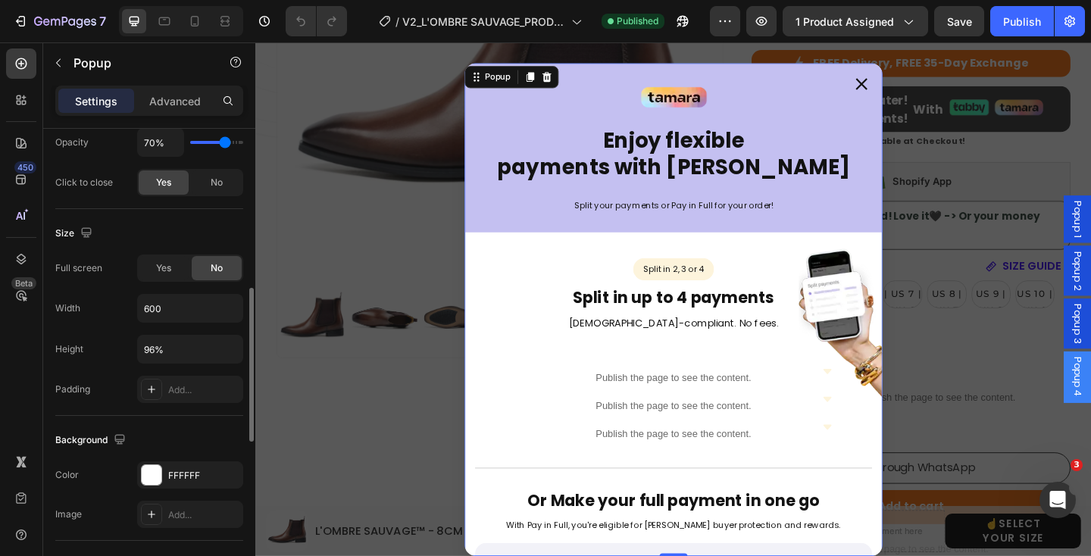
scroll to position [506, 0]
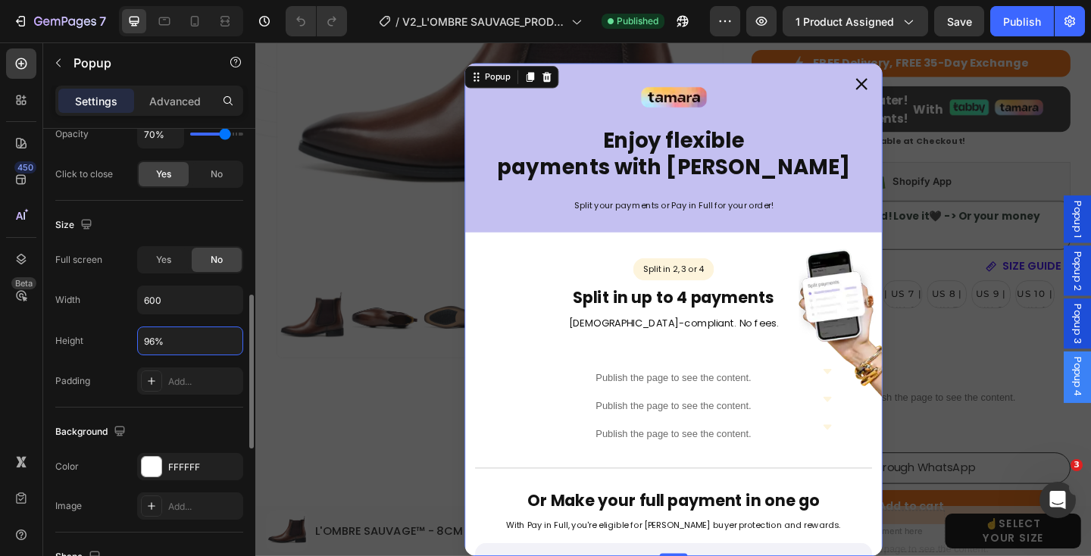
click at [164, 341] on input "96%" at bounding box center [190, 340] width 105 height 27
paste input "auto"
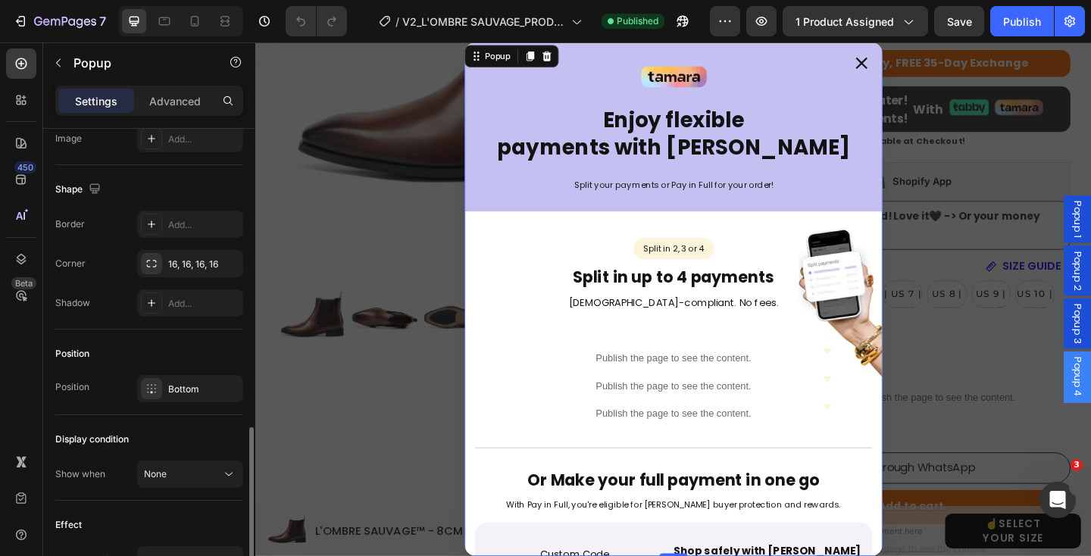
scroll to position [884, 0]
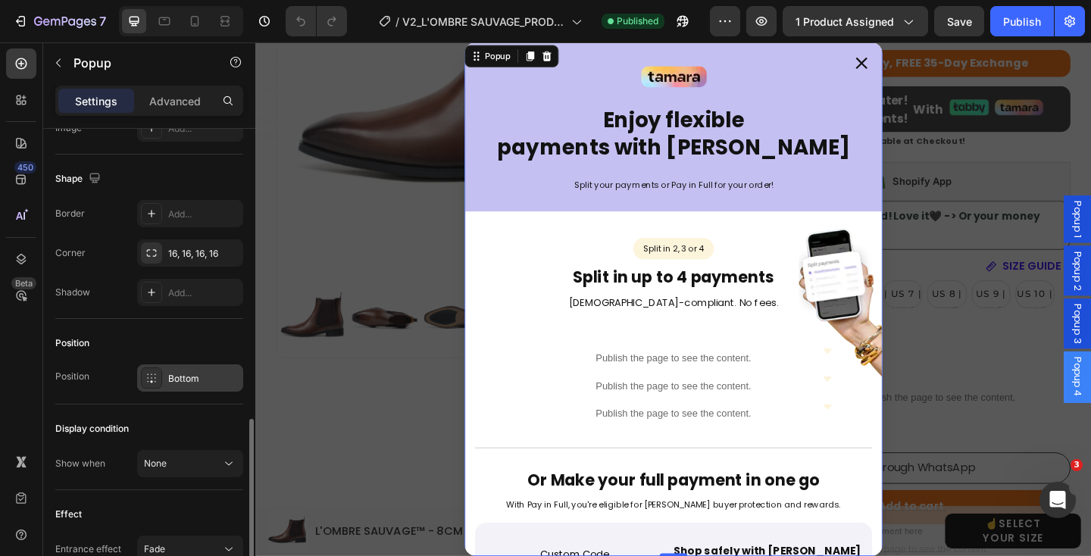
click at [173, 379] on div "Bottom" at bounding box center [203, 379] width 71 height 14
type input "Auto"
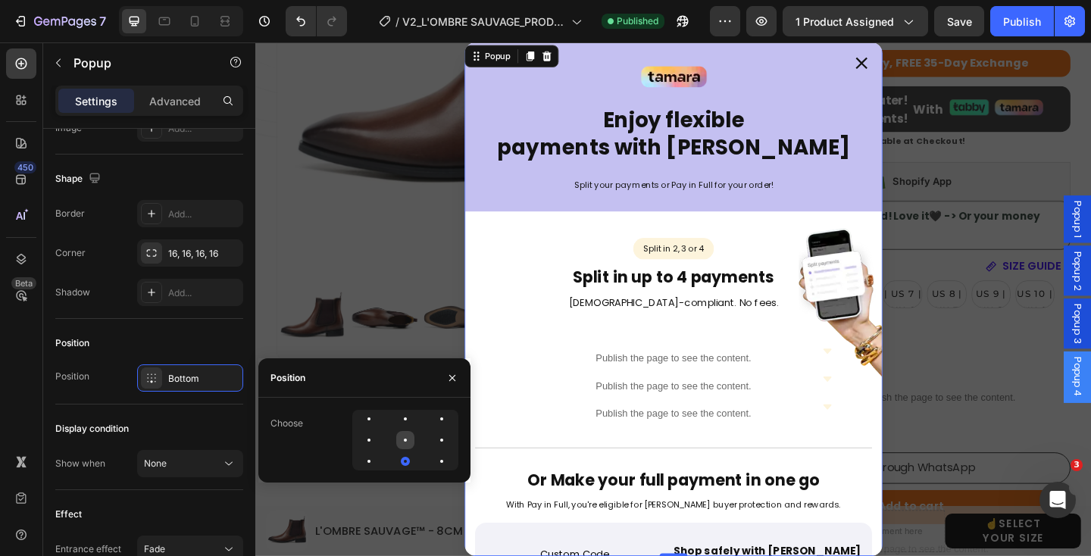
click at [432, 437] on div at bounding box center [441, 440] width 18 height 18
click at [1035, 20] on div "Publish" at bounding box center [1022, 22] width 38 height 16
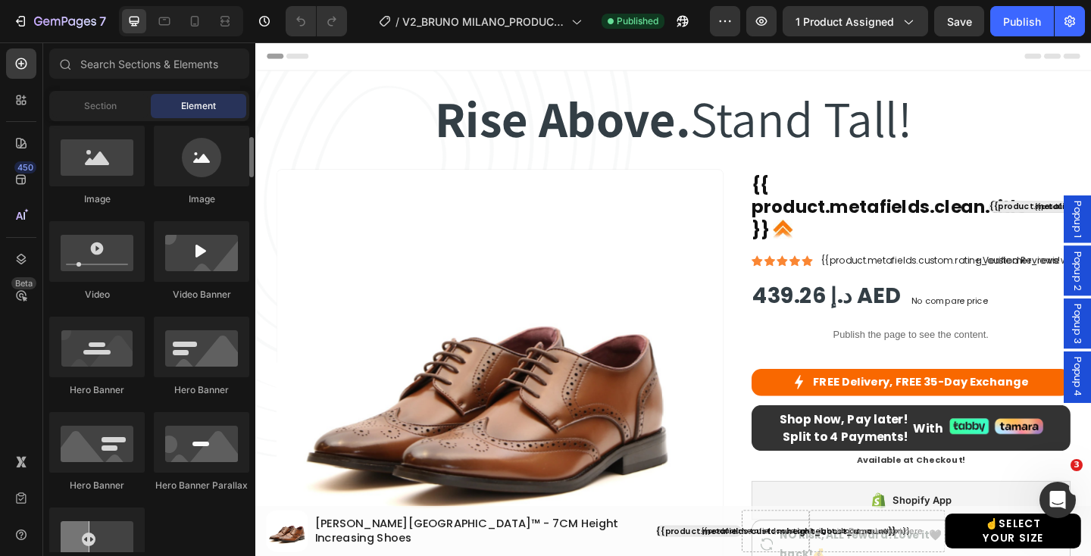
scroll to position [500, 0]
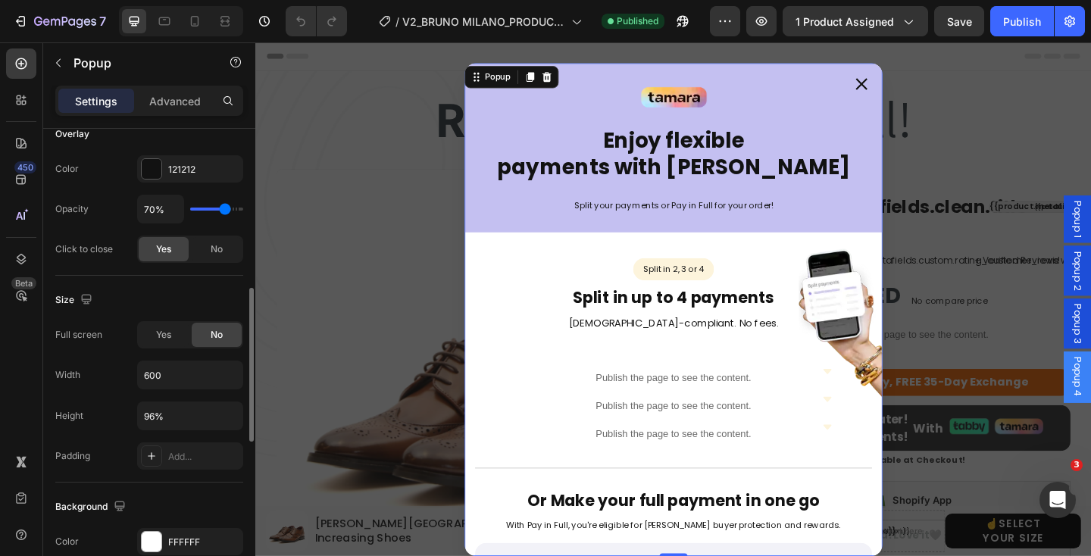
scroll to position [445, 0]
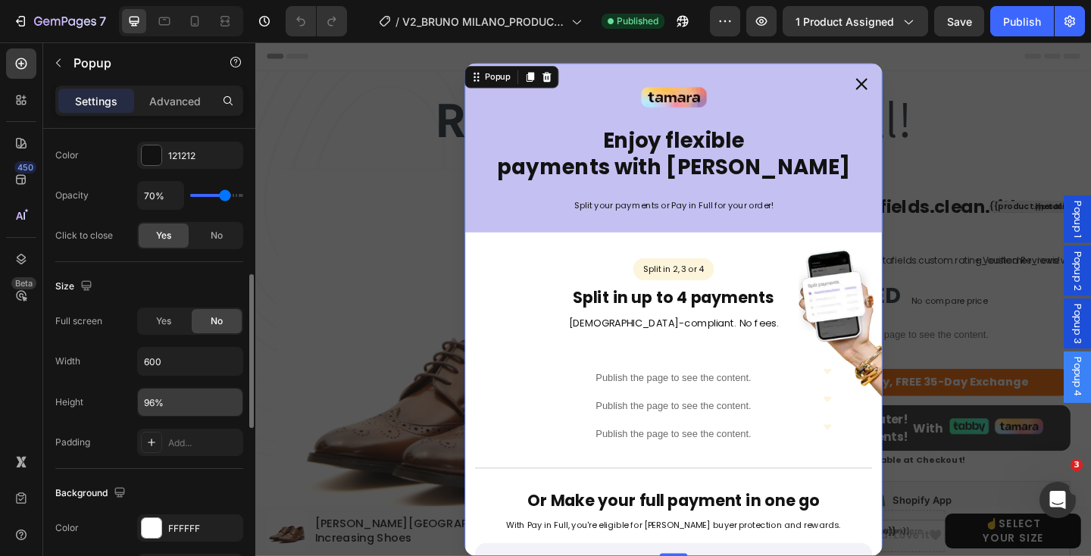
click at [171, 407] on input "96%" at bounding box center [190, 402] width 105 height 27
drag, startPoint x: 170, startPoint y: 399, endPoint x: 117, endPoint y: 396, distance: 53.9
click at [117, 396] on div "Height 96%" at bounding box center [149, 402] width 188 height 29
paste input "auto"
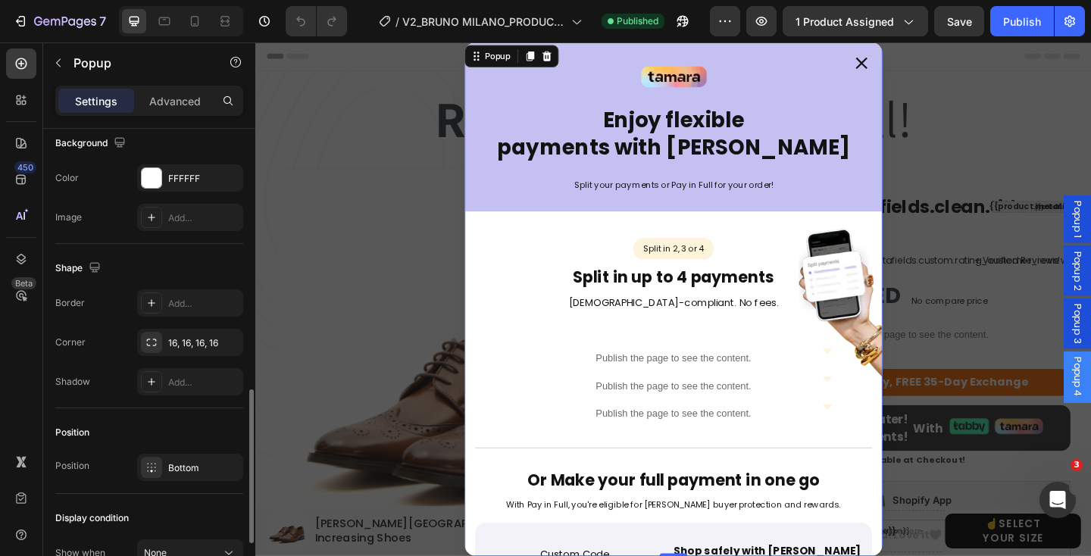
scroll to position [802, 0]
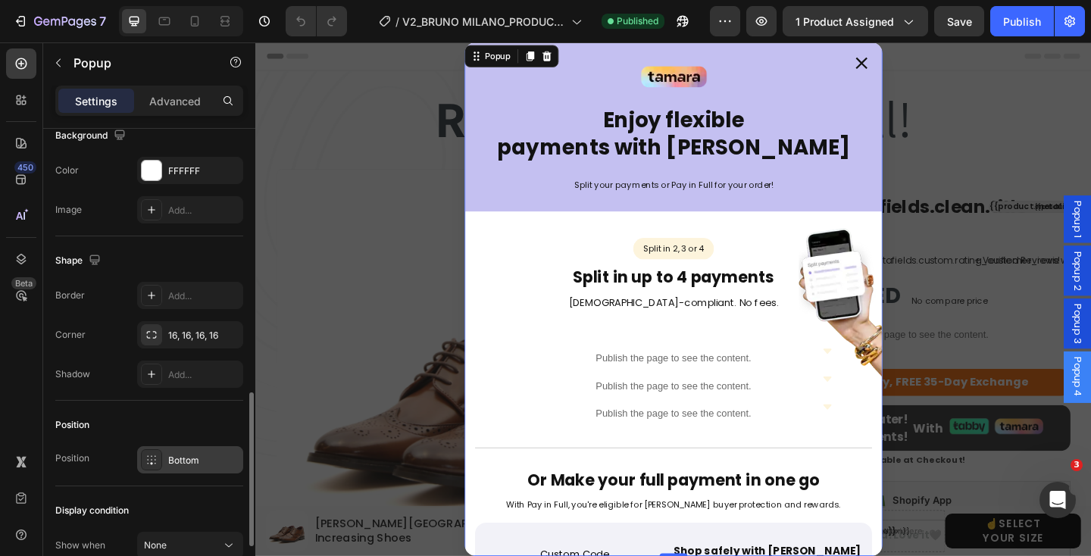
click at [162, 466] on div "Bottom" at bounding box center [190, 459] width 106 height 27
type input "Auto"
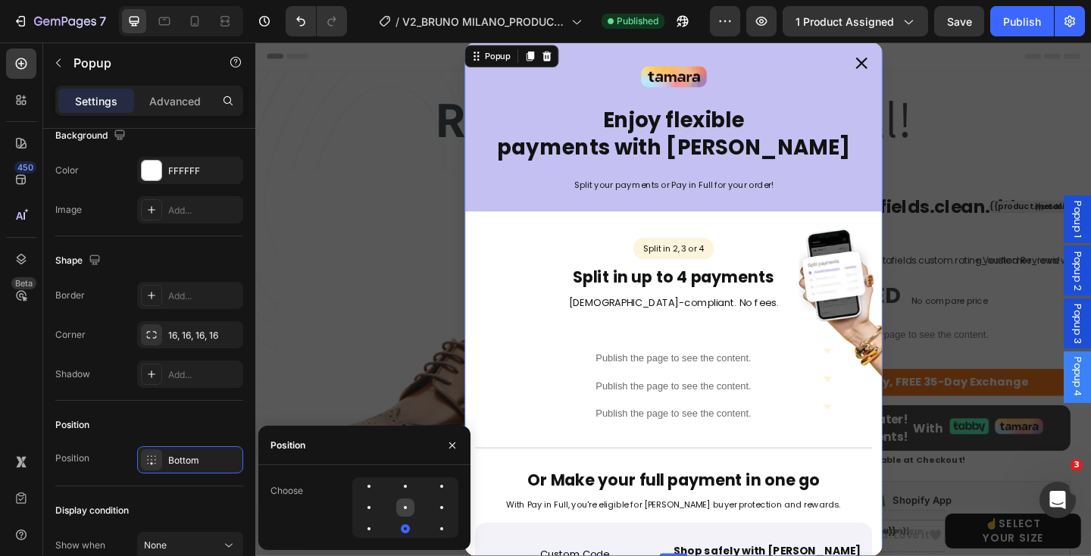
click at [405, 507] on div at bounding box center [405, 507] width 3 height 3
click at [1022, 30] on button "Publish" at bounding box center [1022, 21] width 64 height 30
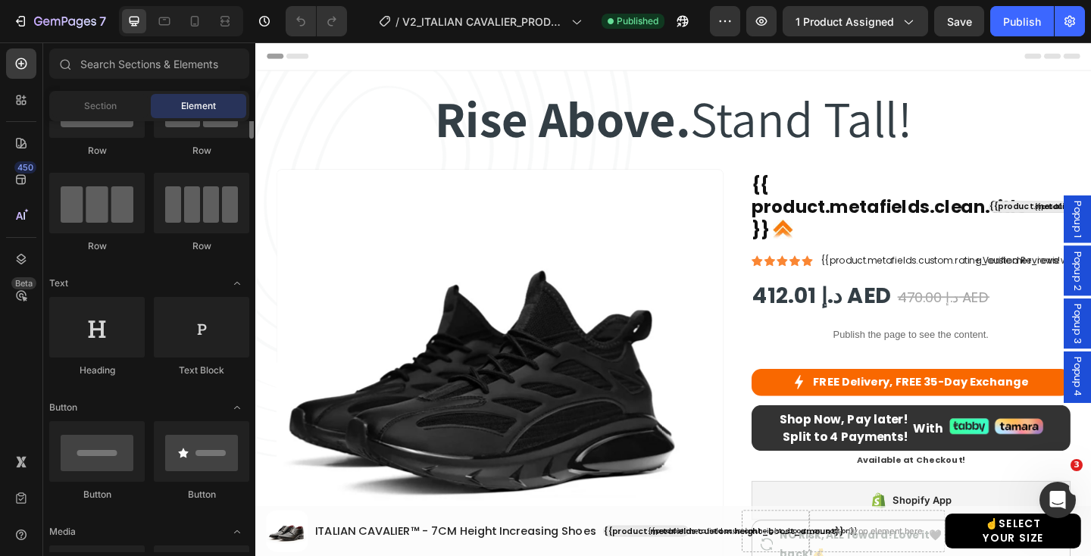
scroll to position [86, 0]
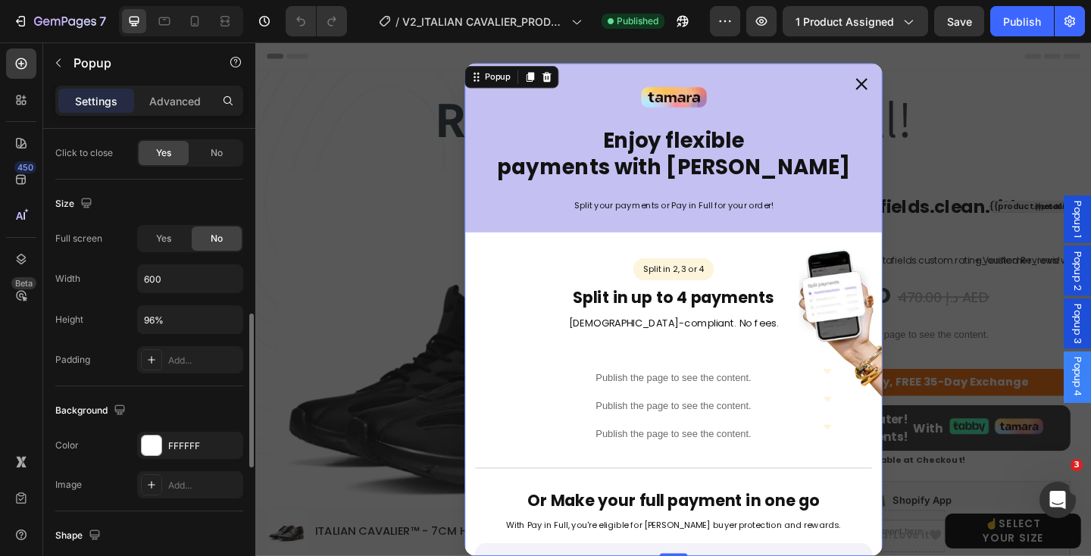
scroll to position [536, 0]
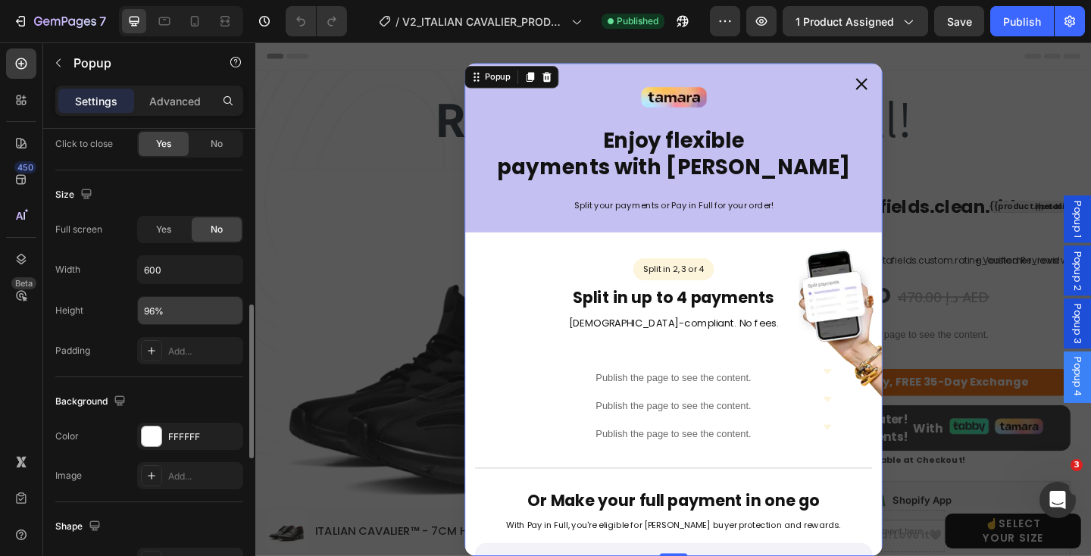
click at [174, 313] on input "96%" at bounding box center [190, 310] width 105 height 27
drag, startPoint x: 174, startPoint y: 313, endPoint x: 130, endPoint y: 309, distance: 44.1
click at [130, 309] on div "Height 96%" at bounding box center [149, 310] width 188 height 29
paste input "auto"
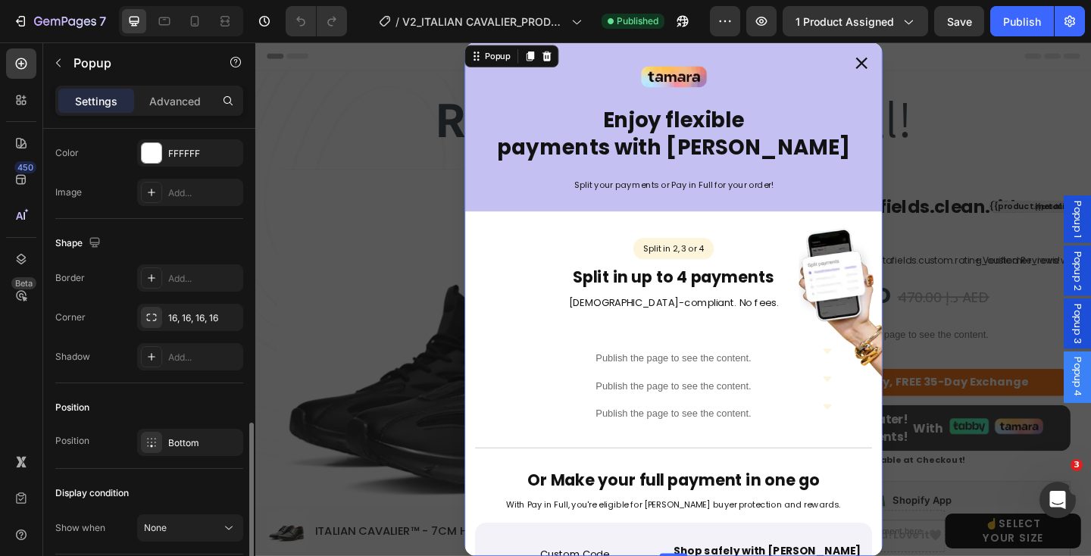
scroll to position [840, 0]
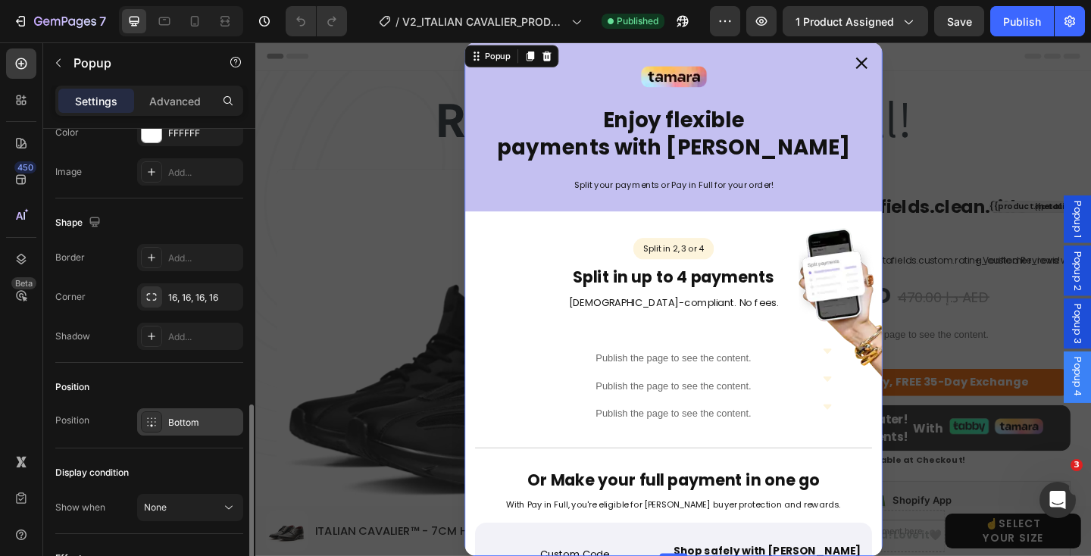
click at [154, 419] on icon at bounding box center [151, 422] width 12 height 12
type input "Auto"
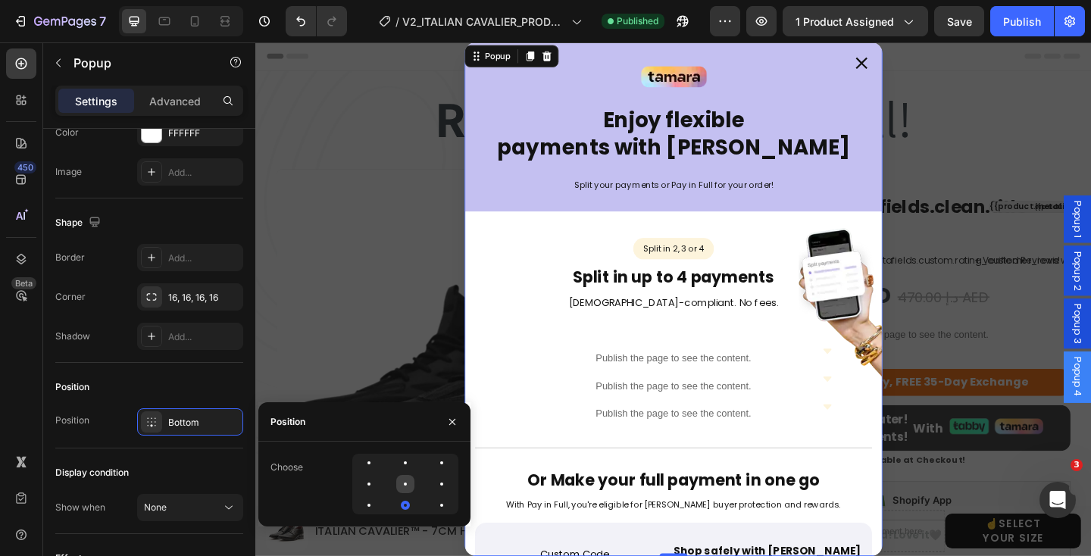
click at [432, 481] on div at bounding box center [441, 484] width 18 height 18
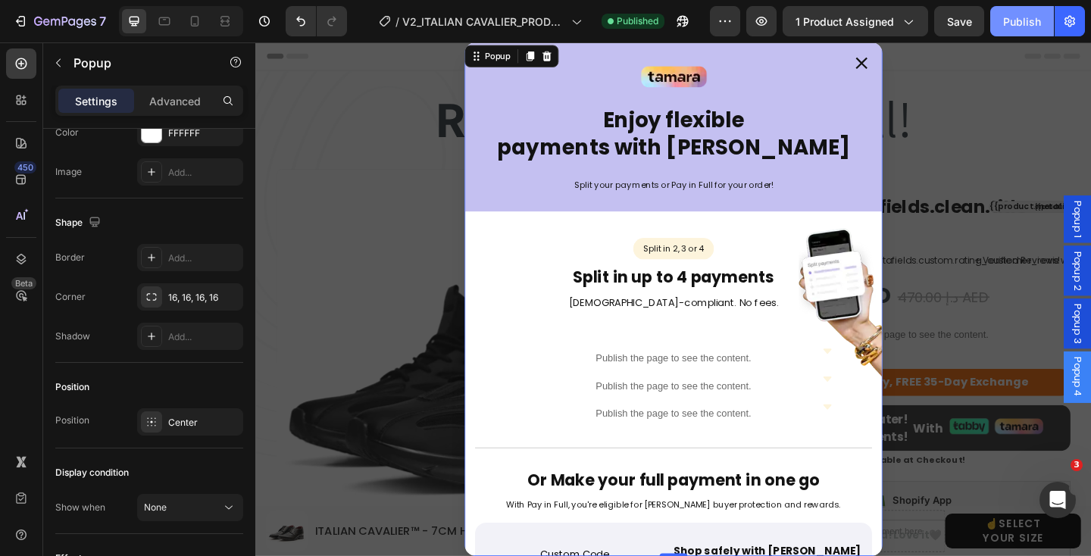
click at [1002, 27] on button "Publish" at bounding box center [1022, 21] width 64 height 30
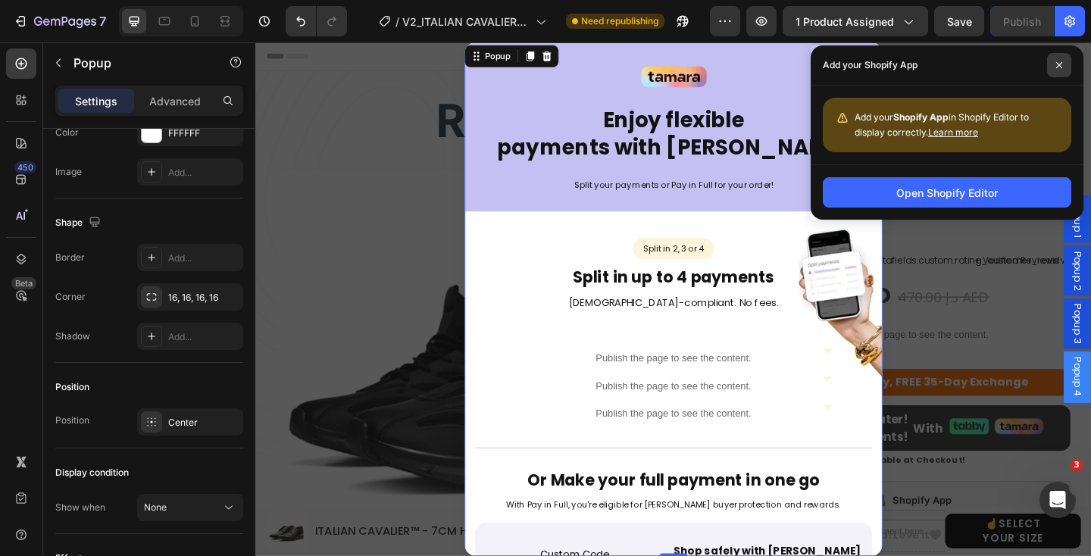
click at [1061, 60] on span at bounding box center [1059, 65] width 24 height 24
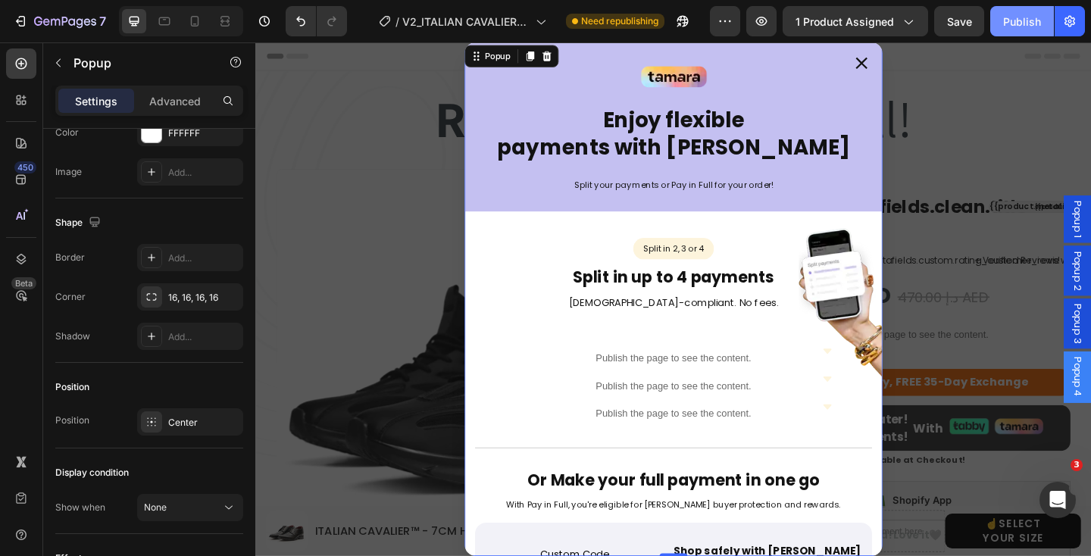
click at [1022, 16] on div "Publish" at bounding box center [1022, 22] width 38 height 16
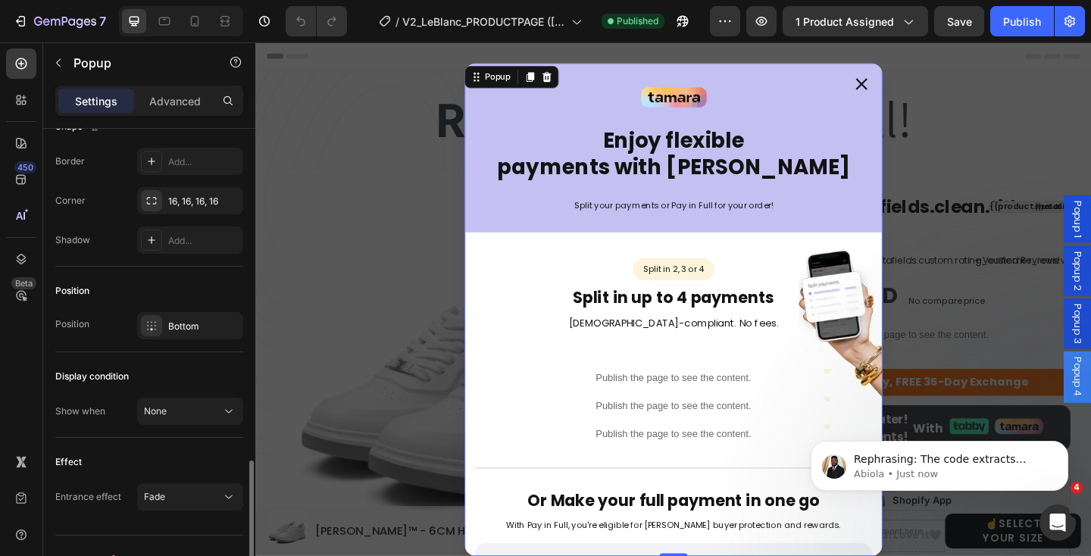
scroll to position [963, 0]
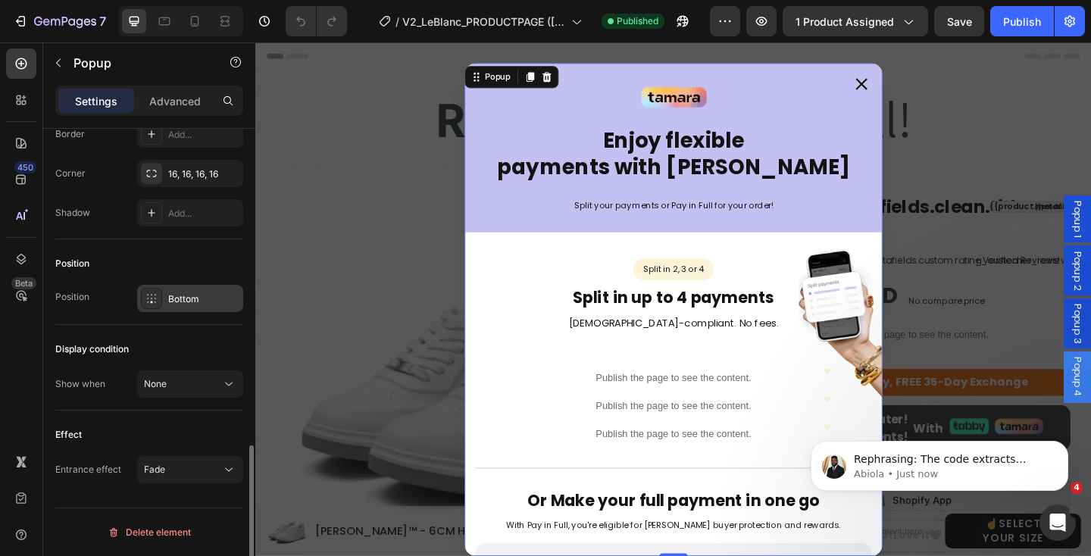
click at [158, 304] on div at bounding box center [151, 298] width 21 height 21
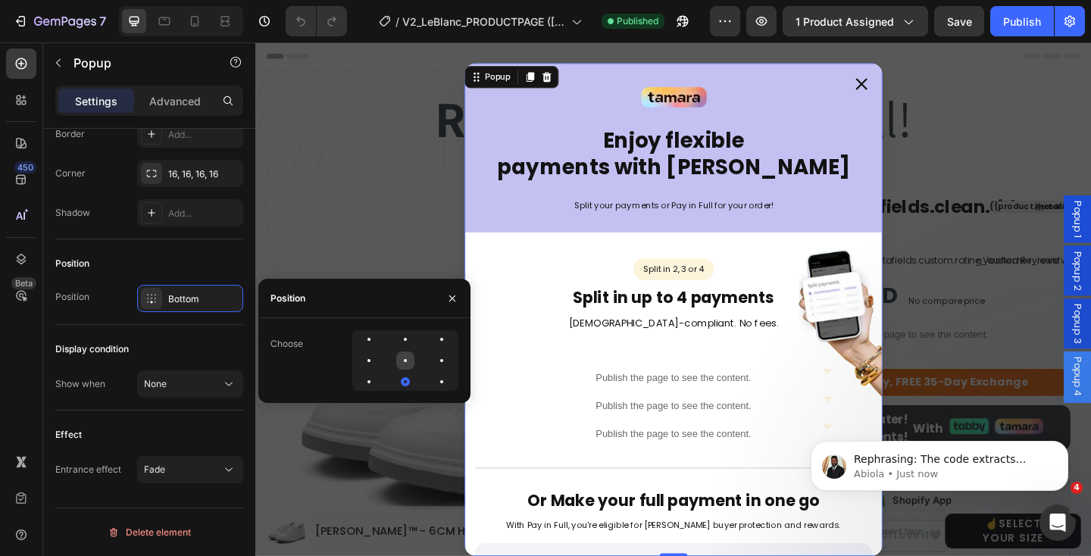
click at [432, 363] on div at bounding box center [441, 360] width 18 height 18
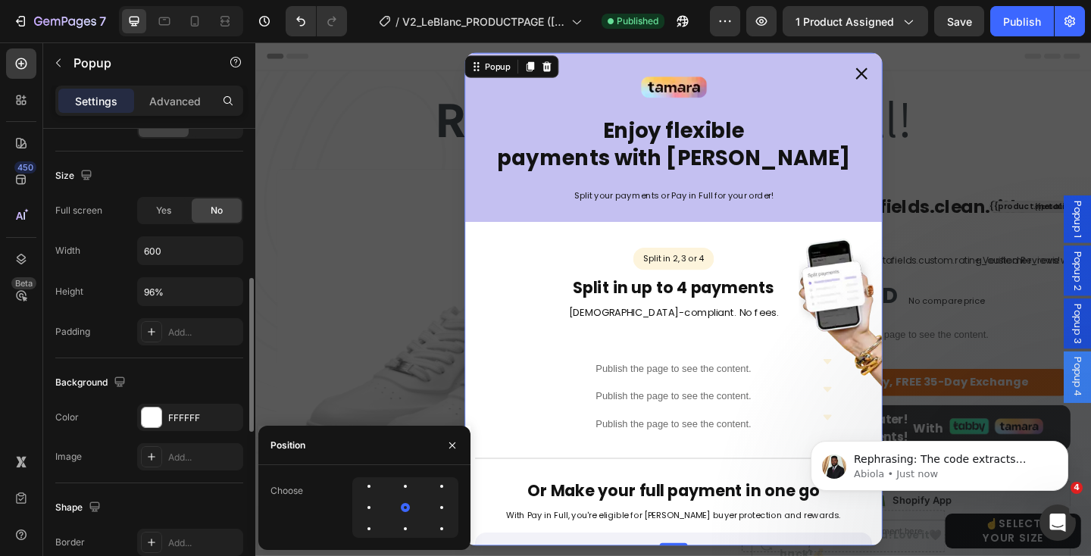
scroll to position [520, 0]
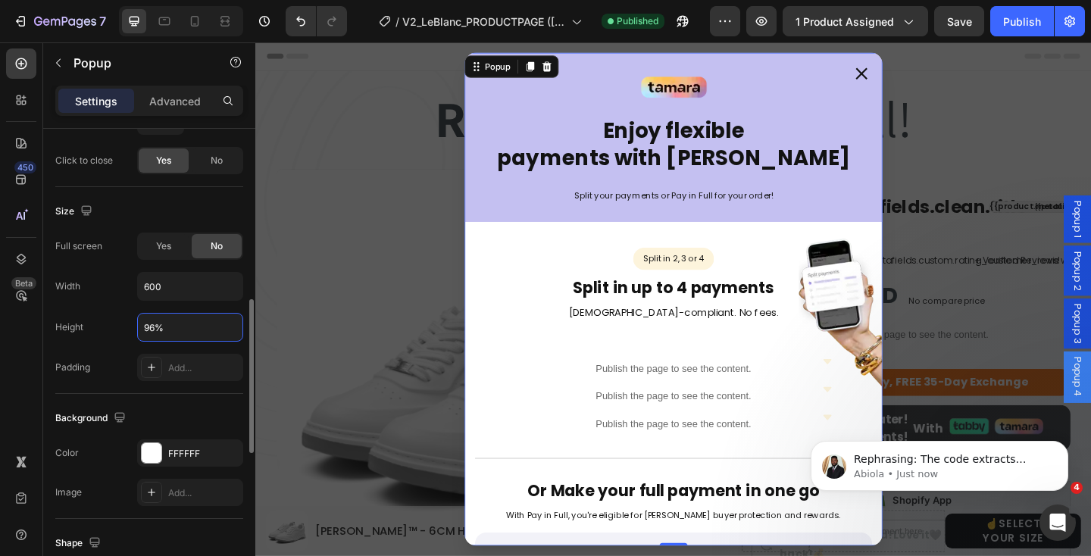
click at [170, 323] on input "96%" at bounding box center [190, 327] width 105 height 27
drag, startPoint x: 179, startPoint y: 323, endPoint x: 117, endPoint y: 323, distance: 61.3
click at [117, 323] on div "Height 96%" at bounding box center [149, 327] width 188 height 29
paste input "auto"
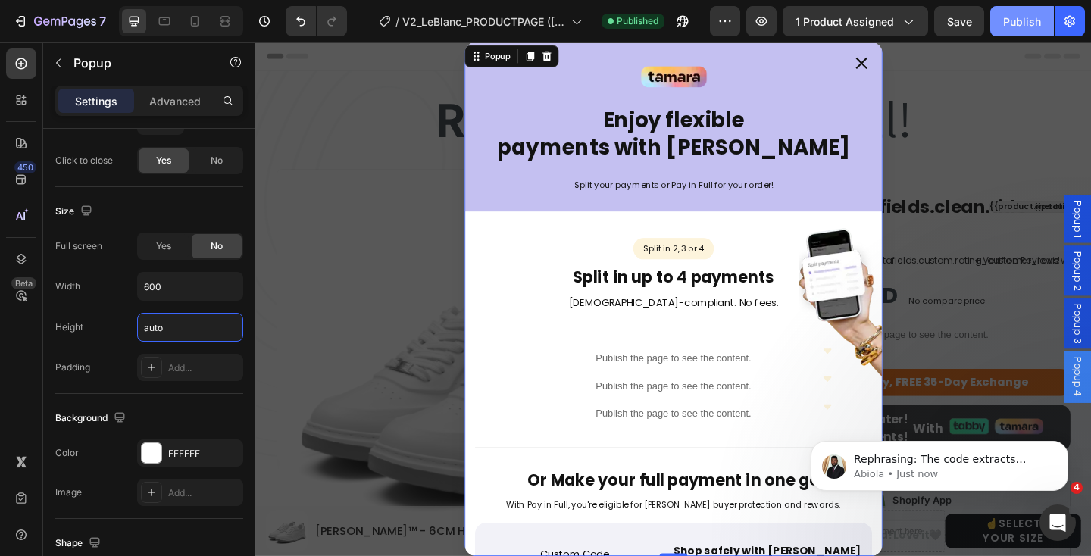
type input "Auto"
click at [1010, 20] on div "Publish" at bounding box center [1022, 22] width 38 height 16
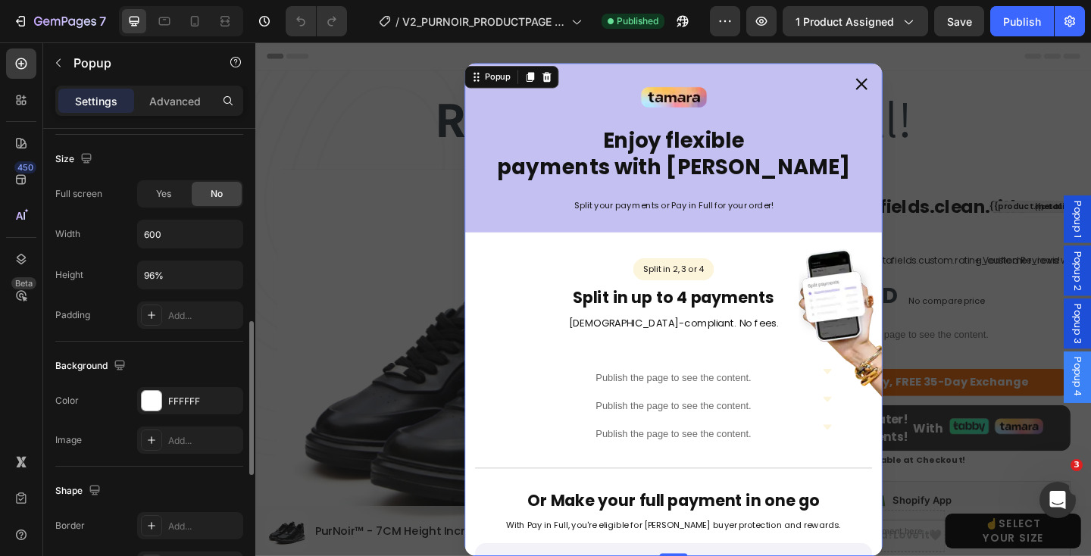
scroll to position [576, 0]
click at [177, 270] on input "96%" at bounding box center [190, 270] width 105 height 27
drag, startPoint x: 177, startPoint y: 270, endPoint x: 150, endPoint y: 270, distance: 27.3
click at [150, 270] on input "96%" at bounding box center [190, 270] width 105 height 27
click at [170, 271] on input "96%" at bounding box center [190, 270] width 105 height 27
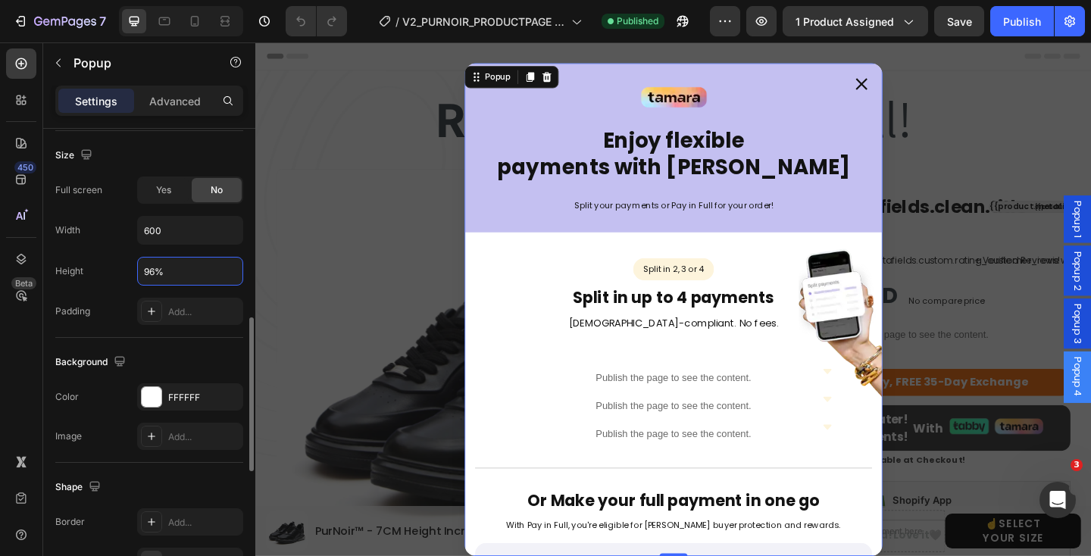
drag, startPoint x: 170, startPoint y: 271, endPoint x: 142, endPoint y: 271, distance: 28.8
click at [142, 271] on input "96%" at bounding box center [190, 270] width 105 height 27
paste input "auto"
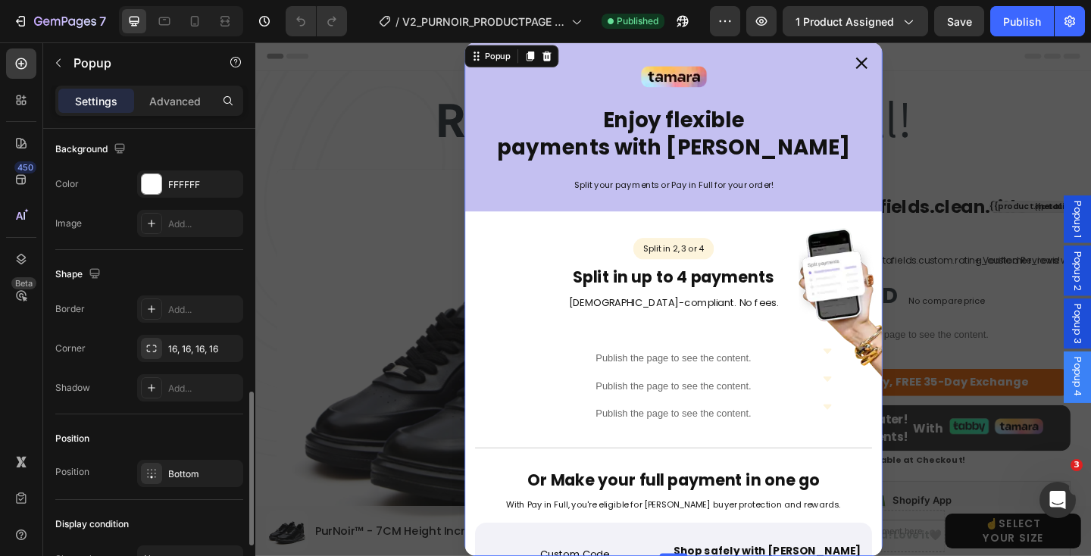
scroll to position [801, 0]
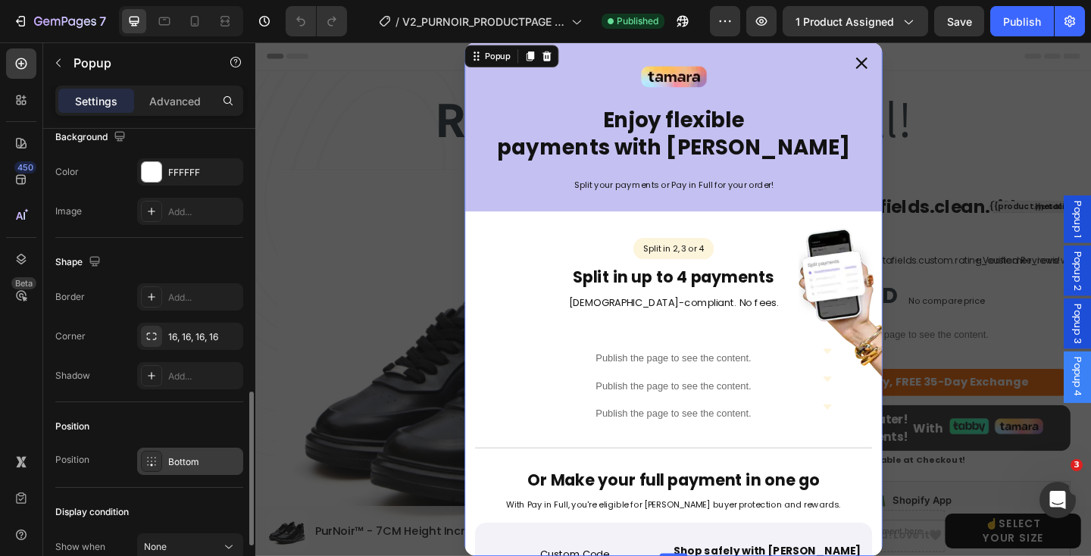
click at [165, 463] on div "Bottom" at bounding box center [190, 461] width 106 height 27
type input "Auto"
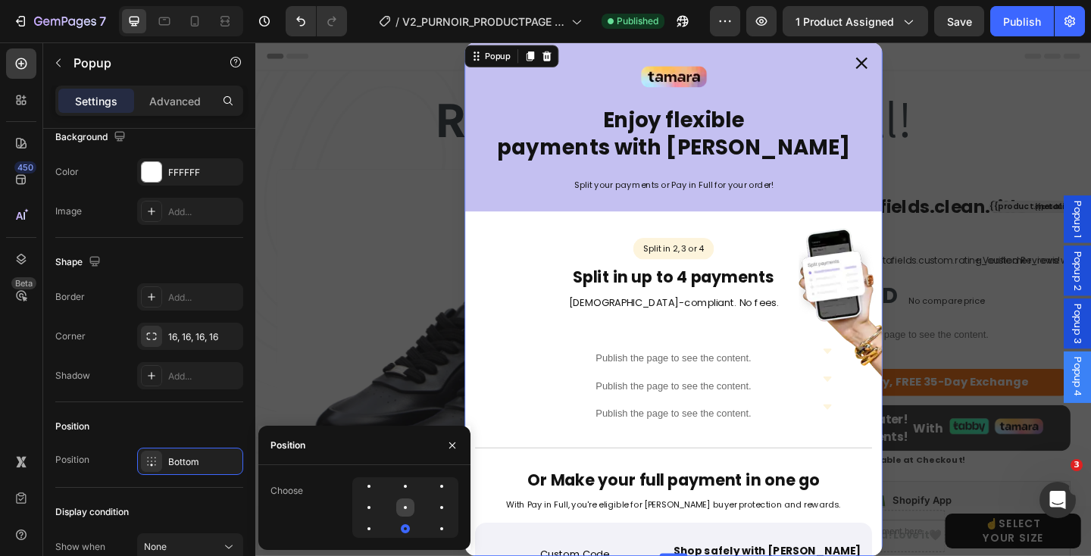
click at [432, 505] on div at bounding box center [441, 507] width 18 height 18
click at [1019, 25] on div "Publish" at bounding box center [1022, 22] width 38 height 16
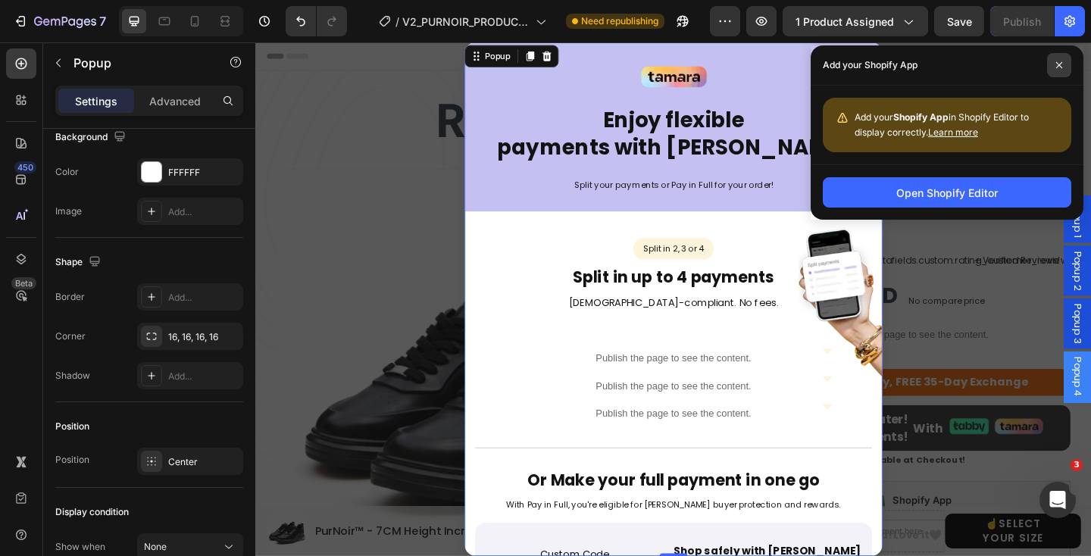
click at [1060, 61] on icon at bounding box center [1059, 65] width 8 height 8
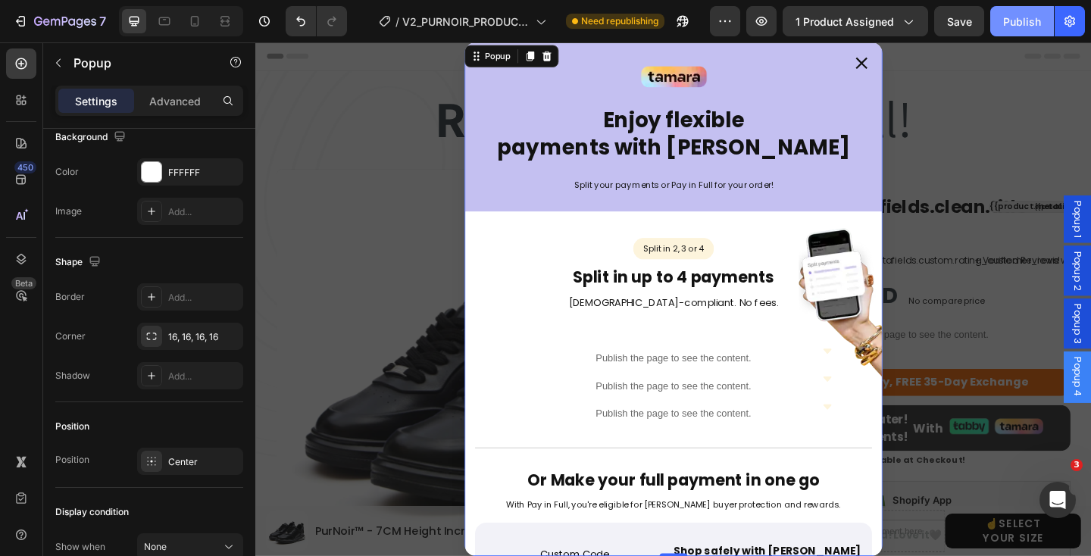
click at [1028, 19] on div "Publish" at bounding box center [1022, 22] width 38 height 16
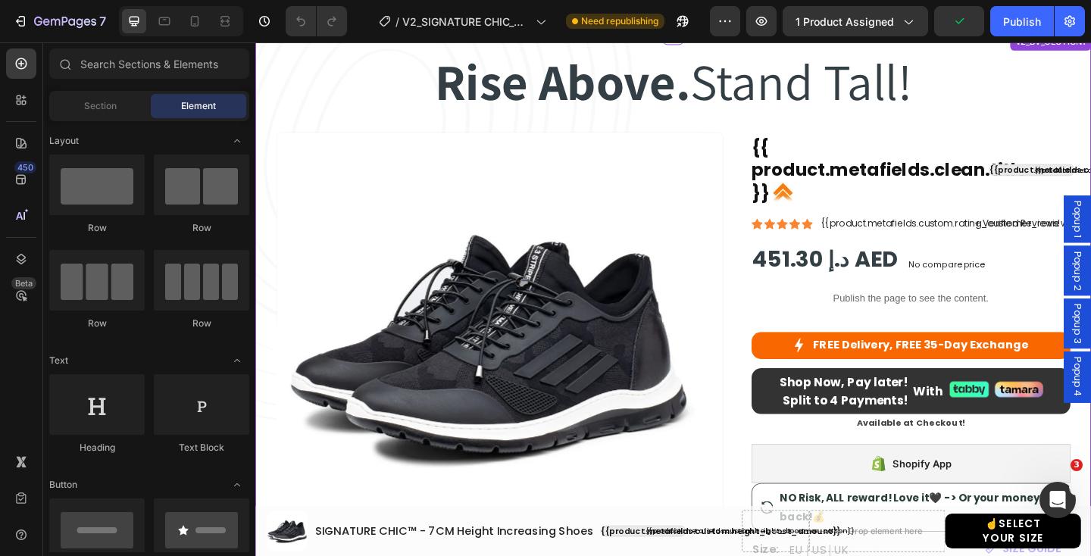
scroll to position [171, 0]
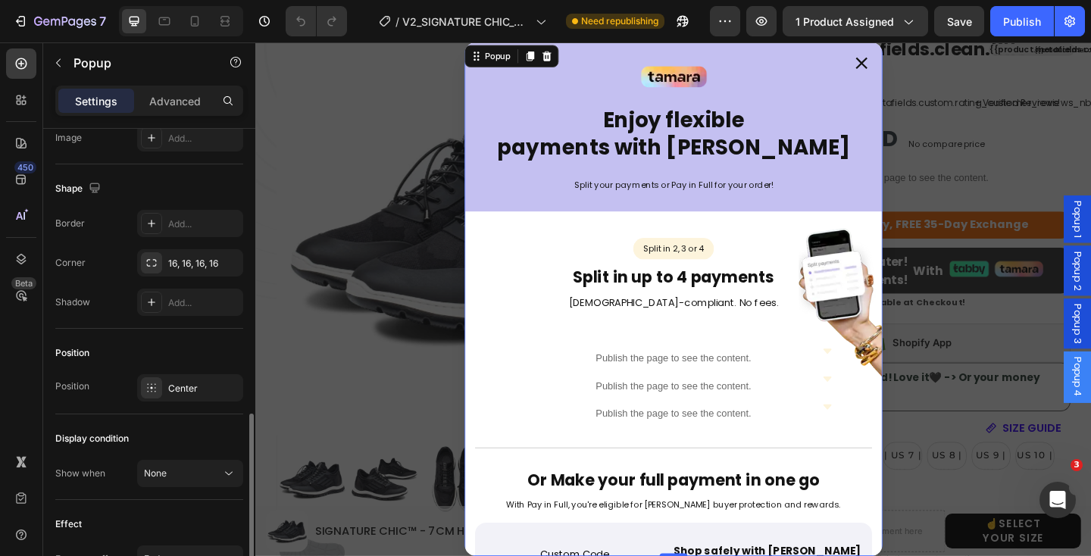
scroll to position [876, 0]
click at [1022, 21] on div "Publish" at bounding box center [1022, 22] width 38 height 16
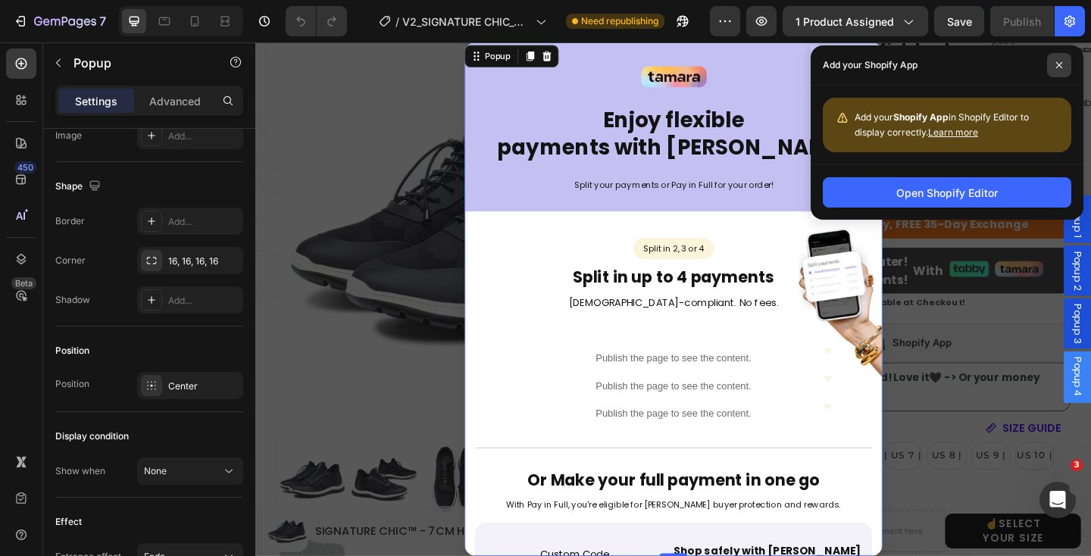
click at [1056, 71] on span at bounding box center [1059, 65] width 24 height 24
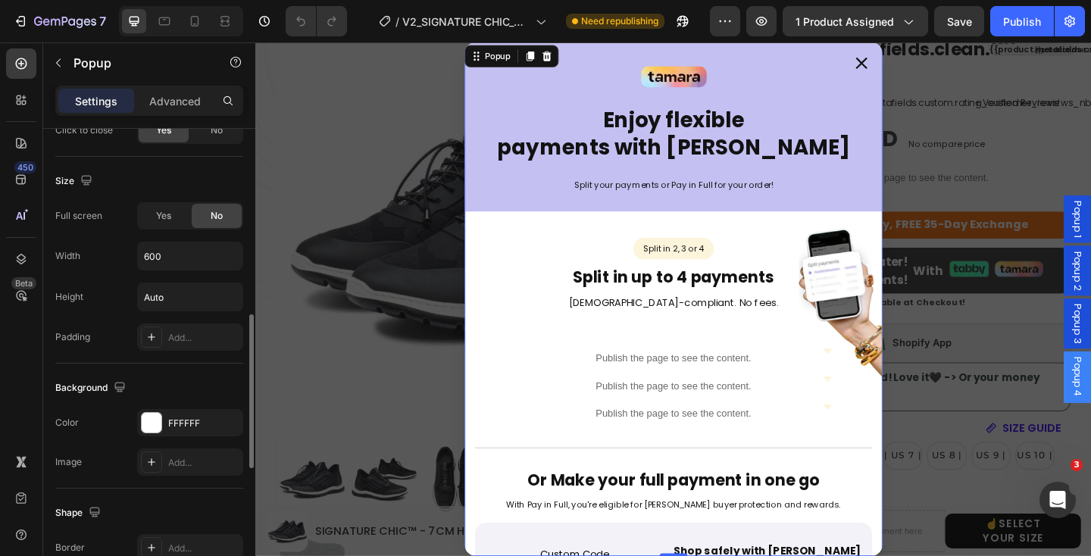
scroll to position [549, 0]
click at [1002, 23] on button "Publish" at bounding box center [1022, 21] width 64 height 30
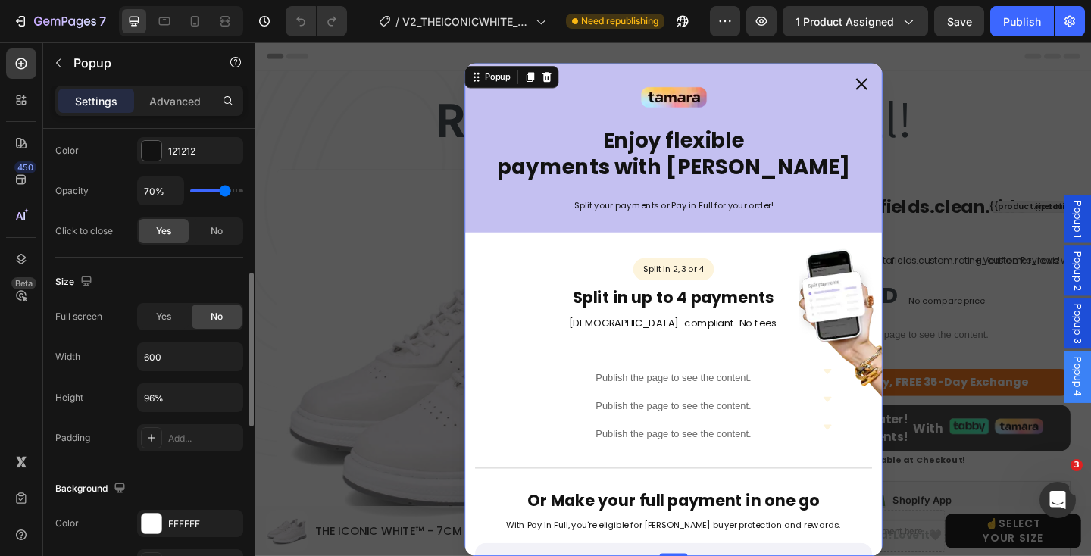
scroll to position [481, 0]
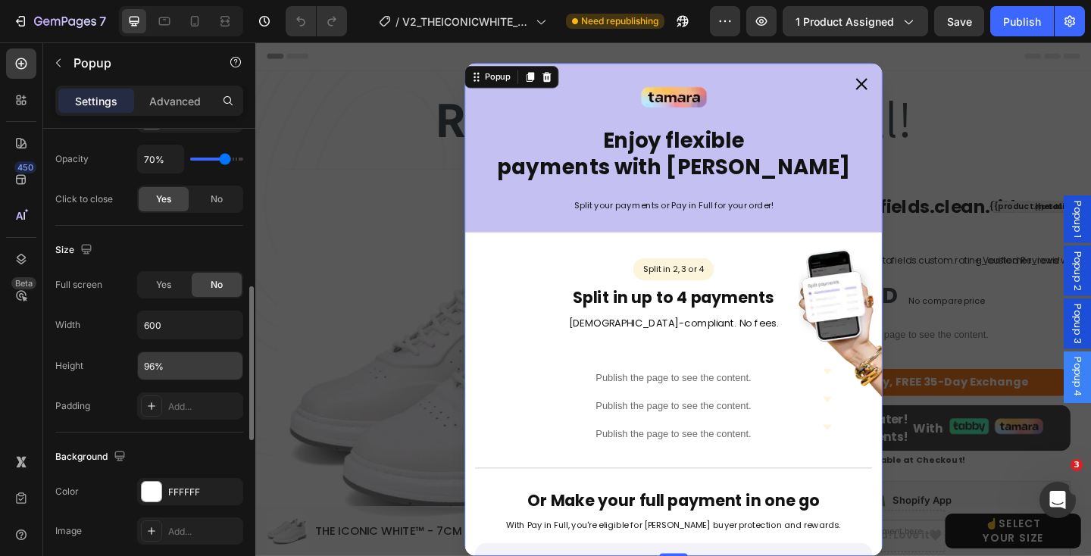
click at [171, 368] on input "96%" at bounding box center [190, 365] width 105 height 27
drag, startPoint x: 174, startPoint y: 367, endPoint x: 133, endPoint y: 364, distance: 41.0
click at [133, 364] on div "Height 96%" at bounding box center [149, 365] width 188 height 29
paste input "auto"
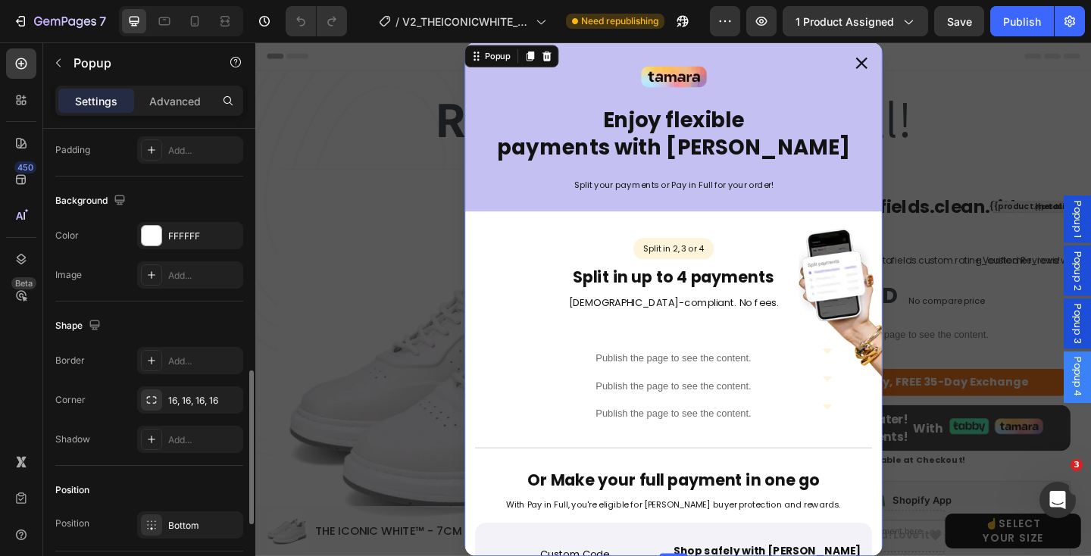
scroll to position [776, 0]
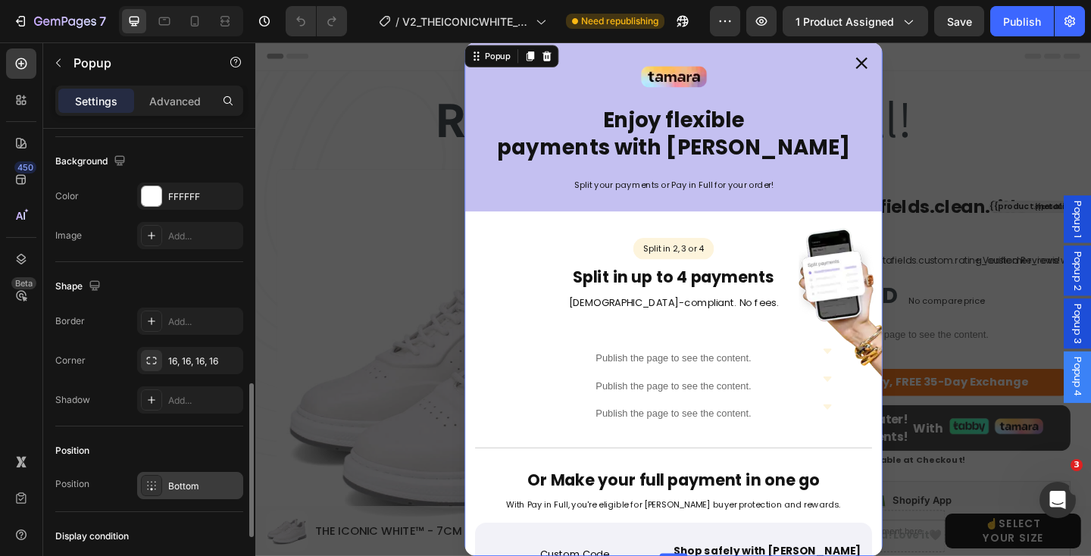
click at [151, 488] on circle at bounding box center [151, 489] width 2 height 2
type input "Auto"
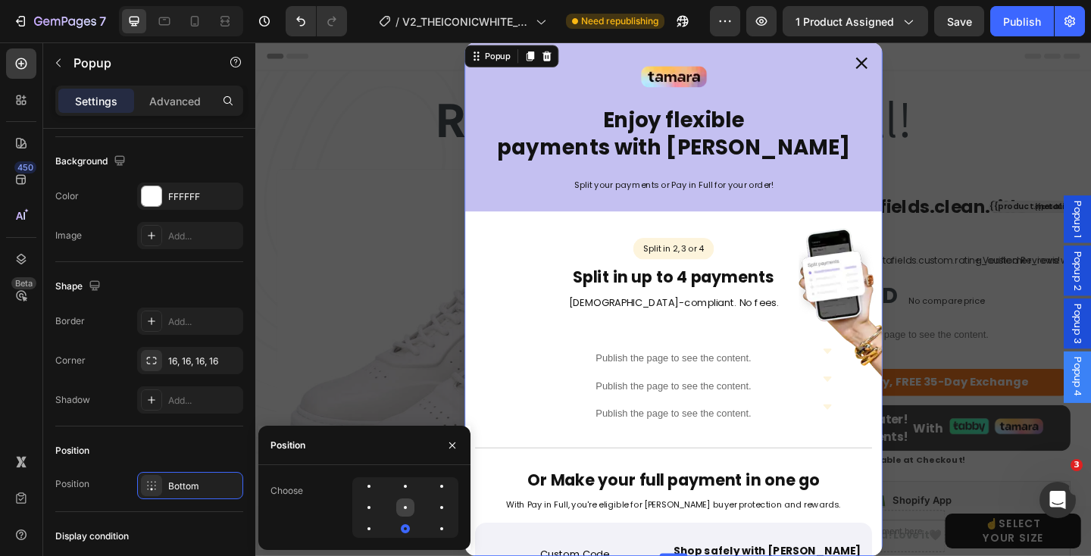
click at [432, 505] on div at bounding box center [441, 507] width 18 height 18
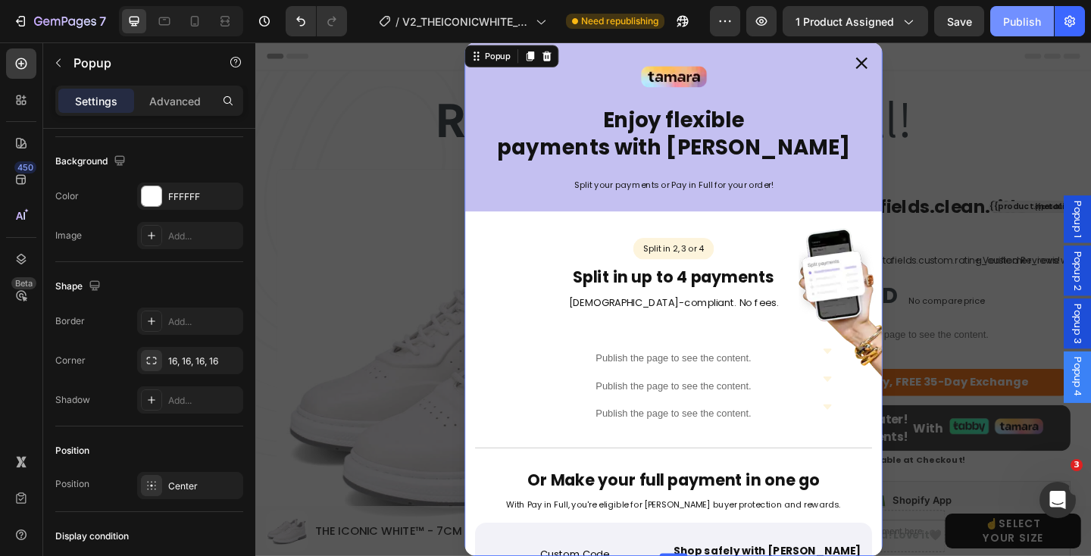
click at [1010, 23] on div "Publish" at bounding box center [1022, 22] width 38 height 16
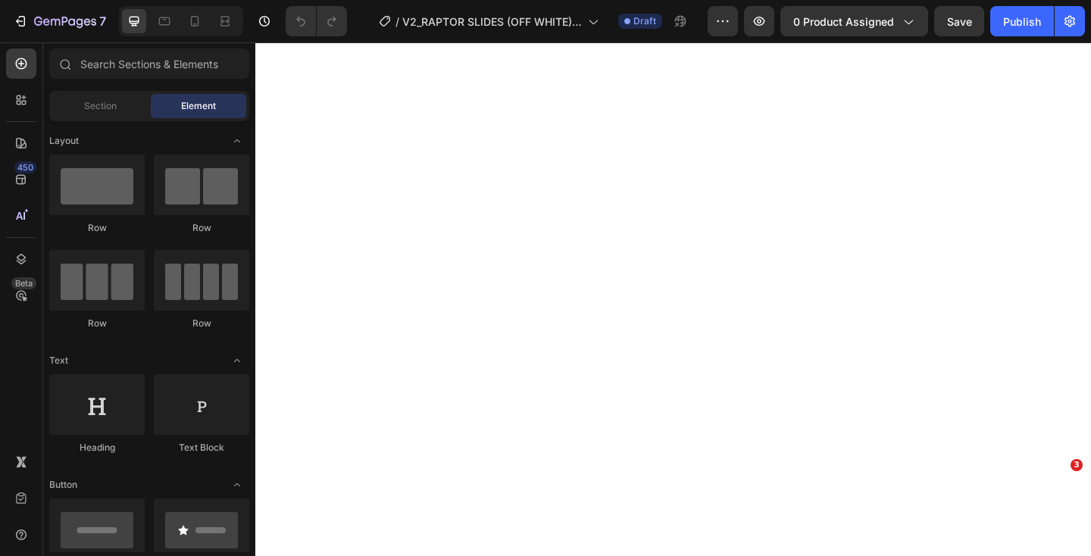
select select "EU 39-40 | US 6-7 | UK 5.5-6"
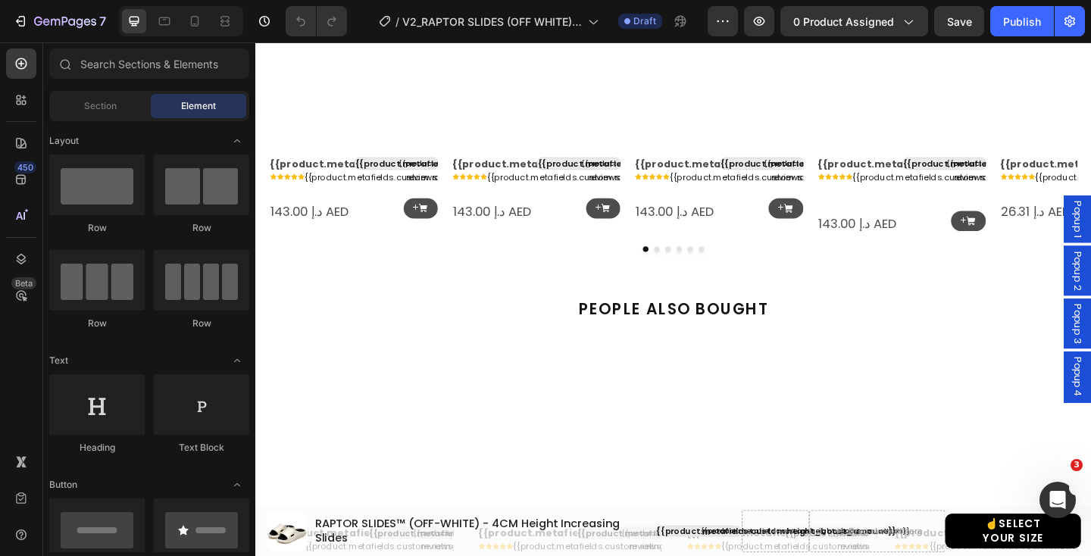
scroll to position [1428, 0]
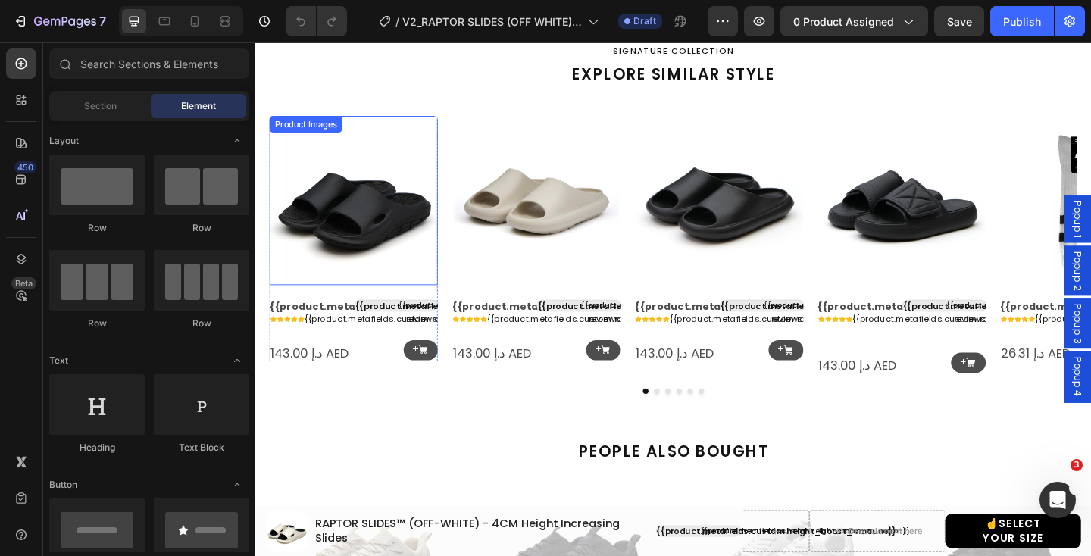
click at [394, 229] on img at bounding box center [361, 214] width 183 height 183
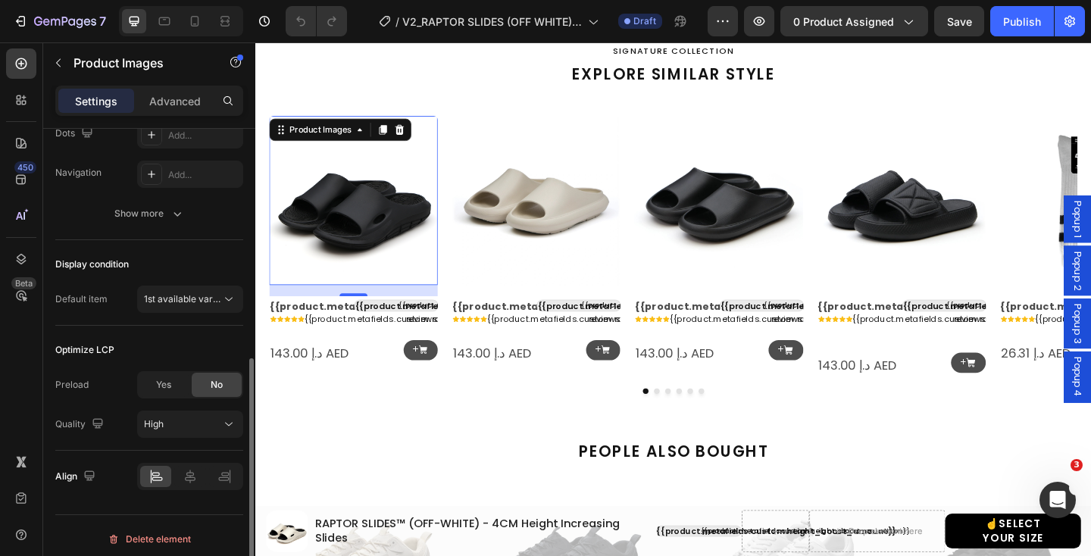
scroll to position [420, 0]
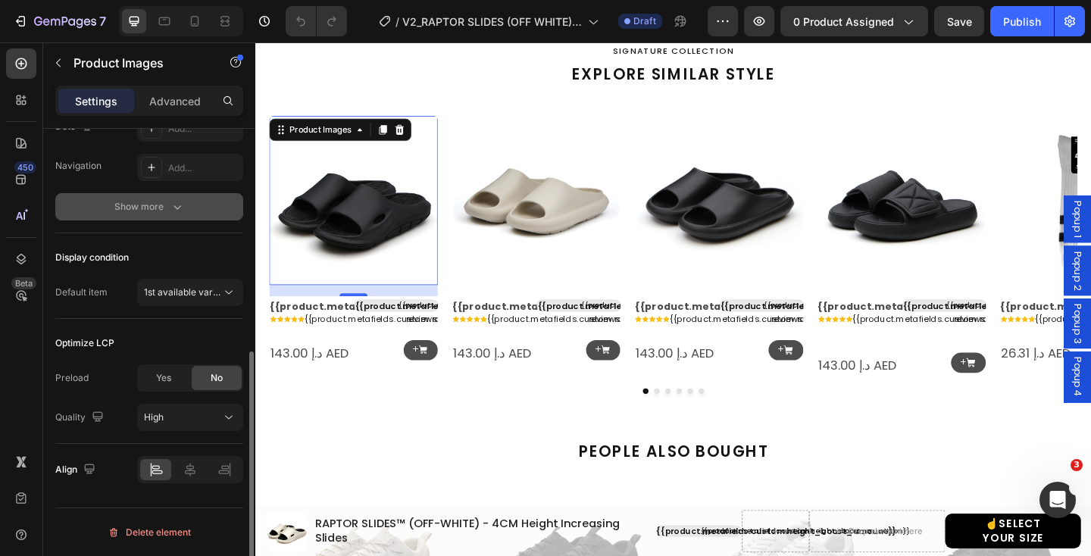
click at [170, 213] on icon "button" at bounding box center [177, 206] width 15 height 15
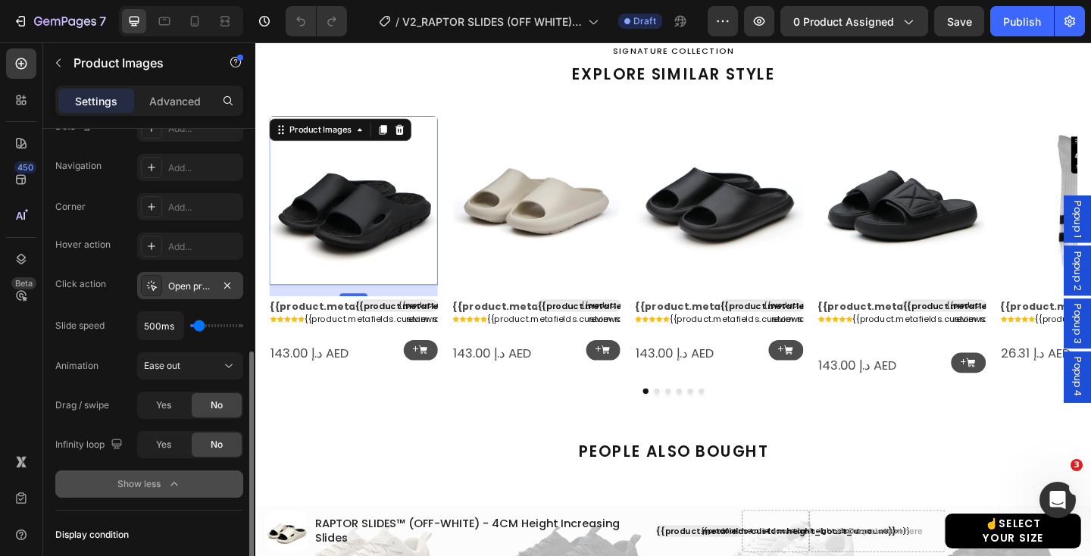
click at [179, 279] on div "Open product" at bounding box center [190, 286] width 44 height 14
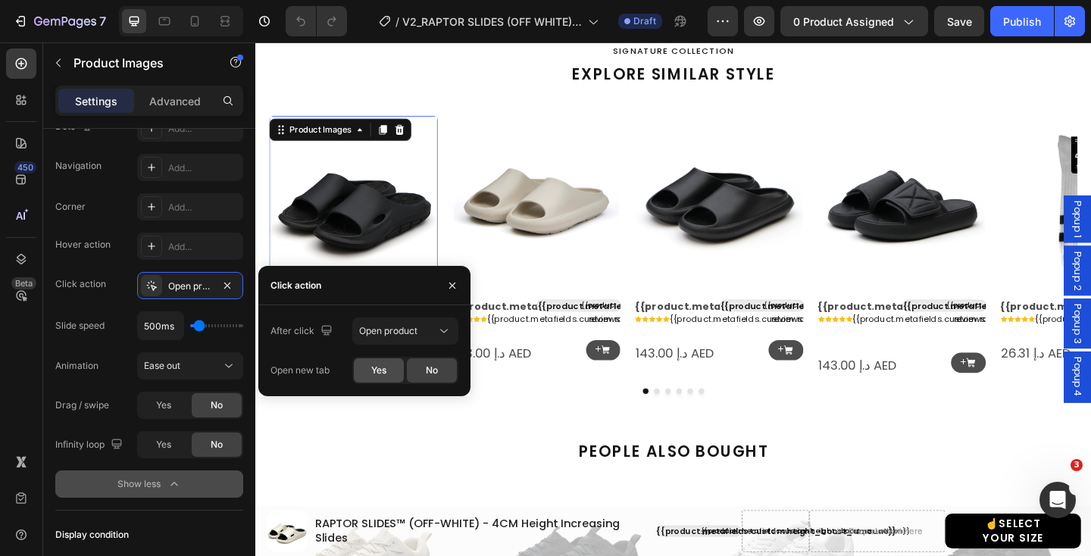
click at [373, 365] on span "Yes" at bounding box center [378, 371] width 15 height 14
click at [556, 226] on img at bounding box center [560, 214] width 183 height 183
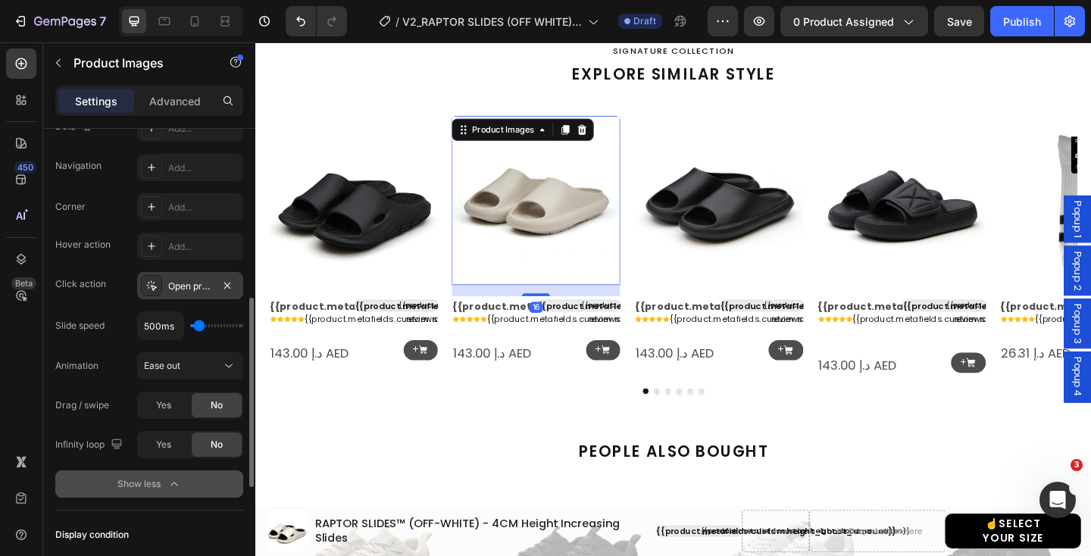
click at [161, 287] on div at bounding box center [151, 285] width 21 height 21
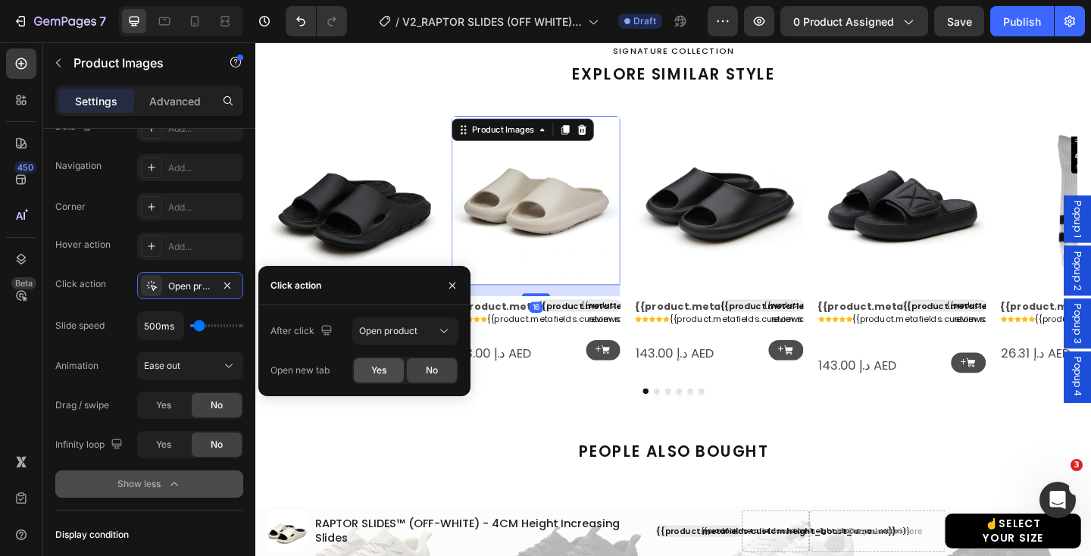
click at [371, 368] on span "Yes" at bounding box center [378, 371] width 15 height 14
click at [760, 238] on img at bounding box center [758, 214] width 183 height 183
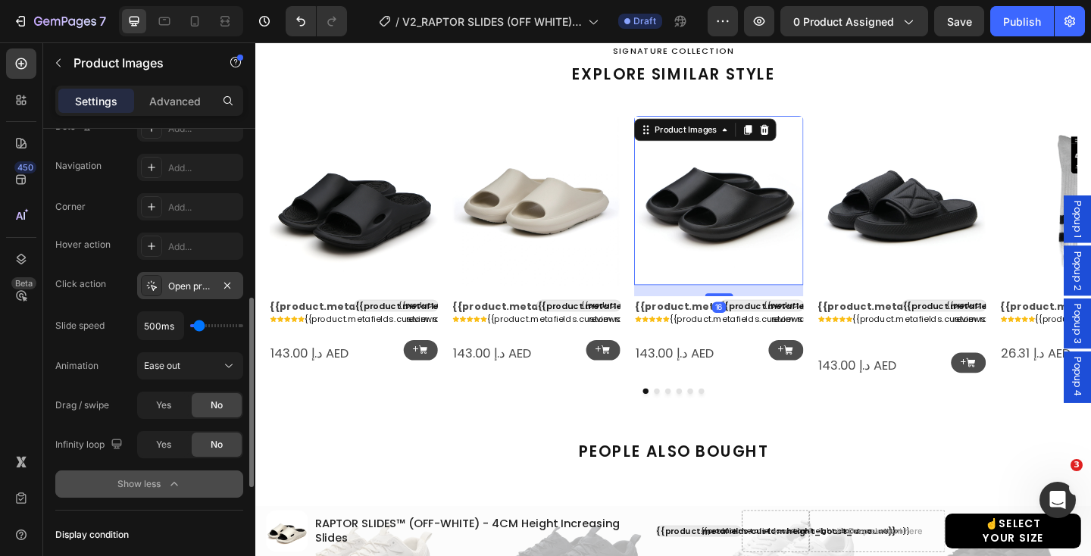
click at [158, 284] on div at bounding box center [151, 285] width 21 height 21
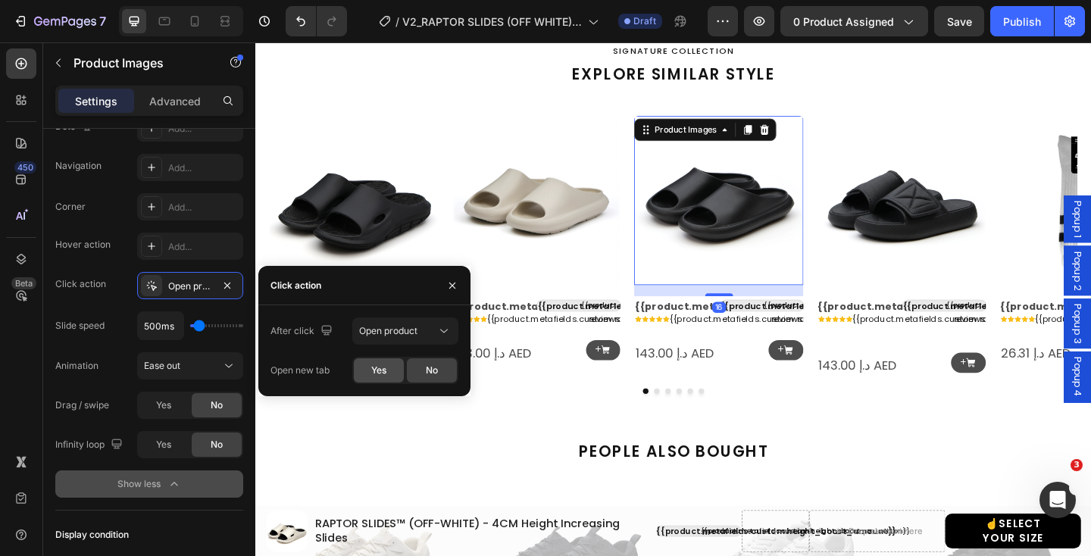
click at [388, 367] on div "Yes" at bounding box center [379, 370] width 50 height 24
click at [966, 241] on img at bounding box center [957, 214] width 183 height 183
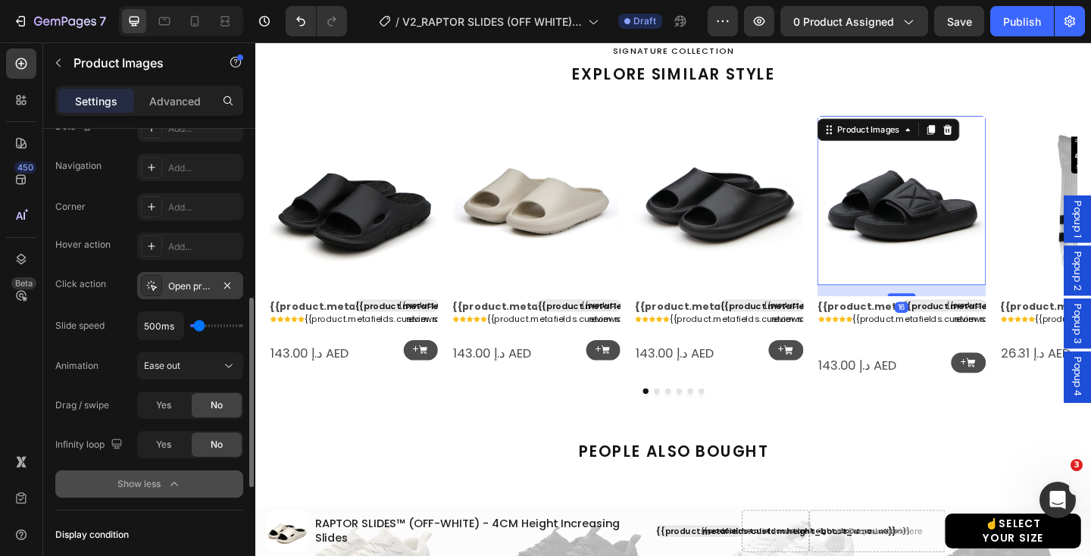
click at [213, 292] on div "Open product" at bounding box center [190, 285] width 106 height 27
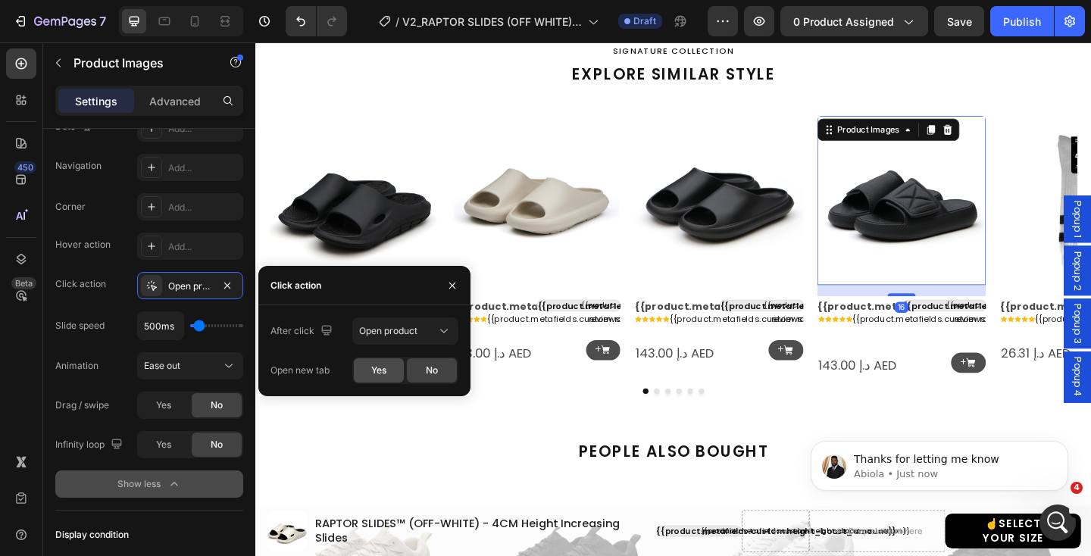
scroll to position [0, 0]
click at [374, 364] on span "Yes" at bounding box center [378, 371] width 15 height 14
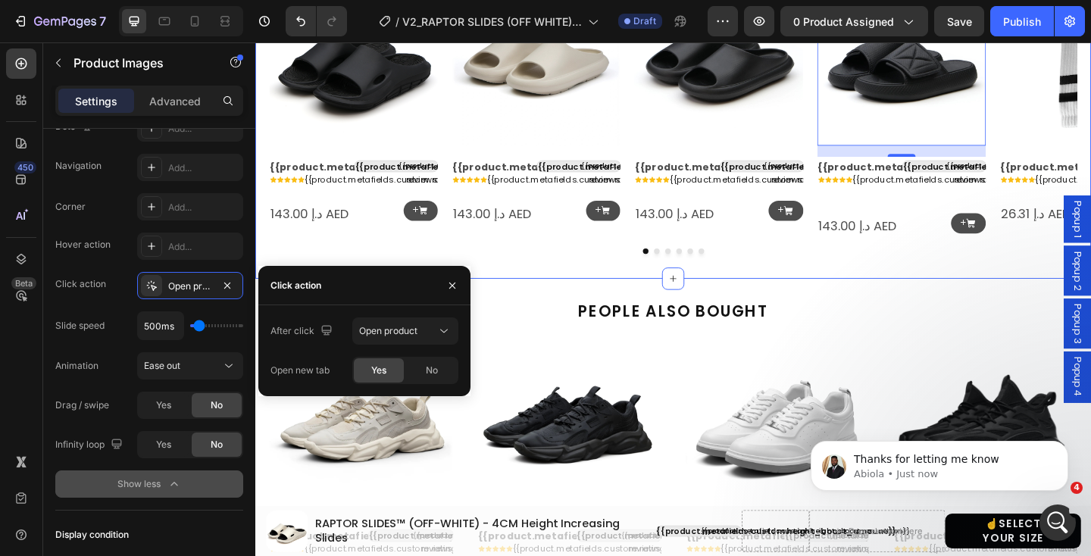
scroll to position [1602, 0]
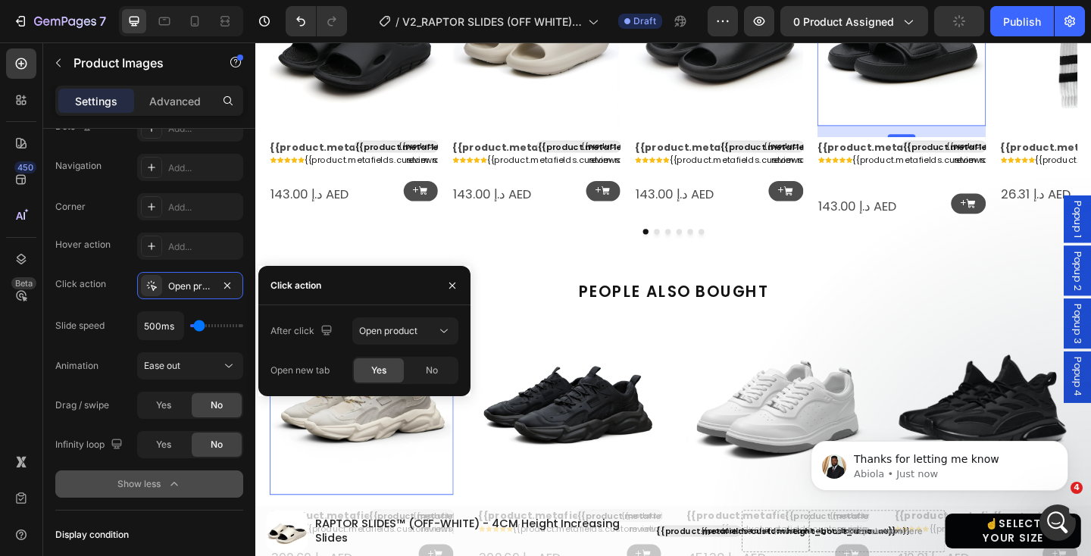
click at [395, 460] on img at bounding box center [370, 435] width 200 height 200
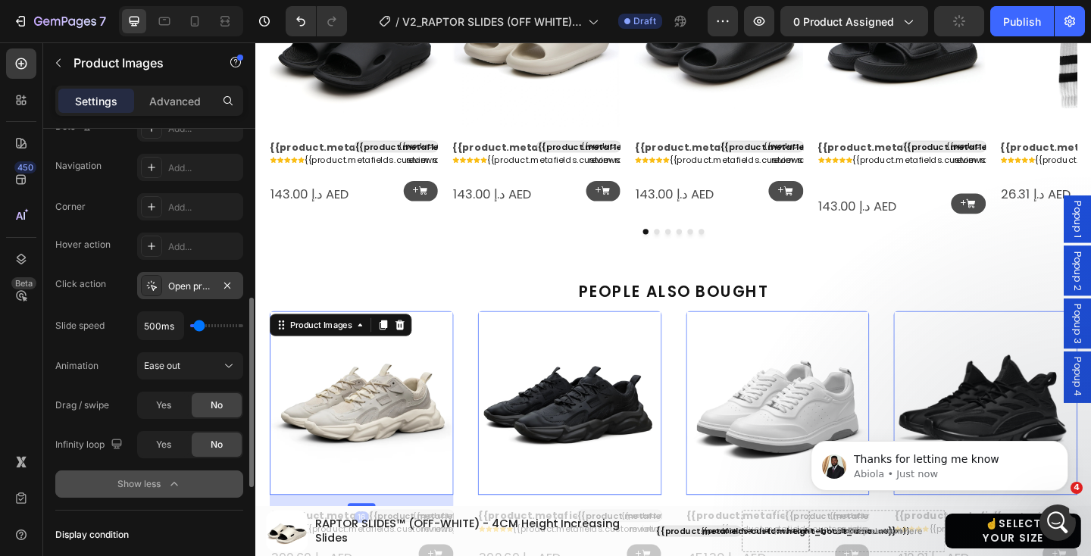
click at [172, 284] on div "Open product" at bounding box center [190, 286] width 44 height 14
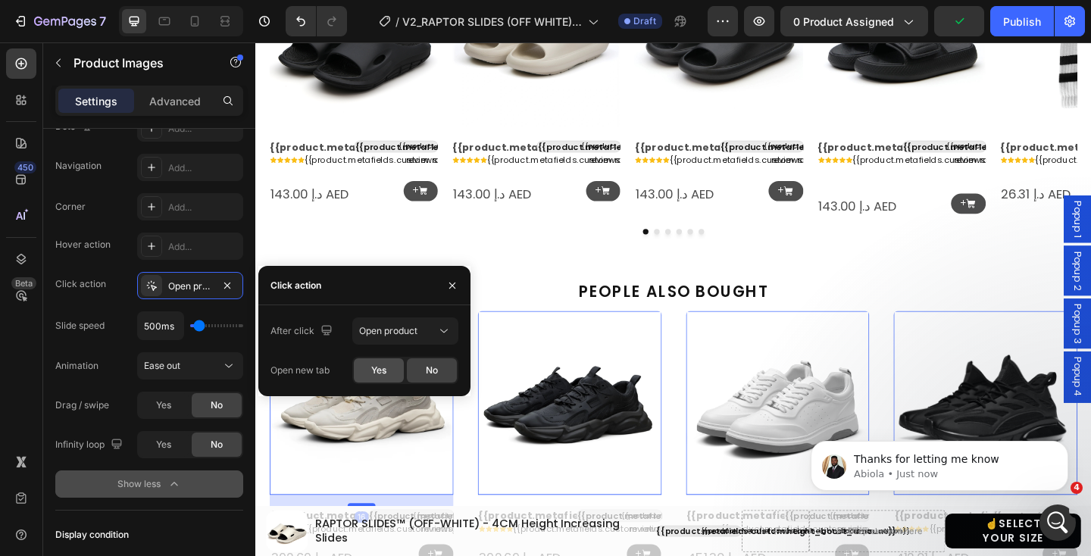
click at [384, 371] on span "Yes" at bounding box center [378, 371] width 15 height 14
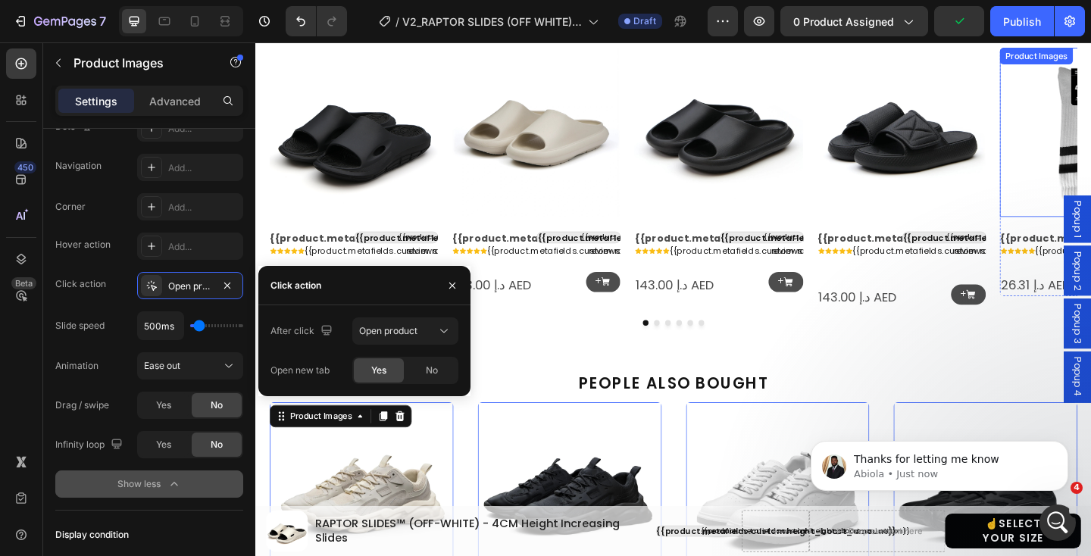
scroll to position [1473, 0]
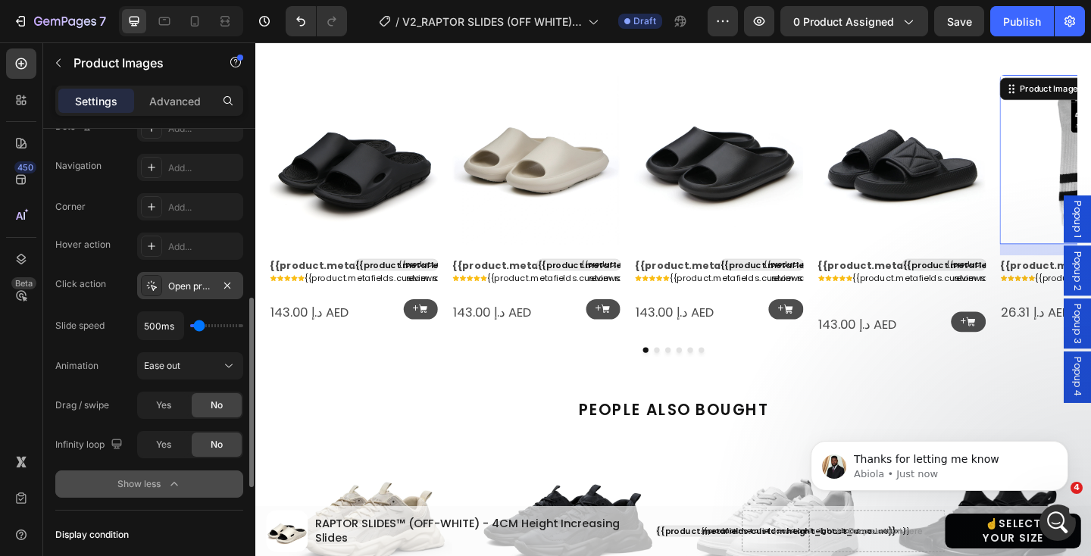
click at [203, 289] on div "Open product" at bounding box center [190, 286] width 44 height 14
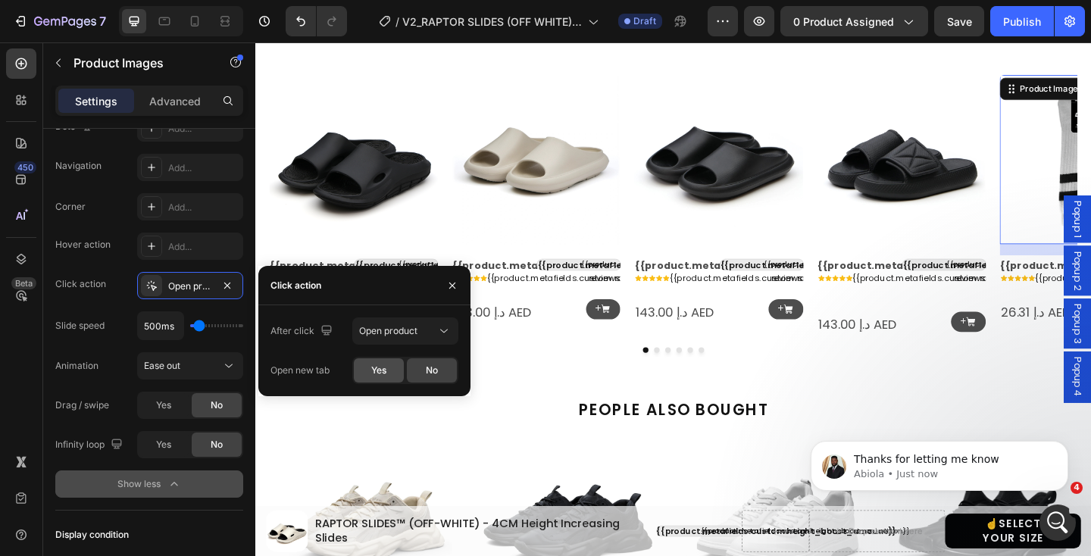
click at [389, 370] on div "Yes" at bounding box center [379, 370] width 50 height 24
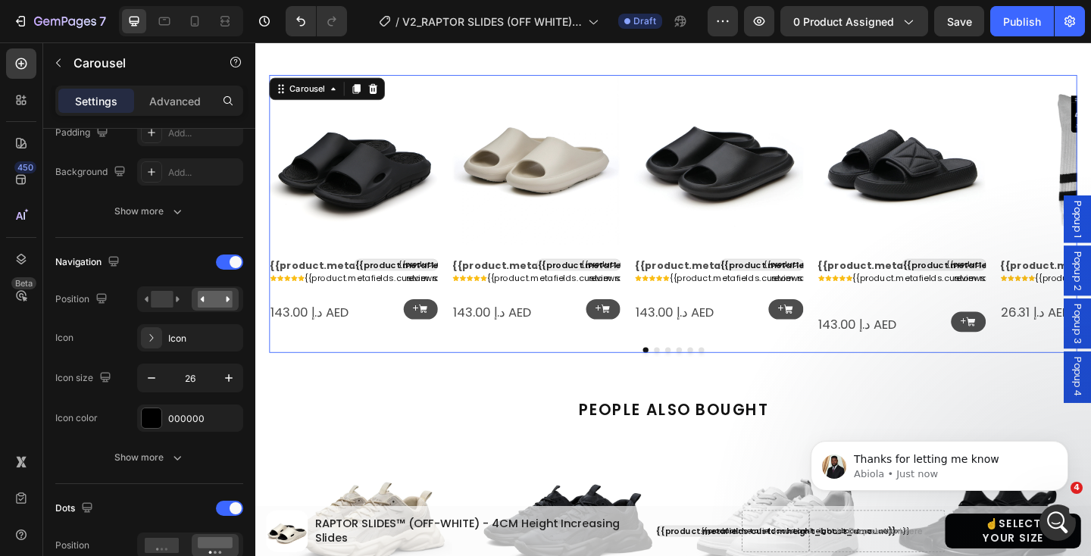
scroll to position [0, 0]
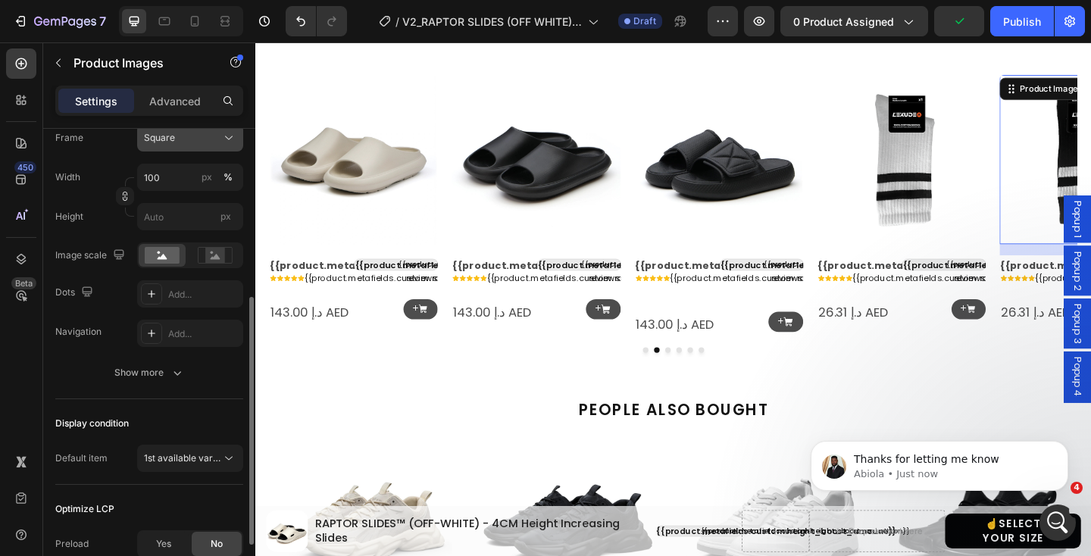
scroll to position [295, 0]
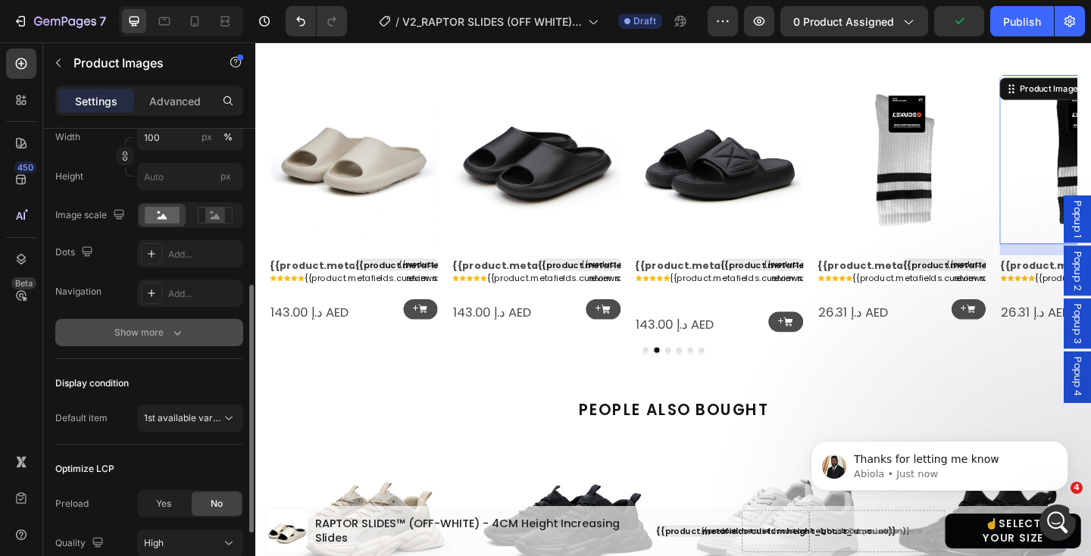
click at [176, 337] on icon "button" at bounding box center [177, 332] width 15 height 15
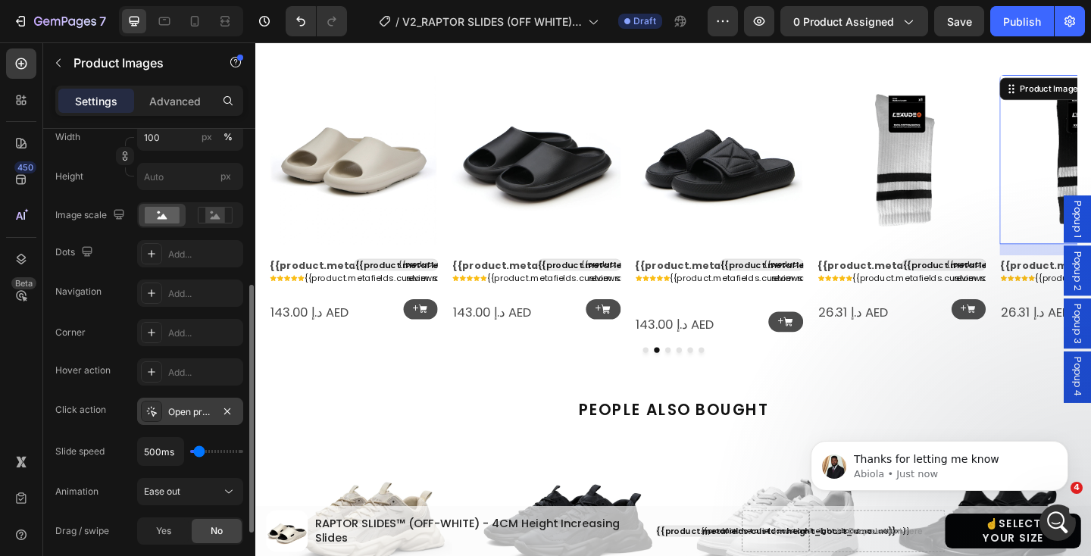
click at [165, 415] on div "Open product" at bounding box center [190, 411] width 106 height 27
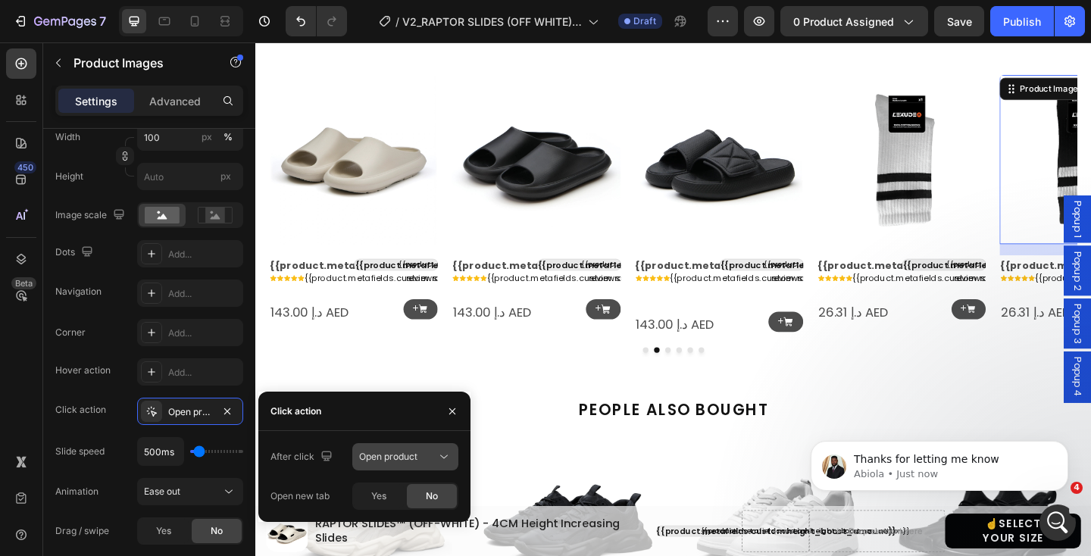
click at [376, 456] on span "Open product" at bounding box center [388, 456] width 58 height 11
click at [376, 416] on div "Click action" at bounding box center [364, 411] width 212 height 39
click at [383, 499] on span "Yes" at bounding box center [378, 496] width 15 height 14
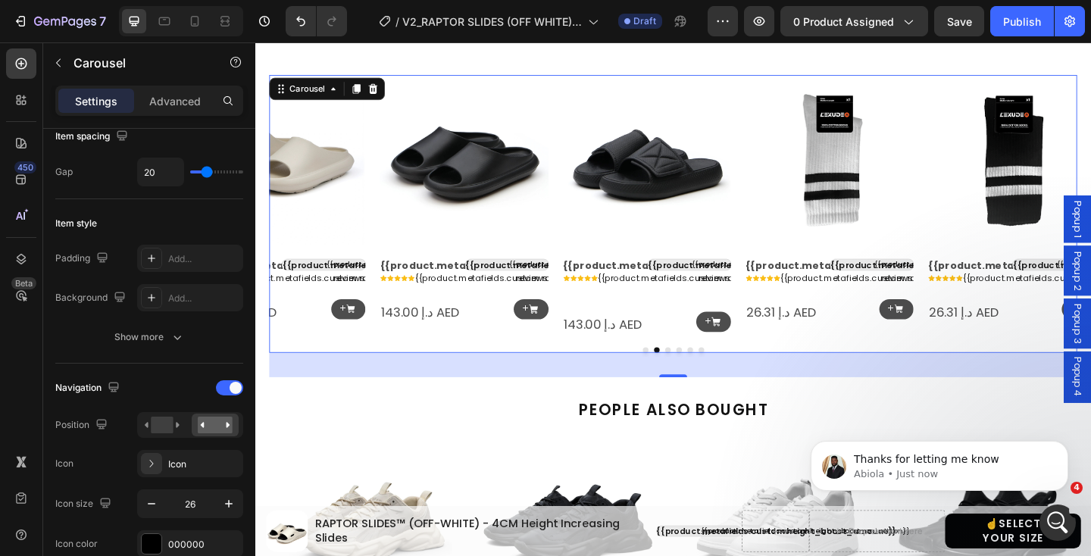
scroll to position [0, 0]
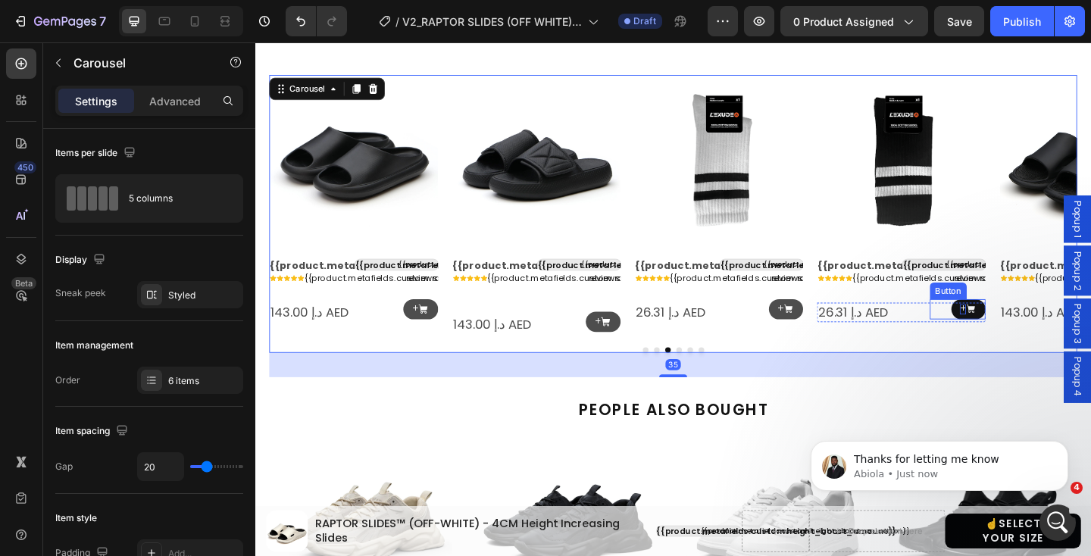
click at [1025, 327] on p "+" at bounding box center [1024, 332] width 7 height 11
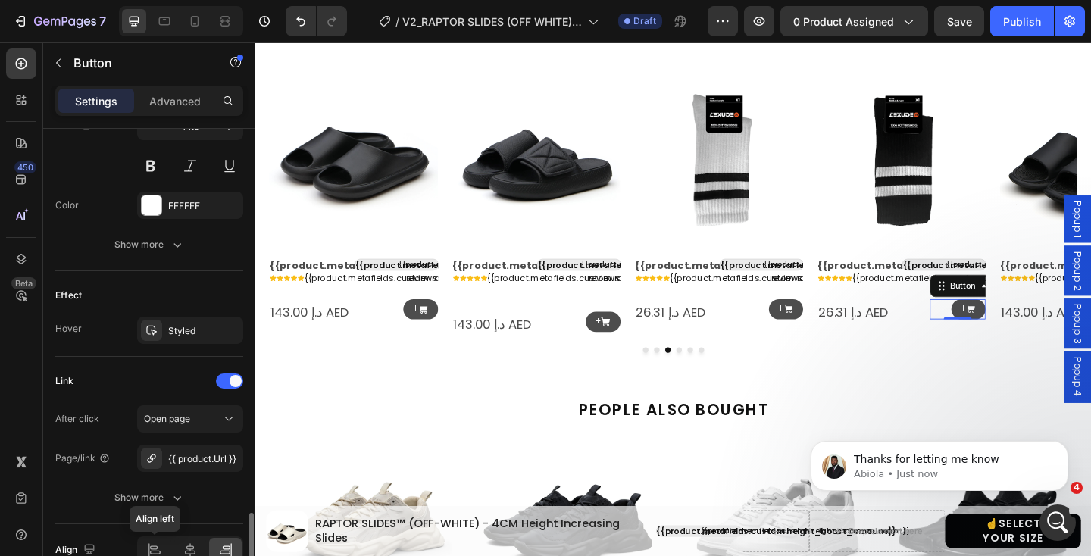
scroll to position [854, 0]
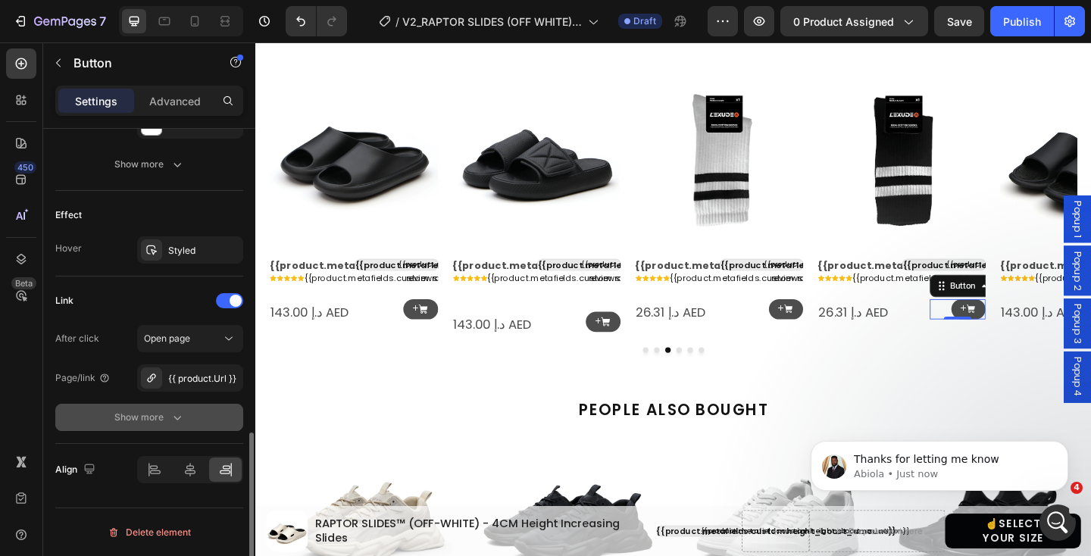
click at [158, 423] on div "Show more" at bounding box center [149, 417] width 70 height 15
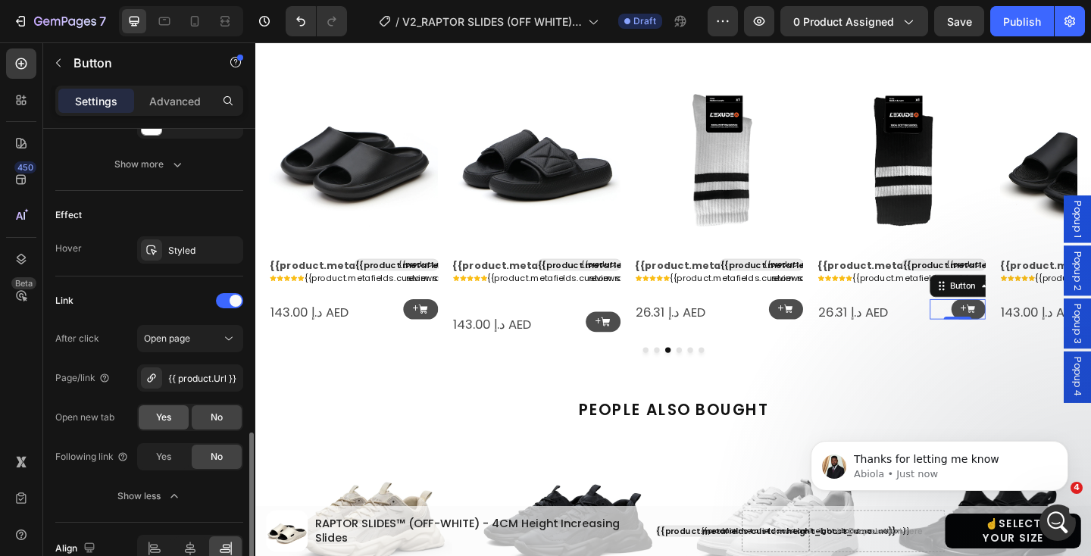
drag, startPoint x: 164, startPoint y: 420, endPoint x: 487, endPoint y: 331, distance: 334.8
click at [164, 420] on span "Yes" at bounding box center [163, 417] width 15 height 14
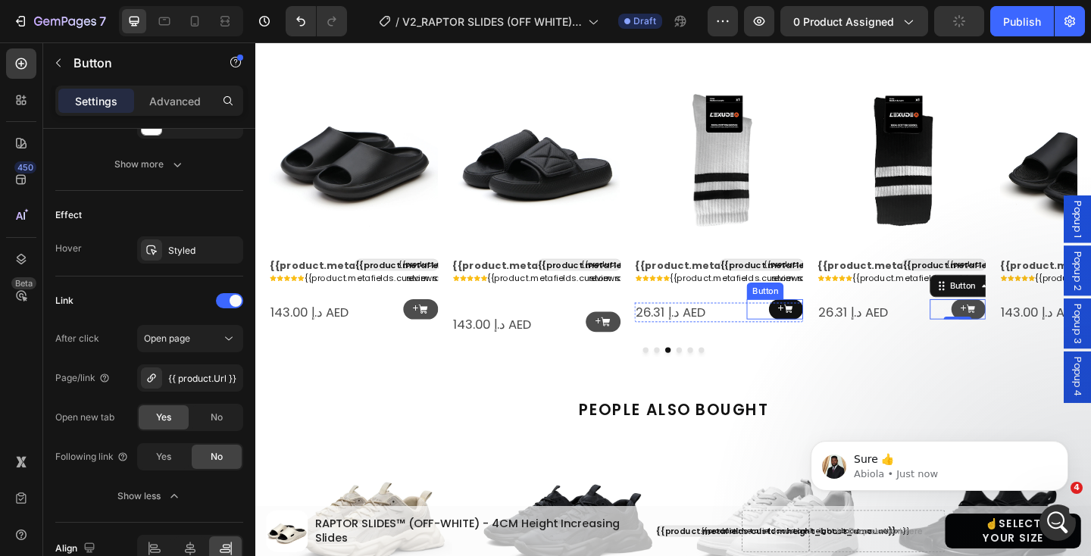
scroll to position [0, 0]
click at [826, 336] on p "+" at bounding box center [825, 332] width 7 height 11
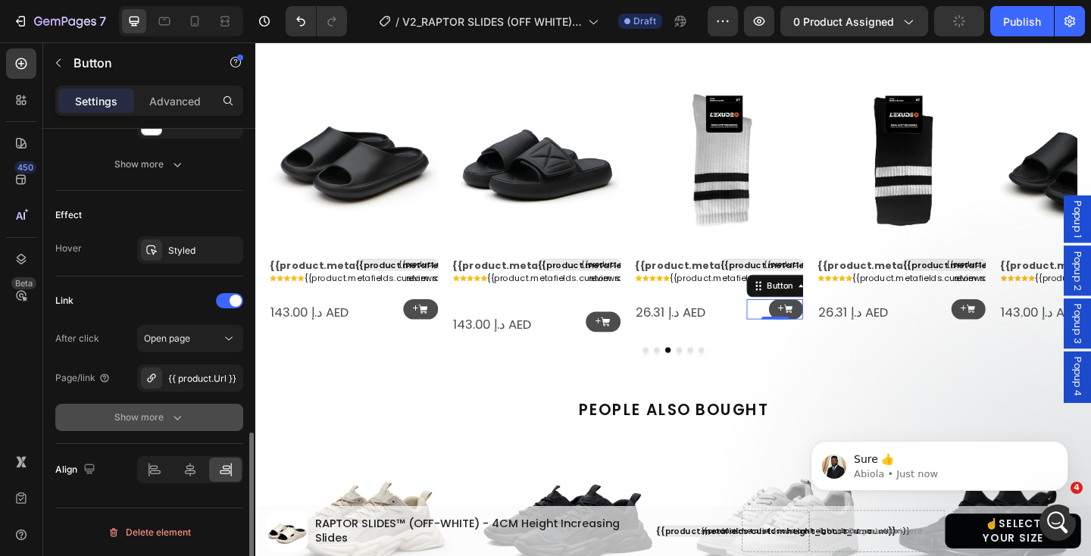
click at [173, 417] on icon "button" at bounding box center [177, 417] width 15 height 15
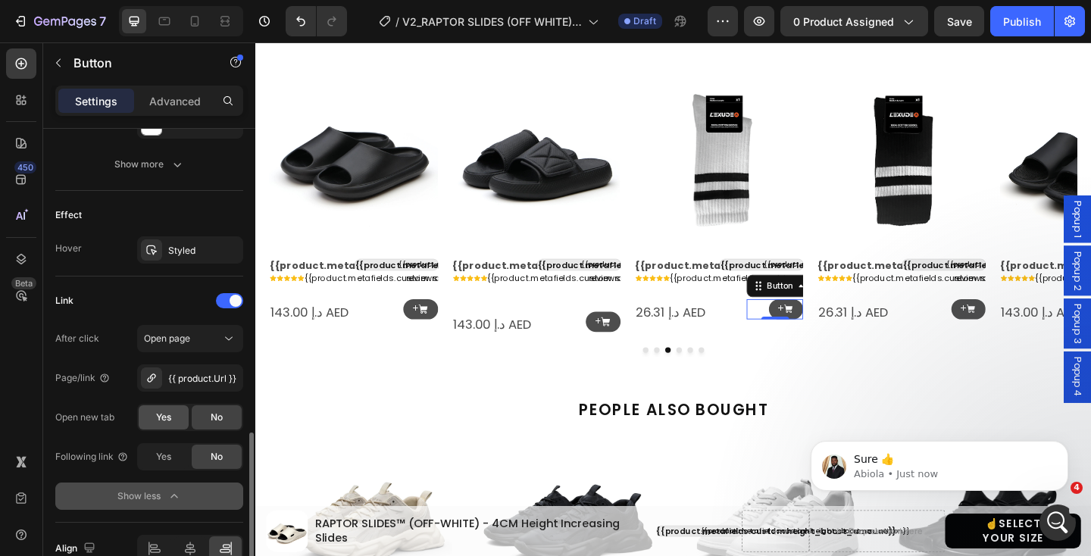
click at [166, 424] on div "Yes" at bounding box center [164, 417] width 50 height 24
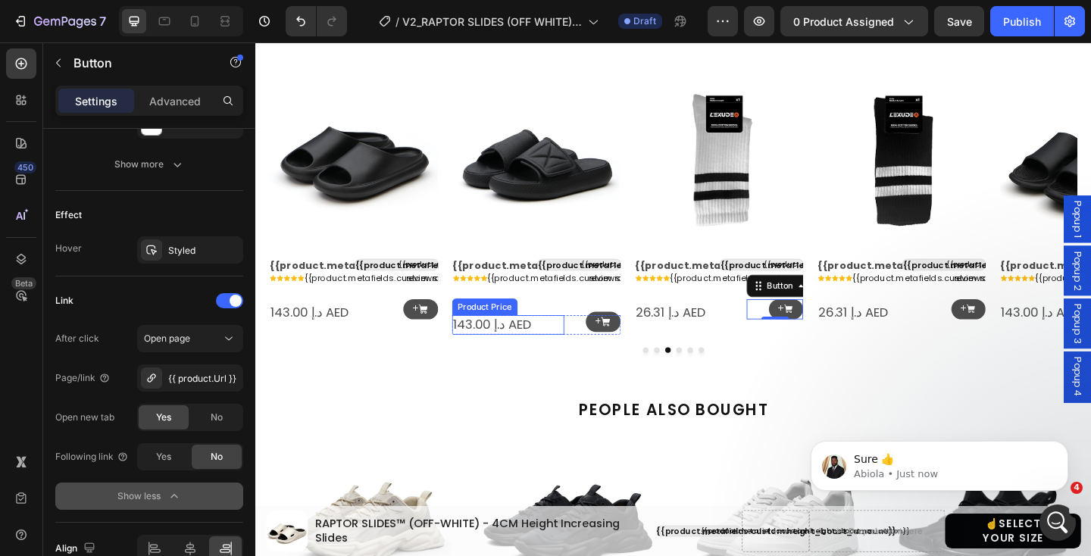
scroll to position [1412, 0]
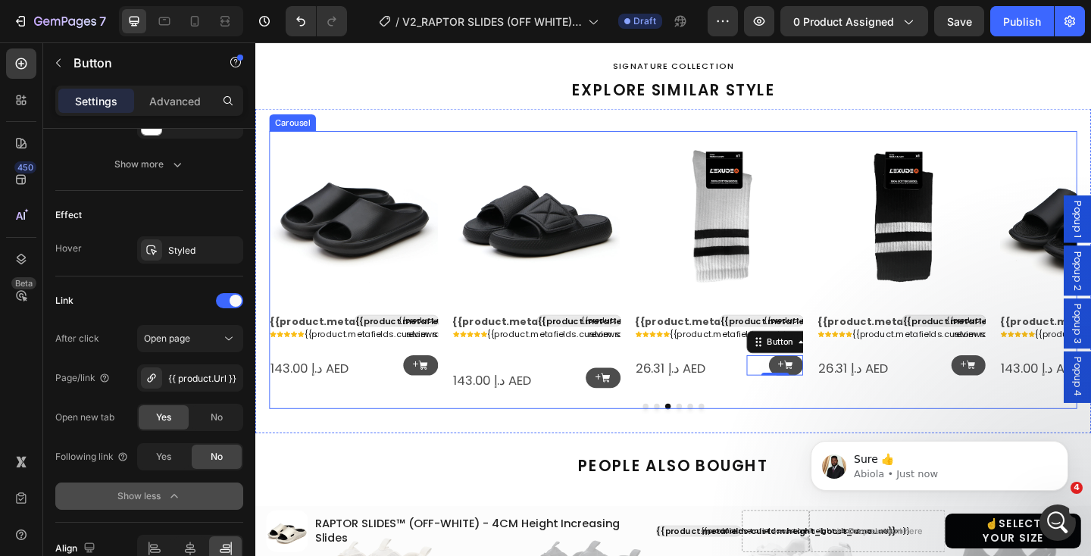
click at [298, 278] on icon "Carousel Back Arrow" at bounding box center [295, 282] width 20 height 20
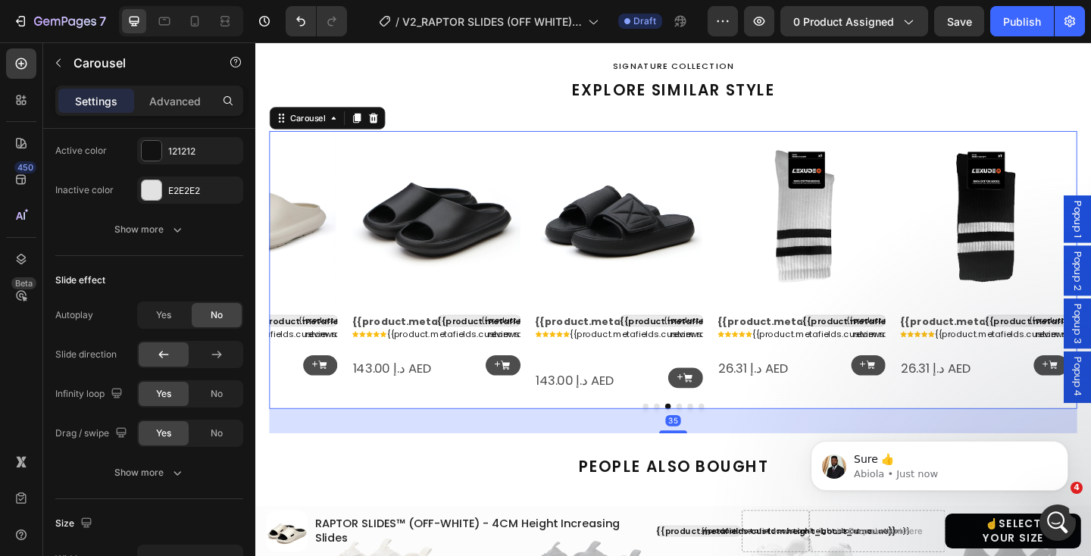
scroll to position [0, 0]
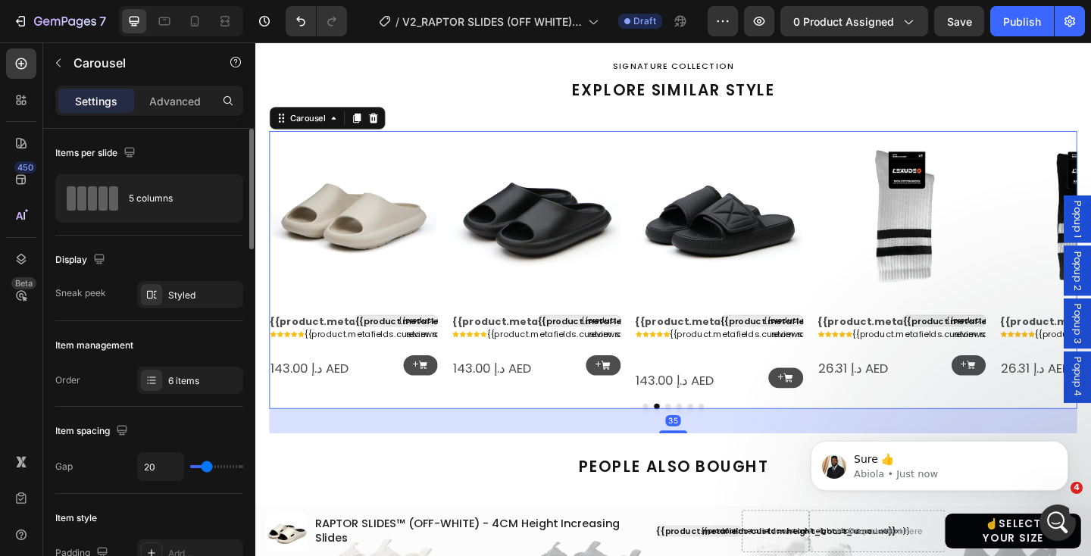
click at [295, 279] on icon "Carousel Back Arrow" at bounding box center [295, 282] width 20 height 20
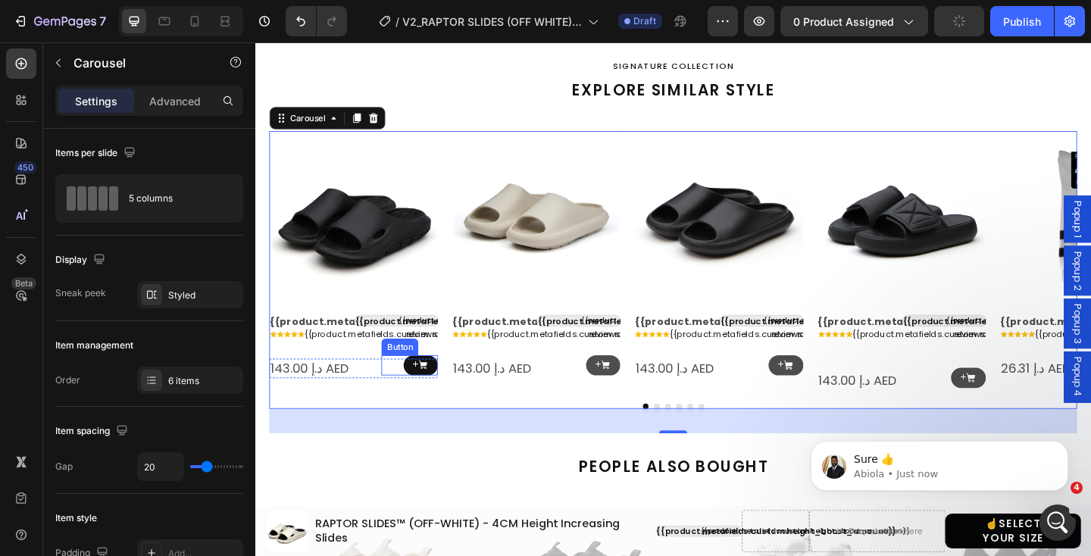
click at [448, 394] on link "+" at bounding box center [436, 394] width 38 height 22
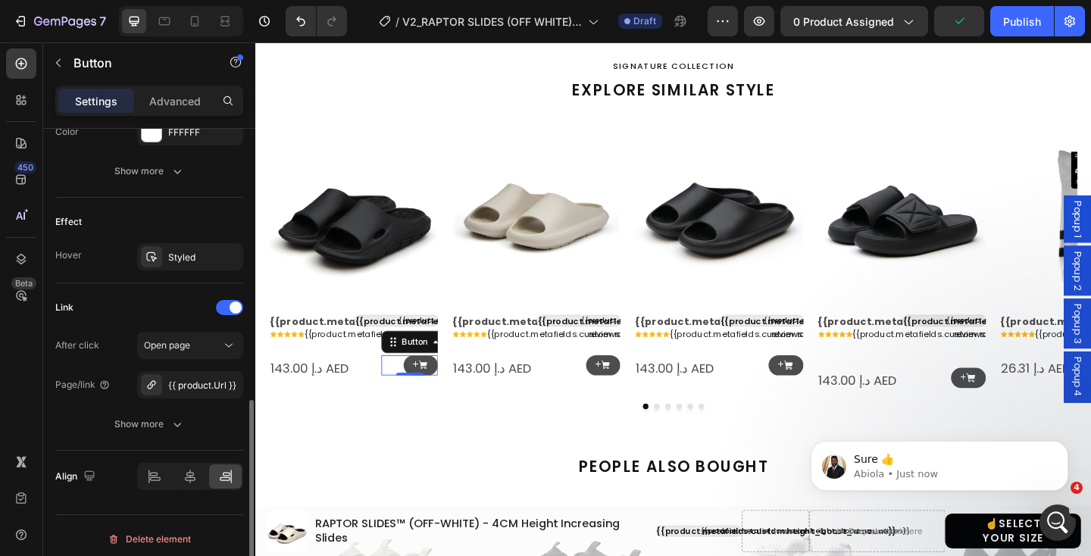
scroll to position [854, 0]
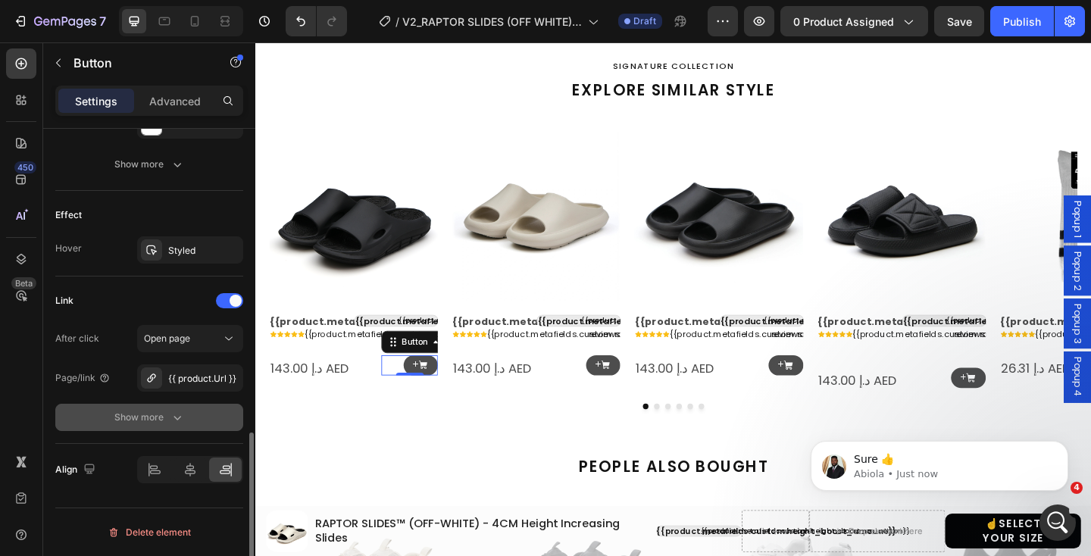
click at [183, 422] on icon "button" at bounding box center [177, 417] width 15 height 15
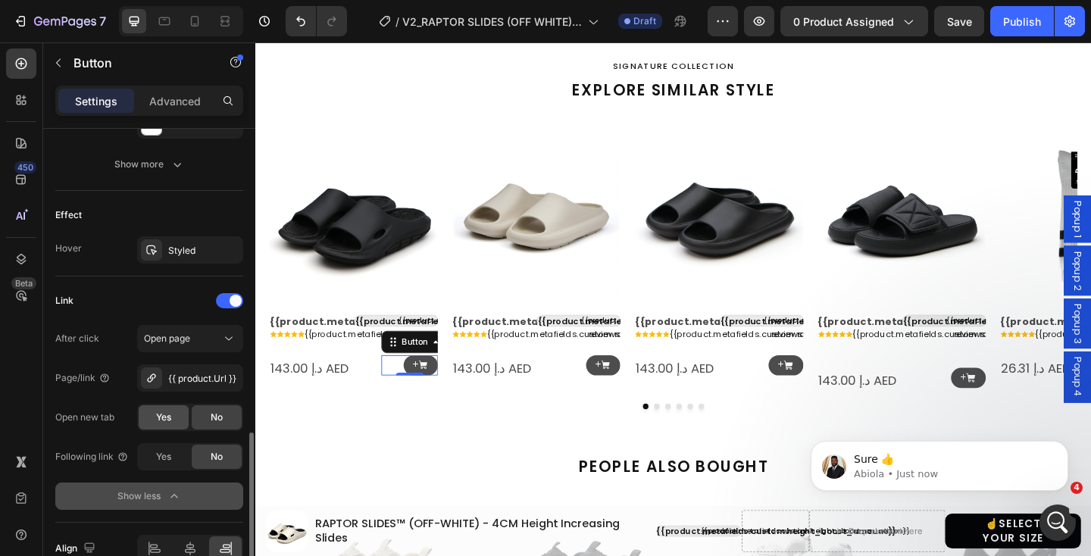
click at [170, 418] on span "Yes" at bounding box center [163, 417] width 15 height 14
click at [623, 393] on link "+" at bounding box center [634, 394] width 38 height 22
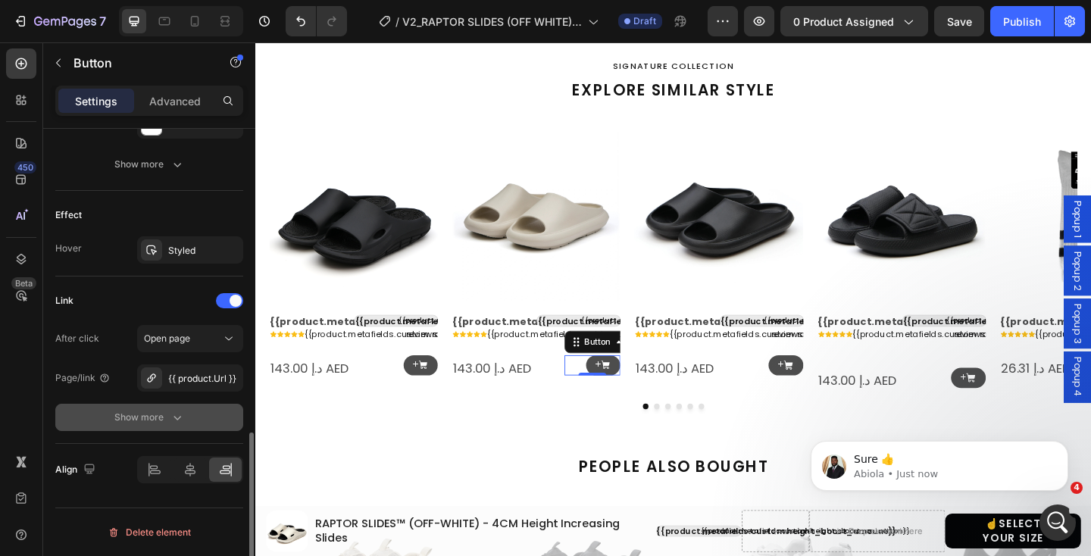
click at [167, 426] on button "Show more" at bounding box center [149, 417] width 188 height 27
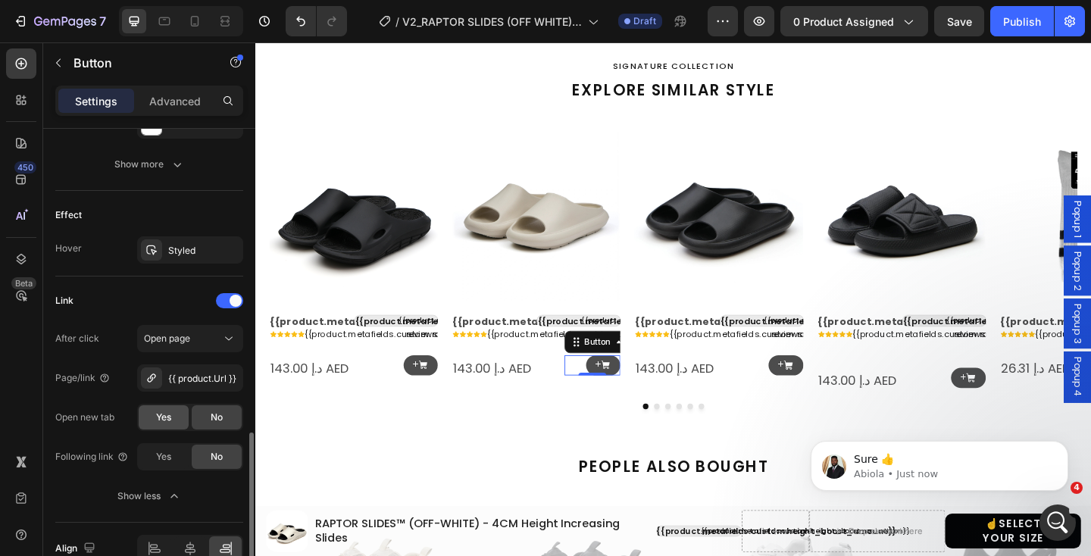
click at [167, 425] on div "Yes" at bounding box center [164, 417] width 50 height 24
click at [830, 396] on icon at bounding box center [834, 394] width 11 height 11
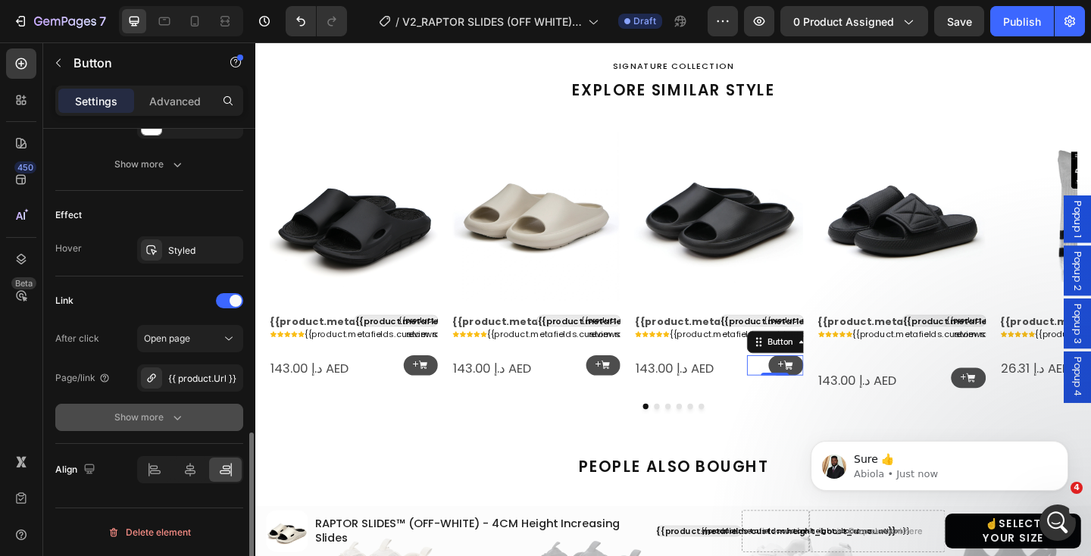
click at [202, 405] on button "Show more" at bounding box center [149, 417] width 188 height 27
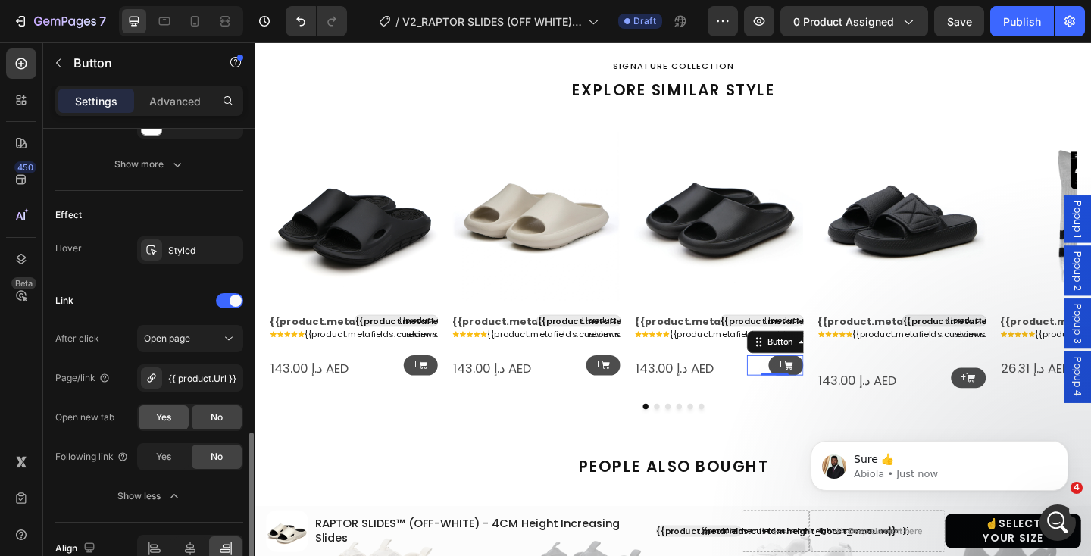
click at [167, 420] on span "Yes" at bounding box center [163, 417] width 15 height 14
click at [1037, 407] on icon at bounding box center [1032, 407] width 9 height 9
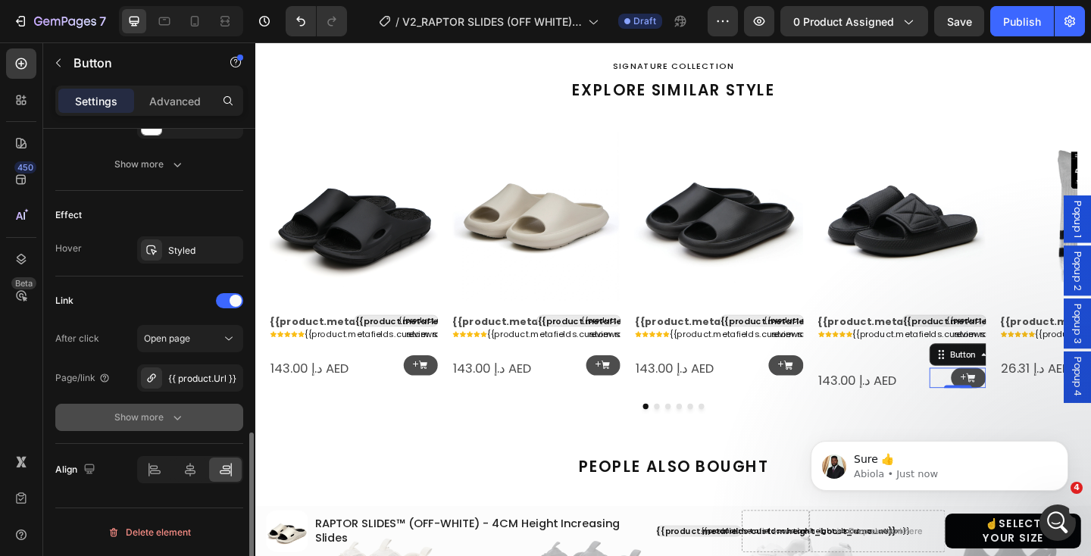
click at [132, 411] on div "Show more" at bounding box center [149, 417] width 70 height 15
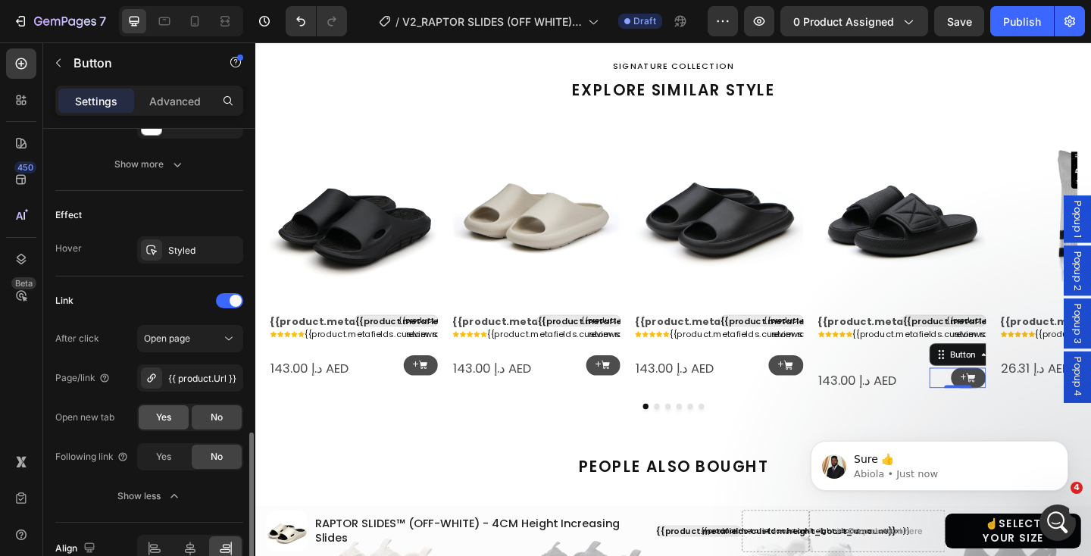
click at [170, 425] on div "Yes" at bounding box center [164, 417] width 50 height 24
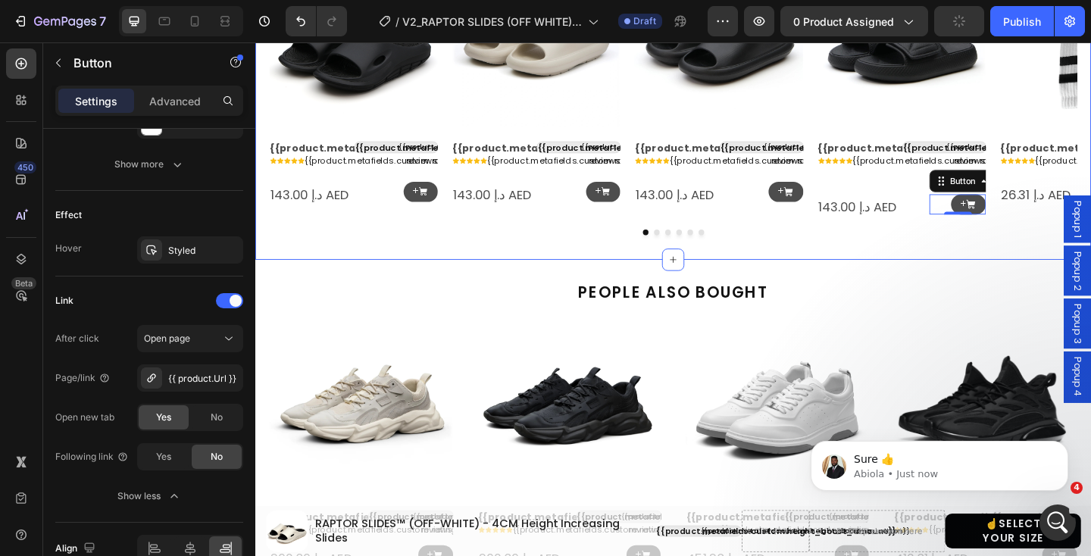
scroll to position [1712, 0]
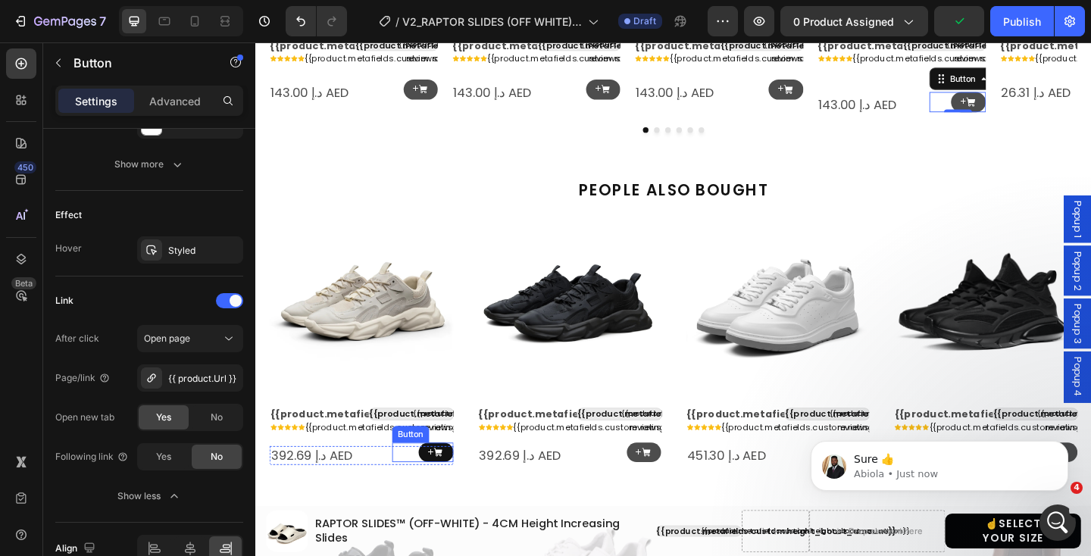
click at [448, 488] on icon at bounding box center [453, 488] width 11 height 11
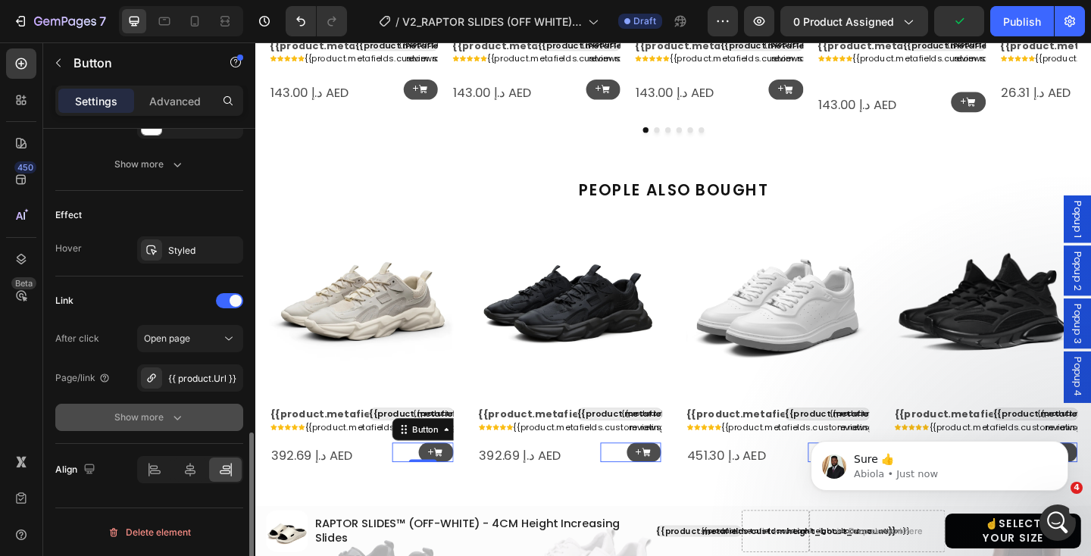
click at [185, 415] on button "Show more" at bounding box center [149, 417] width 188 height 27
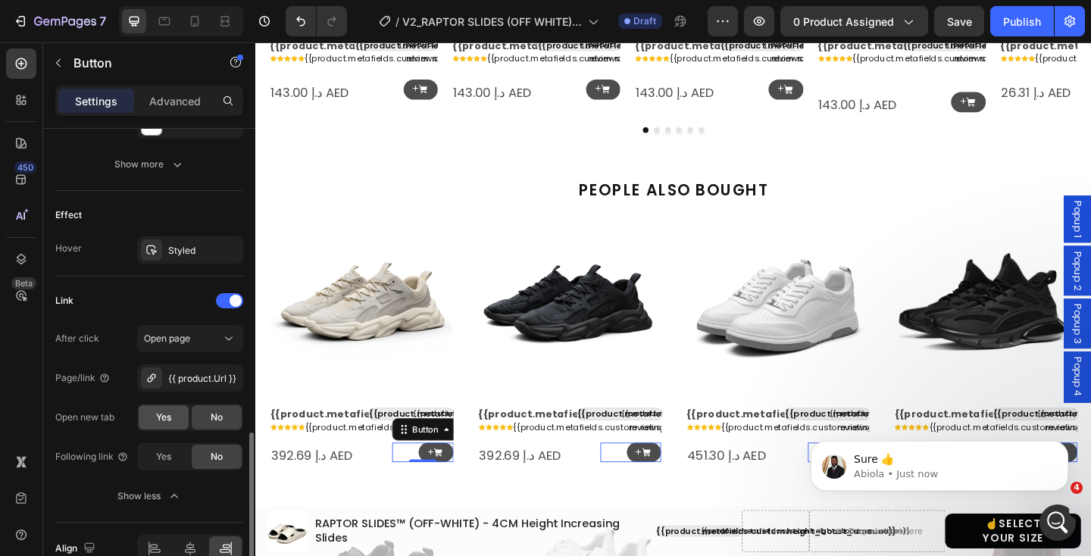
click at [171, 420] on span "Yes" at bounding box center [163, 417] width 15 height 14
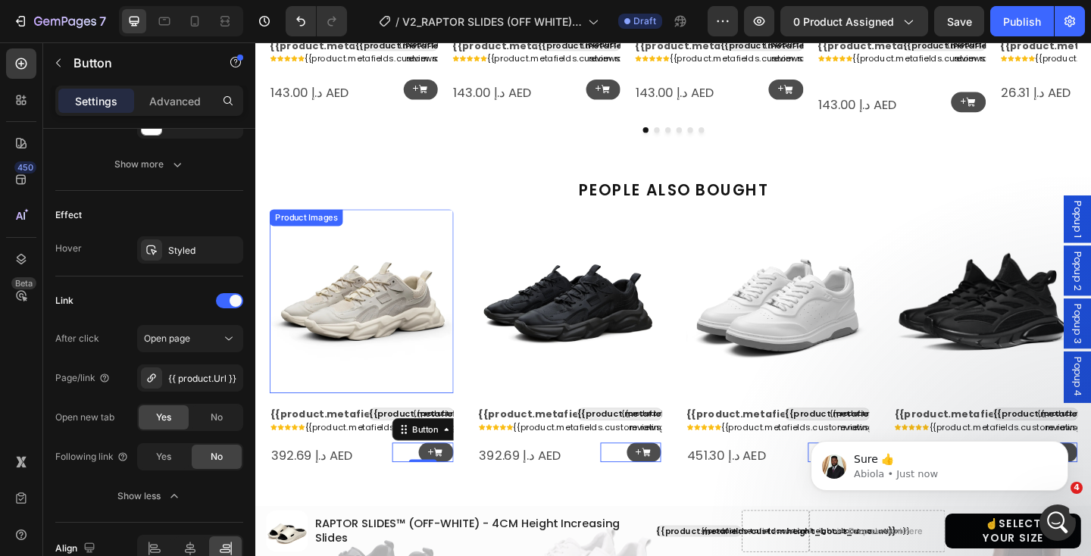
click at [397, 362] on img at bounding box center [370, 324] width 200 height 200
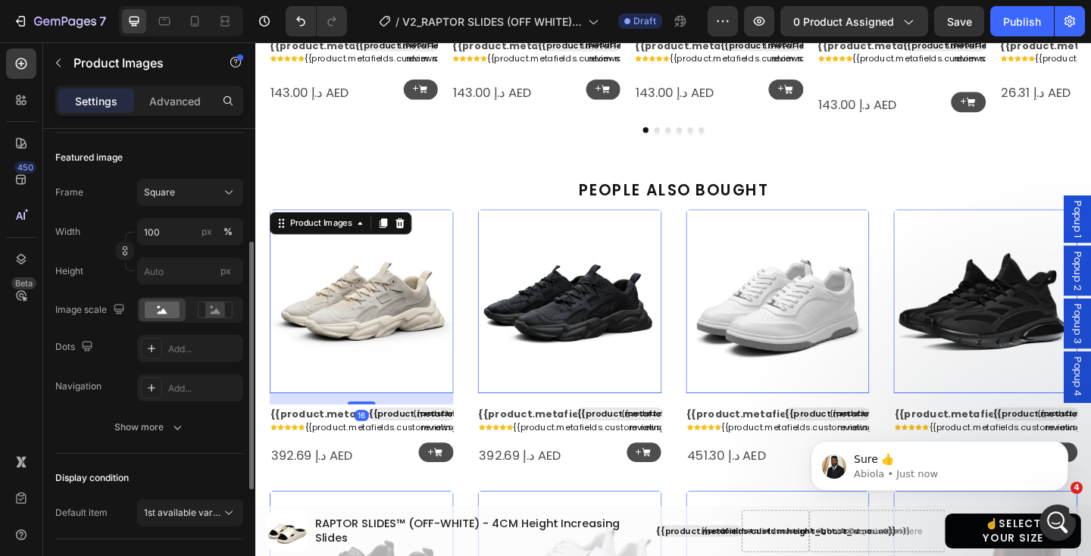
scroll to position [239, 0]
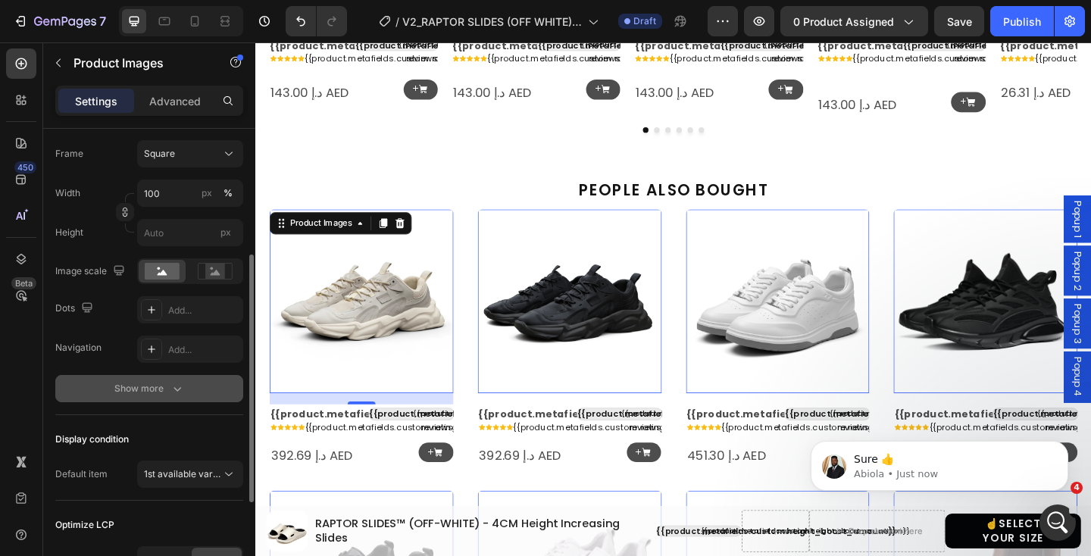
click at [136, 391] on div "Show more" at bounding box center [149, 388] width 70 height 15
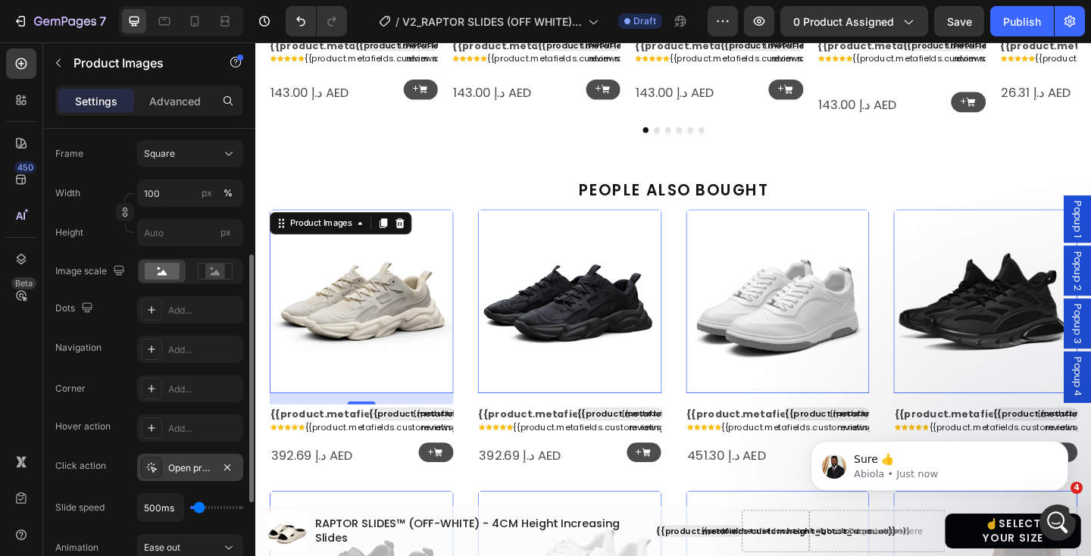
click at [164, 455] on div "Open product" at bounding box center [190, 467] width 106 height 27
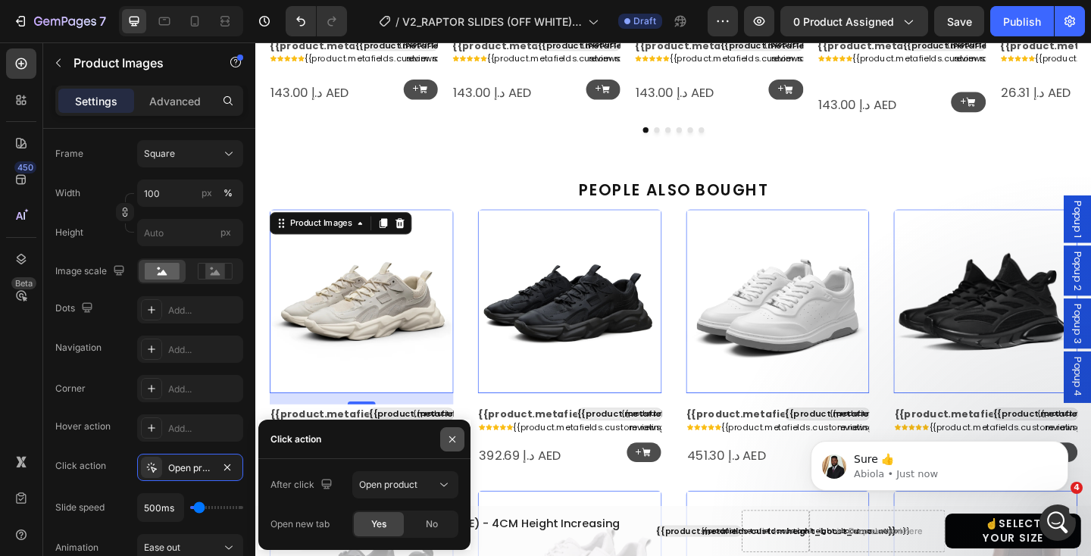
click at [453, 436] on icon "button" at bounding box center [452, 439] width 12 height 12
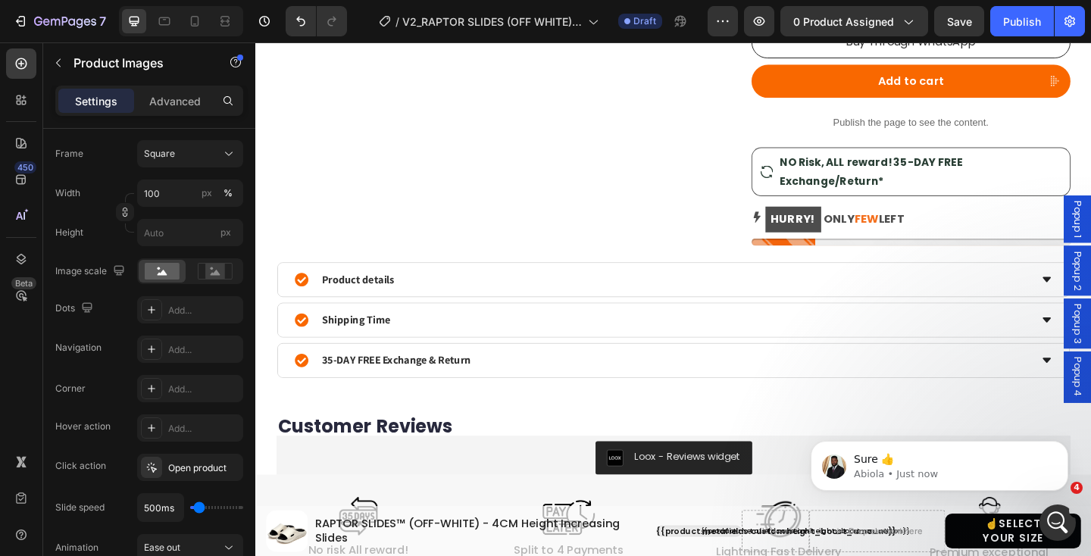
select select "EU 39-40 | US 6-7 | UK 5.5-6"
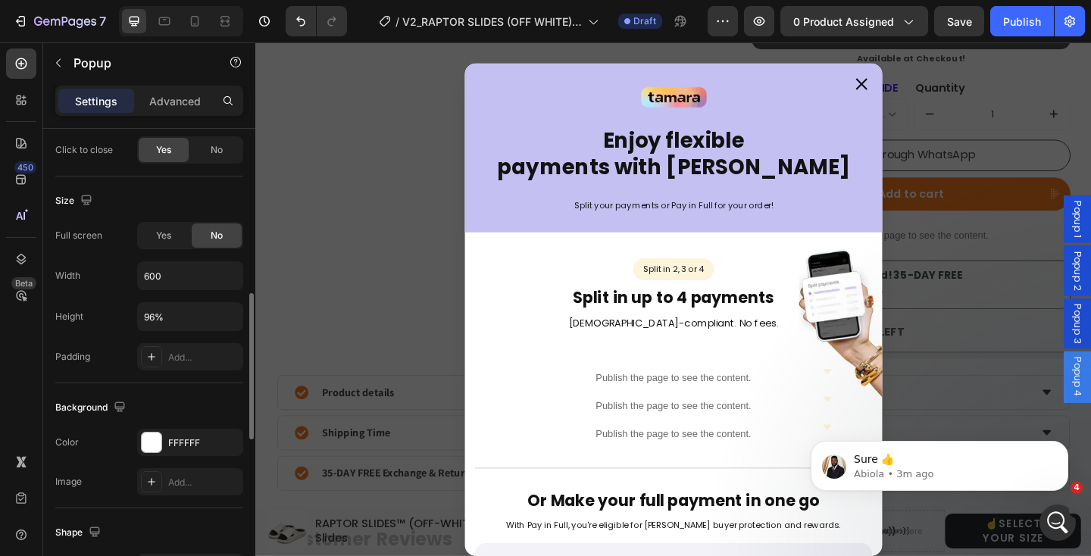
scroll to position [616, 0]
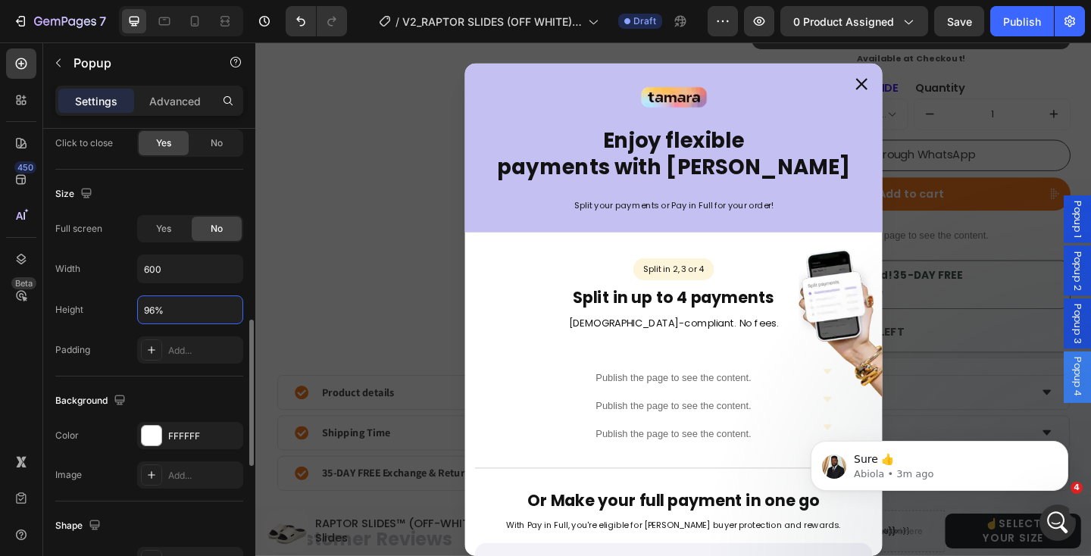
click at [176, 307] on input "96%" at bounding box center [190, 309] width 105 height 27
drag, startPoint x: 176, startPoint y: 307, endPoint x: 133, endPoint y: 309, distance: 43.2
click at [133, 308] on div "Height 96%" at bounding box center [149, 309] width 188 height 29
paste input "auto"
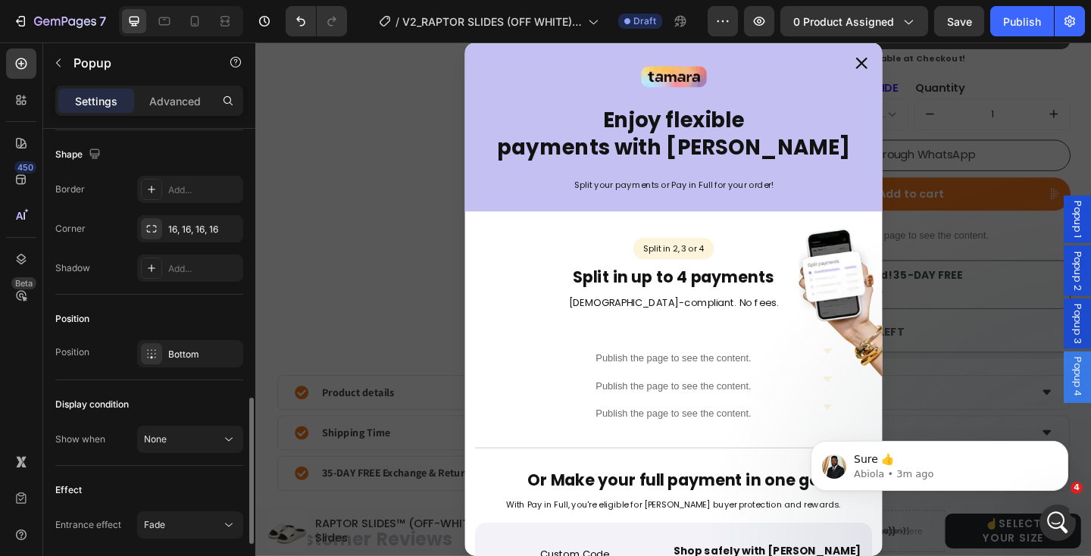
scroll to position [990, 0]
click at [172, 342] on div "Bottom" at bounding box center [190, 350] width 106 height 27
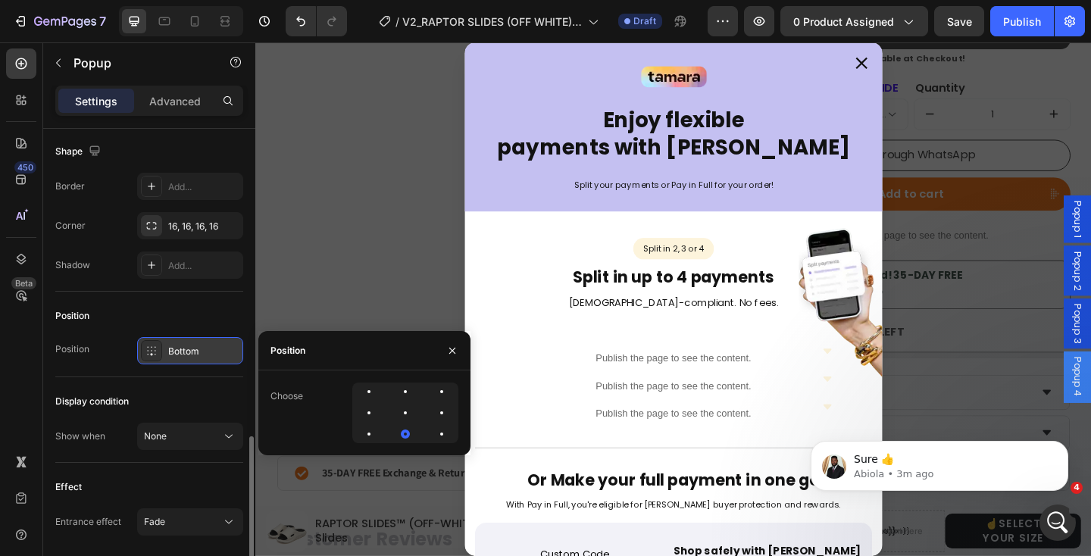
type input "Auto"
click at [432, 414] on div at bounding box center [441, 413] width 18 height 18
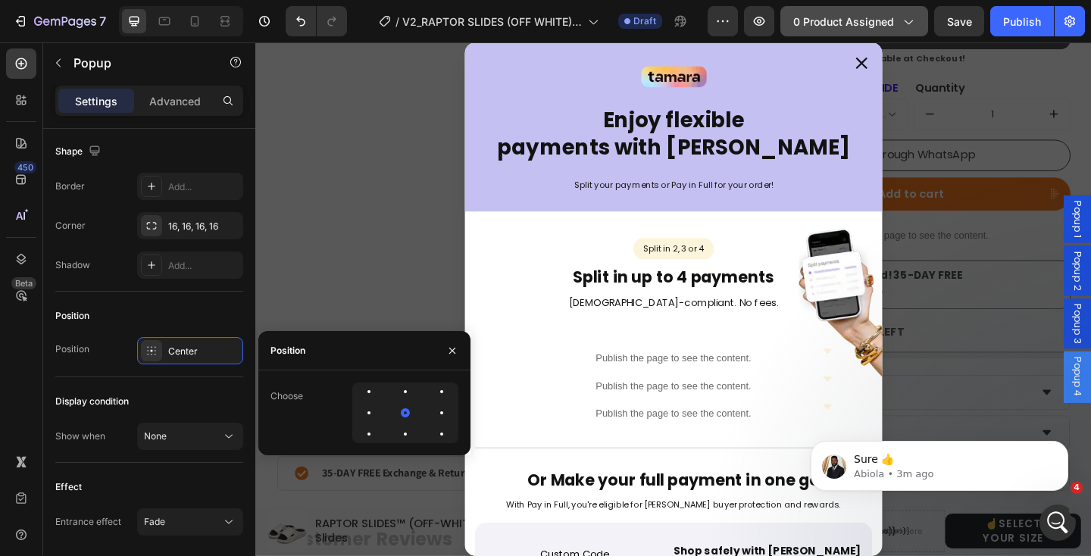
click at [880, 17] on span "0 product assigned" at bounding box center [843, 22] width 101 height 16
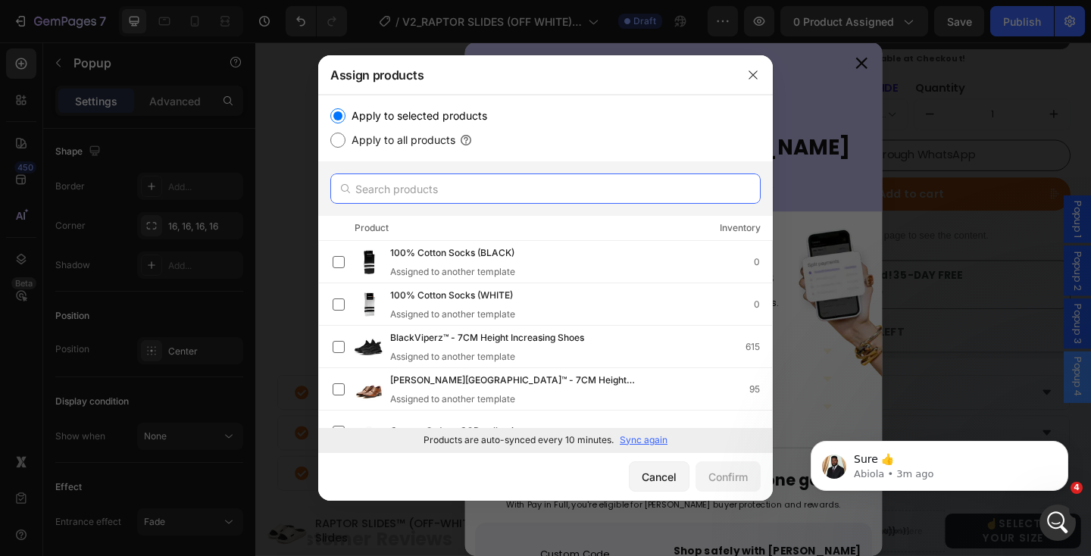
click at [473, 183] on input "text" at bounding box center [545, 188] width 430 height 30
type input "f"
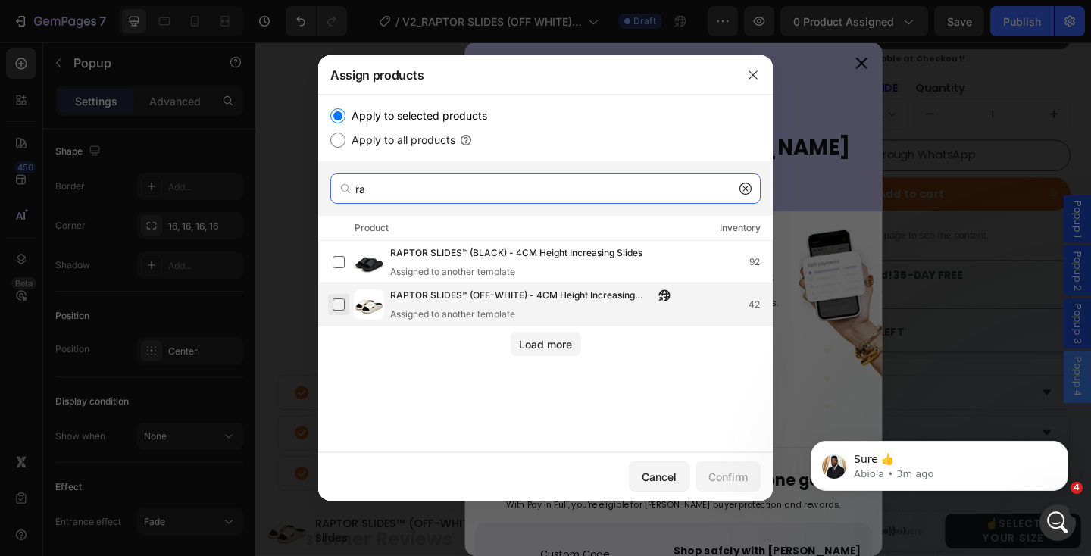
type input "ra"
click at [341, 304] on label at bounding box center [338, 304] width 12 height 12
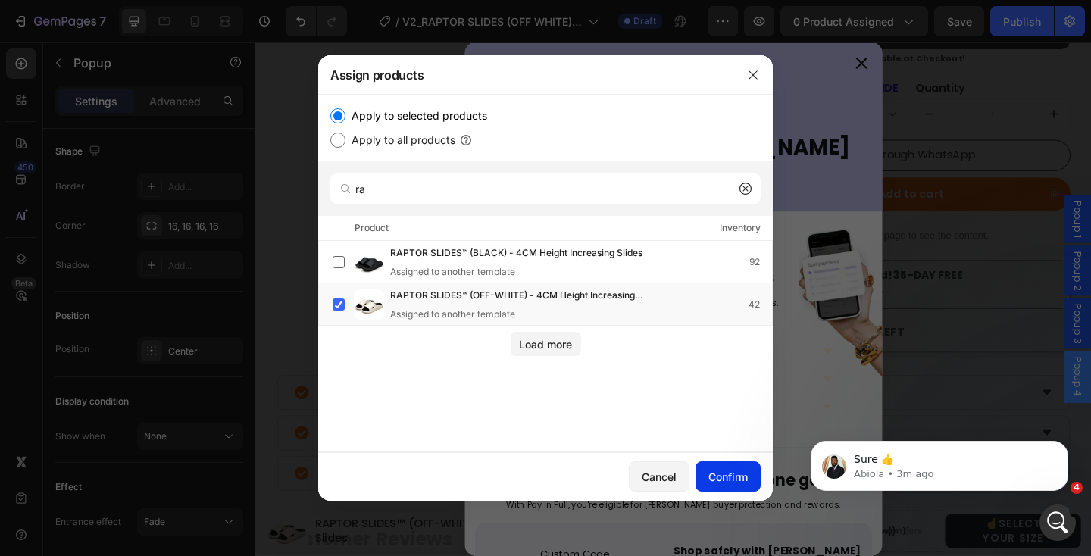
click at [723, 479] on div "Confirm" at bounding box center [727, 477] width 39 height 16
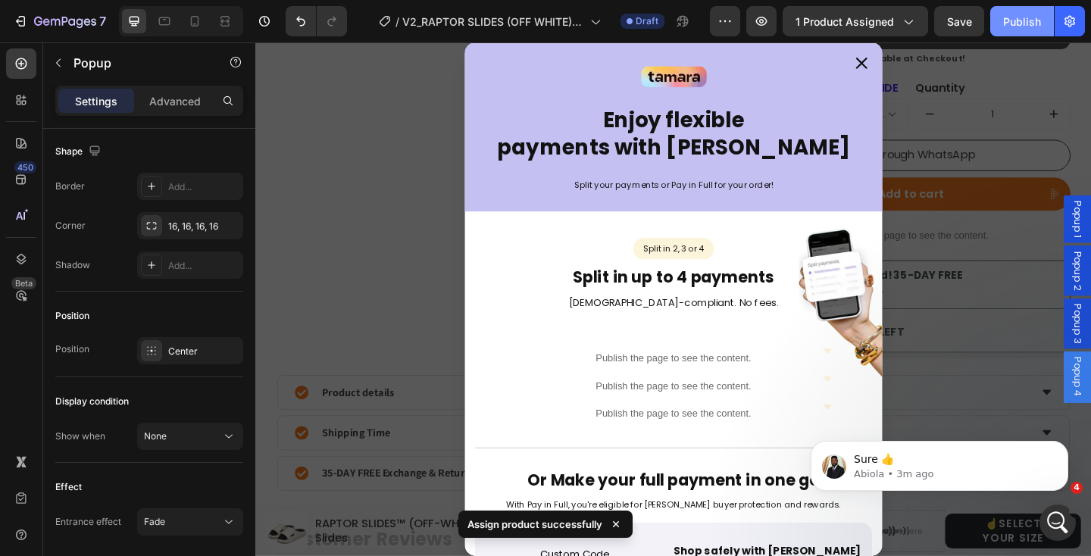
click at [1025, 30] on button "Publish" at bounding box center [1022, 21] width 64 height 30
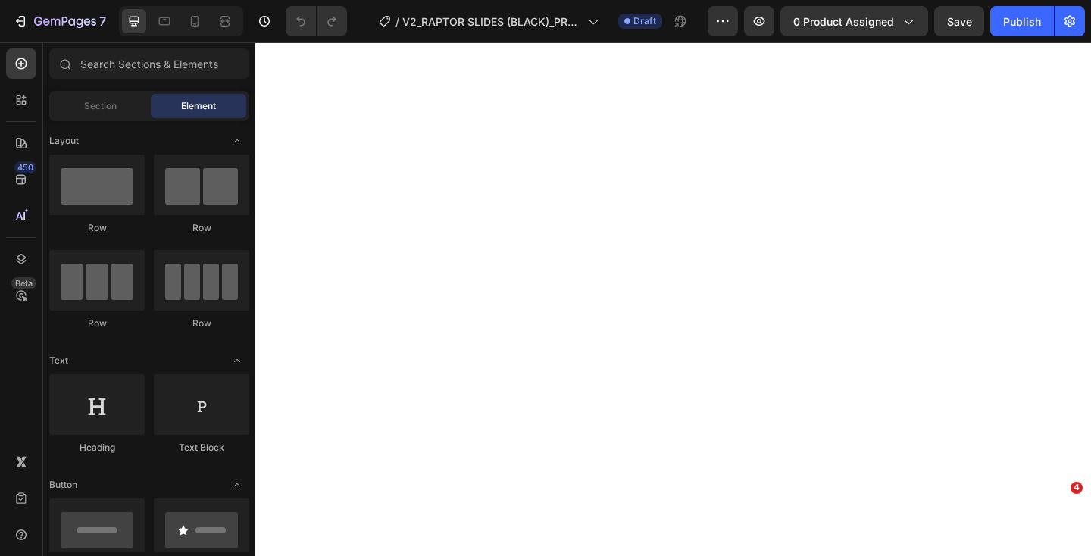
select select "EU 39-40 | US 6-7 | UK 5.5-6"
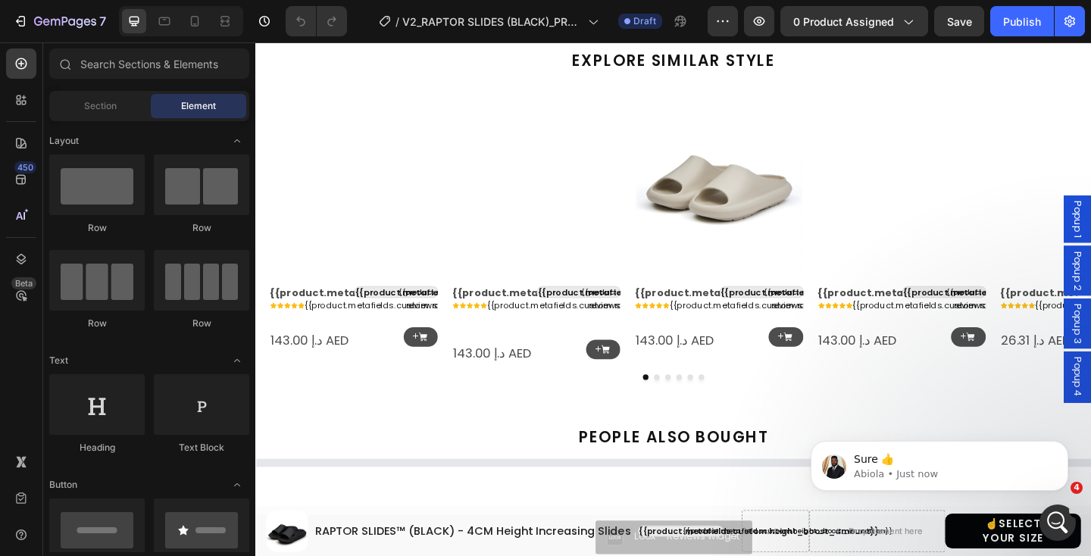
scroll to position [1402, 0]
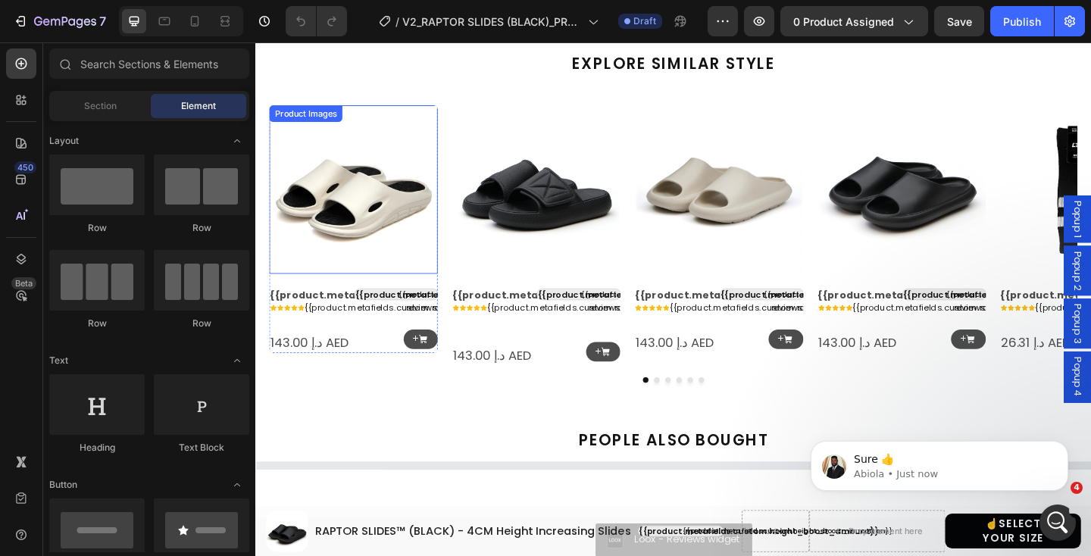
click at [406, 211] on img at bounding box center [361, 202] width 183 height 183
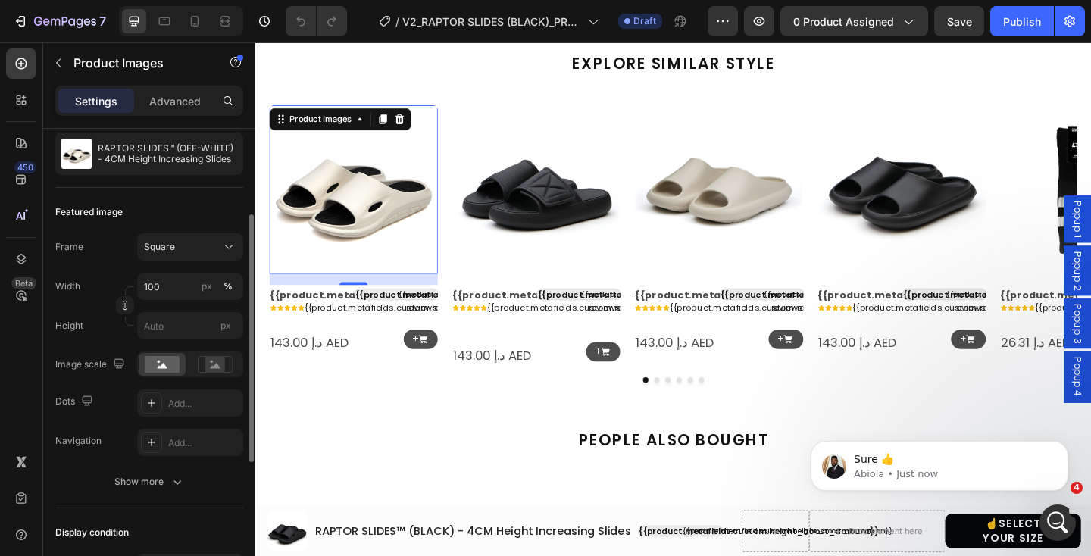
scroll to position [145, 0]
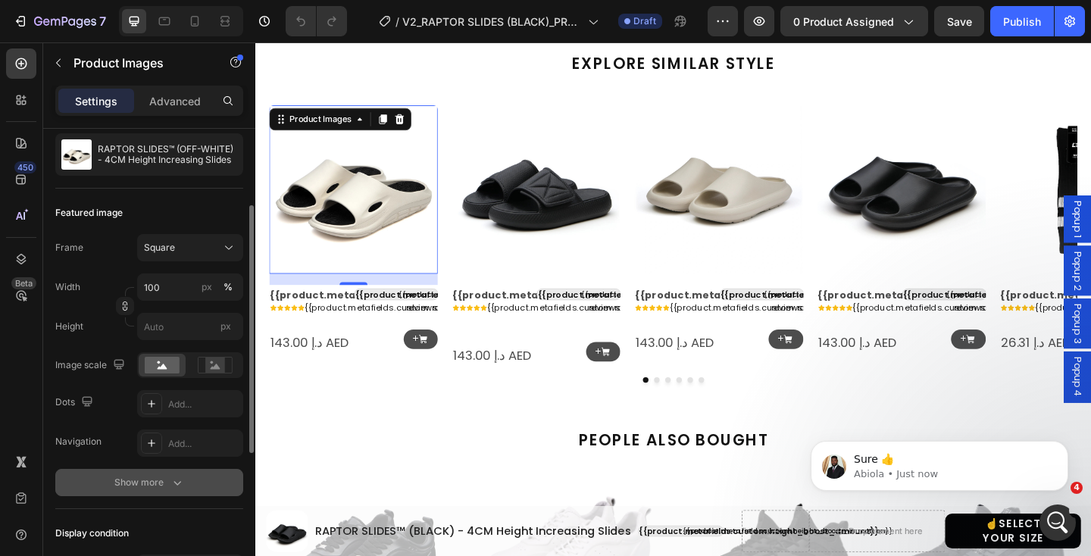
click at [179, 483] on icon "button" at bounding box center [177, 482] width 15 height 15
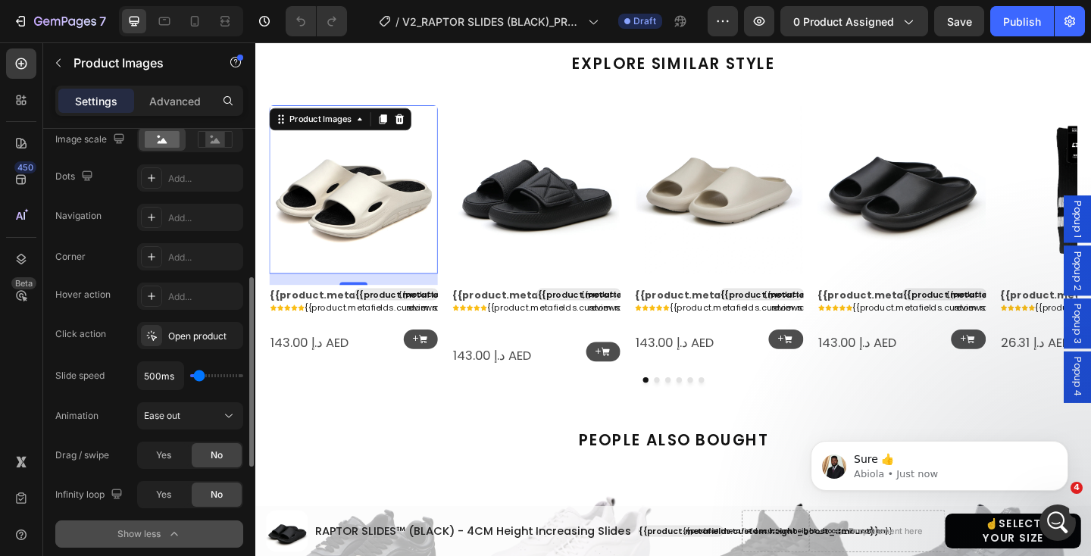
scroll to position [398, 0]
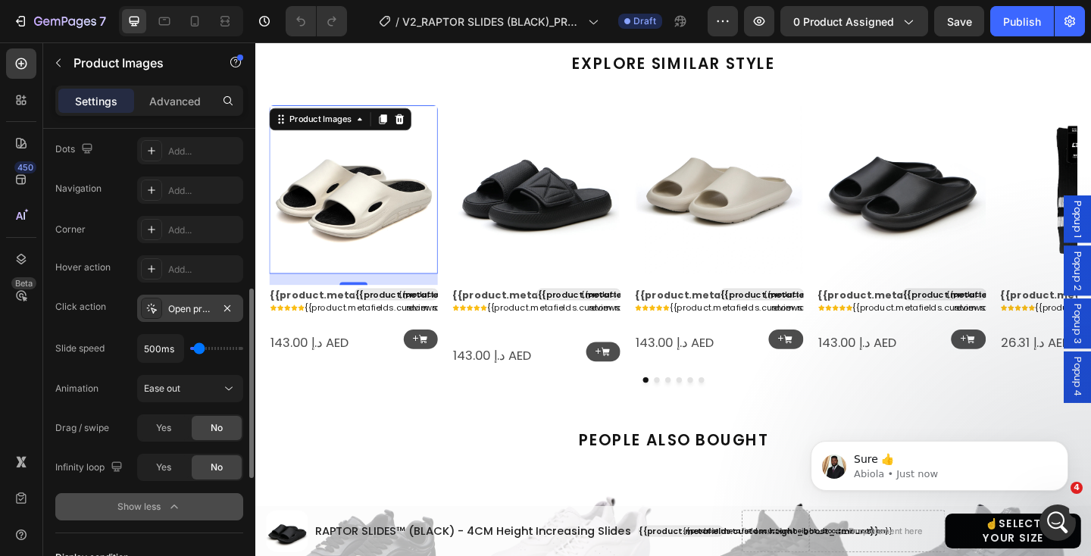
click at [164, 318] on div "Open product" at bounding box center [190, 308] width 106 height 27
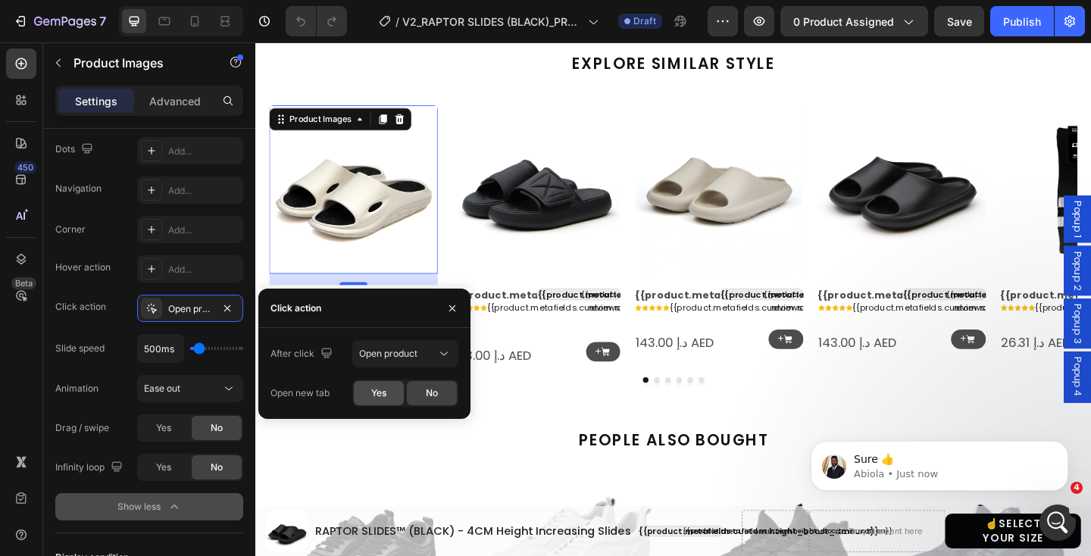
drag, startPoint x: 366, startPoint y: 398, endPoint x: 262, endPoint y: 233, distance: 194.4
click at [366, 398] on div "Yes" at bounding box center [379, 393] width 50 height 24
click at [532, 249] on img at bounding box center [560, 202] width 183 height 183
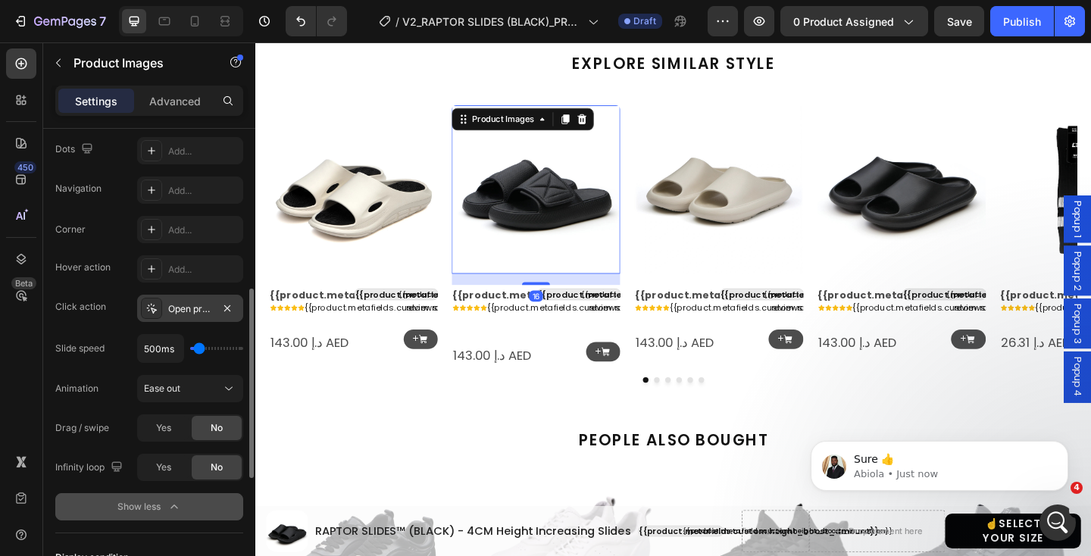
click at [179, 307] on div "Open product" at bounding box center [190, 309] width 44 height 14
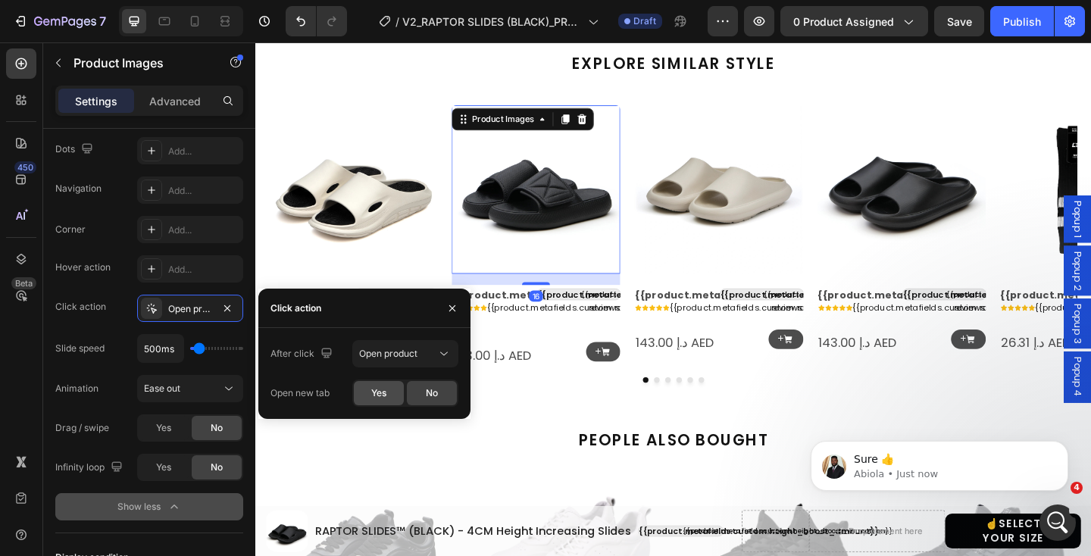
click at [373, 389] on span "Yes" at bounding box center [378, 393] width 15 height 14
click at [738, 232] on img at bounding box center [758, 202] width 183 height 183
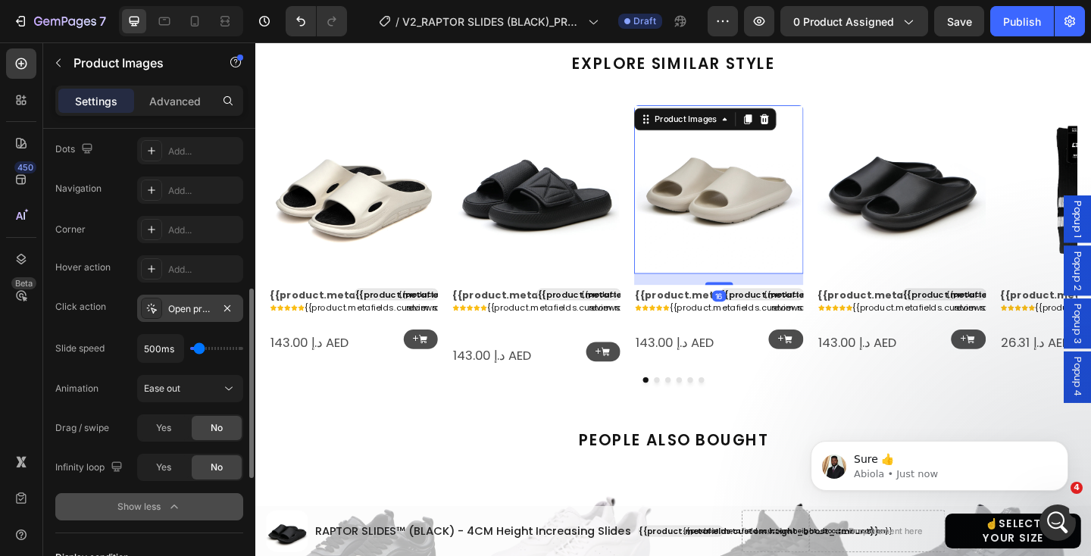
click at [201, 315] on div "Open product" at bounding box center [190, 309] width 44 height 14
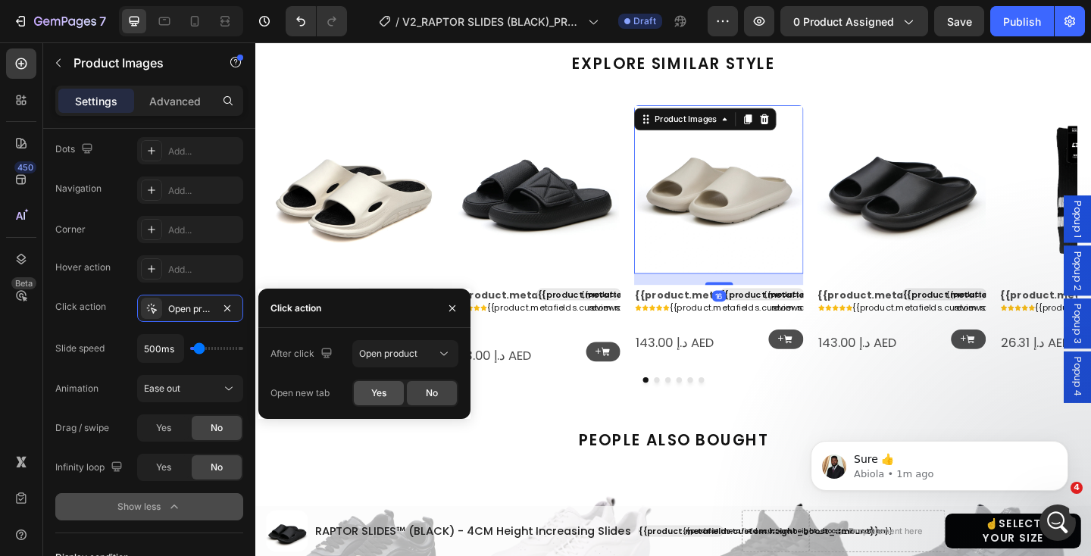
click at [382, 391] on span "Yes" at bounding box center [378, 393] width 15 height 14
click at [950, 195] on img at bounding box center [957, 202] width 183 height 183
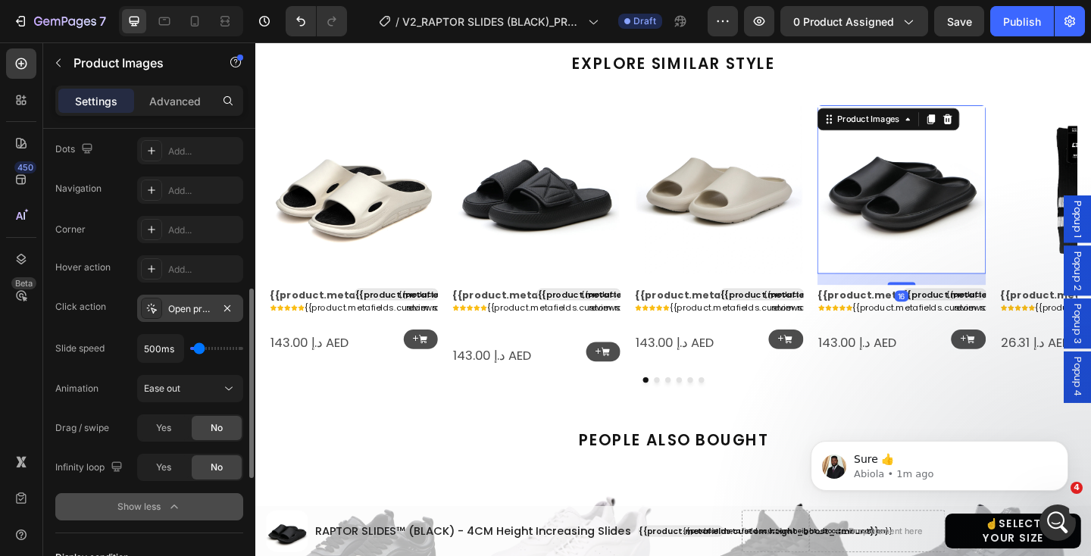
click at [194, 307] on div "Open product" at bounding box center [190, 309] width 44 height 14
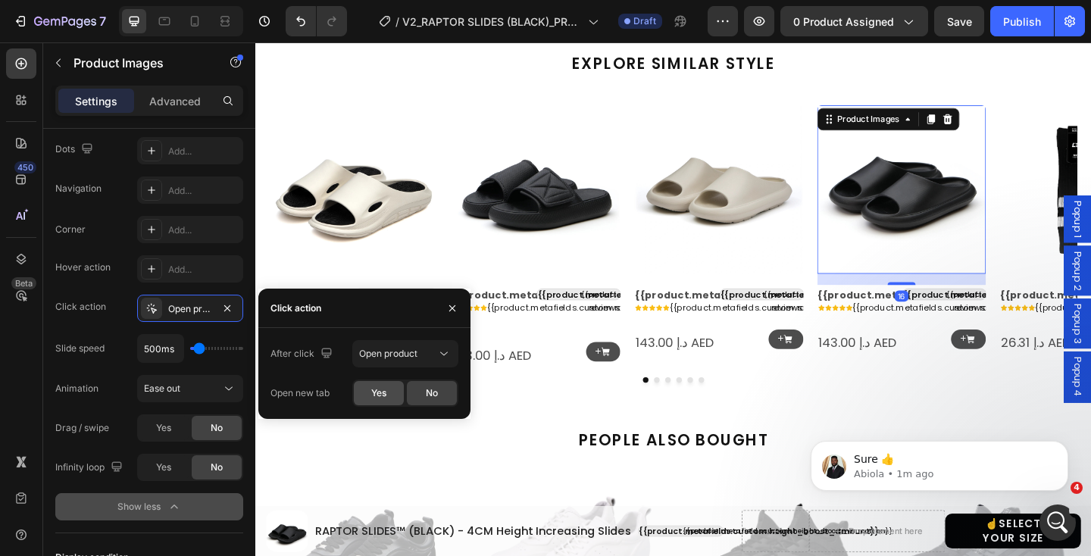
click at [385, 386] on span "Yes" at bounding box center [378, 393] width 15 height 14
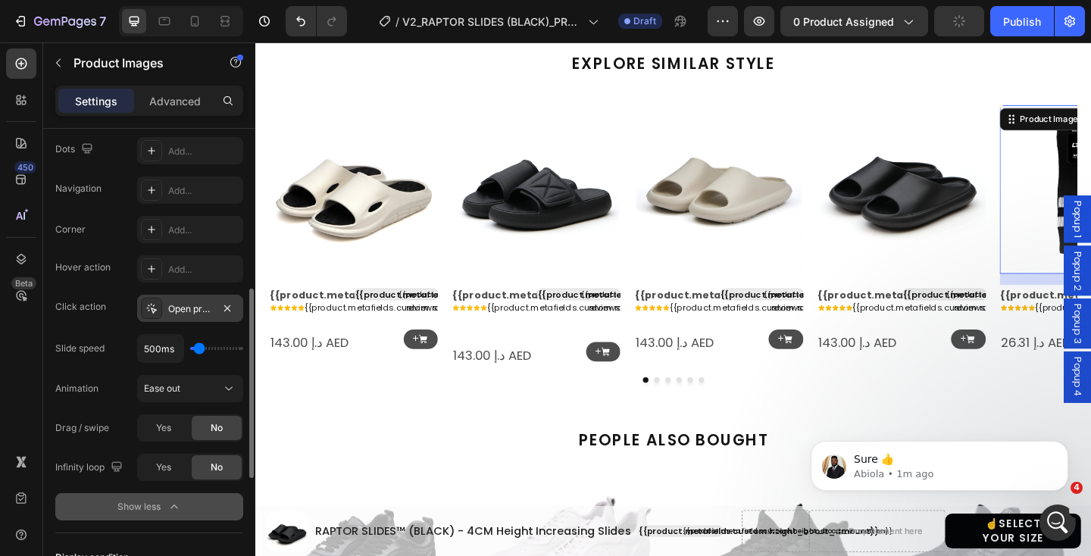
click at [204, 316] on div "Open product" at bounding box center [190, 308] width 106 height 27
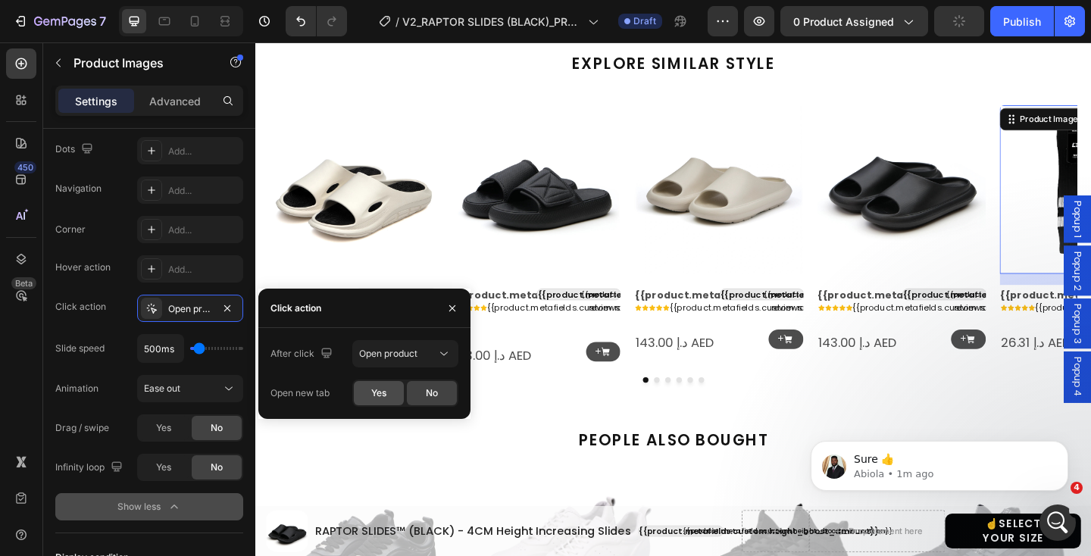
click at [371, 392] on span "Yes" at bounding box center [378, 393] width 15 height 14
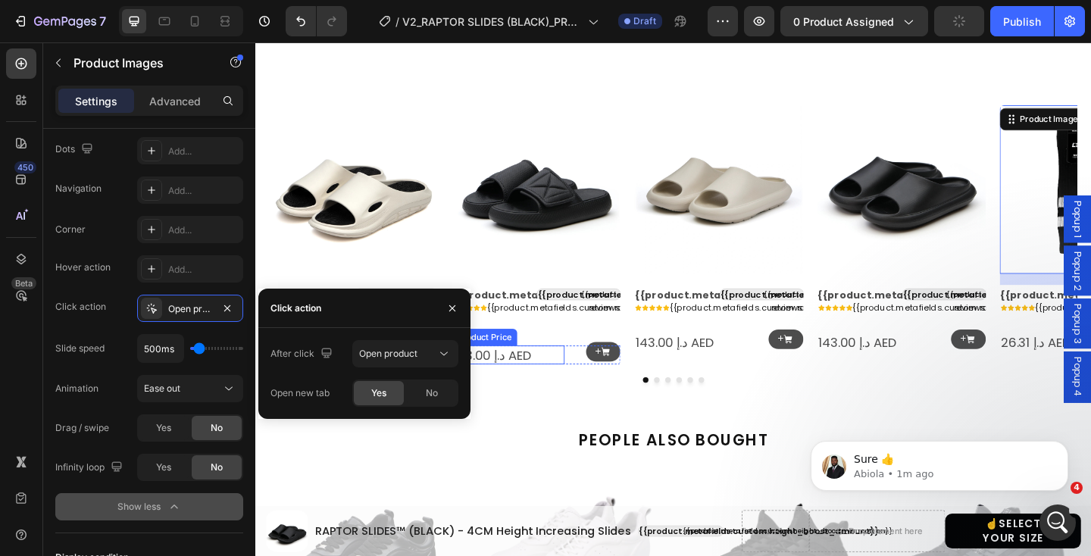
scroll to position [1544, 0]
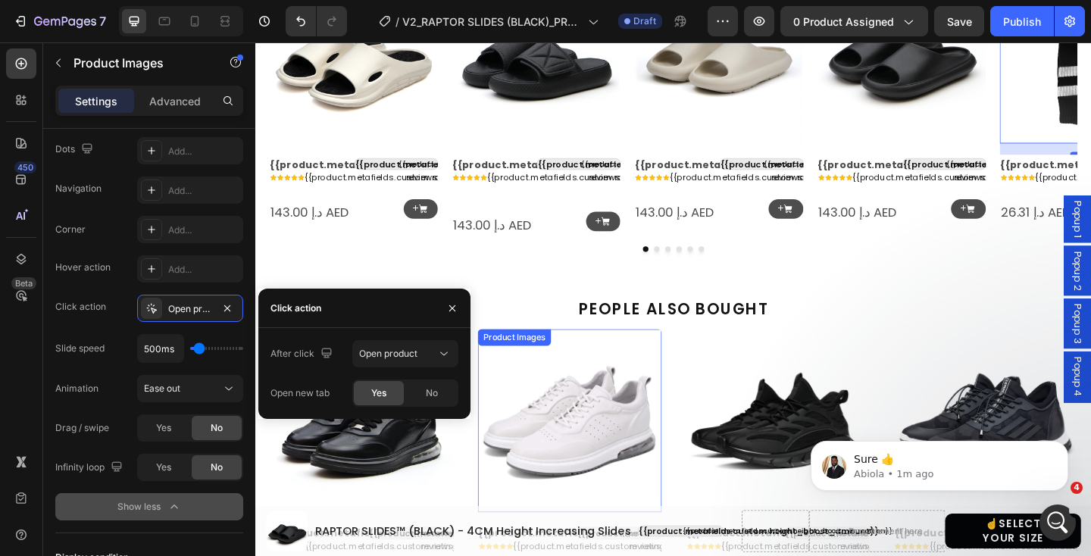
click at [607, 429] on img at bounding box center [597, 454] width 200 height 200
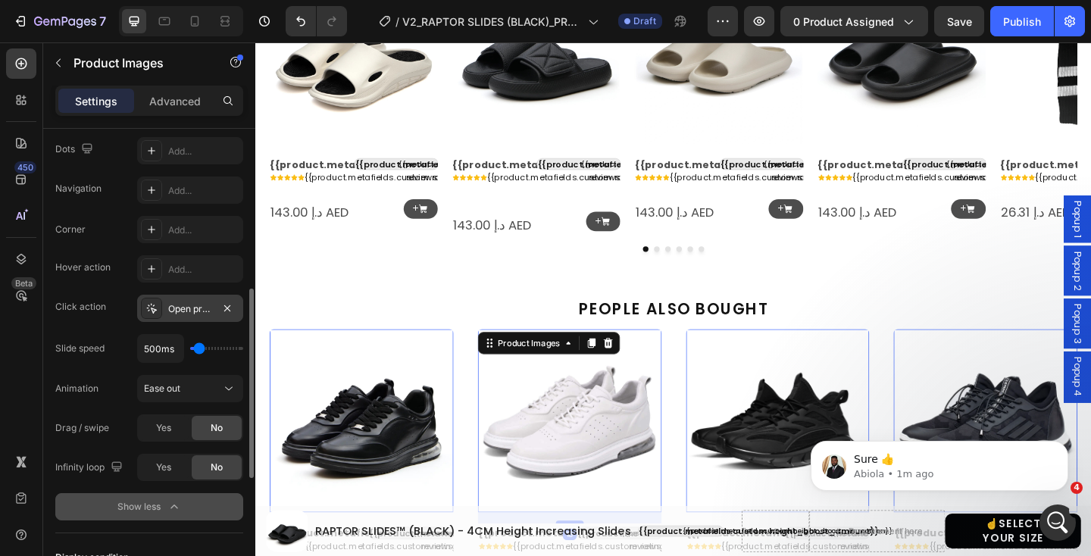
click at [174, 302] on div "Open product" at bounding box center [190, 309] width 44 height 14
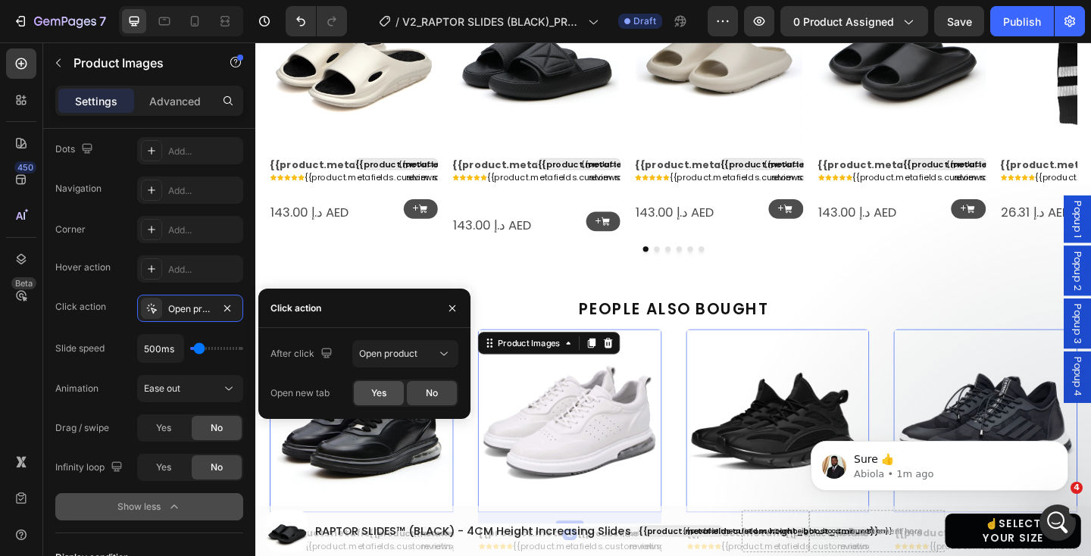
click at [394, 394] on div "Yes" at bounding box center [379, 393] width 50 height 24
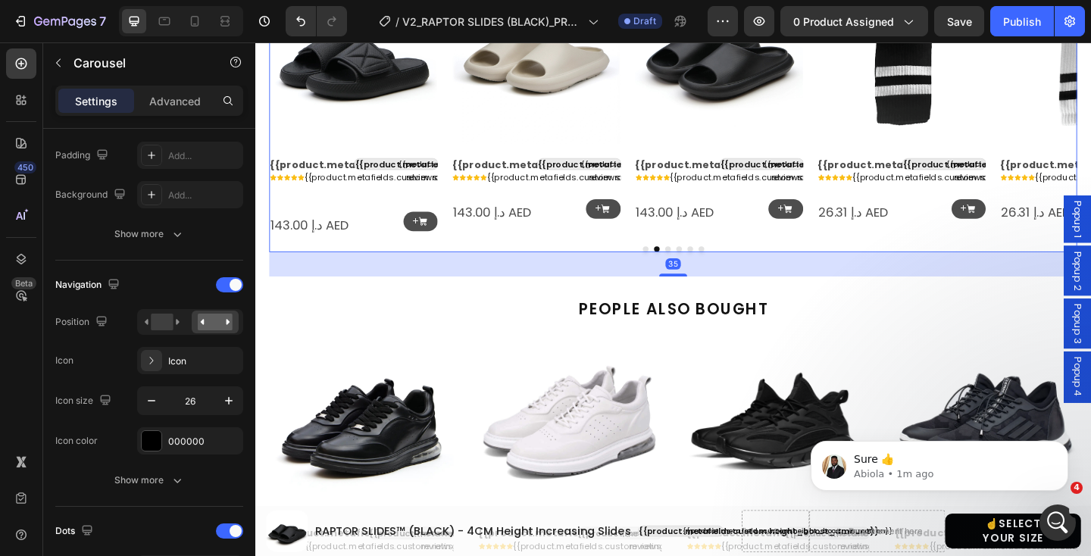
scroll to position [0, 0]
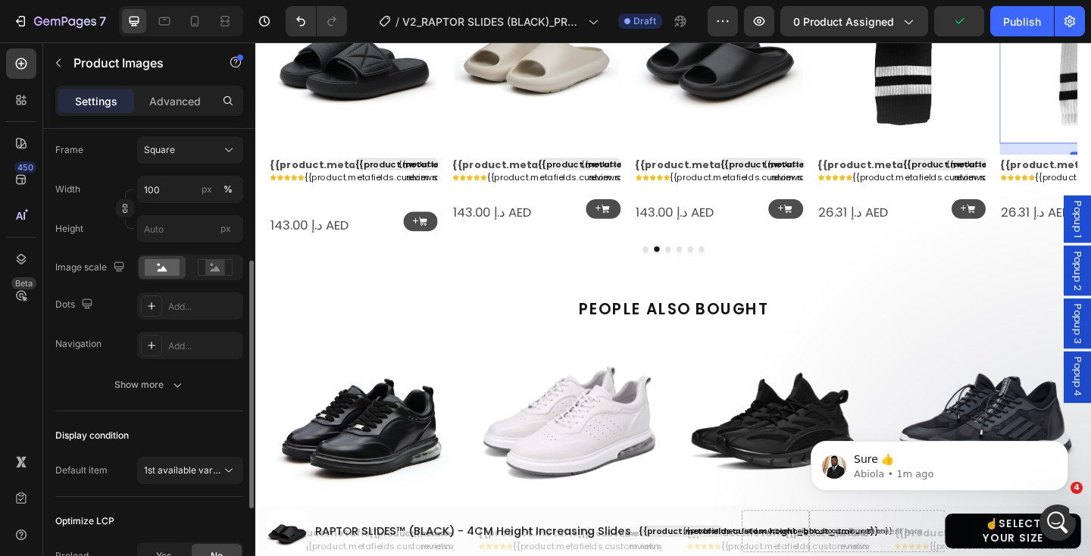
scroll to position [281, 0]
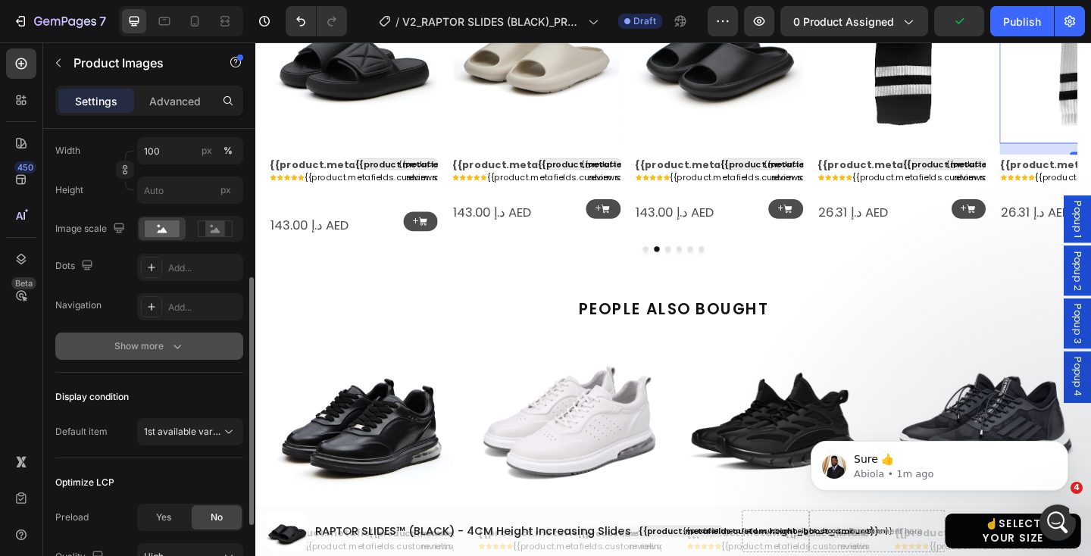
click at [165, 351] on div "Show more" at bounding box center [149, 346] width 70 height 15
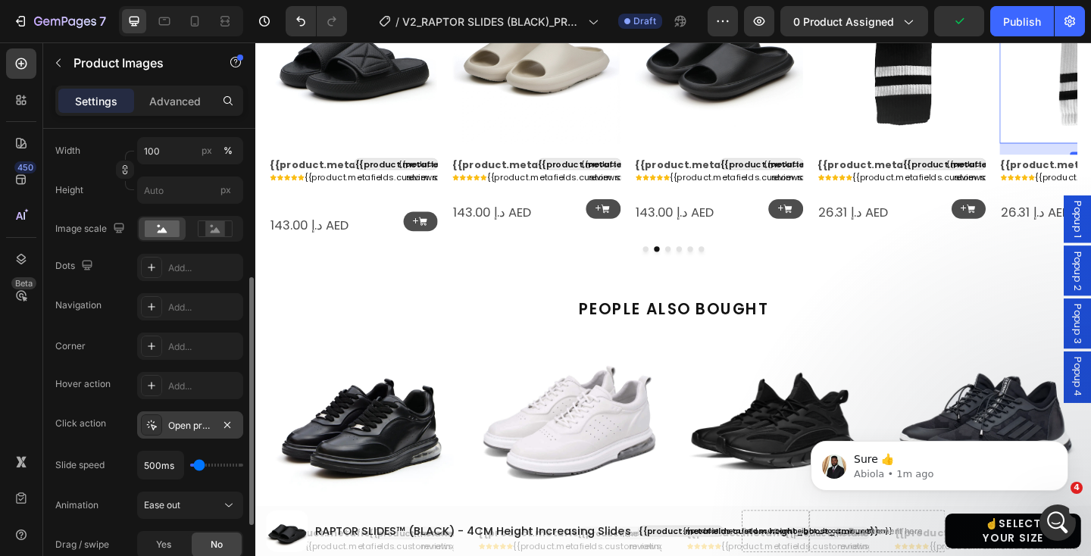
click at [173, 419] on div "Open product" at bounding box center [190, 426] width 44 height 14
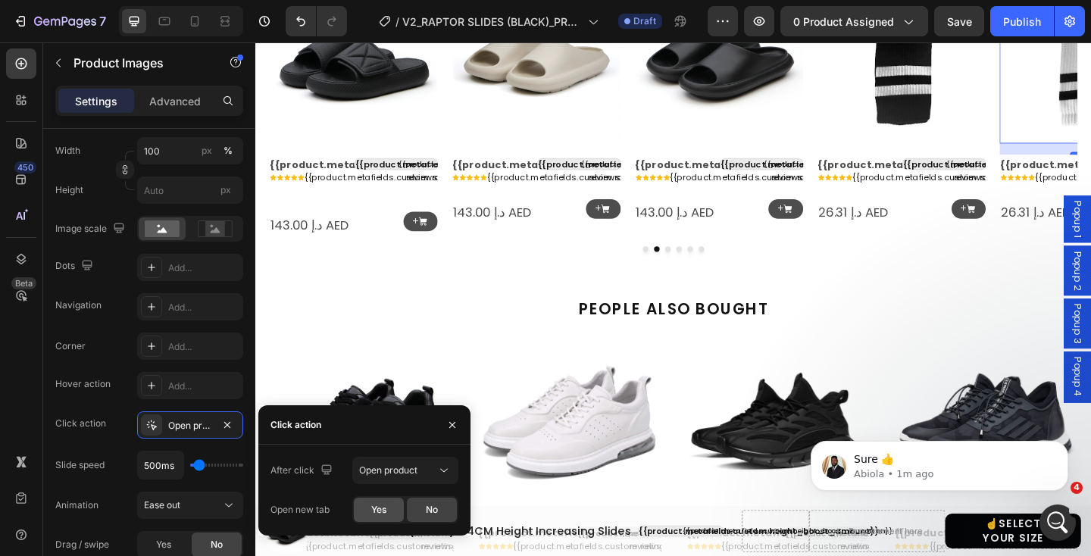
click at [385, 501] on div "Yes" at bounding box center [379, 510] width 50 height 24
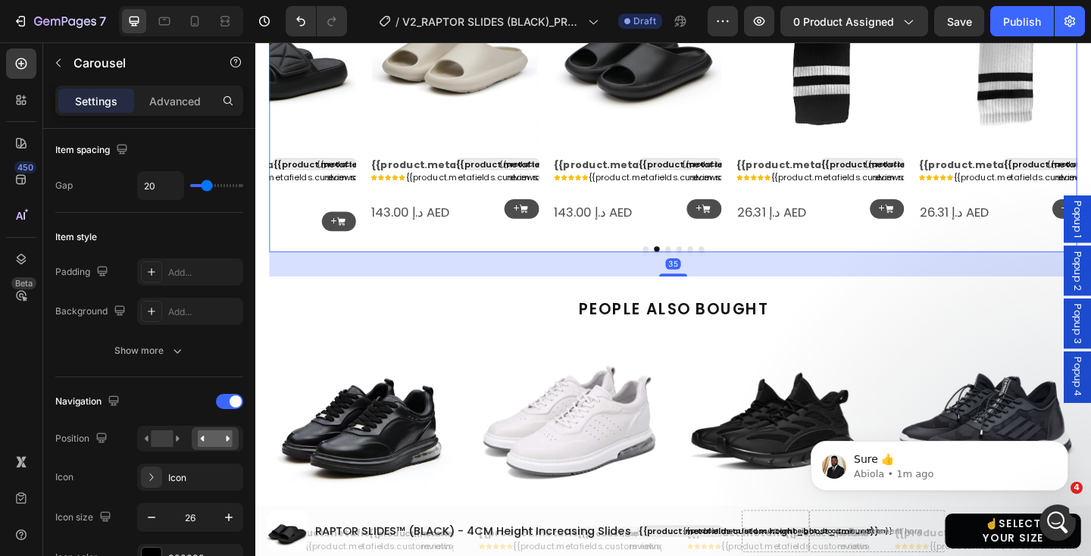
scroll to position [0, 0]
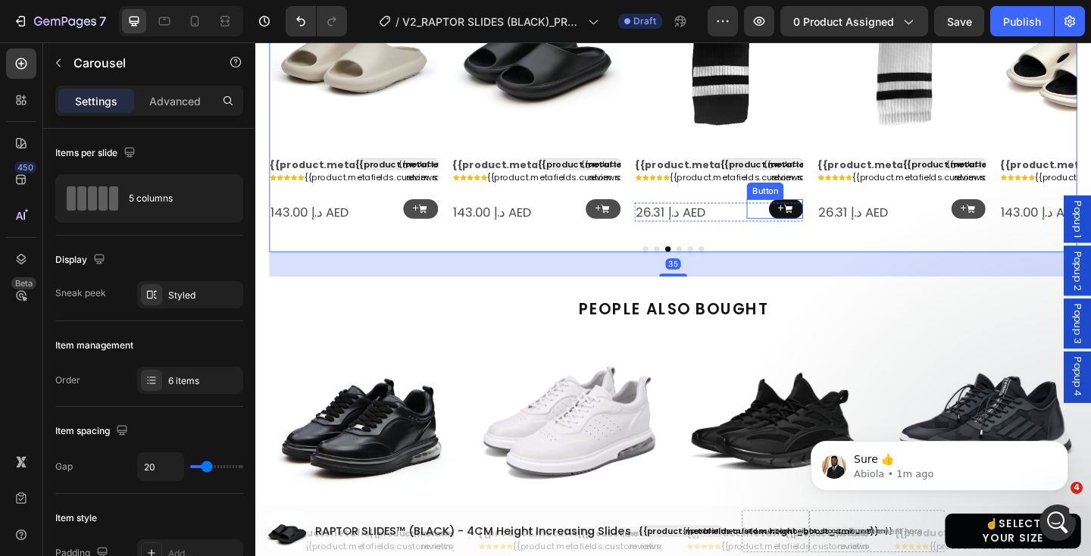
click at [835, 217] on link "+" at bounding box center [832, 224] width 38 height 22
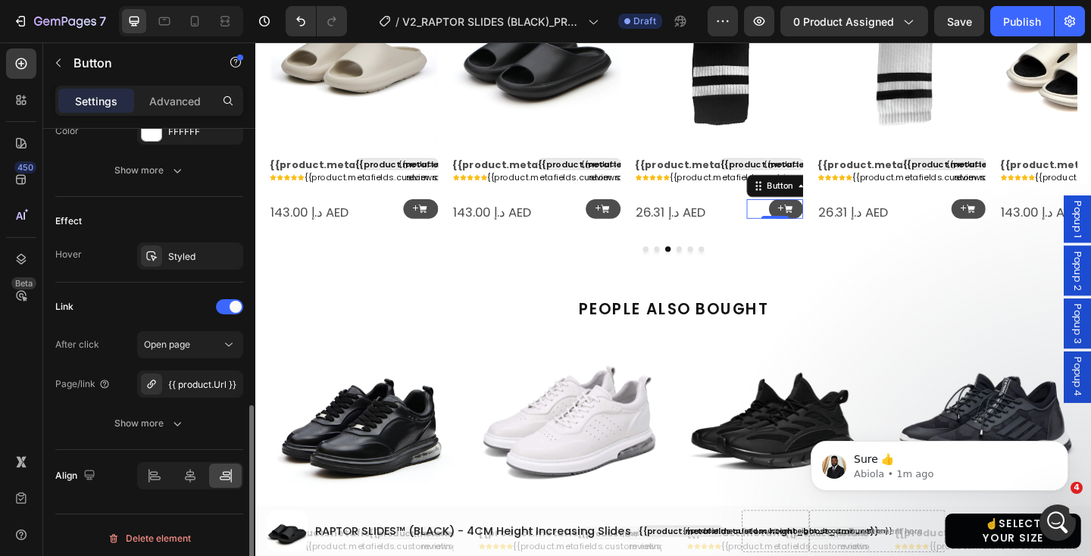
scroll to position [854, 0]
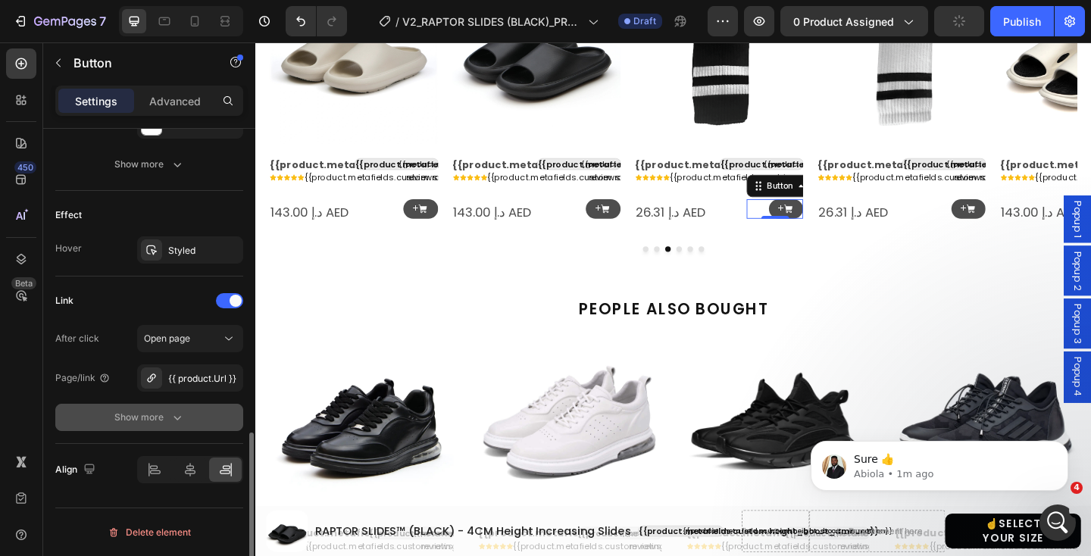
click at [165, 413] on div "Show more" at bounding box center [149, 417] width 70 height 15
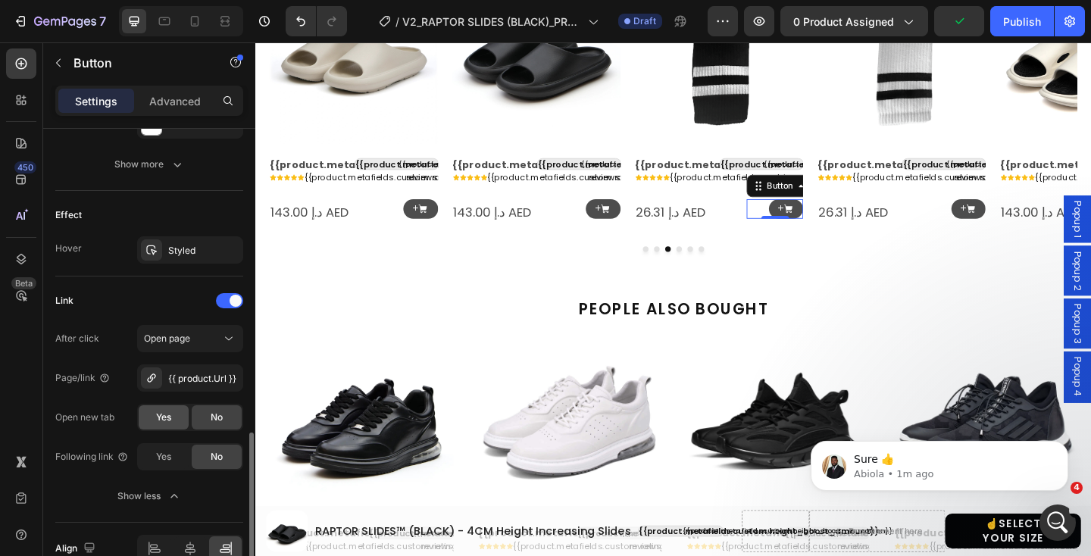
click at [166, 422] on span "Yes" at bounding box center [163, 417] width 15 height 14
click at [1028, 223] on icon at bounding box center [1033, 223] width 11 height 11
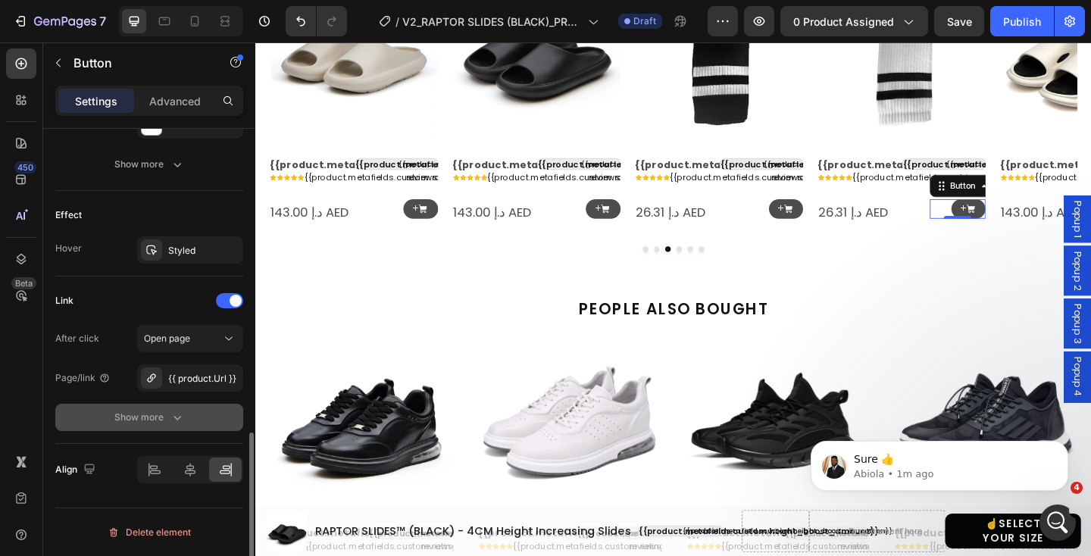
click at [167, 411] on div "Show more" at bounding box center [149, 417] width 70 height 15
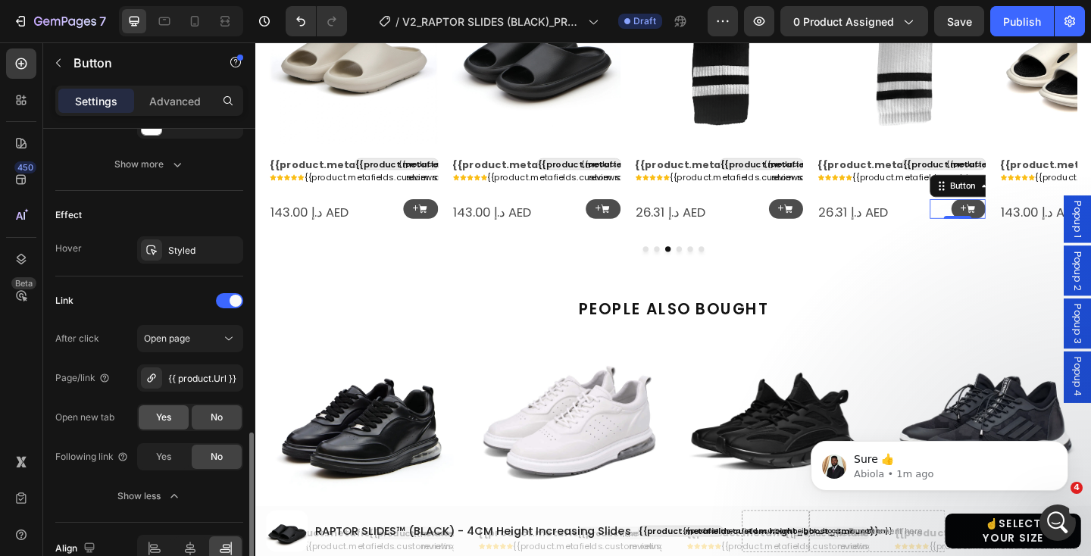
click at [158, 414] on span "Yes" at bounding box center [163, 417] width 15 height 14
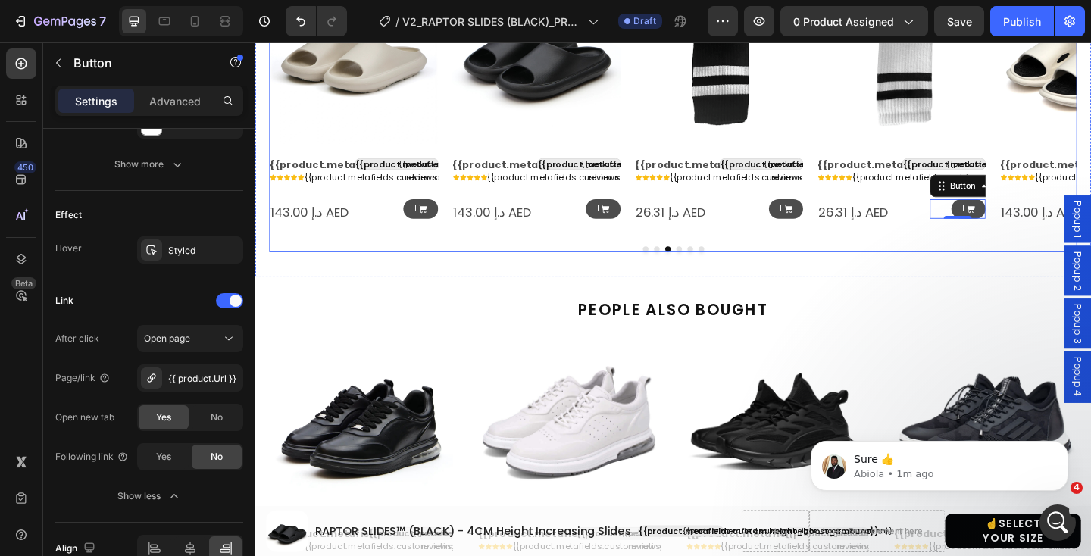
click at [297, 111] on icon "Carousel Back Arrow" at bounding box center [295, 111] width 20 height 20
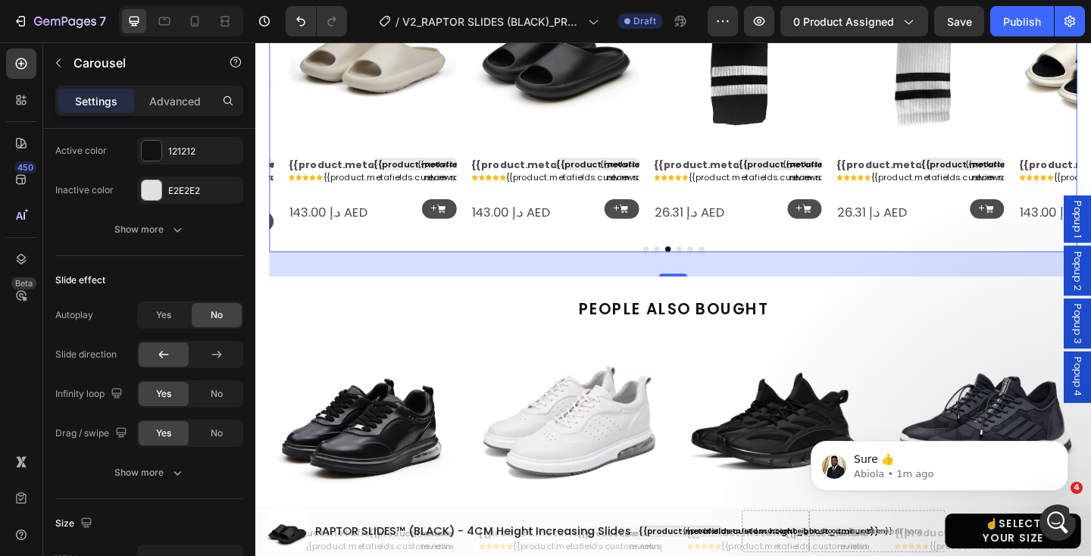
scroll to position [0, 0]
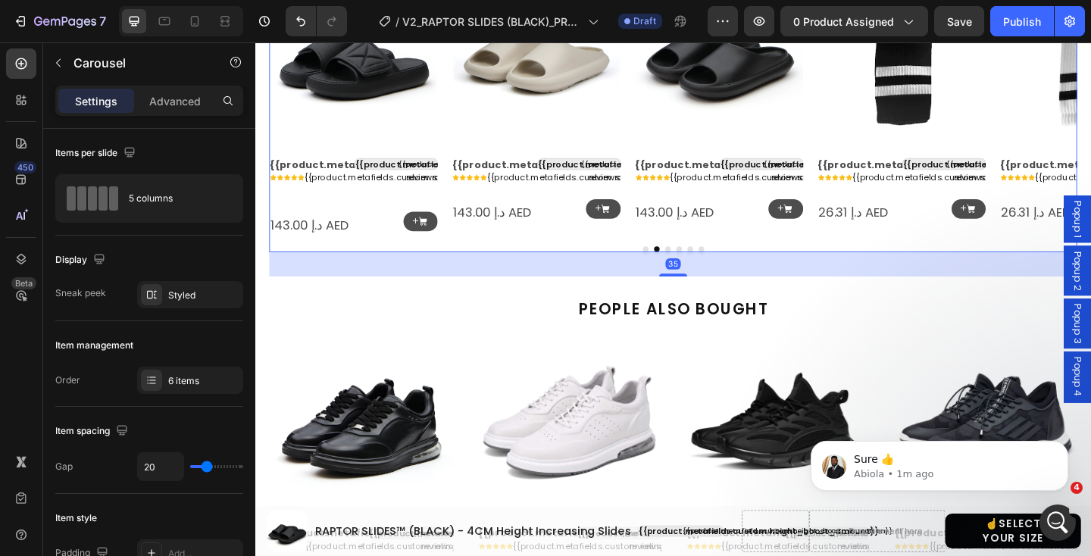
click at [297, 111] on icon "Carousel Back Arrow" at bounding box center [295, 111] width 20 height 20
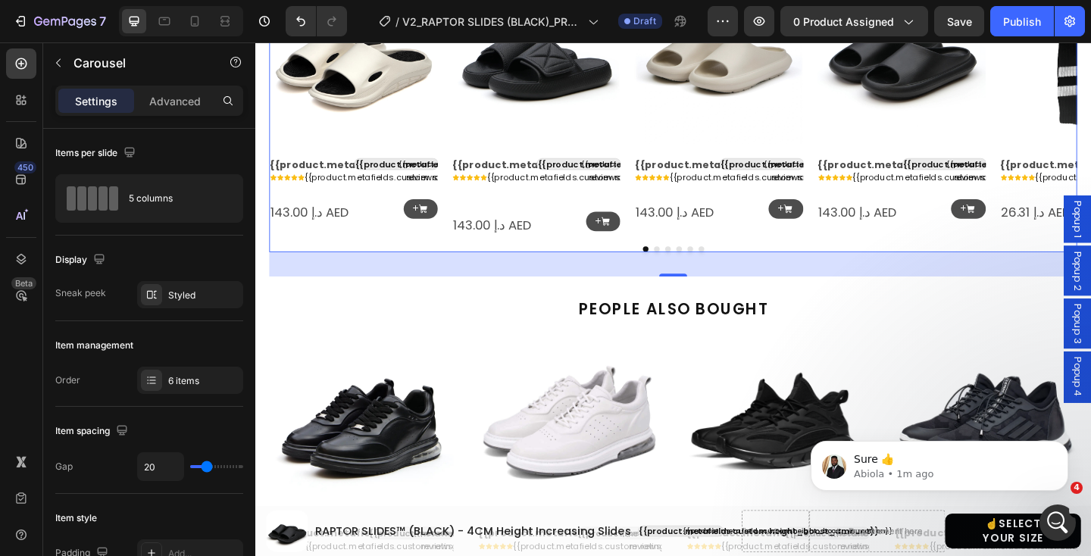
scroll to position [1475, 0]
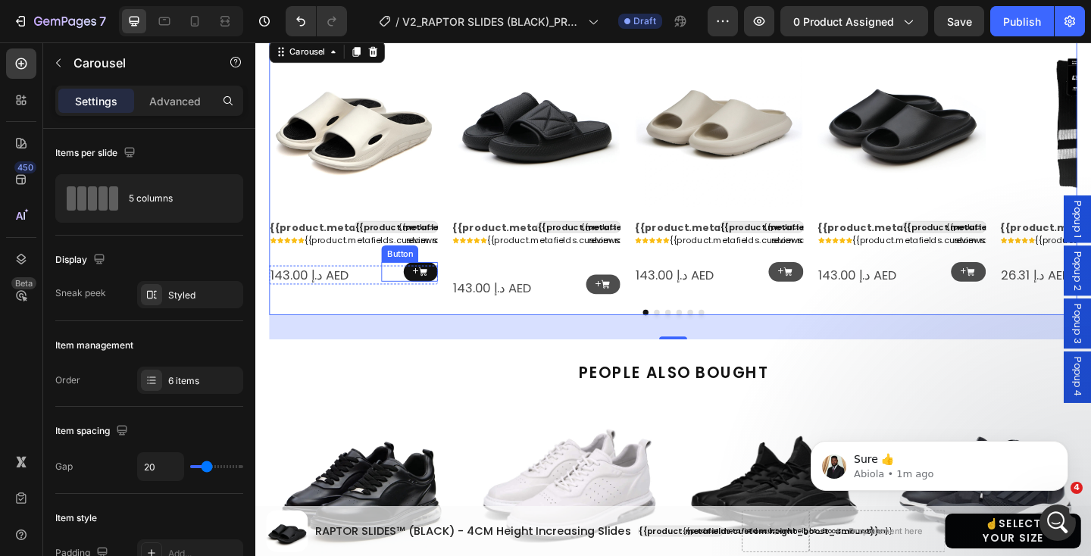
click at [439, 297] on icon at bounding box center [437, 292] width 11 height 11
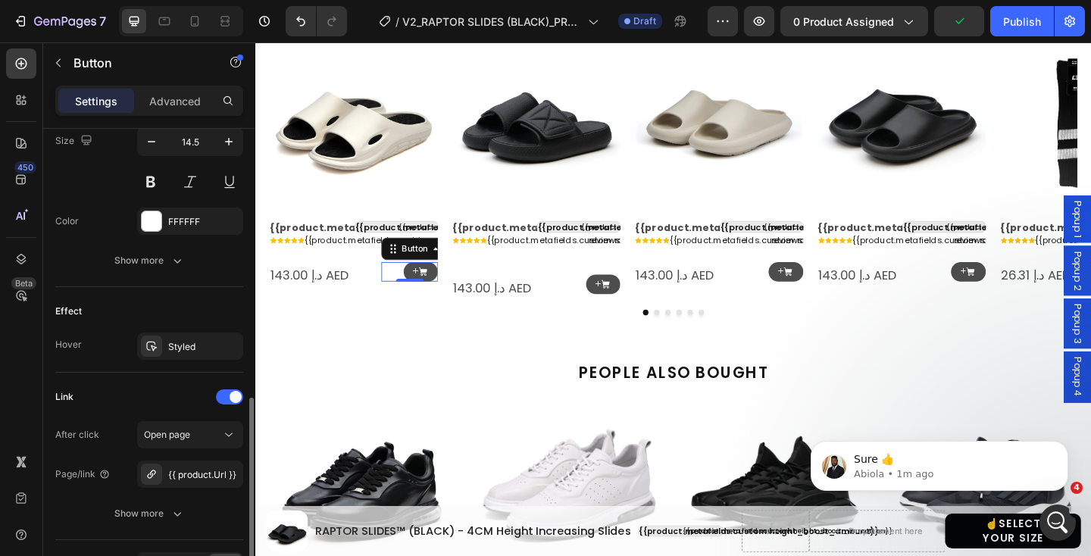
scroll to position [802, 0]
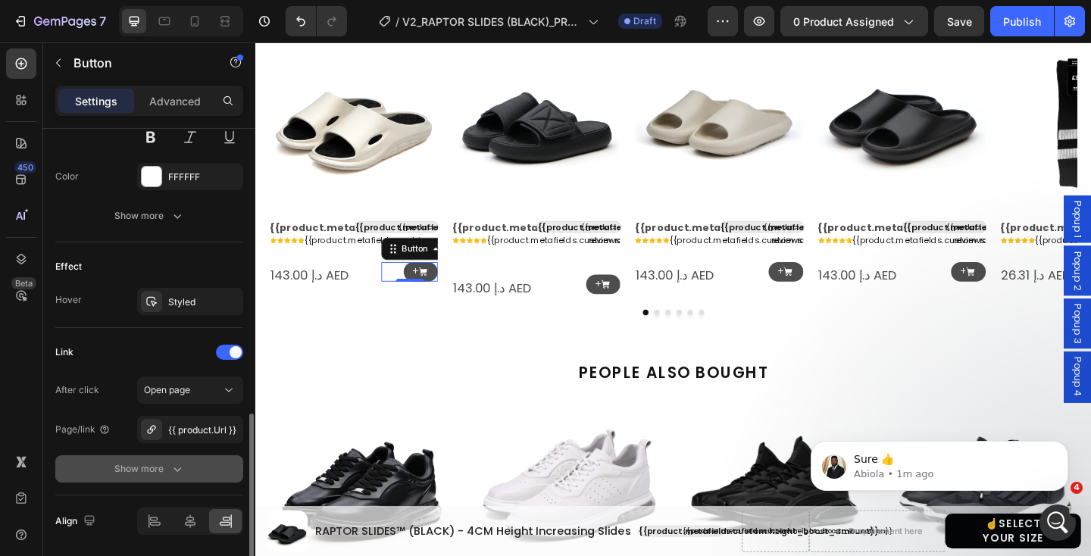
click at [173, 467] on icon "button" at bounding box center [177, 468] width 15 height 15
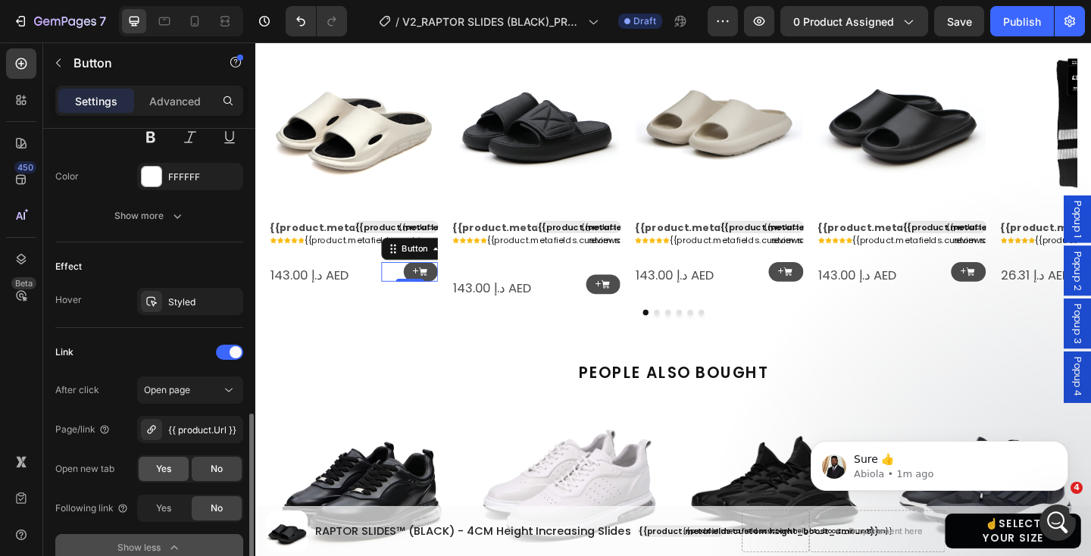
click at [165, 469] on span "Yes" at bounding box center [163, 469] width 15 height 14
click at [629, 301] on p "+" at bounding box center [627, 306] width 7 height 11
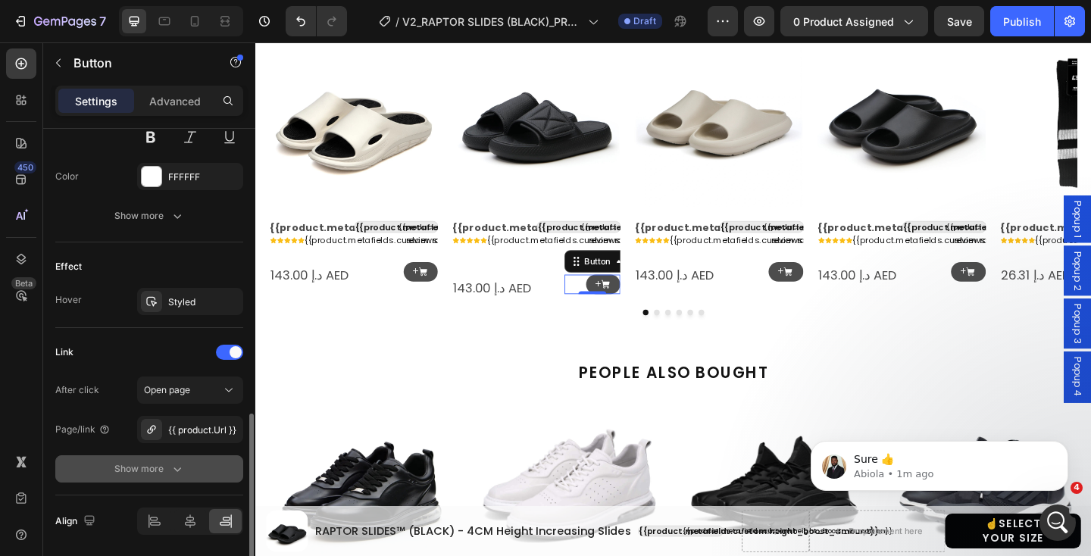
click at [170, 461] on icon "button" at bounding box center [177, 468] width 15 height 15
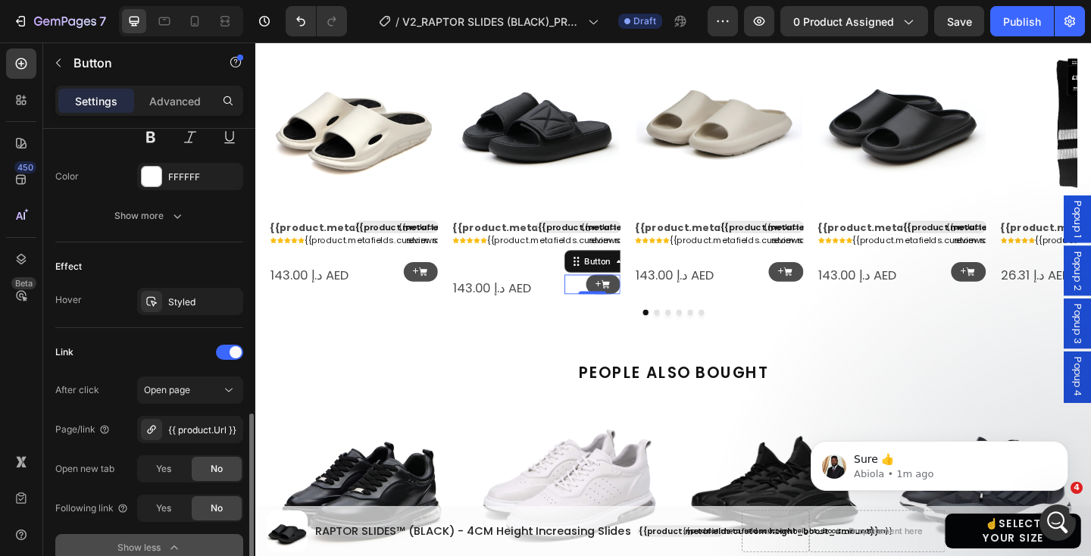
click at [170, 460] on div "Yes" at bounding box center [164, 469] width 50 height 24
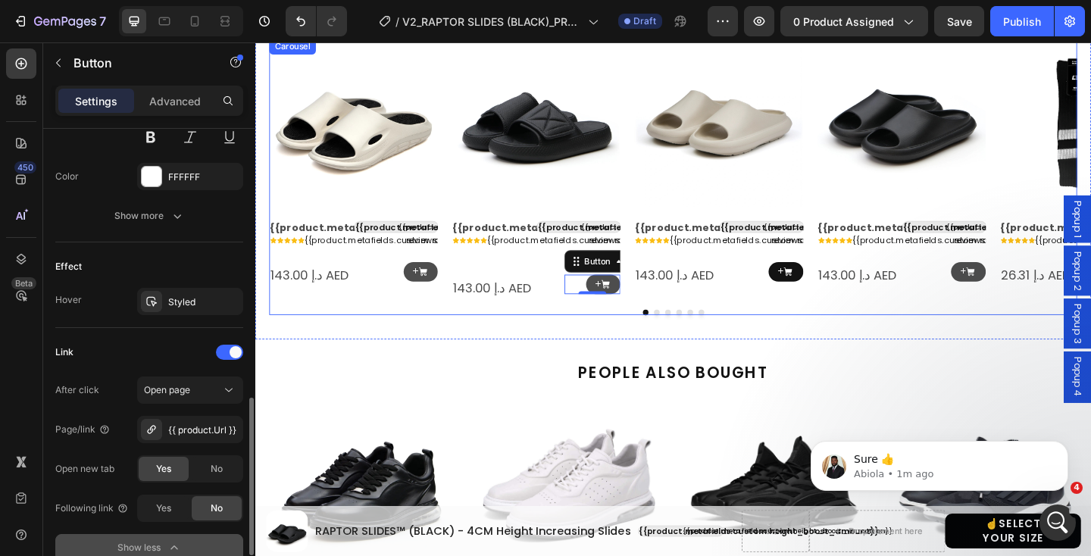
click at [820, 297] on link "+" at bounding box center [832, 293] width 38 height 22
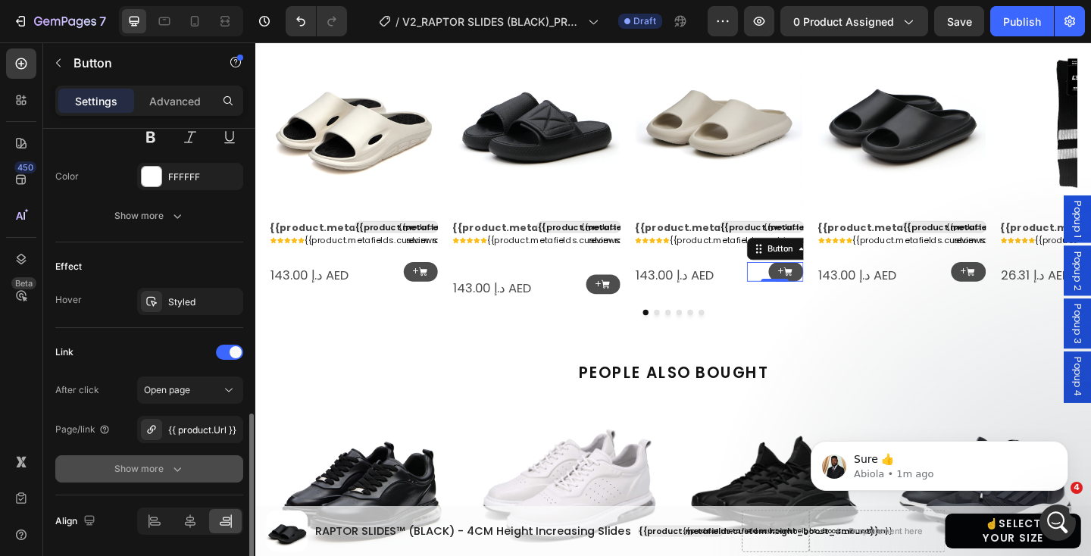
click at [183, 459] on button "Show more" at bounding box center [149, 468] width 188 height 27
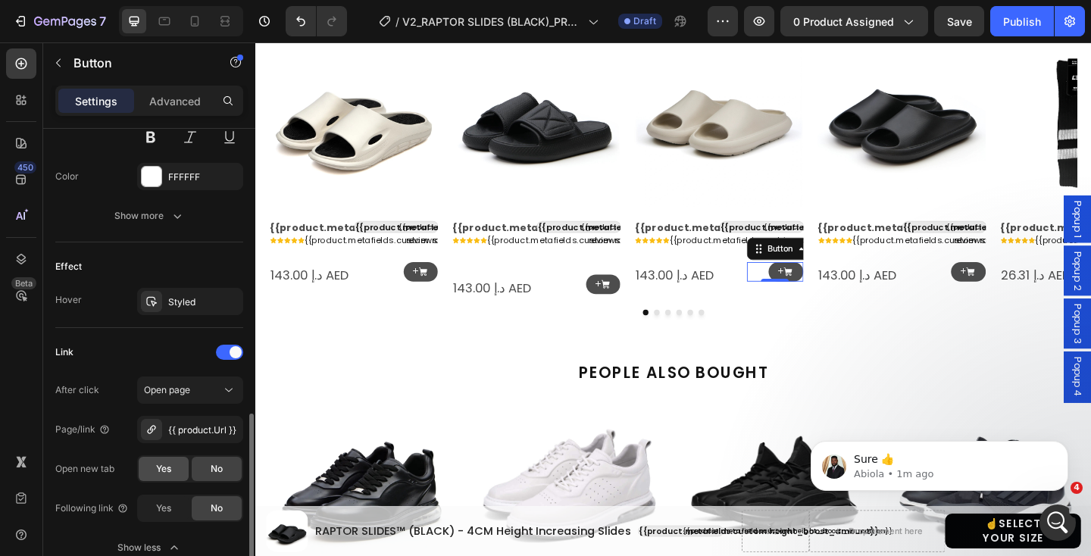
click at [164, 466] on span "Yes" at bounding box center [163, 469] width 15 height 14
click at [1029, 291] on icon at bounding box center [1033, 292] width 11 height 11
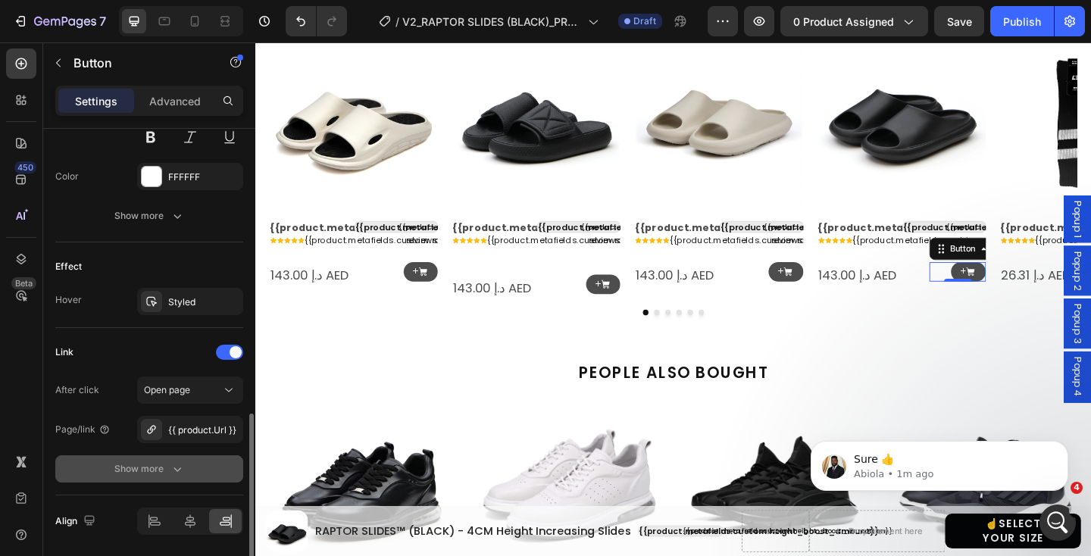
click at [159, 469] on div "Show more" at bounding box center [149, 468] width 70 height 15
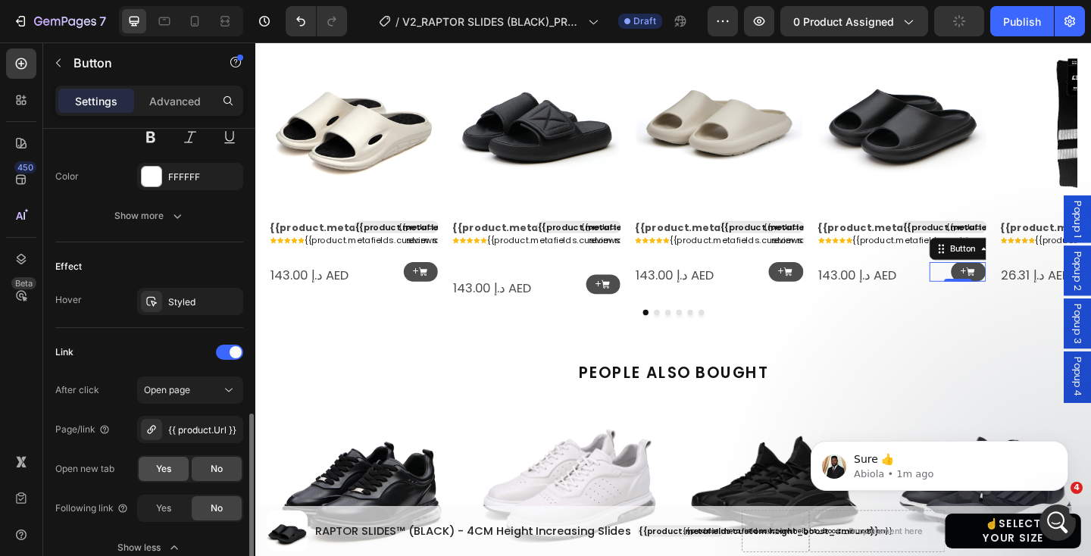
click at [160, 469] on span "Yes" at bounding box center [163, 469] width 15 height 14
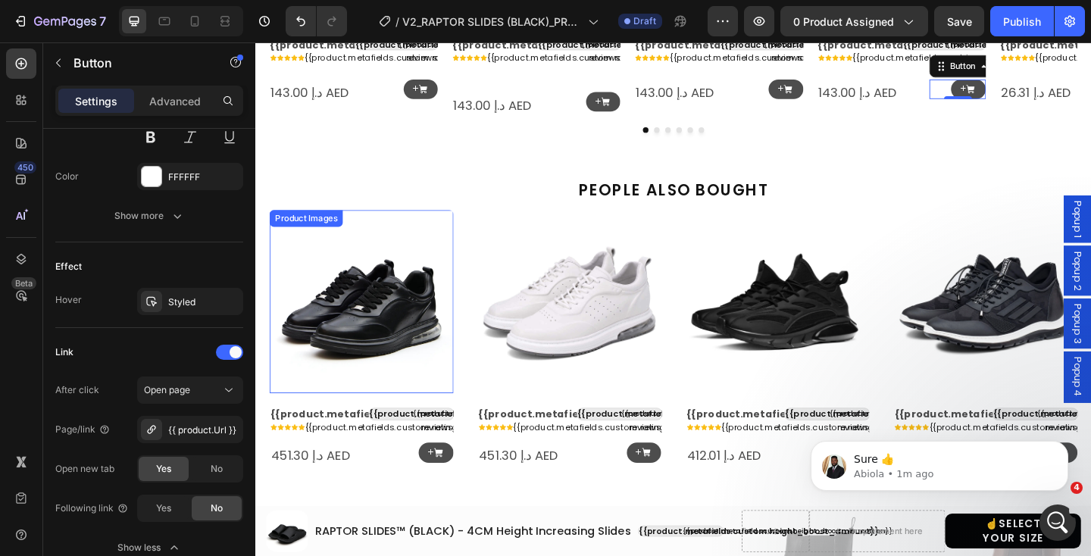
scroll to position [1694, 0]
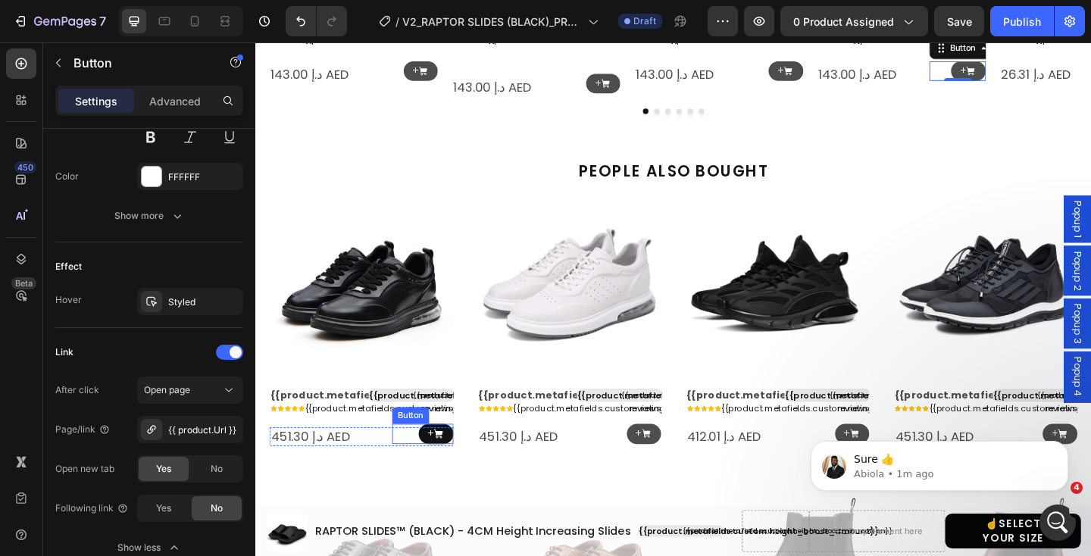
click at [454, 470] on icon at bounding box center [453, 467] width 9 height 9
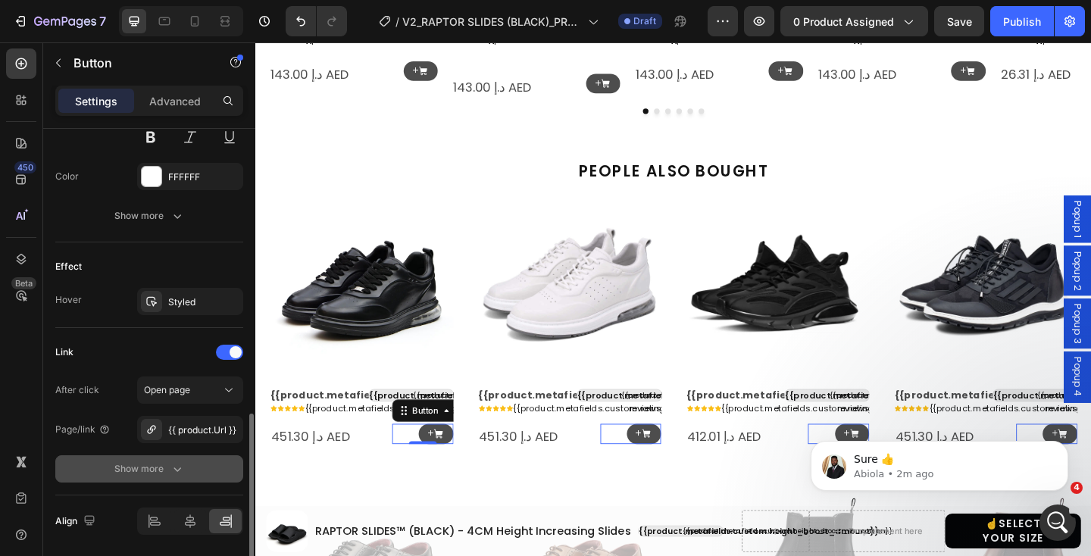
click at [167, 471] on div "Show more" at bounding box center [149, 468] width 70 height 15
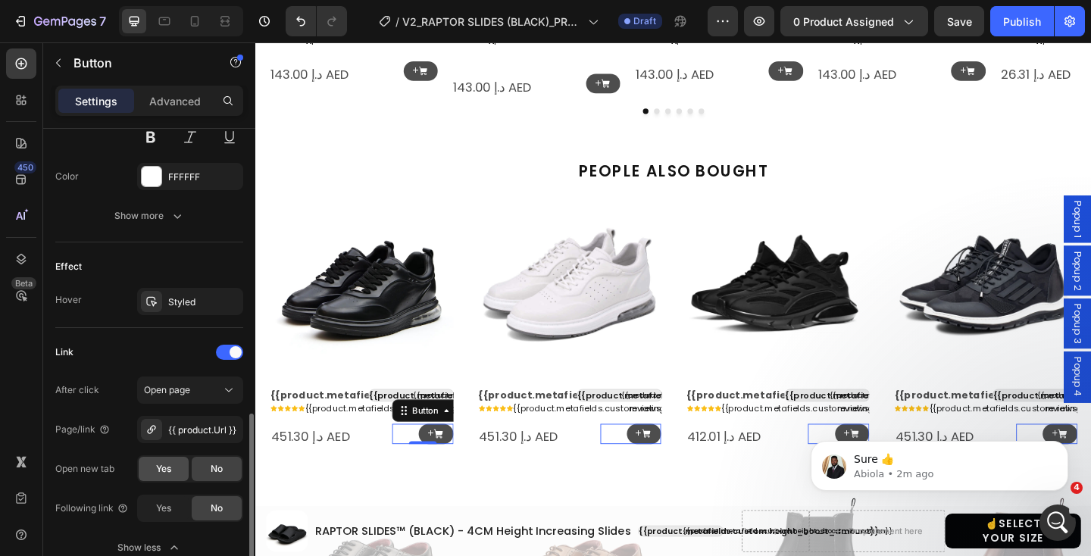
click at [167, 467] on span "Yes" at bounding box center [163, 469] width 15 height 14
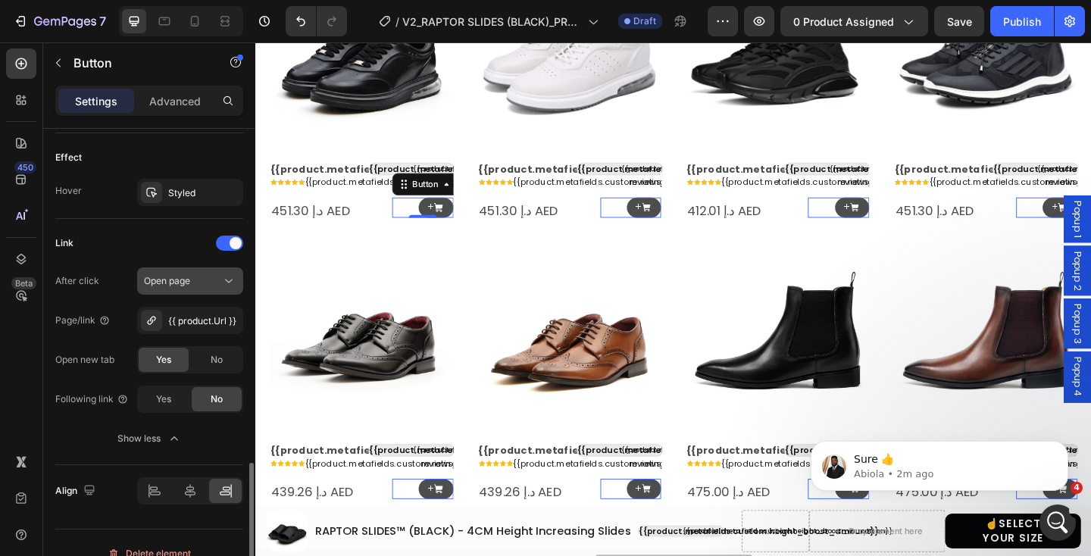
scroll to position [932, 0]
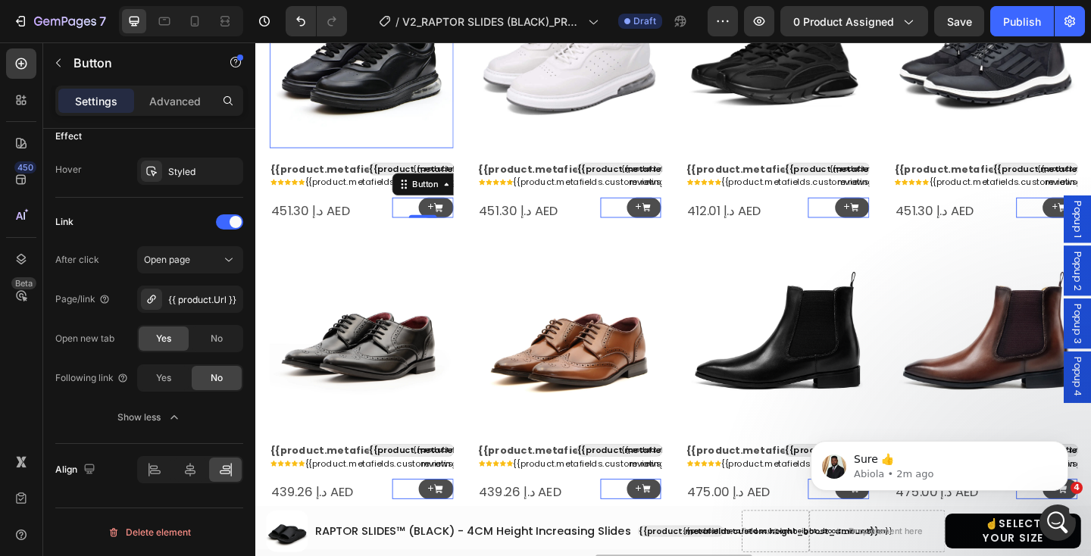
click at [362, 104] on img at bounding box center [370, 58] width 200 height 200
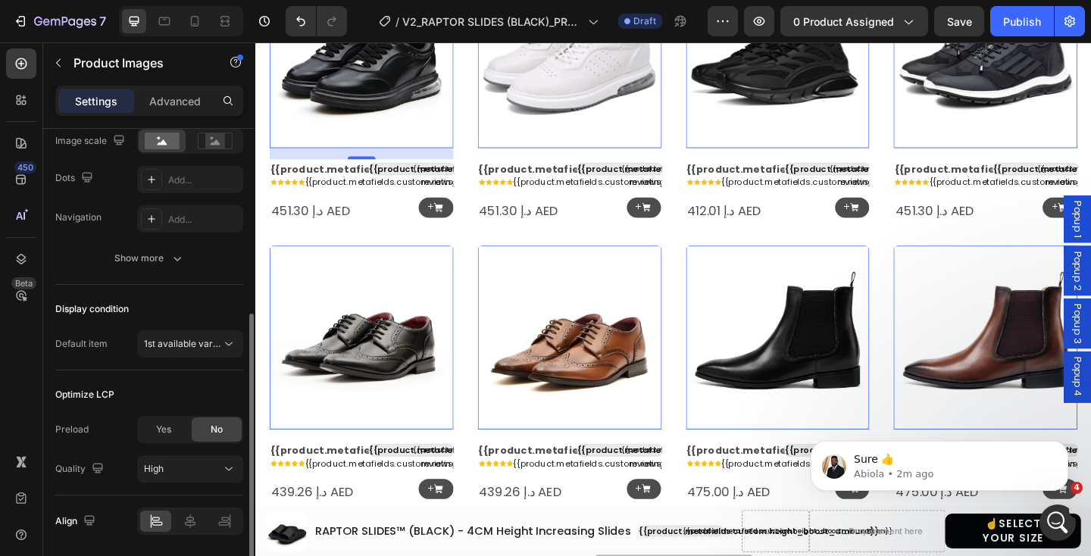
scroll to position [362, 0]
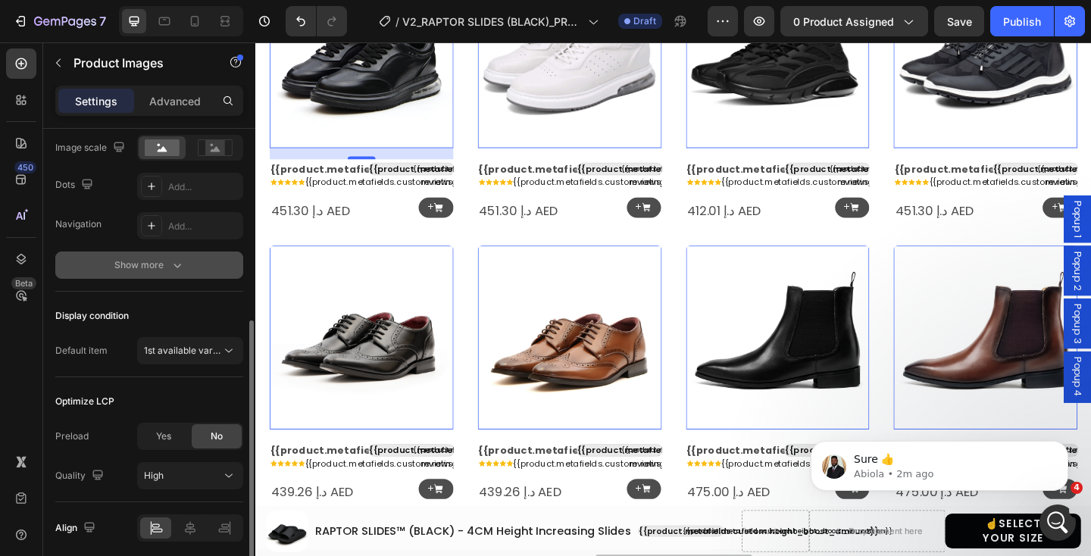
click at [170, 261] on icon "button" at bounding box center [177, 264] width 15 height 15
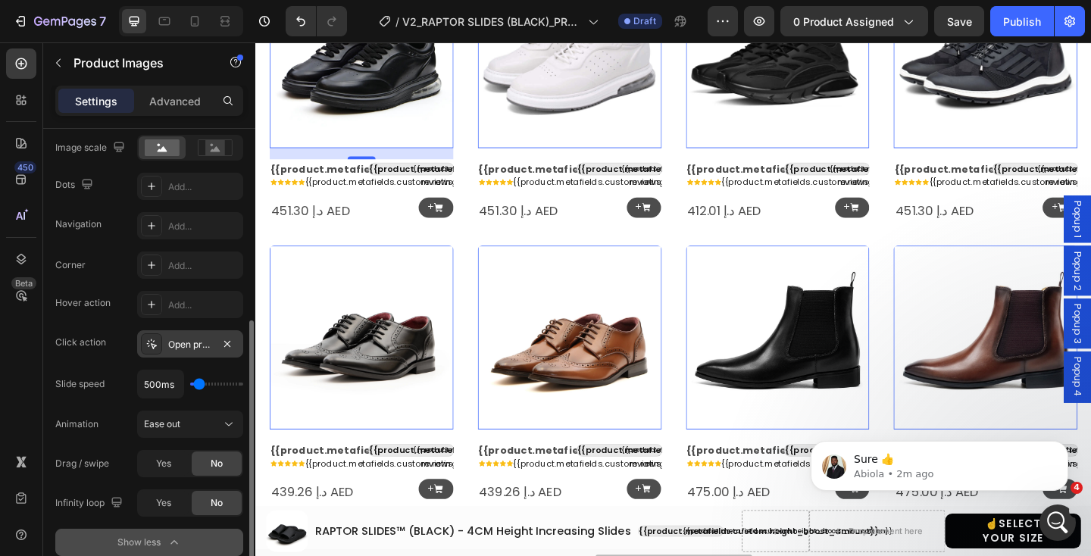
click at [168, 348] on div "Open product" at bounding box center [190, 345] width 44 height 14
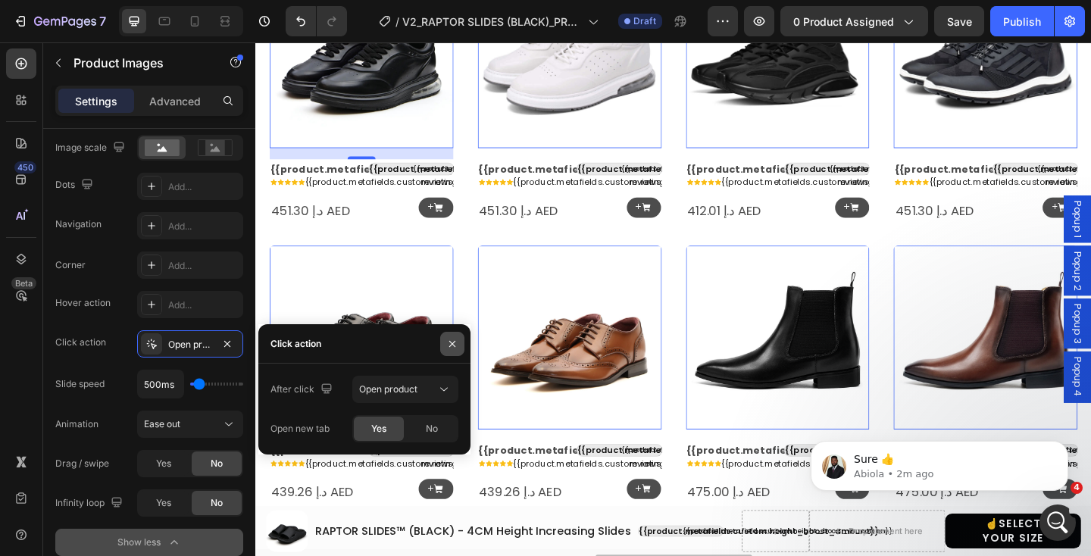
click at [451, 345] on icon "button" at bounding box center [452, 344] width 12 height 12
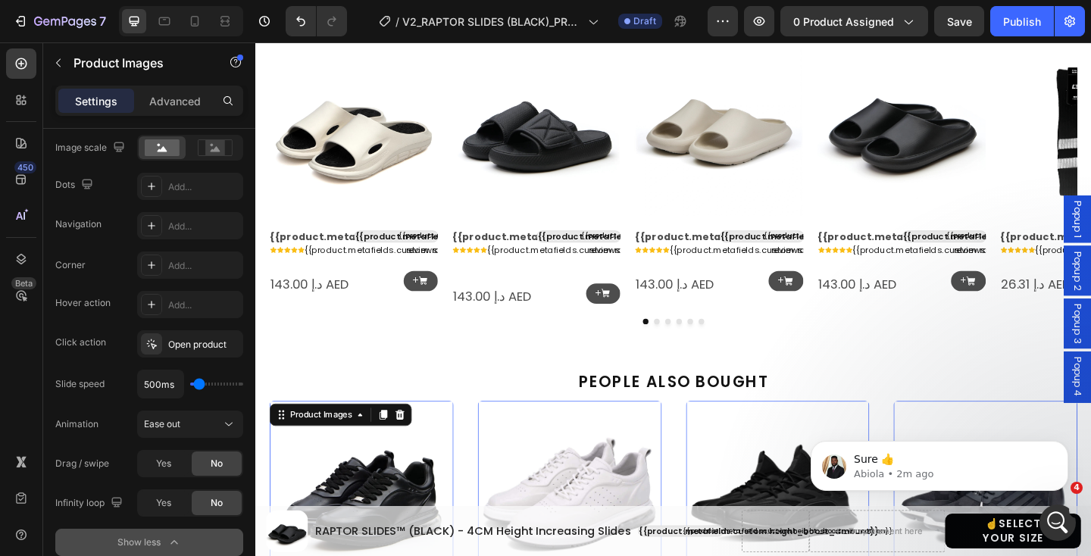
scroll to position [1353, 0]
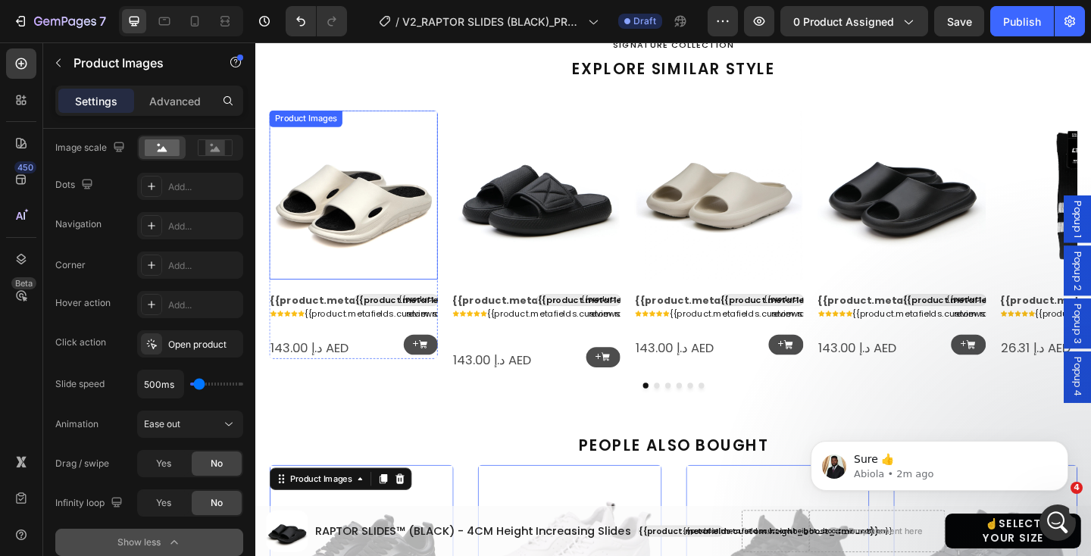
click at [389, 283] on img at bounding box center [361, 208] width 183 height 183
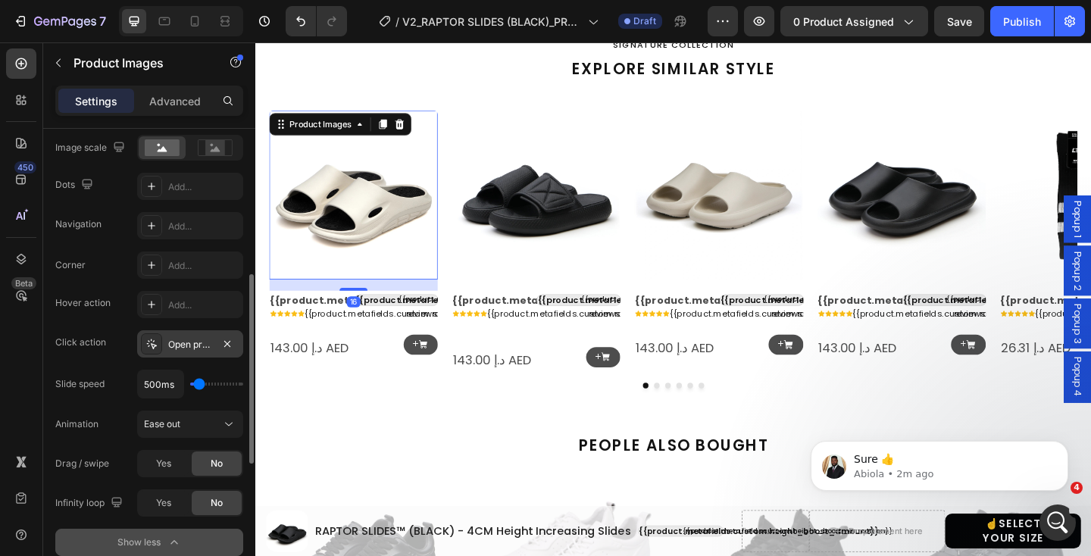
click at [209, 347] on div "Open product" at bounding box center [190, 345] width 44 height 14
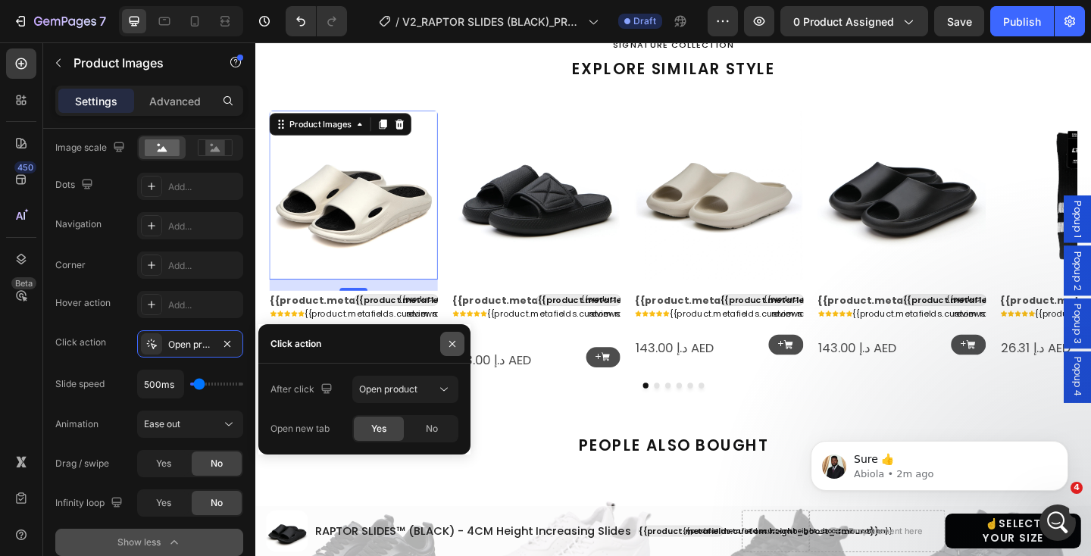
click at [451, 339] on icon "button" at bounding box center [452, 344] width 12 height 12
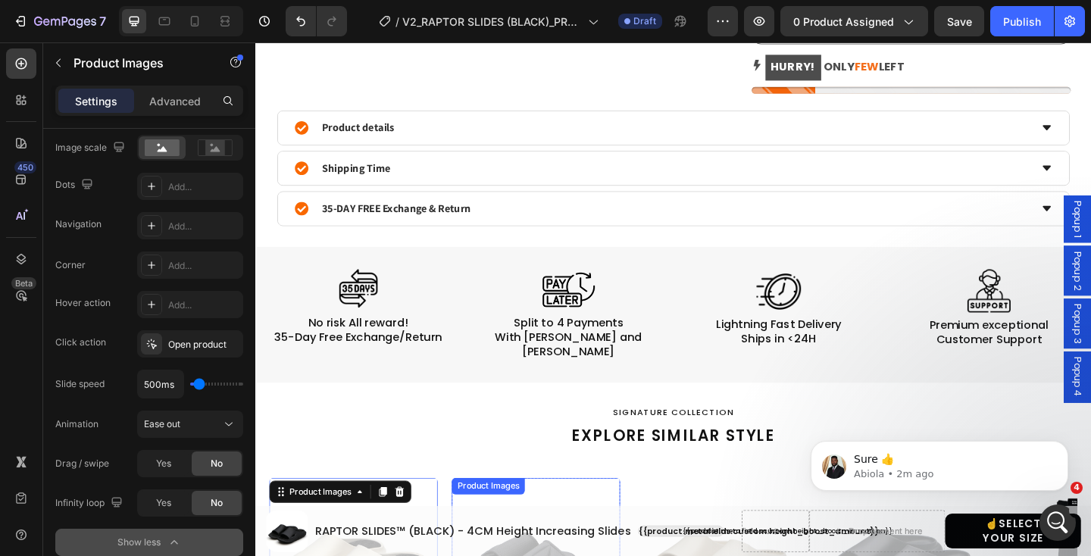
select select "EU 39-40 | US 6-7 | UK 5.5-6"
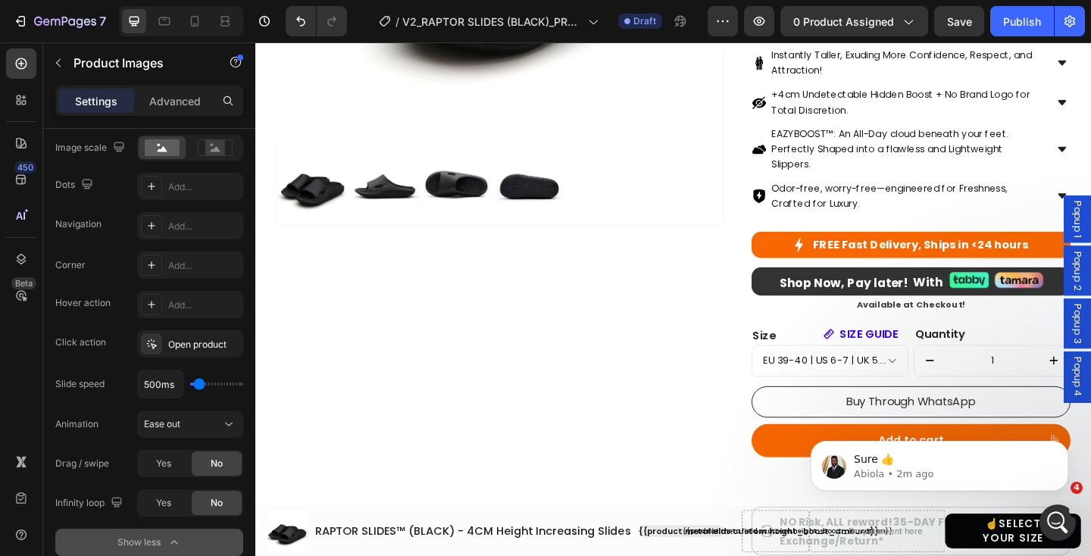
scroll to position [342, 0]
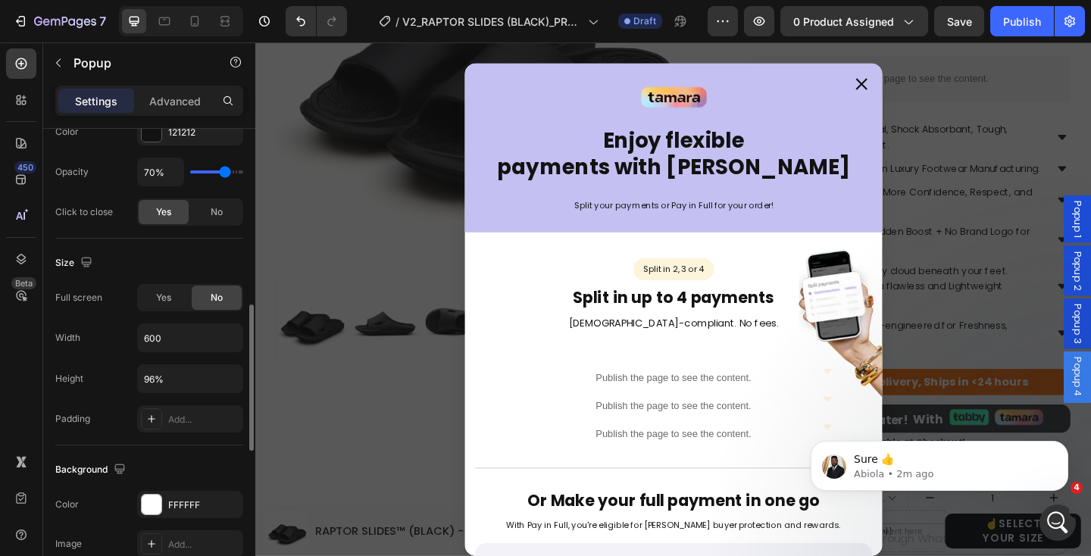
scroll to position [570, 0]
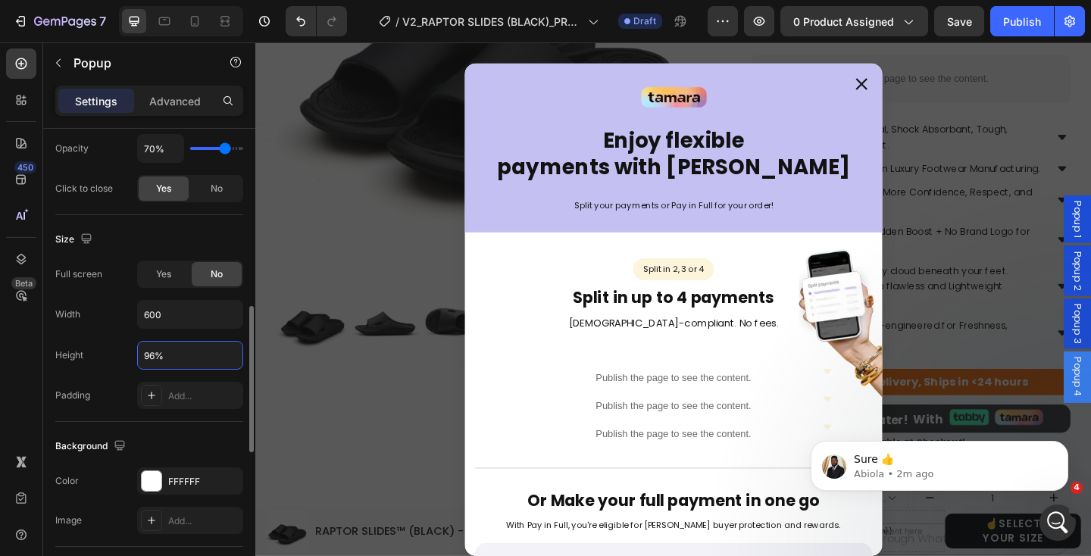
click at [167, 354] on input "96%" at bounding box center [190, 355] width 105 height 27
paste input "auto"
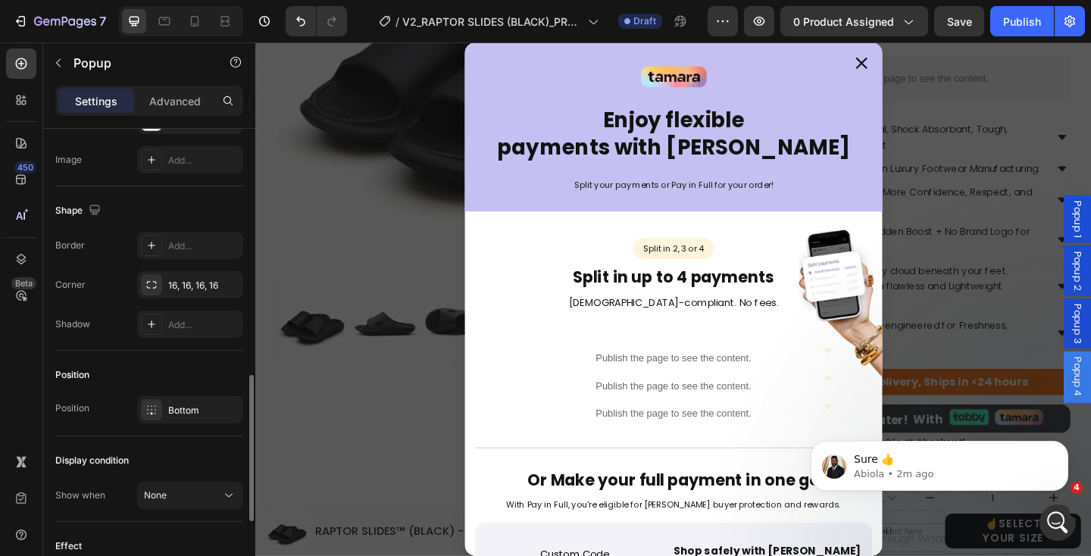
scroll to position [952, 0]
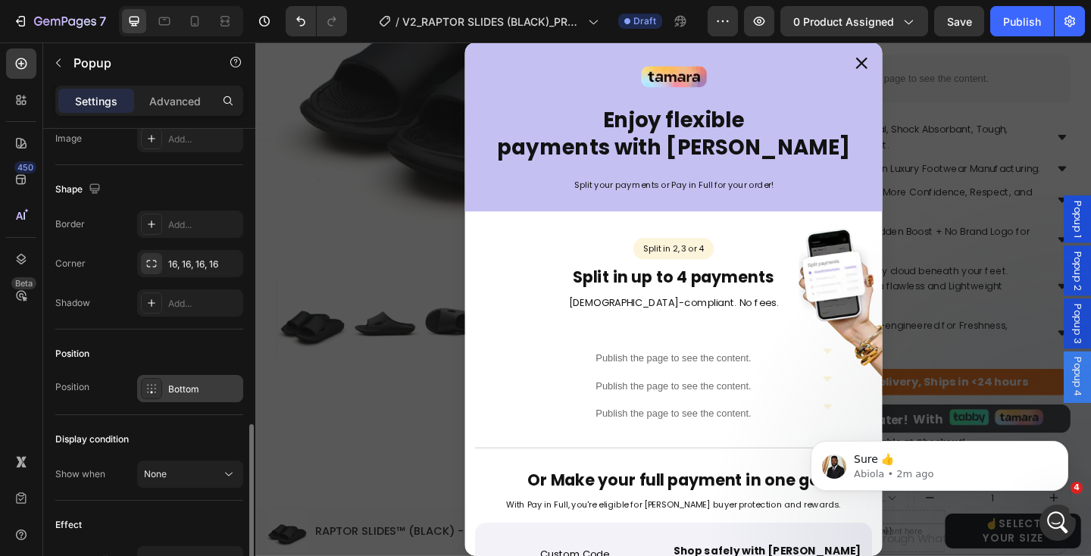
click at [165, 388] on div "Bottom" at bounding box center [190, 388] width 106 height 27
type input "Auto"
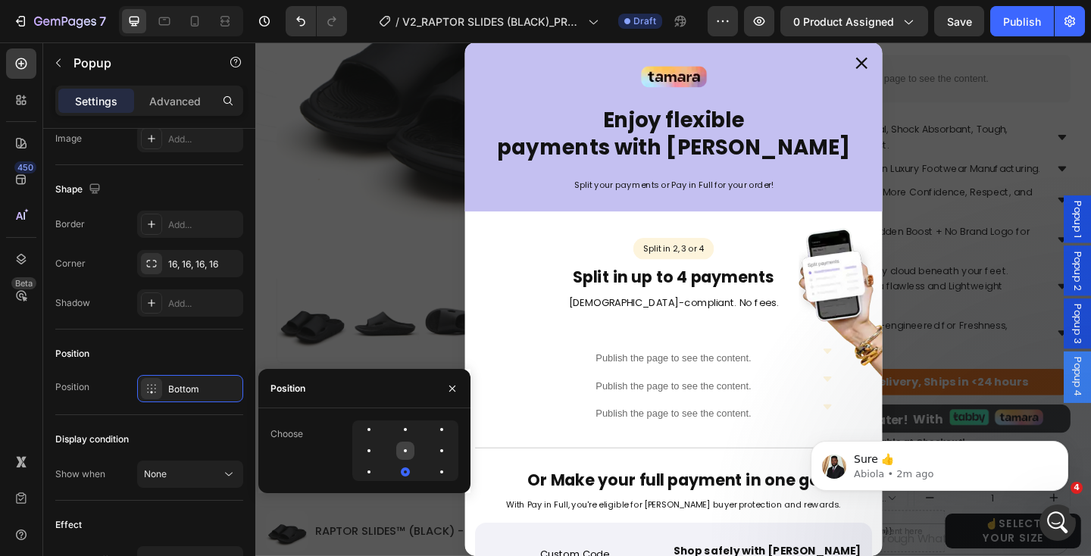
click at [432, 451] on div at bounding box center [441, 451] width 18 height 18
click at [857, 23] on span "0 product assigned" at bounding box center [843, 22] width 101 height 16
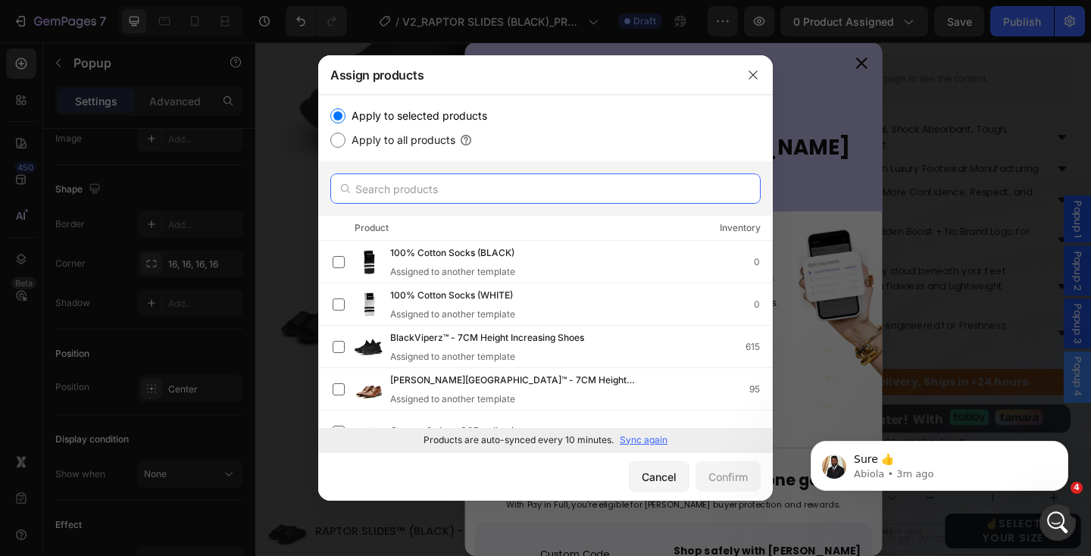
click at [454, 183] on input "text" at bounding box center [545, 188] width 430 height 30
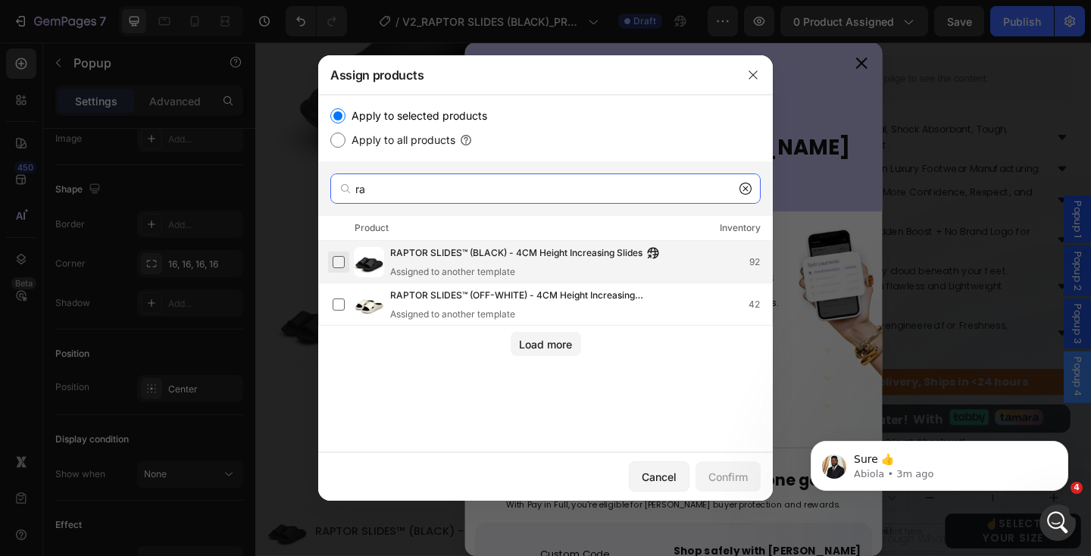
type input "ra"
click at [337, 256] on label at bounding box center [338, 262] width 12 height 12
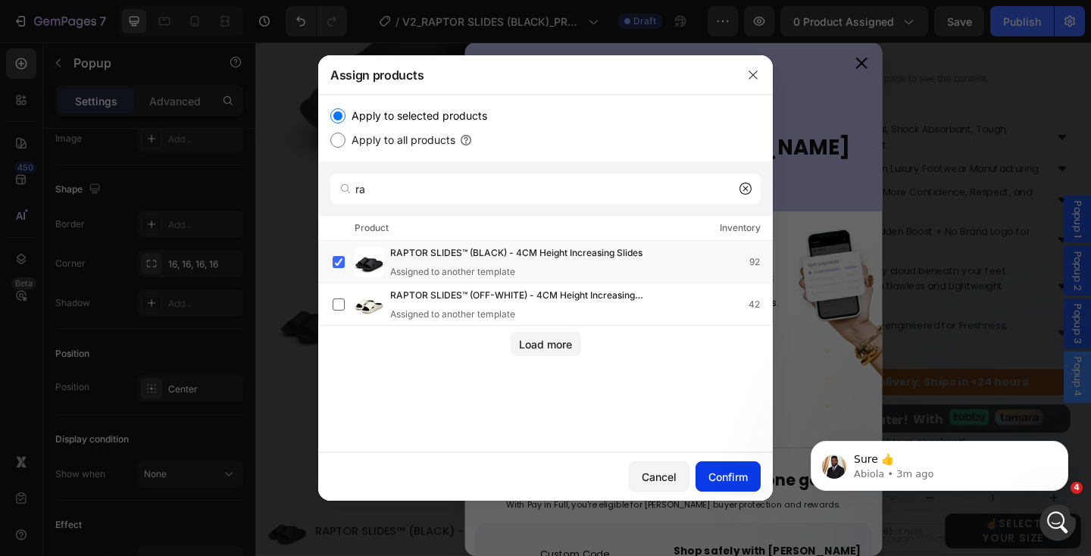
click at [726, 470] on div "Confirm" at bounding box center [727, 477] width 39 height 16
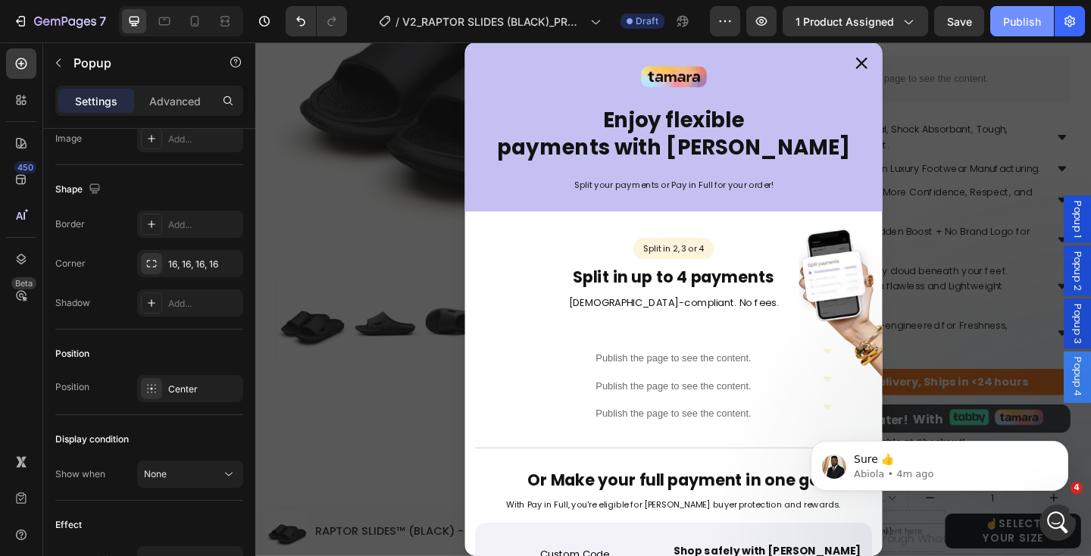
click at [1014, 28] on div "Publish" at bounding box center [1022, 22] width 38 height 16
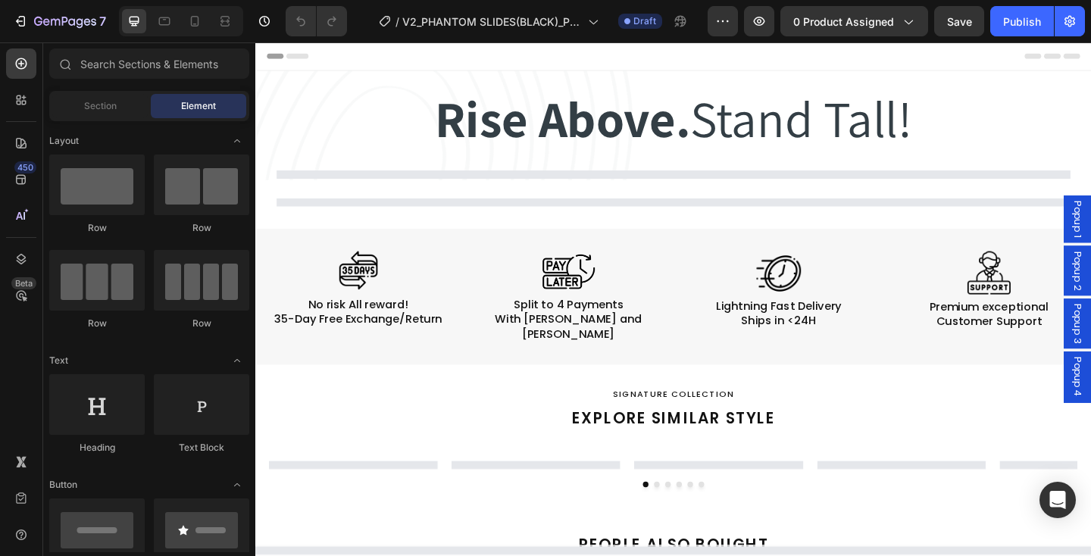
select select "EU 38-39 | US 5.5-6 | UK 5-5.5"
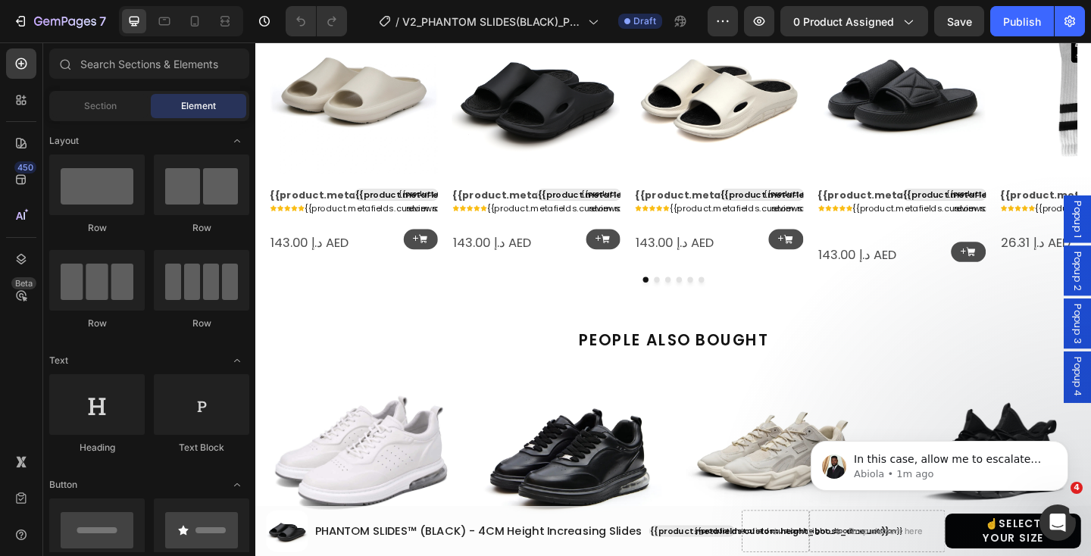
scroll to position [1291, 0]
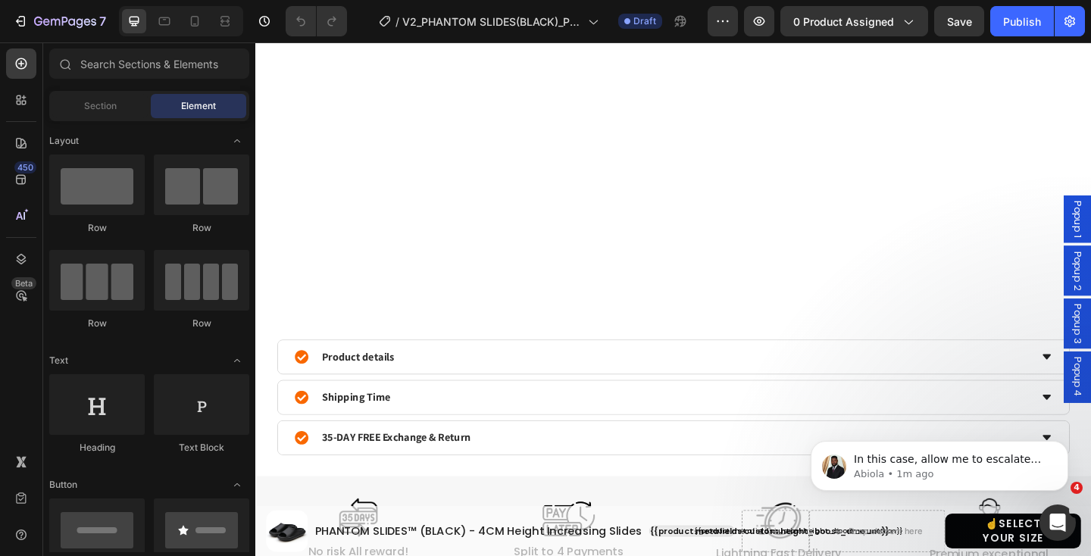
select select "EU 38-39 | US 5.5-6 | UK 5-5.5"
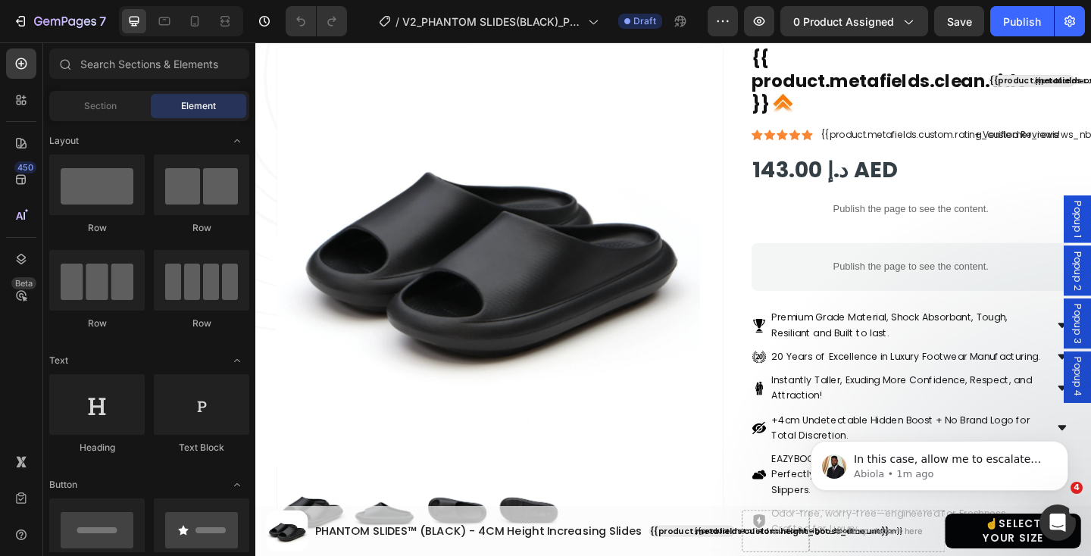
scroll to position [0, 0]
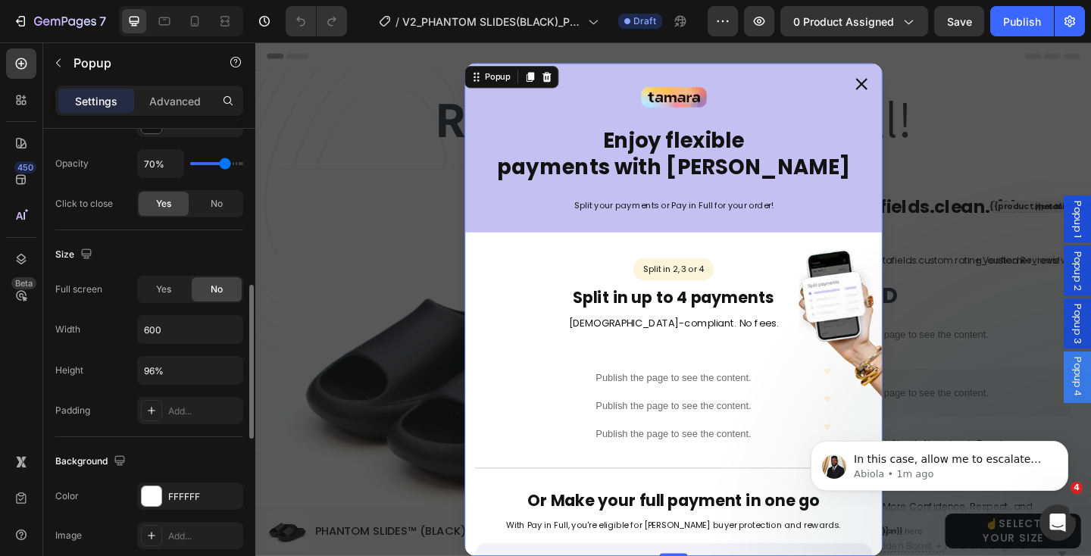
scroll to position [478, 0]
click at [176, 372] on input "96%" at bounding box center [190, 368] width 105 height 27
paste input "auto"
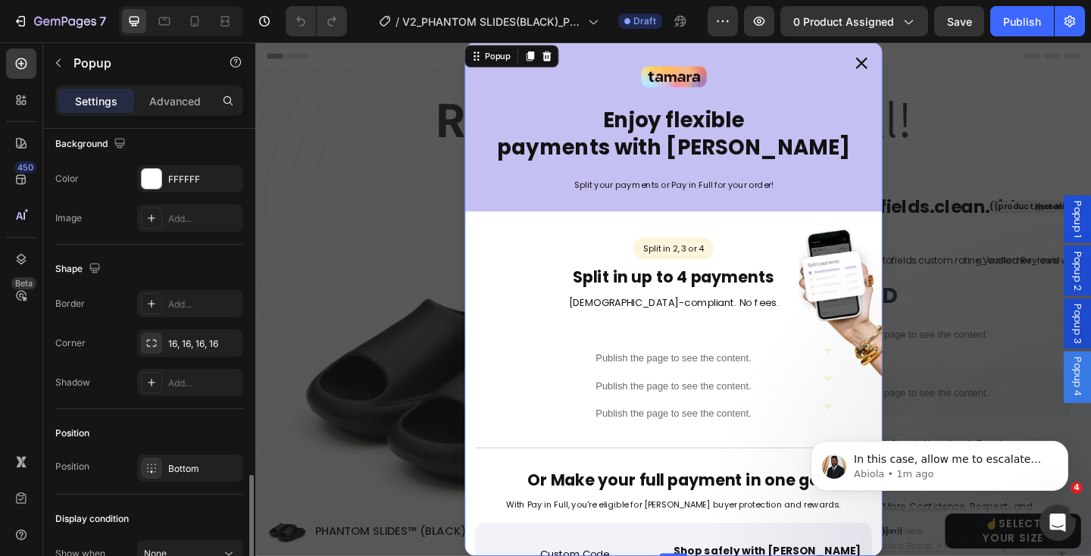
scroll to position [859, 0]
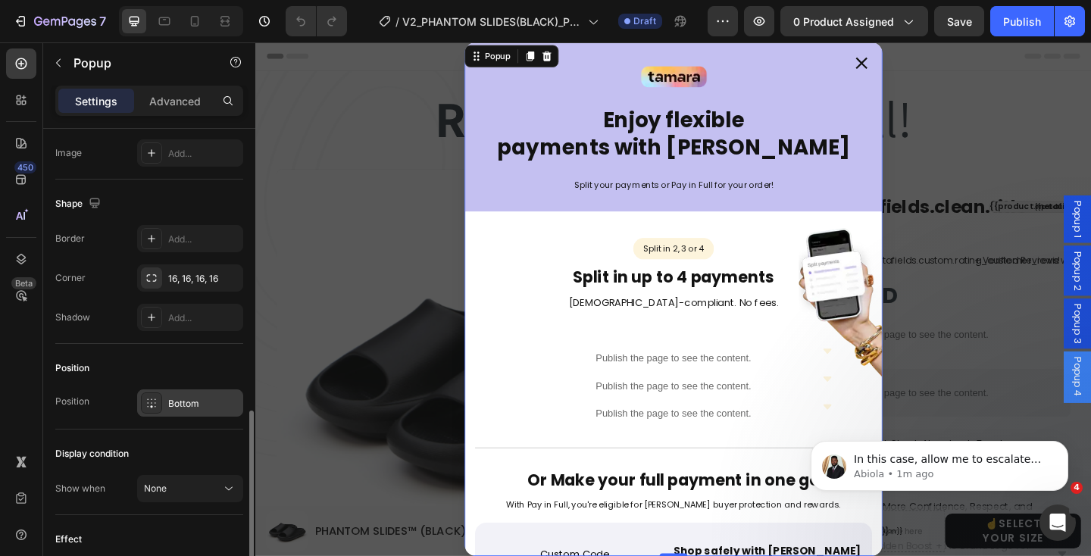
click at [158, 396] on div at bounding box center [151, 402] width 21 height 21
type input "Auto"
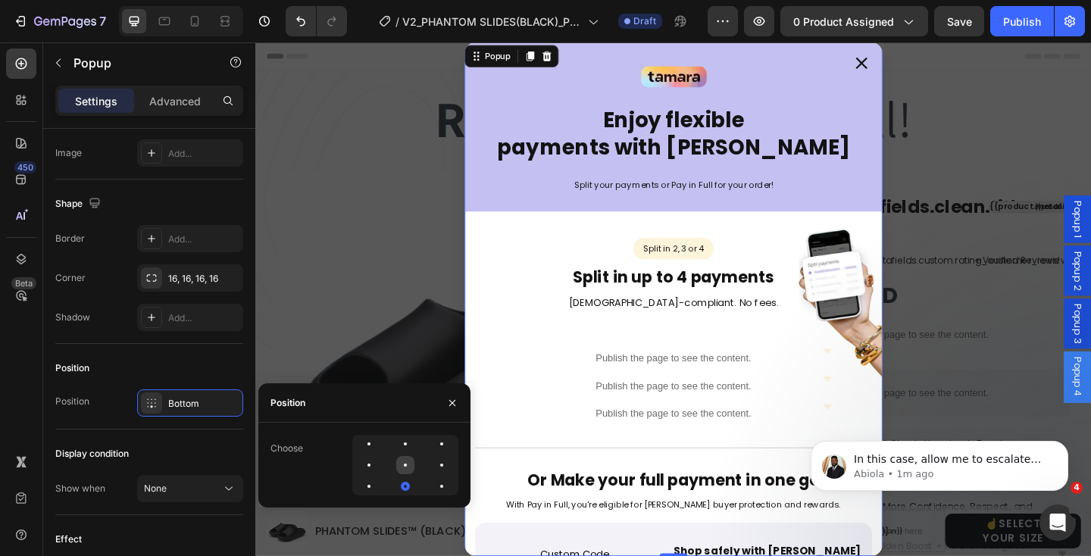
click at [404, 464] on div at bounding box center [405, 464] width 3 height 3
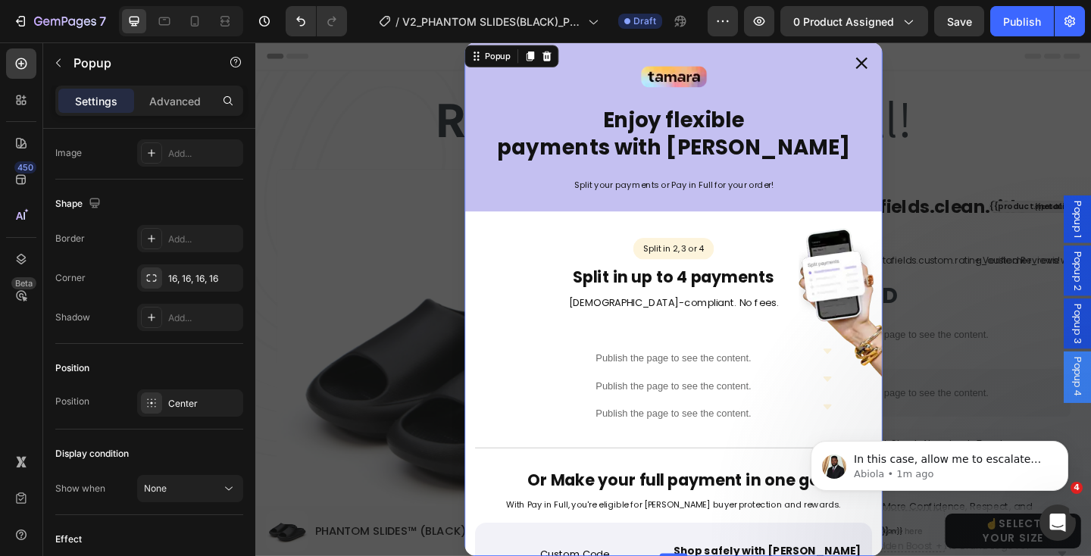
click at [915, 60] on icon "Dialog content" at bounding box center [914, 65] width 14 height 14
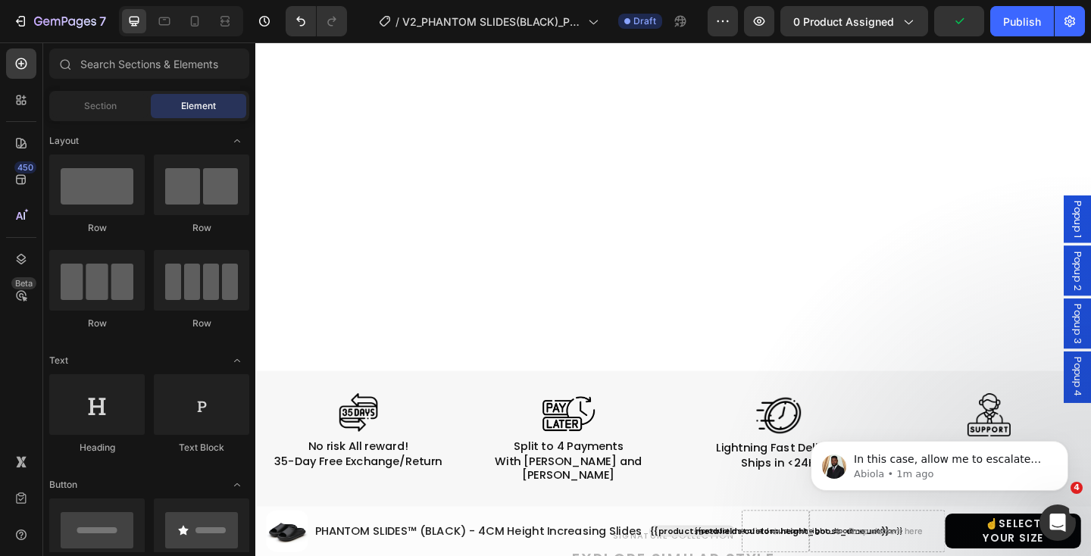
scroll to position [1383, 0]
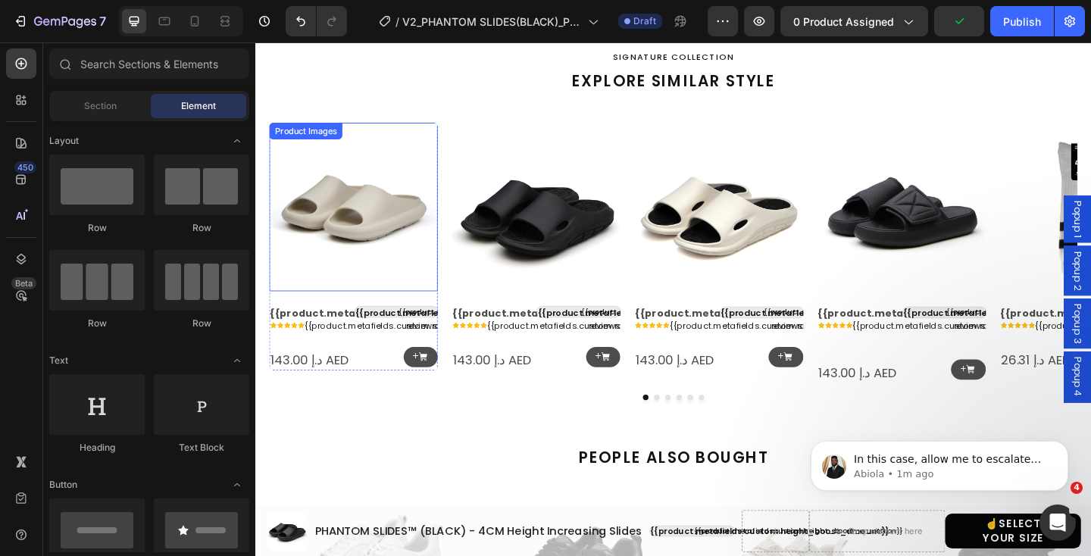
click at [400, 232] on img at bounding box center [361, 221] width 183 height 183
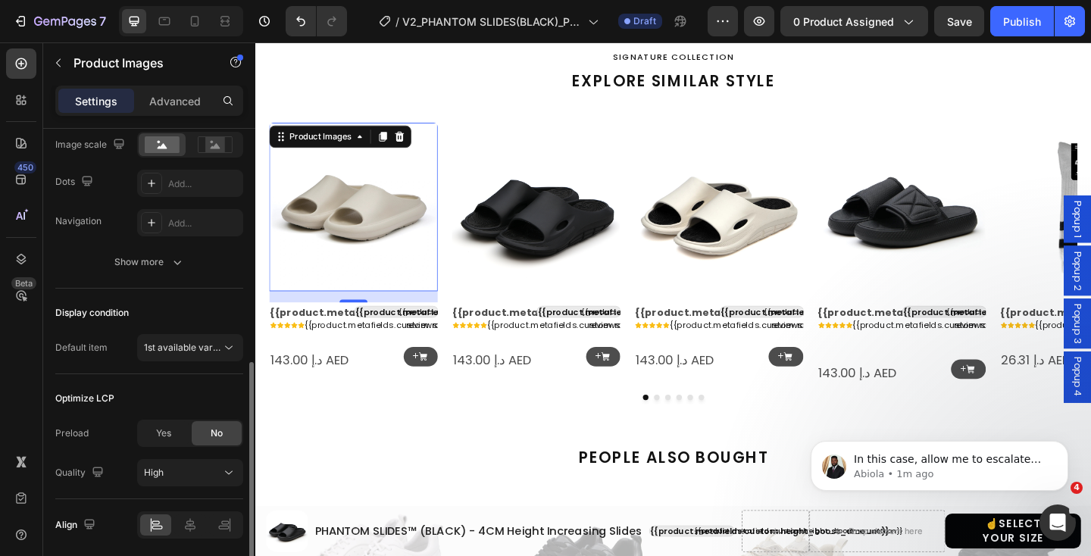
scroll to position [420, 0]
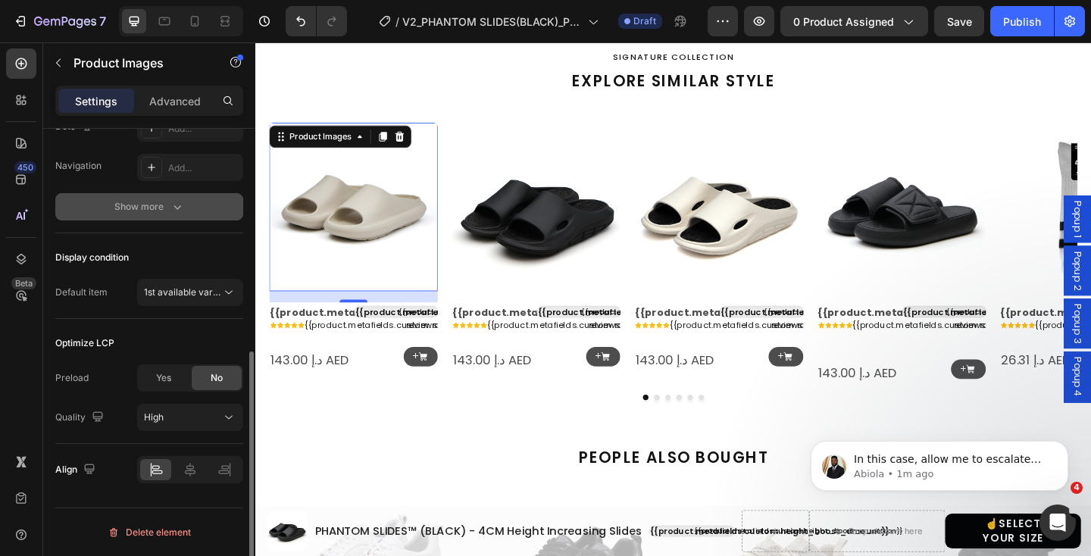
click at [170, 213] on icon "button" at bounding box center [177, 206] width 15 height 15
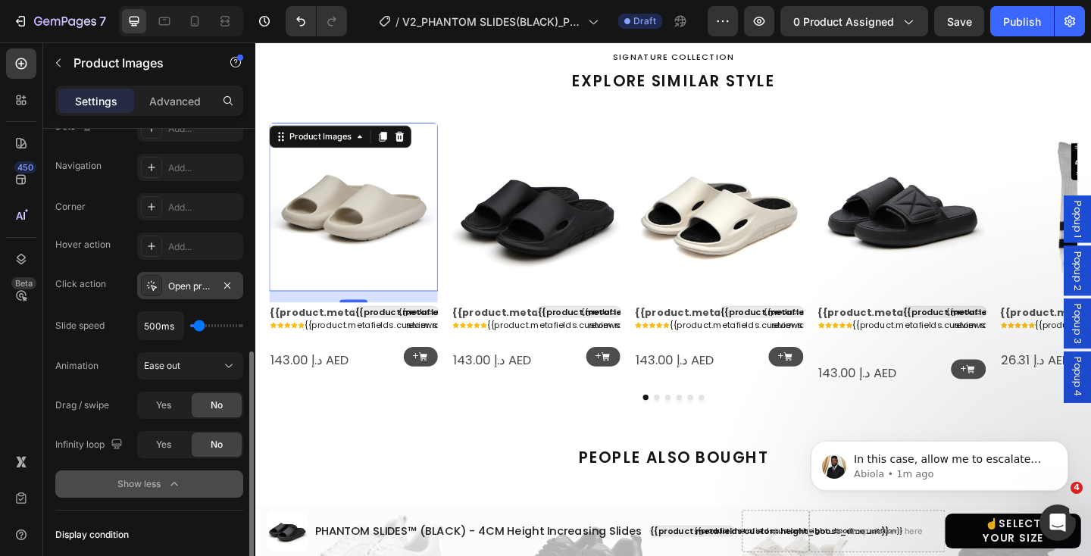
click at [154, 290] on icon at bounding box center [151, 285] width 12 height 12
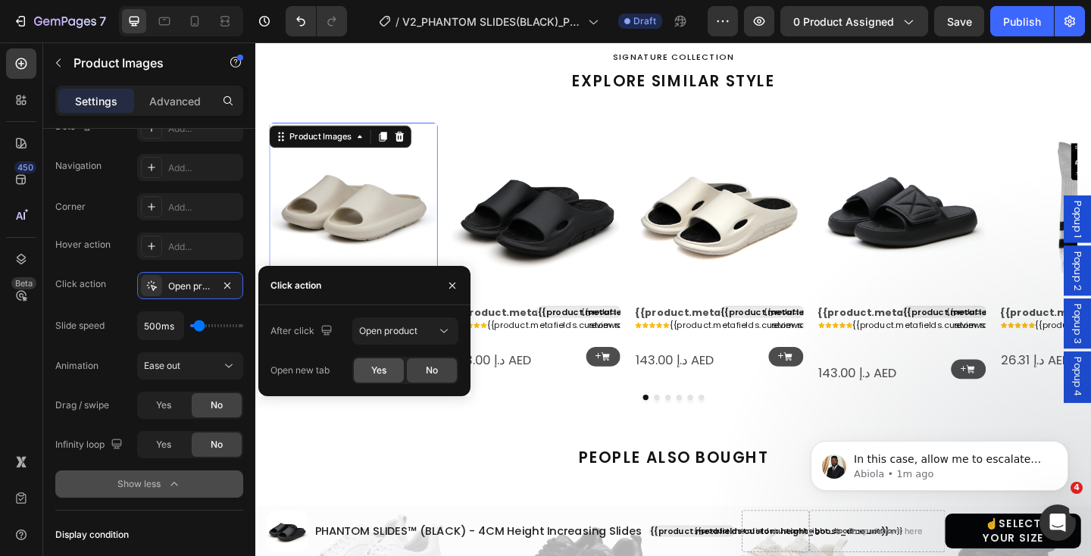
click at [379, 364] on span "Yes" at bounding box center [378, 371] width 15 height 14
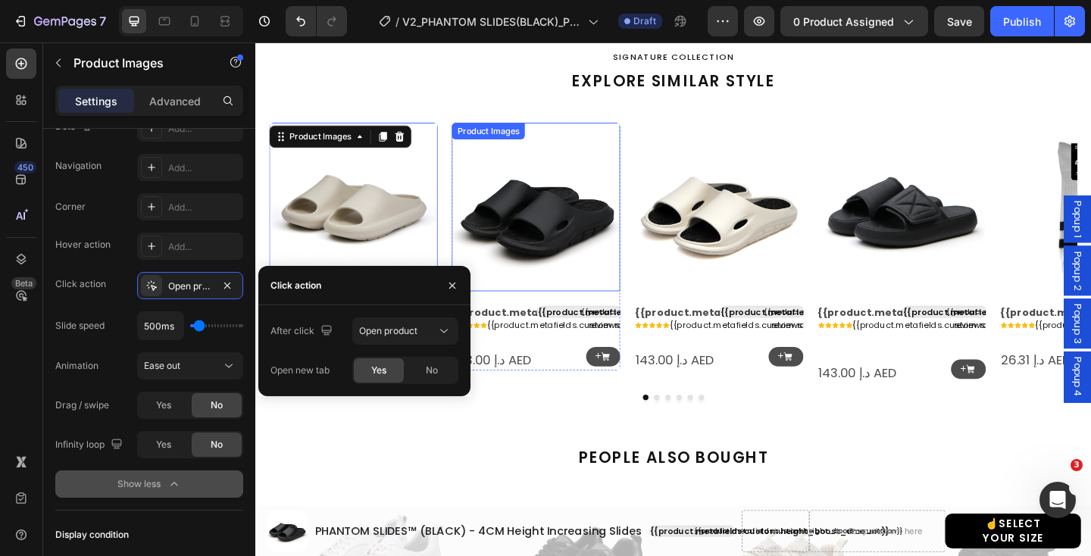
click at [583, 228] on img at bounding box center [560, 221] width 183 height 183
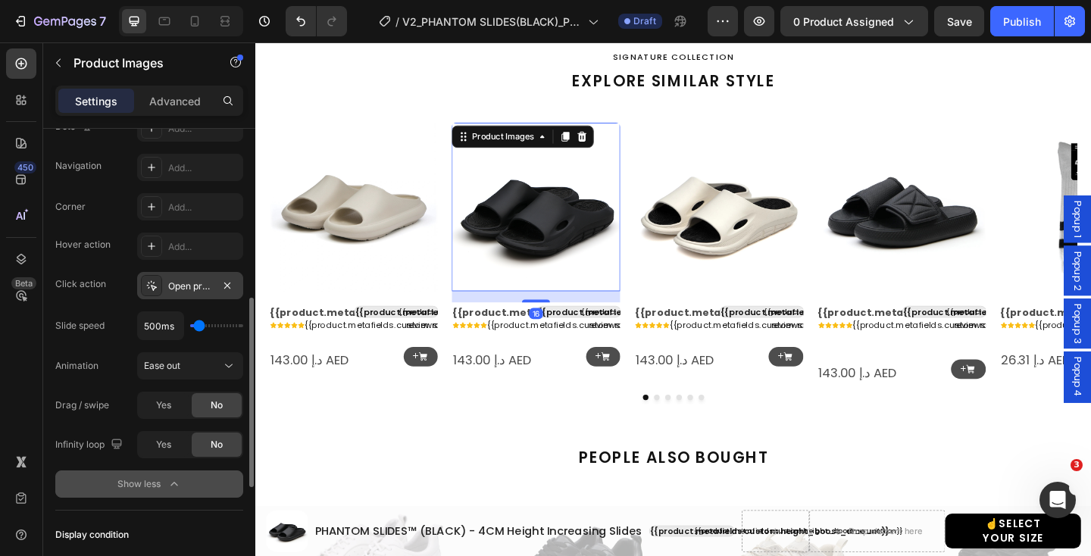
click at [155, 281] on icon at bounding box center [151, 285] width 12 height 12
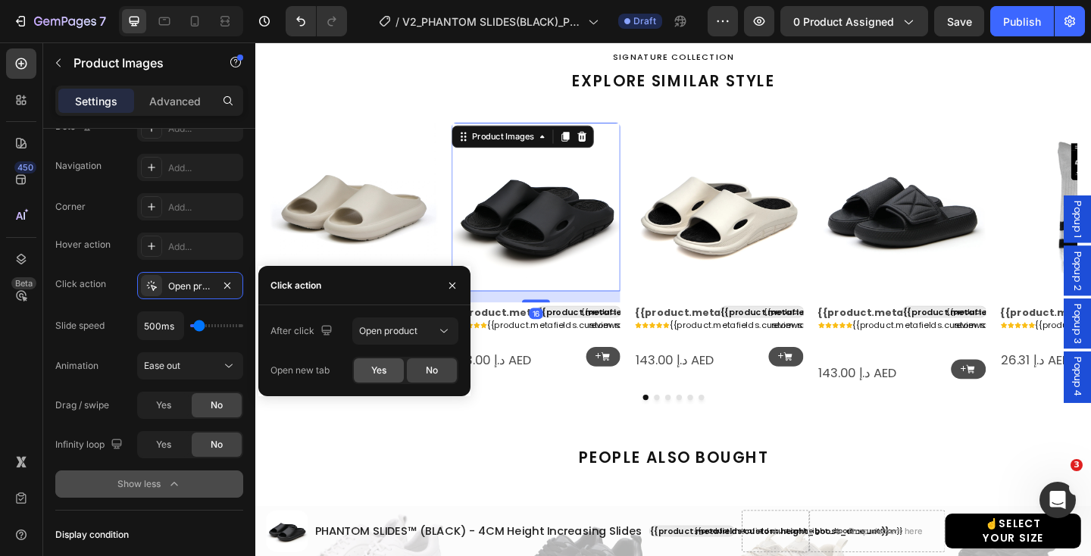
click at [367, 368] on div "Yes" at bounding box center [379, 370] width 50 height 24
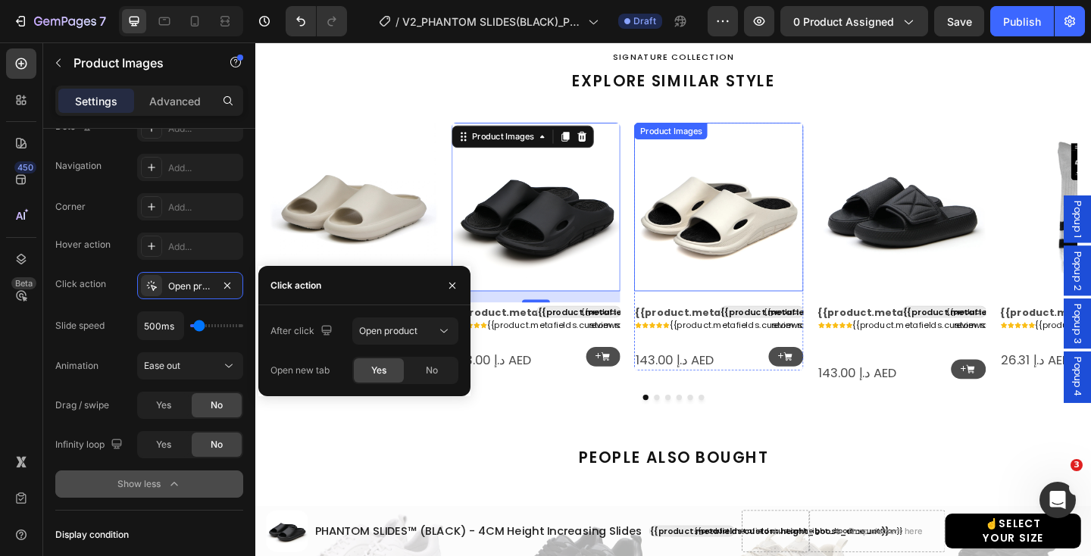
click at [785, 269] on img at bounding box center [758, 221] width 183 height 183
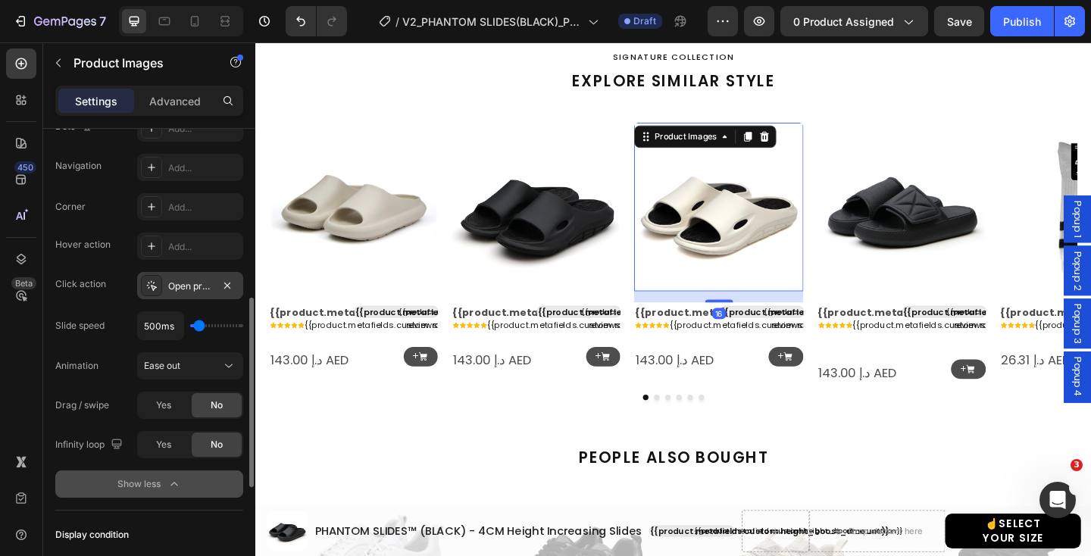
click at [203, 282] on div "Open product" at bounding box center [190, 286] width 44 height 14
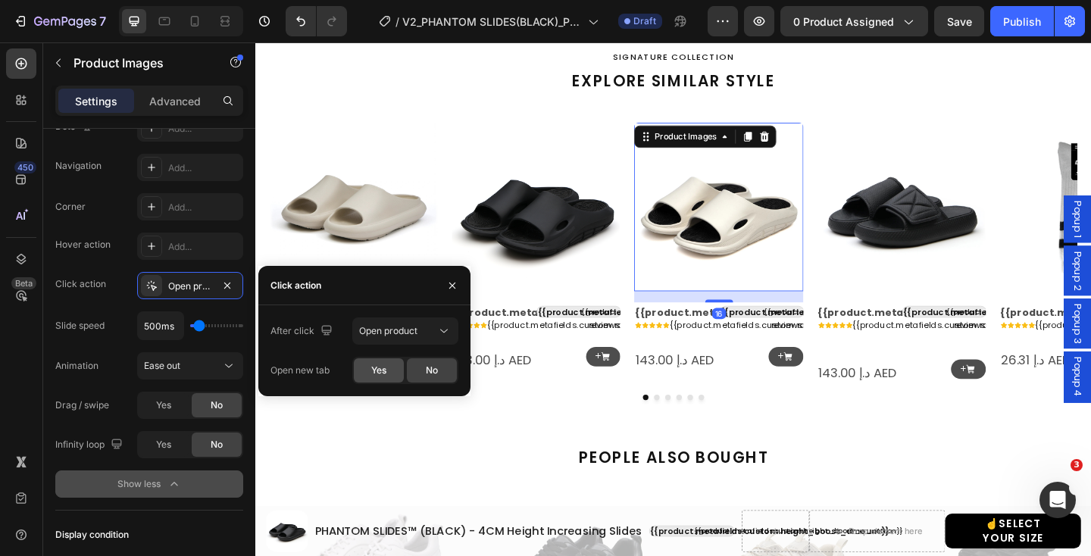
click at [389, 361] on div "Yes" at bounding box center [379, 370] width 50 height 24
click at [942, 252] on img at bounding box center [957, 221] width 183 height 183
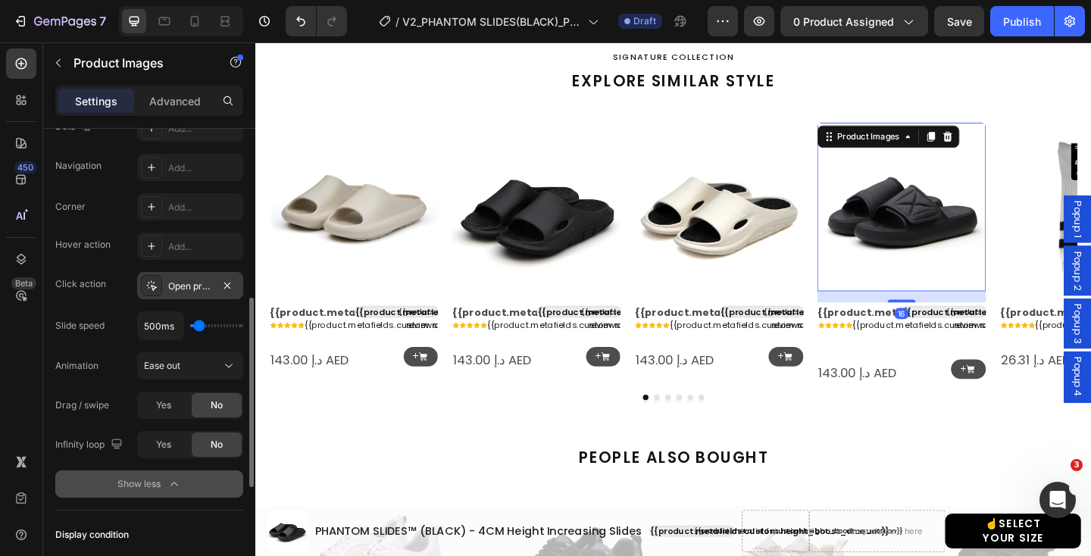
click at [171, 295] on div "Open product" at bounding box center [190, 285] width 106 height 27
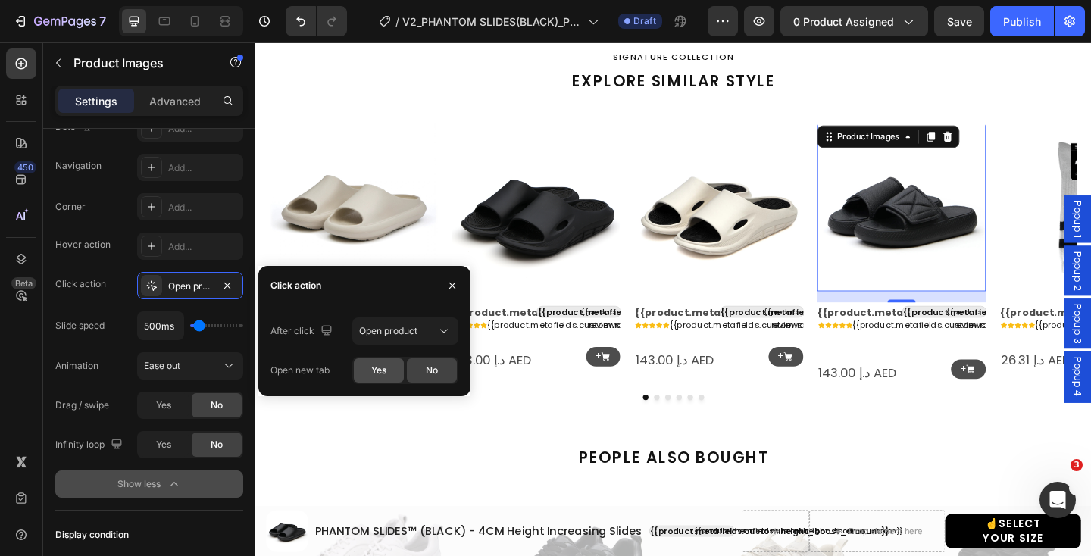
click at [387, 370] on div "Yes" at bounding box center [379, 370] width 50 height 24
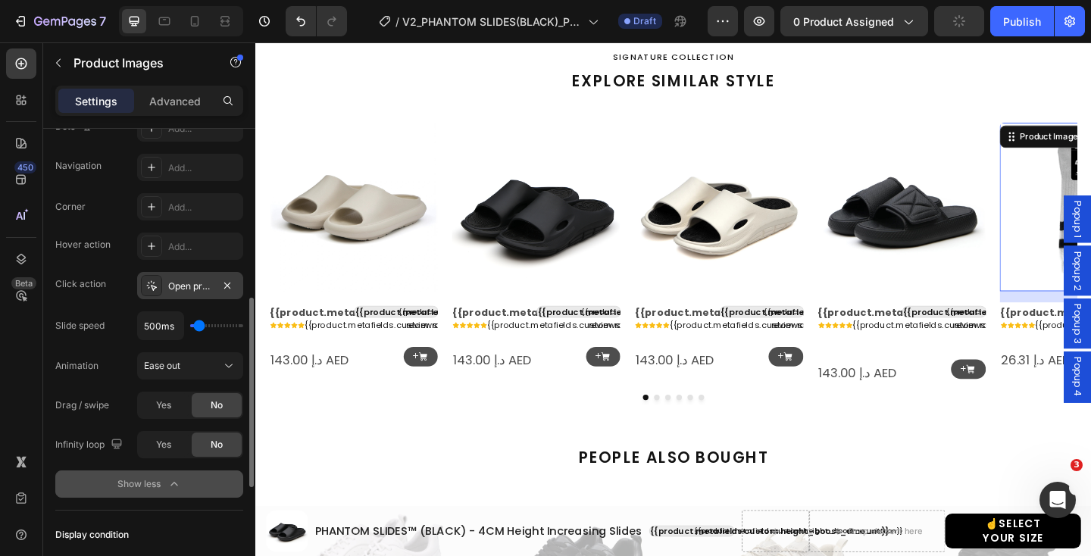
click at [189, 272] on div "Open product" at bounding box center [190, 285] width 106 height 27
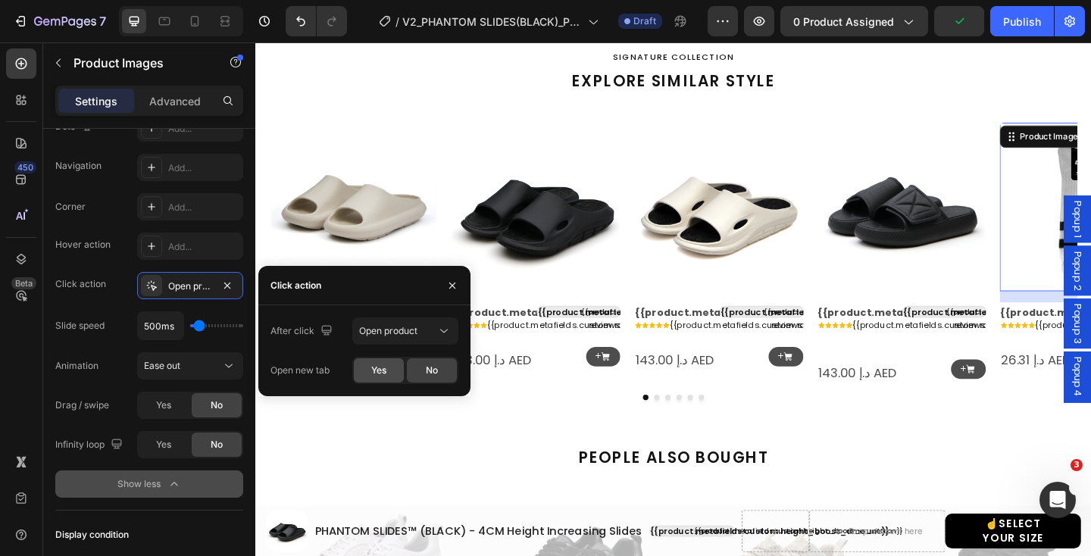
click at [385, 359] on div "Yes" at bounding box center [379, 370] width 50 height 24
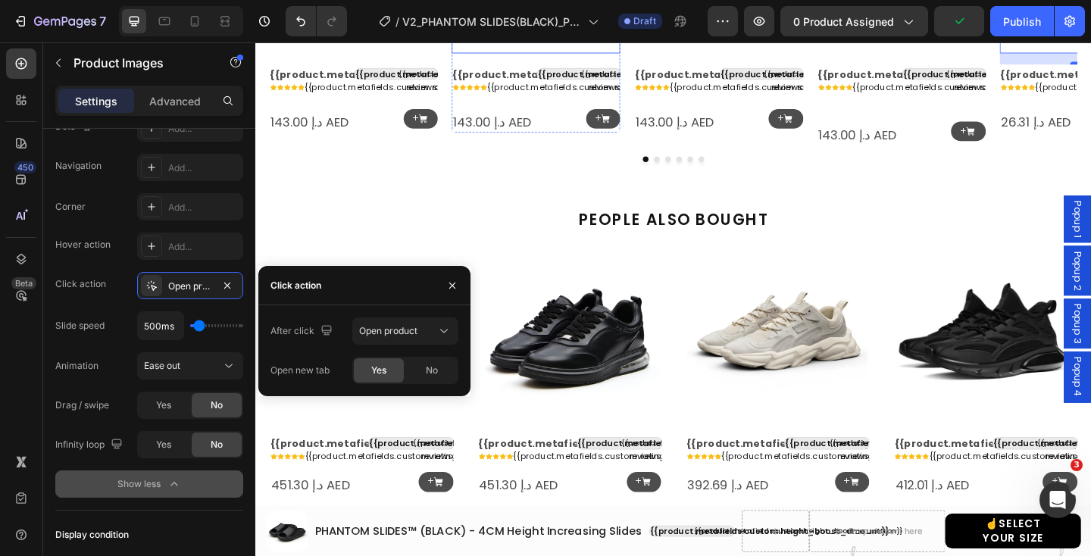
scroll to position [1646, 0]
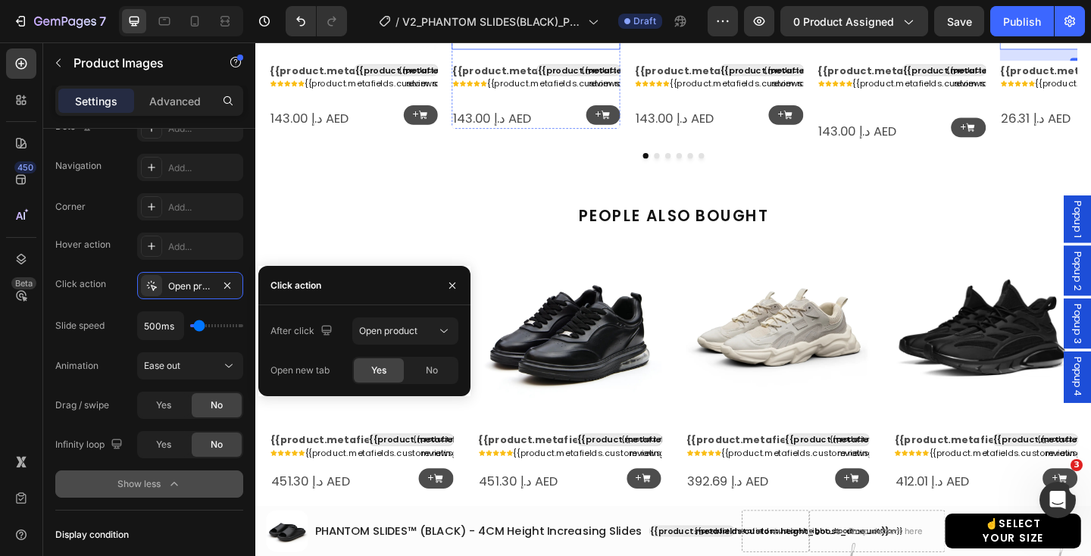
click at [591, 336] on img at bounding box center [597, 353] width 200 height 200
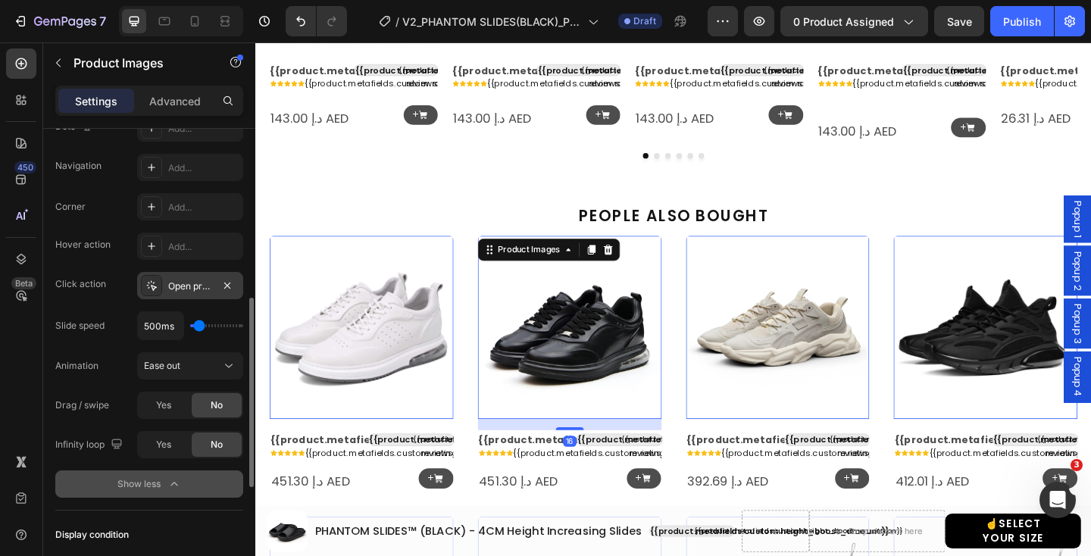
click at [173, 284] on div "Open product" at bounding box center [190, 286] width 44 height 14
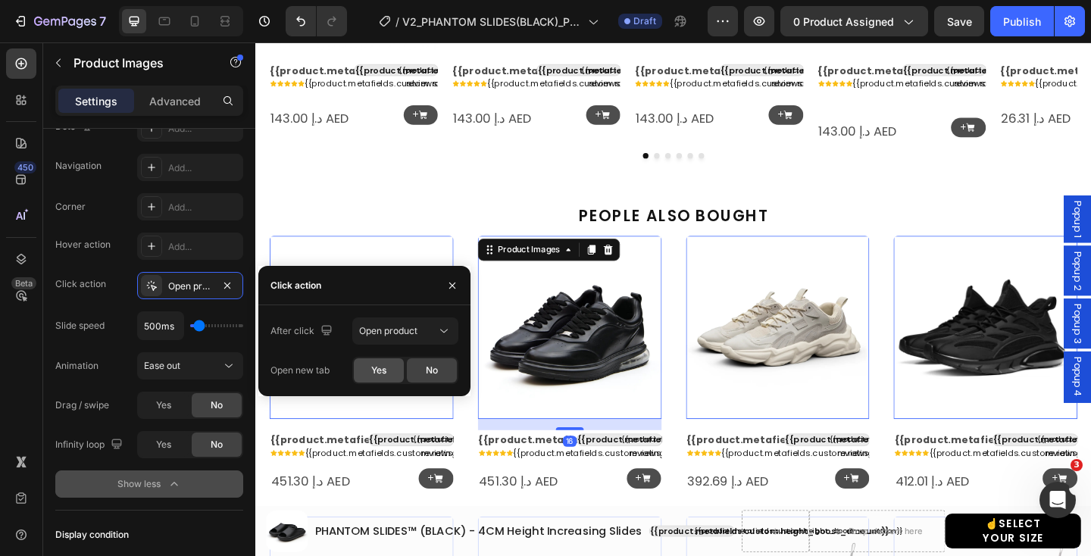
click at [389, 367] on div "Yes" at bounding box center [379, 370] width 50 height 24
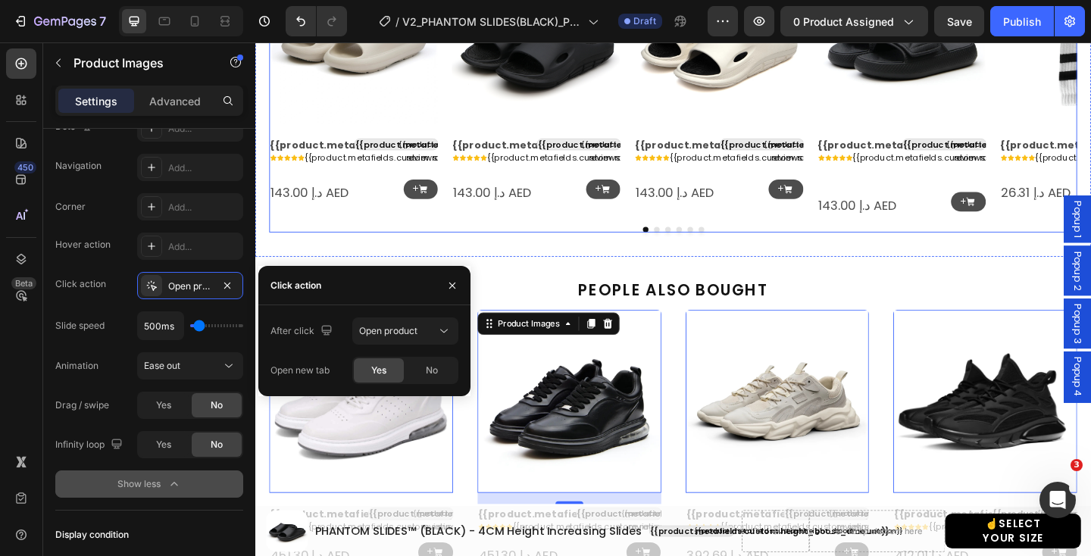
scroll to position [1530, 0]
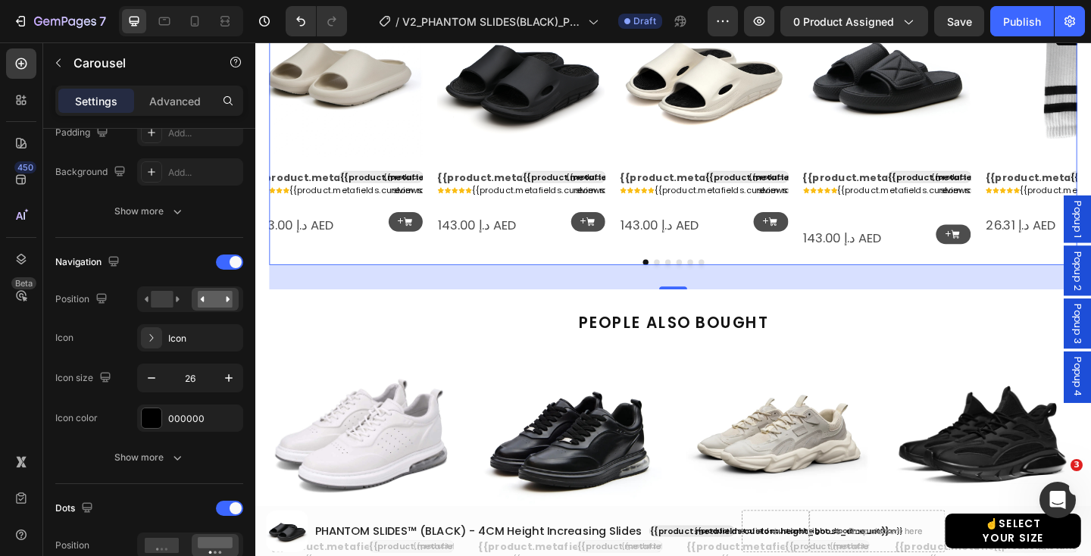
scroll to position [0, 0]
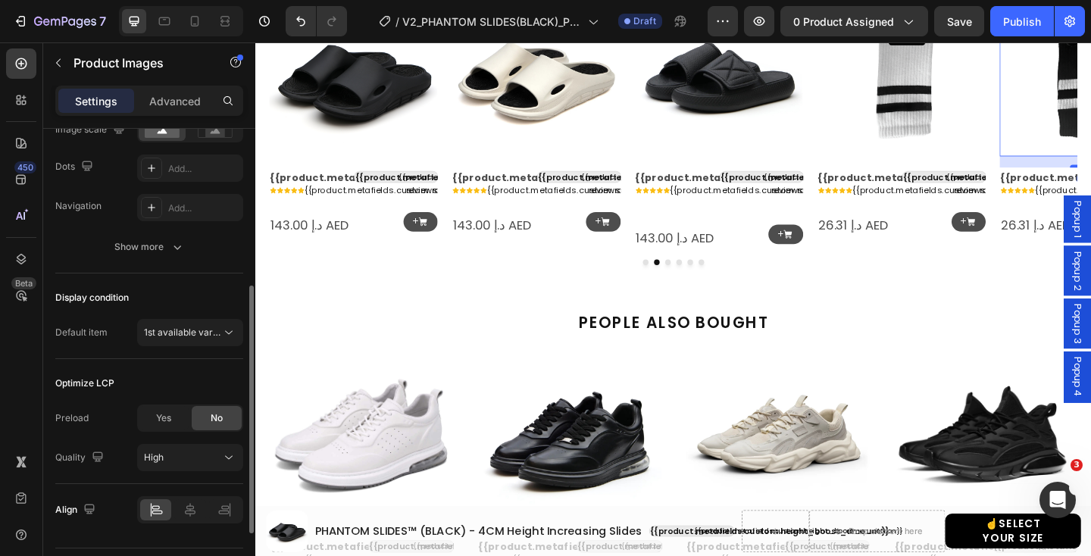
scroll to position [389, 0]
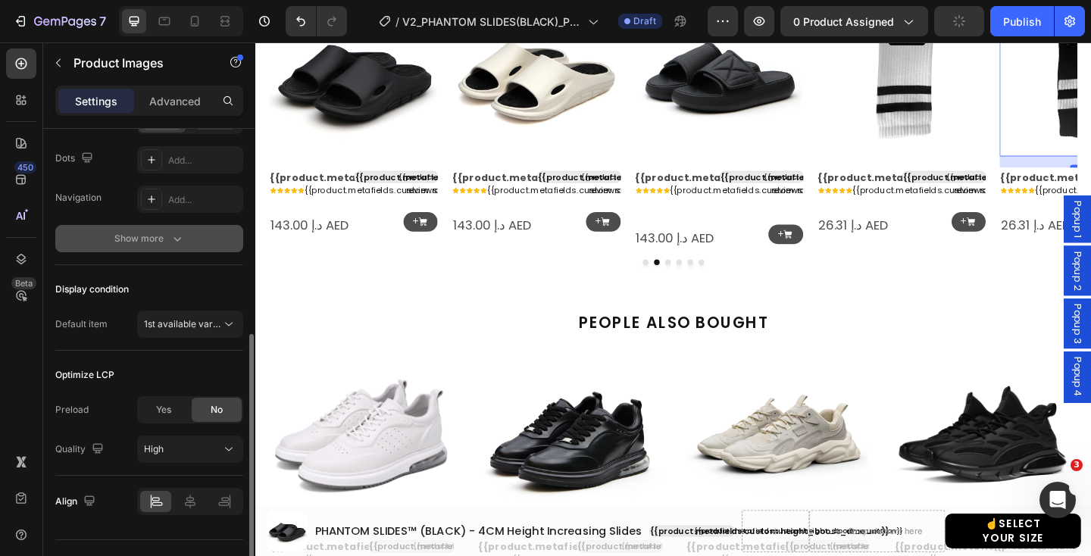
click at [172, 244] on icon "button" at bounding box center [177, 238] width 15 height 15
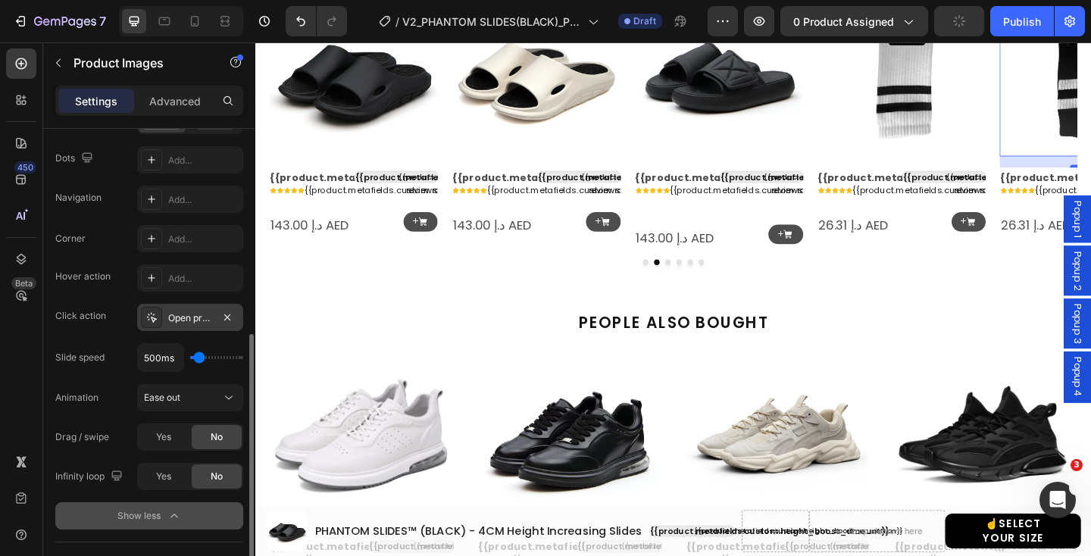
click at [175, 317] on div "Open product" at bounding box center [190, 318] width 44 height 14
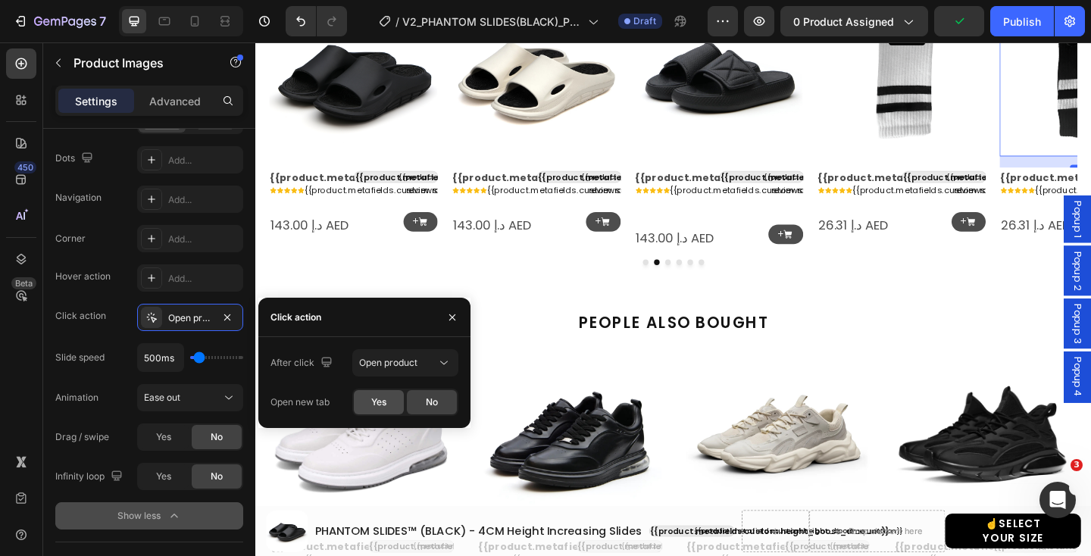
click at [373, 398] on span "Yes" at bounding box center [378, 402] width 15 height 14
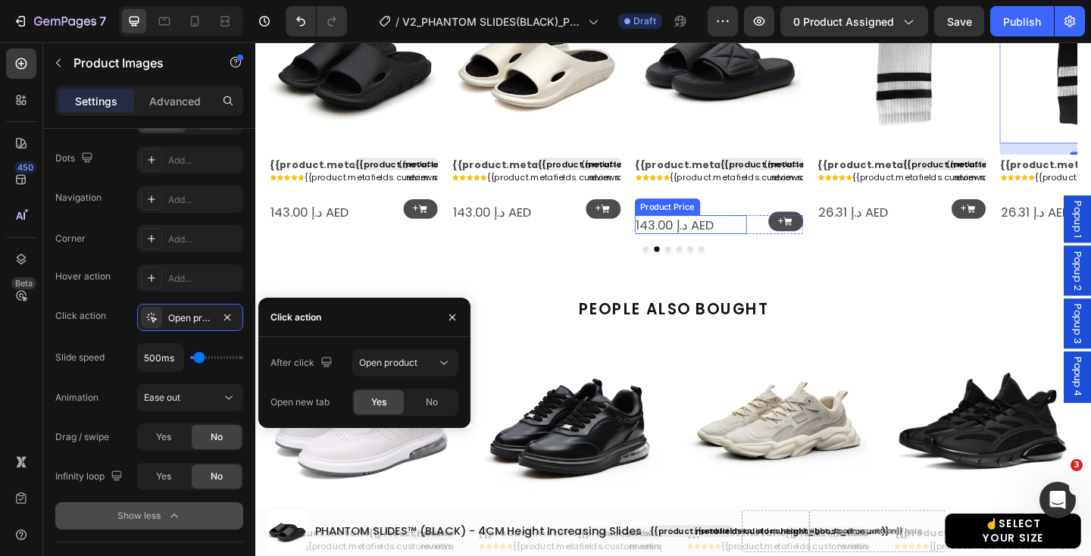
scroll to position [1483, 0]
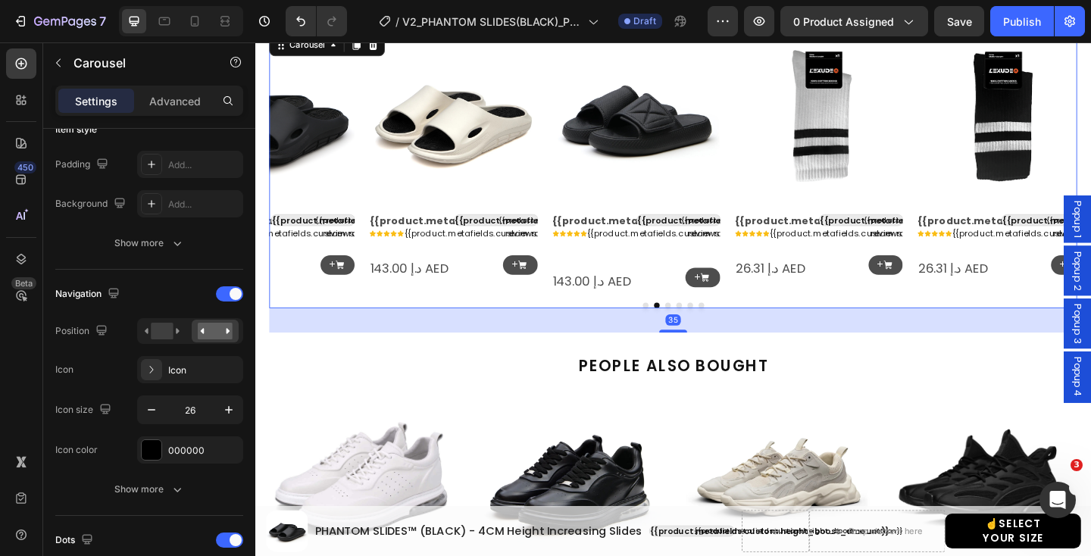
scroll to position [0, 0]
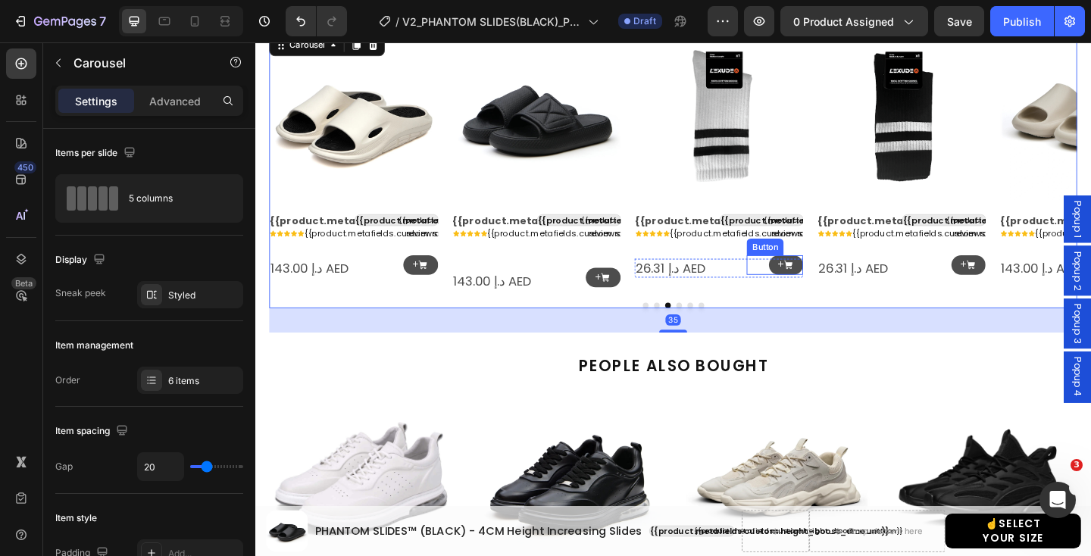
click at [829, 279] on p "+" at bounding box center [825, 284] width 7 height 11
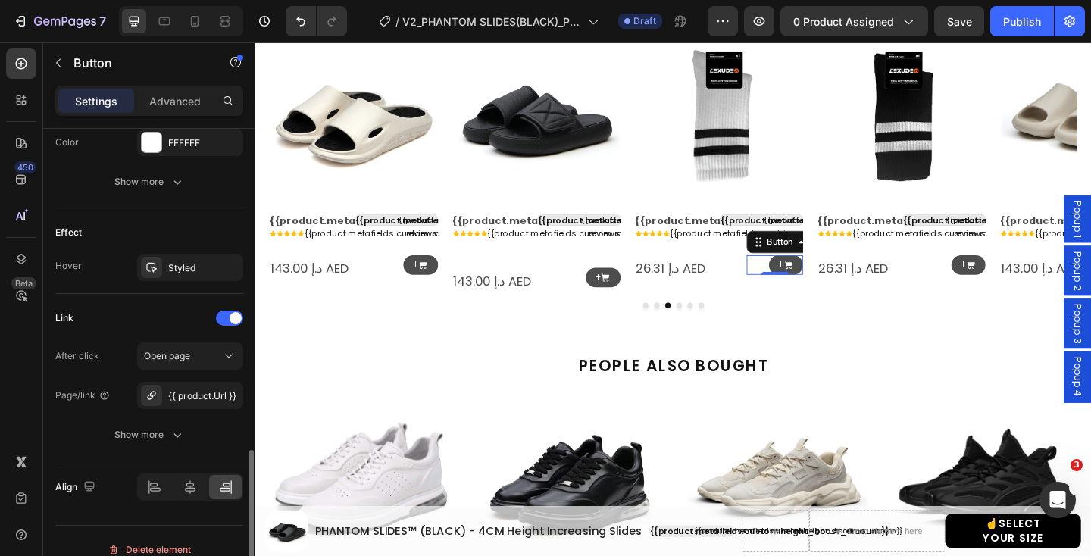
scroll to position [854, 0]
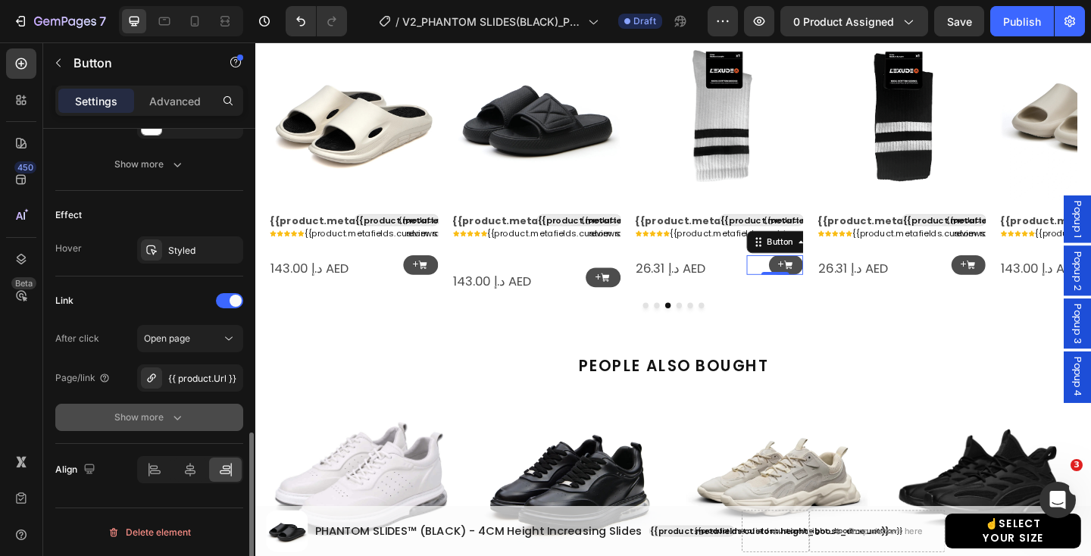
click at [172, 420] on icon "button" at bounding box center [177, 417] width 15 height 15
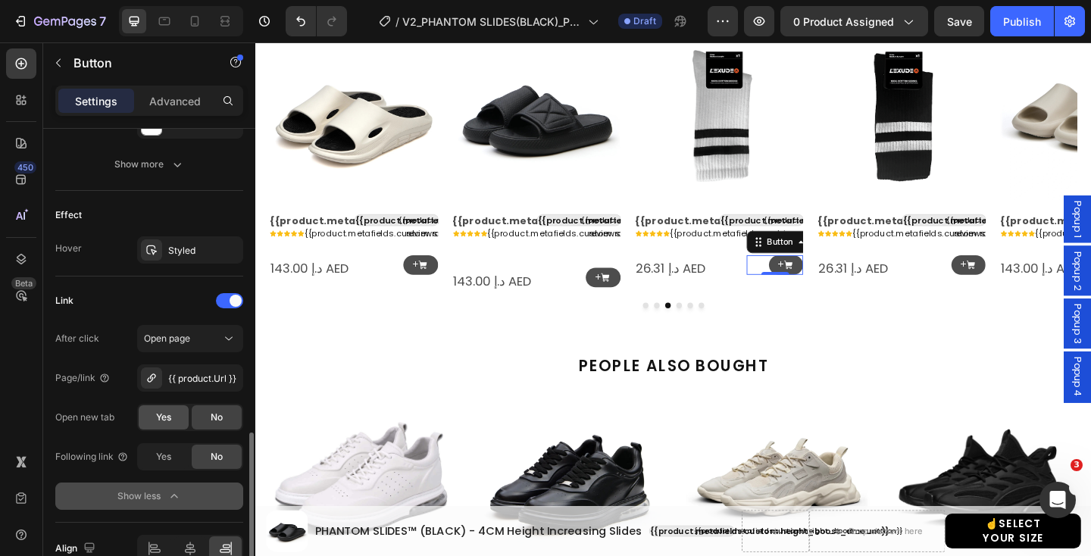
click at [164, 415] on span "Yes" at bounding box center [163, 417] width 15 height 14
click at [1029, 290] on link "+" at bounding box center [1030, 285] width 37 height 22
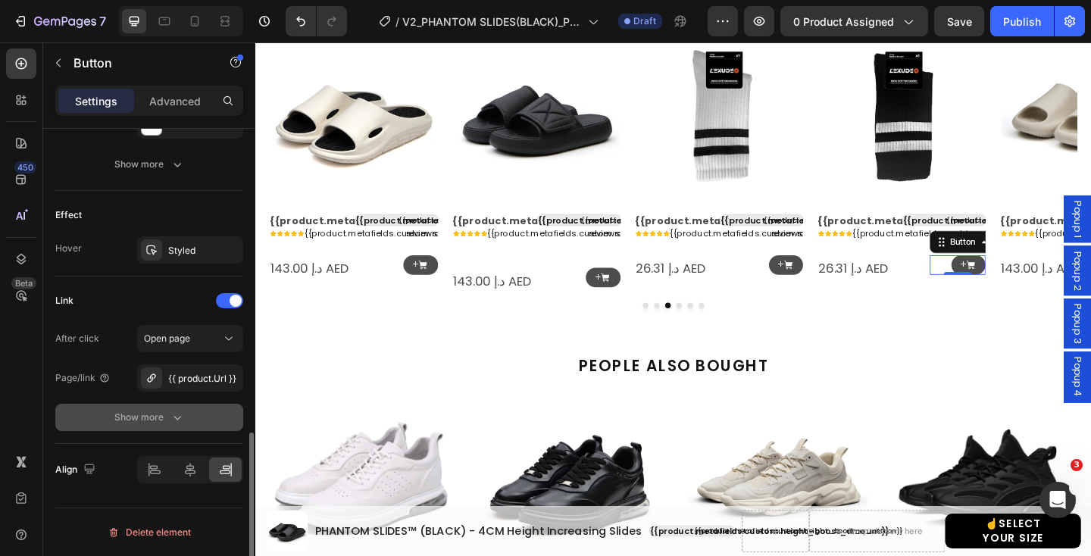
click at [164, 411] on div "Show more" at bounding box center [149, 417] width 70 height 15
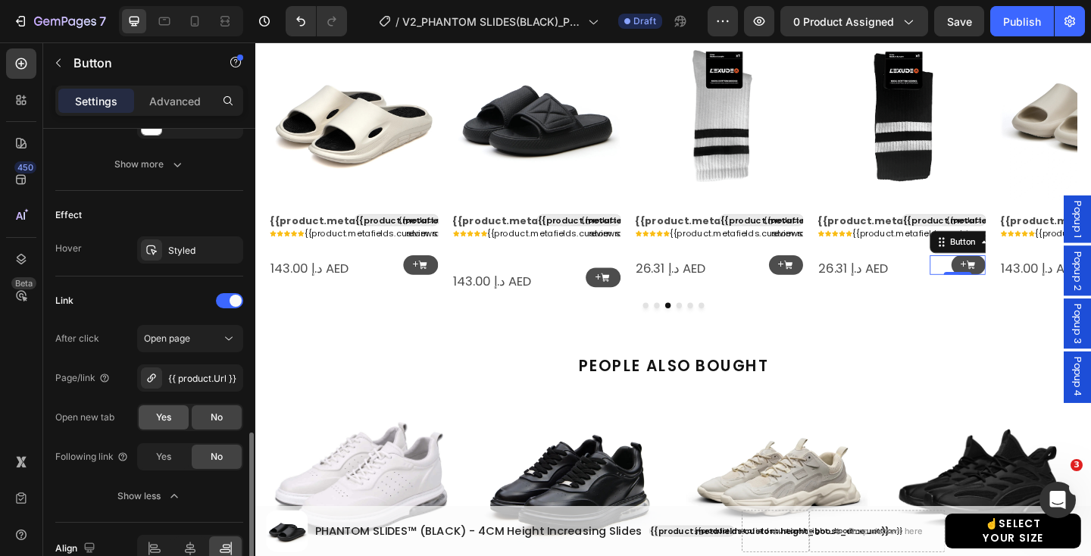
click at [167, 419] on span "Yes" at bounding box center [163, 417] width 15 height 14
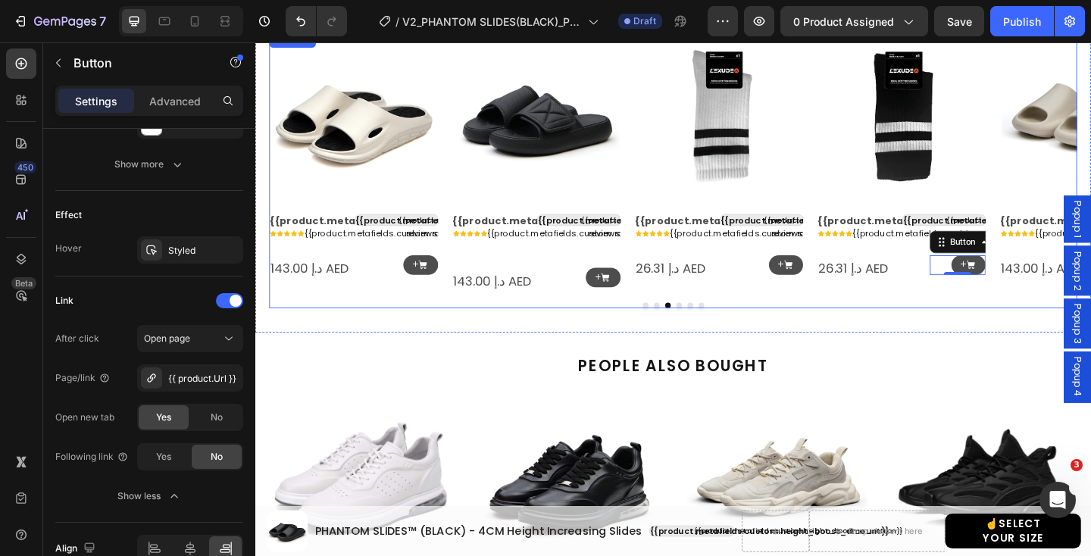
click at [298, 168] on icon "Carousel Back Arrow" at bounding box center [295, 172] width 20 height 20
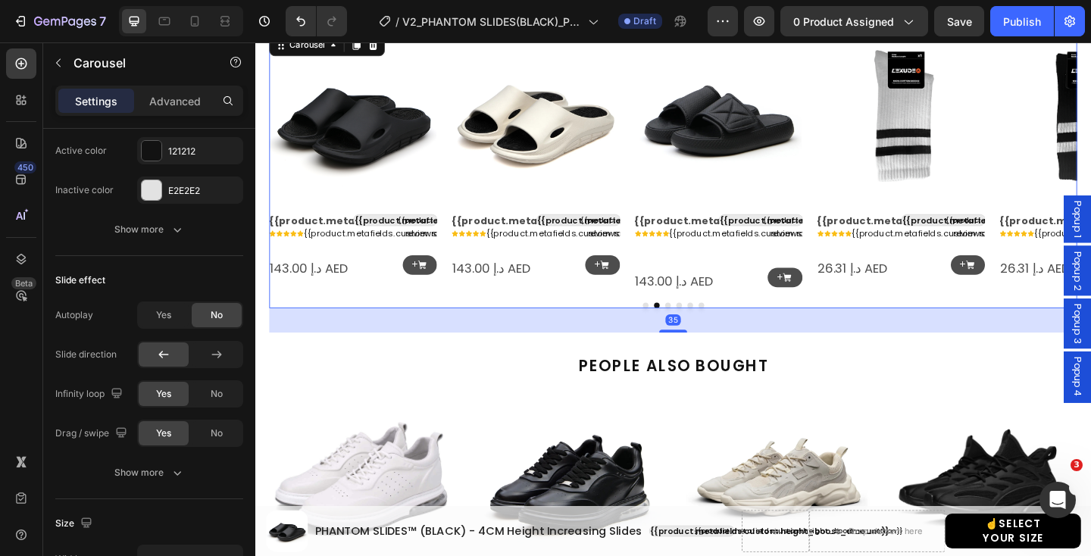
scroll to position [0, 0]
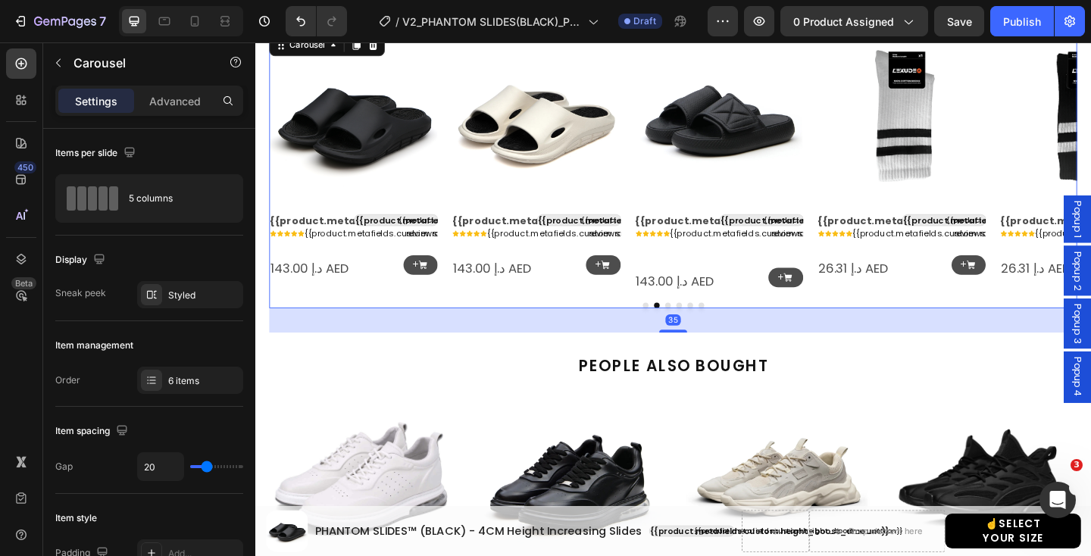
click at [298, 168] on icon "Carousel Back Arrow" at bounding box center [295, 172] width 20 height 20
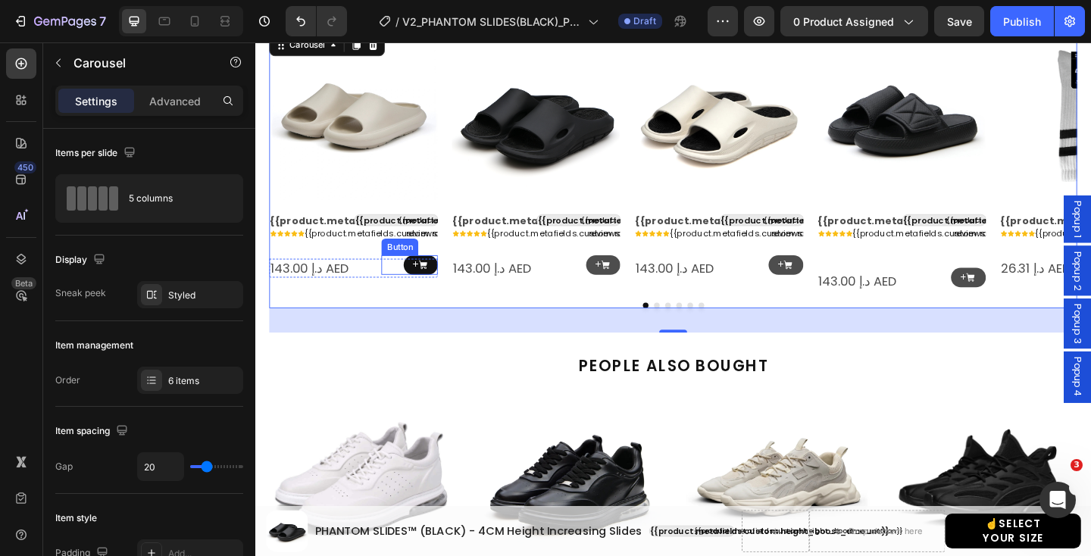
click at [448, 281] on link "+" at bounding box center [436, 285] width 38 height 22
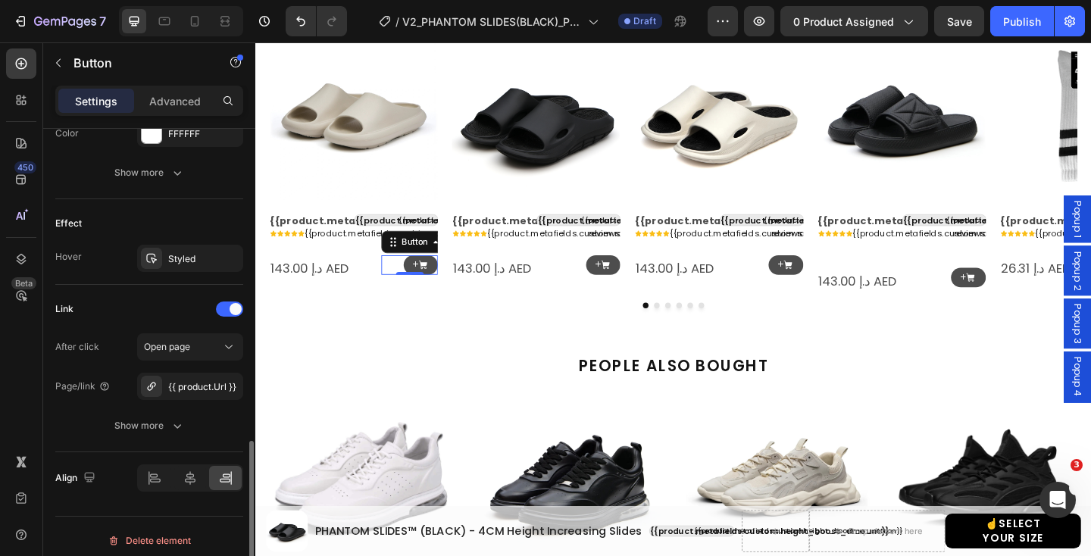
scroll to position [854, 0]
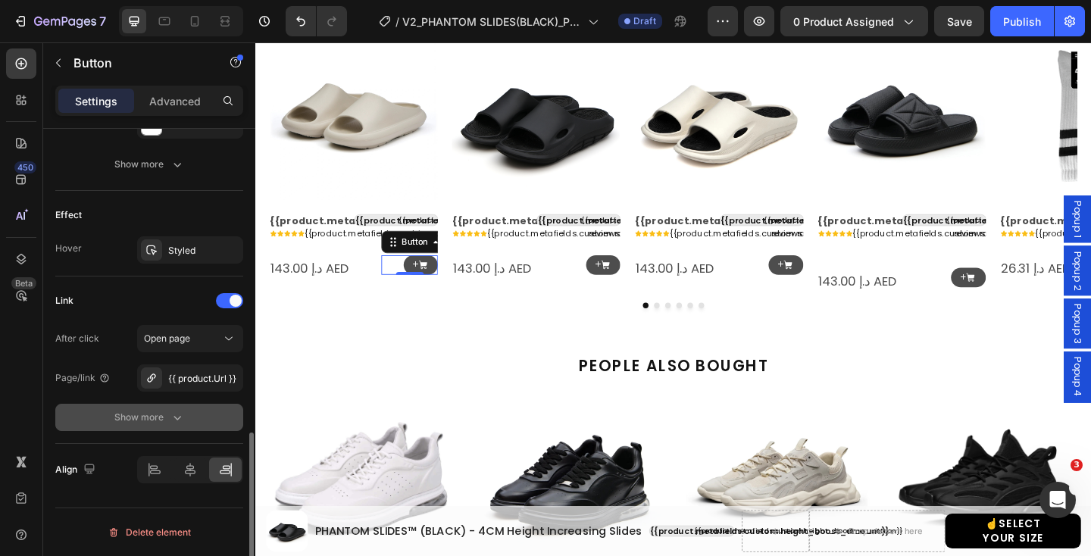
click at [153, 410] on div "Show more" at bounding box center [149, 417] width 70 height 15
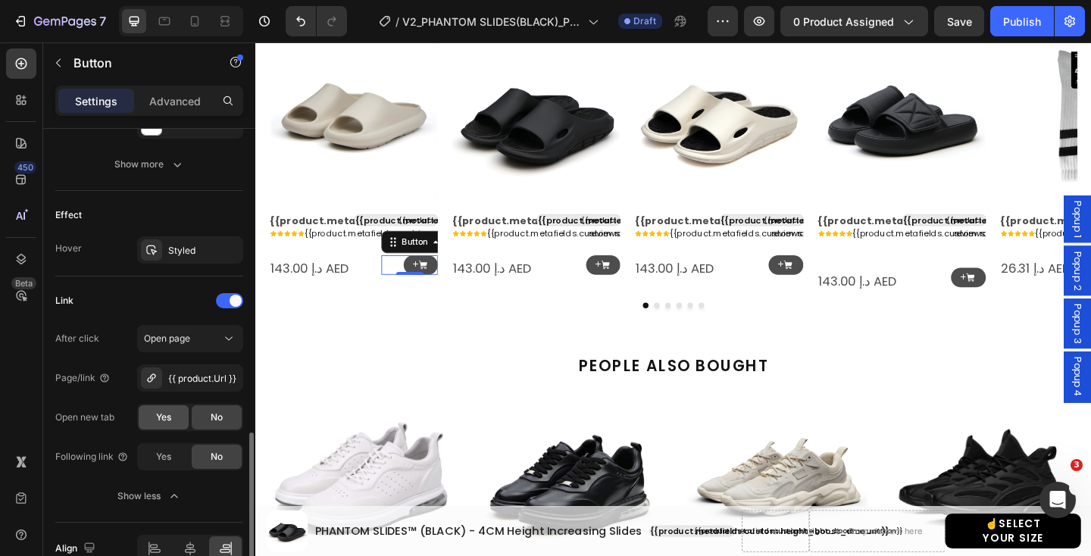
click at [170, 418] on span "Yes" at bounding box center [163, 417] width 15 height 14
click at [627, 282] on p "+" at bounding box center [627, 284] width 7 height 11
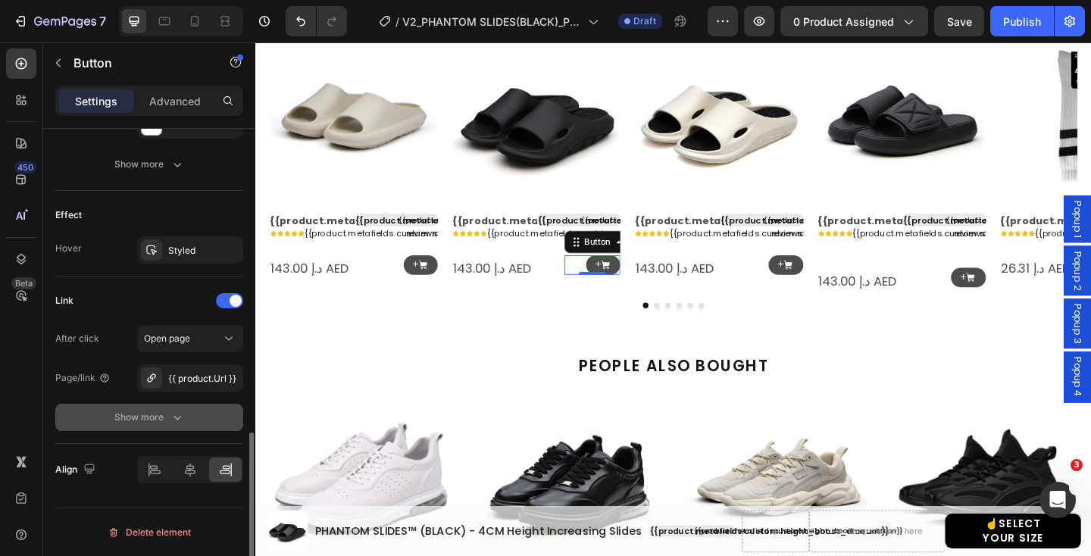
click at [167, 410] on div "Show more" at bounding box center [149, 417] width 70 height 15
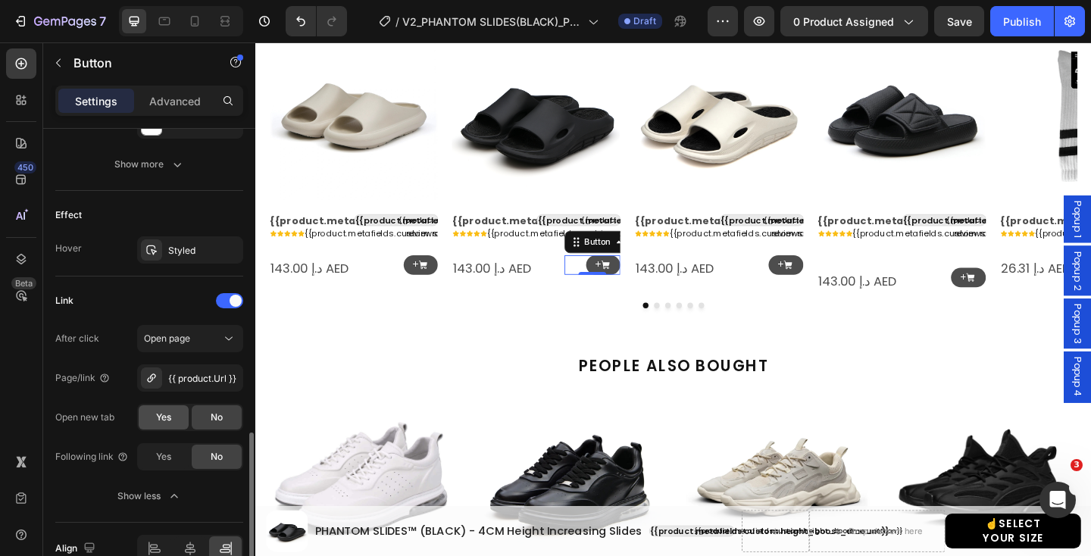
click at [168, 417] on span "Yes" at bounding box center [163, 417] width 15 height 14
click at [832, 281] on icon at bounding box center [834, 283] width 9 height 9
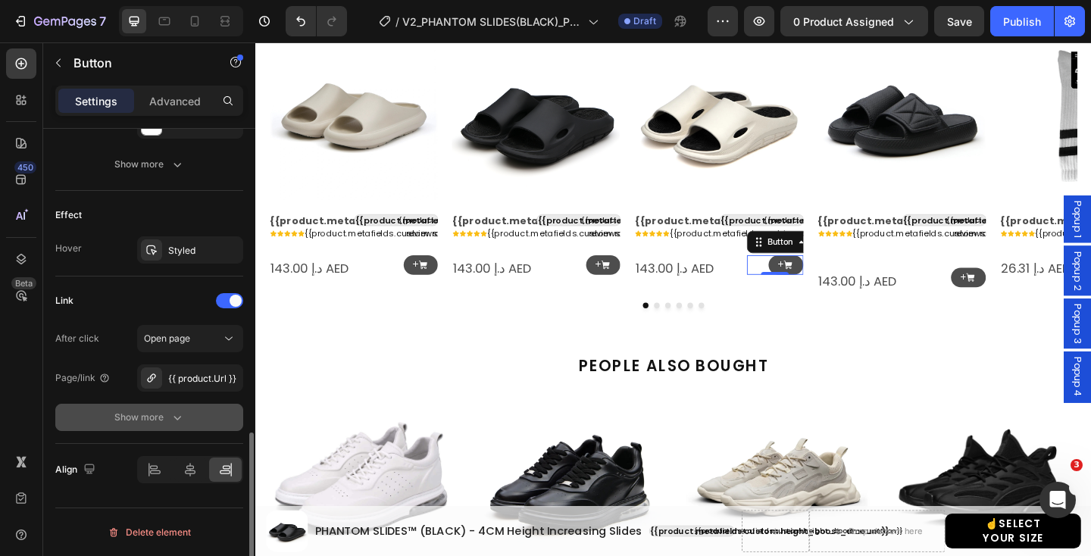
click at [189, 416] on button "Show more" at bounding box center [149, 417] width 188 height 27
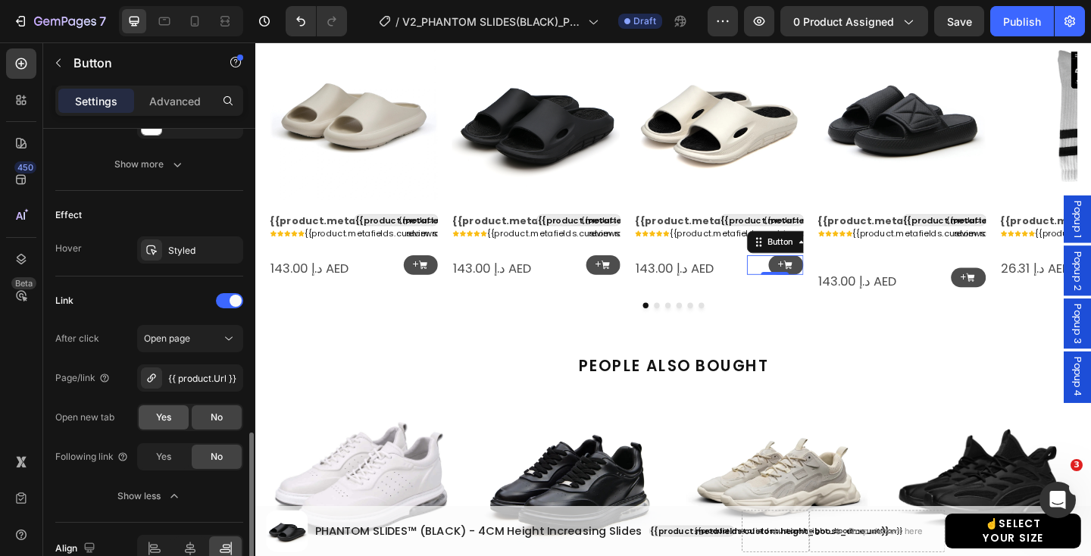
click at [164, 414] on span "Yes" at bounding box center [163, 417] width 15 height 14
click at [1025, 298] on p "+" at bounding box center [1024, 298] width 7 height 11
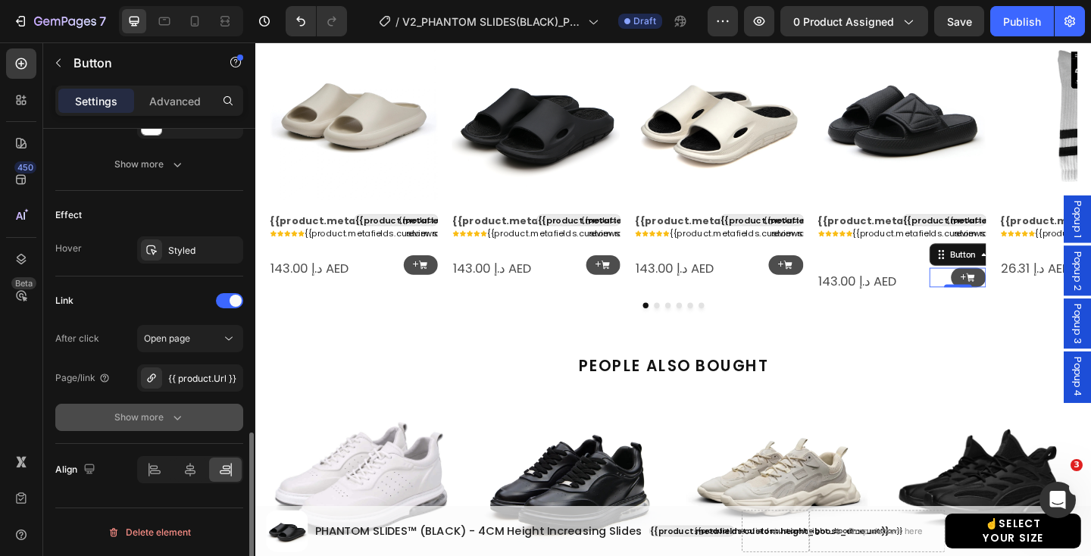
click at [166, 424] on div "Show more" at bounding box center [149, 417] width 70 height 15
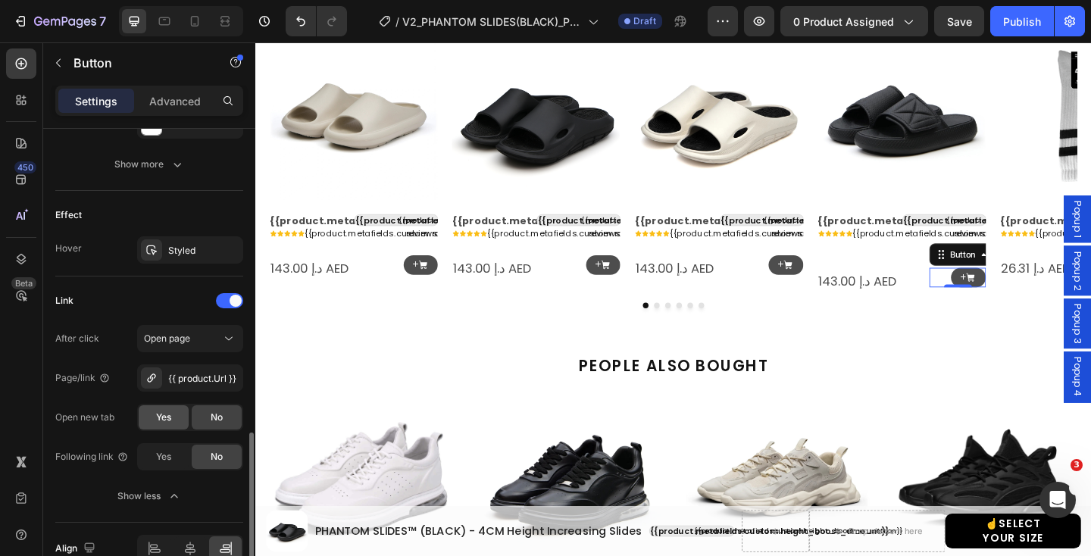
click at [165, 424] on div "Yes" at bounding box center [164, 417] width 50 height 24
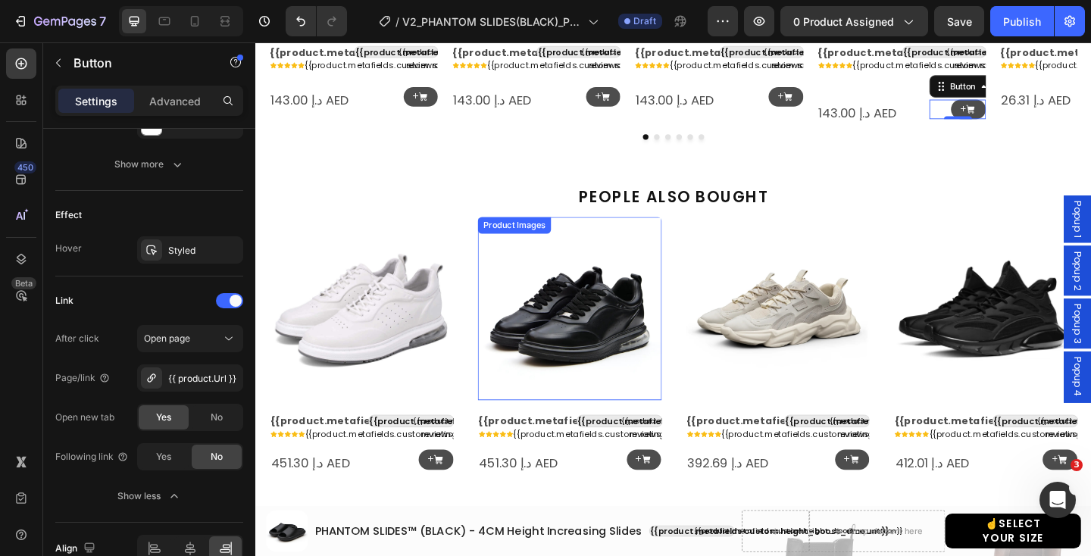
scroll to position [1676, 0]
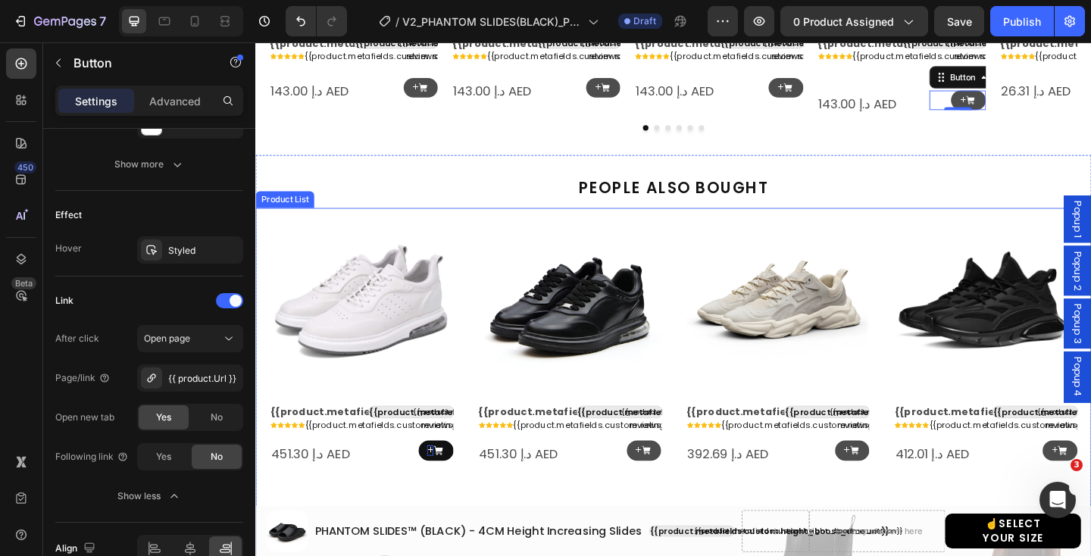
click at [442, 492] on p "+" at bounding box center [445, 486] width 7 height 11
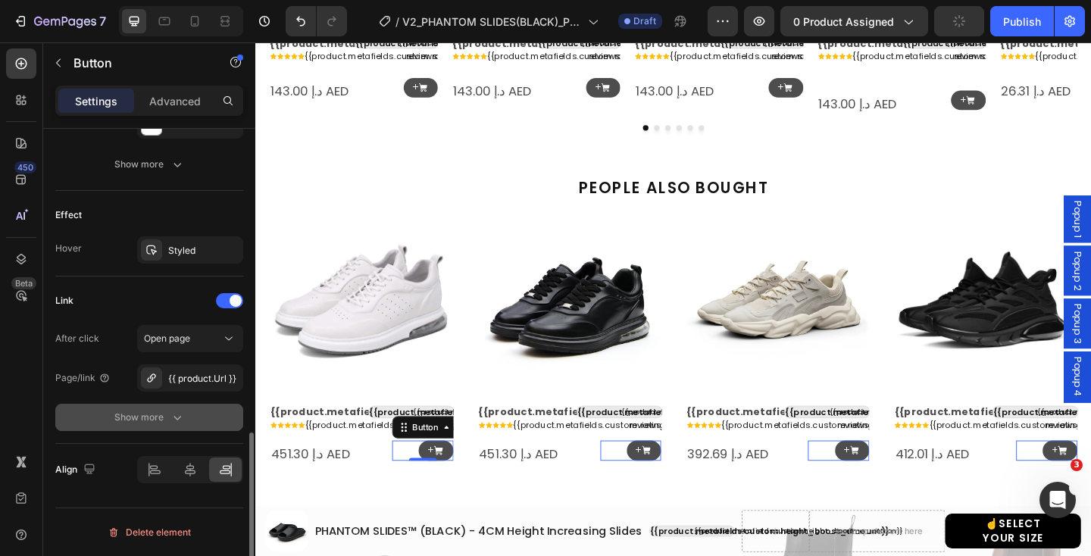
click at [182, 419] on icon "button" at bounding box center [177, 417] width 15 height 15
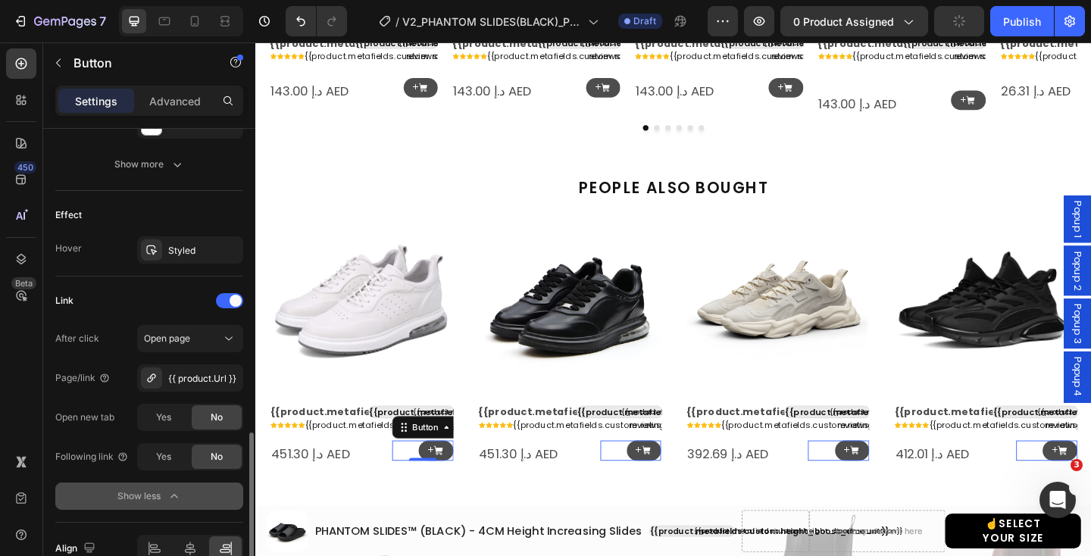
click at [160, 417] on span "Yes" at bounding box center [163, 417] width 15 height 14
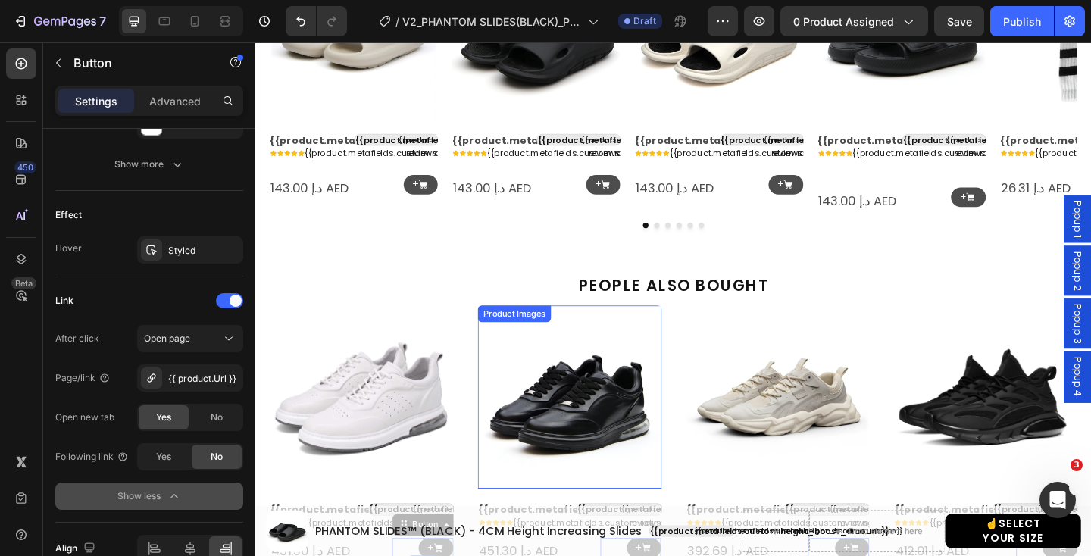
scroll to position [1524, 0]
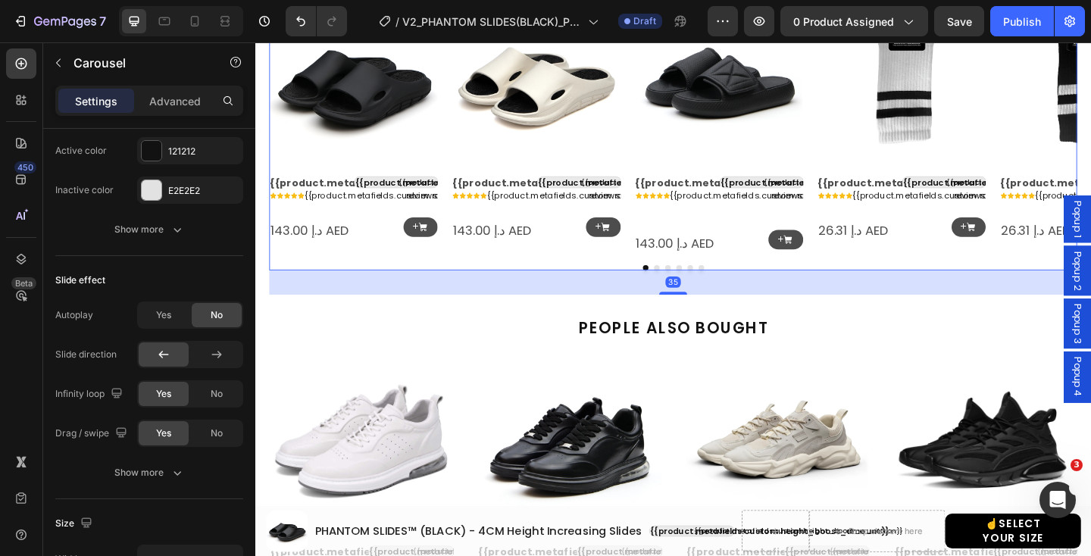
scroll to position [0, 0]
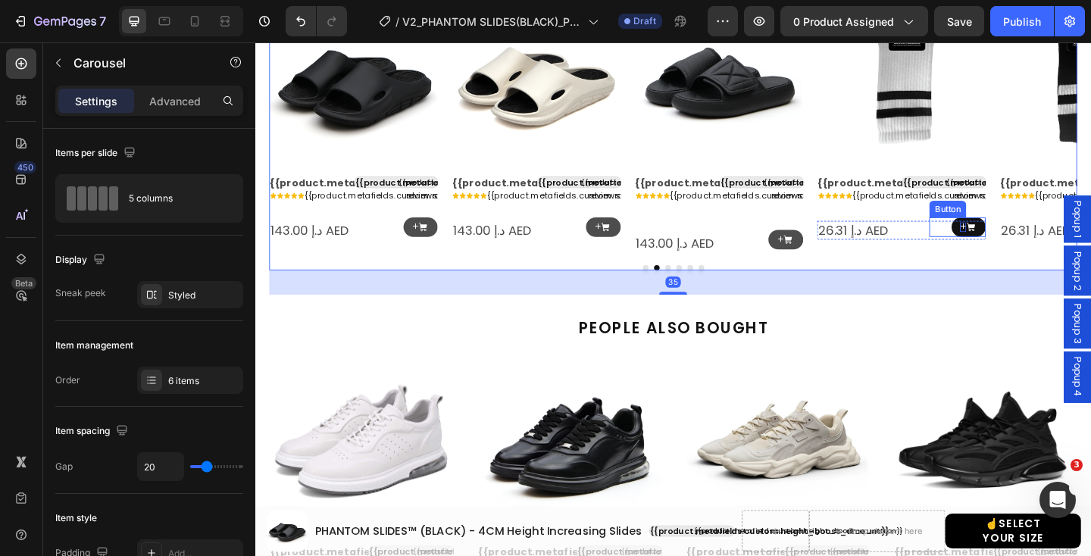
click at [1025, 245] on p "+" at bounding box center [1024, 244] width 7 height 11
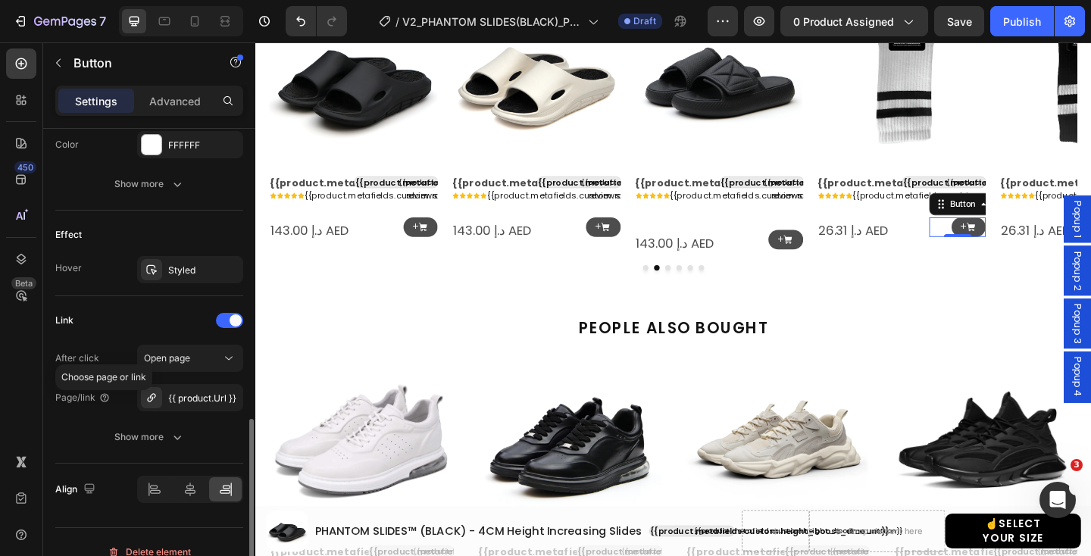
scroll to position [838, 0]
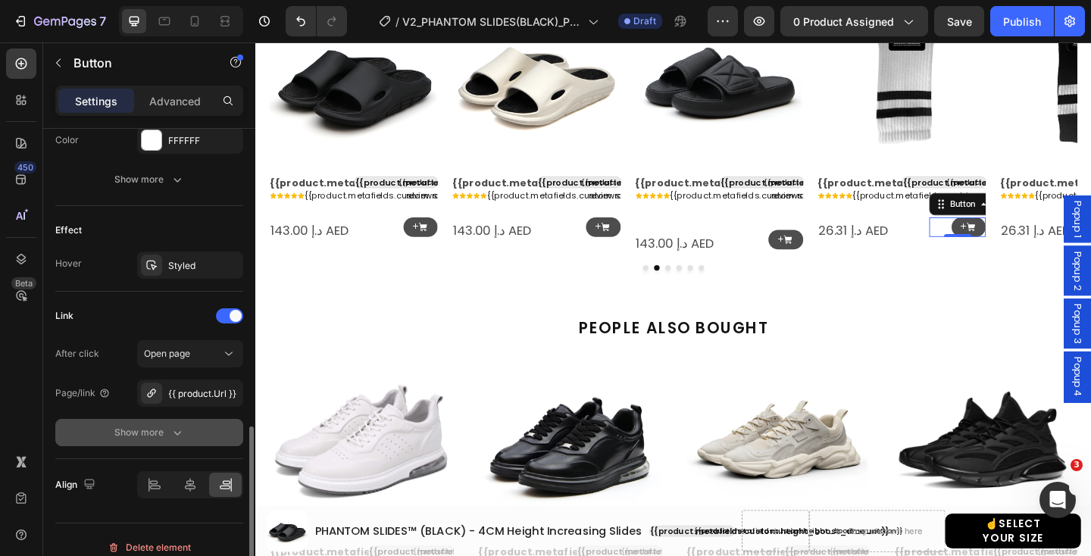
click at [170, 428] on icon "button" at bounding box center [177, 432] width 15 height 15
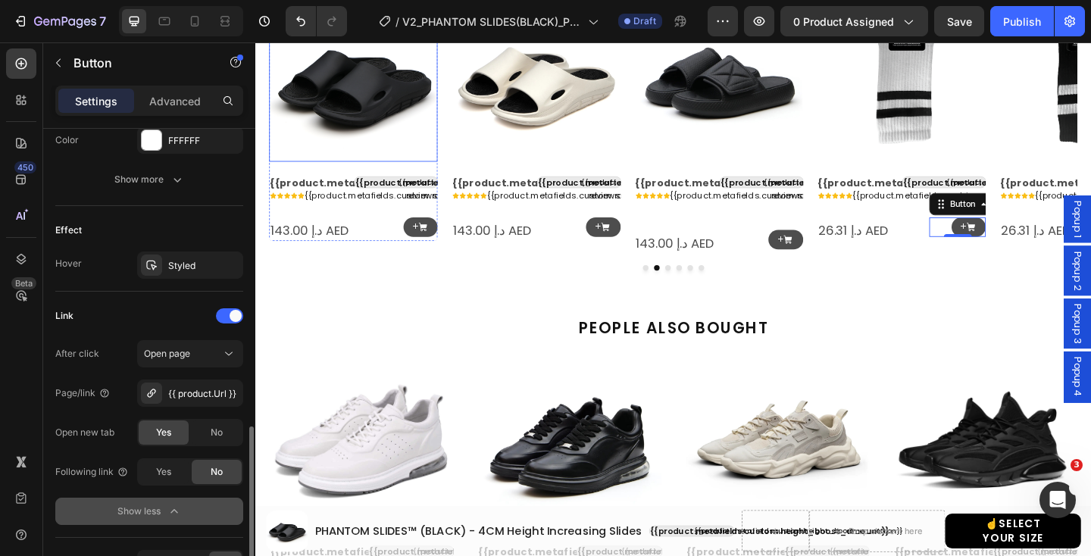
click at [372, 126] on img at bounding box center [361, 80] width 183 height 183
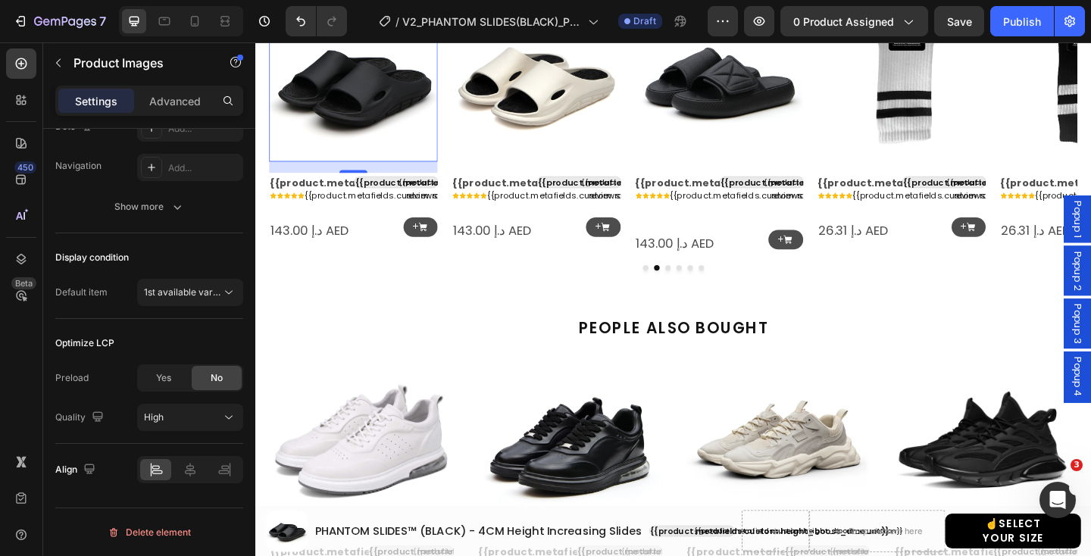
scroll to position [0, 0]
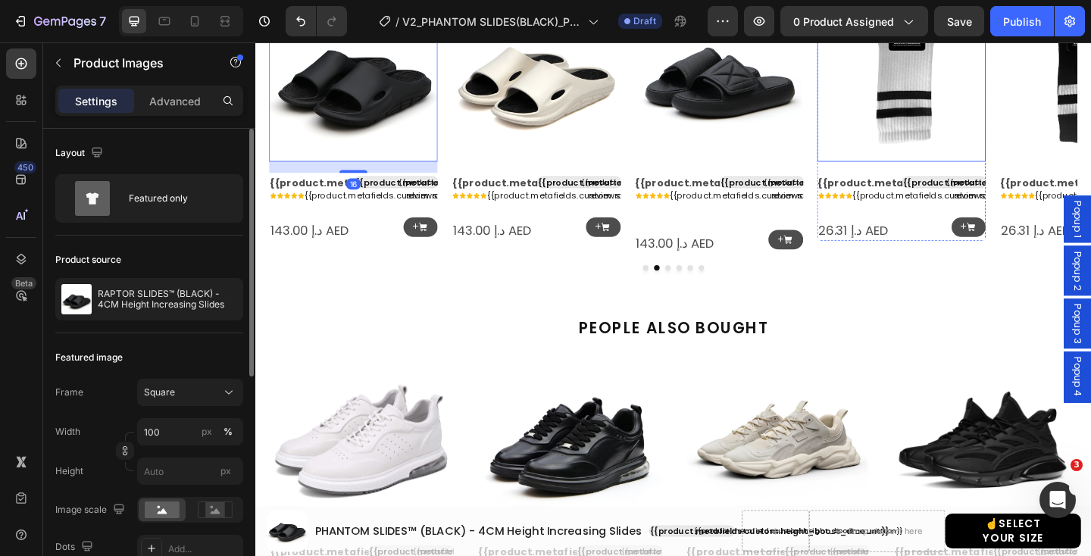
click at [944, 122] on img at bounding box center [957, 80] width 183 height 183
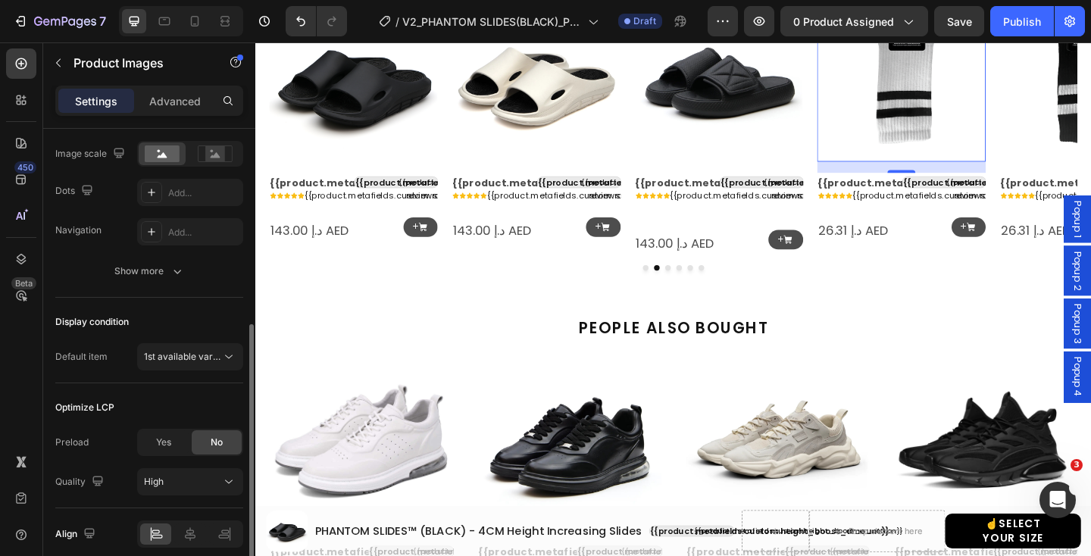
scroll to position [360, 0]
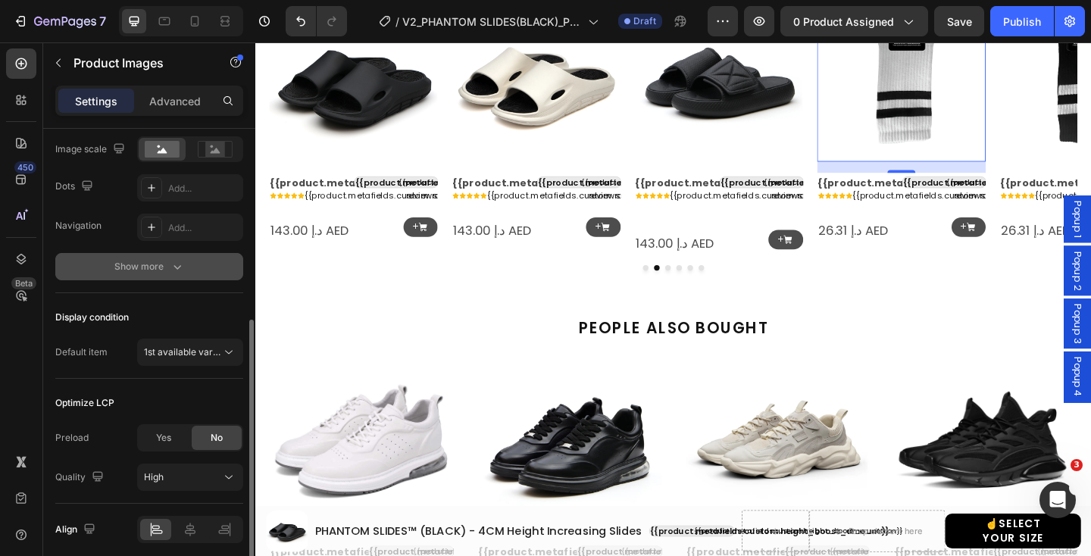
click at [180, 276] on button "Show more" at bounding box center [149, 266] width 188 height 27
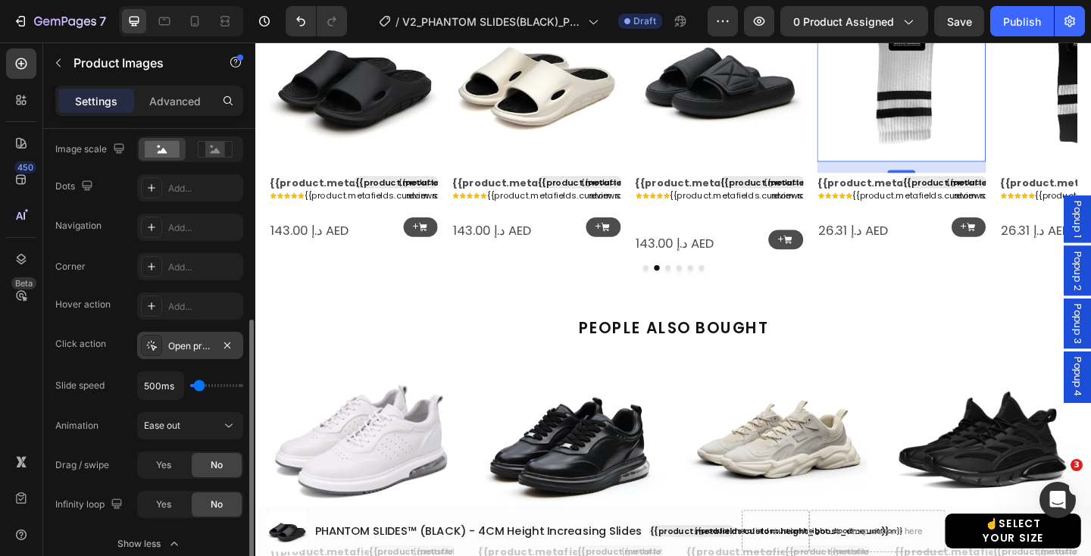
click at [170, 346] on div "Open product" at bounding box center [190, 346] width 44 height 14
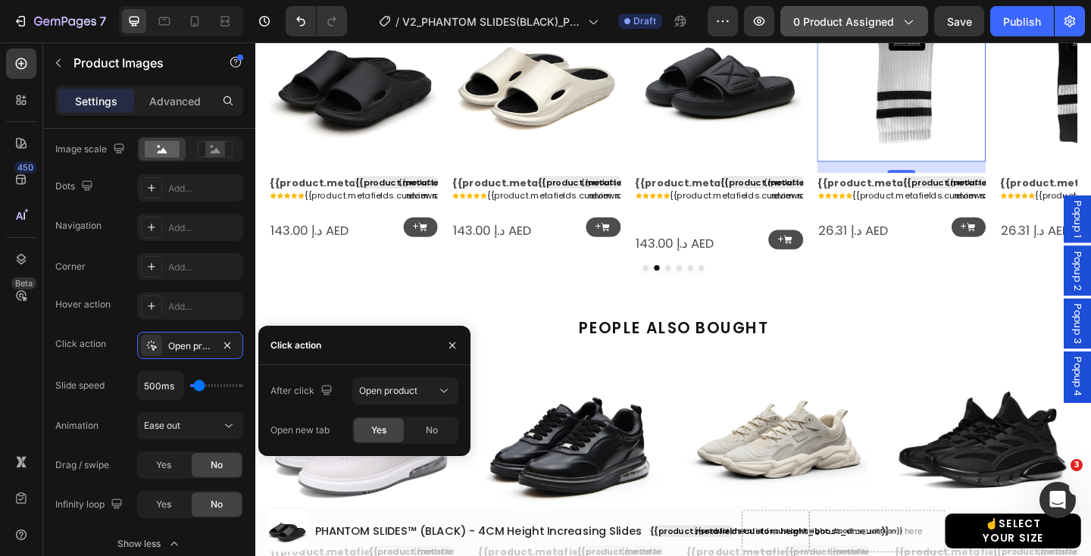
click at [911, 17] on icon "button" at bounding box center [907, 21] width 15 height 15
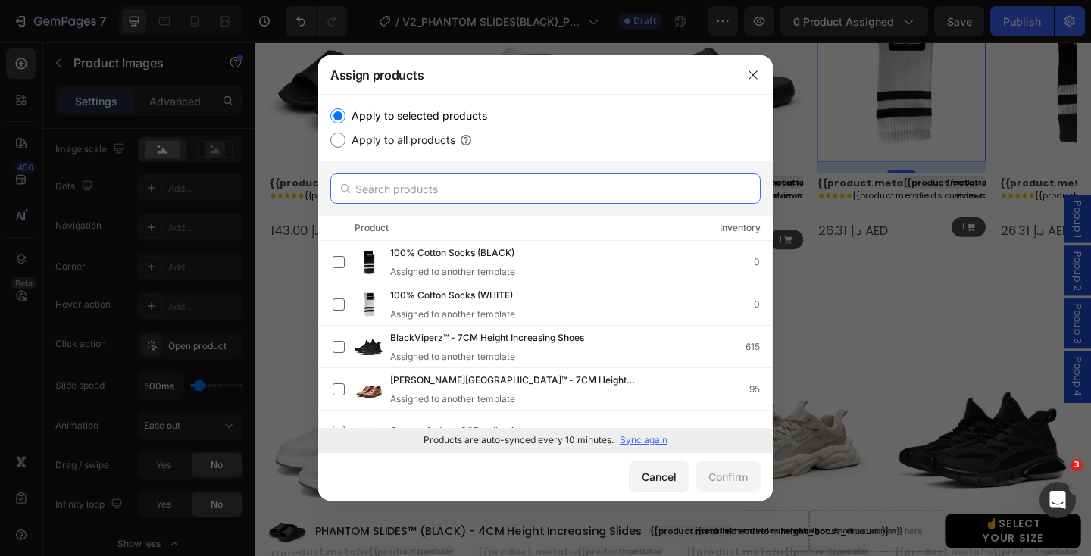
click at [450, 179] on input "text" at bounding box center [545, 188] width 430 height 30
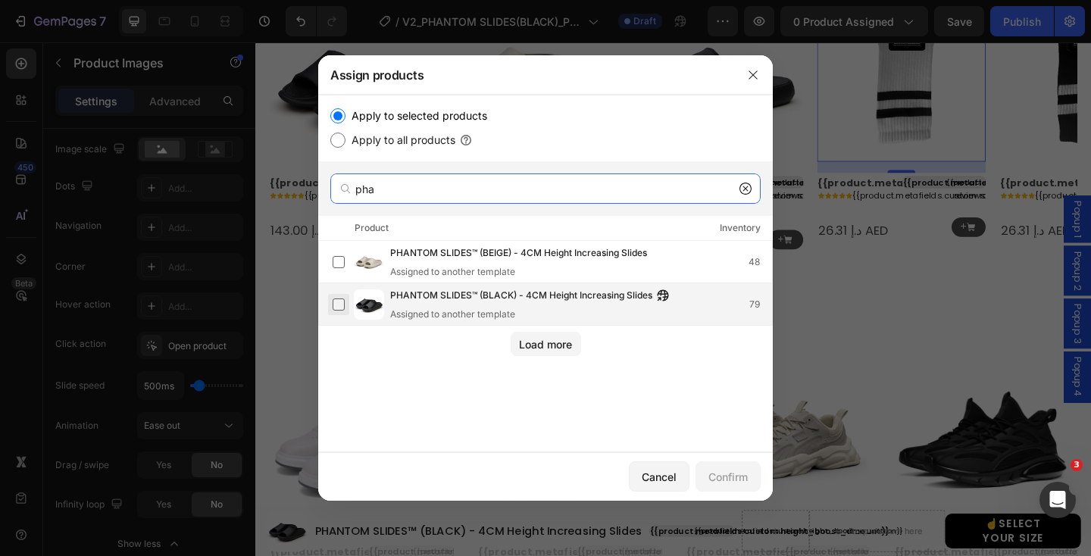
type input "pha"
click at [339, 304] on label at bounding box center [338, 304] width 12 height 12
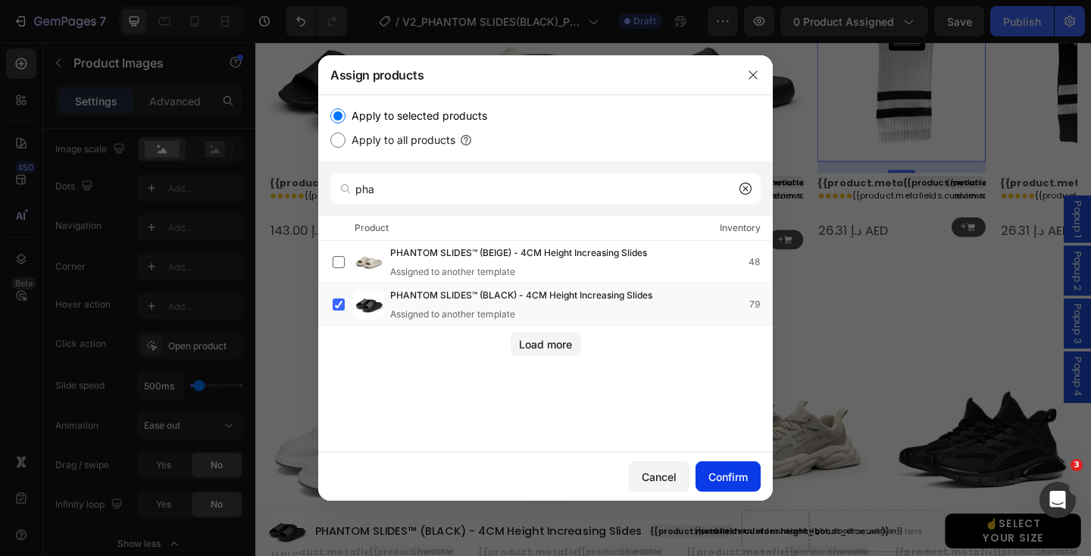
click at [722, 467] on button "Confirm" at bounding box center [727, 476] width 65 height 30
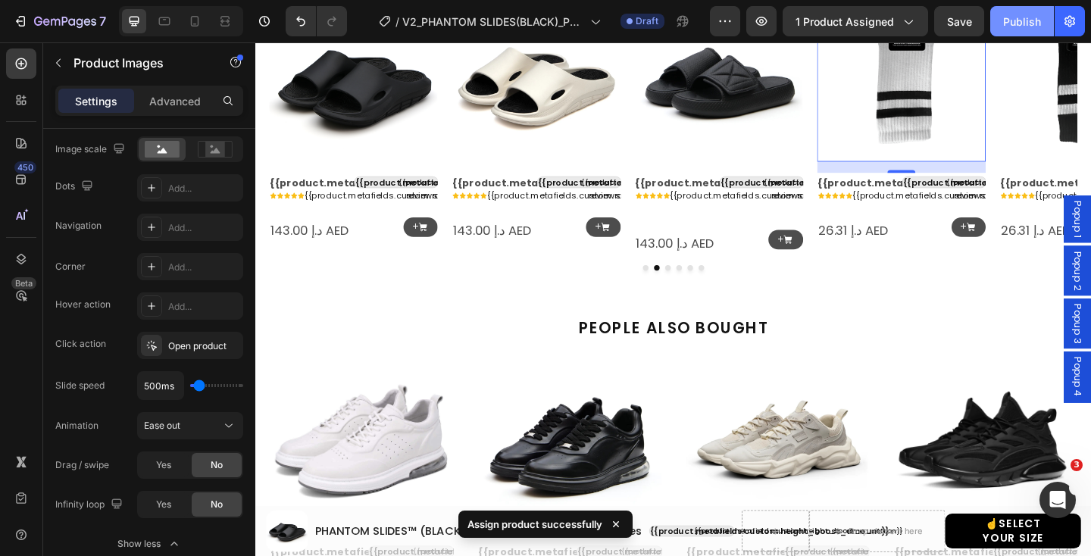
click at [1021, 30] on button "Publish" at bounding box center [1022, 21] width 64 height 30
